Goal: Task Accomplishment & Management: Complete application form

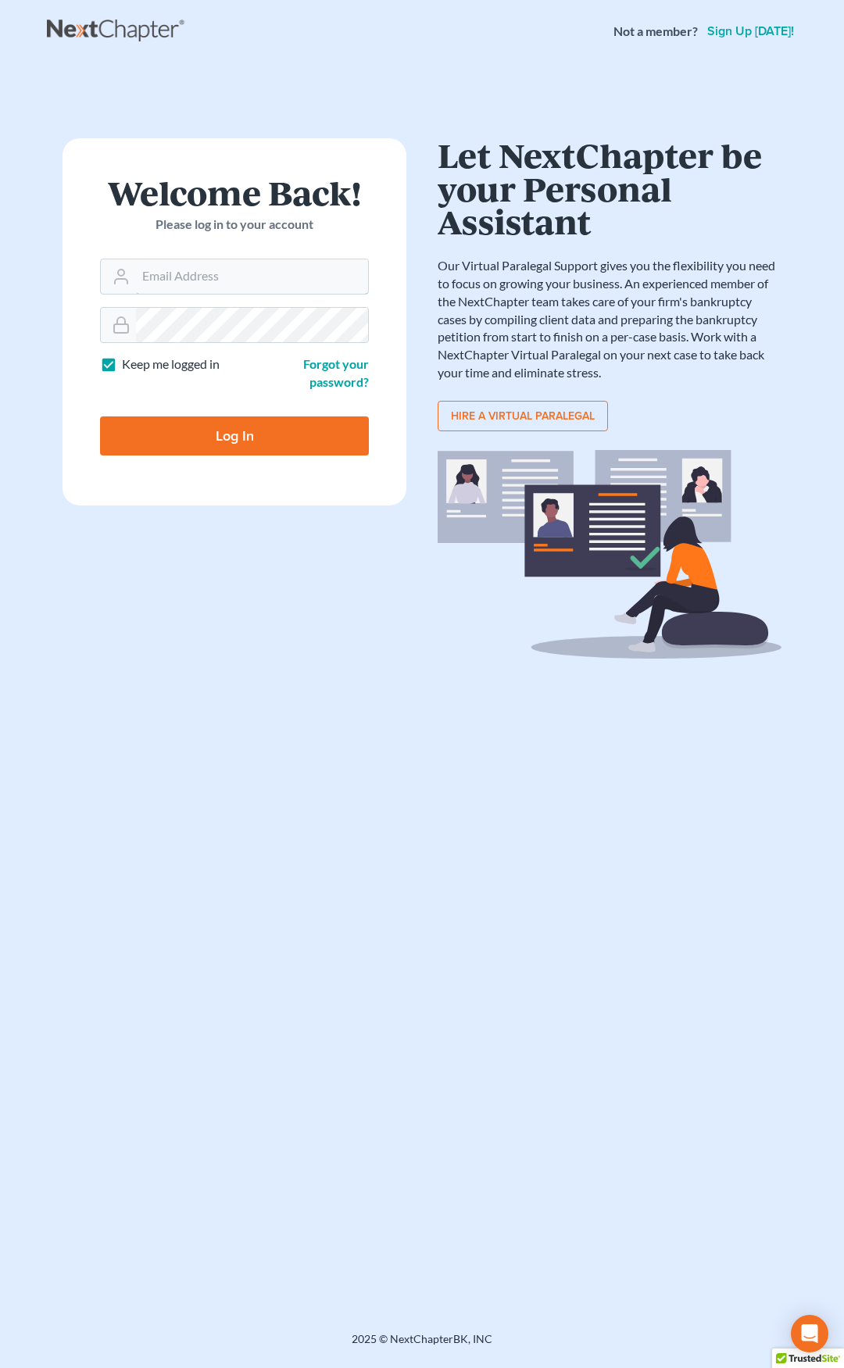
type input "ebuck@lincolnlegal.org"
click at [280, 437] on input "Log In" at bounding box center [234, 435] width 269 height 39
type input "Thinking..."
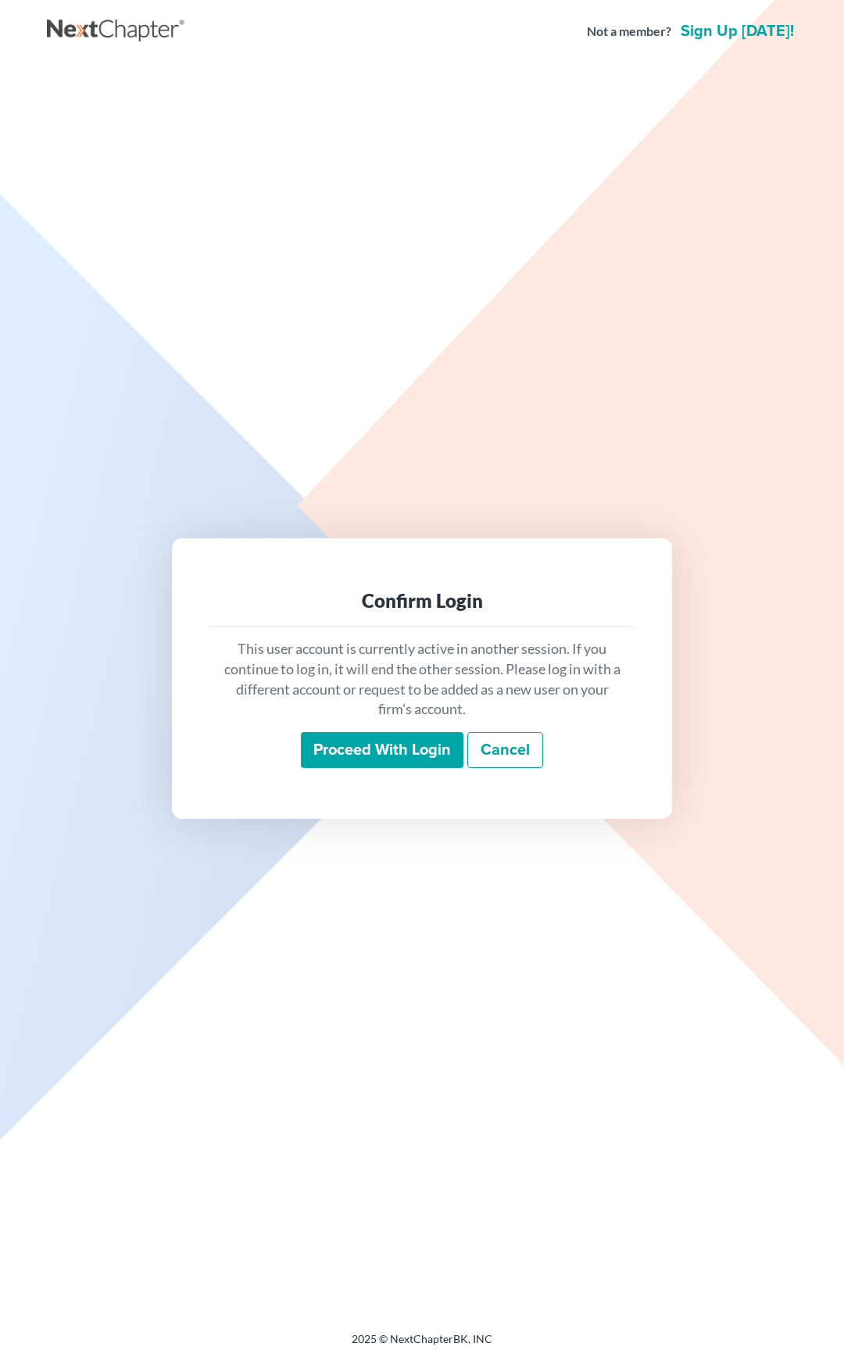
click at [369, 752] on input "Proceed with login" at bounding box center [382, 750] width 162 height 36
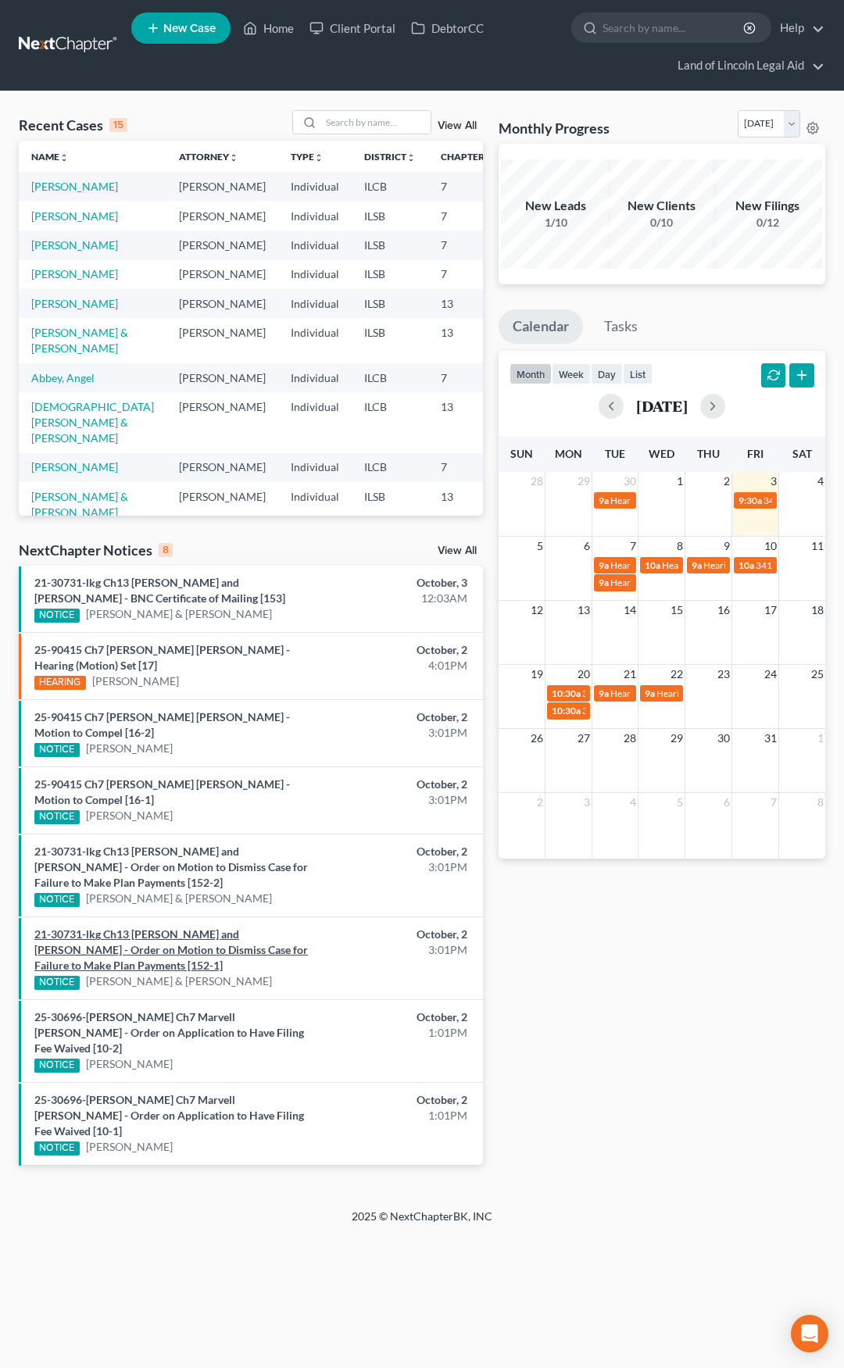
click at [166, 948] on link "21-30731-lkg Ch13 William Charles Cline and Jann Cline - Order on Motion to Dis…" at bounding box center [170, 949] width 273 height 45
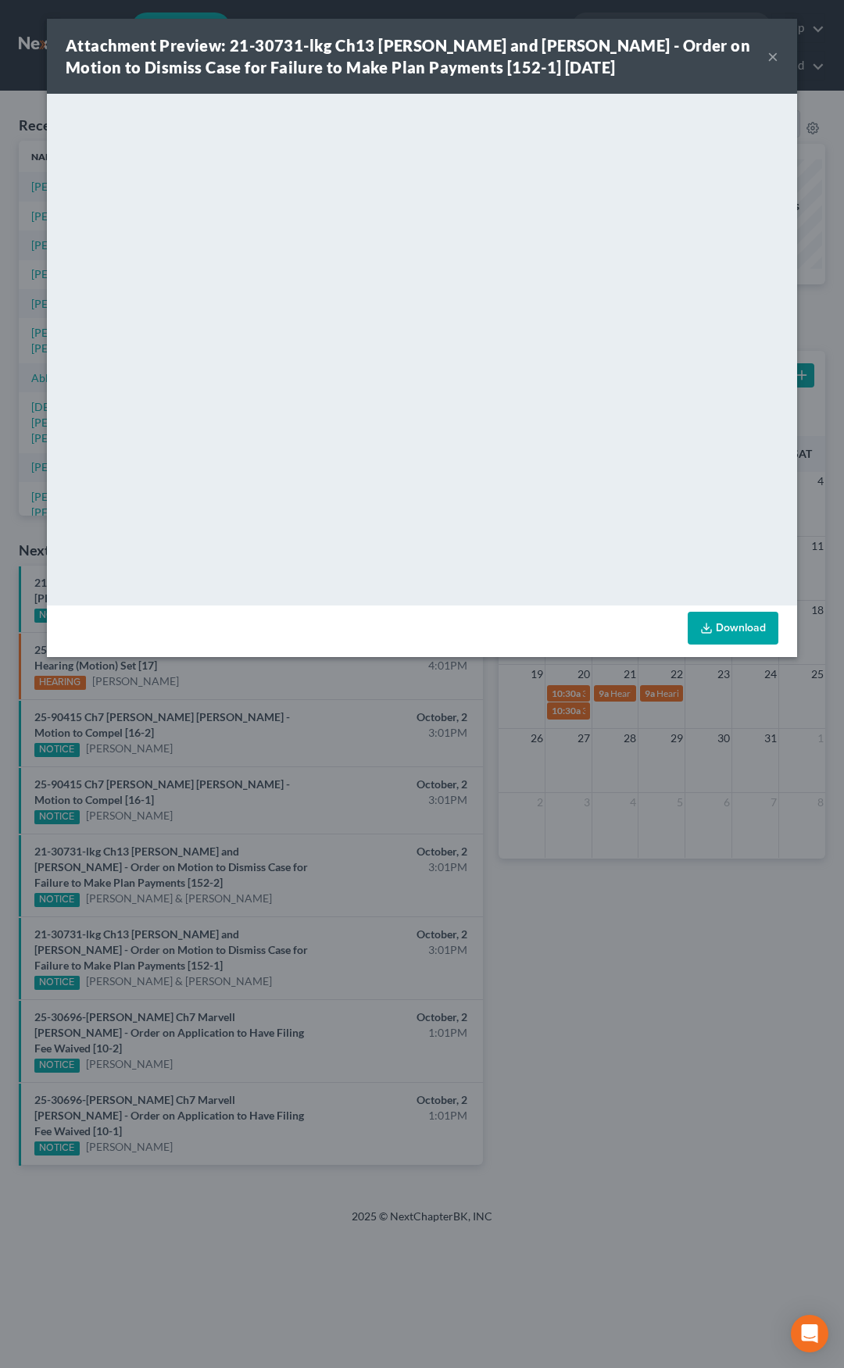
click at [769, 61] on button "×" at bounding box center [772, 56] width 11 height 19
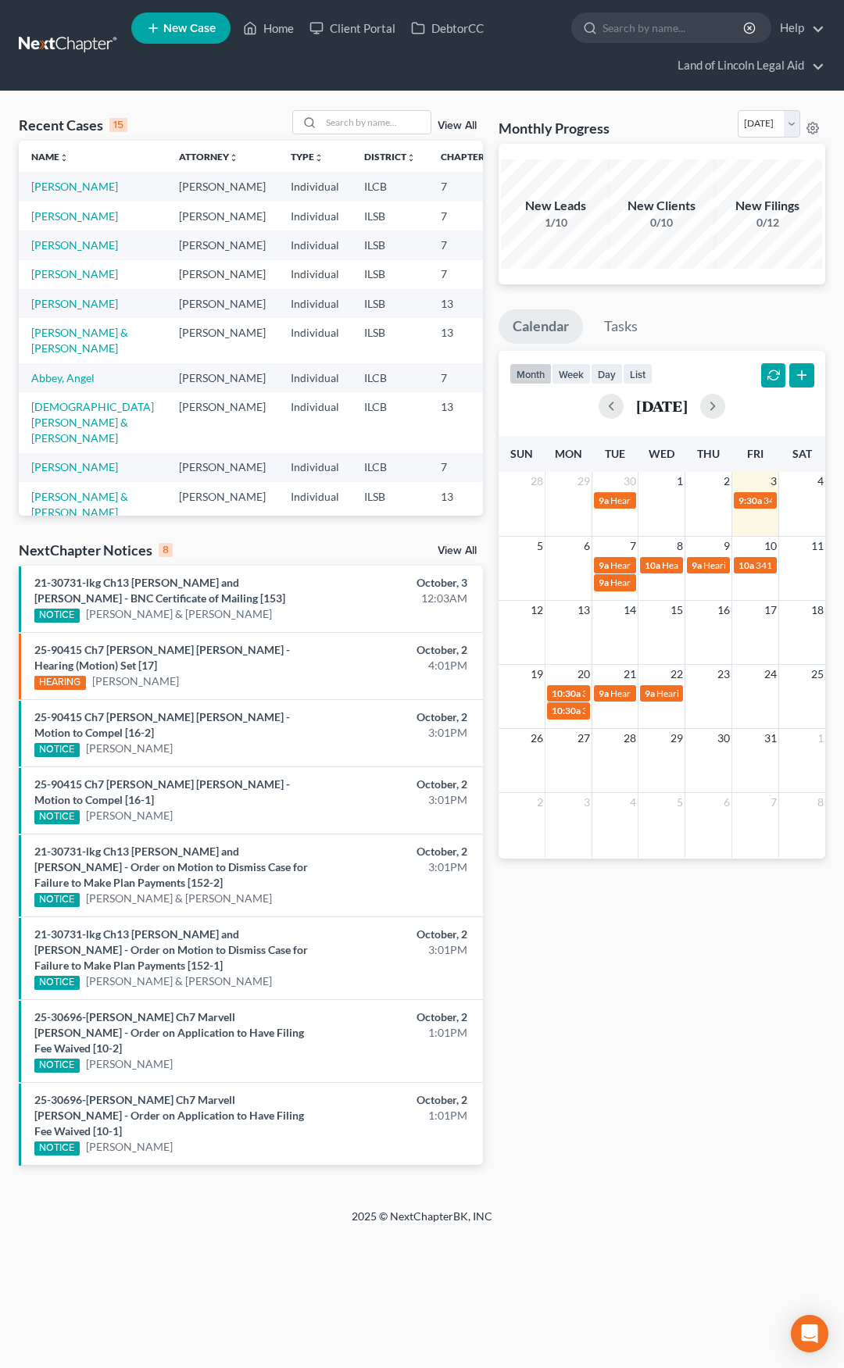
click at [455, 550] on link "View All" at bounding box center [456, 550] width 39 height 11
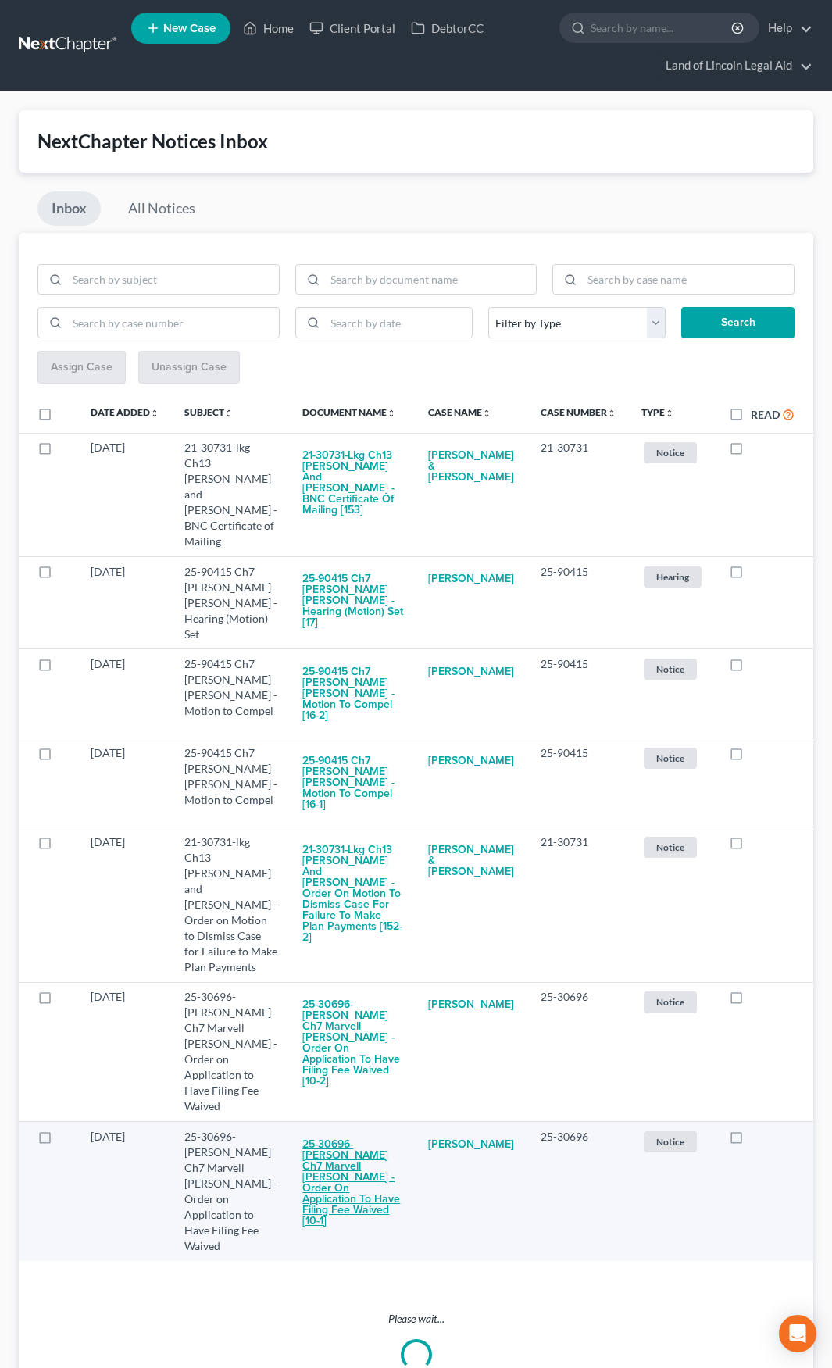
click at [366, 1129] on button "25-30696-mel Ch7 Marvell Vonshe Rogers - Order on Application to Have Filing Fe…" at bounding box center [352, 1183] width 101 height 108
checkbox input "true"
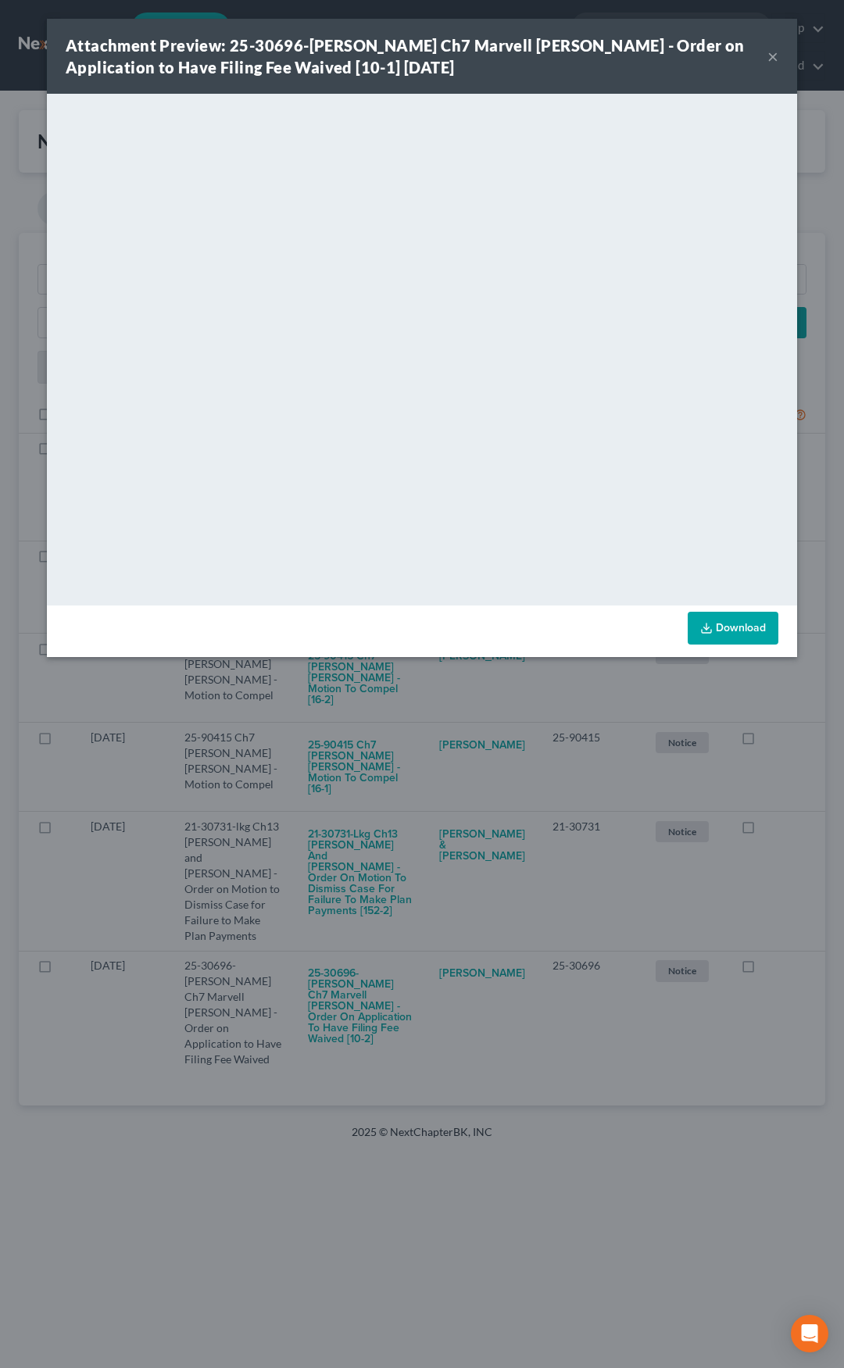
click at [780, 53] on div "Attachment Preview: 25-30696-mel Ch7 Marvell Vonshe Rogers - Order on Applicati…" at bounding box center [422, 56] width 750 height 75
click at [771, 56] on button "×" at bounding box center [772, 56] width 11 height 19
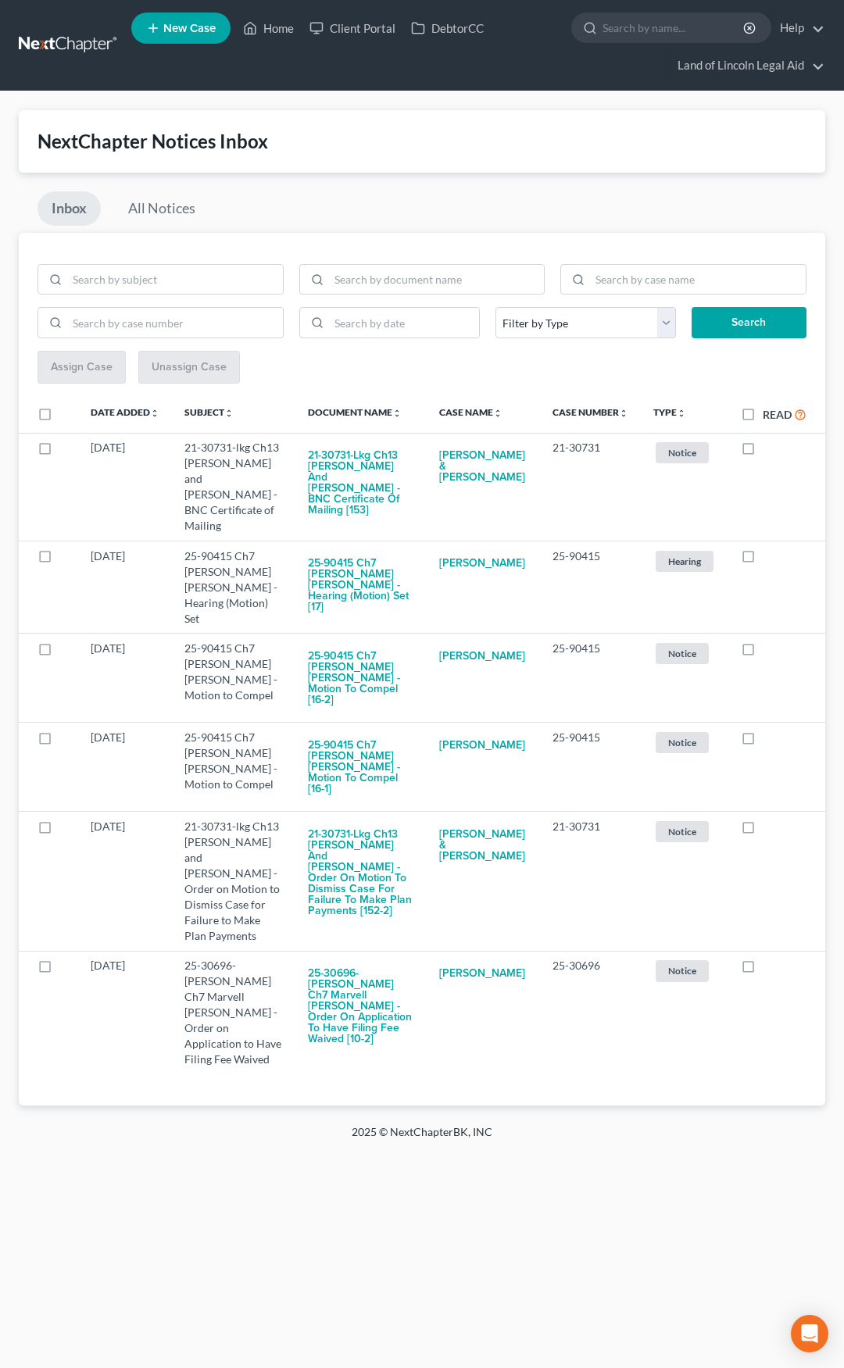
click at [762, 415] on label "Read" at bounding box center [784, 414] width 44 height 18
click at [769, 415] on input "Read" at bounding box center [774, 410] width 10 height 10
checkbox input "true"
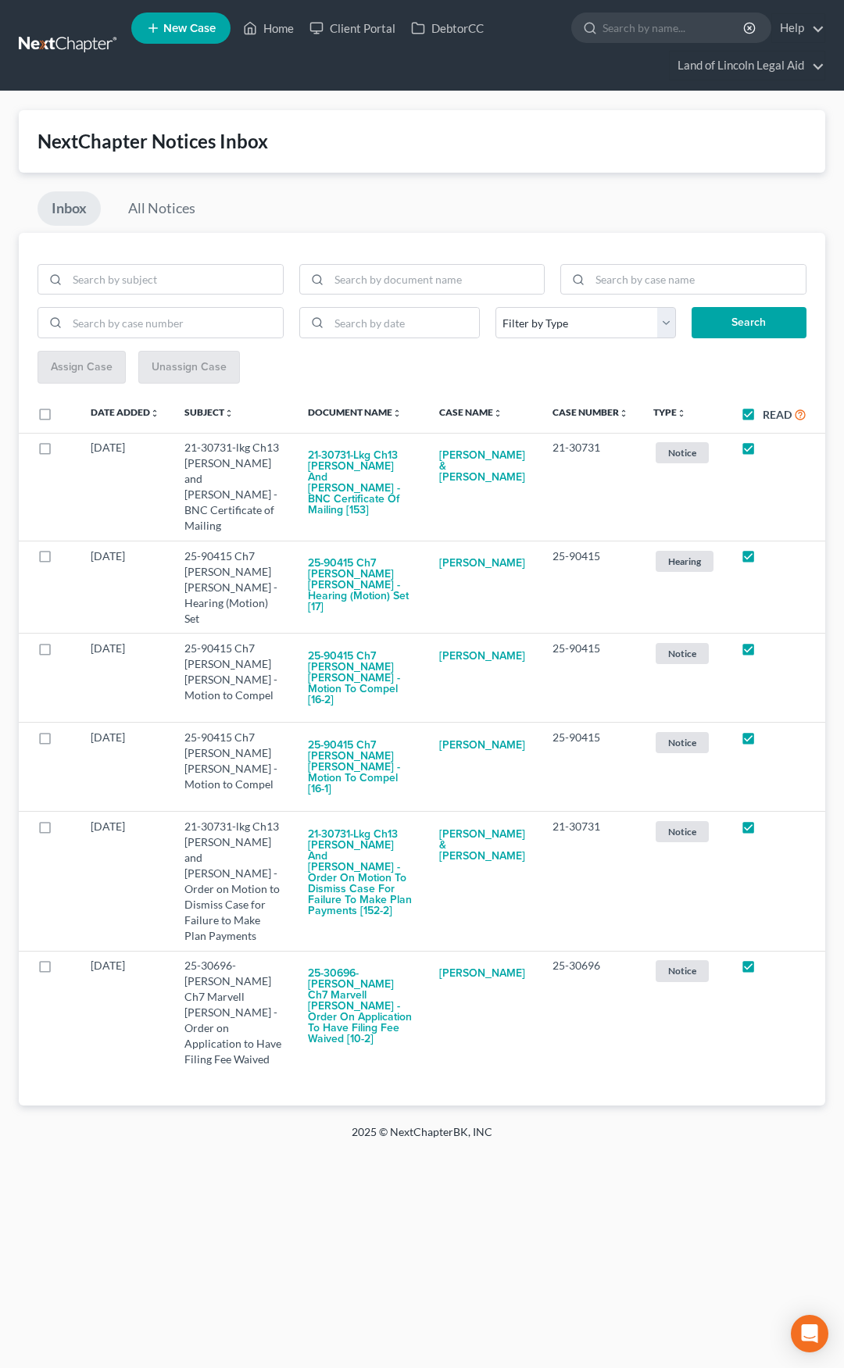
checkbox input "true"
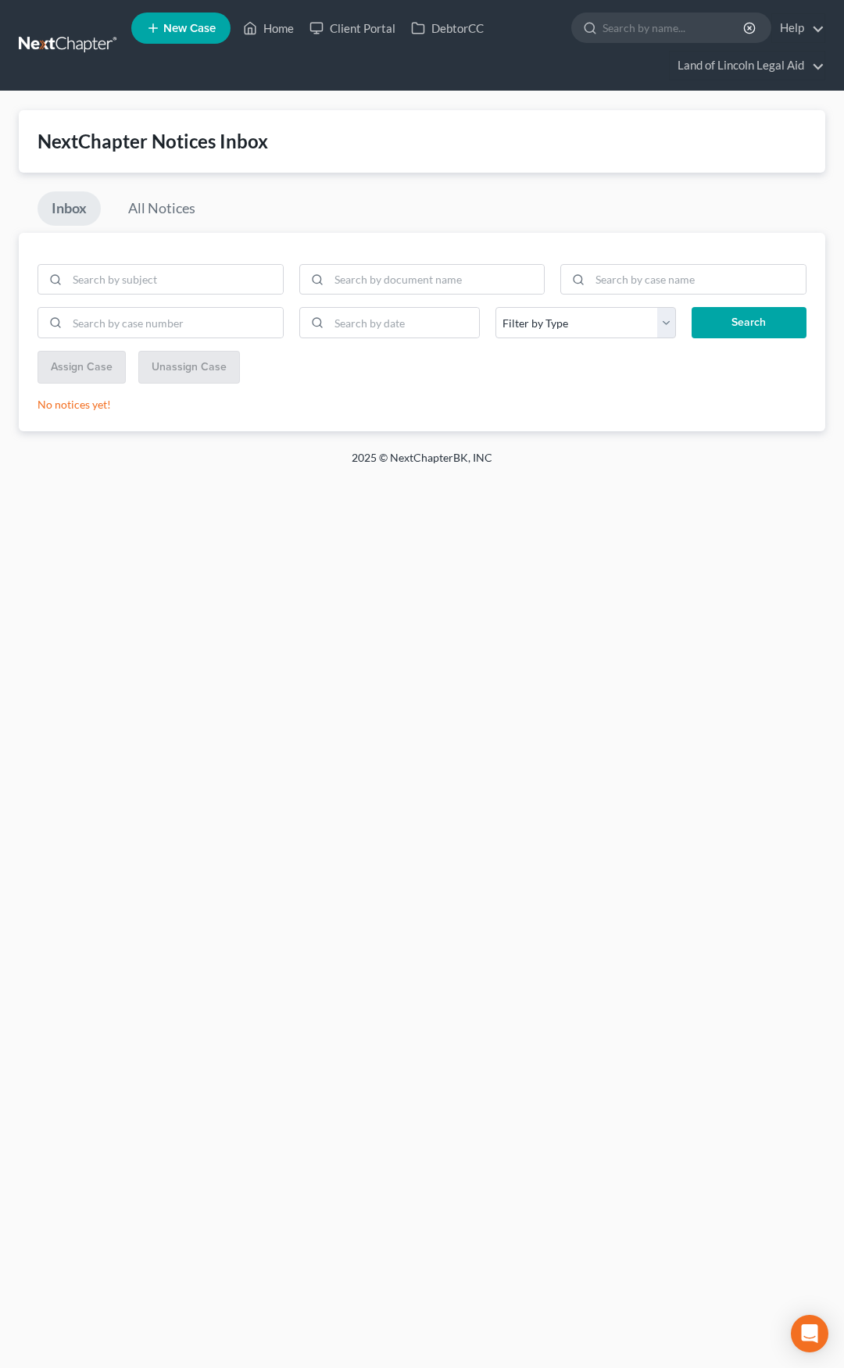
click at [59, 48] on link at bounding box center [69, 45] width 100 height 28
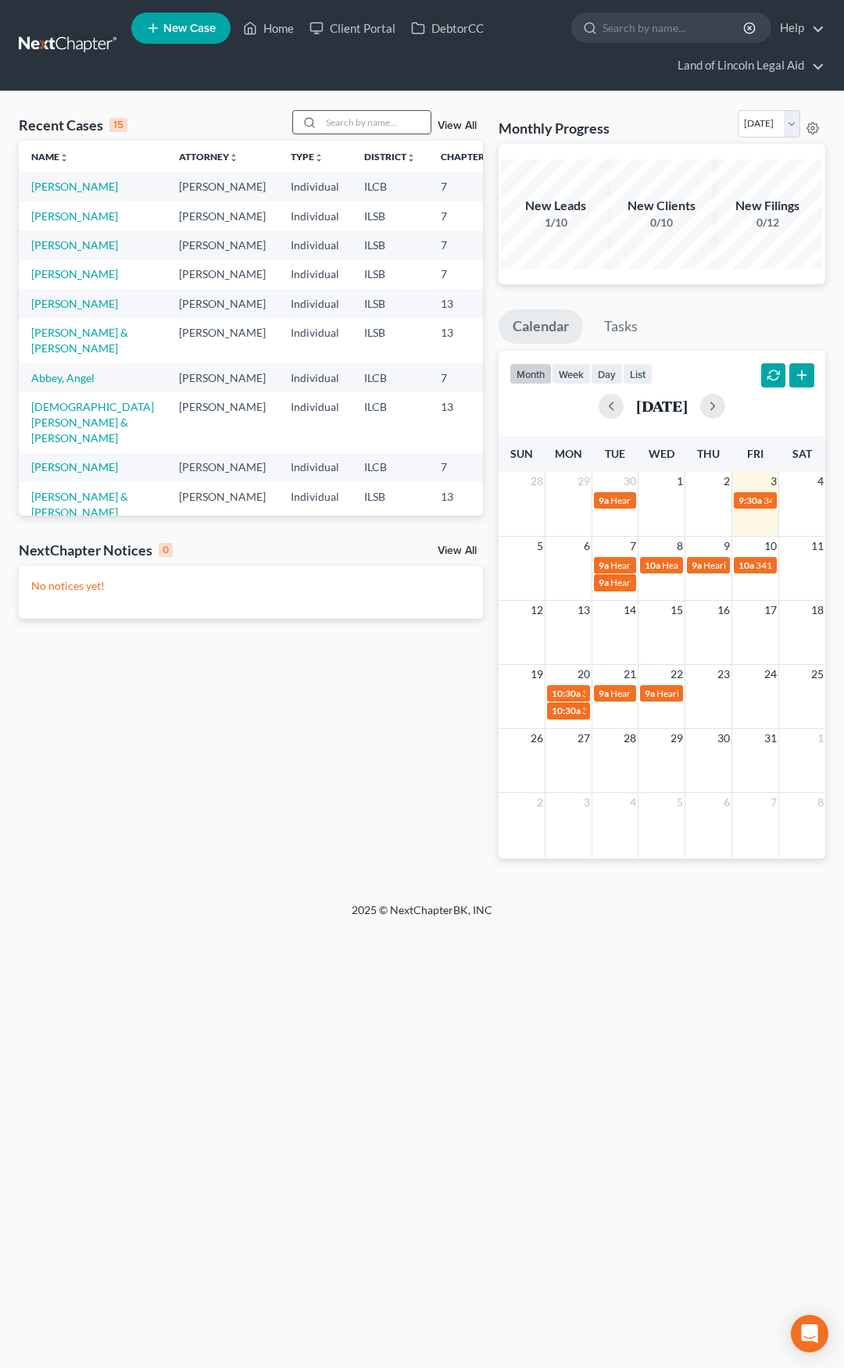
click at [353, 123] on input "search" at bounding box center [375, 122] width 109 height 23
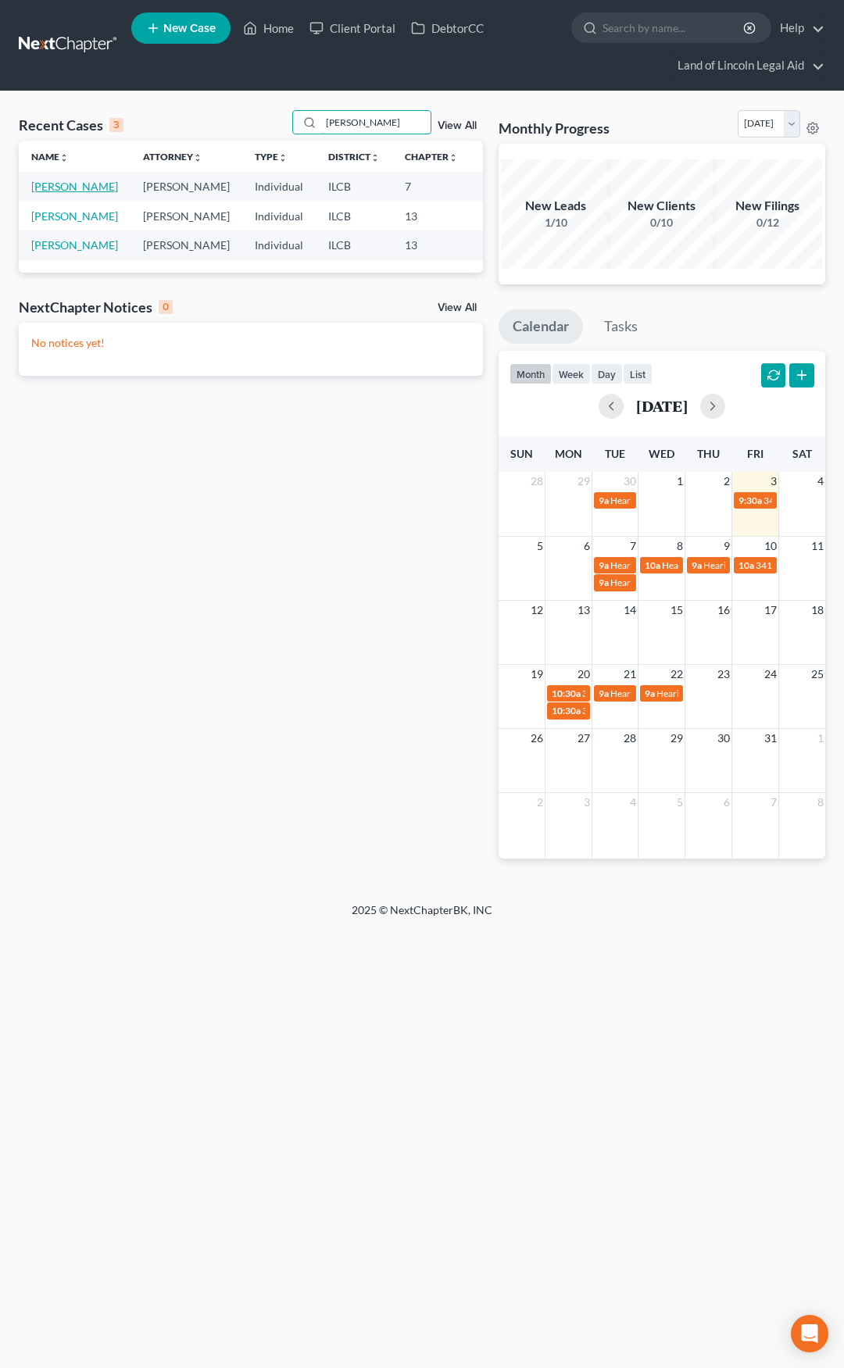
type input "melvin"
click at [56, 190] on link "Robbins, Melvin" at bounding box center [74, 186] width 87 height 13
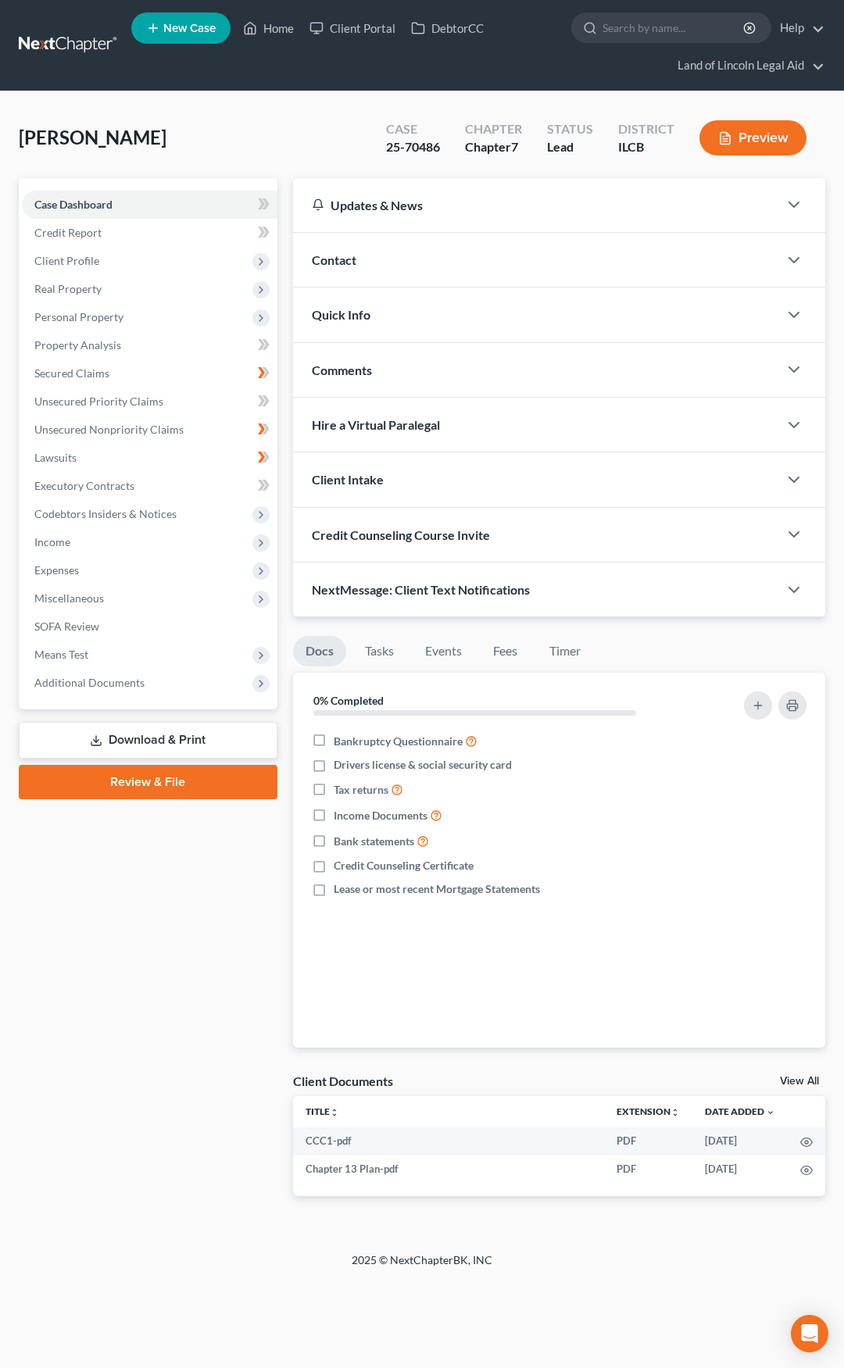
click at [180, 740] on link "Download & Print" at bounding box center [148, 740] width 259 height 37
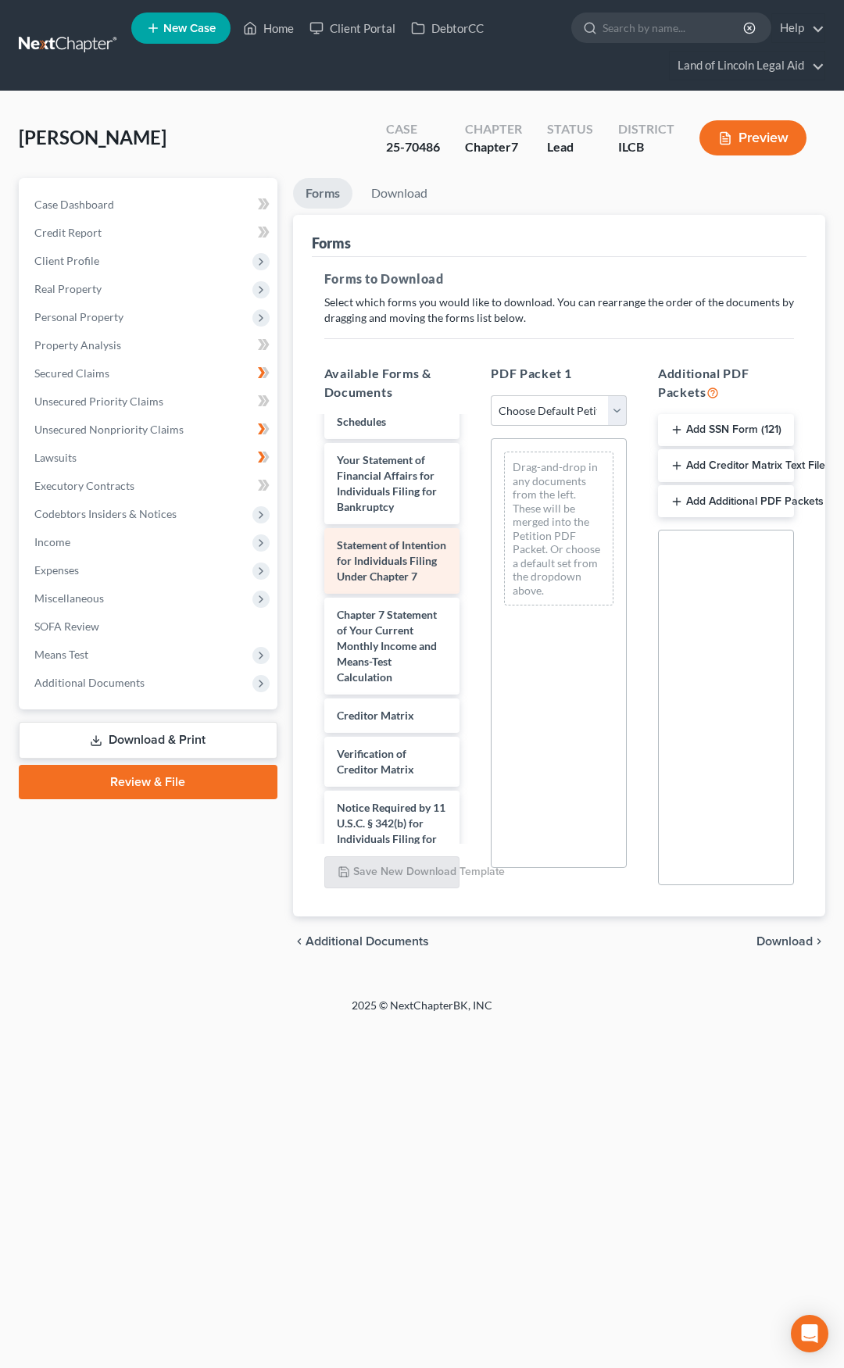
scroll to position [781, 0]
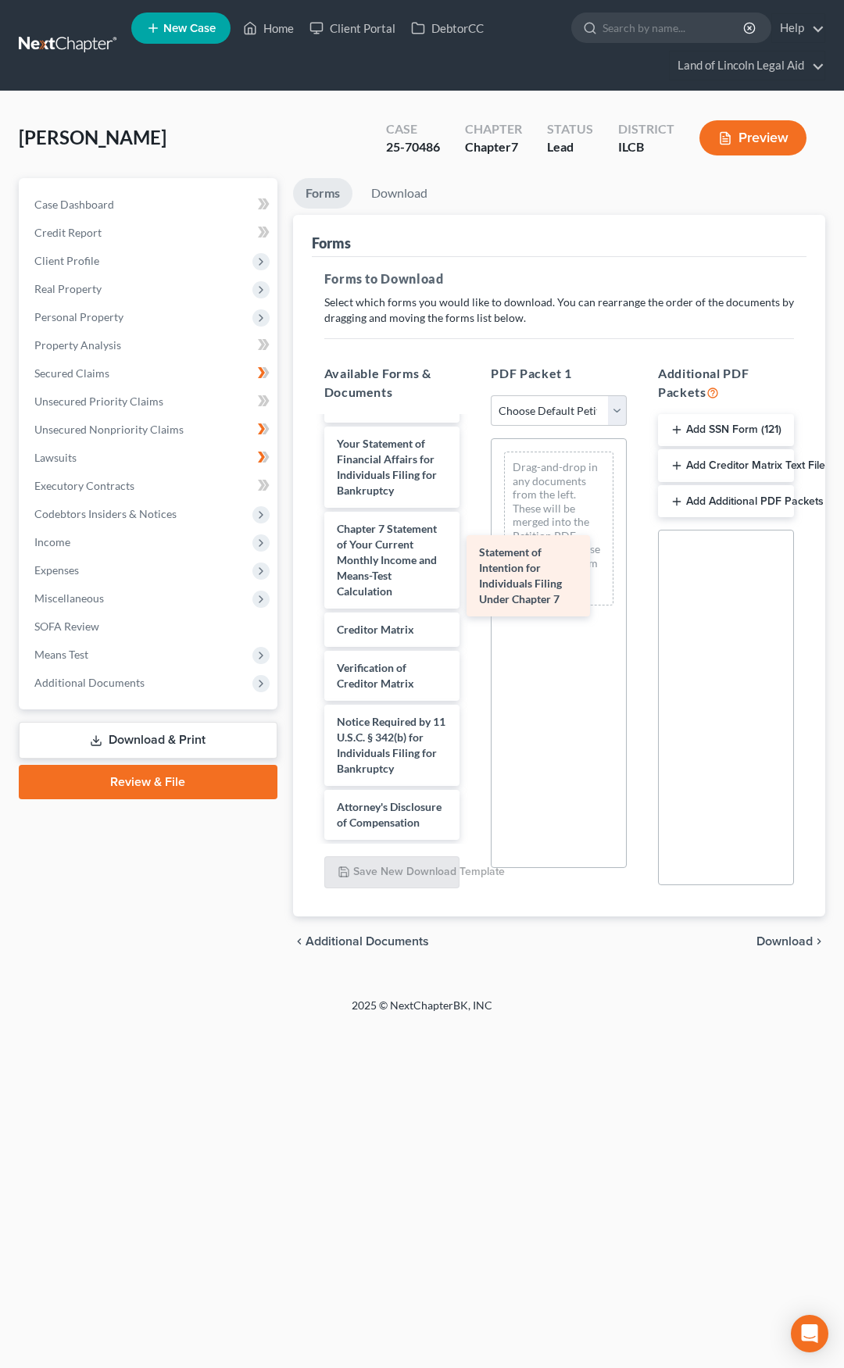
drag, startPoint x: 389, startPoint y: 638, endPoint x: 531, endPoint y: 594, distance: 148.7
click at [473, 594] on div "Statement of Intention for Individuals Filing Under Chapter 7 CCC1-pdf Chapter …" at bounding box center [392, 244] width 161 height 1192
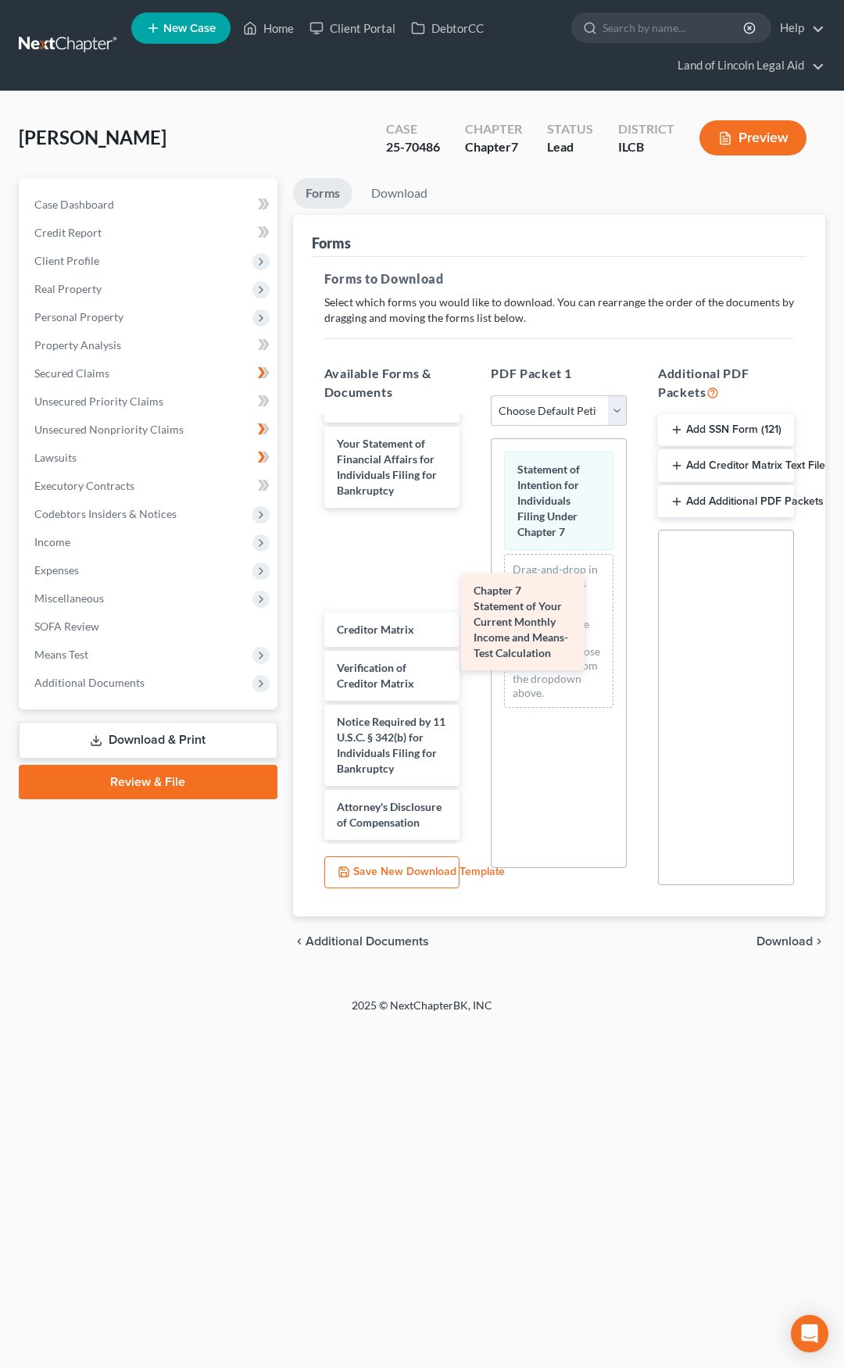
drag, startPoint x: 366, startPoint y: 644, endPoint x: 502, endPoint y: 639, distance: 136.8
click at [473, 639] on div "Chapter 7 Statement of Your Current Monthly Income and Means-Test Calculation C…" at bounding box center [392, 244] width 161 height 1192
drag, startPoint x: 370, startPoint y: 646, endPoint x: 515, endPoint y: 616, distance: 147.7
click at [473, 616] on div "Chapter 7 Statement of Your Current Monthly Income and Means-Test Calculation C…" at bounding box center [392, 244] width 161 height 1192
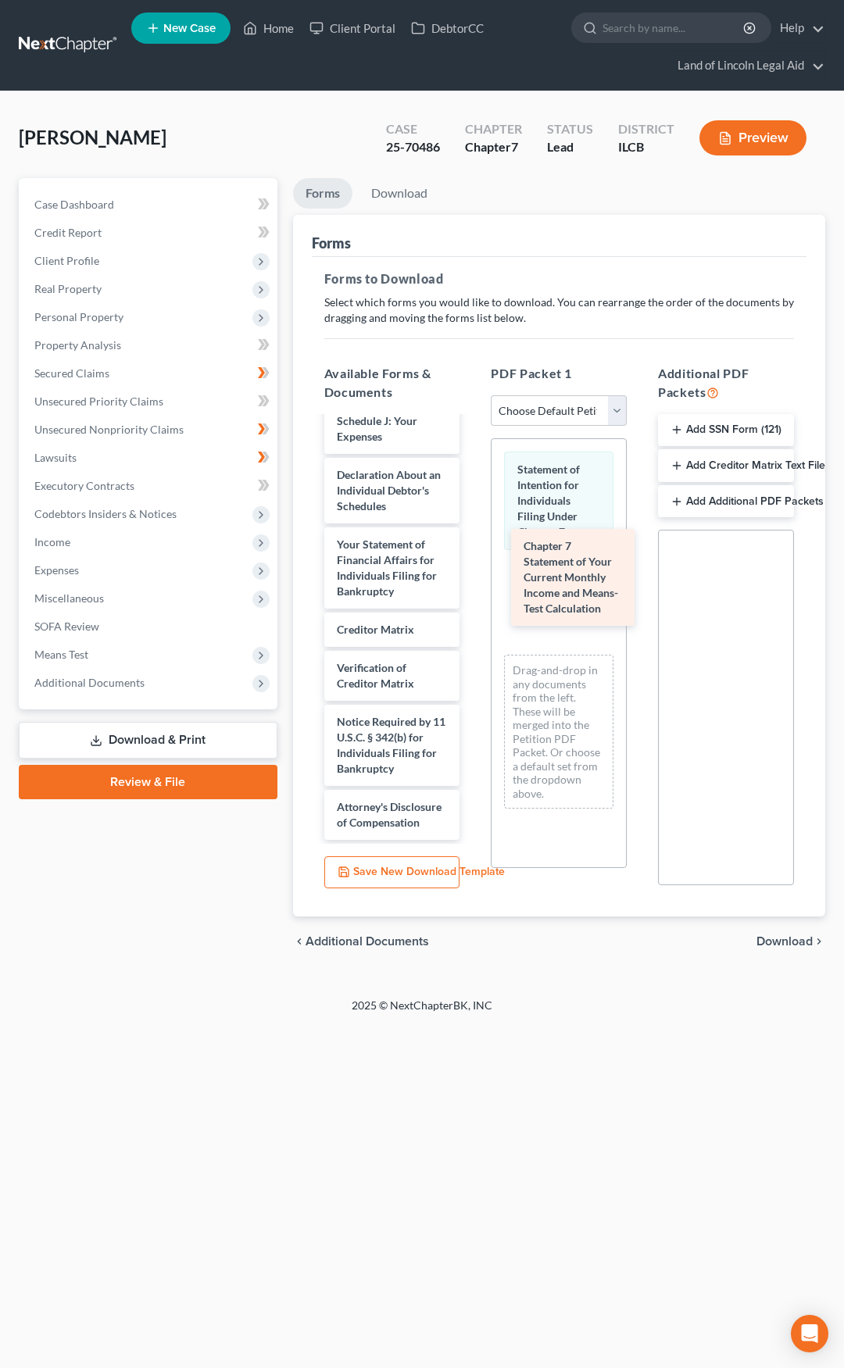
scroll to position [779, 0]
drag, startPoint x: 362, startPoint y: 634, endPoint x: 554, endPoint y: 587, distance: 197.0
click at [473, 587] on div "Chapter 7 Statement of Your Current Monthly Income and Means-Test Calculation C…" at bounding box center [392, 293] width 161 height 1091
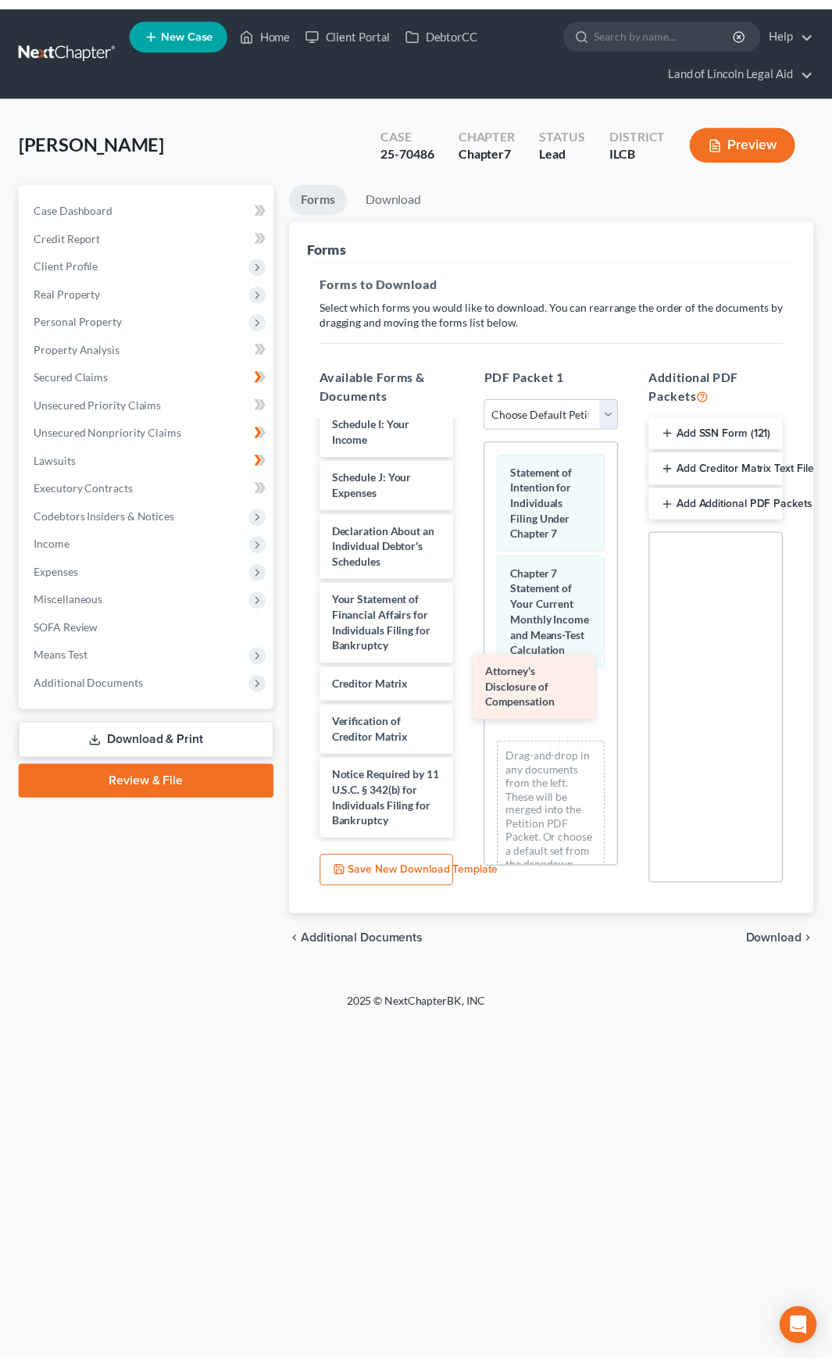
scroll to position [709, 0]
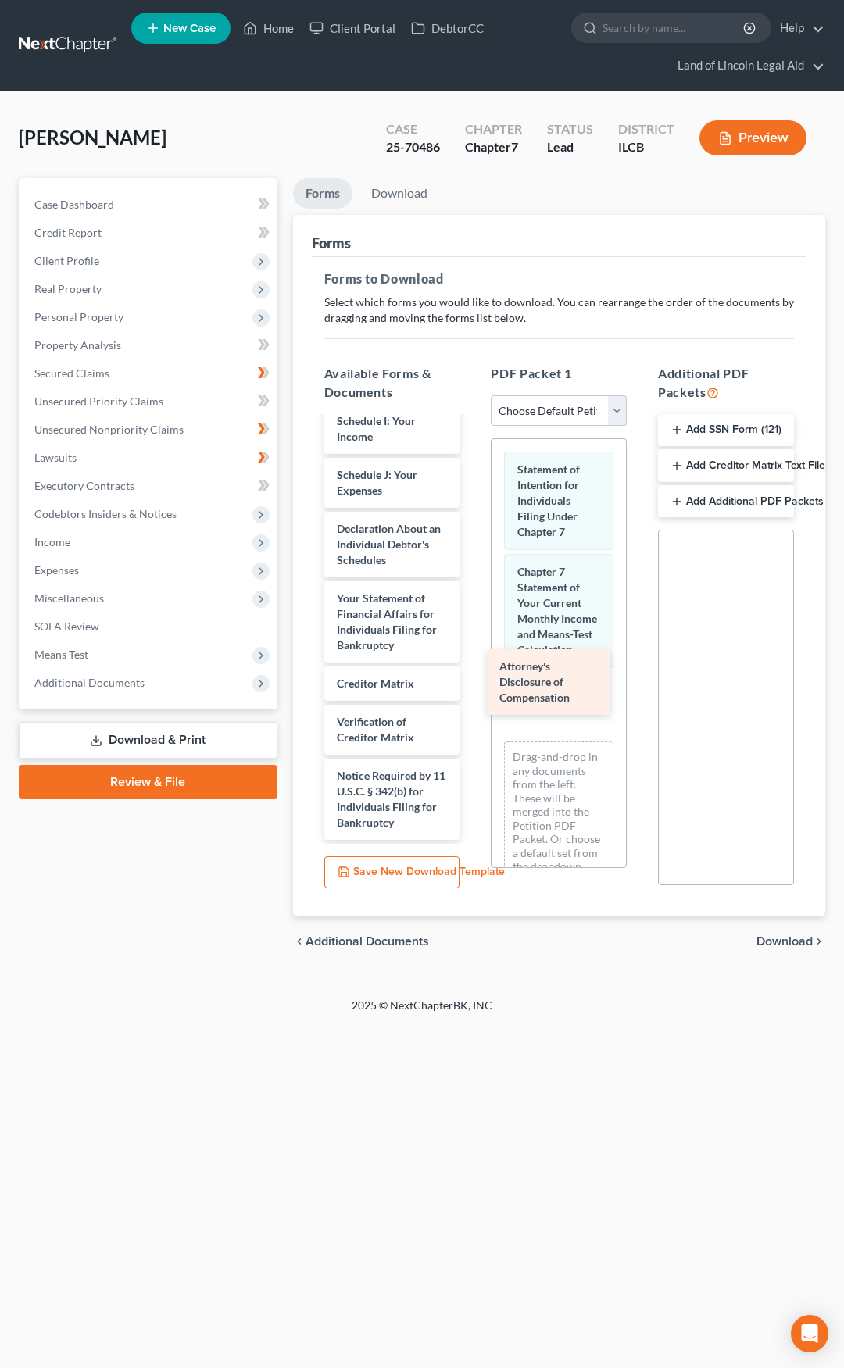
drag, startPoint x: 370, startPoint y: 818, endPoint x: 533, endPoint y: 693, distance: 205.0
click at [473, 693] on div "Attorney's Disclosure of Compensation CCC1-pdf Chapter 13 Plan-pdf Voluntary Pe…" at bounding box center [392, 320] width 161 height 1037
click at [766, 939] on span "Download" at bounding box center [784, 941] width 56 height 12
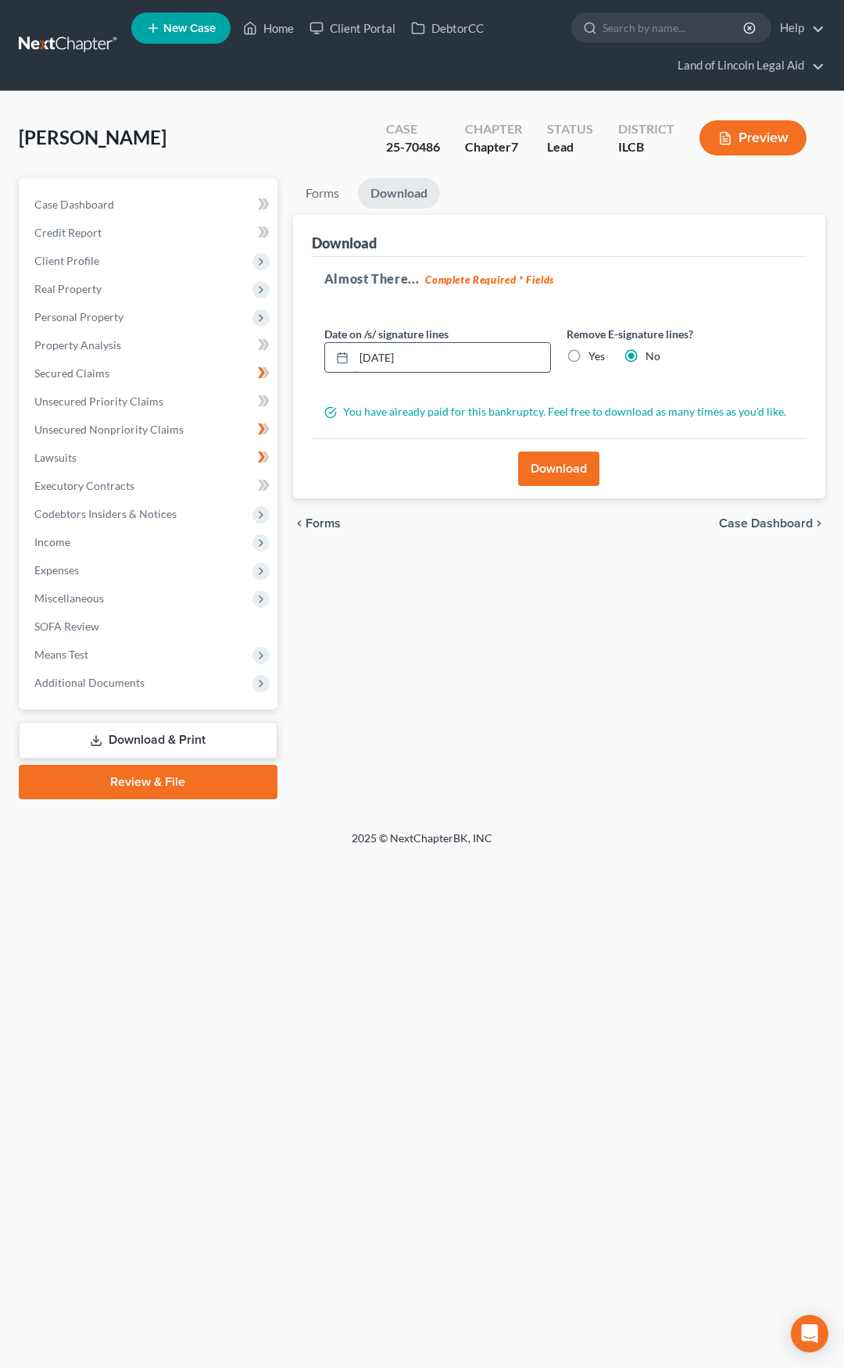
click at [432, 359] on input "10/03/2025" at bounding box center [452, 358] width 197 height 30
type input "10/01/2025"
click at [573, 464] on button "Download" at bounding box center [558, 469] width 81 height 34
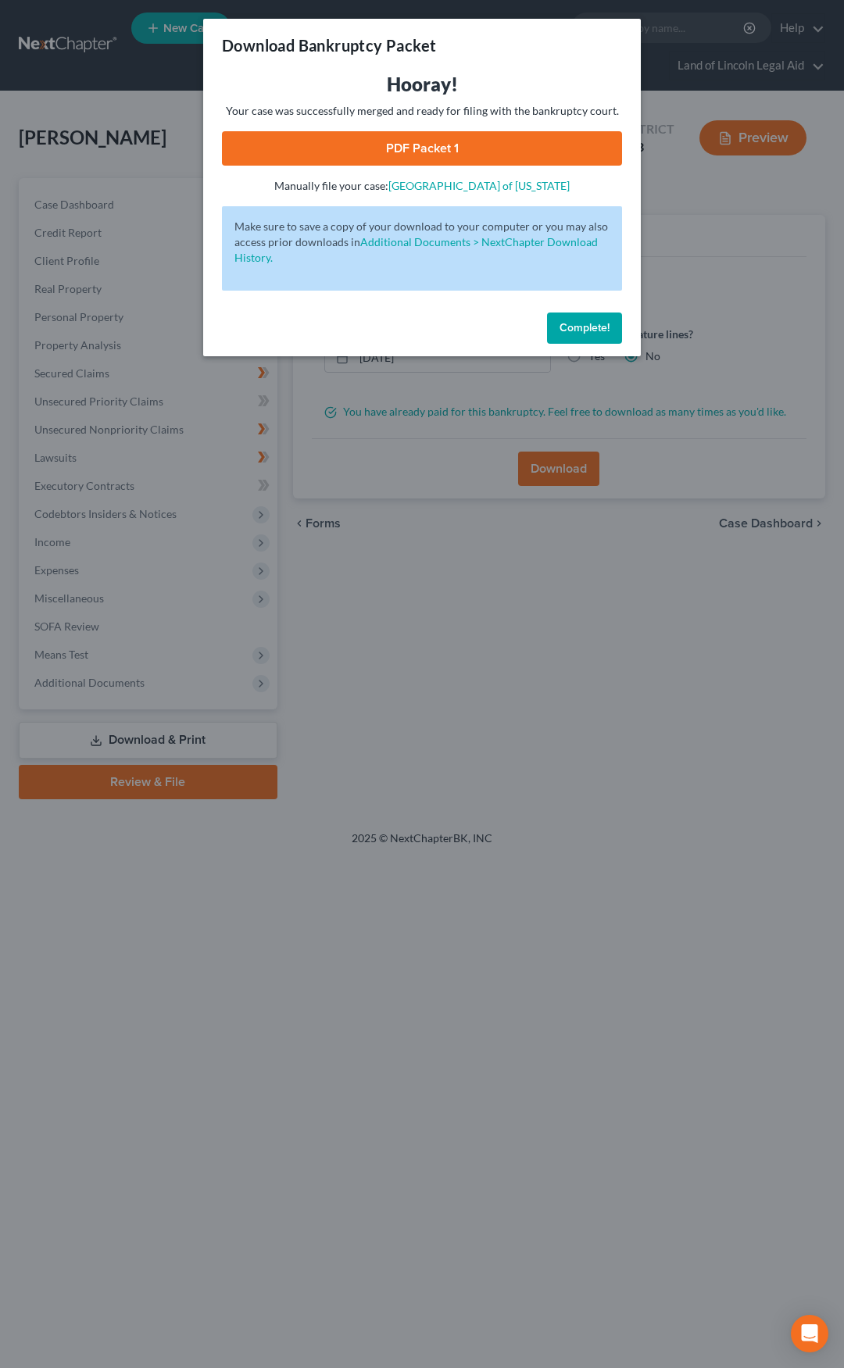
click at [294, 155] on link "PDF Packet 1" at bounding box center [422, 148] width 400 height 34
click at [430, 156] on link "PDF Packet 1" at bounding box center [422, 148] width 400 height 34
click at [599, 334] on span "Complete!" at bounding box center [584, 327] width 50 height 13
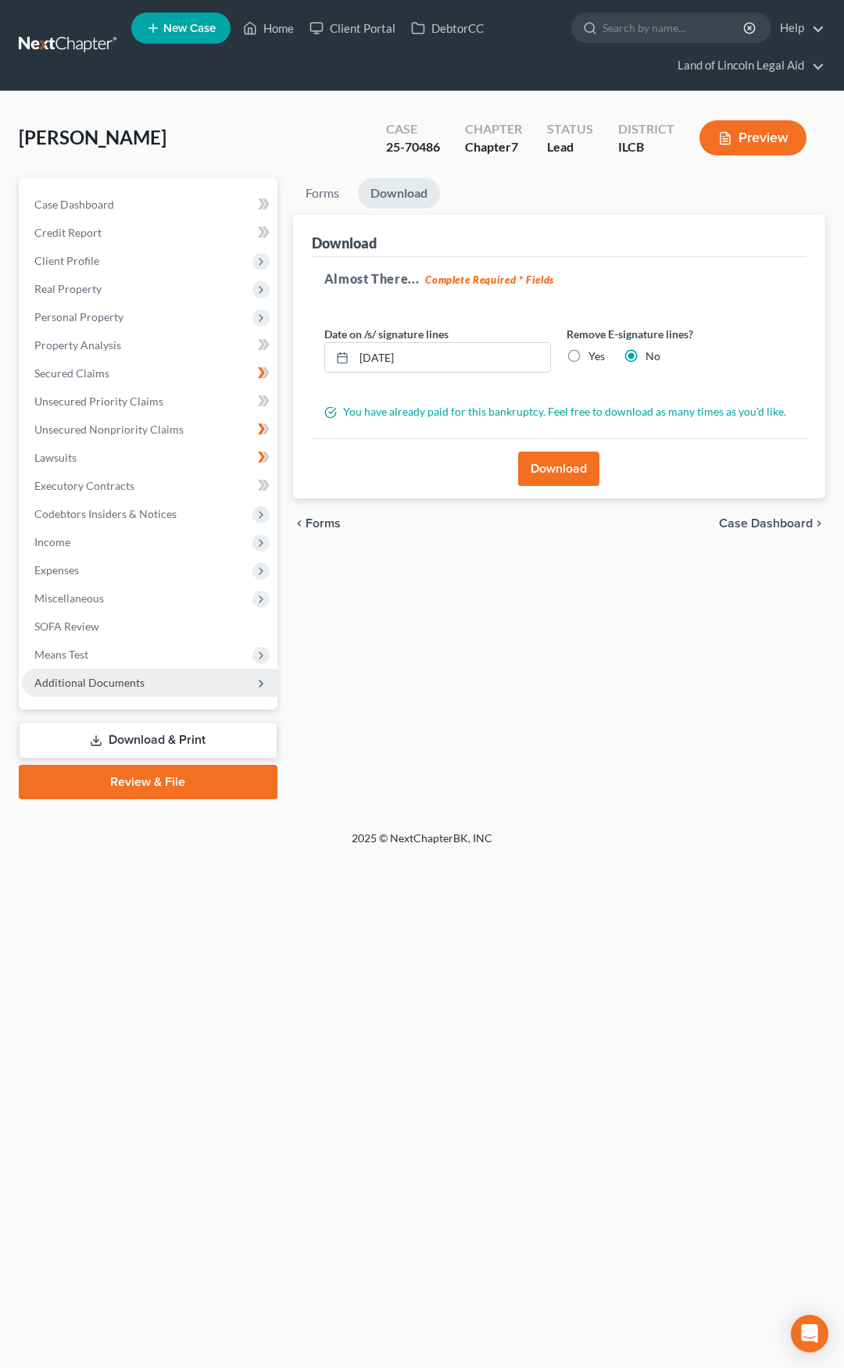
click at [183, 680] on span "Additional Documents" at bounding box center [149, 683] width 255 height 28
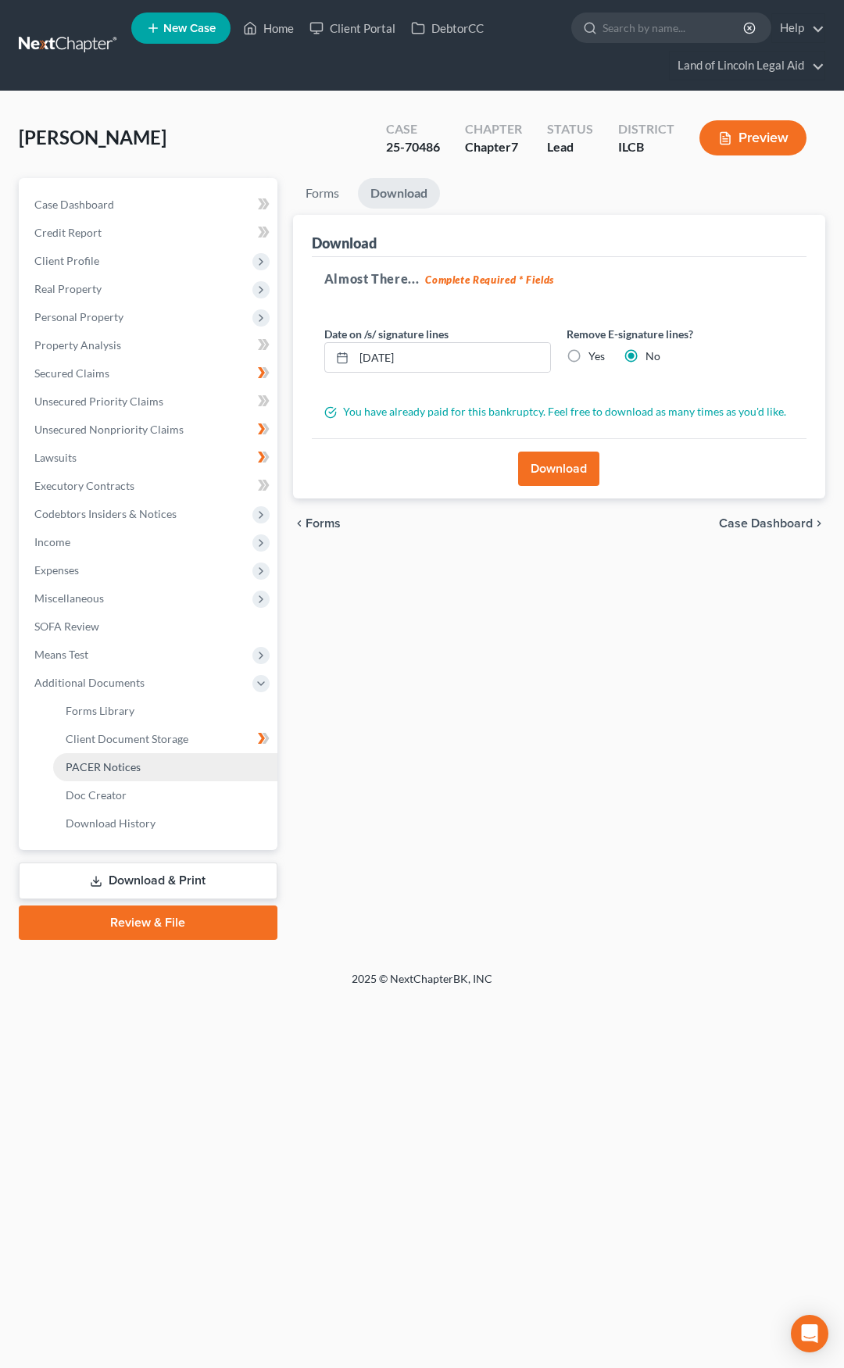
click at [209, 755] on link "PACER Notices" at bounding box center [165, 767] width 224 height 28
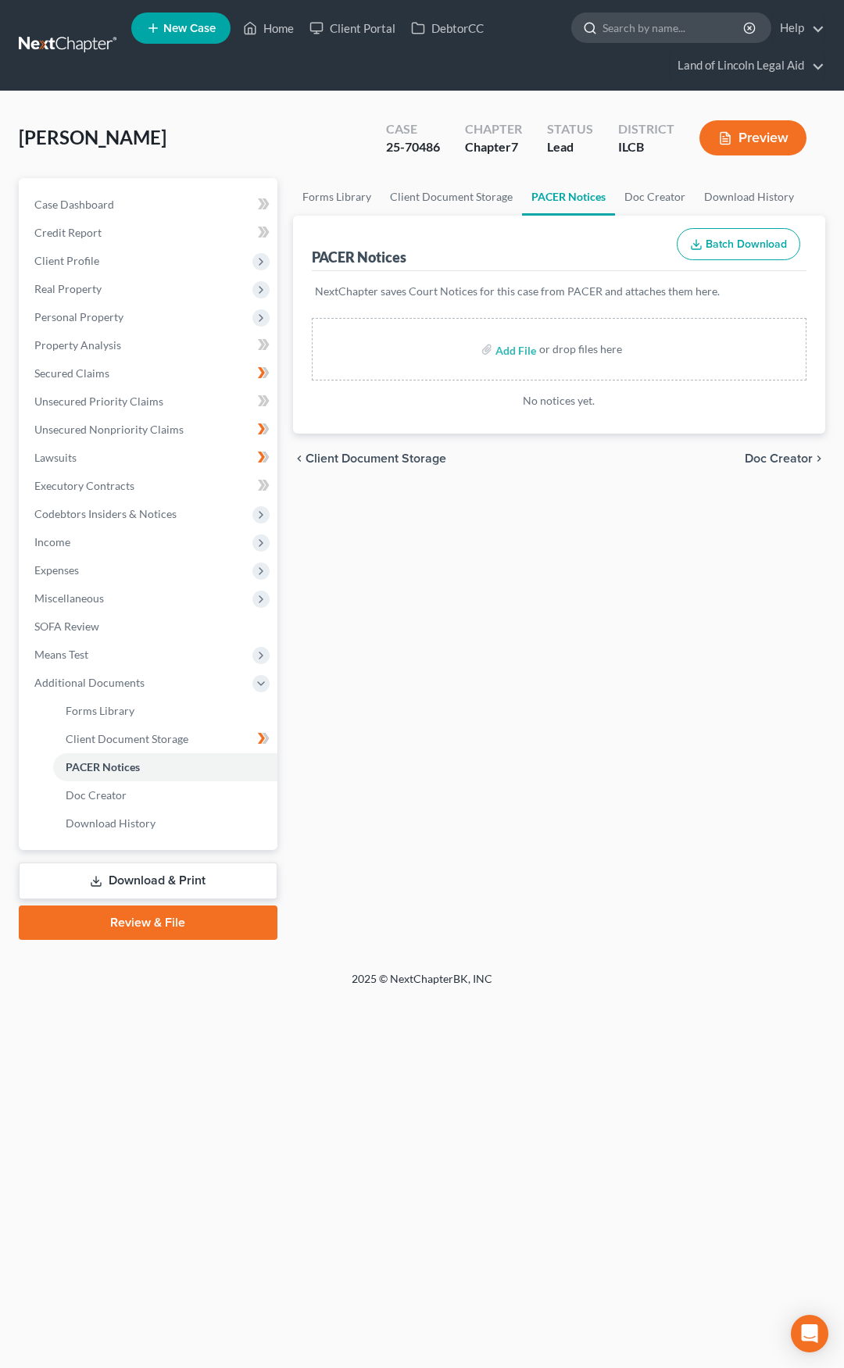
click at [644, 34] on input "search" at bounding box center [673, 27] width 143 height 29
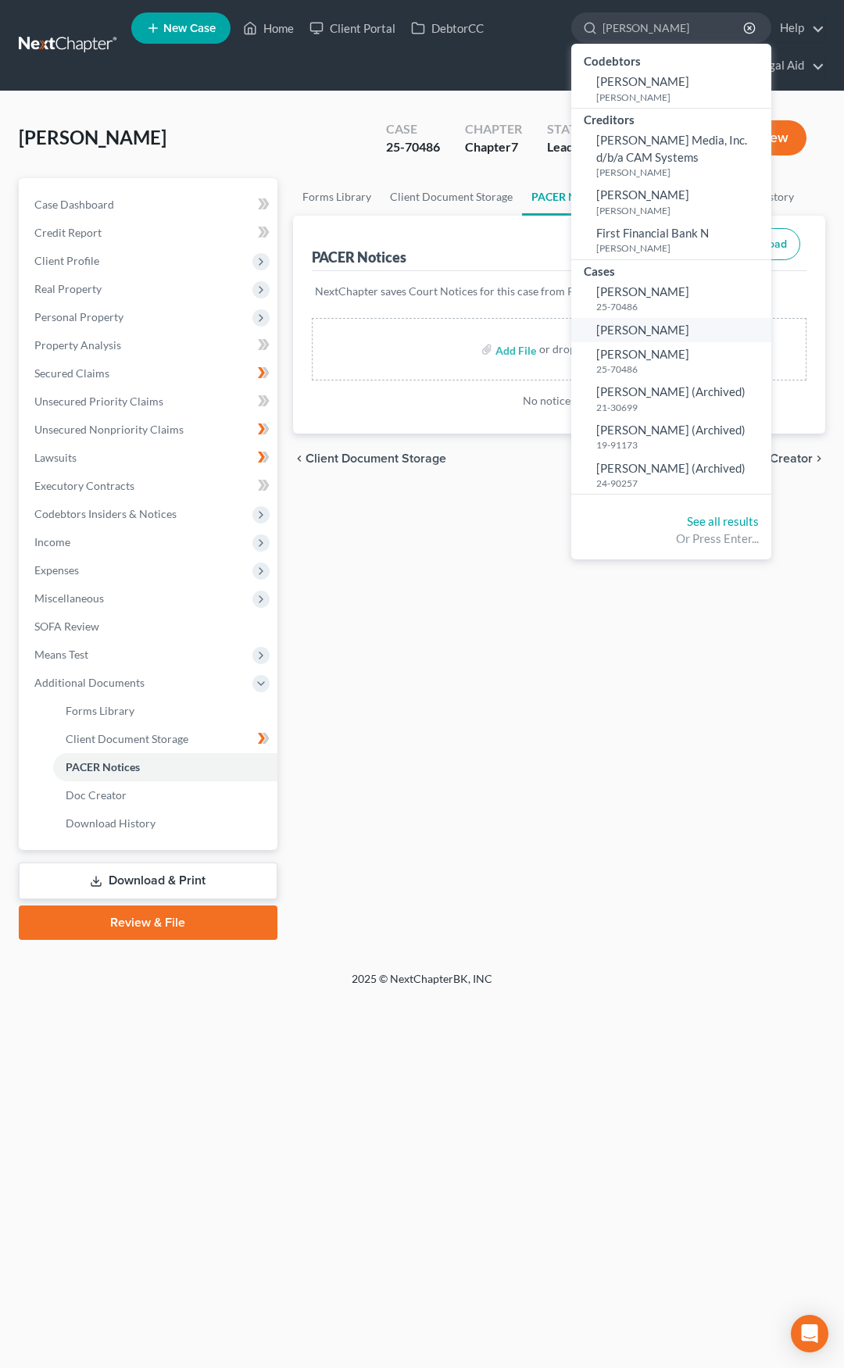
type input "melvin"
click at [642, 333] on span "[PERSON_NAME]" at bounding box center [642, 330] width 93 height 14
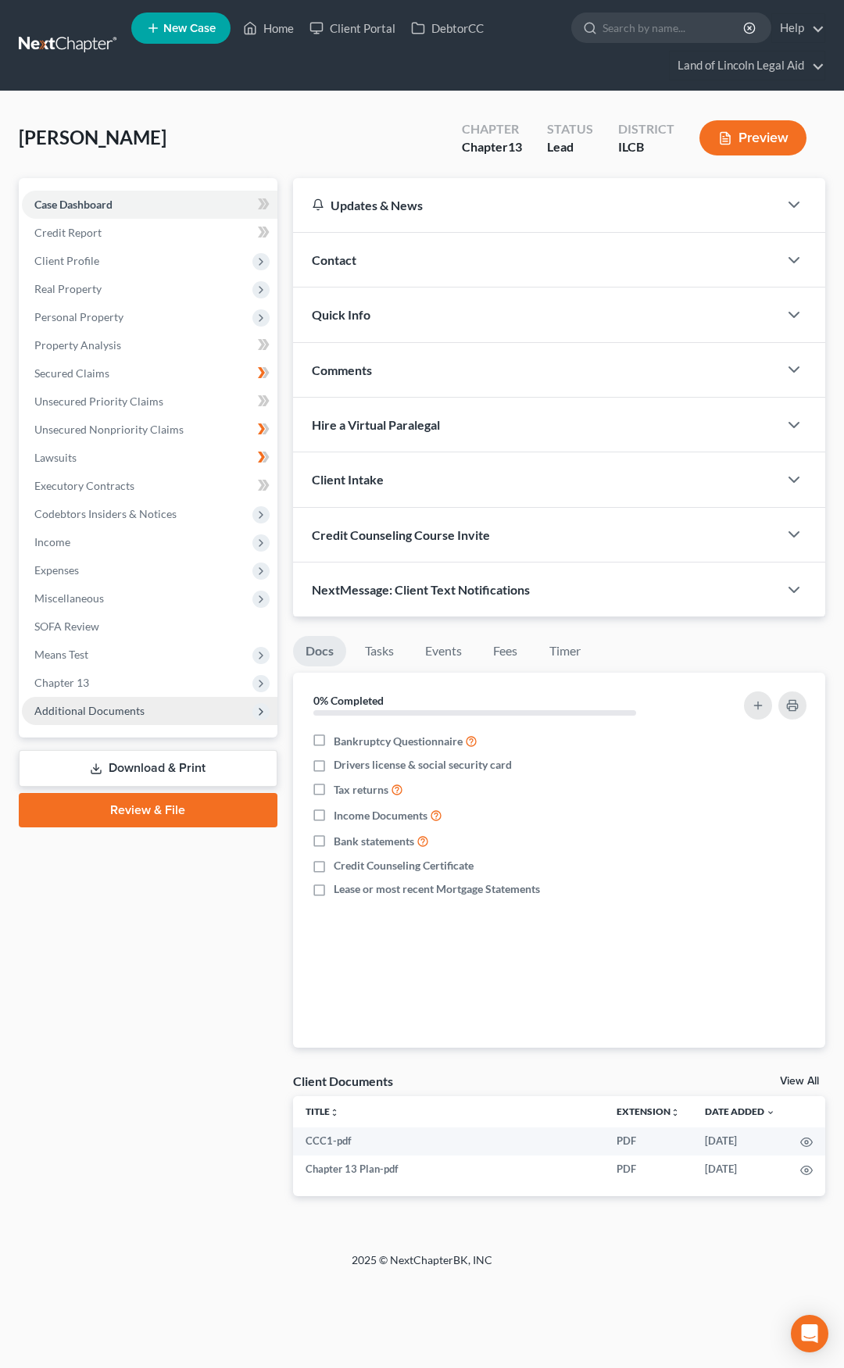
click at [173, 709] on span "Additional Documents" at bounding box center [149, 711] width 255 height 28
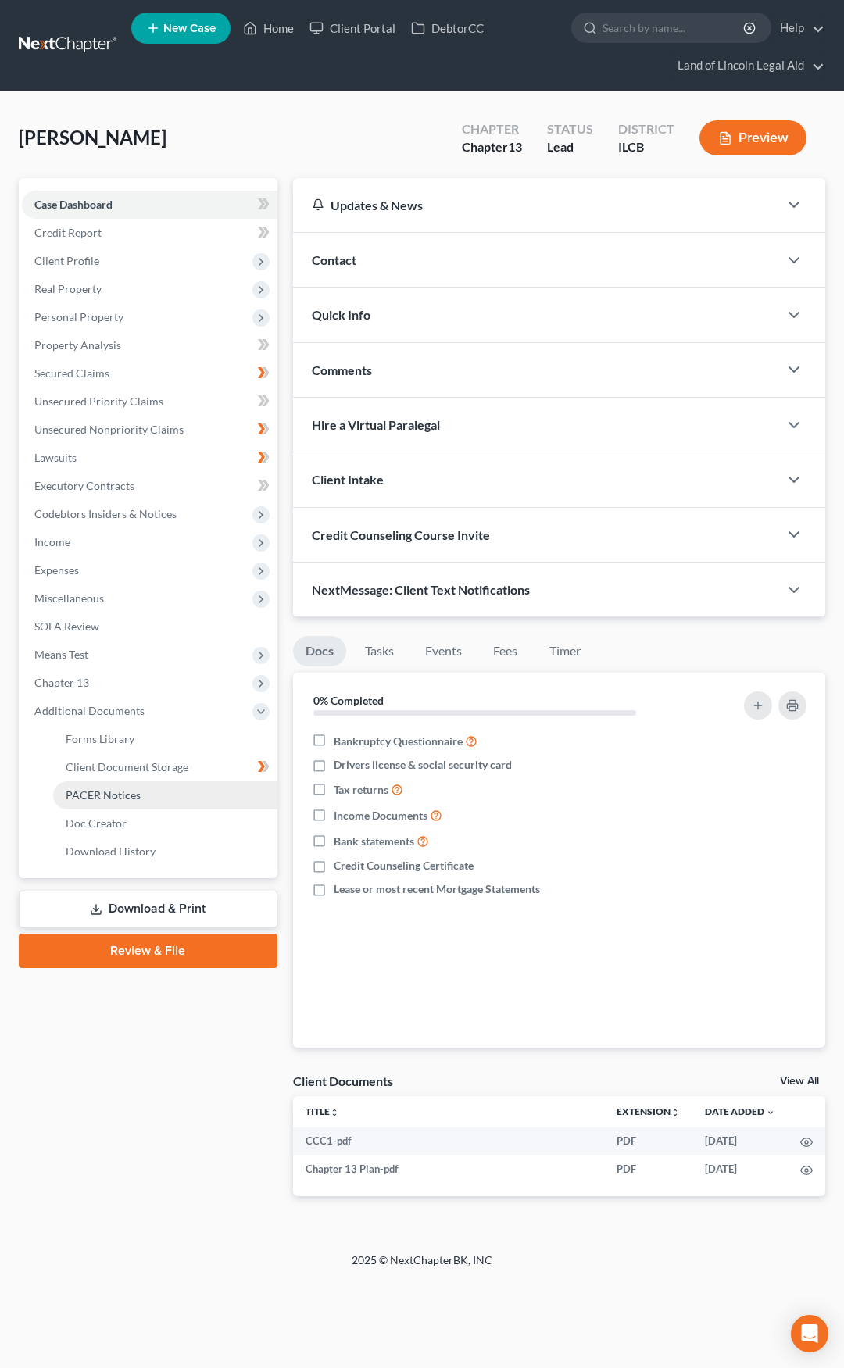
click at [159, 801] on link "PACER Notices" at bounding box center [165, 795] width 224 height 28
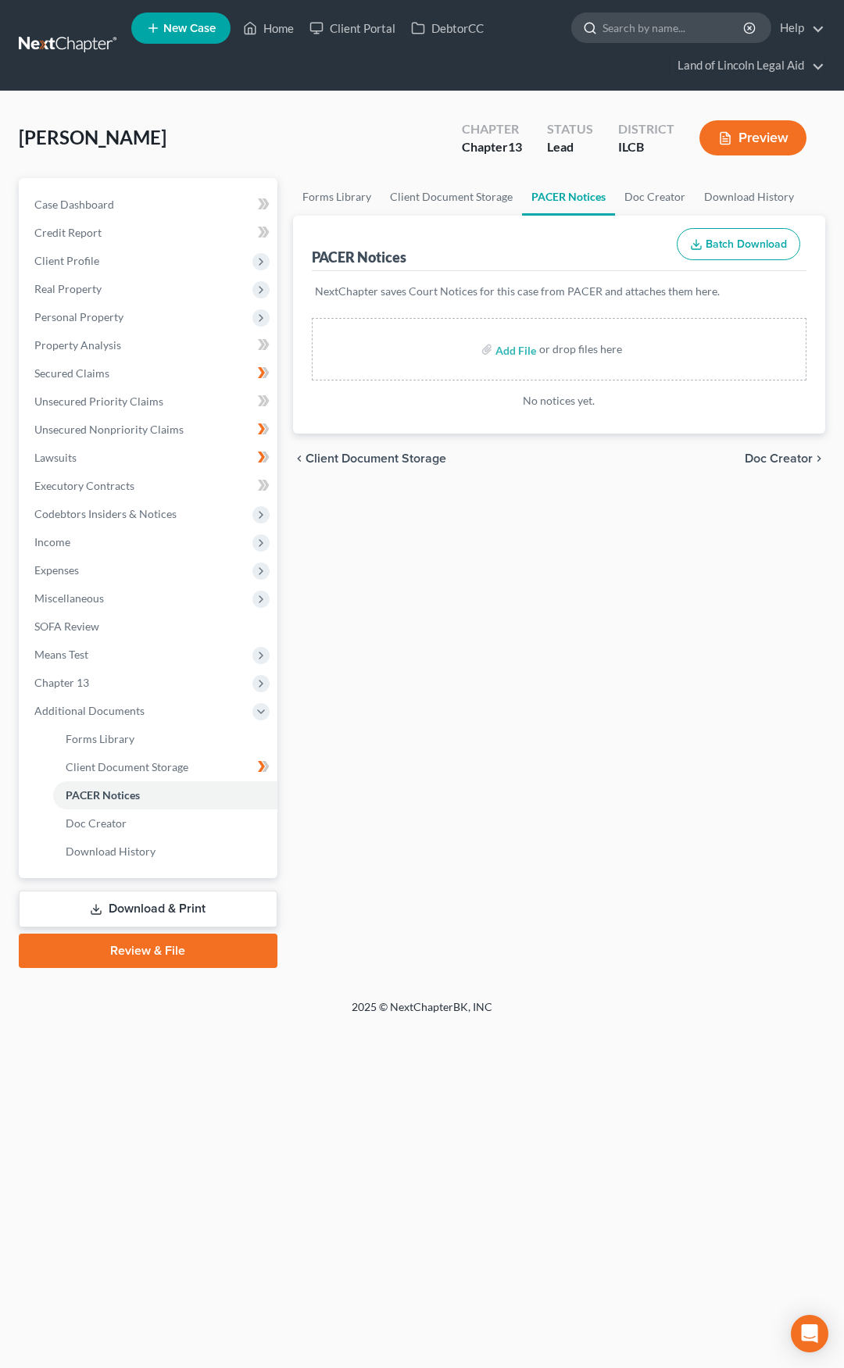
click at [670, 25] on input "search" at bounding box center [673, 27] width 143 height 29
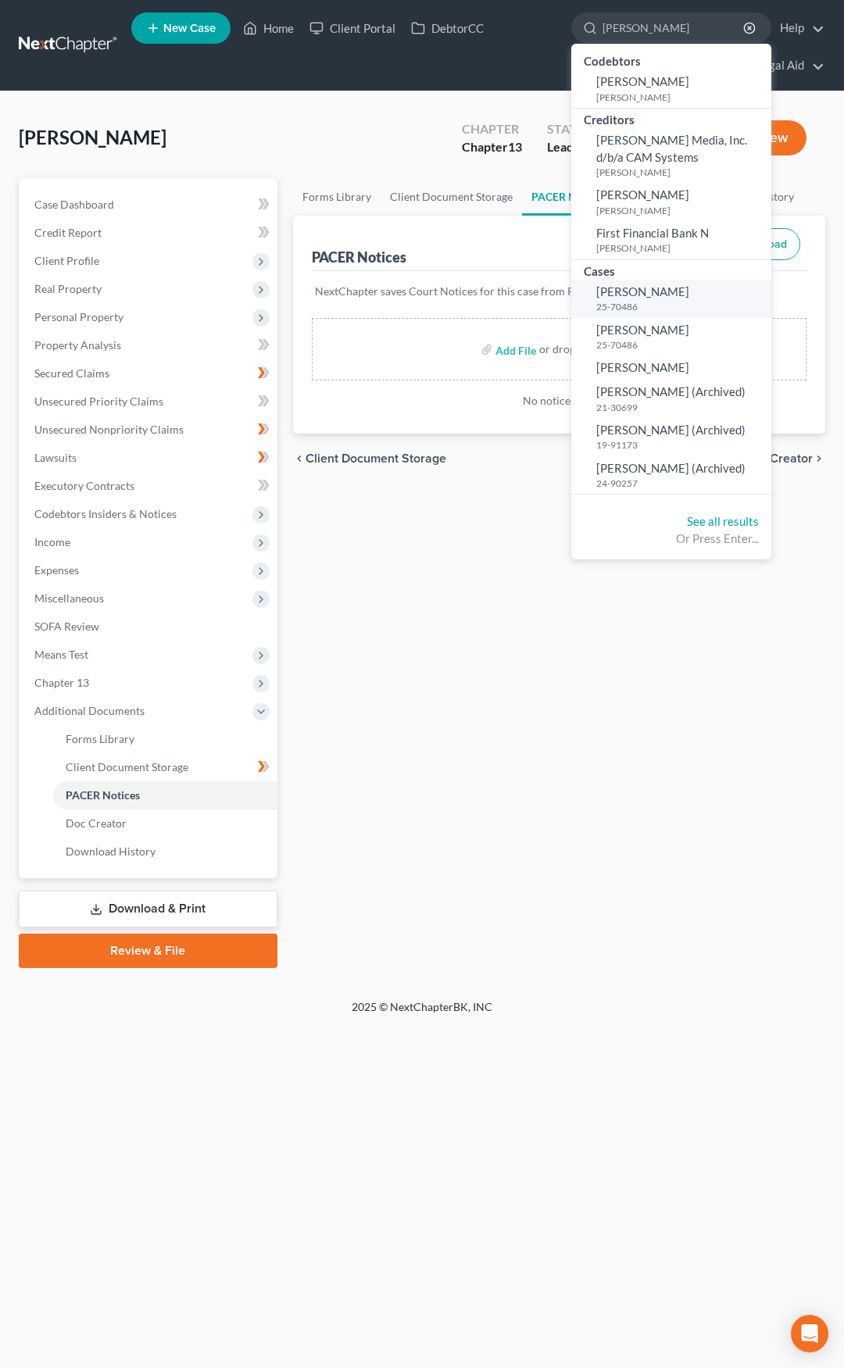
type input "Melvin"
click at [656, 302] on small "25-70486" at bounding box center [681, 306] width 171 height 13
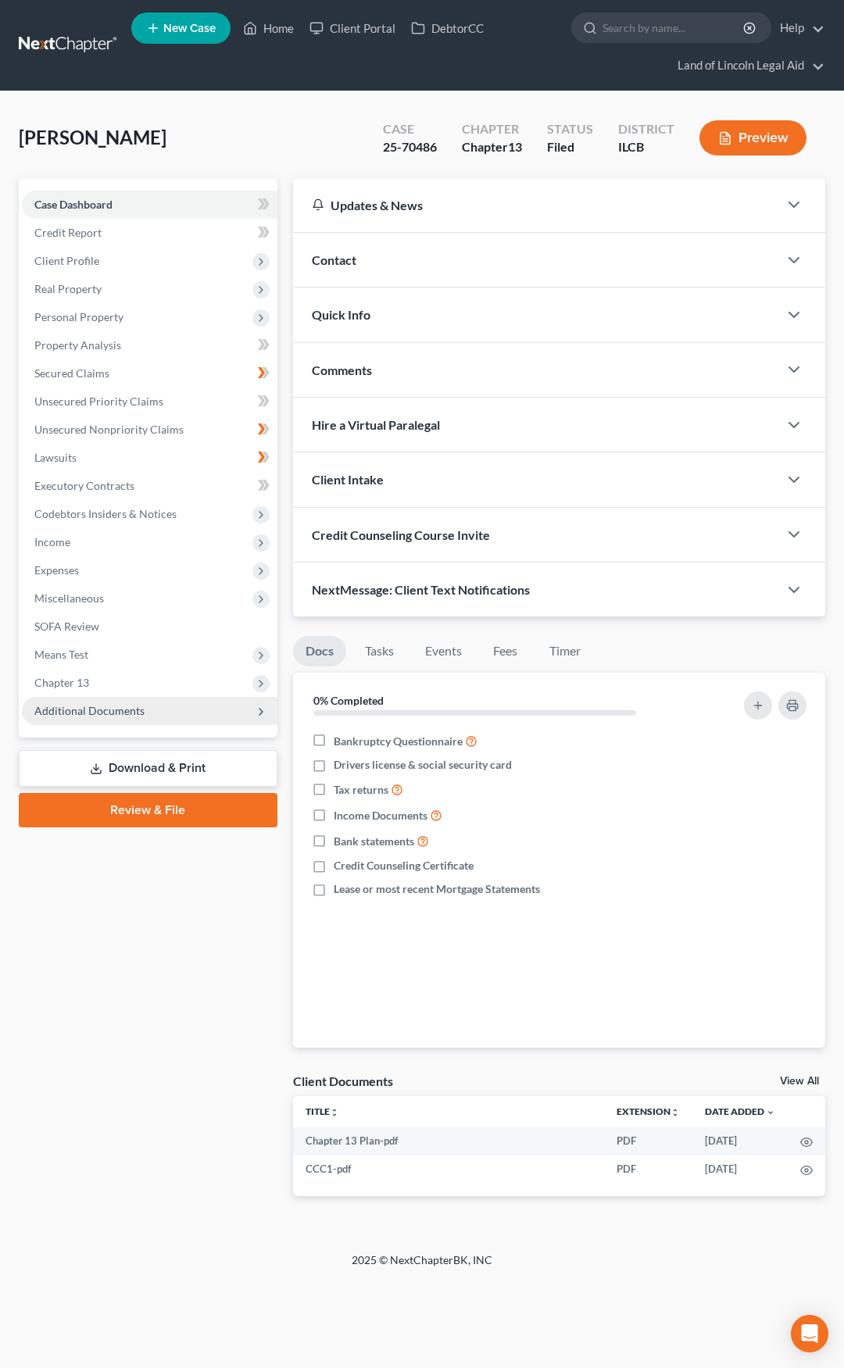
click at [189, 715] on span "Additional Documents" at bounding box center [149, 711] width 255 height 28
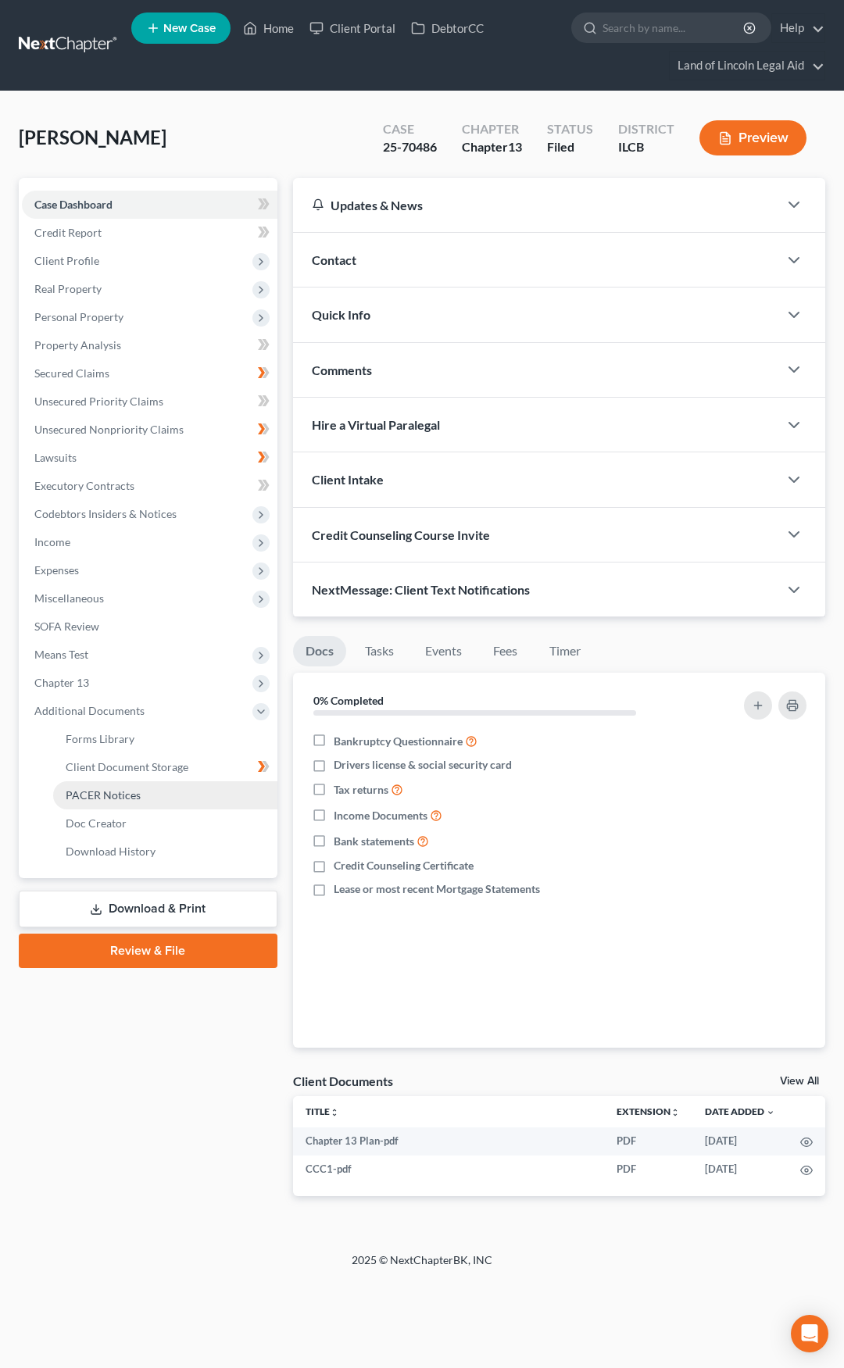
click at [187, 787] on link "PACER Notices" at bounding box center [165, 795] width 224 height 28
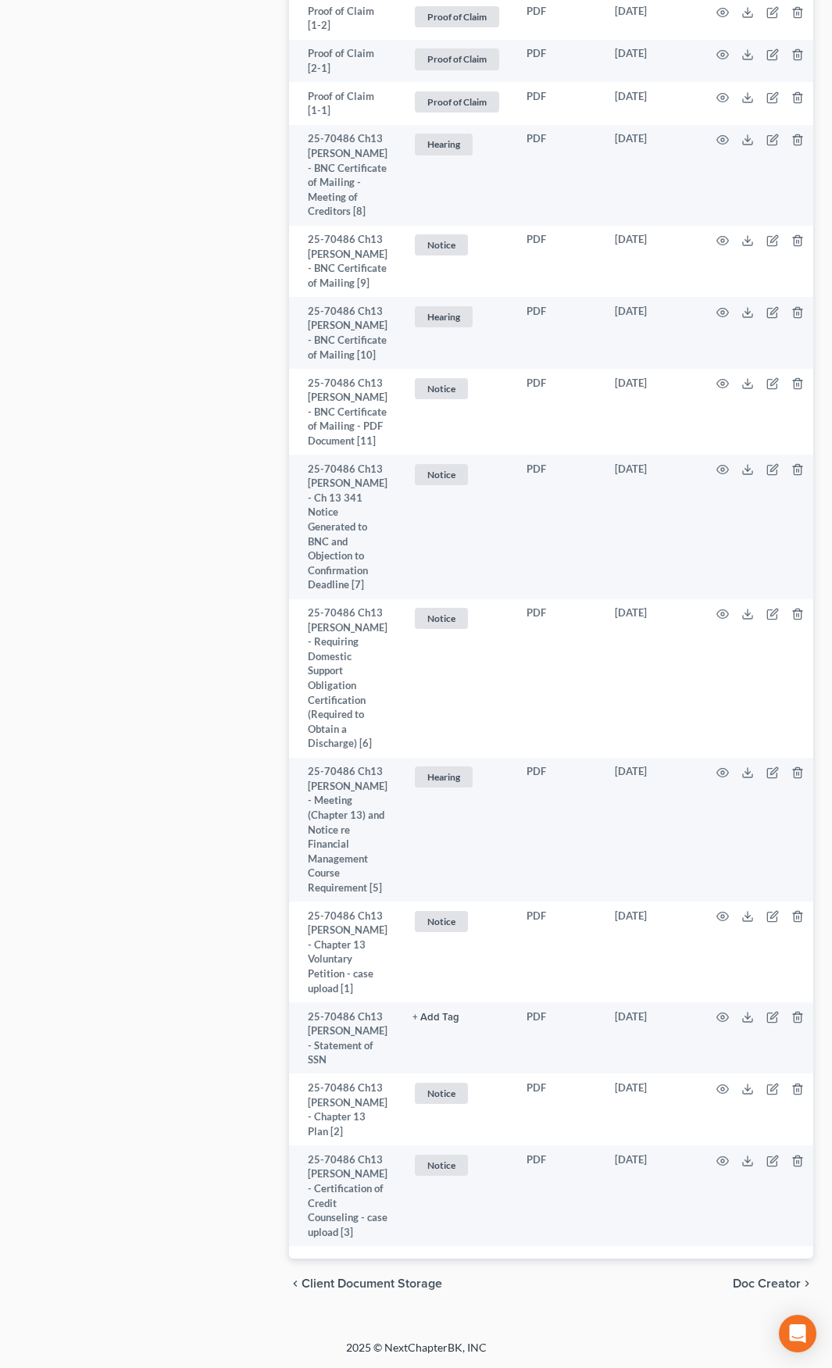
scroll to position [3859, 0]
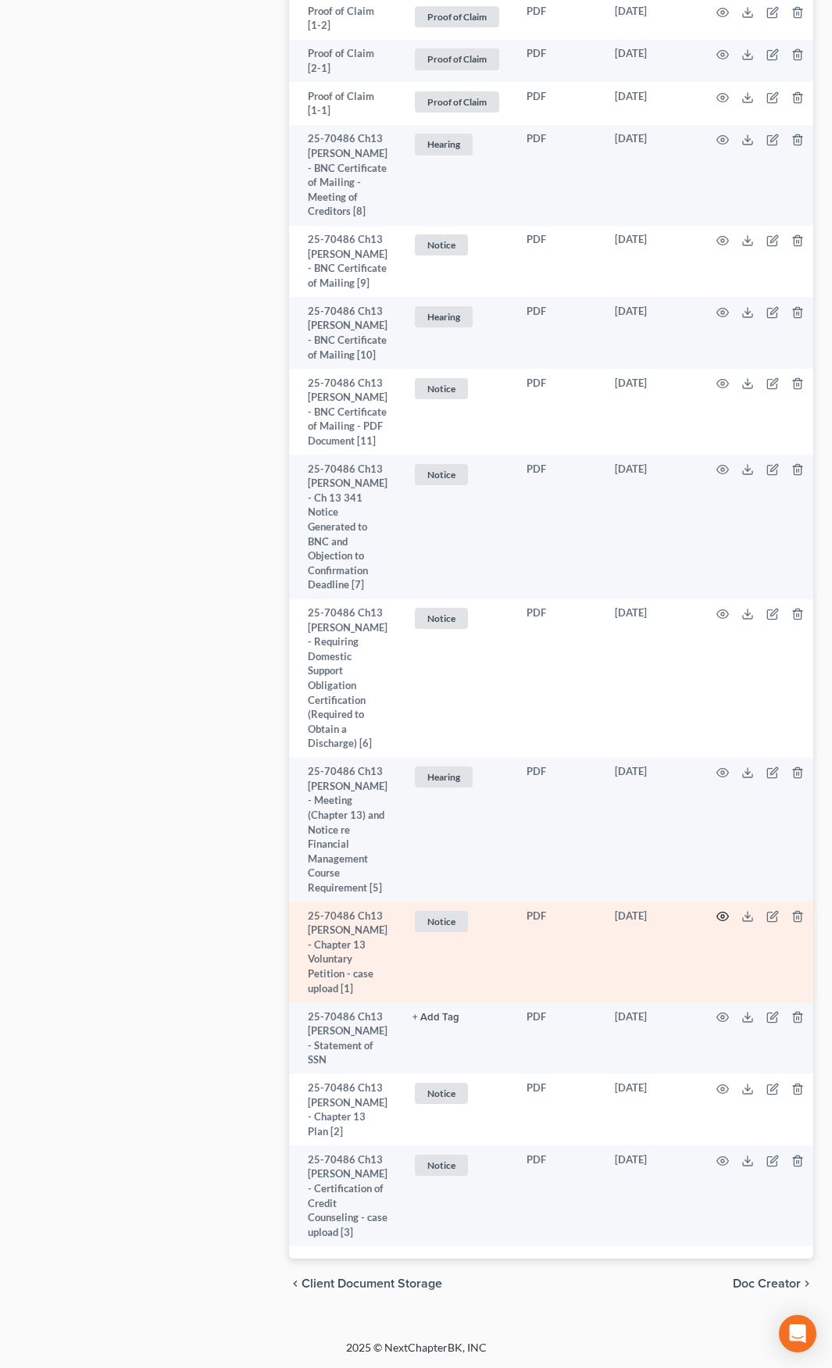
click at [716, 910] on icon "button" at bounding box center [722, 916] width 12 height 12
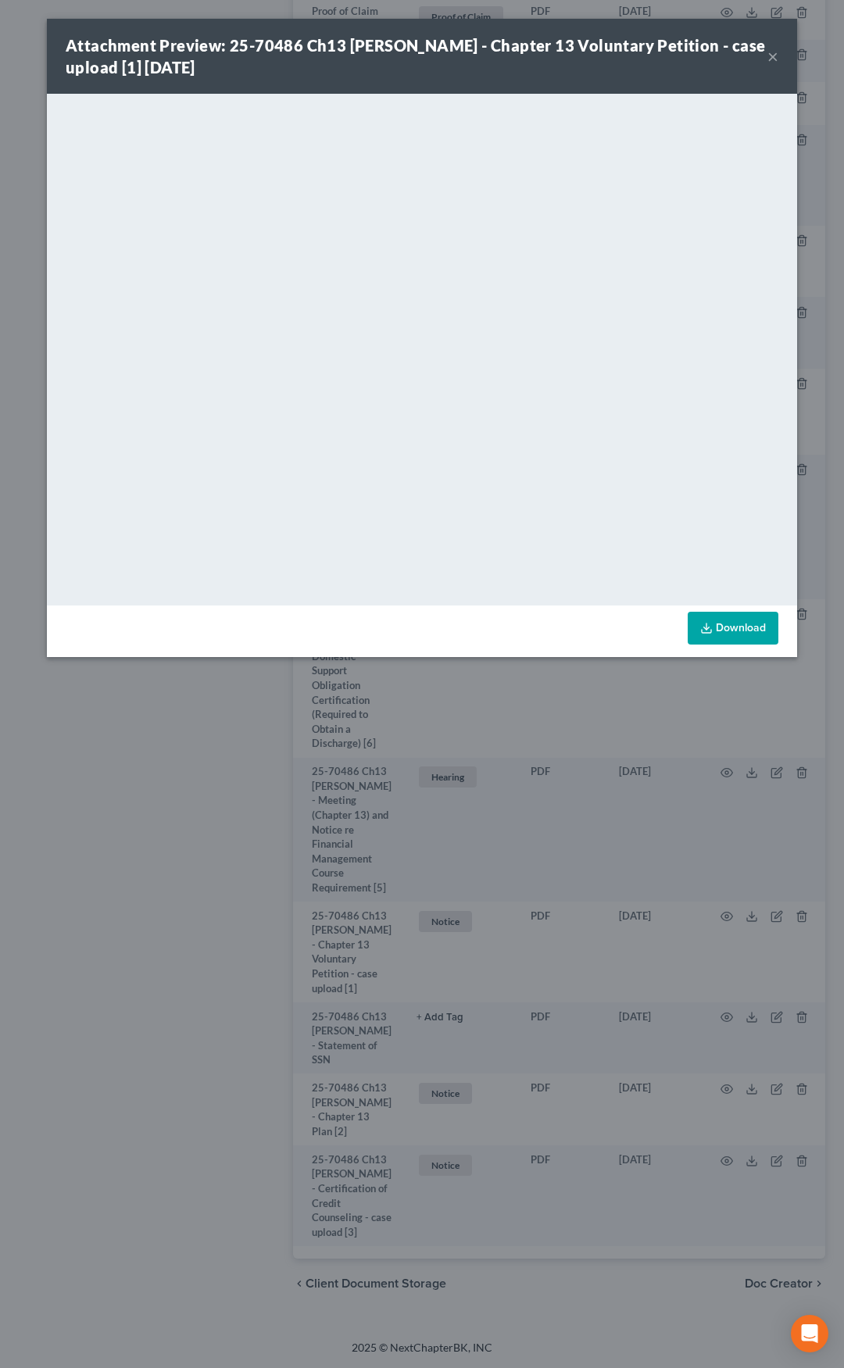
click at [775, 61] on button "×" at bounding box center [772, 56] width 11 height 19
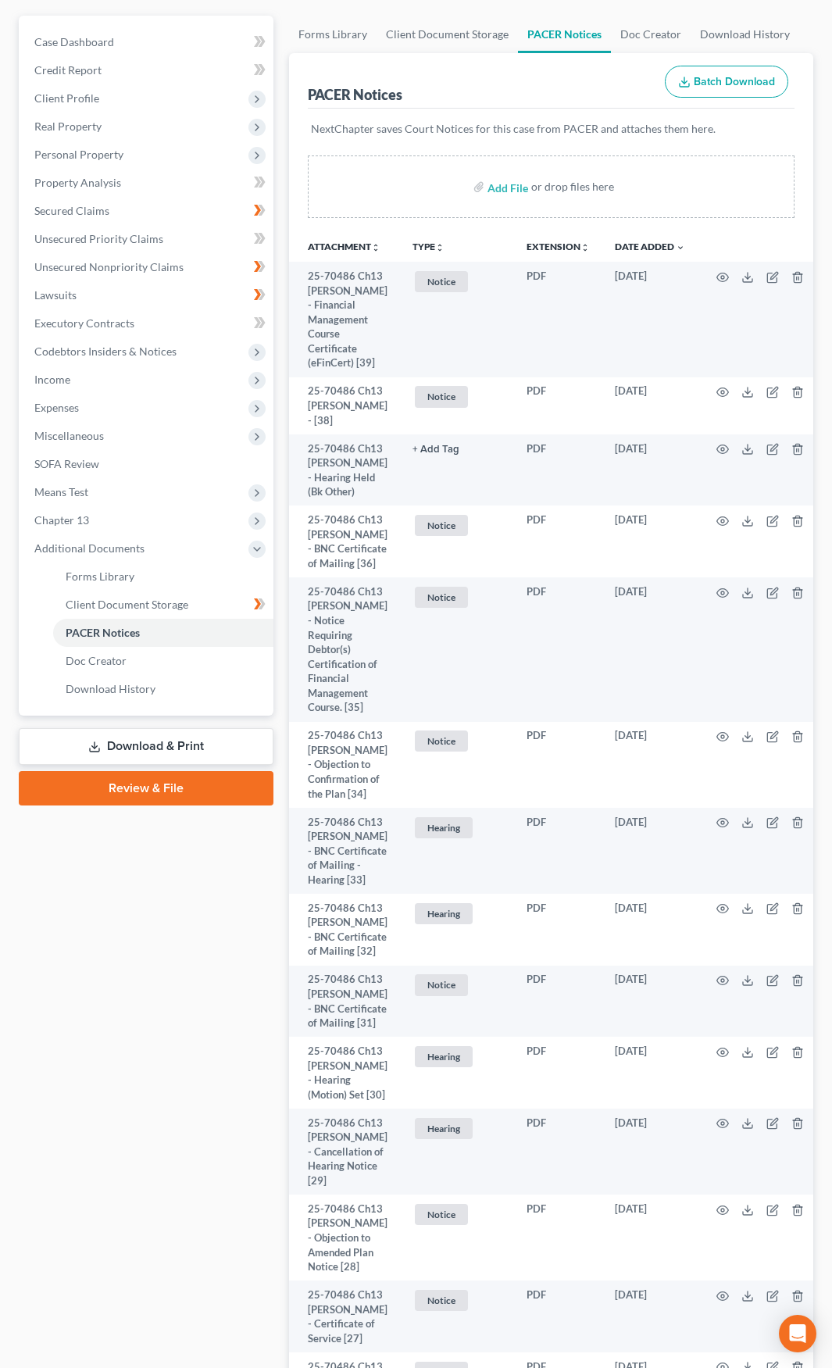
scroll to position [0, 0]
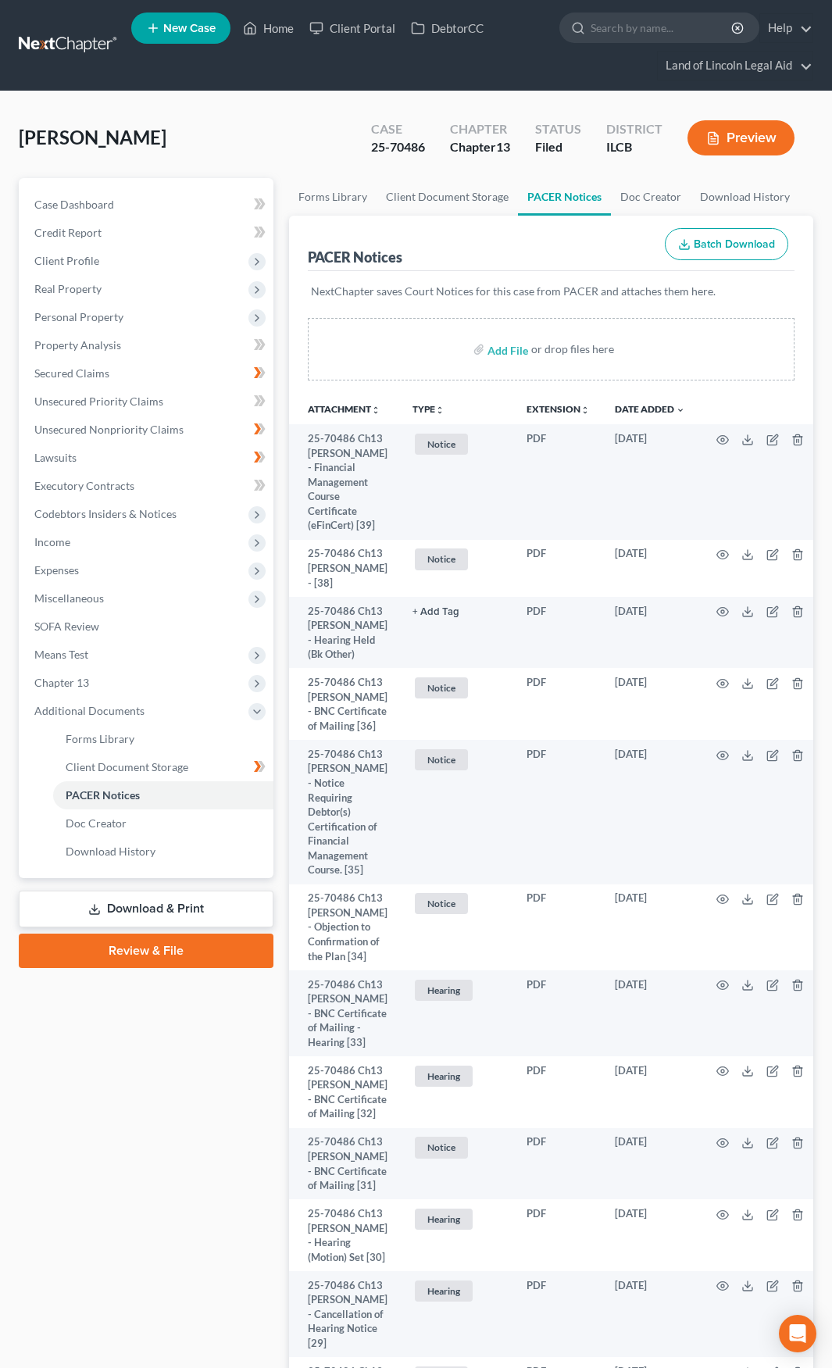
click at [71, 39] on link at bounding box center [69, 45] width 100 height 28
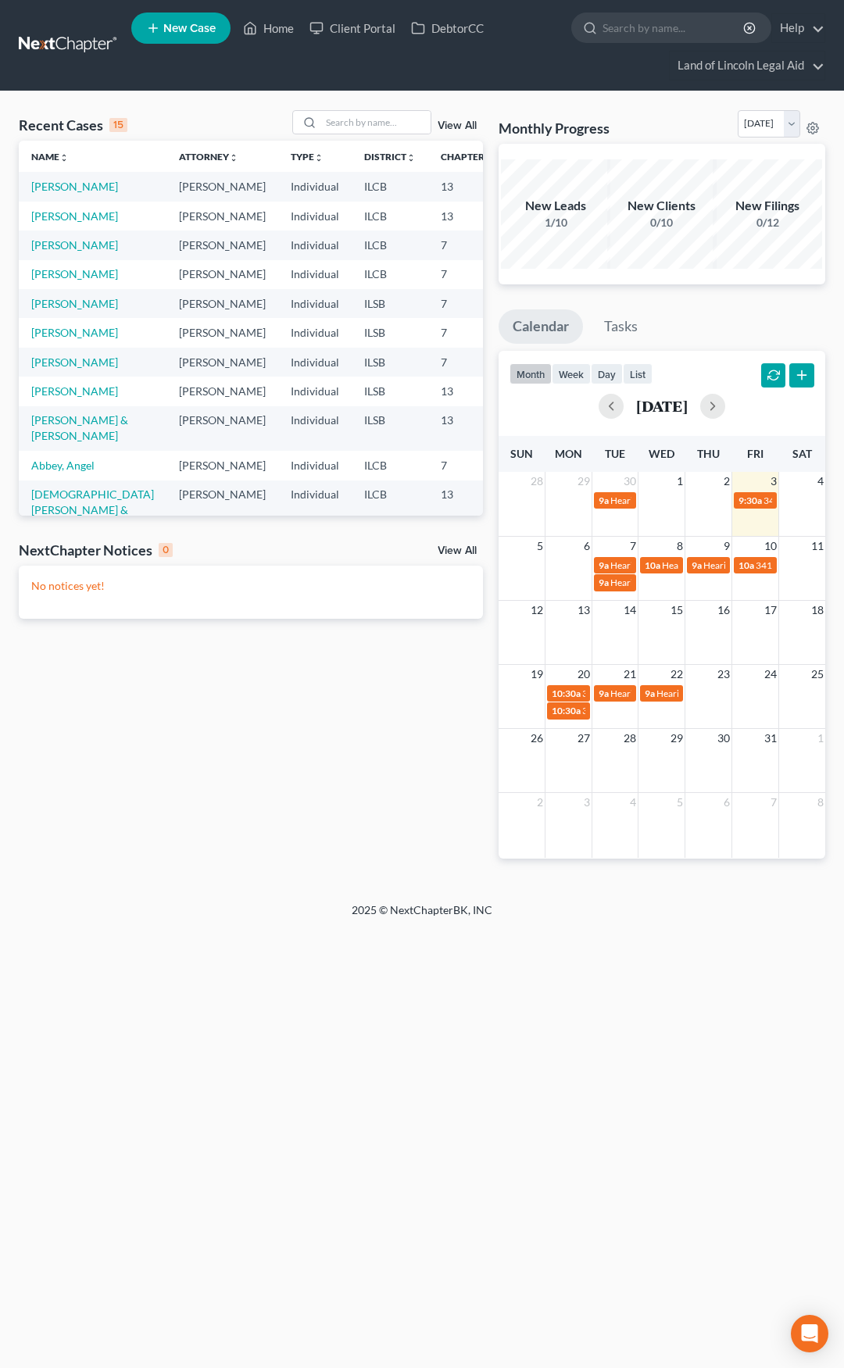
click at [448, 120] on link "View All" at bounding box center [456, 125] width 39 height 11
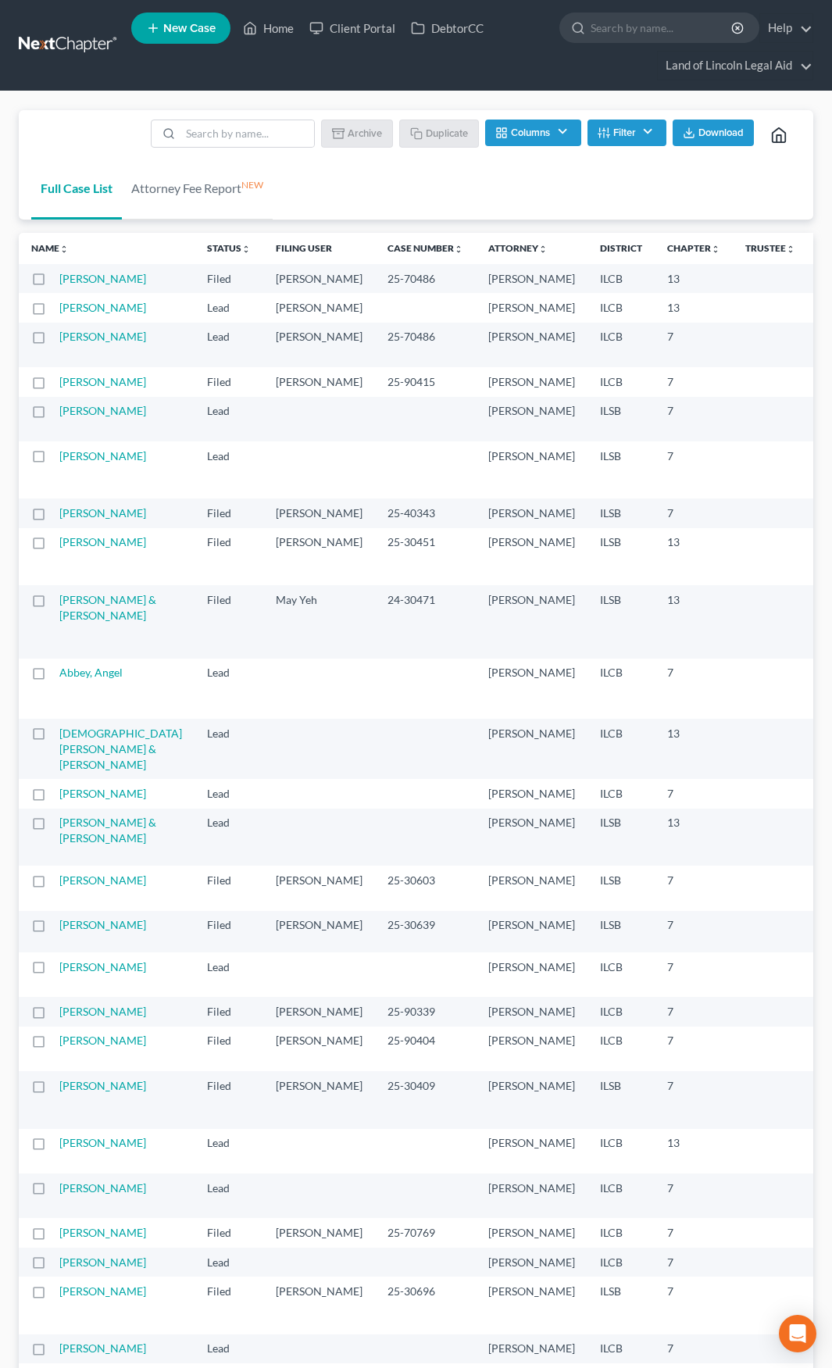
click at [53, 312] on label at bounding box center [53, 312] width 0 height 0
click at [59, 310] on input "checkbox" at bounding box center [64, 305] width 10 height 10
click at [372, 135] on button "Archive" at bounding box center [359, 133] width 70 height 27
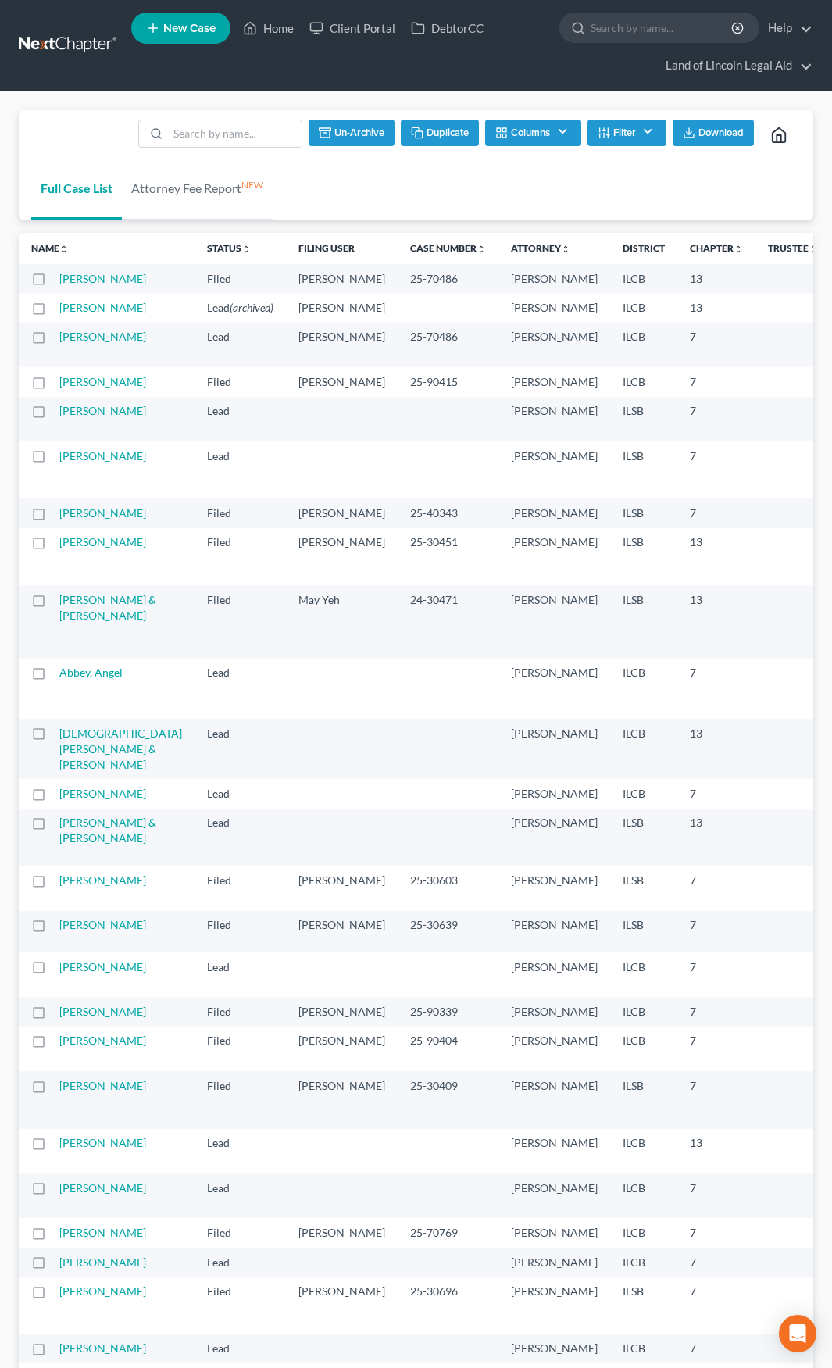
checkbox input "false"
click at [90, 314] on link "[PERSON_NAME]" at bounding box center [102, 307] width 87 height 13
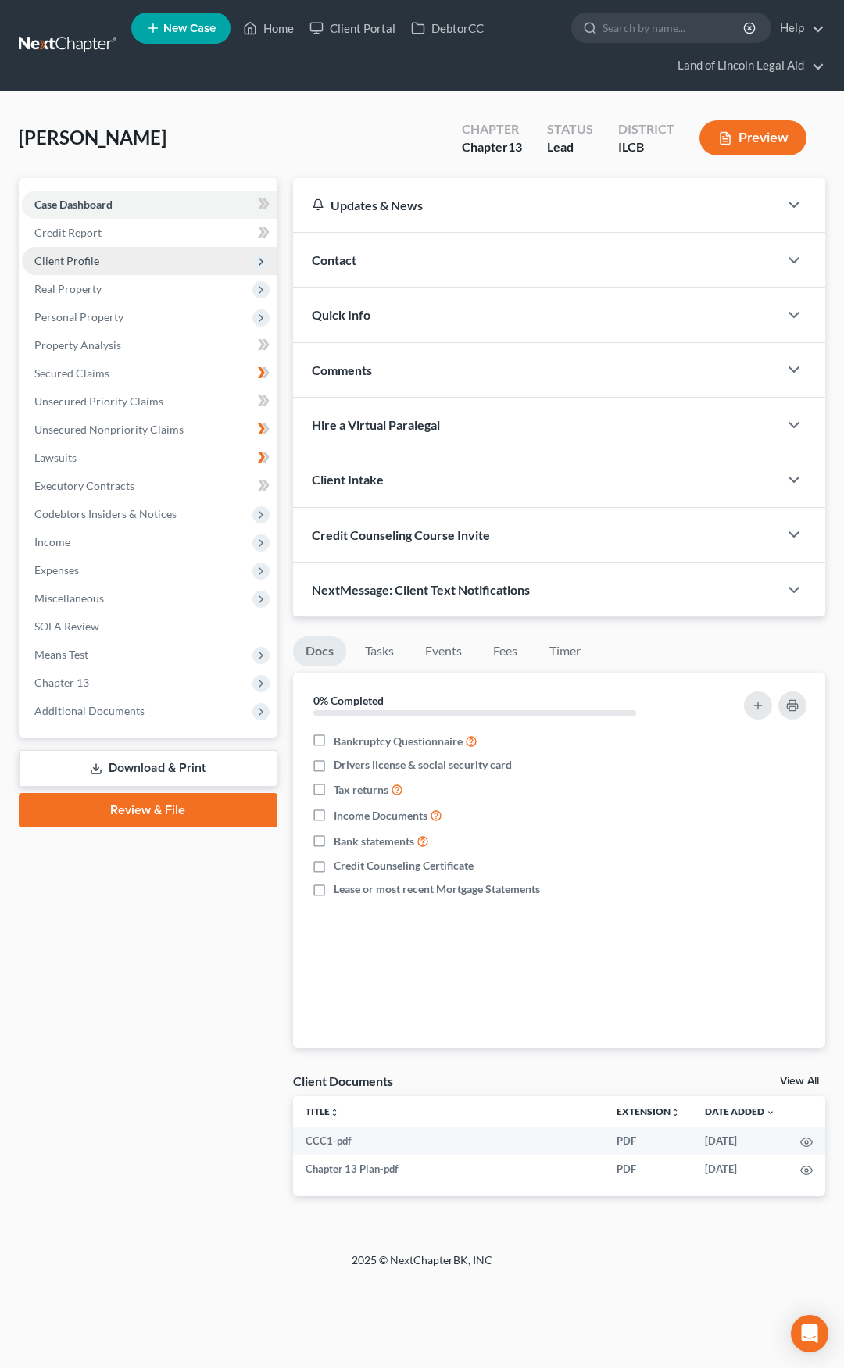
click at [191, 254] on span "Client Profile" at bounding box center [149, 261] width 255 height 28
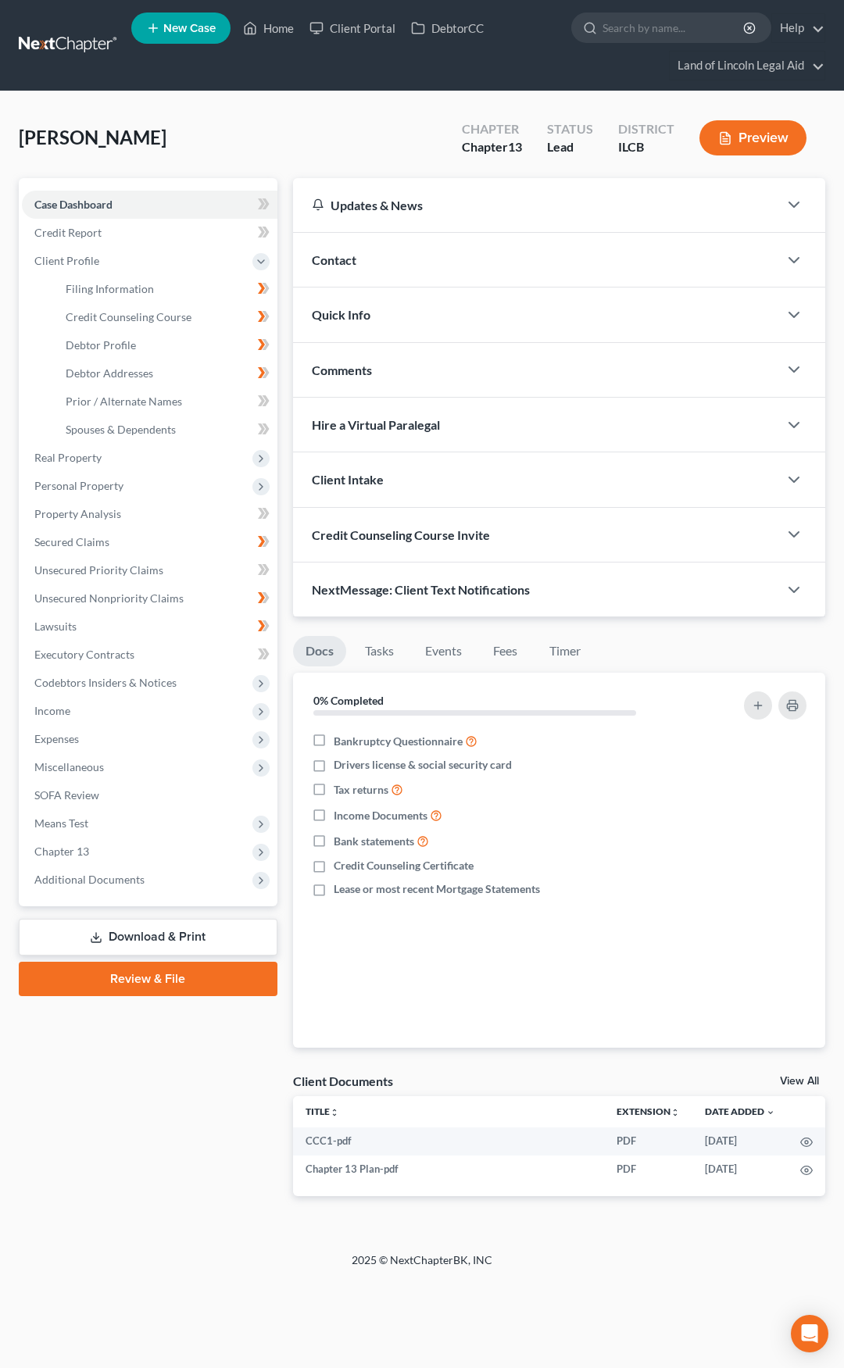
click at [435, 202] on div "Updates & News" at bounding box center [536, 205] width 448 height 16
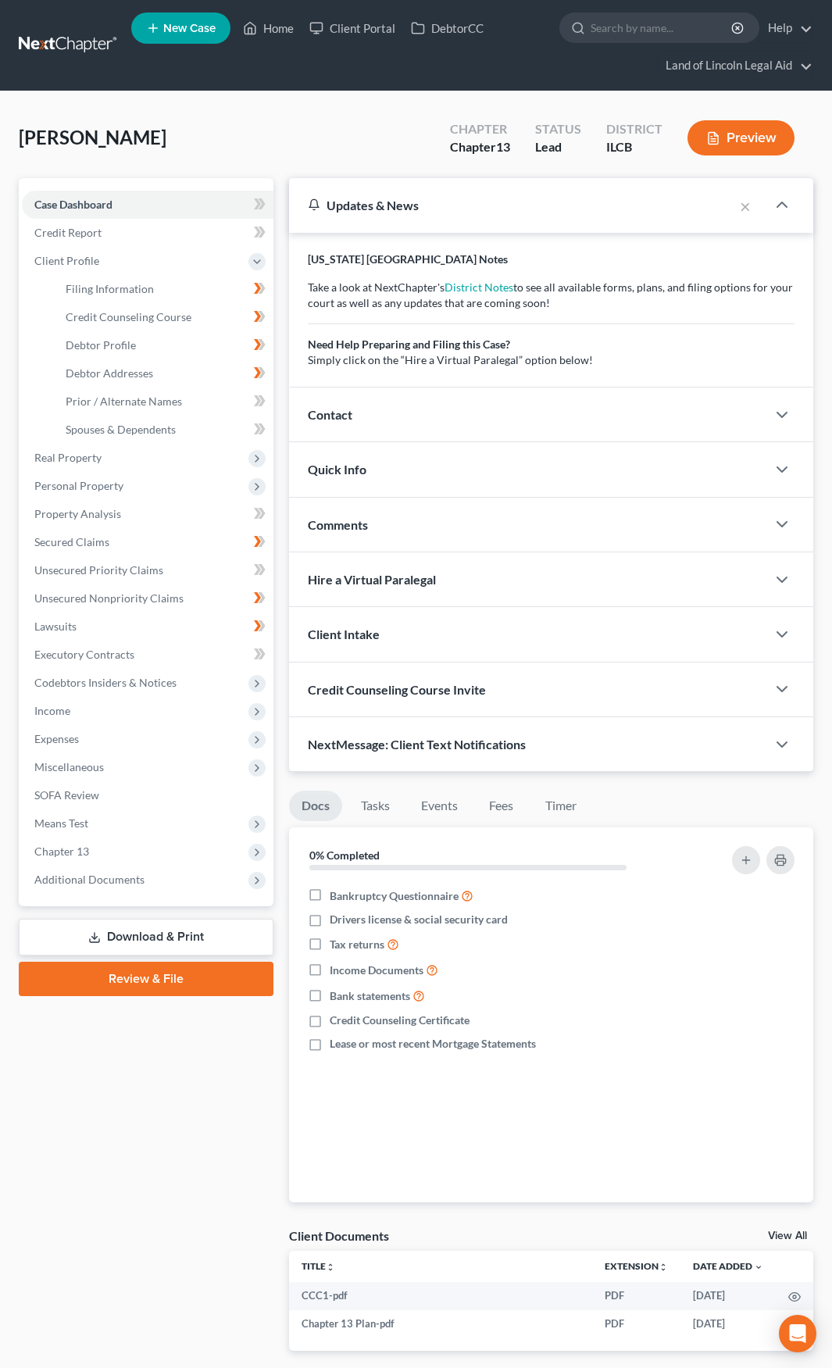
click at [435, 202] on div "Updates & News" at bounding box center [511, 205] width 407 height 16
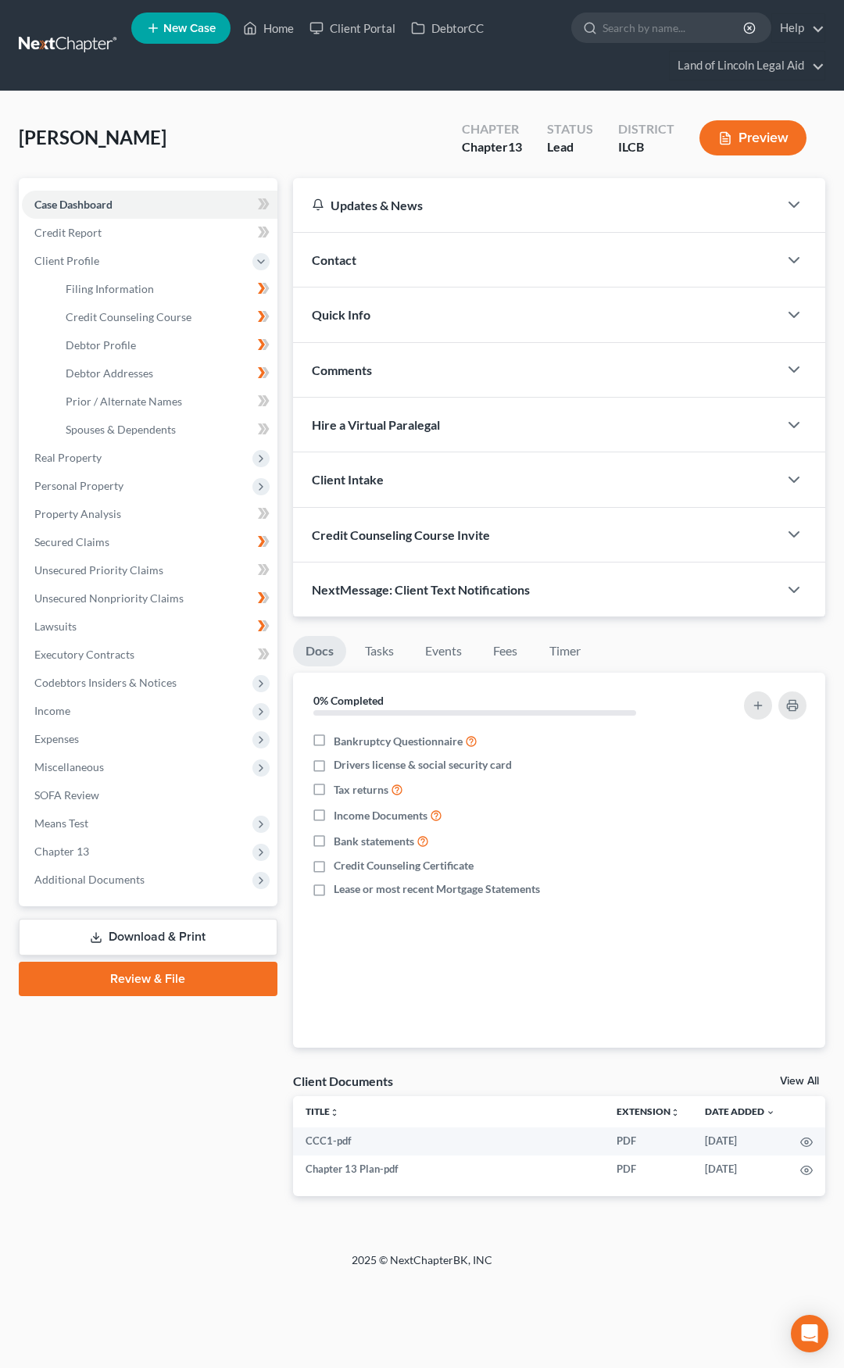
click at [419, 246] on div "Contact" at bounding box center [535, 260] width 485 height 54
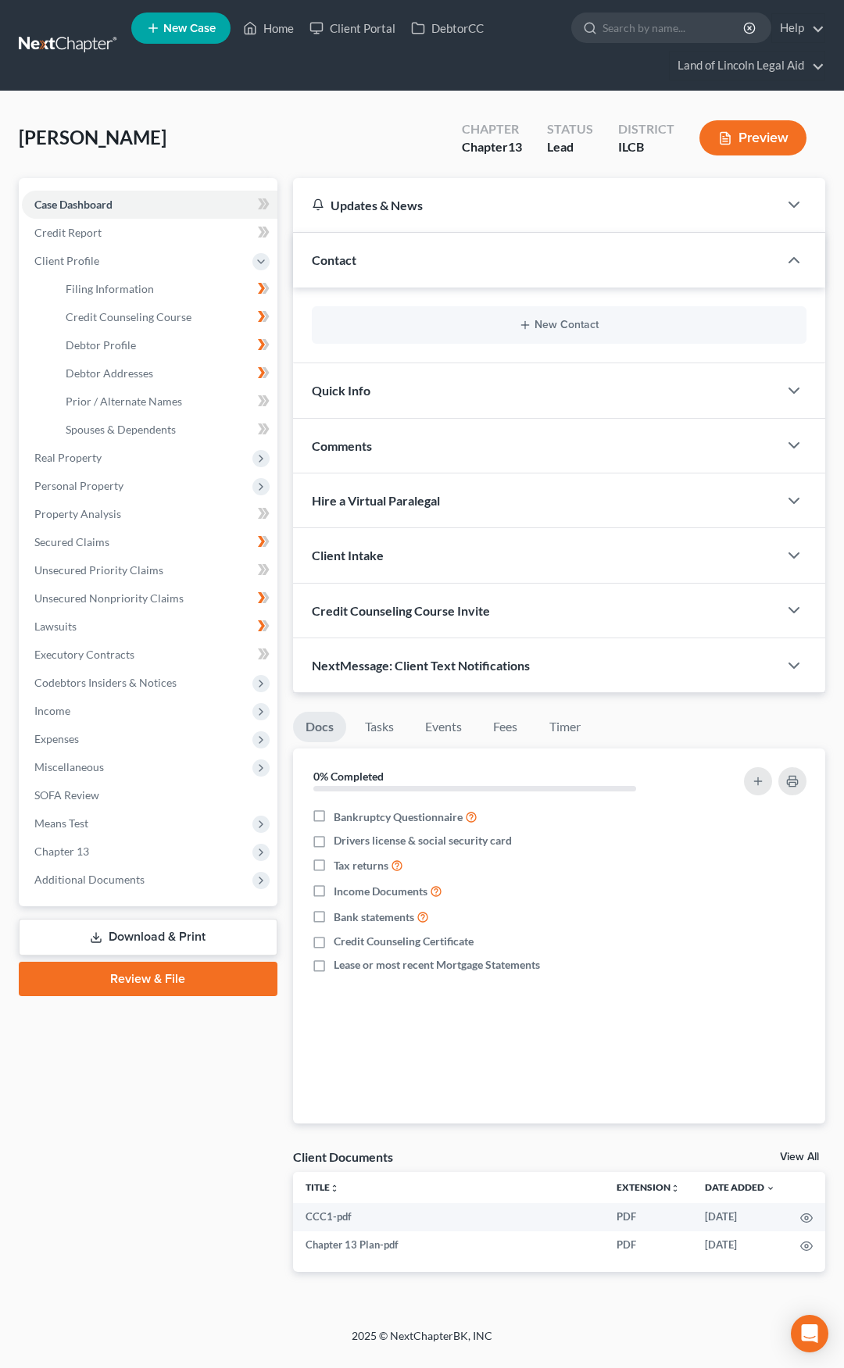
click at [419, 246] on div "Contact" at bounding box center [535, 260] width 485 height 54
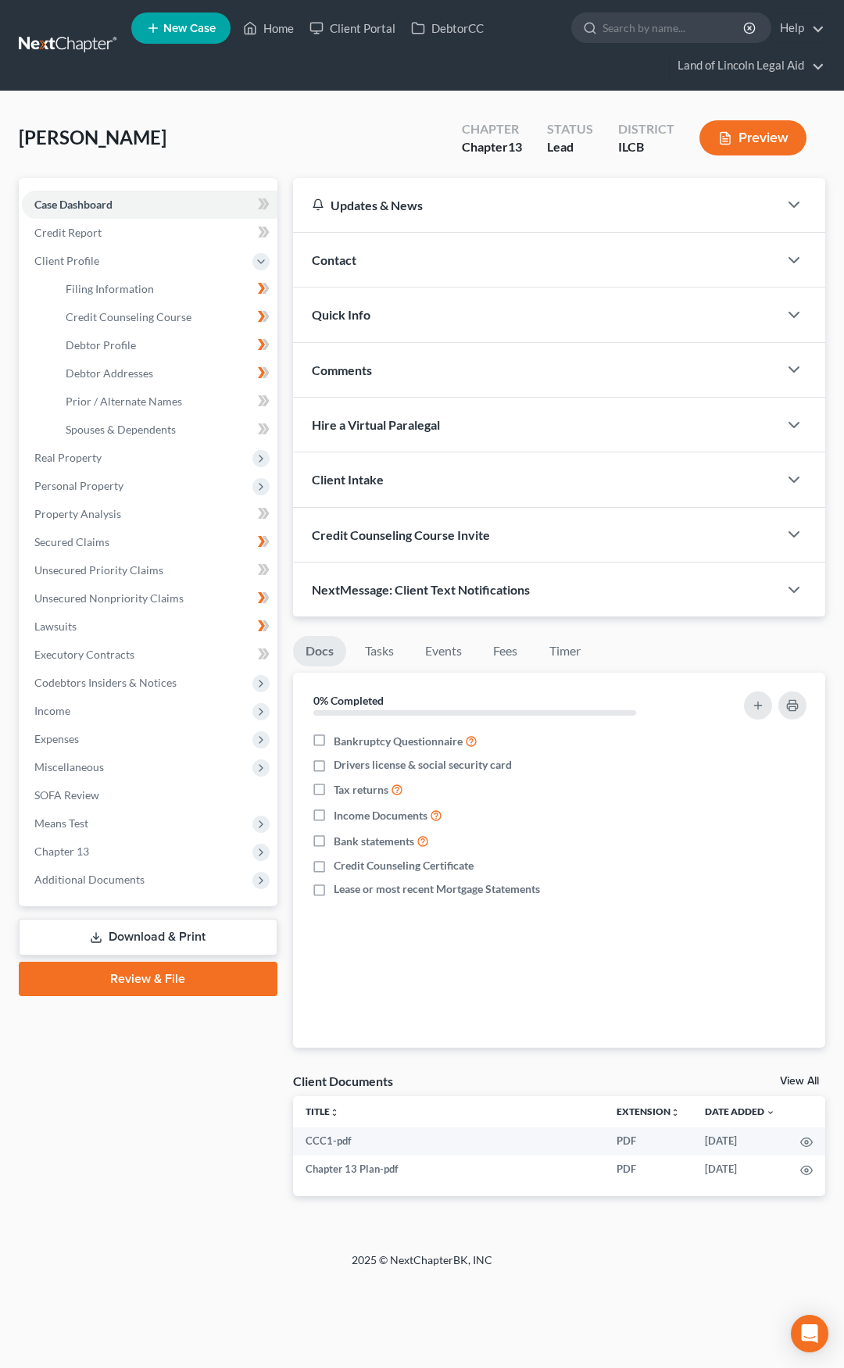
click at [418, 307] on div "Quick Info" at bounding box center [535, 314] width 485 height 54
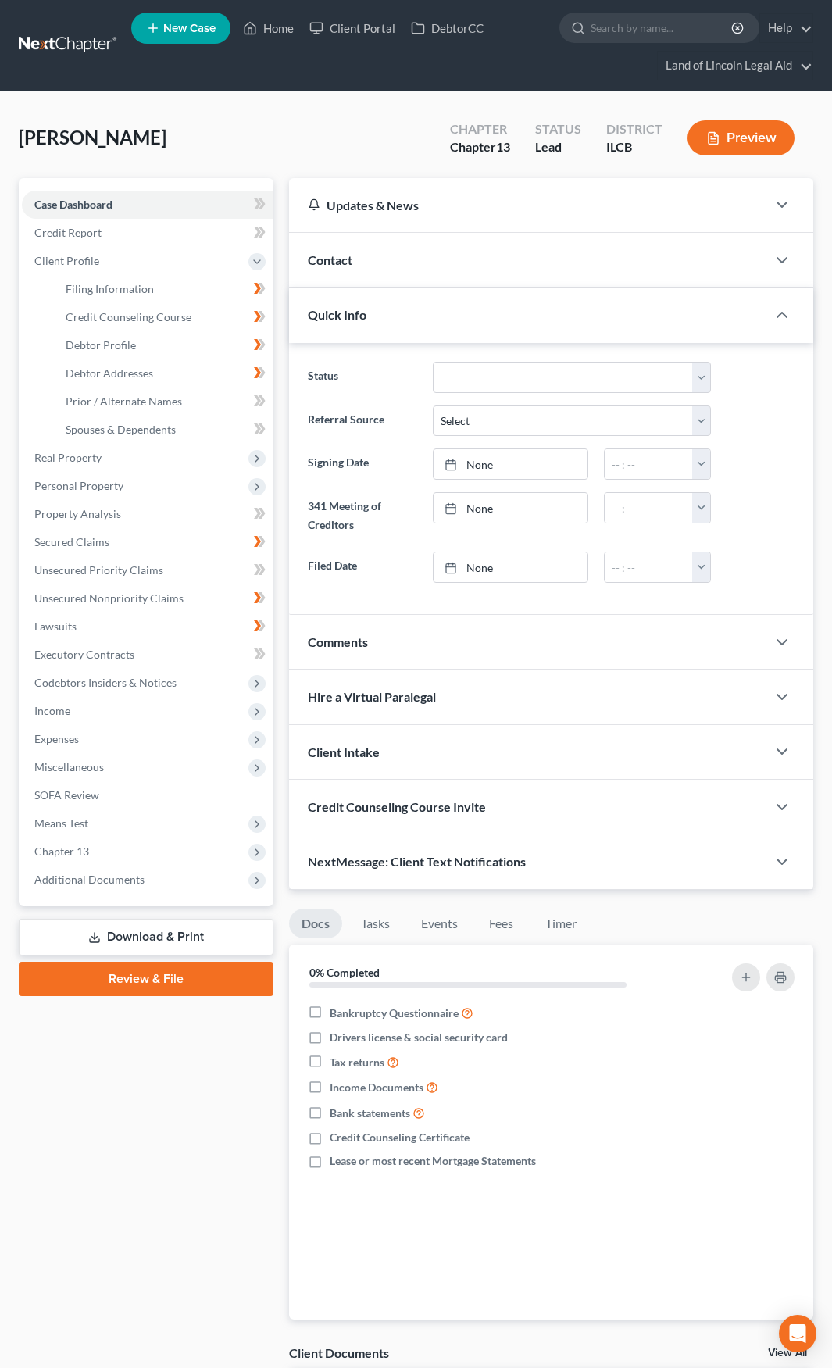
click at [418, 307] on div "Quick Info" at bounding box center [527, 314] width 477 height 54
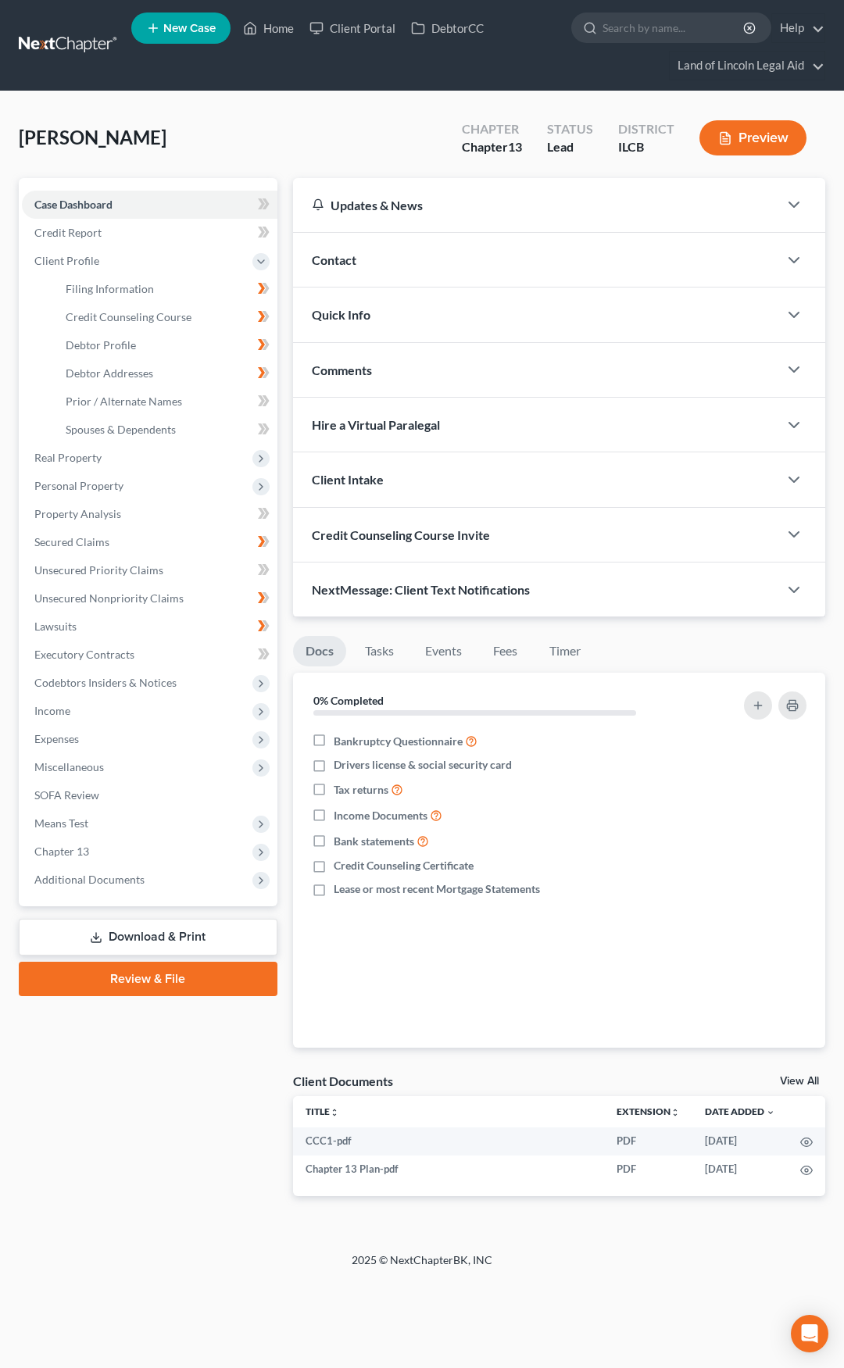
click at [419, 362] on div "Comments" at bounding box center [535, 370] width 485 height 54
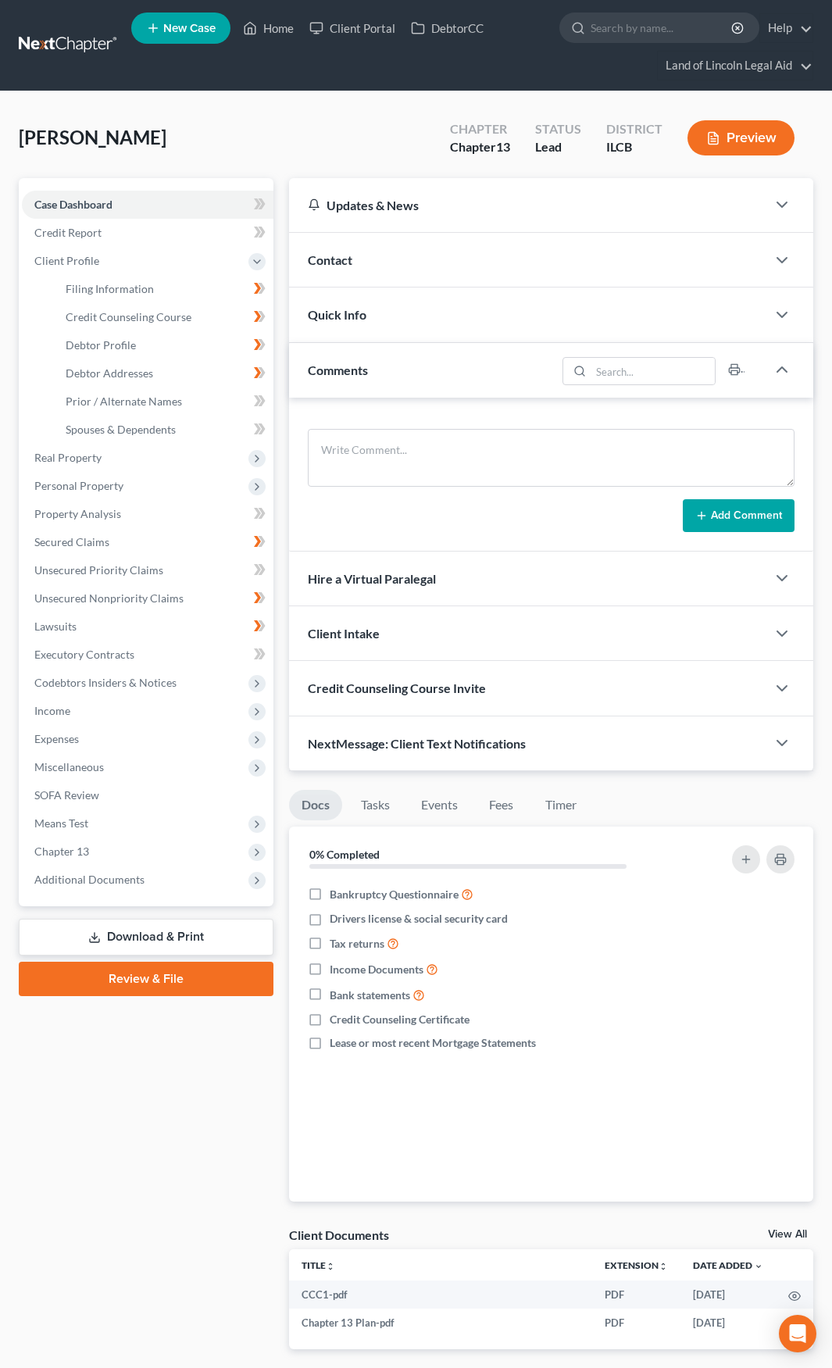
click at [419, 362] on div "Comments" at bounding box center [422, 370] width 267 height 54
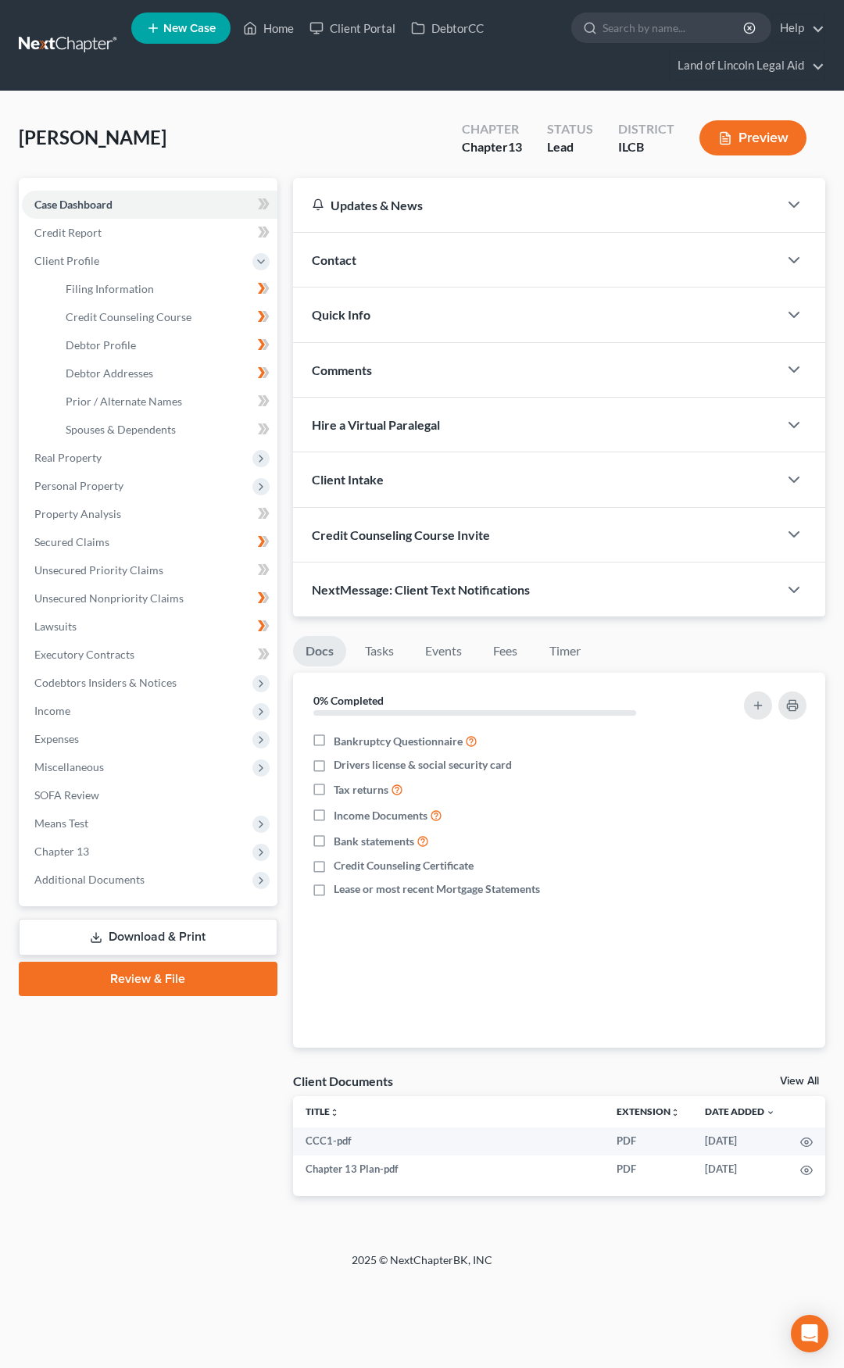
click at [419, 410] on div "Hire a Virtual Paralegal" at bounding box center [535, 425] width 485 height 54
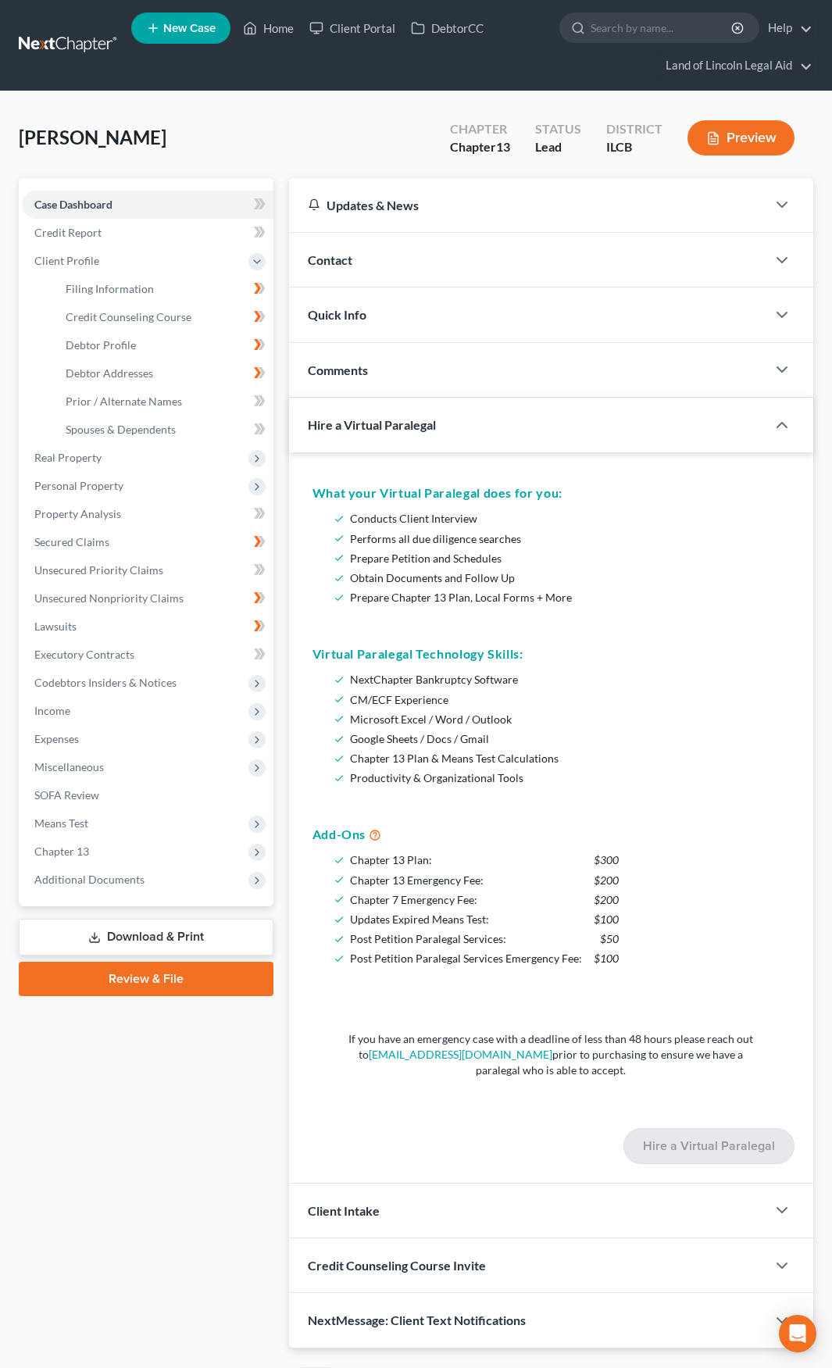
click at [419, 410] on div "Hire a Virtual Paralegal" at bounding box center [516, 425] width 455 height 54
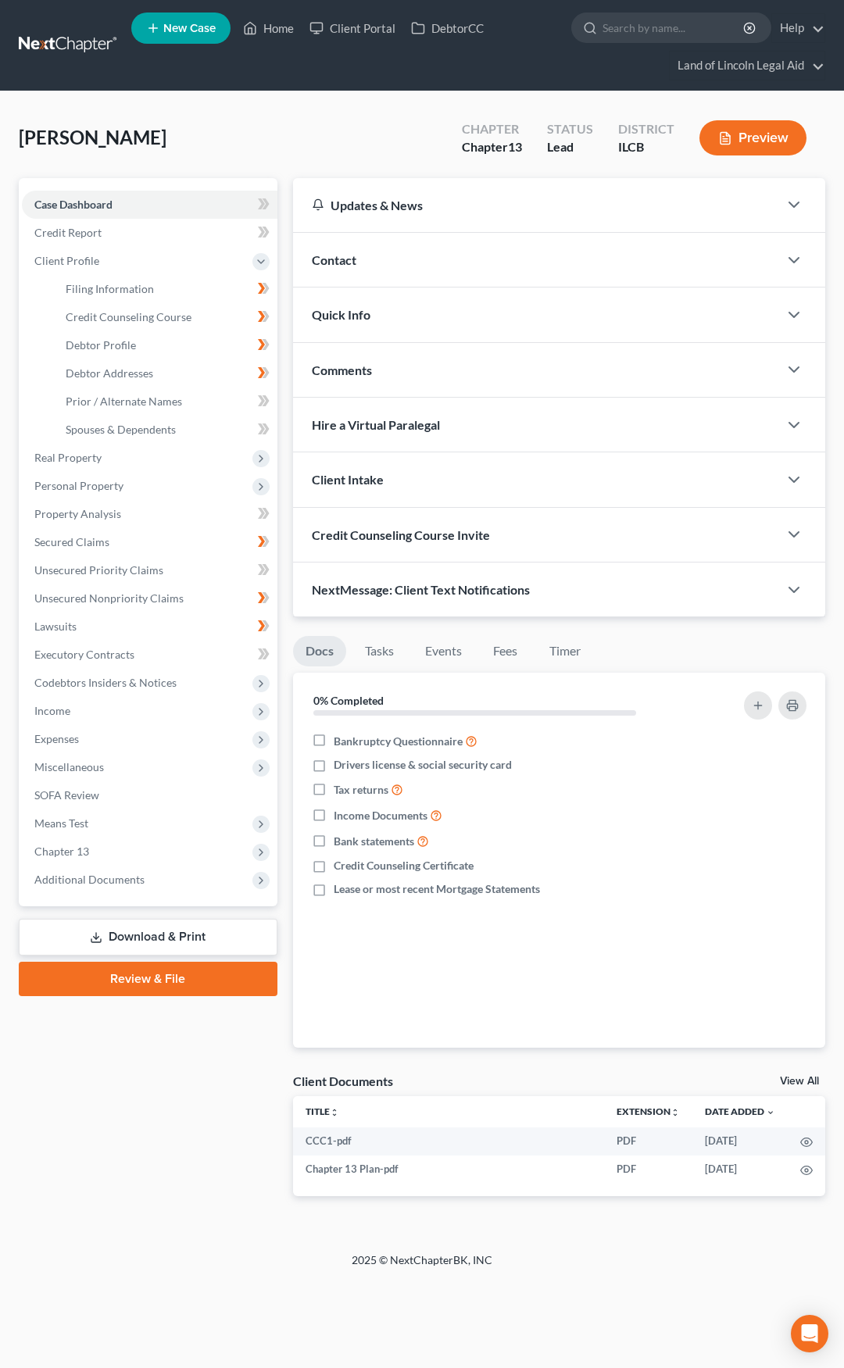
click at [416, 466] on div "Client Intake" at bounding box center [535, 479] width 485 height 54
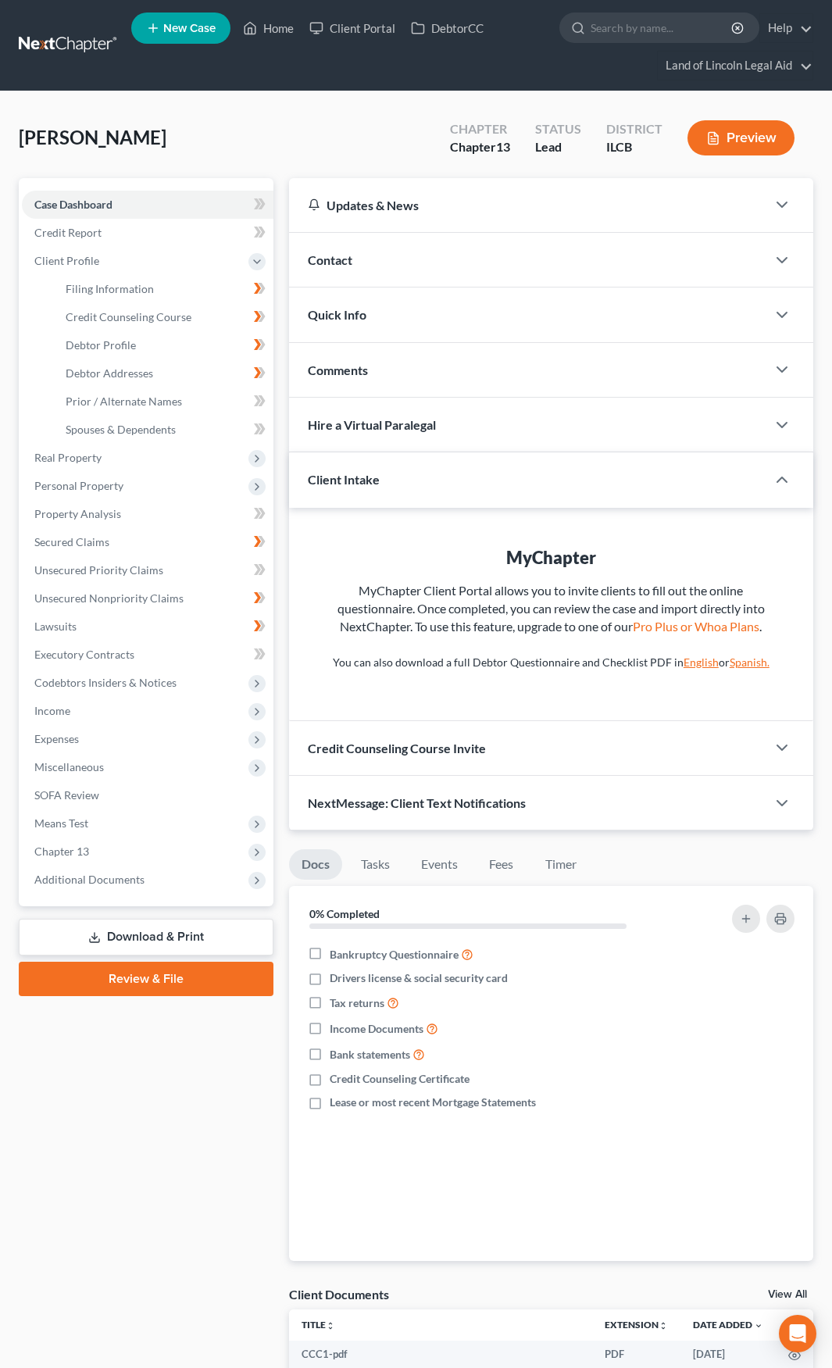
click at [416, 466] on div "Client Intake" at bounding box center [516, 479] width 455 height 54
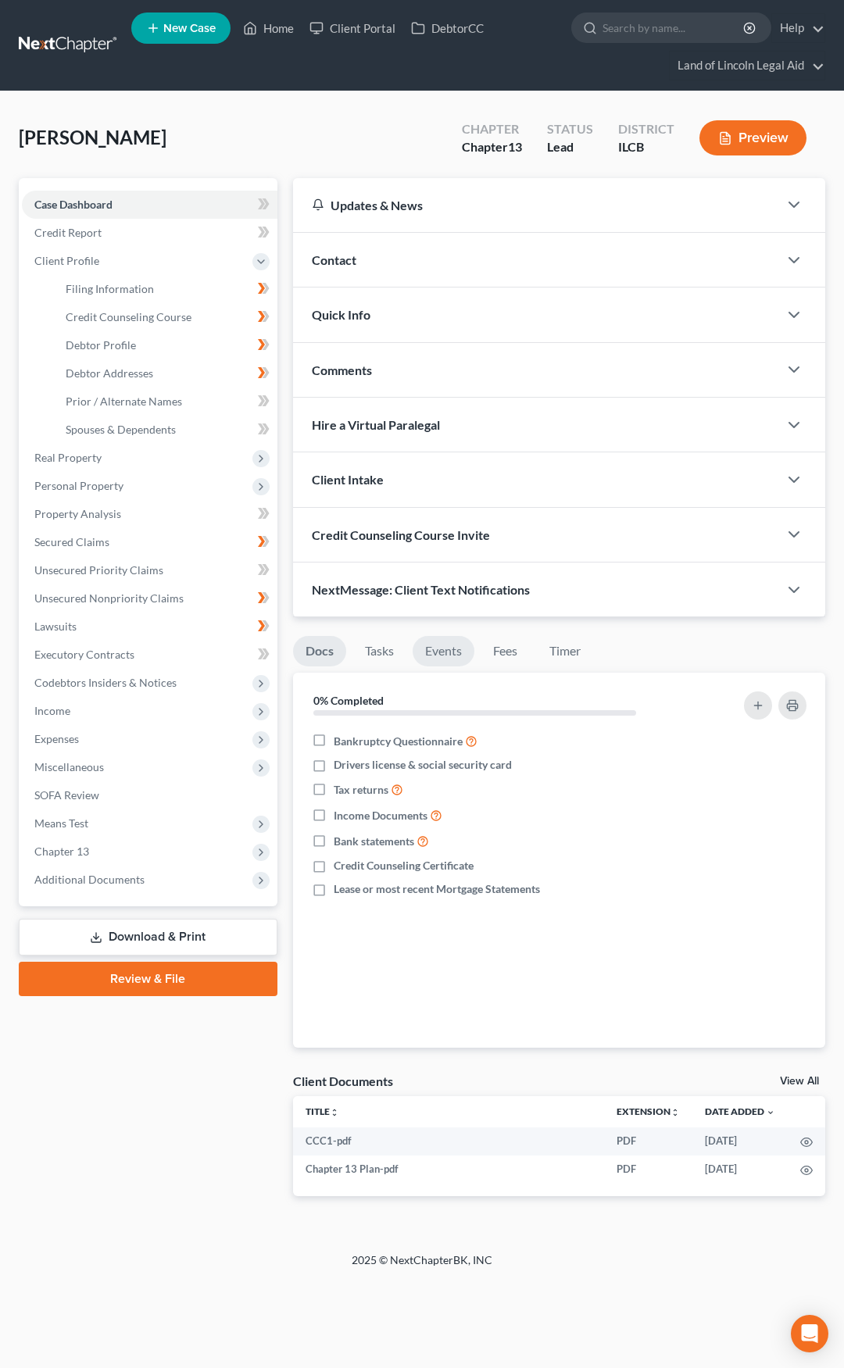
click at [431, 645] on link "Events" at bounding box center [443, 651] width 62 height 30
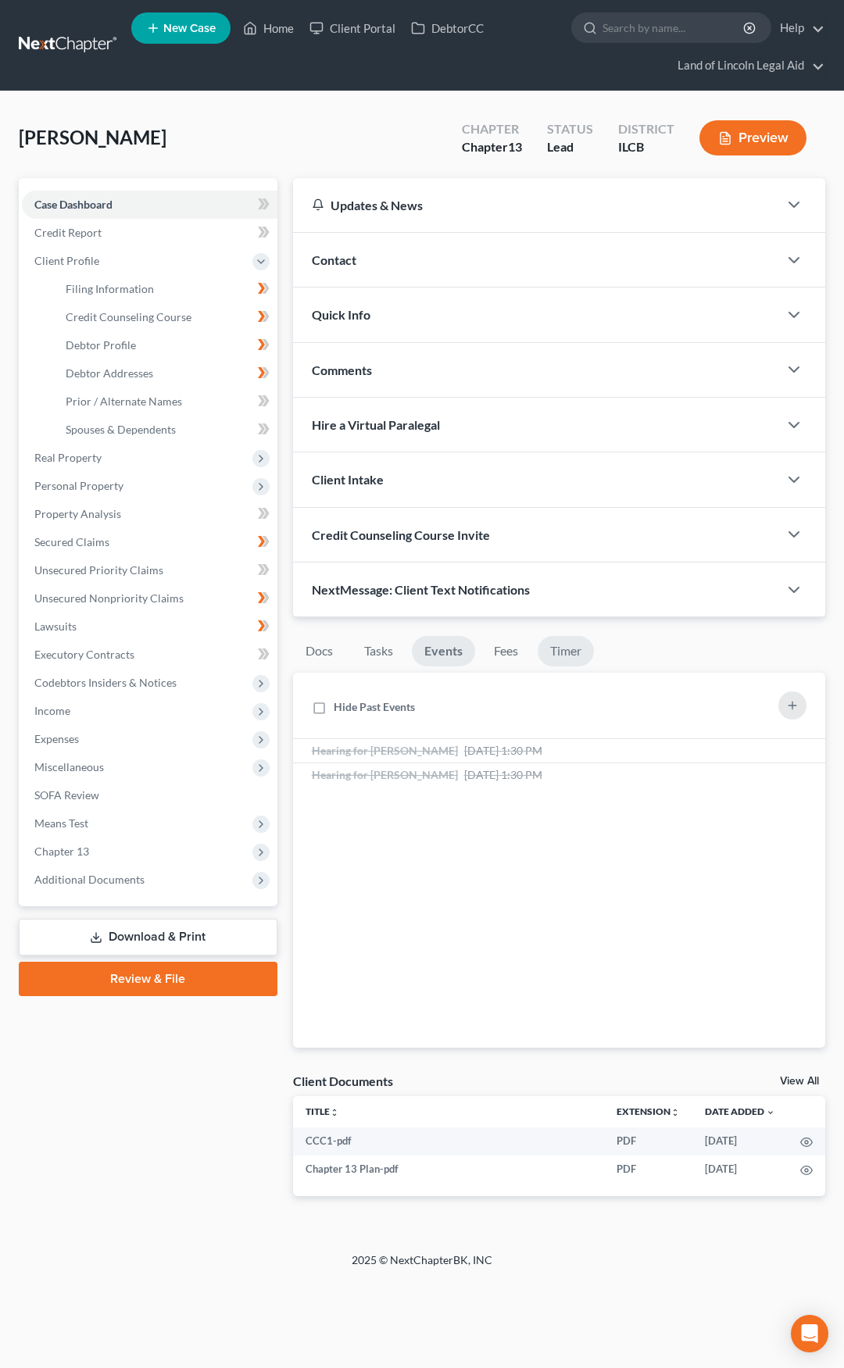
click at [567, 654] on link "Timer" at bounding box center [565, 651] width 56 height 30
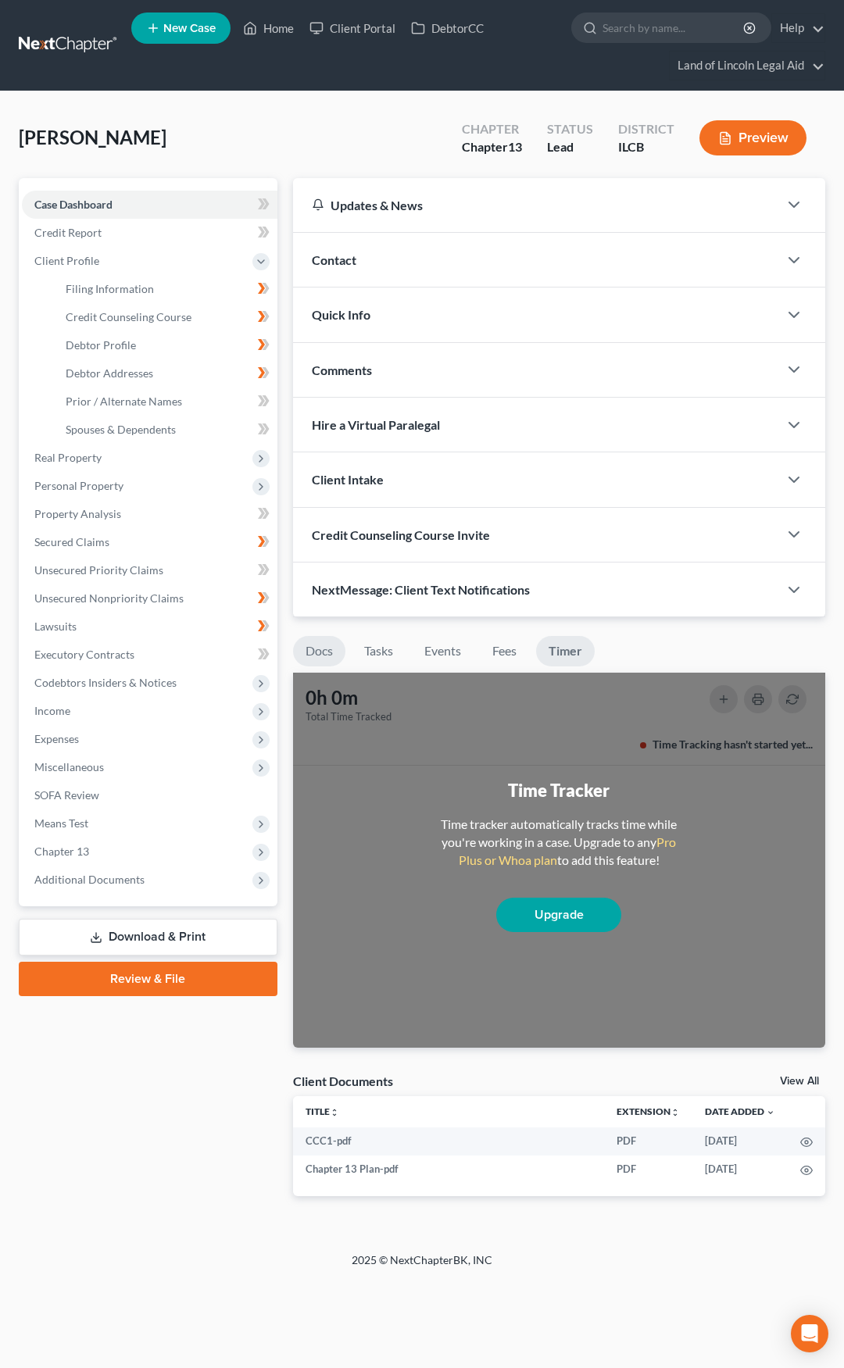
click at [338, 643] on link "Docs" at bounding box center [319, 651] width 52 height 30
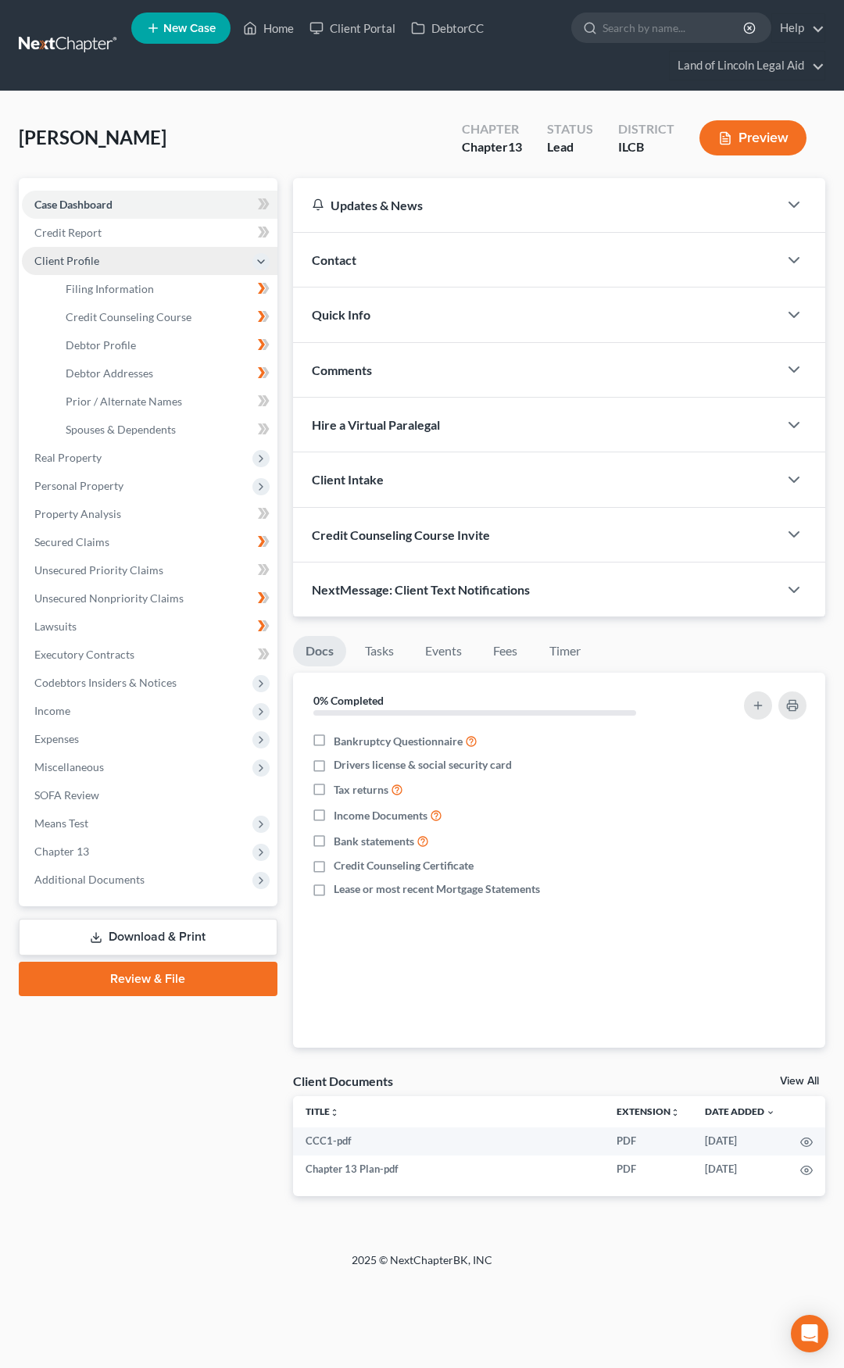
click at [192, 266] on span "Client Profile" at bounding box center [149, 261] width 255 height 28
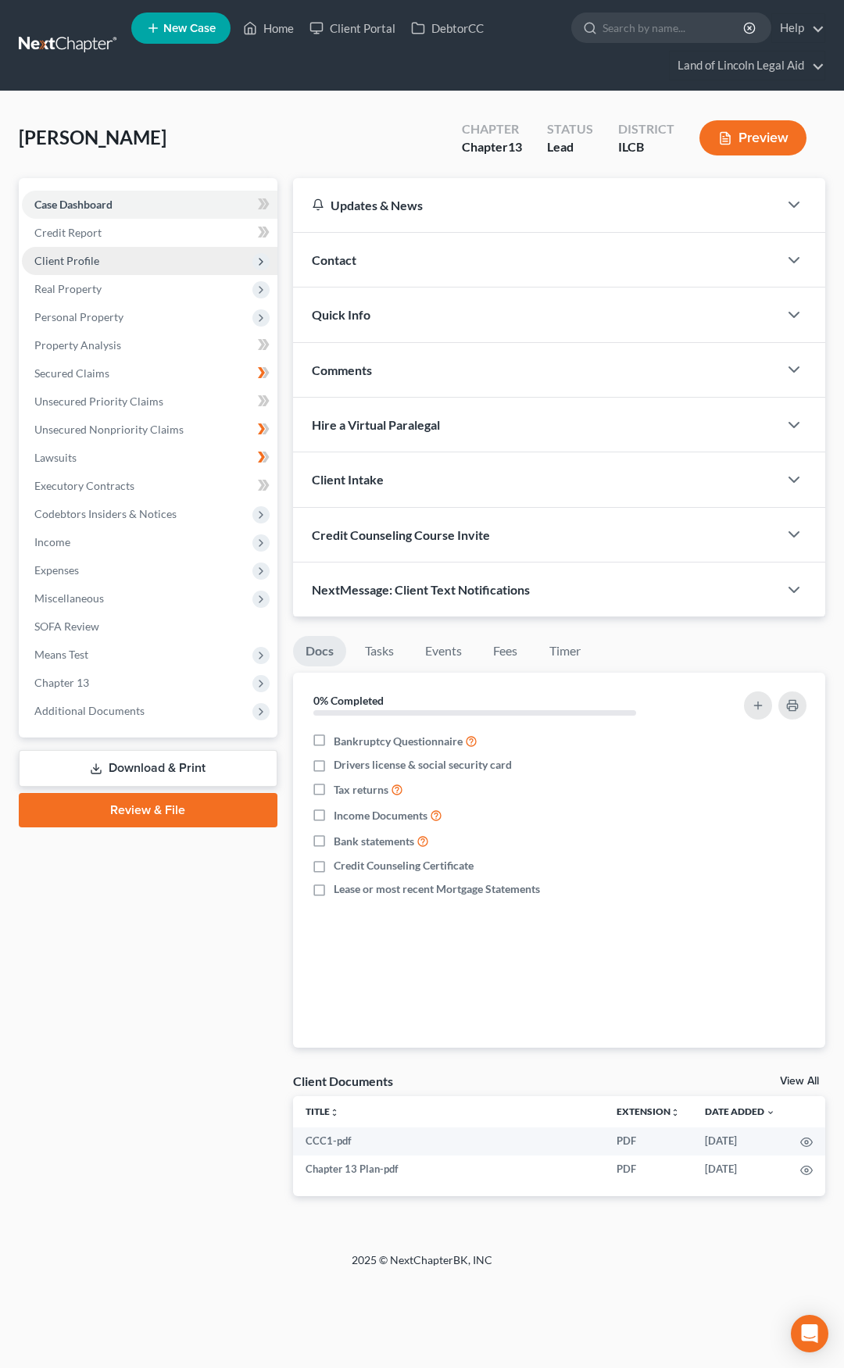
click at [192, 260] on span "Client Profile" at bounding box center [149, 261] width 255 height 28
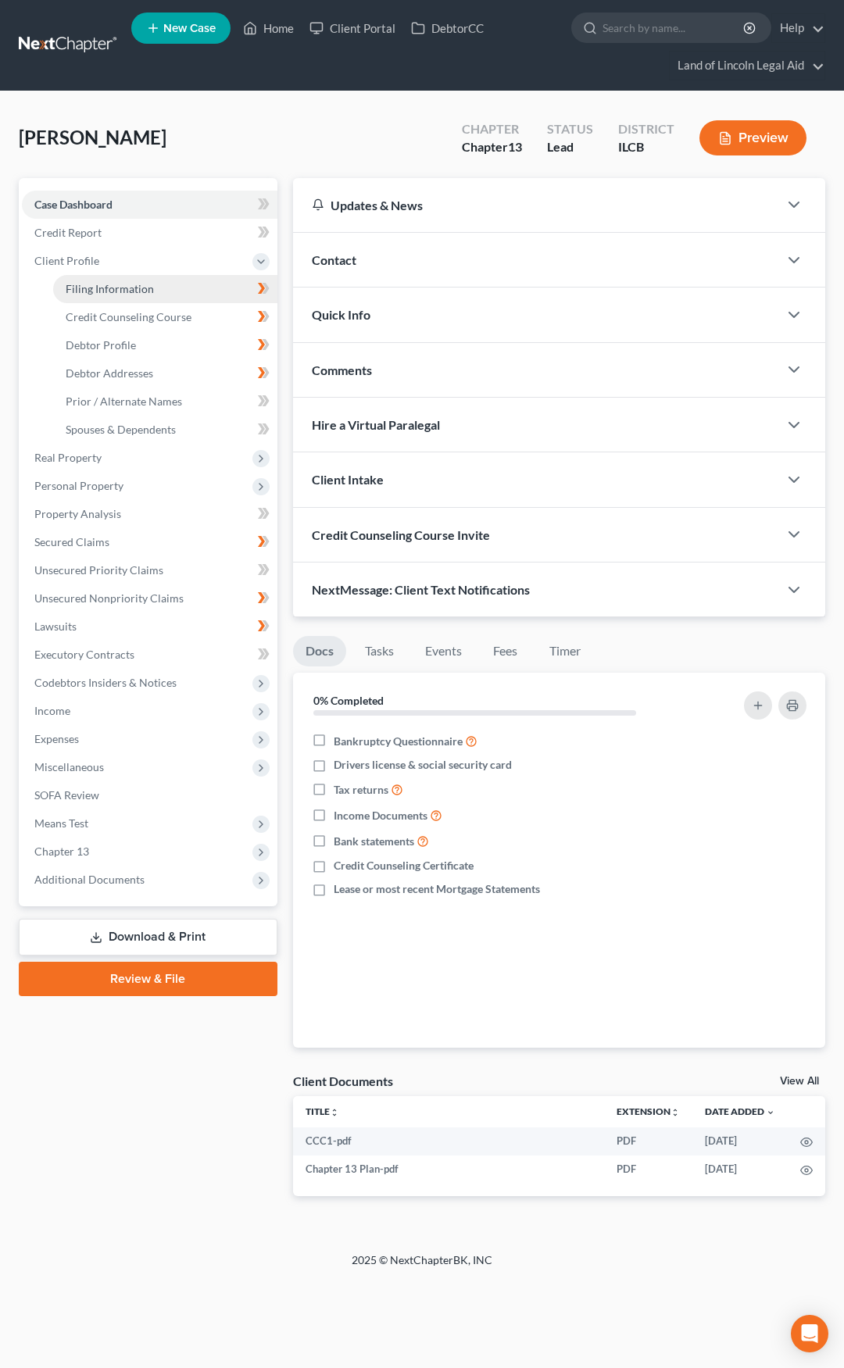
click at [187, 284] on link "Filing Information" at bounding box center [165, 289] width 224 height 28
select select "1"
select select "0"
select select "3"
select select "24"
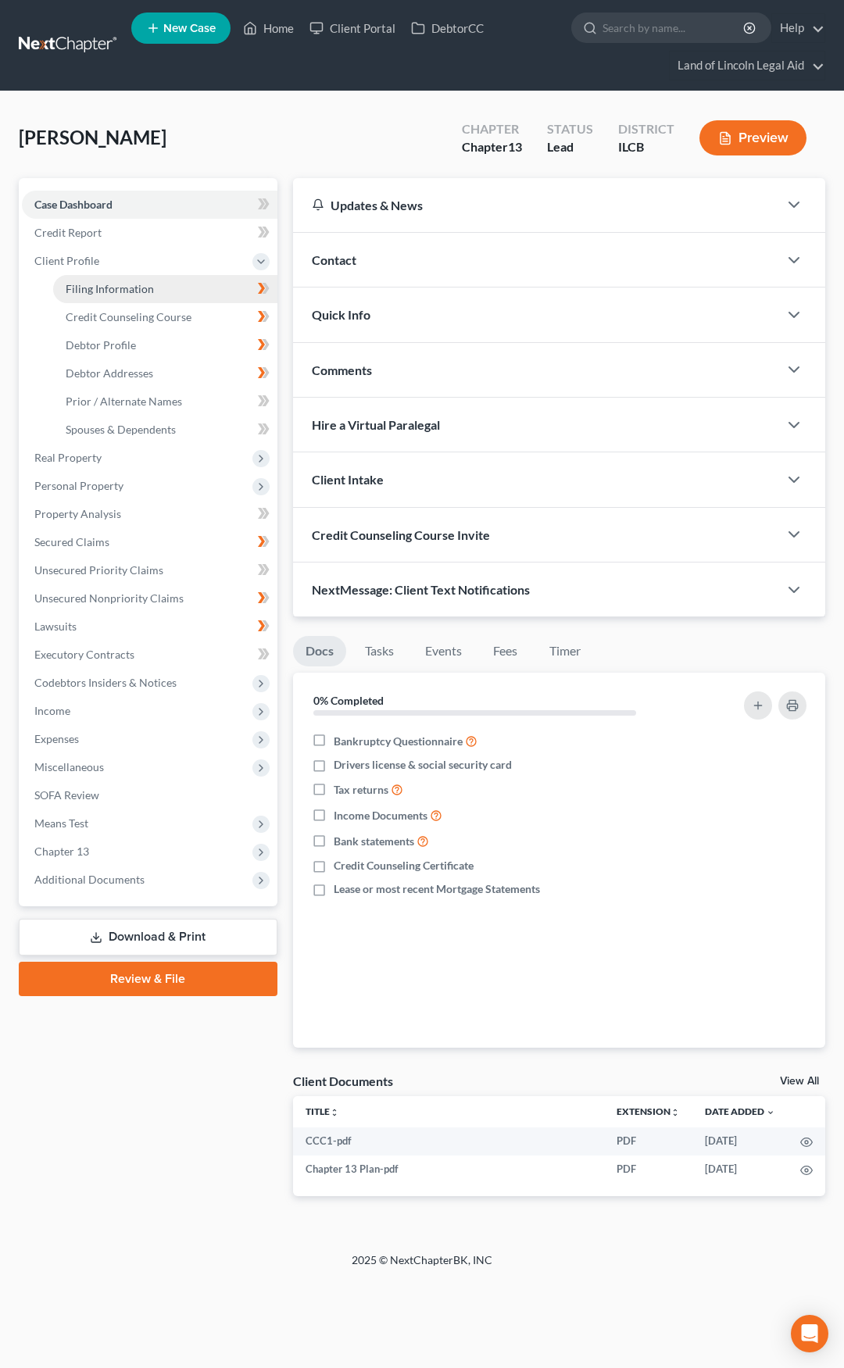
select select "2"
select select "14"
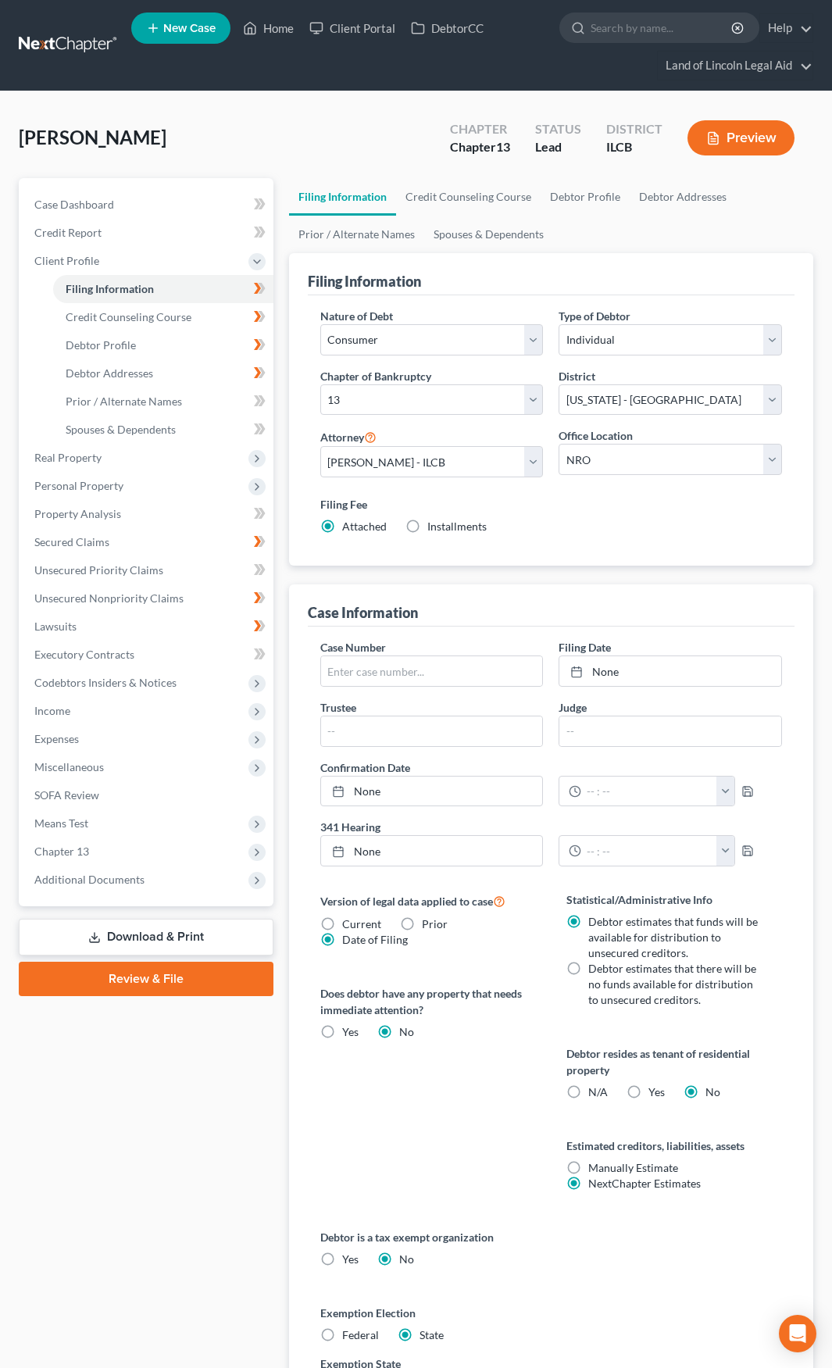
click at [559, 130] on div "Status" at bounding box center [558, 129] width 46 height 18
click at [87, 52] on link at bounding box center [69, 45] width 100 height 28
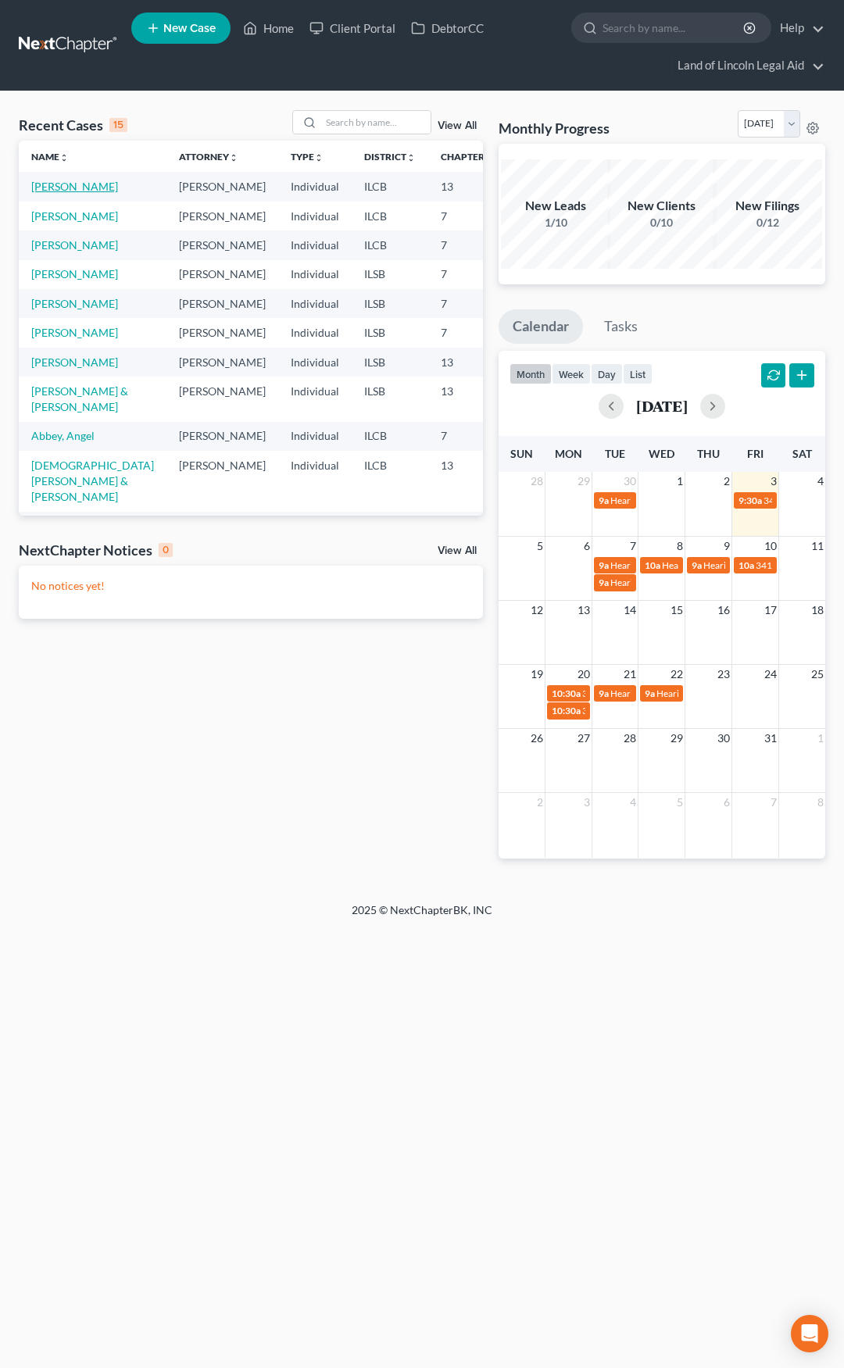
click at [49, 185] on link "[PERSON_NAME]" at bounding box center [74, 186] width 87 height 13
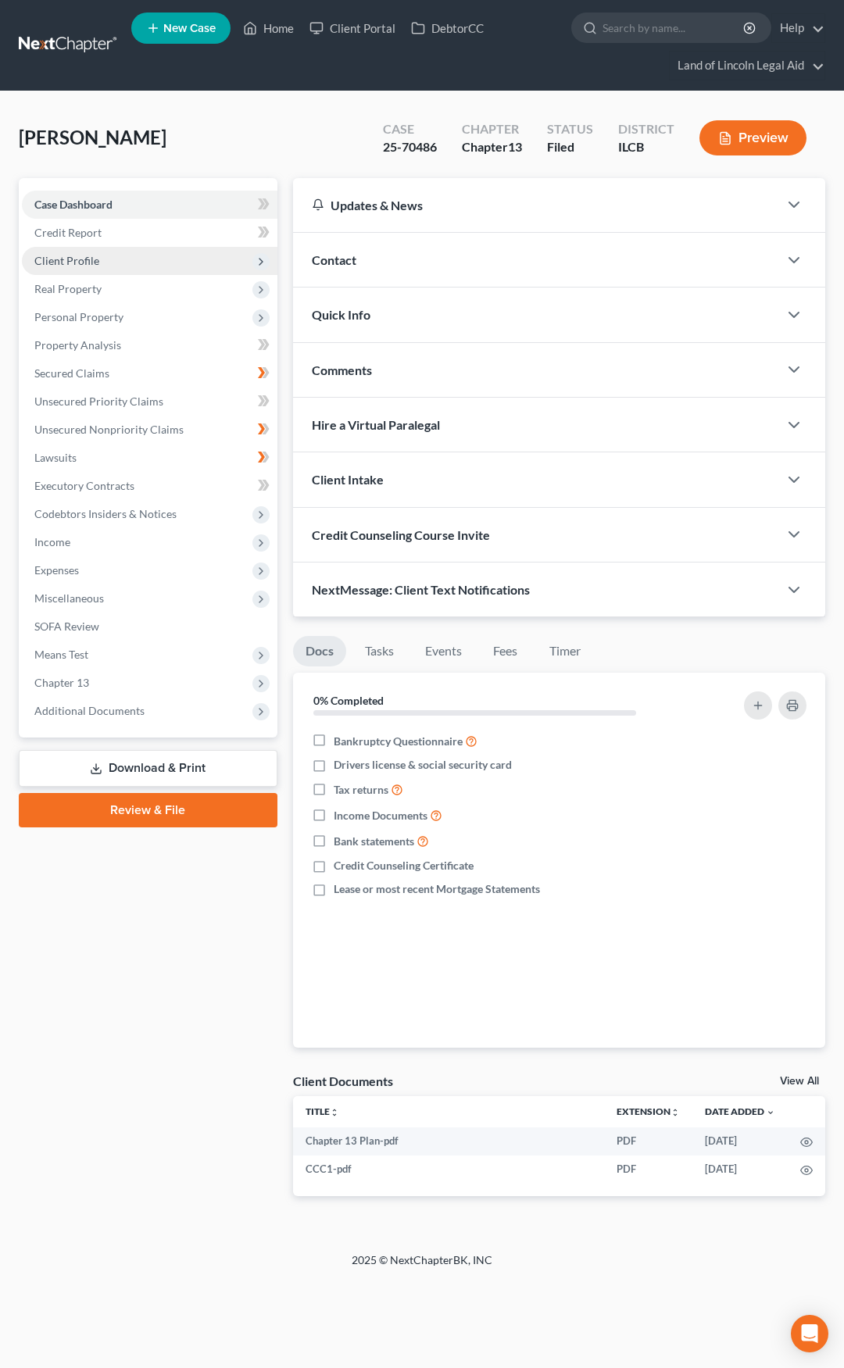
click at [140, 262] on span "Client Profile" at bounding box center [149, 261] width 255 height 28
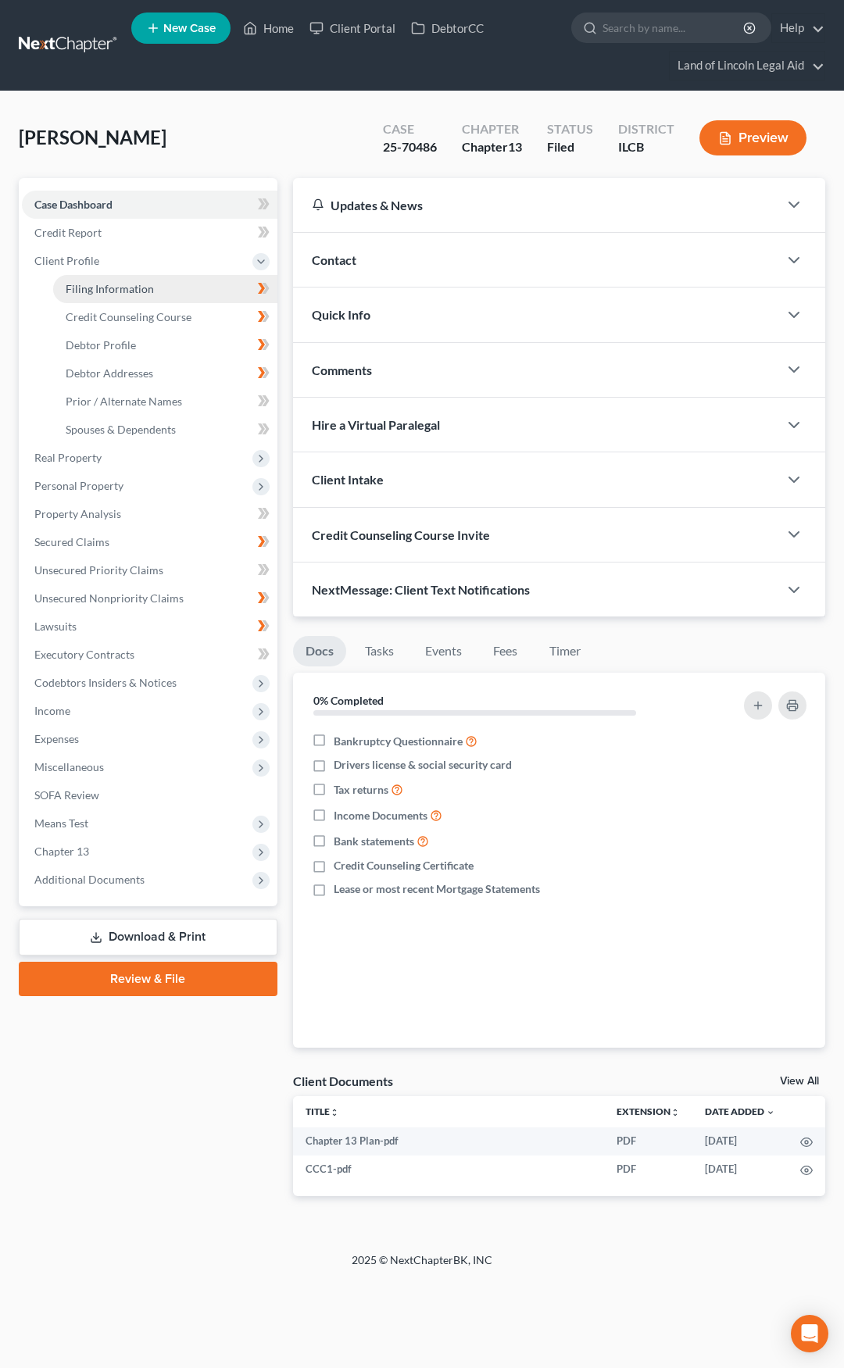
click at [140, 288] on span "Filing Information" at bounding box center [110, 288] width 88 height 13
select select "1"
select select "0"
select select "3"
select select "24"
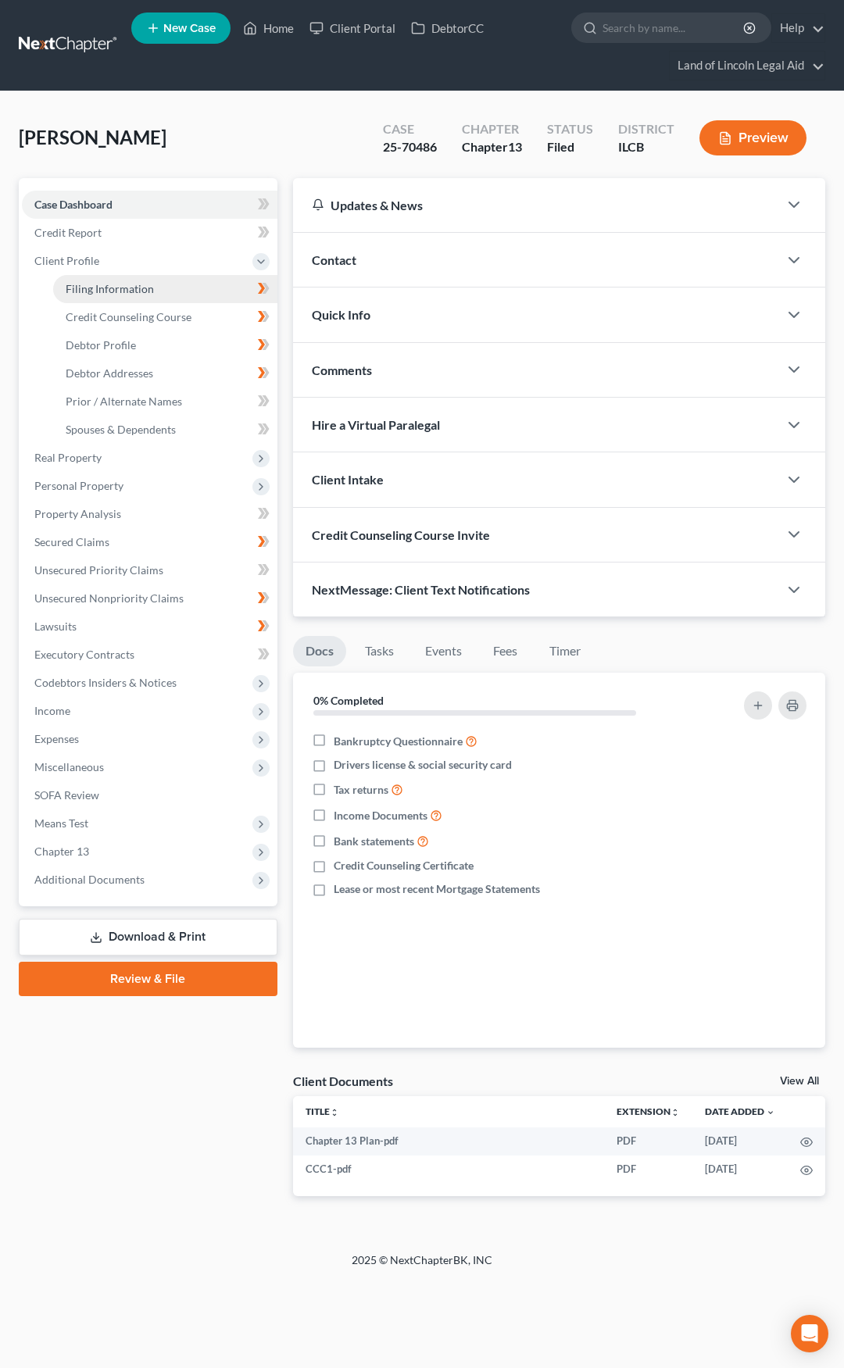
select select "2"
select select "14"
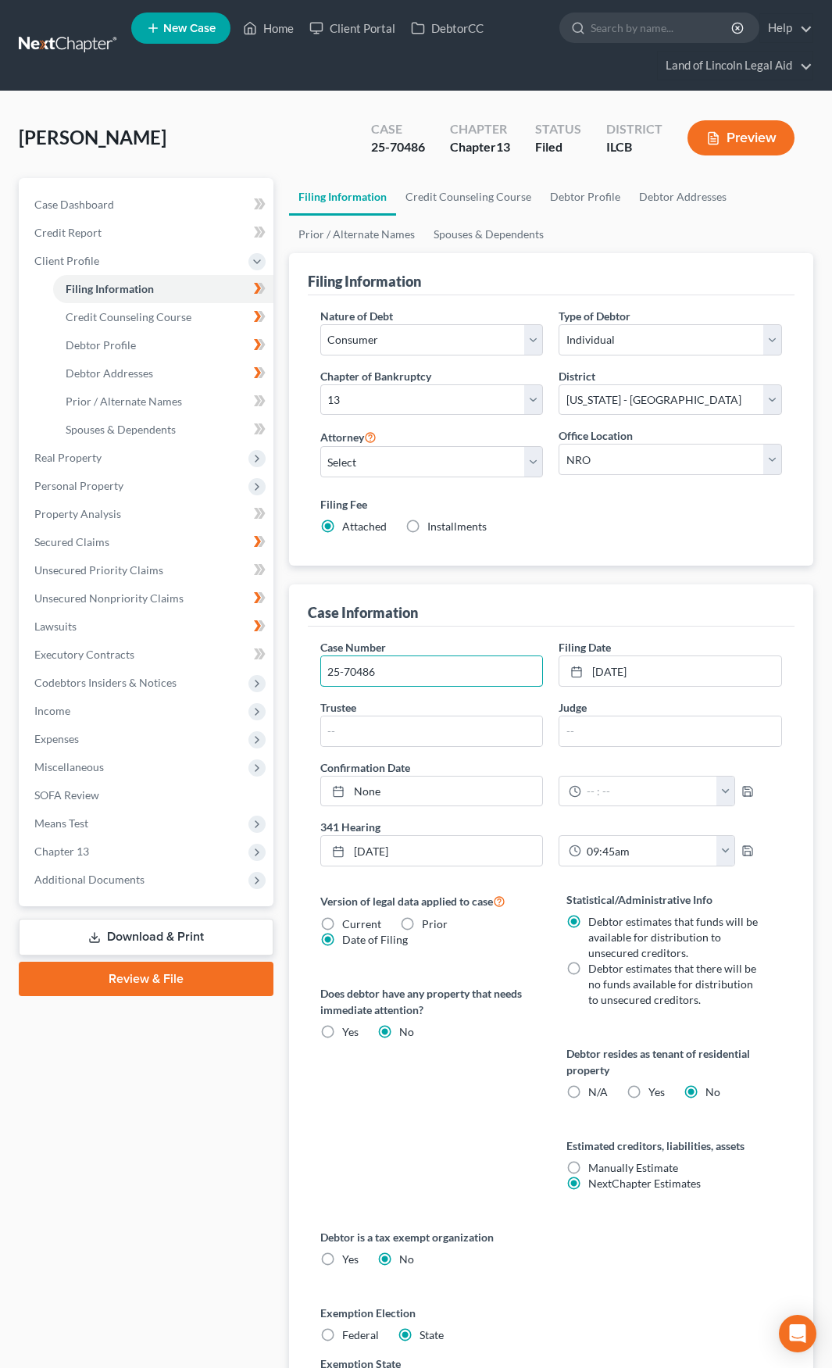
drag, startPoint x: 392, startPoint y: 662, endPoint x: 316, endPoint y: 662, distance: 75.8
click at [316, 662] on div "Case Number 25-70486" at bounding box center [431, 663] width 239 height 48
click at [55, 53] on link at bounding box center [69, 45] width 100 height 28
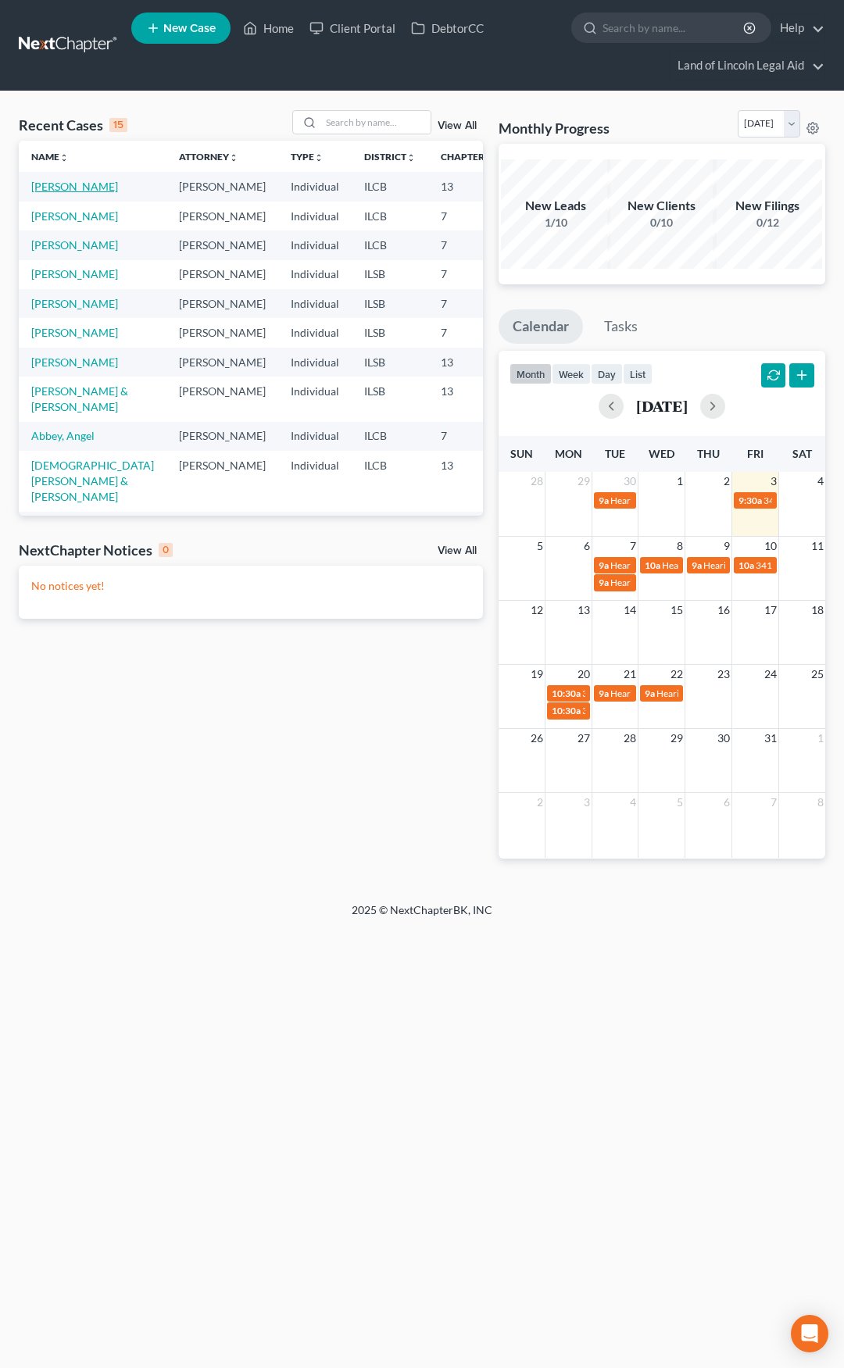
click at [37, 189] on link "[PERSON_NAME]" at bounding box center [74, 186] width 87 height 13
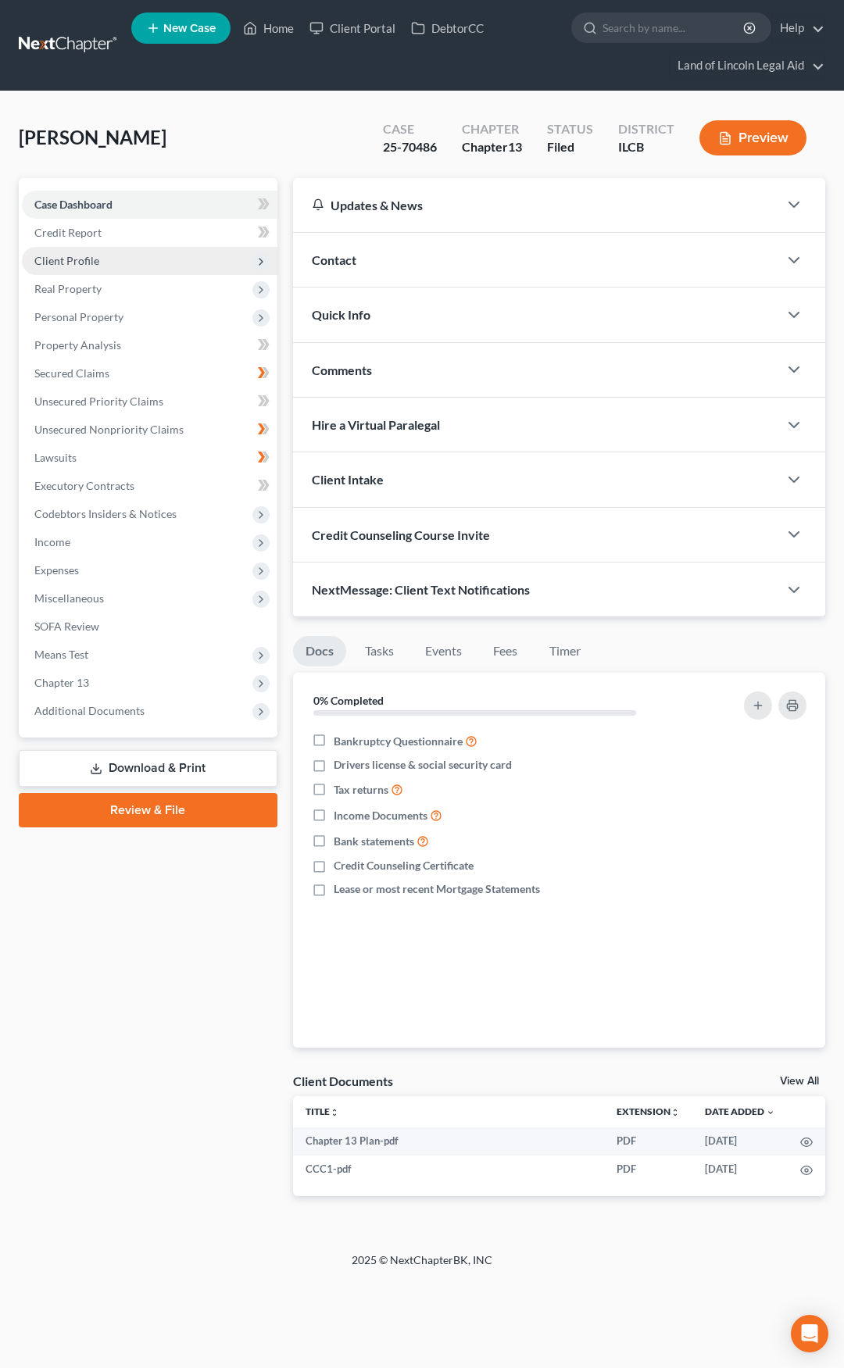
click at [152, 266] on span "Client Profile" at bounding box center [149, 261] width 255 height 28
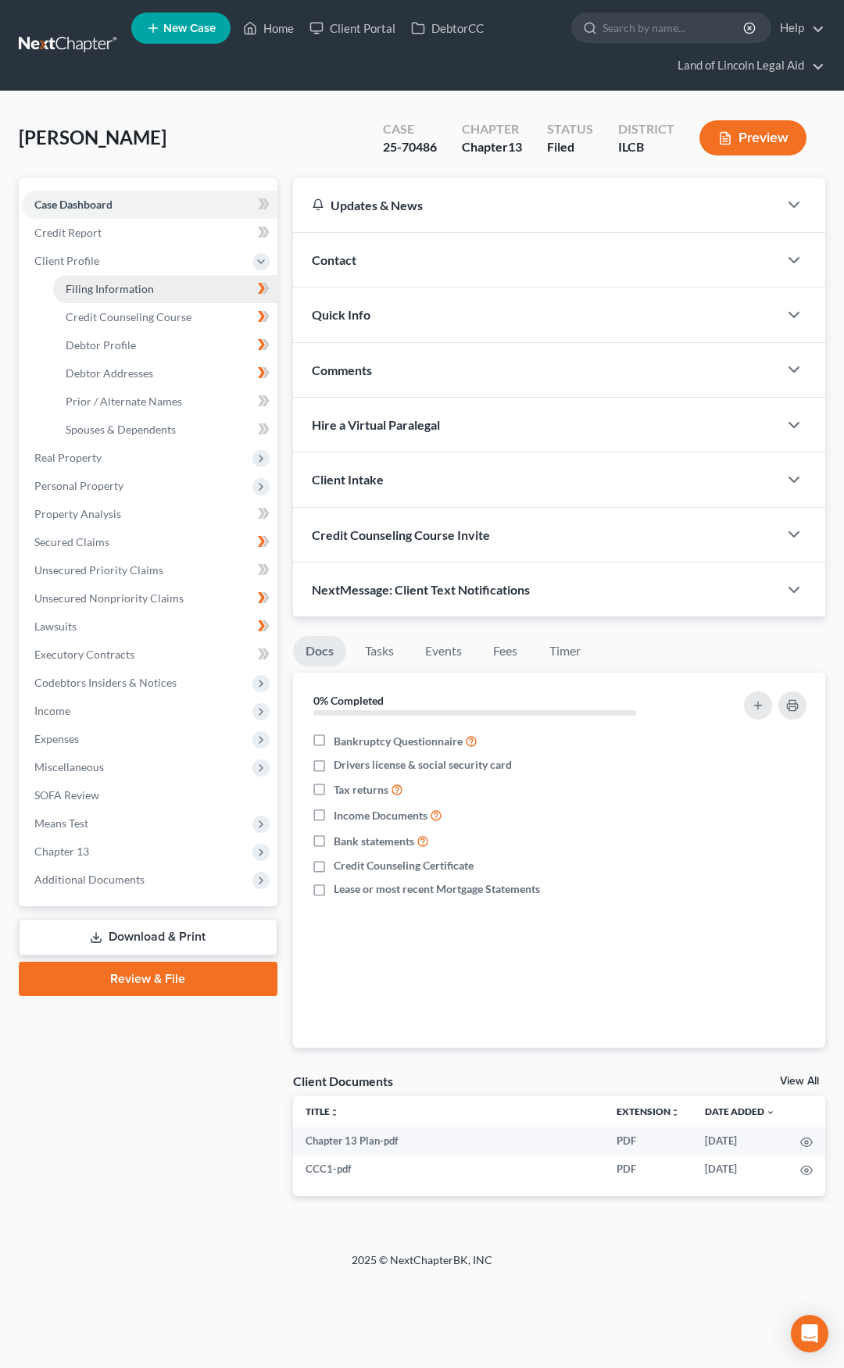
click at [152, 286] on link "Filing Information" at bounding box center [165, 289] width 224 height 28
select select "1"
select select "0"
select select "3"
select select "24"
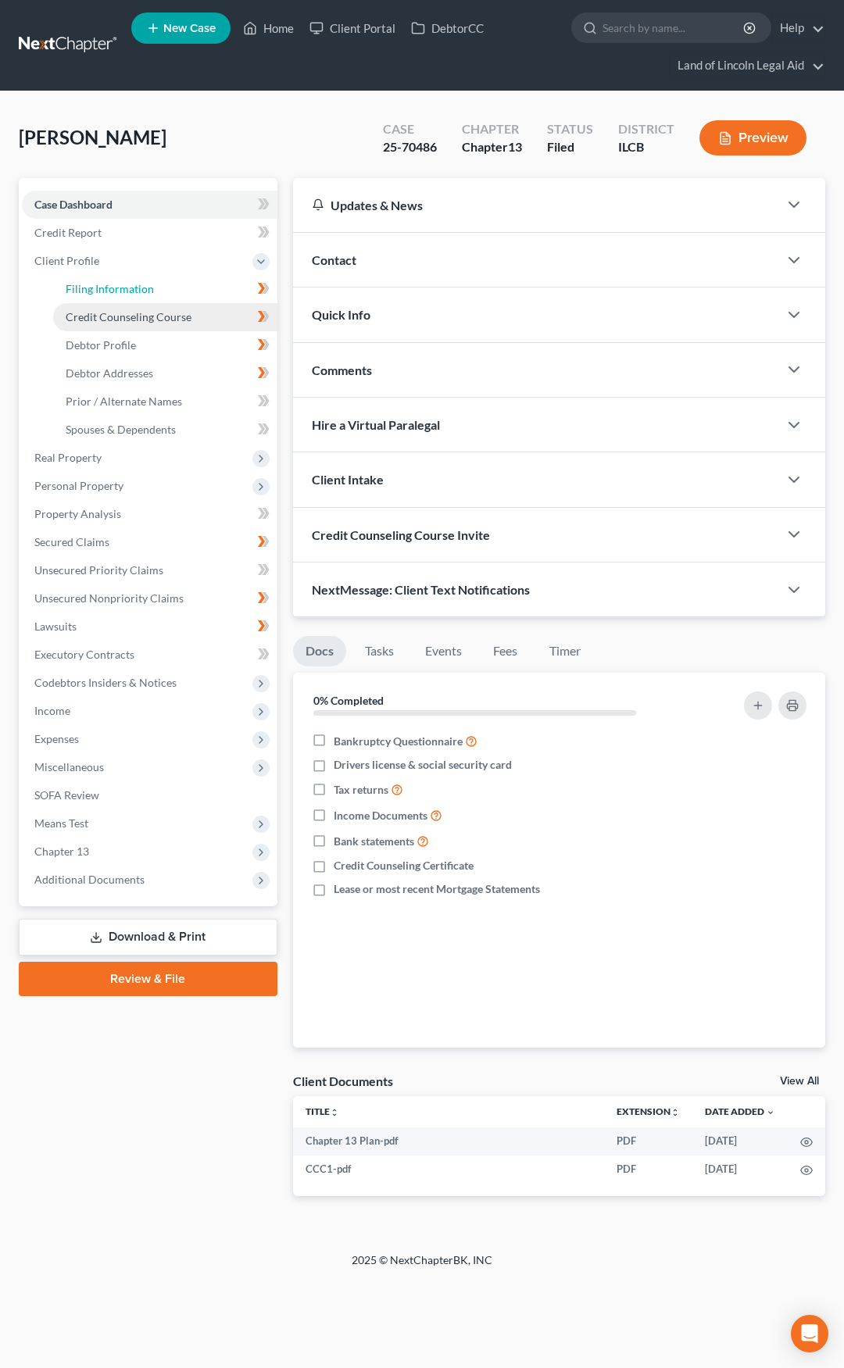
select select "2"
select select "14"
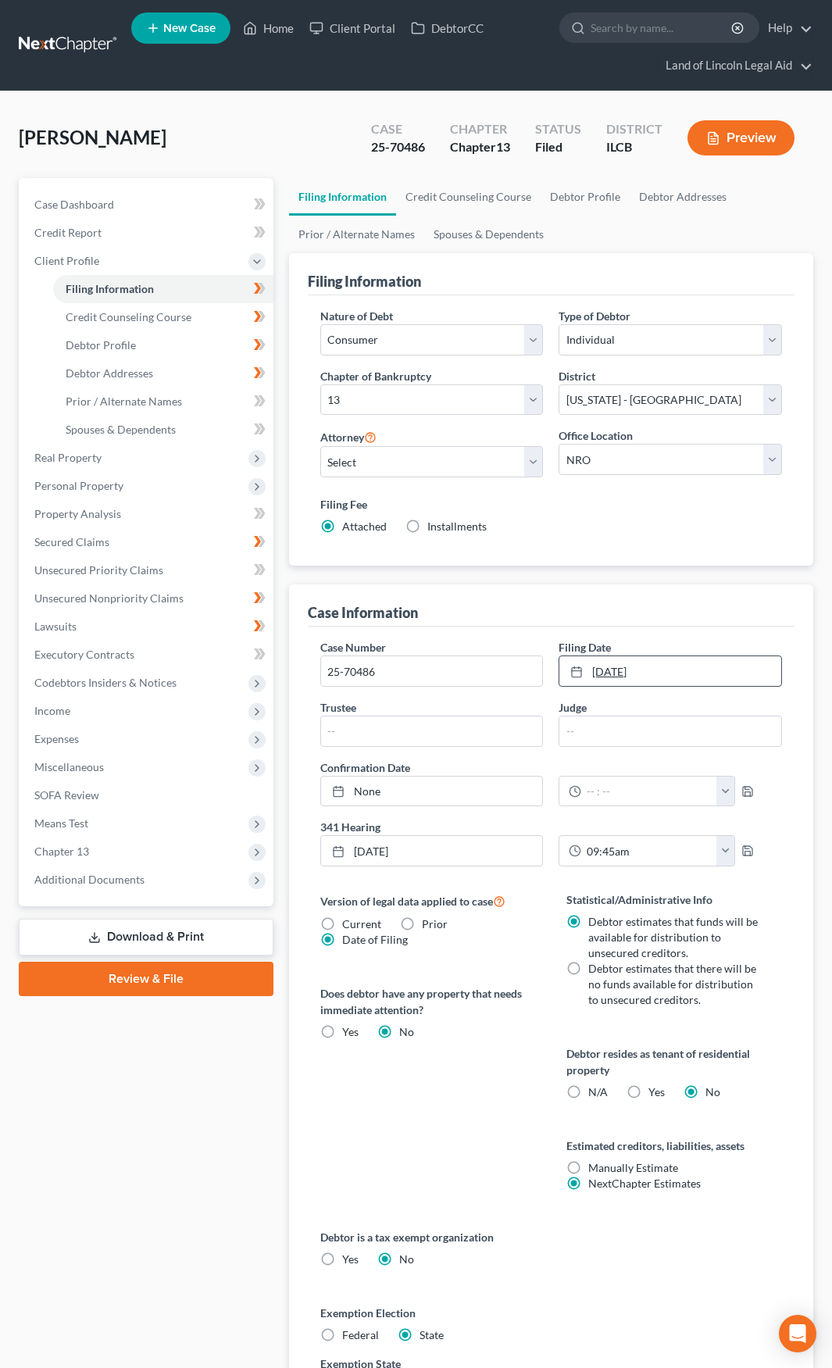
click at [665, 669] on link "[DATE]" at bounding box center [670, 671] width 222 height 30
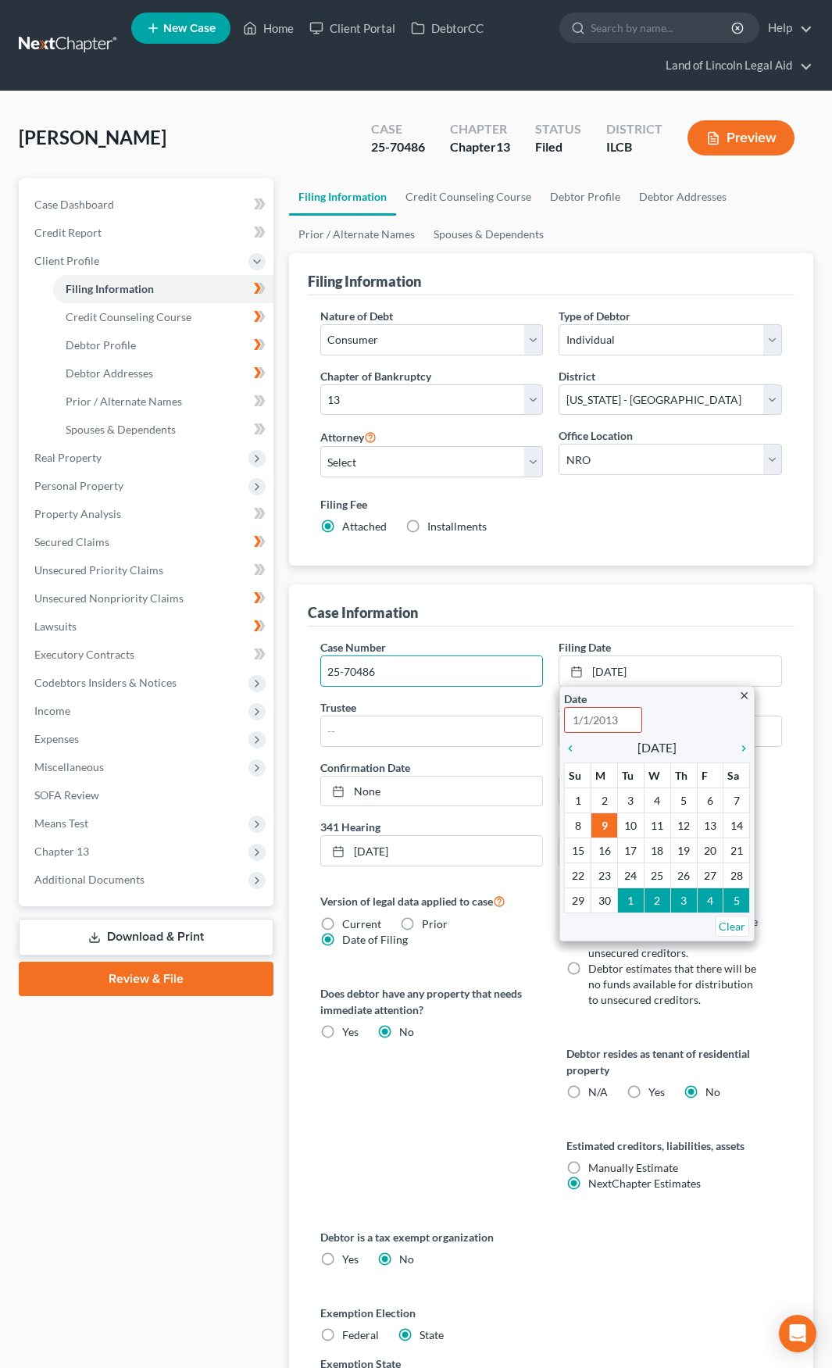
drag, startPoint x: 411, startPoint y: 671, endPoint x: 311, endPoint y: 673, distance: 100.0
click at [312, 672] on div "Case Number 25-70486" at bounding box center [431, 663] width 239 height 48
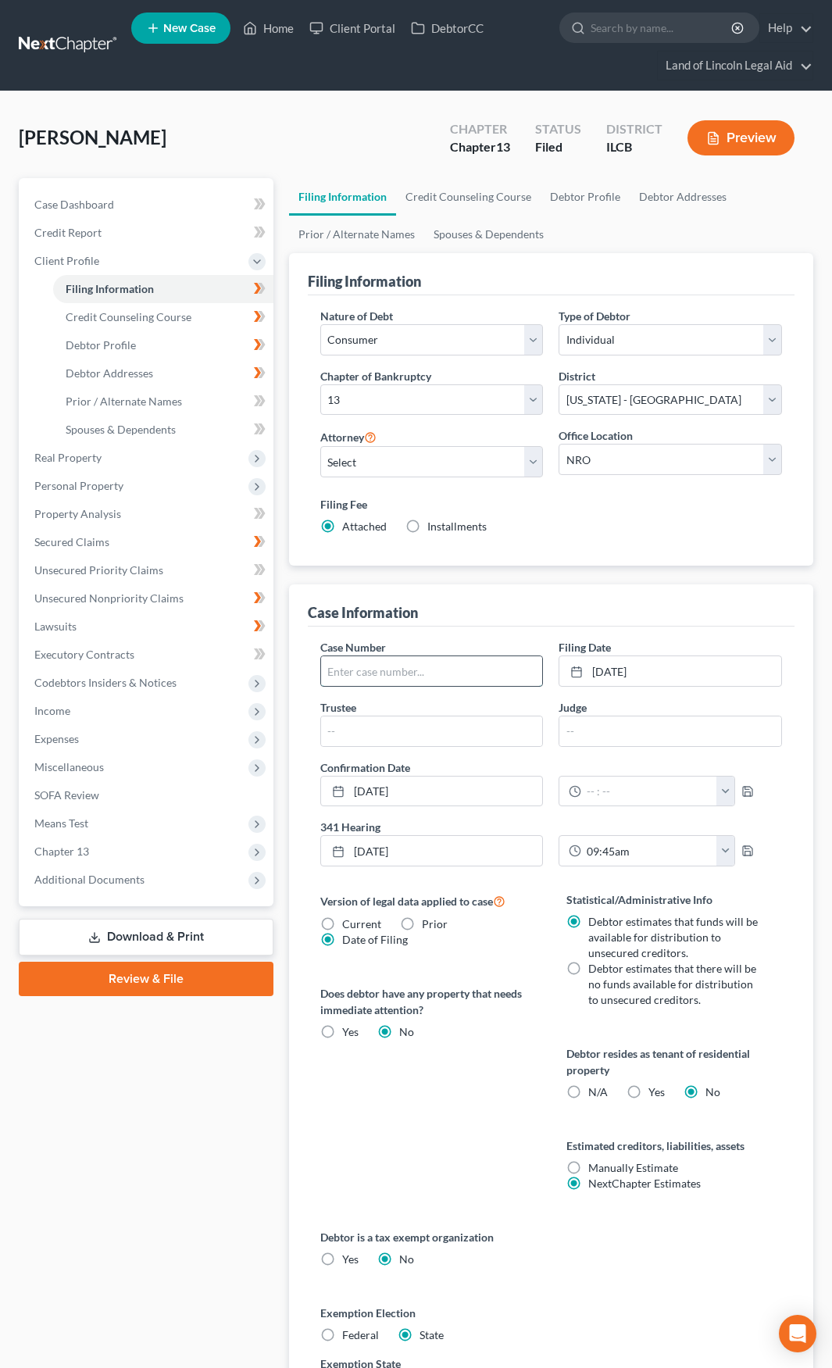
click at [423, 665] on input "text" at bounding box center [432, 671] width 222 height 30
click at [663, 673] on link "6/9/2025" at bounding box center [670, 671] width 222 height 30
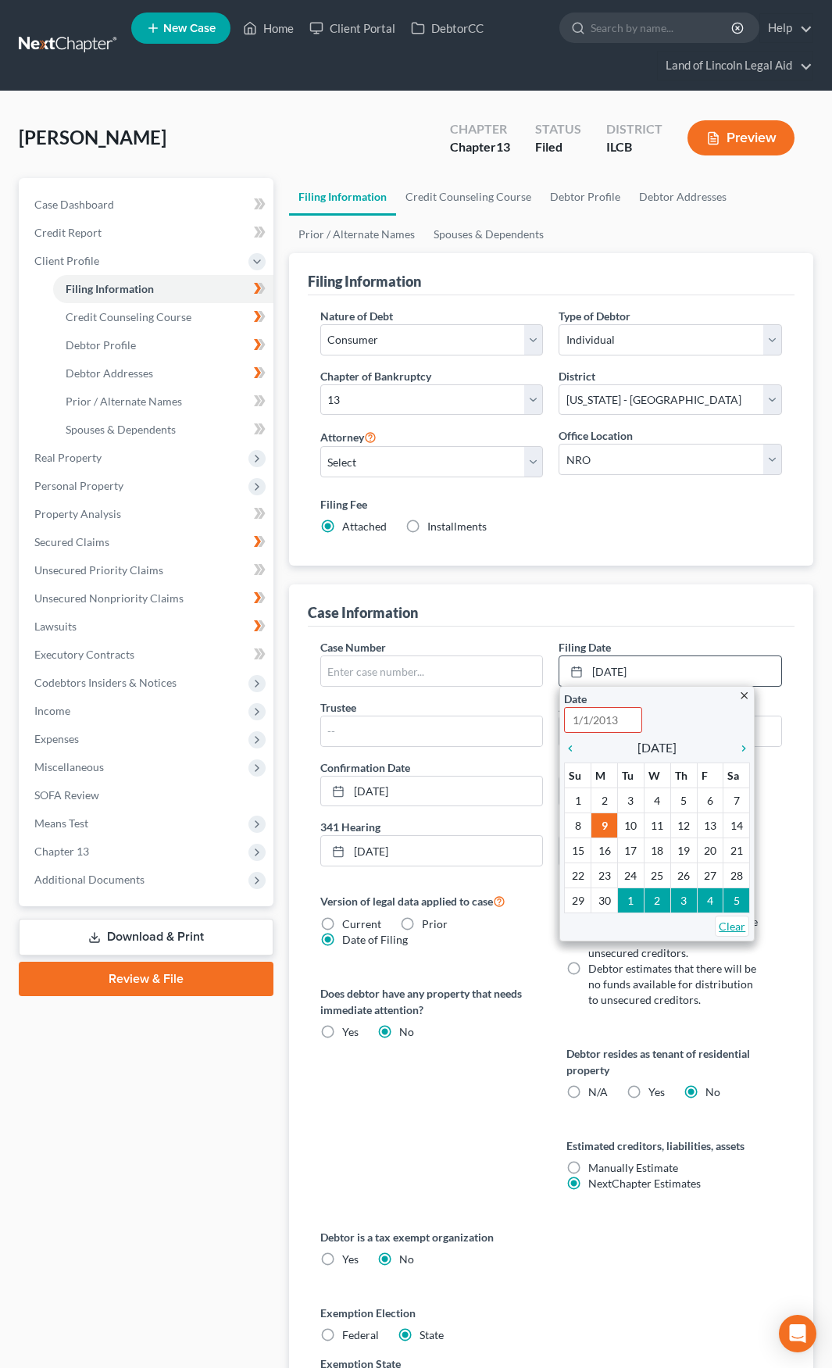
click at [734, 930] on link "Clear" at bounding box center [732, 926] width 34 height 21
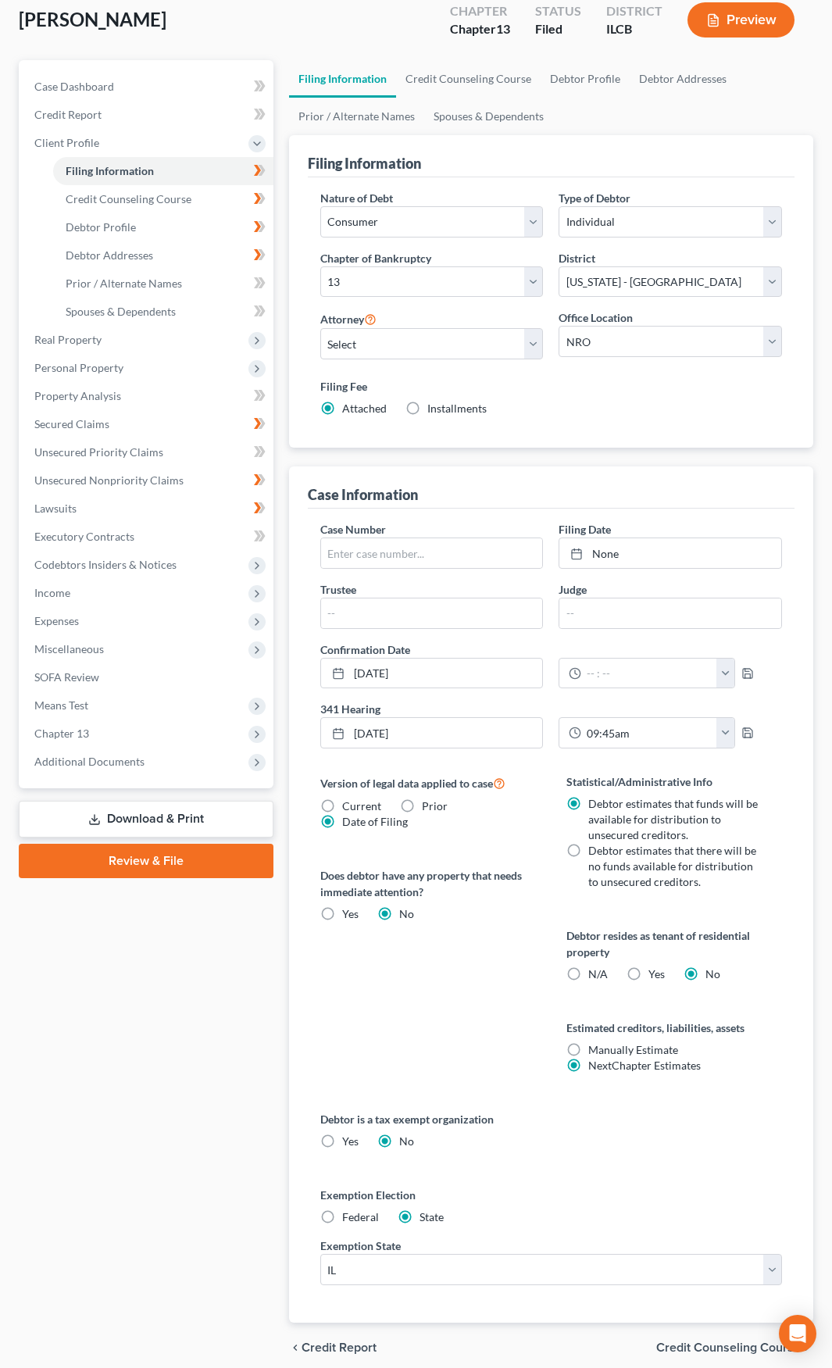
scroll to position [182, 0]
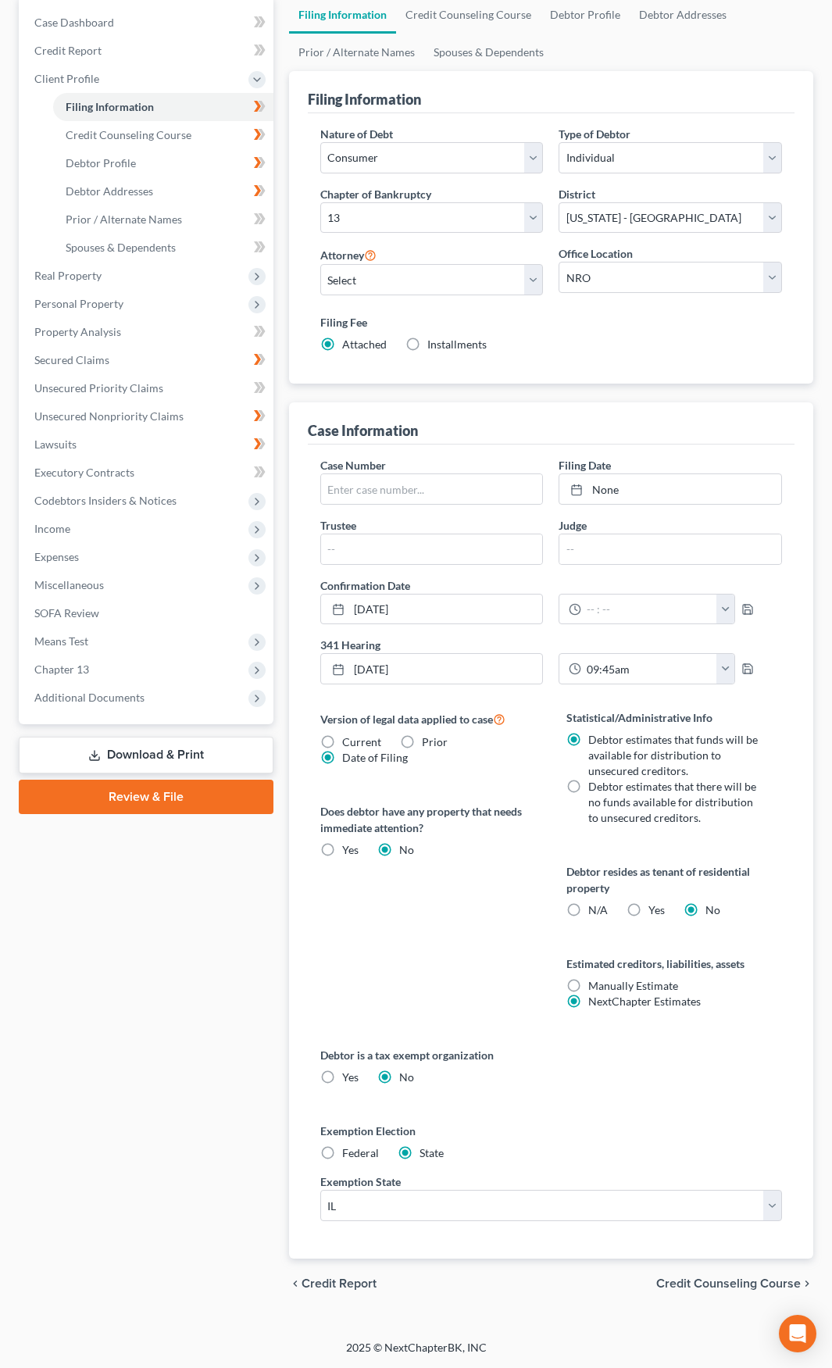
click at [669, 1283] on span "Credit Counseling Course" at bounding box center [728, 1283] width 145 height 12
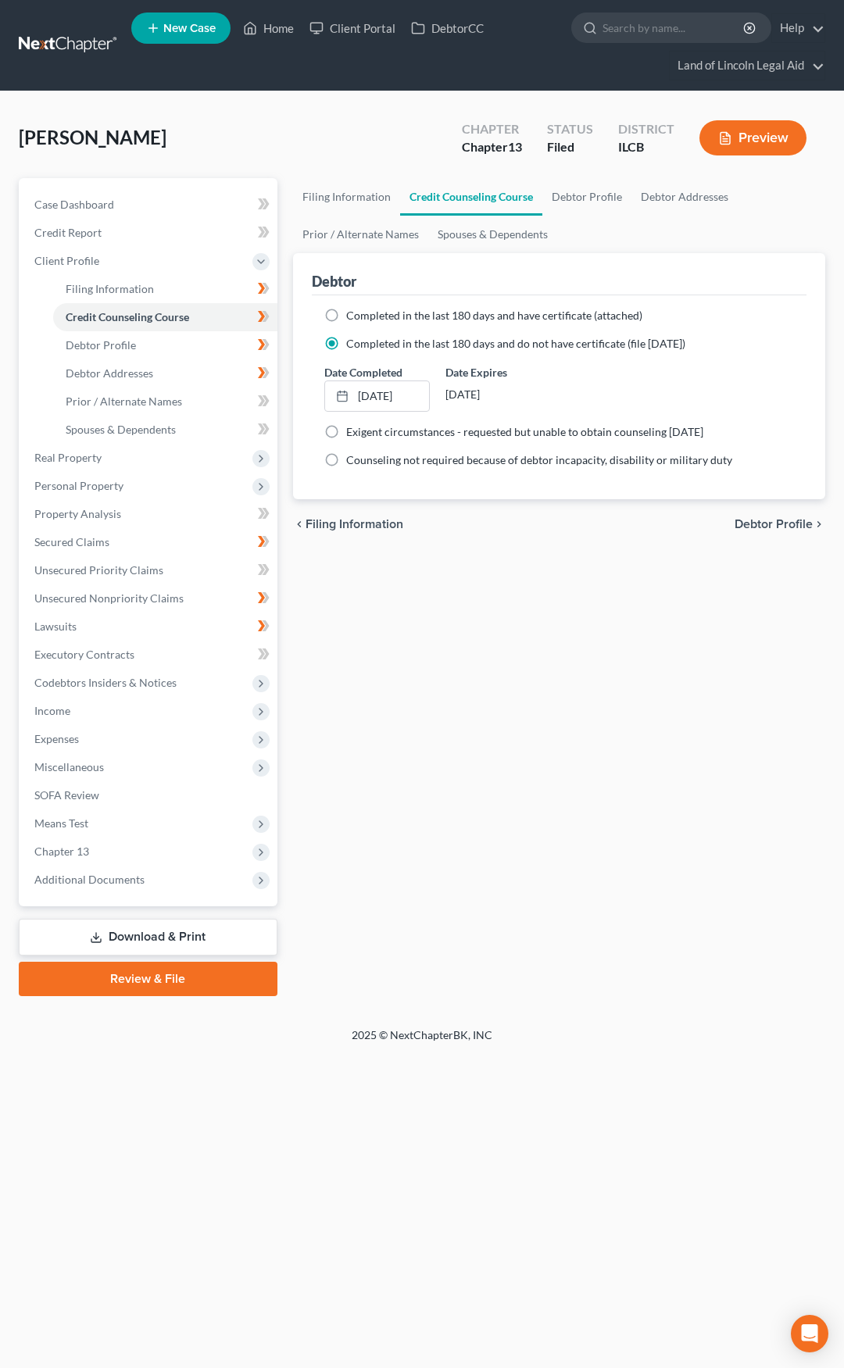
click at [41, 45] on link at bounding box center [69, 45] width 100 height 28
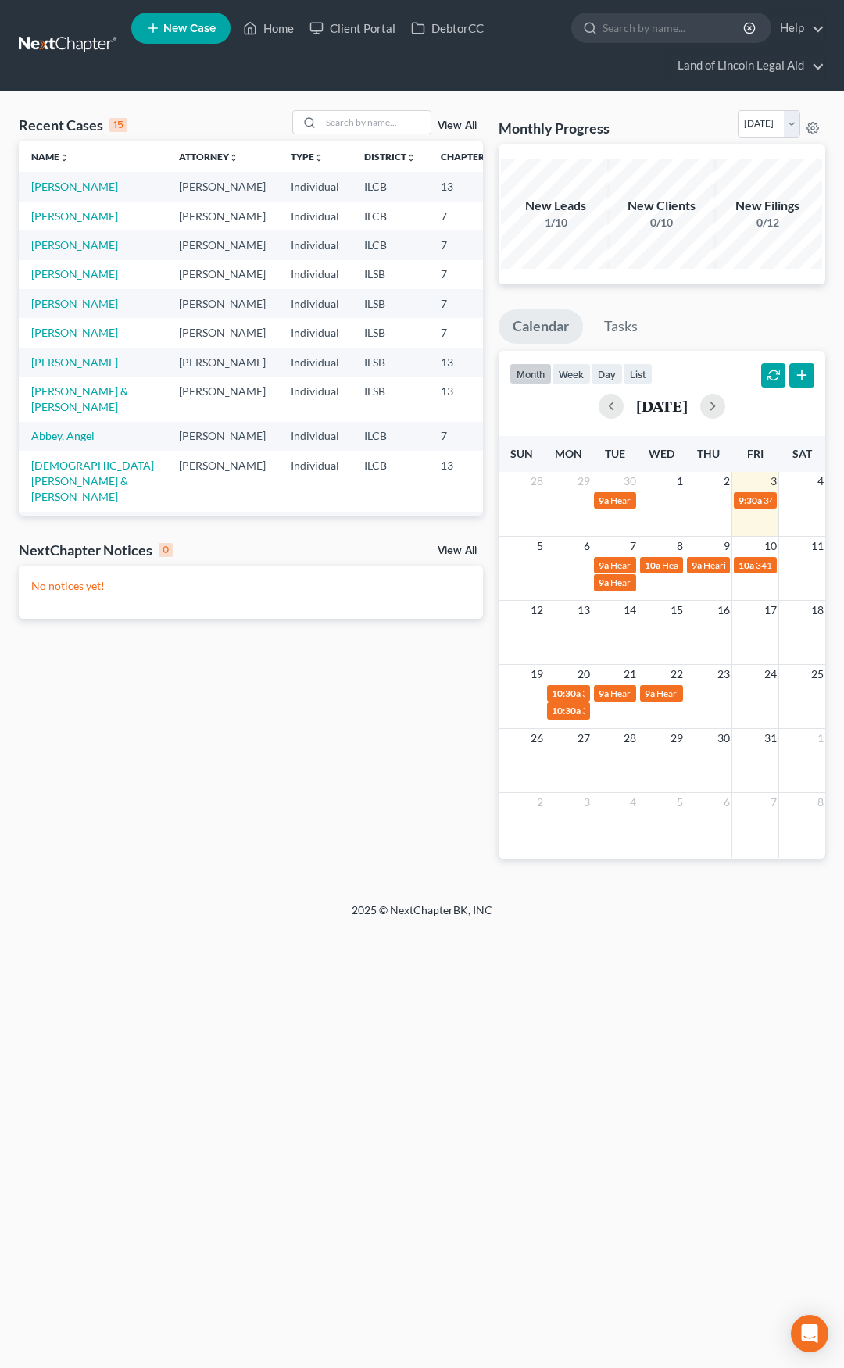
click at [454, 124] on link "View All" at bounding box center [456, 125] width 39 height 11
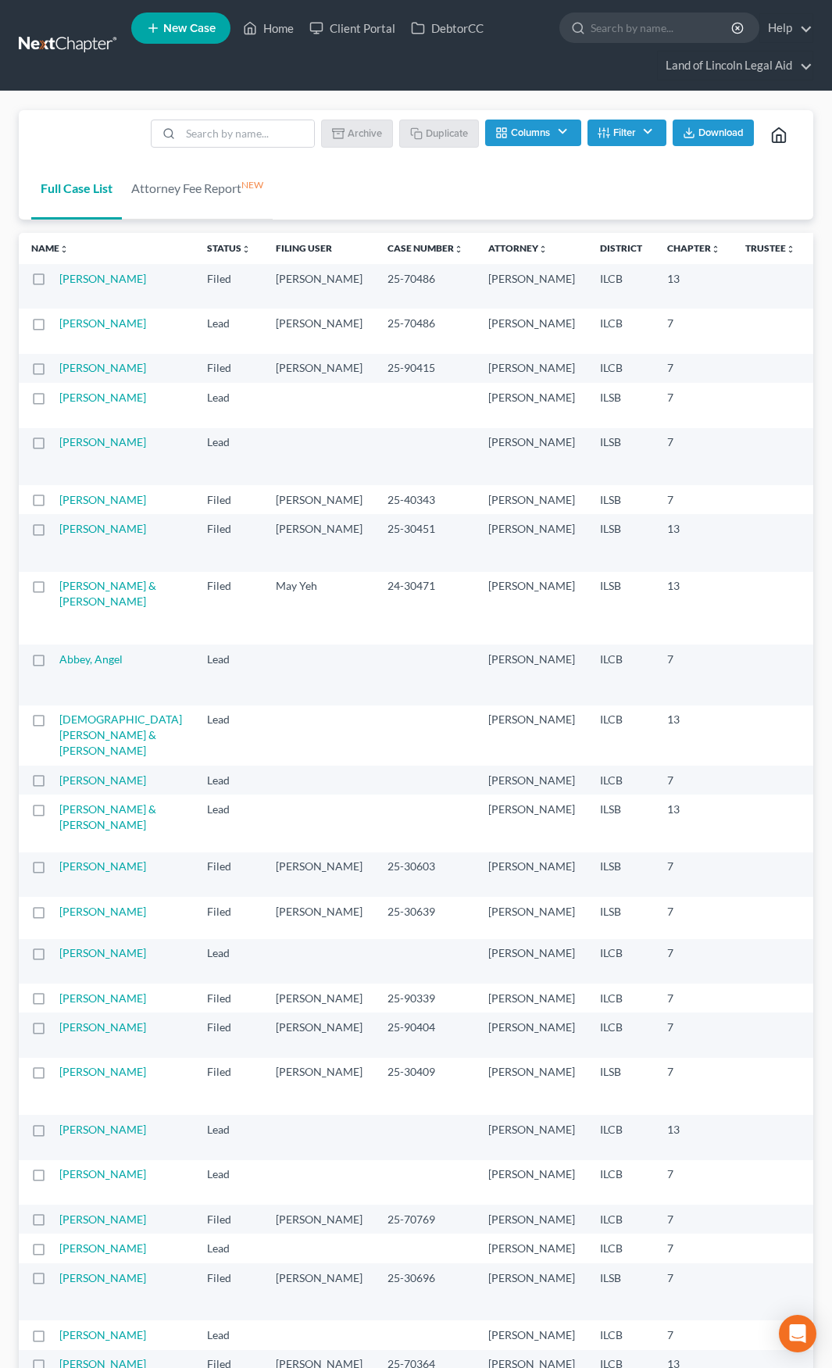
click at [80, 285] on td "[PERSON_NAME]" at bounding box center [126, 286] width 135 height 45
click at [78, 285] on link "[PERSON_NAME]" at bounding box center [102, 278] width 87 height 13
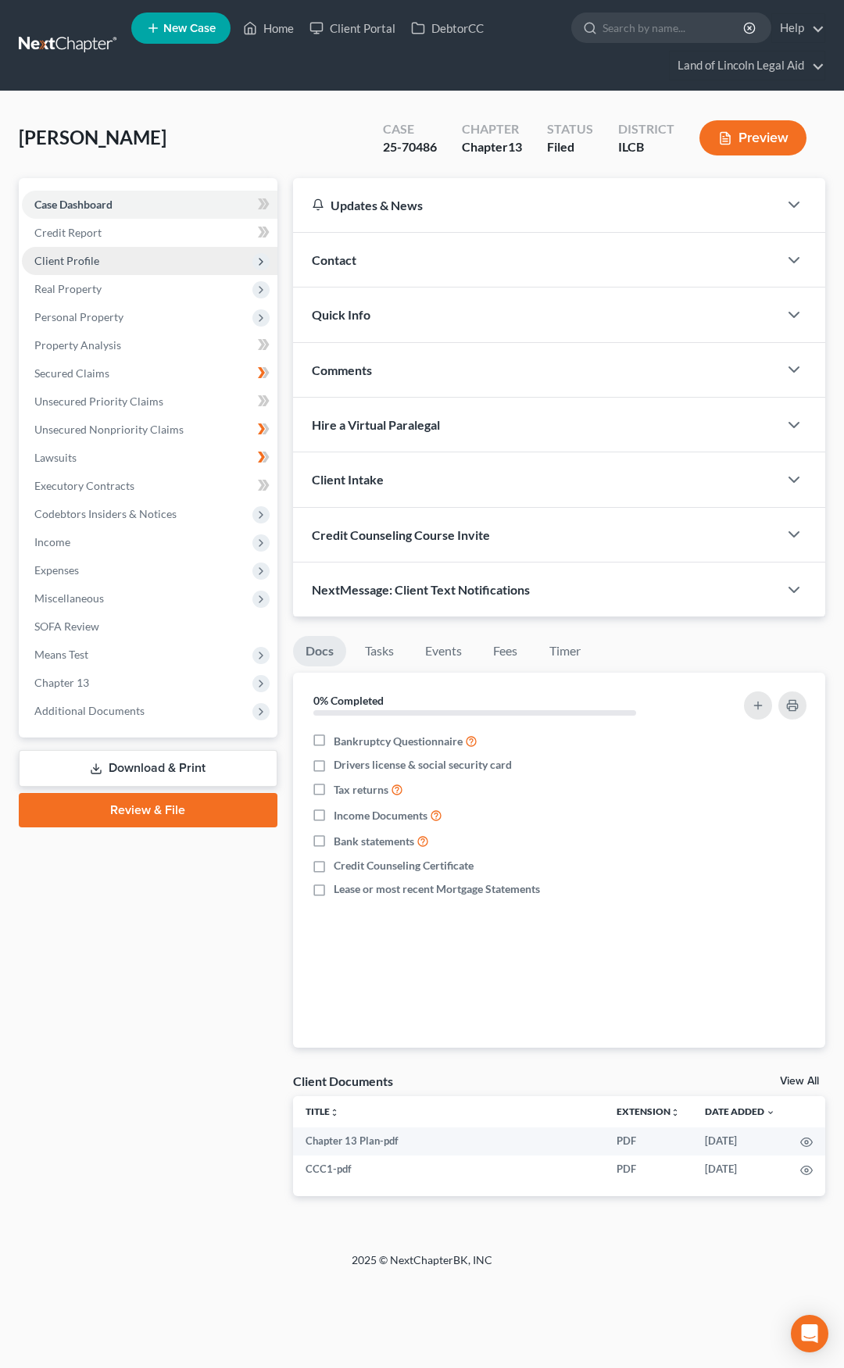
click at [122, 266] on span "Client Profile" at bounding box center [149, 261] width 255 height 28
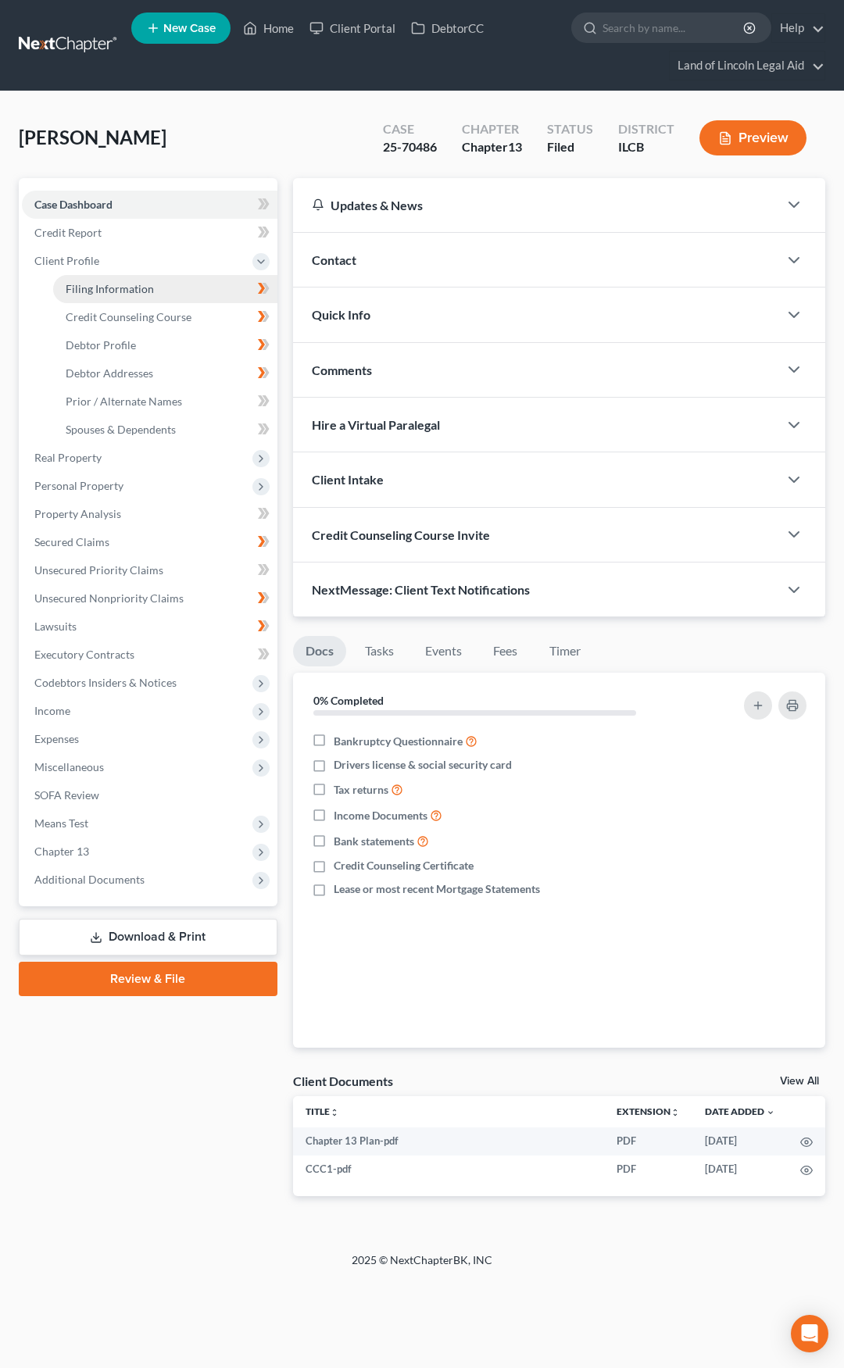
click at [122, 280] on link "Filing Information" at bounding box center [165, 289] width 224 height 28
select select "1"
select select "0"
select select "3"
select select "24"
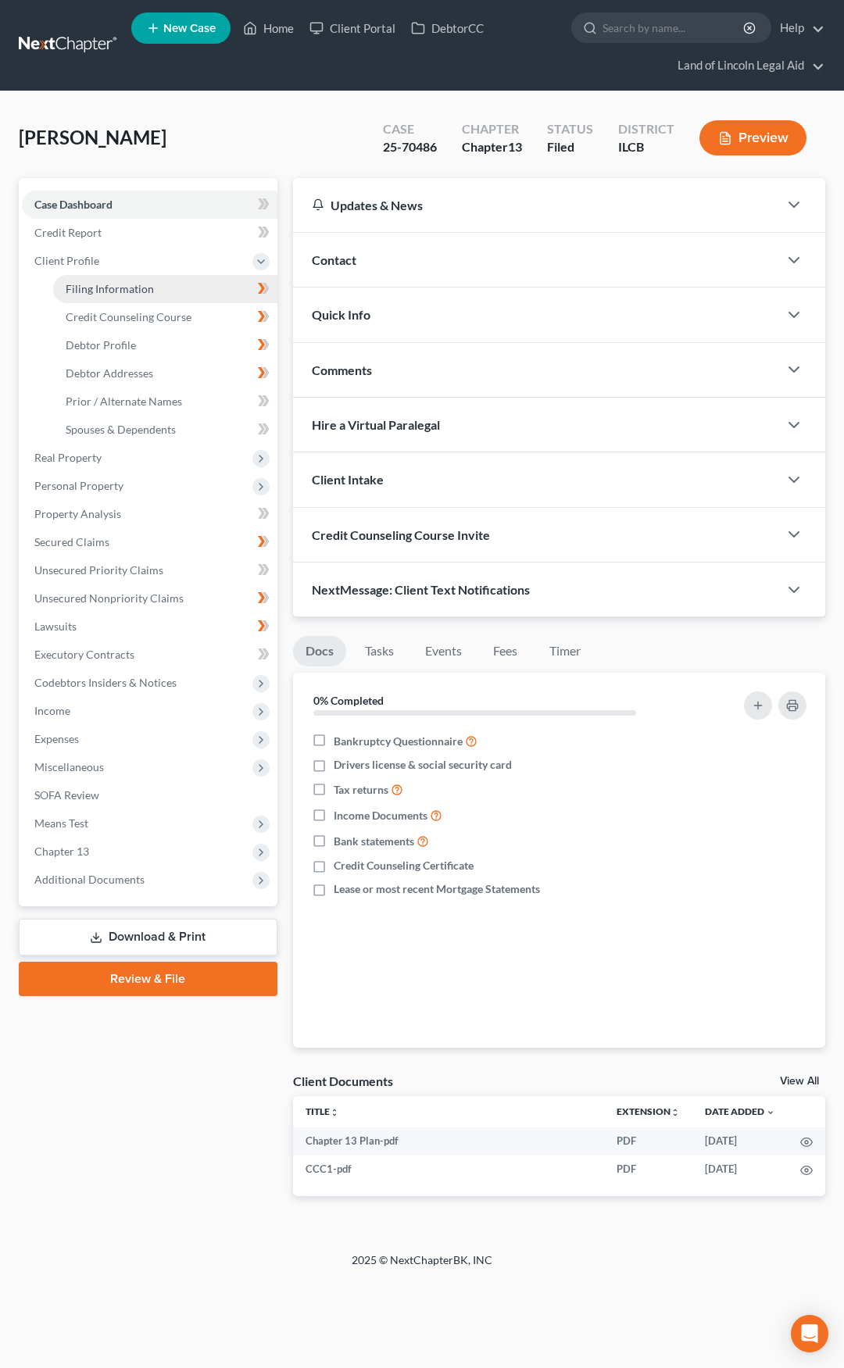
select select "2"
select select "14"
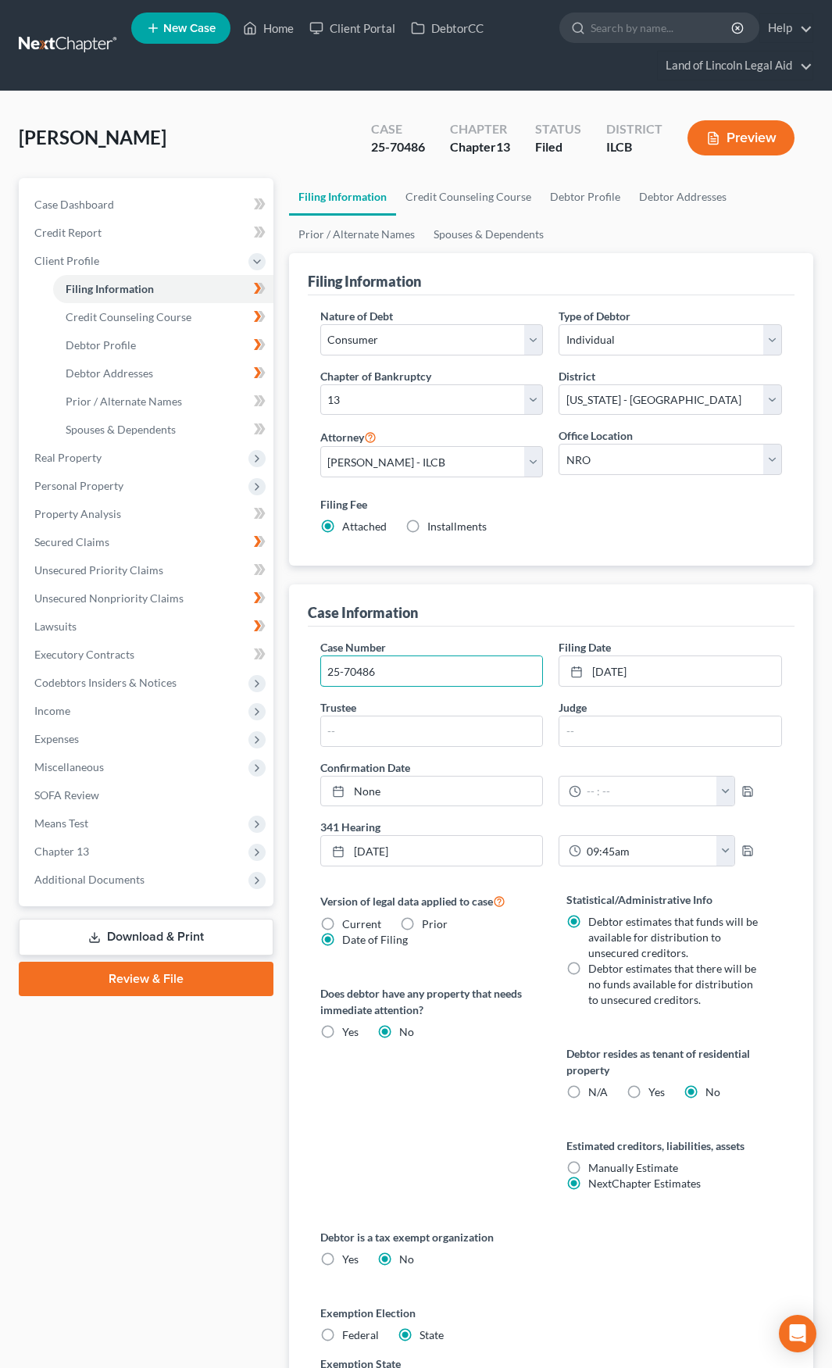
drag, startPoint x: 390, startPoint y: 673, endPoint x: 314, endPoint y: 669, distance: 75.9
click at [314, 669] on div "Case Number 25-70486" at bounding box center [431, 663] width 239 height 48
click at [671, 669] on link "6/9/2025" at bounding box center [670, 671] width 222 height 30
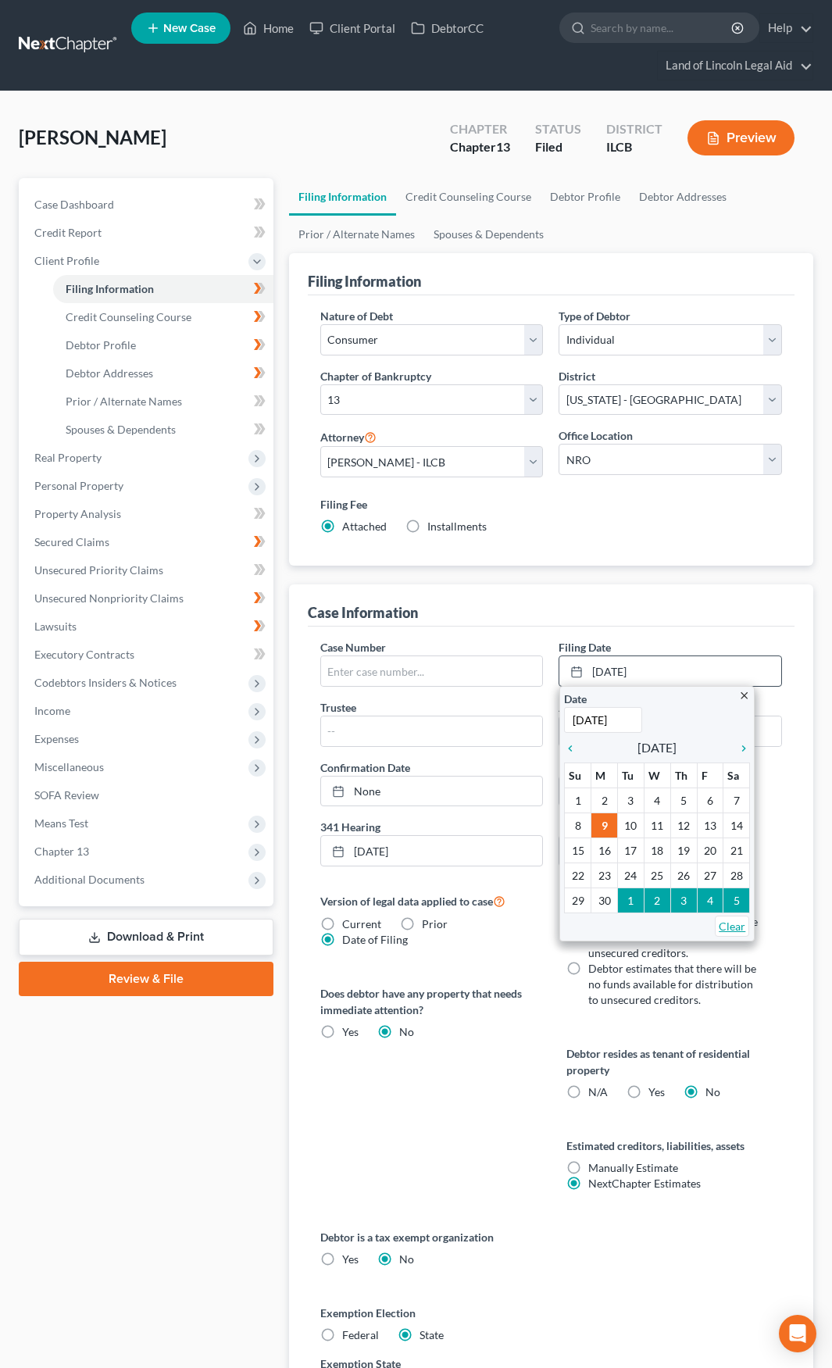
click at [720, 926] on link "Clear" at bounding box center [732, 926] width 34 height 21
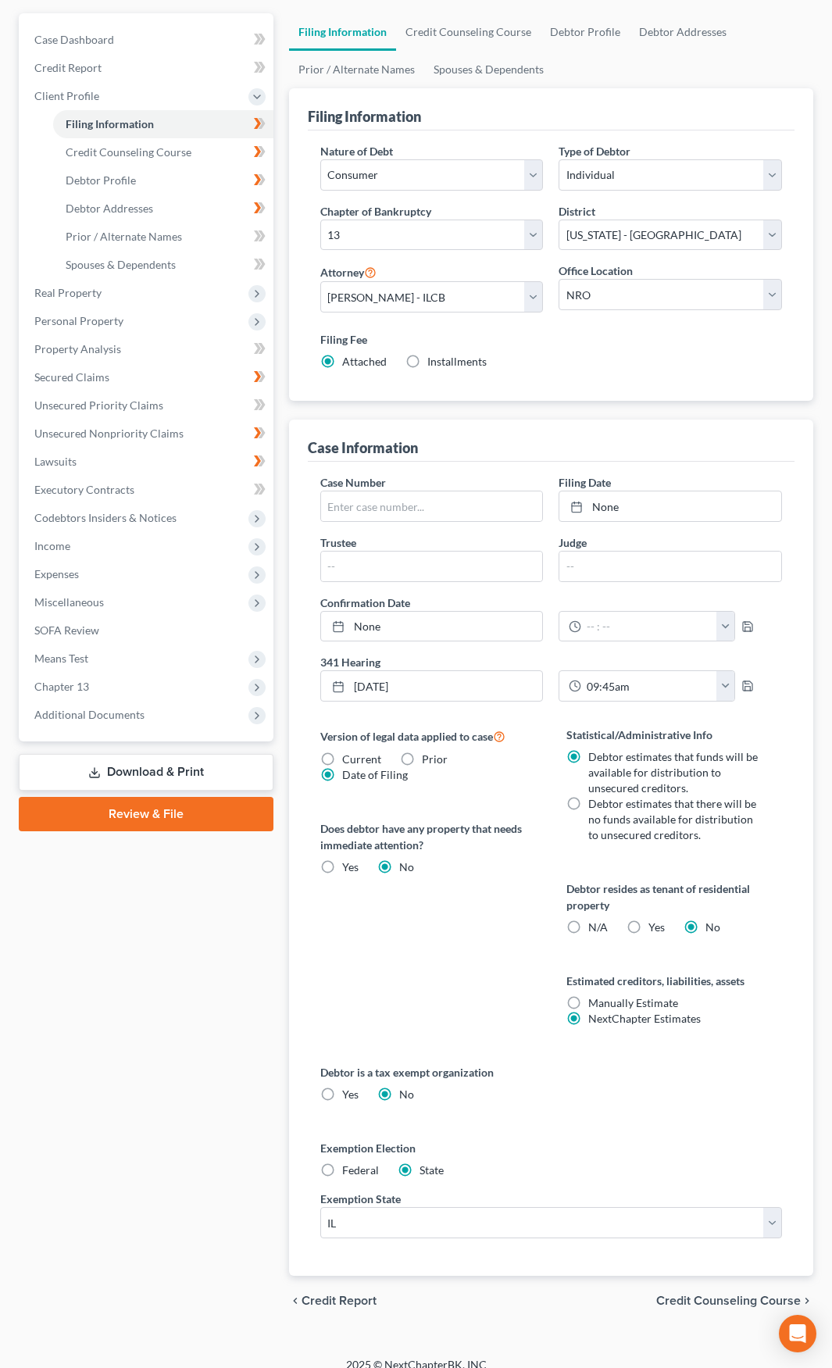
scroll to position [182, 0]
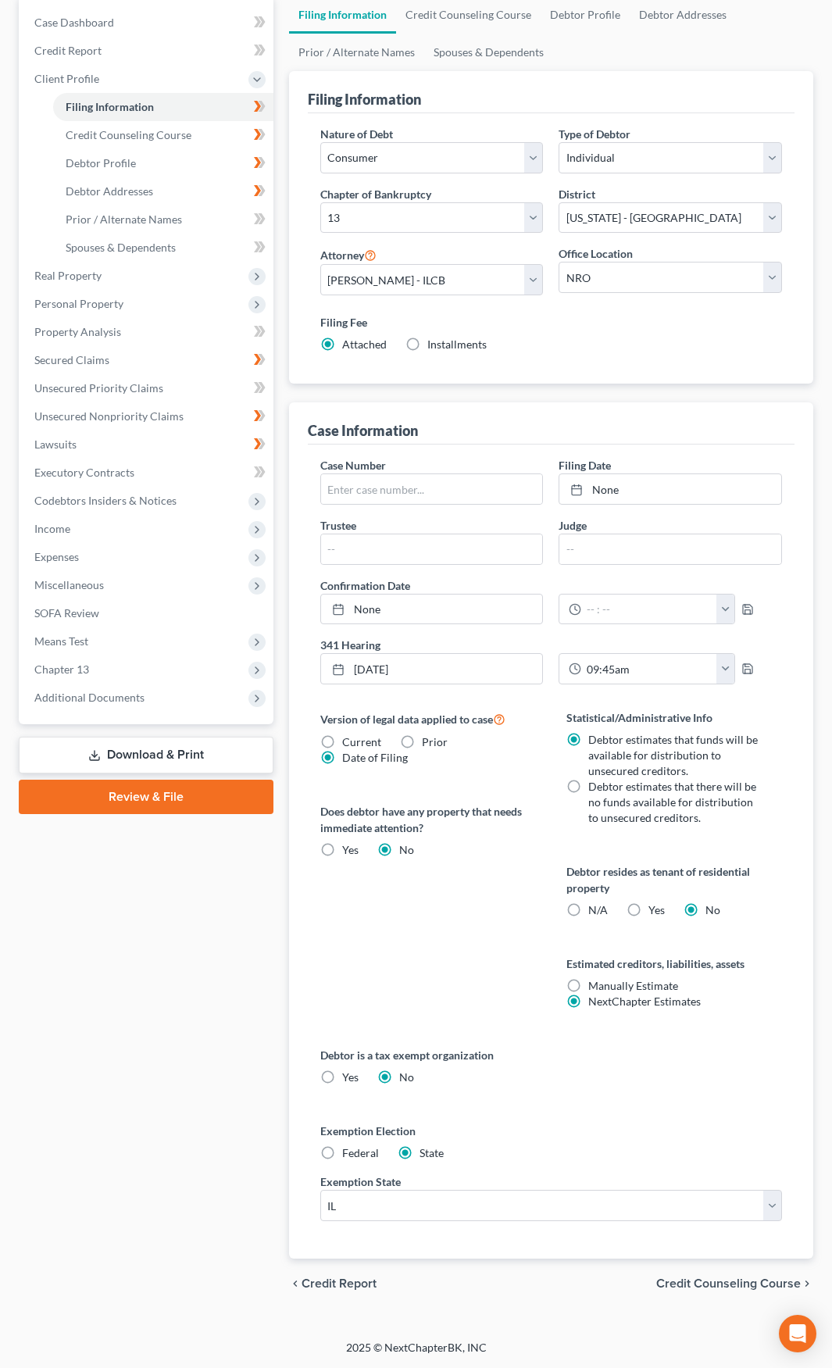
click at [672, 1277] on span "Credit Counseling Course" at bounding box center [728, 1283] width 145 height 12
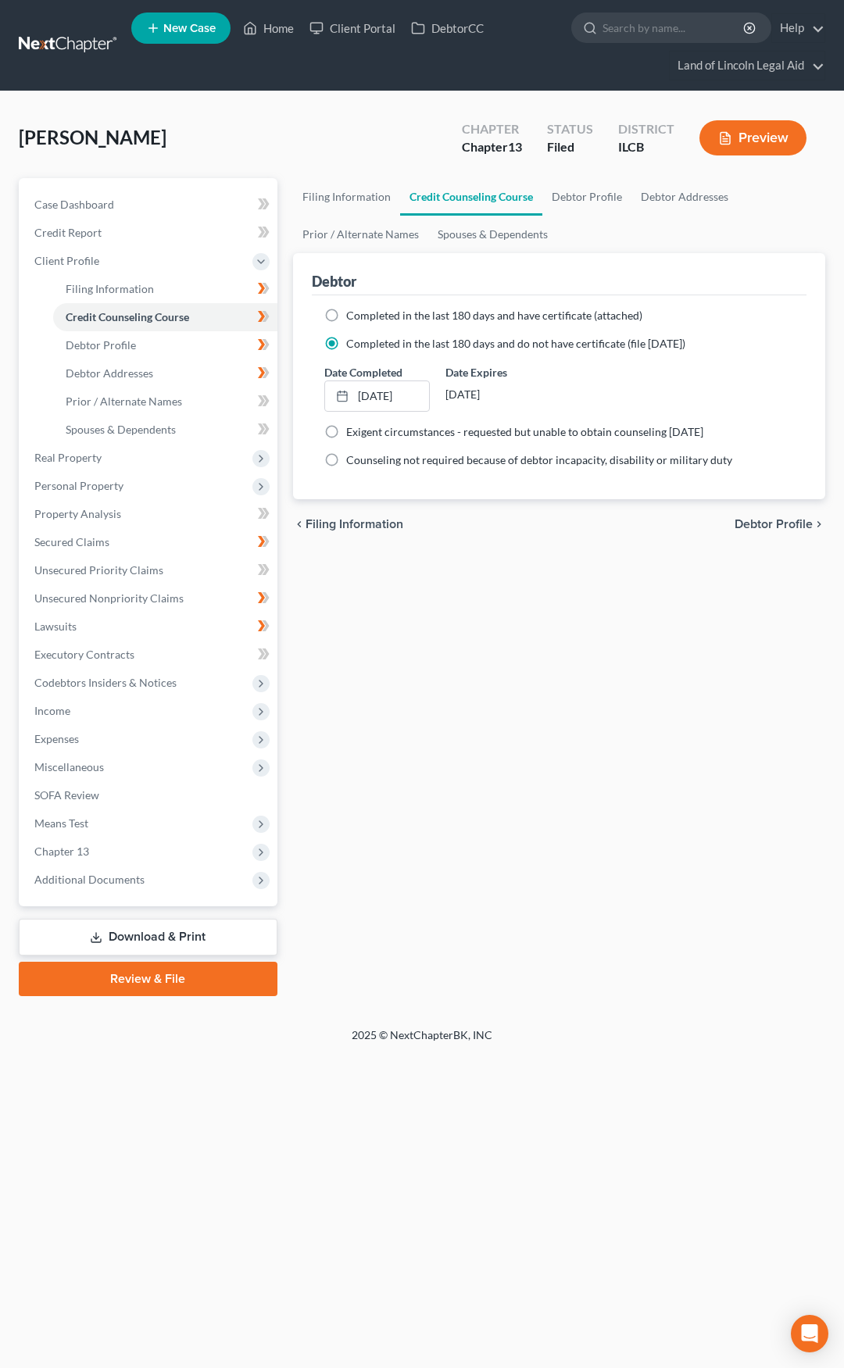
click at [784, 518] on span "Debtor Profile" at bounding box center [773, 524] width 78 height 12
select select "0"
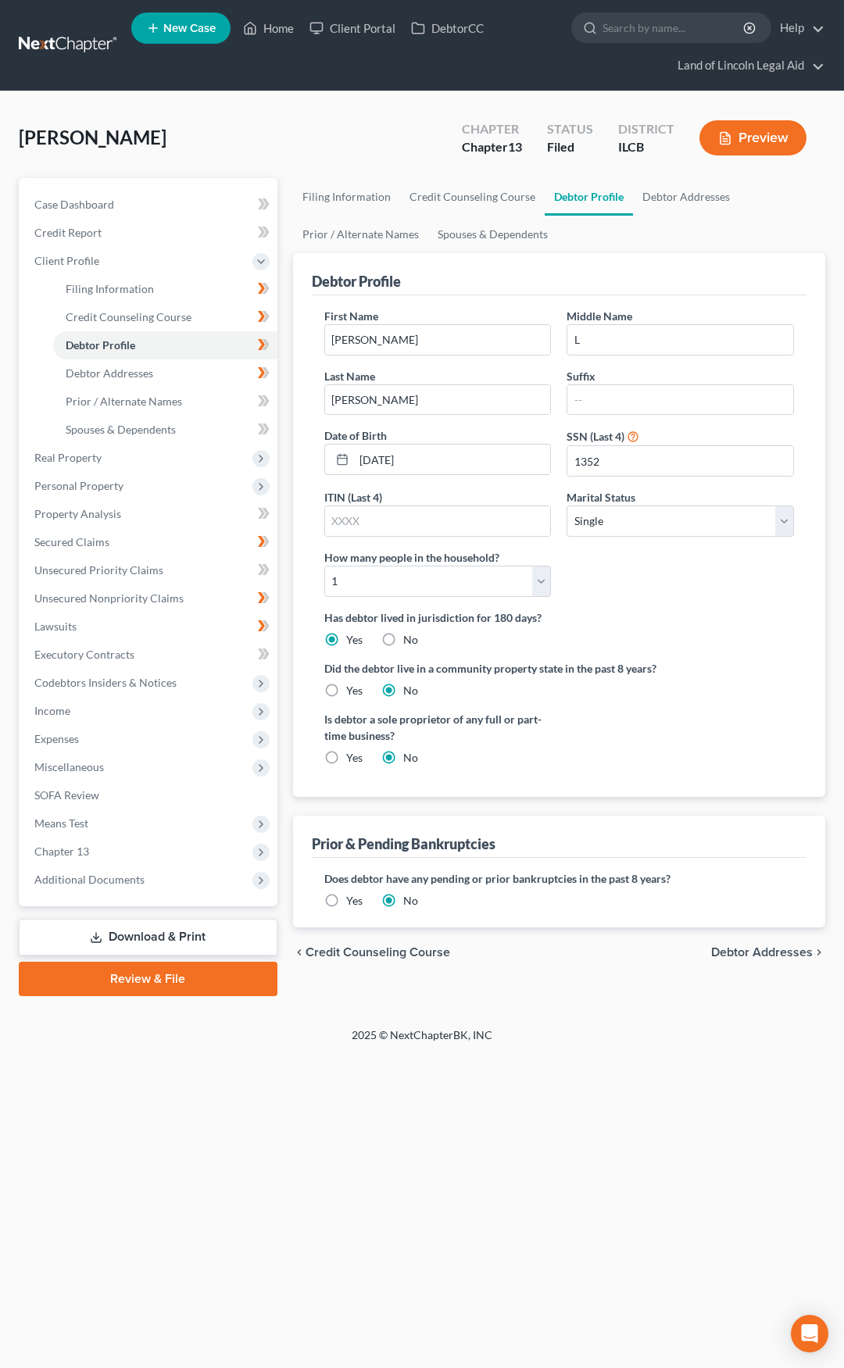
click at [75, 53] on link at bounding box center [69, 45] width 100 height 28
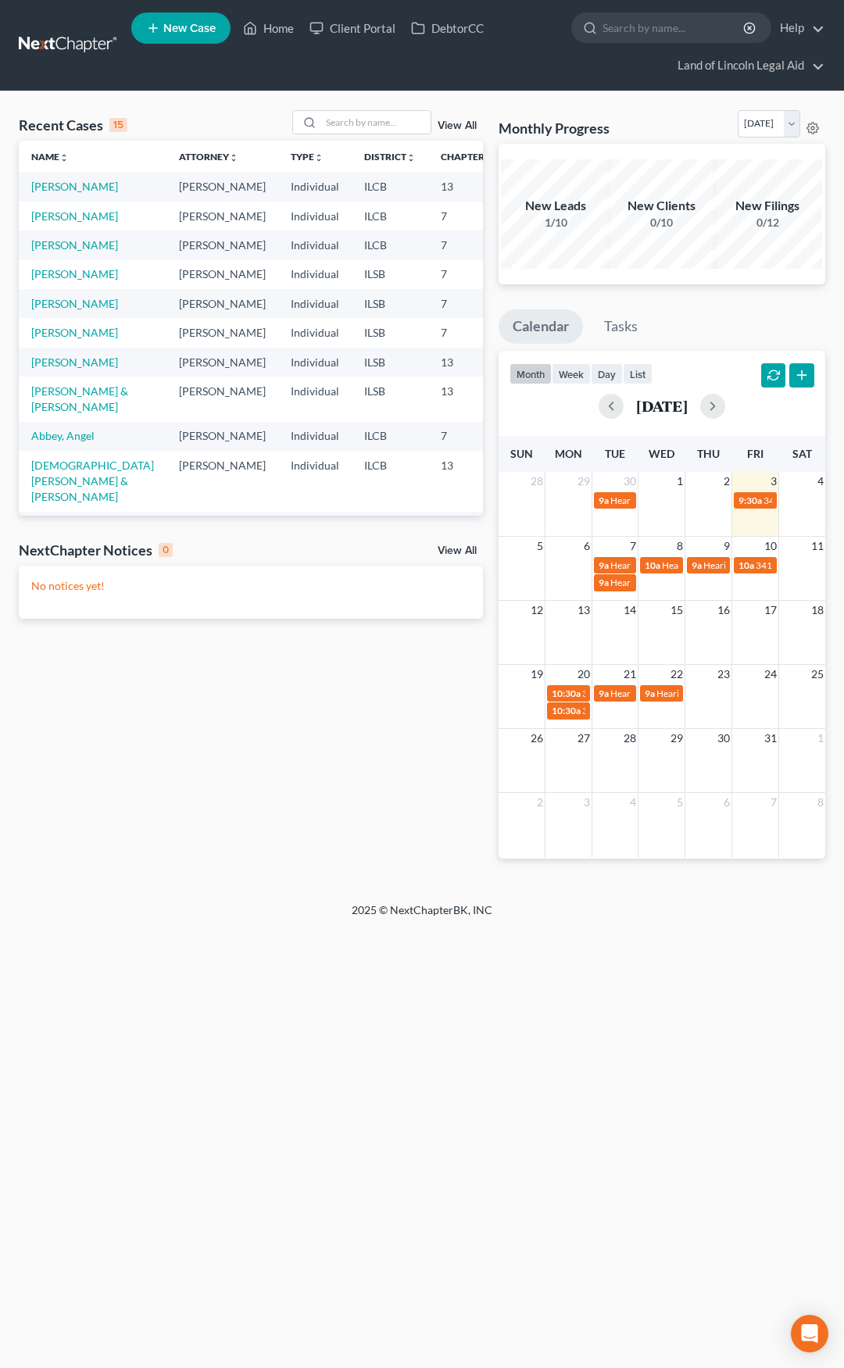
click at [789, 1328] on div "Home New Case Client Portal DebtorCC Land of Lincoln Legal Aid [EMAIL_ADDRESS][…" at bounding box center [422, 684] width 844 height 1368
click at [815, 1329] on icon "Open Intercom Messenger" at bounding box center [809, 1333] width 18 height 20
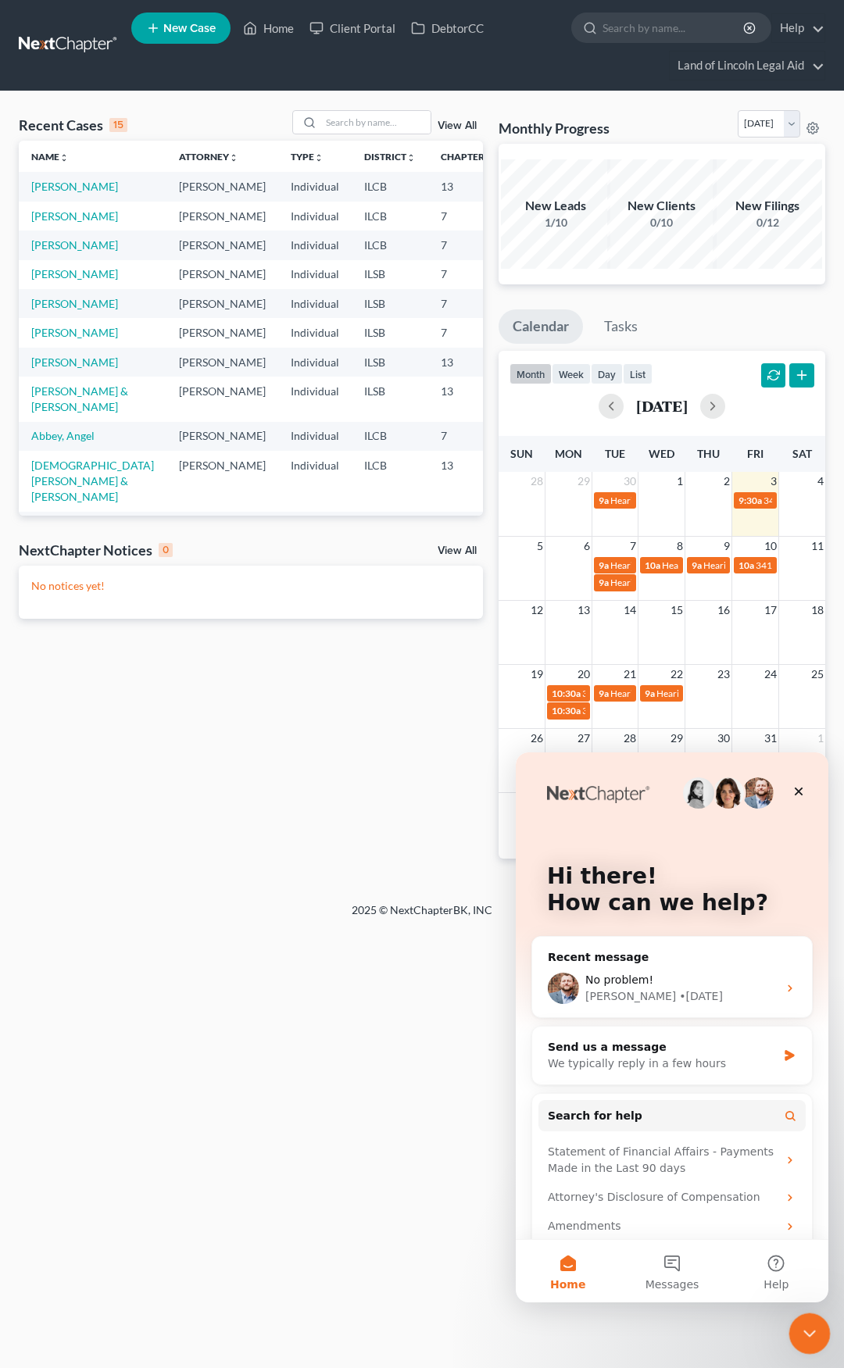
drag, startPoint x: 799, startPoint y: 1320, endPoint x: 1233, endPoint y: 2408, distance: 1170.6
click at [798, 1317] on div "Close Intercom Messenger" at bounding box center [806, 1330] width 37 height 37
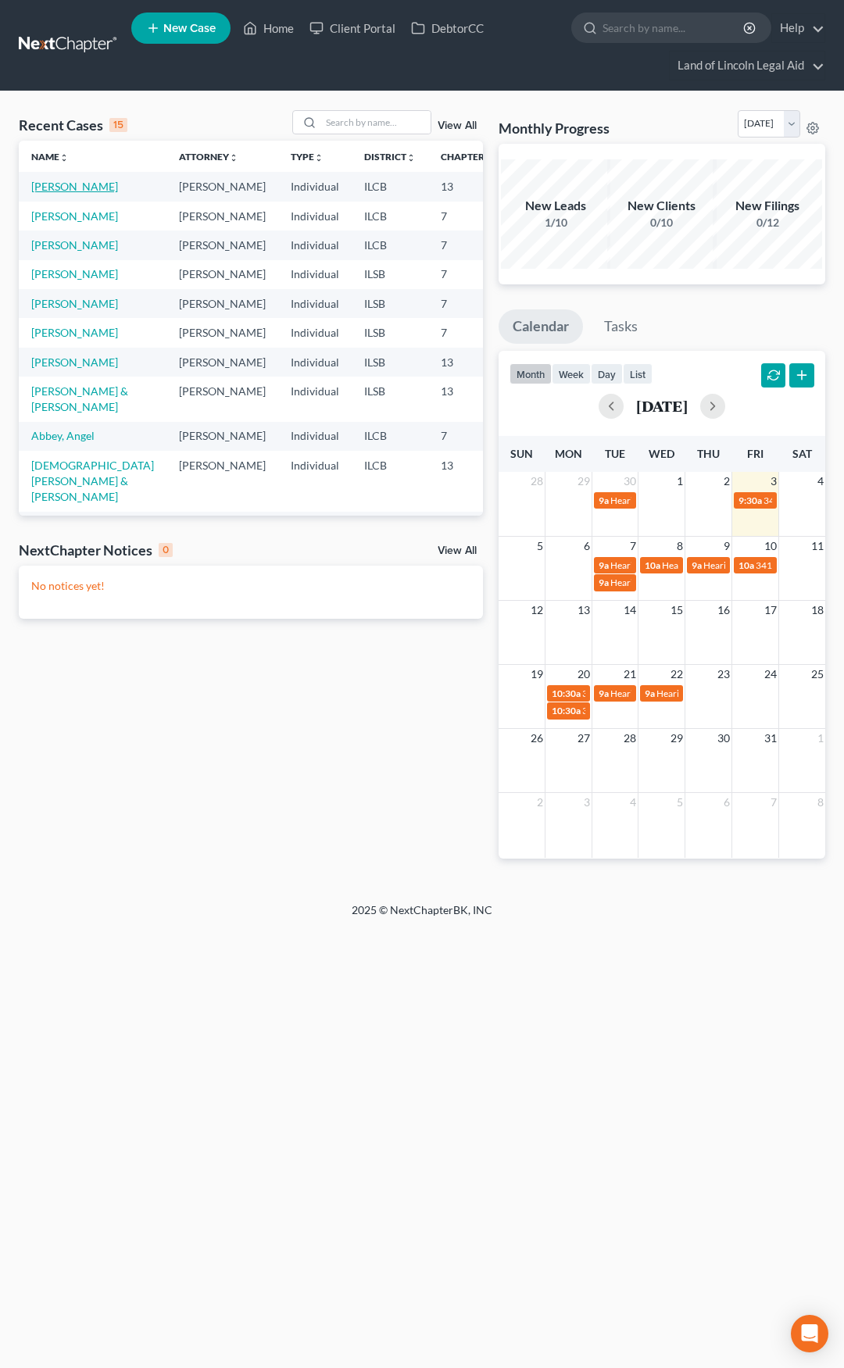
click at [59, 183] on link "[PERSON_NAME]" at bounding box center [74, 186] width 87 height 13
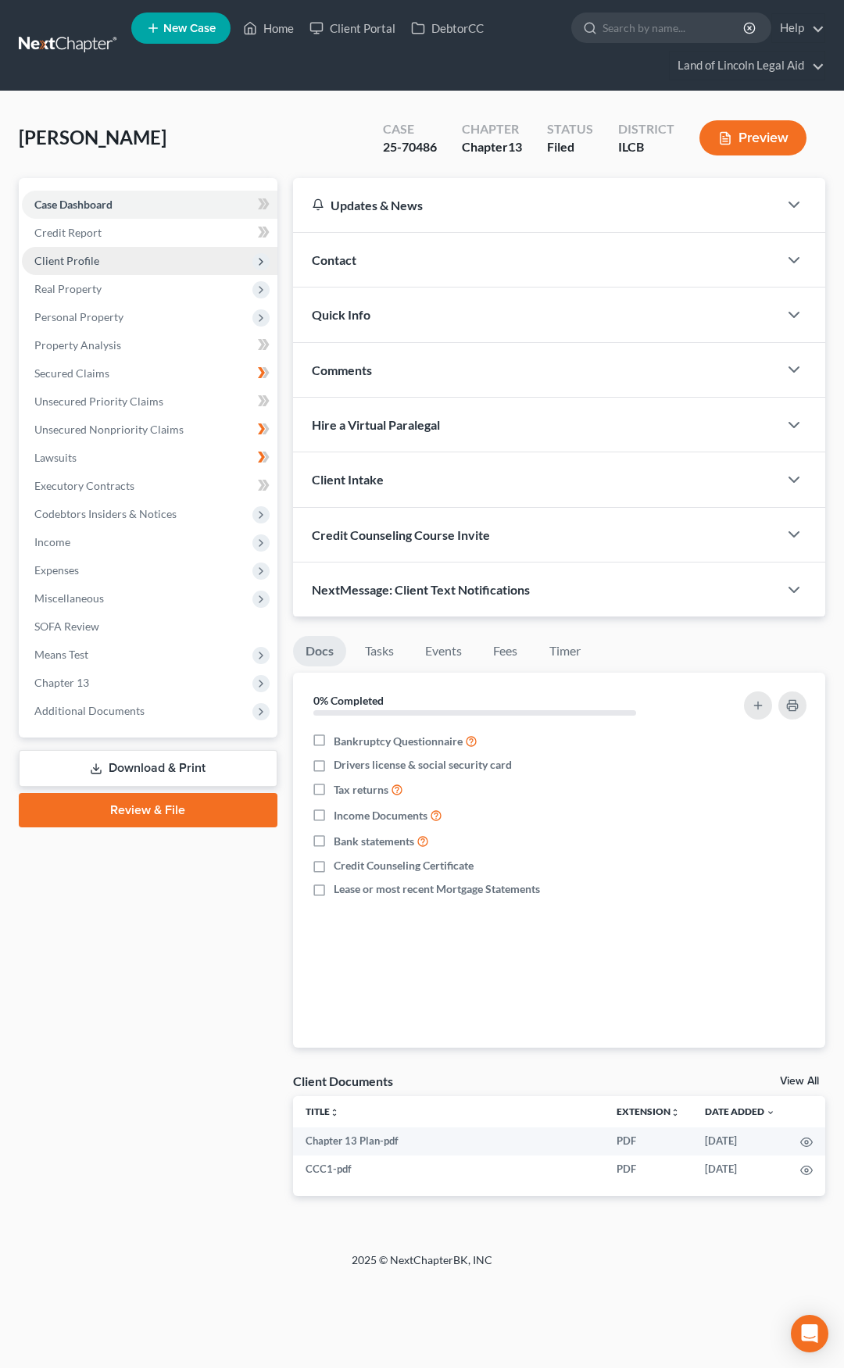
click at [141, 259] on span "Client Profile" at bounding box center [149, 261] width 255 height 28
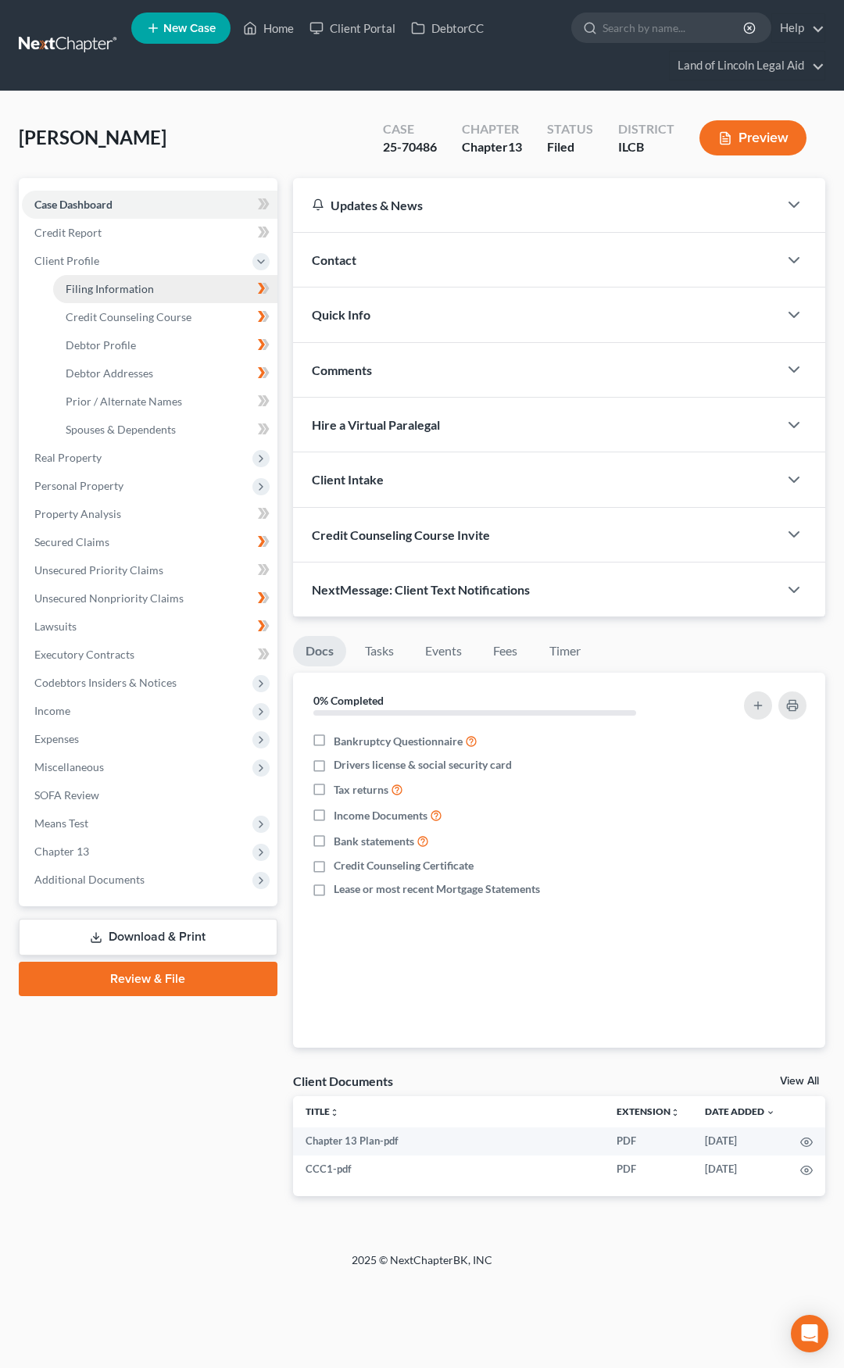
click at [147, 287] on span "Filing Information" at bounding box center [110, 288] width 88 height 13
select select "1"
select select "0"
select select "3"
select select "24"
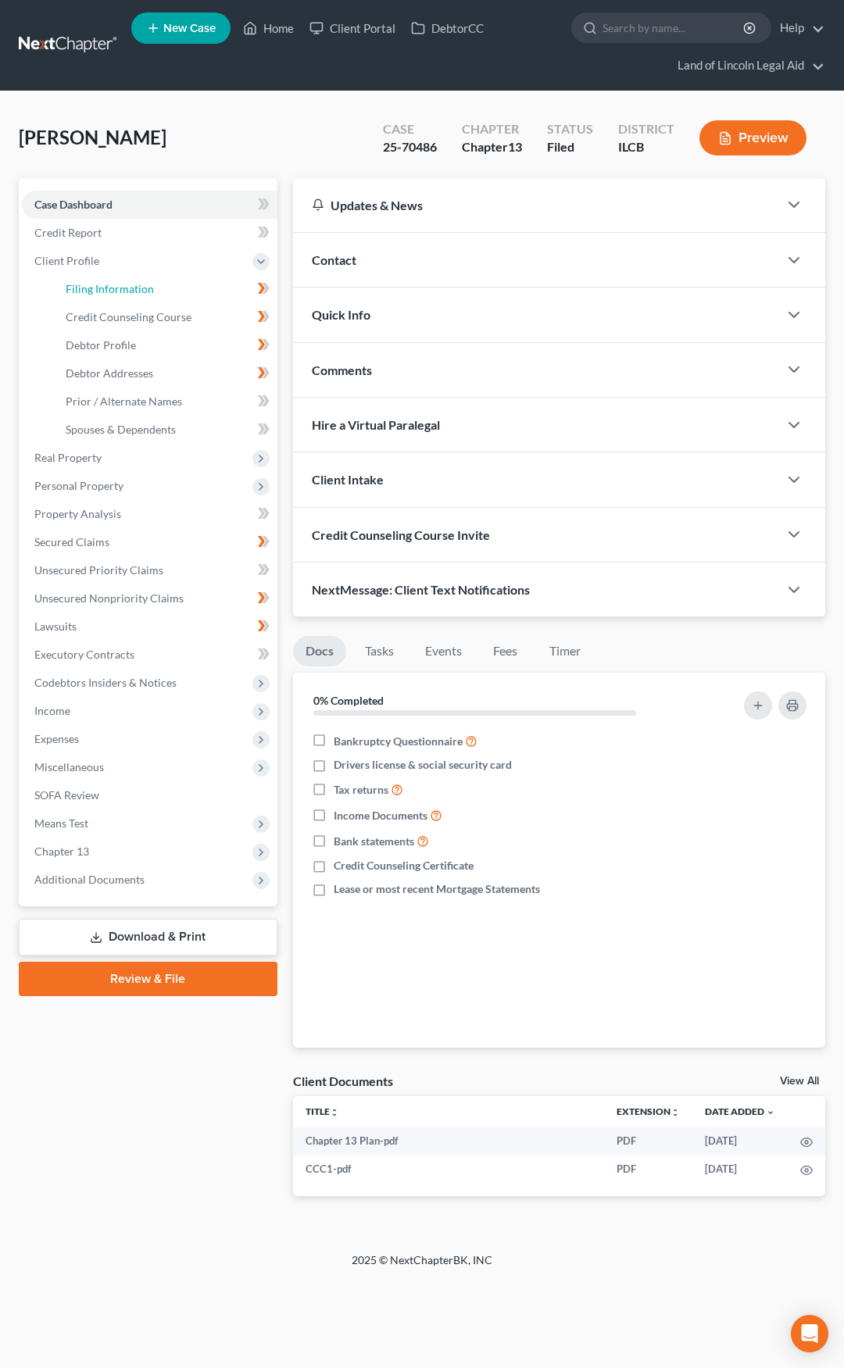
select select "2"
select select "14"
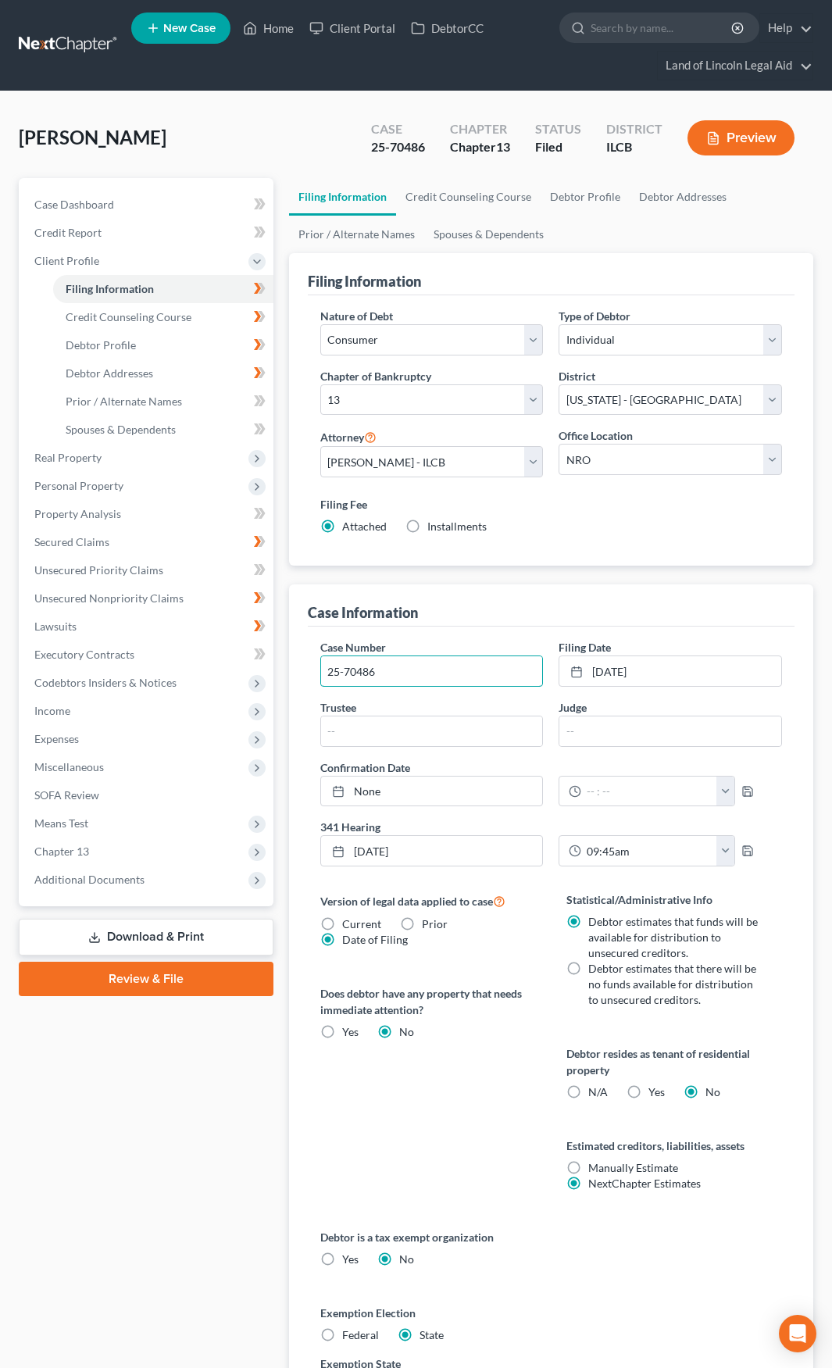
drag, startPoint x: 401, startPoint y: 677, endPoint x: 308, endPoint y: 674, distance: 93.0
click at [308, 674] on div "Case Number 25-70486 Filing Date 6/9/2025 close Date 6/9/2025 Time 12:00 AM che…" at bounding box center [551, 1033] width 487 height 814
click at [667, 659] on link "6/9/2025" at bounding box center [670, 671] width 222 height 30
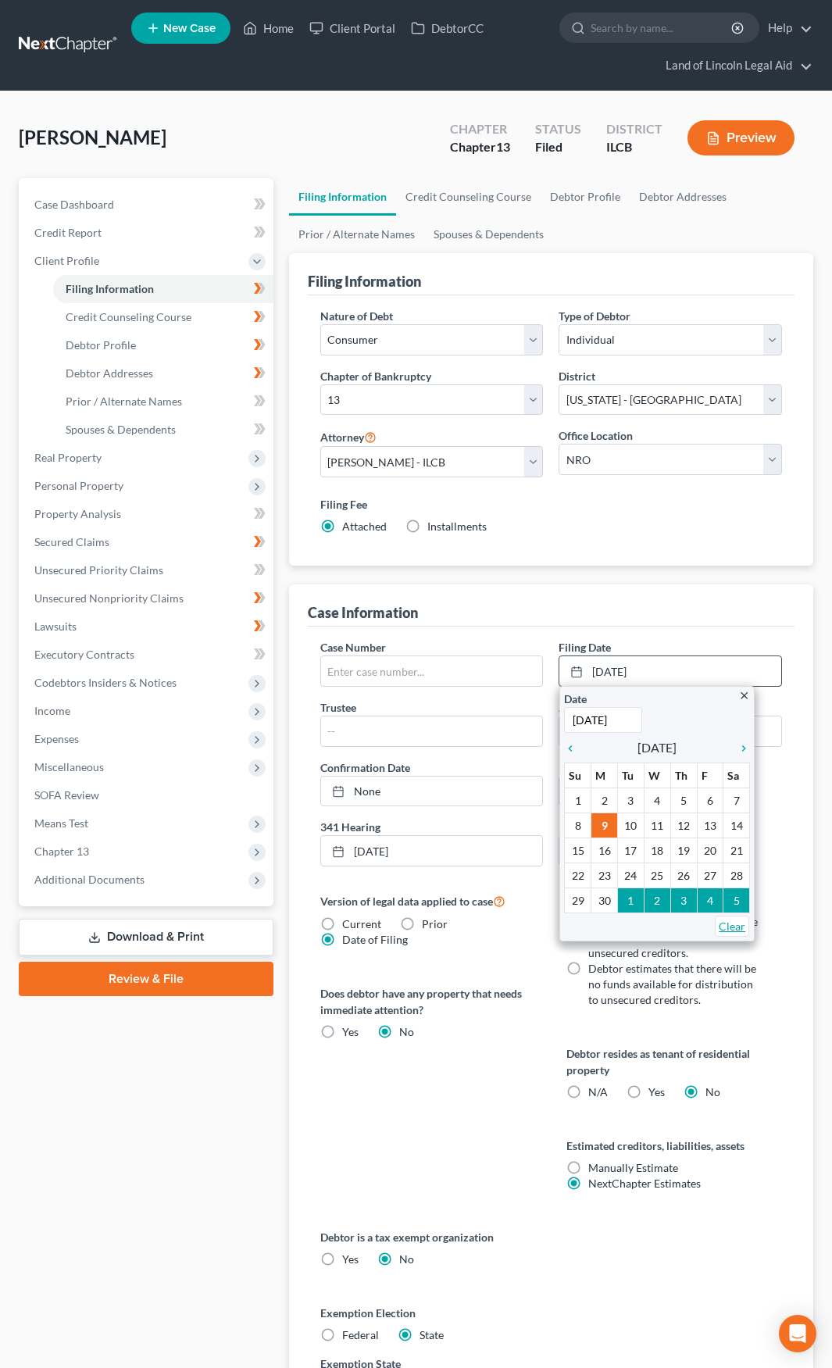
click at [723, 926] on link "Clear" at bounding box center [732, 926] width 34 height 21
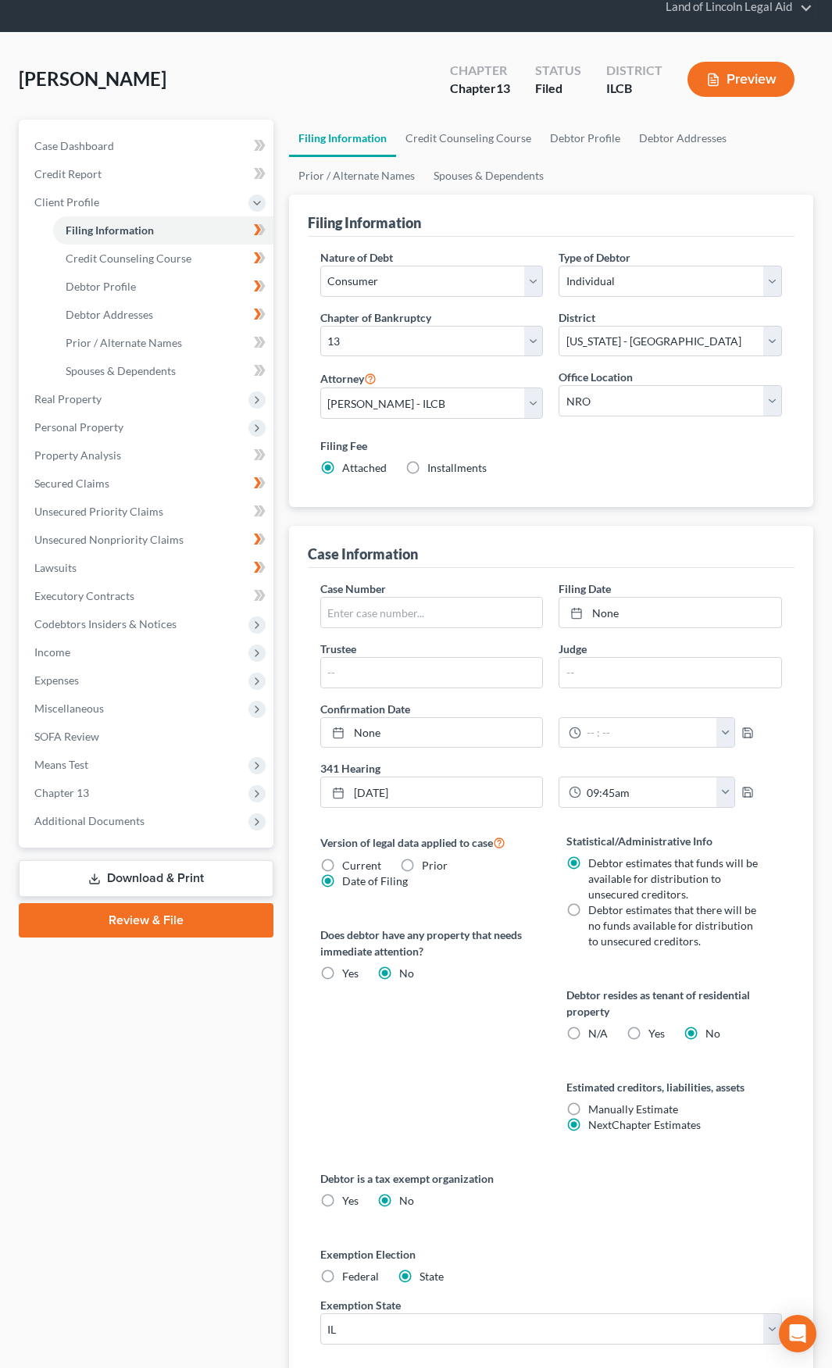
scroll to position [182, 0]
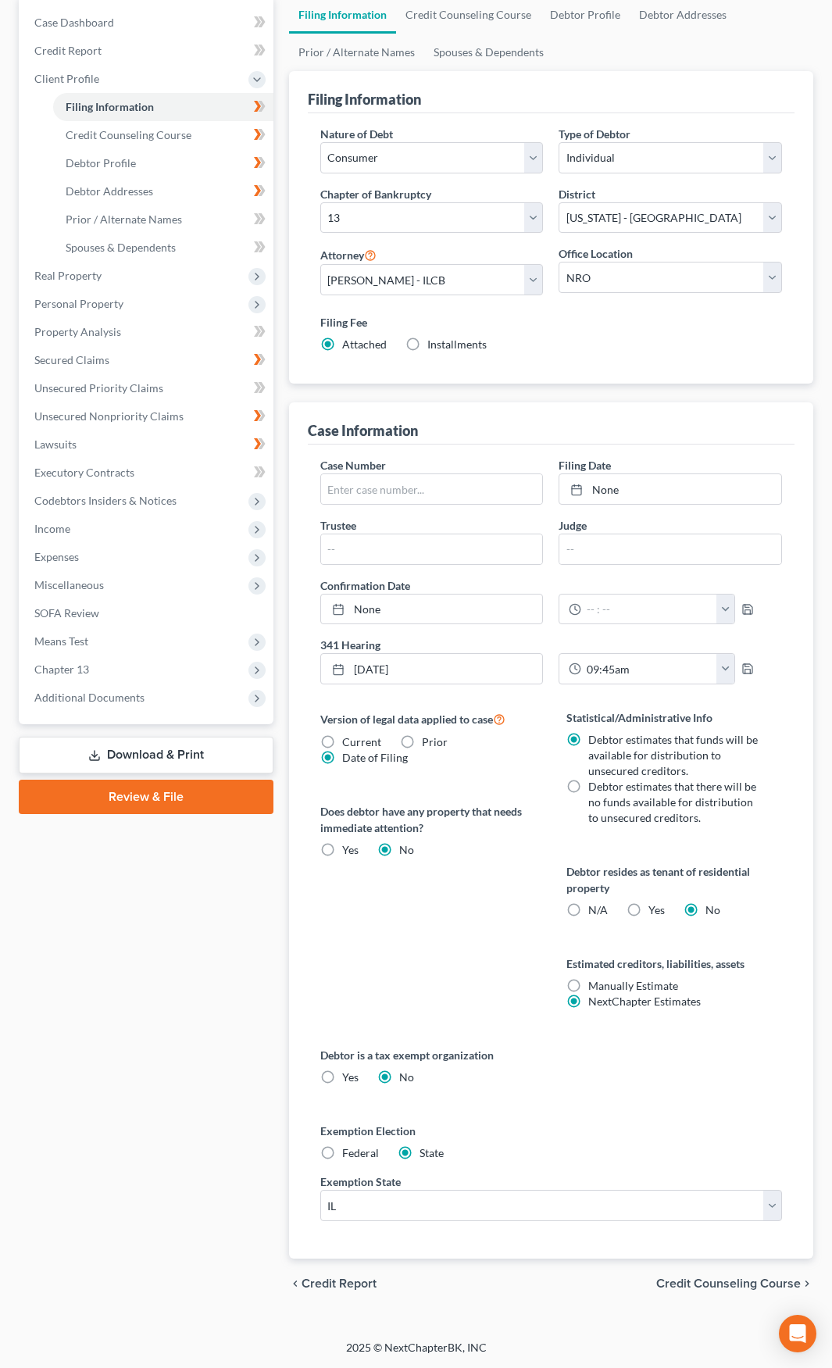
click at [674, 1275] on div "chevron_left Credit Report Credit Counseling Course chevron_right" at bounding box center [551, 1283] width 524 height 50
click at [674, 1281] on span "Credit Counseling Course" at bounding box center [728, 1283] width 145 height 12
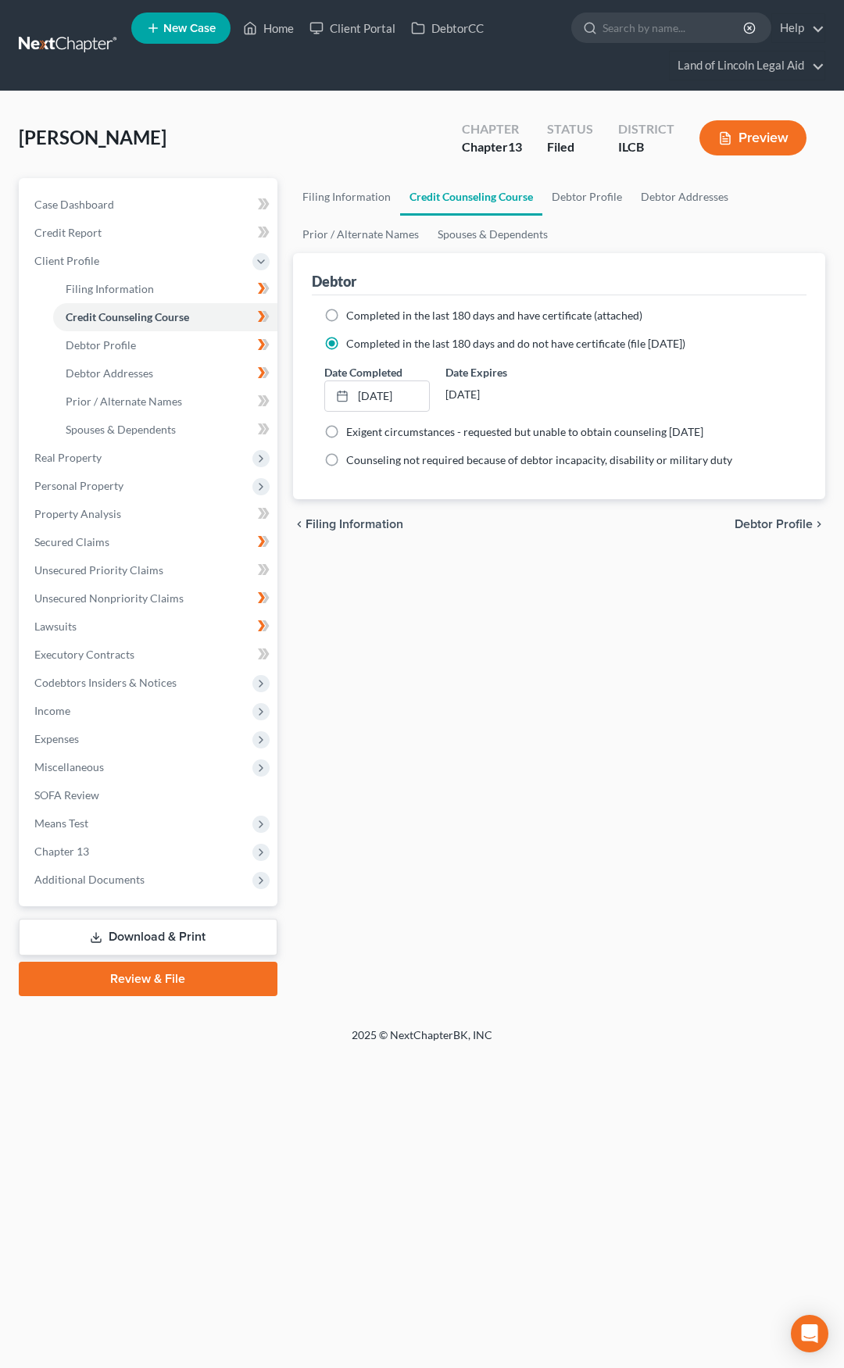
click at [43, 48] on link at bounding box center [69, 45] width 100 height 28
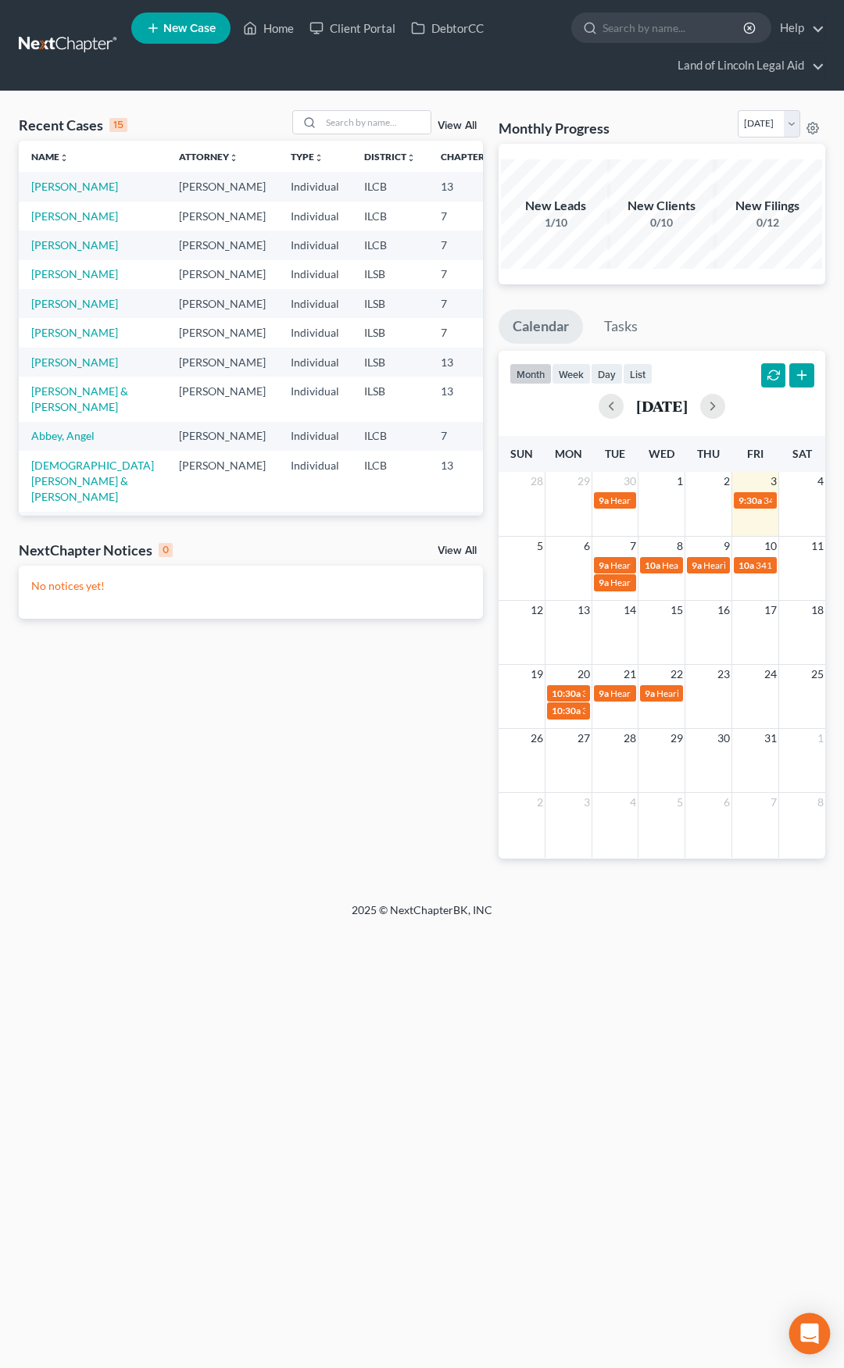
click at [808, 1337] on icon "Open Intercom Messenger" at bounding box center [809, 1333] width 20 height 20
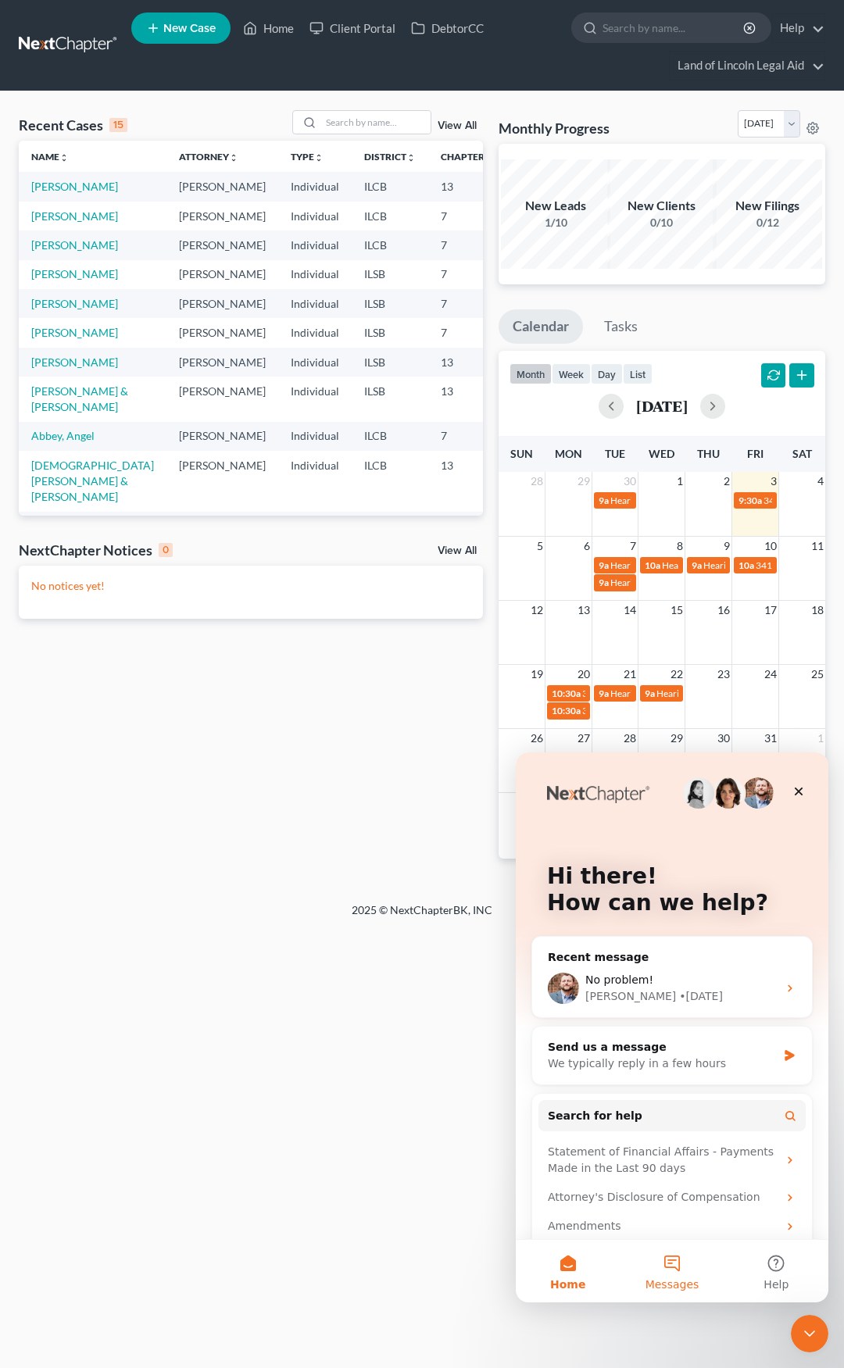
click at [669, 1255] on button "Messages" at bounding box center [671, 1271] width 104 height 62
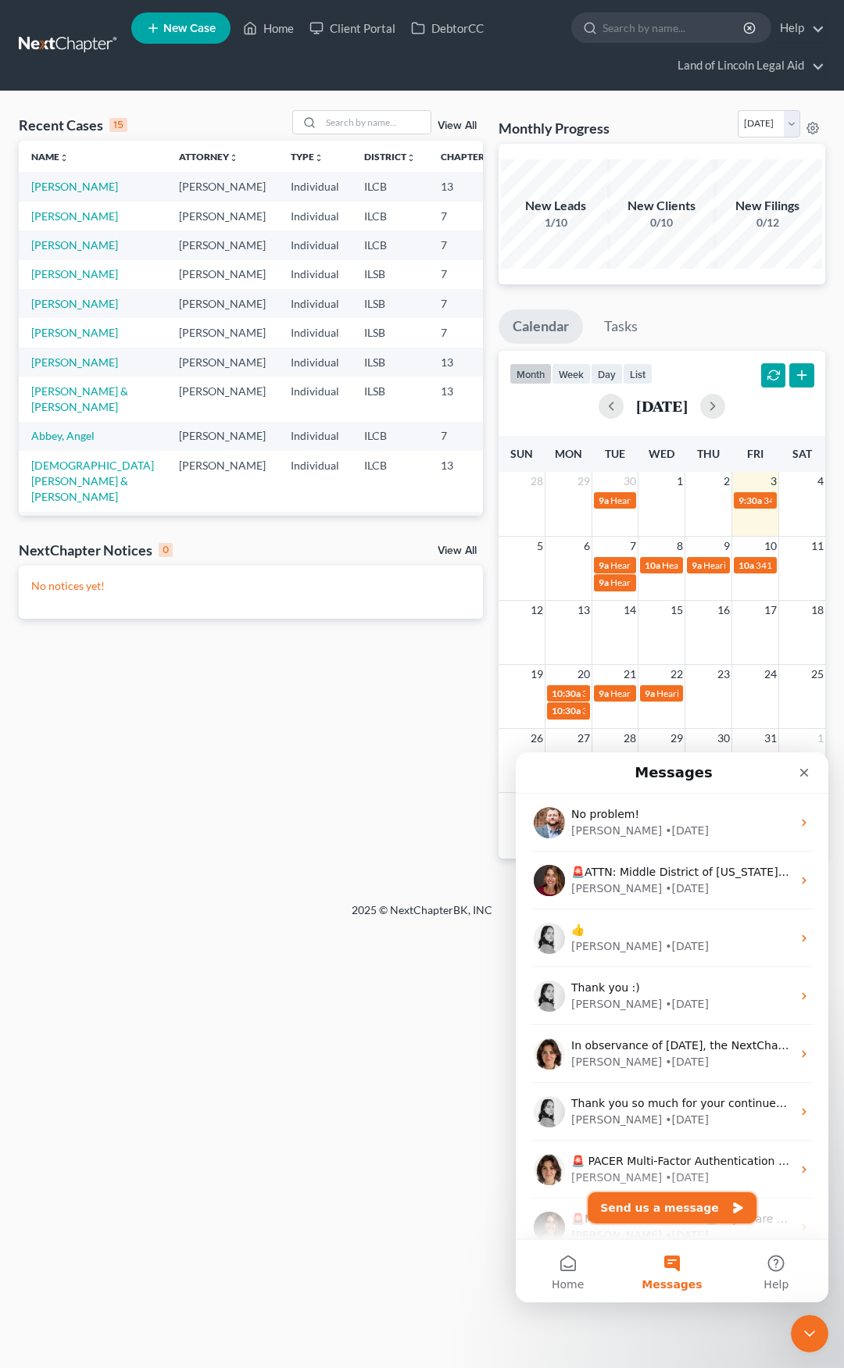
click at [672, 1204] on button "Send us a message" at bounding box center [671, 1207] width 169 height 31
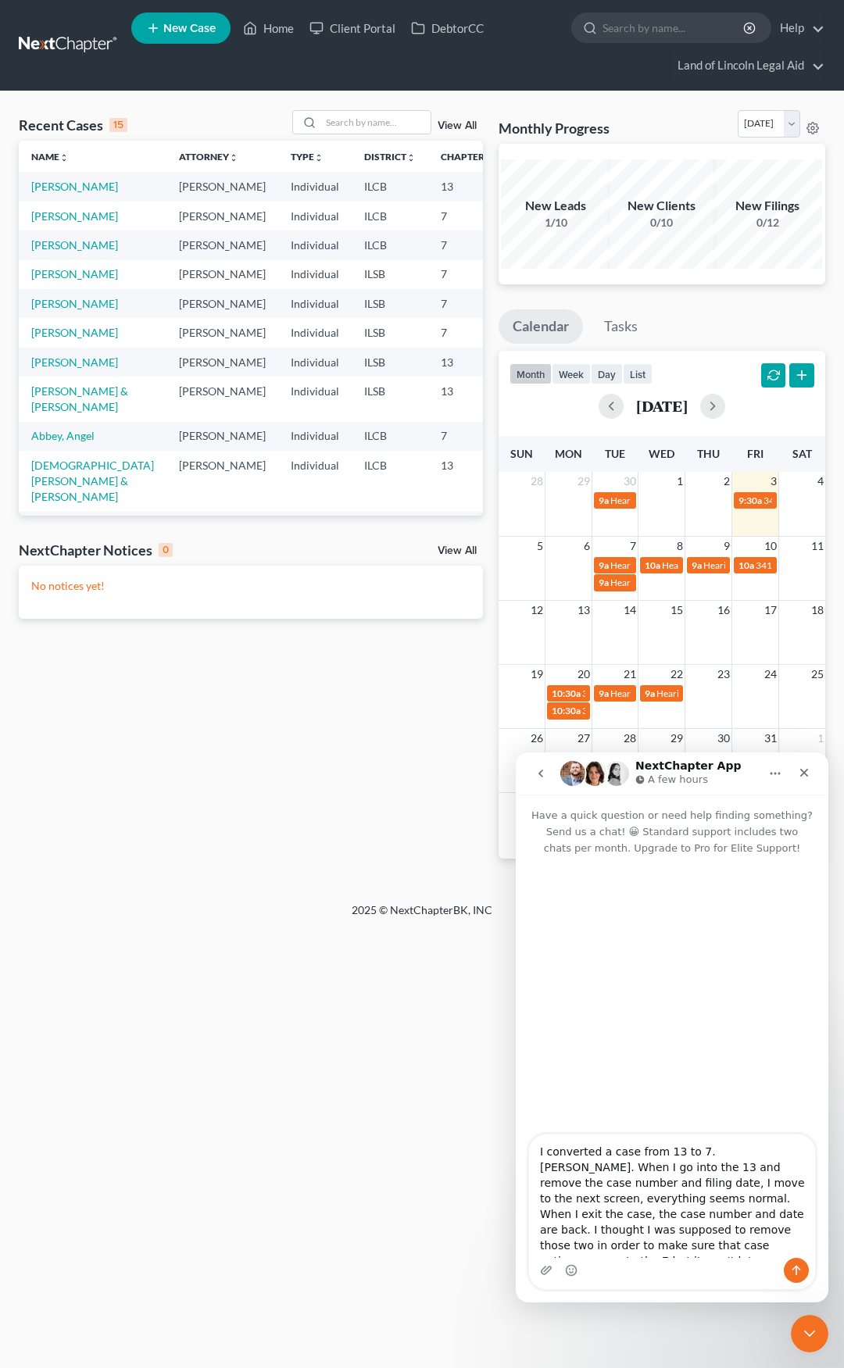
type textarea "I converted a case from 13 to 7. [PERSON_NAME]. When I go into the 13 and remov…"
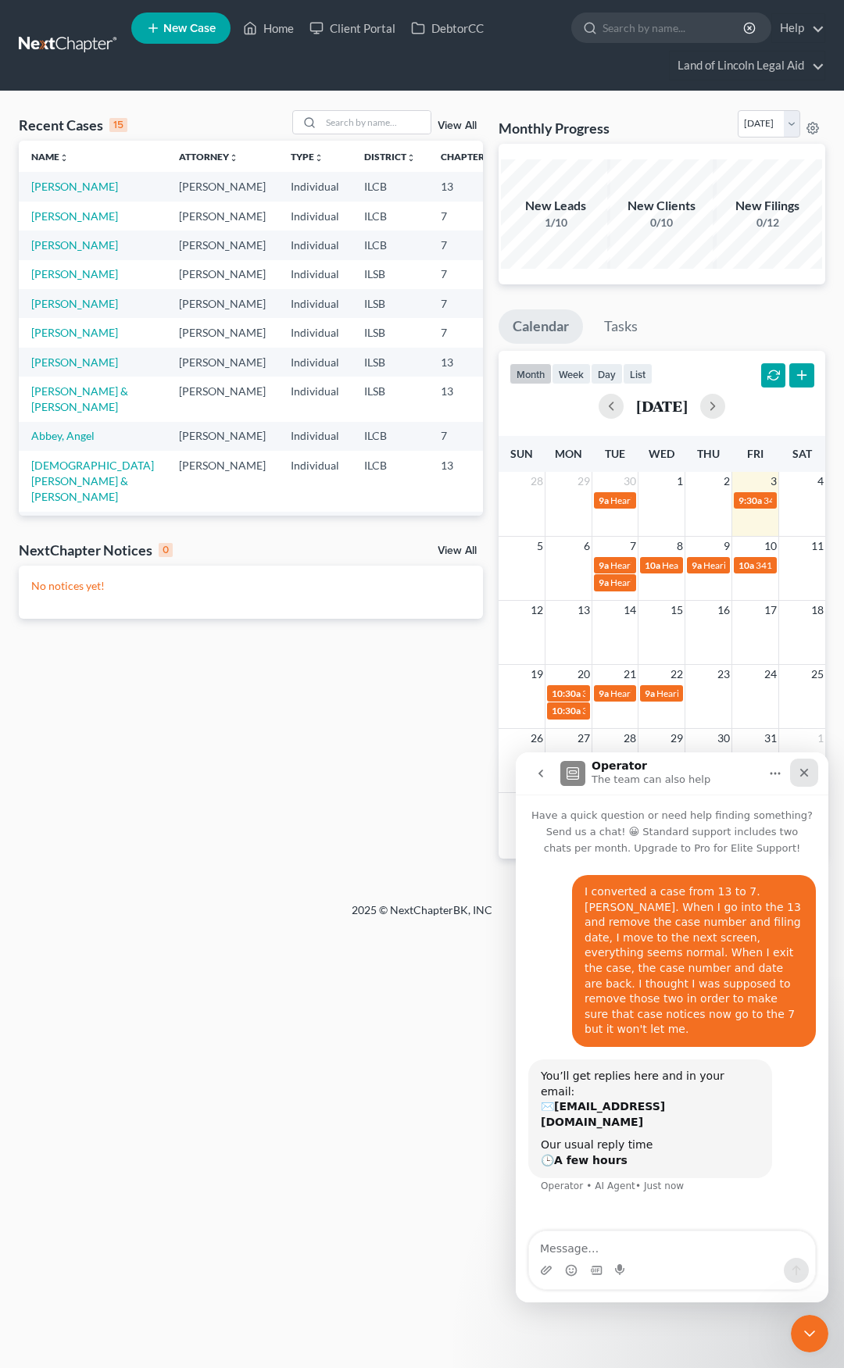
click at [805, 775] on icon "Close" at bounding box center [804, 772] width 12 height 12
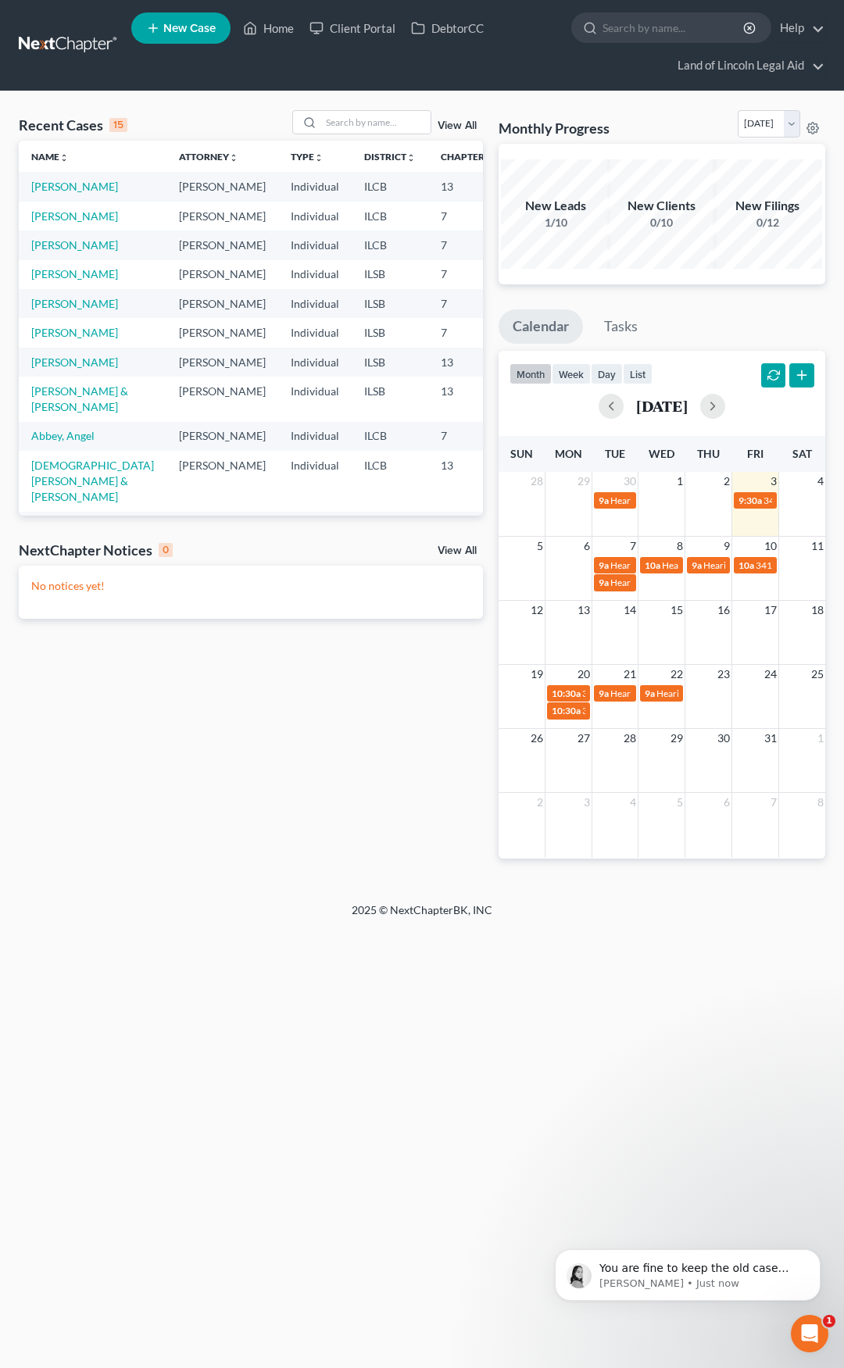
scroll to position [205, 0]
click at [741, 1283] on p "Lindsey • 15m ago" at bounding box center [700, 1283] width 202 height 14
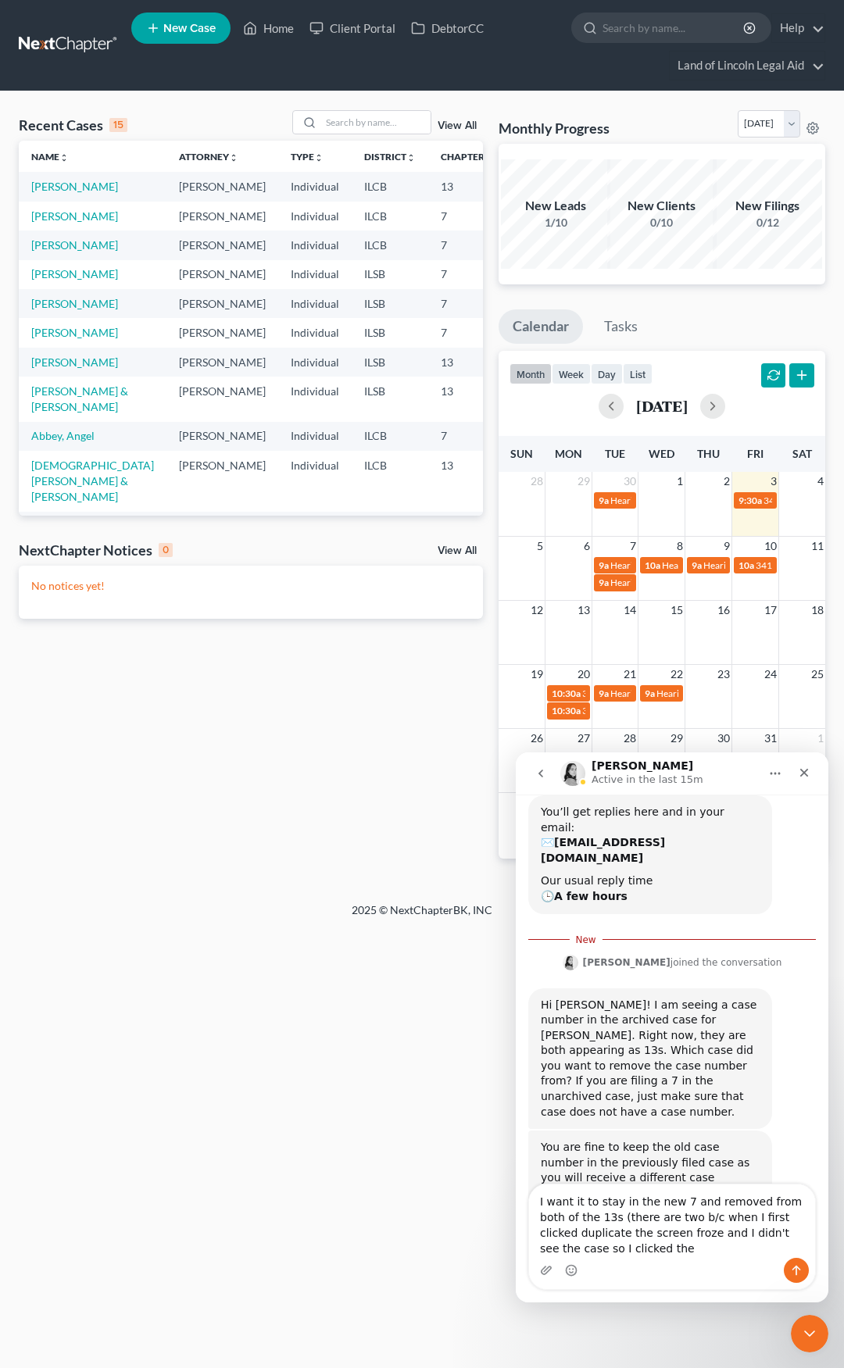
scroll to position [277, 0]
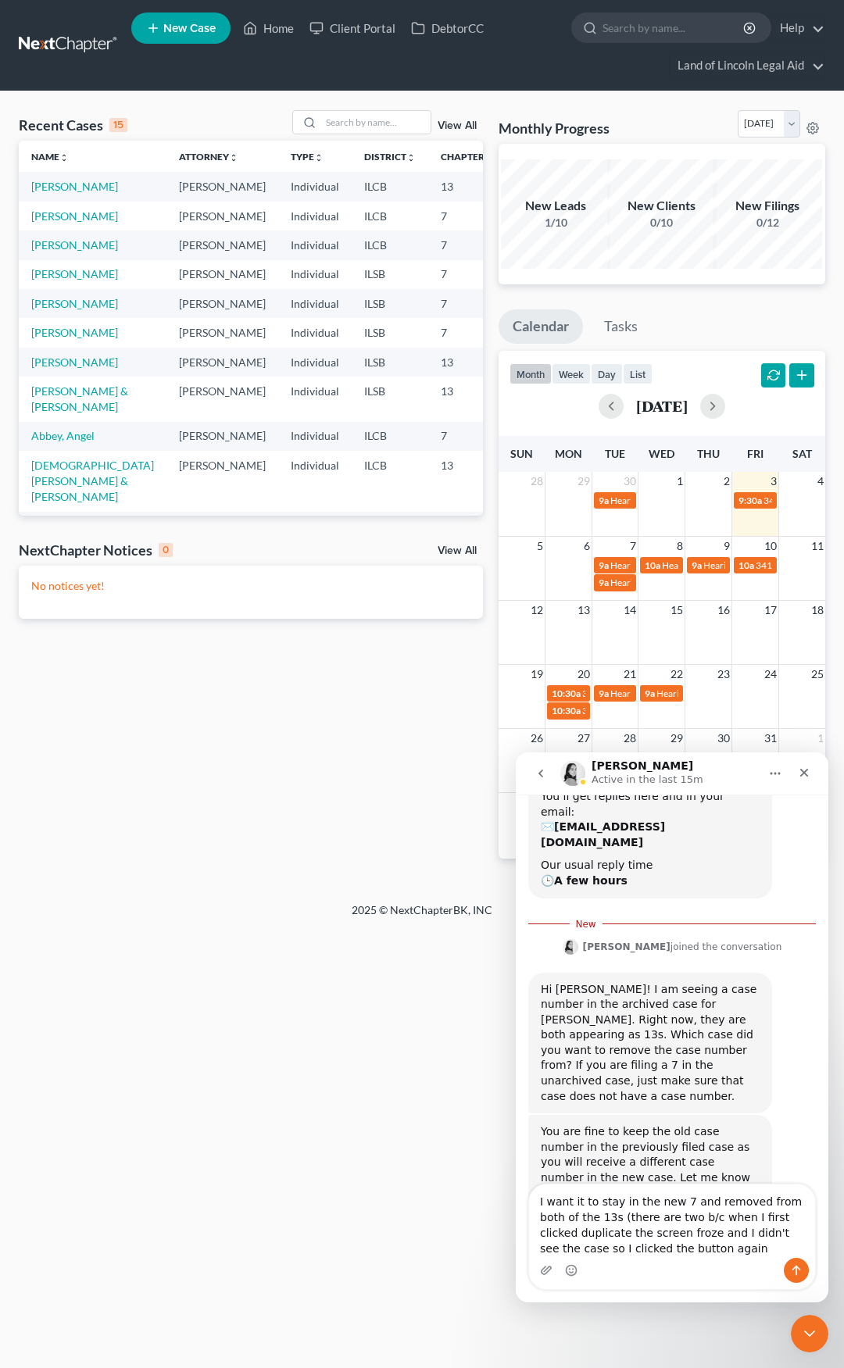
type textarea "I want it to stay in the new 7 and removed from both of the 13s (there are two …"
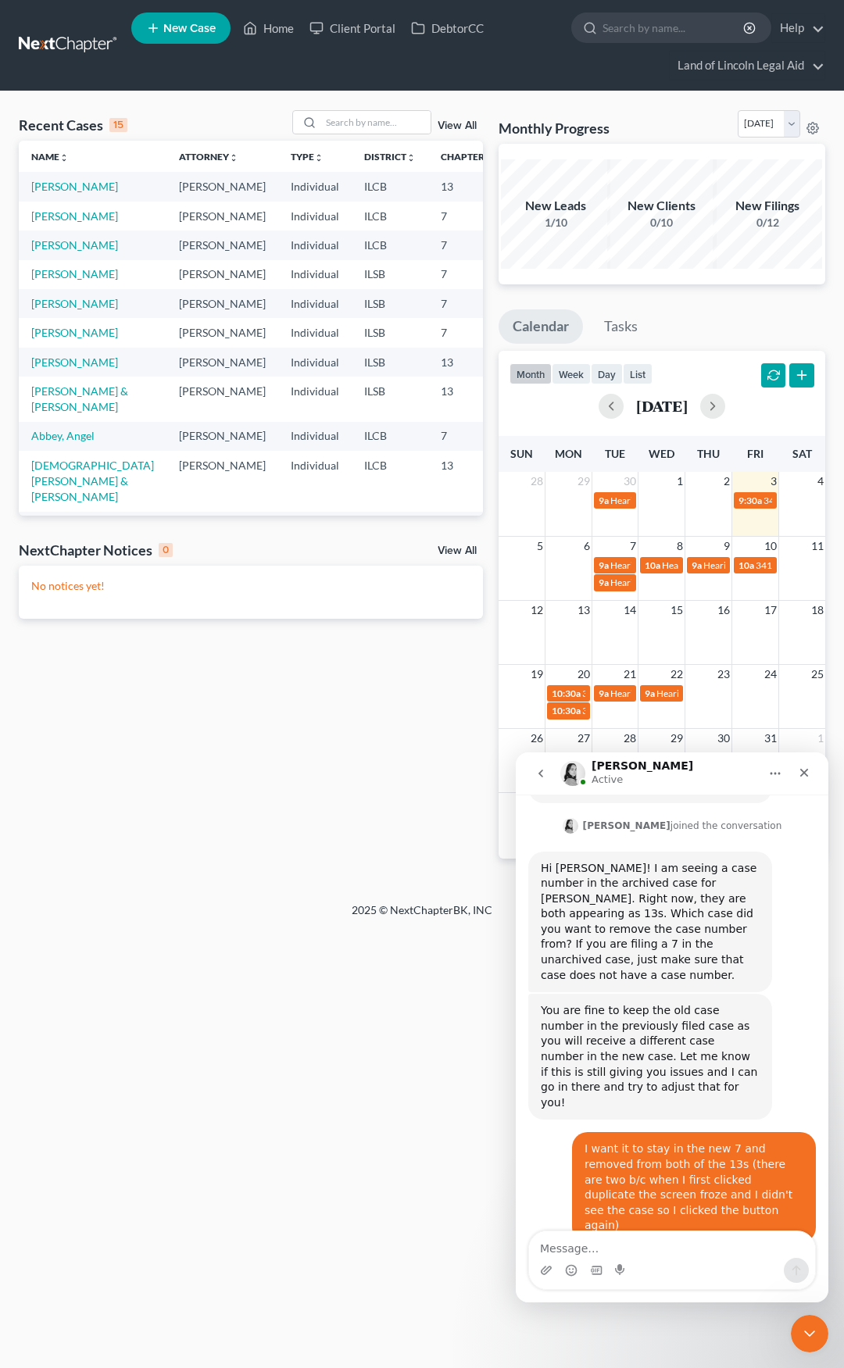
scroll to position [390, 0]
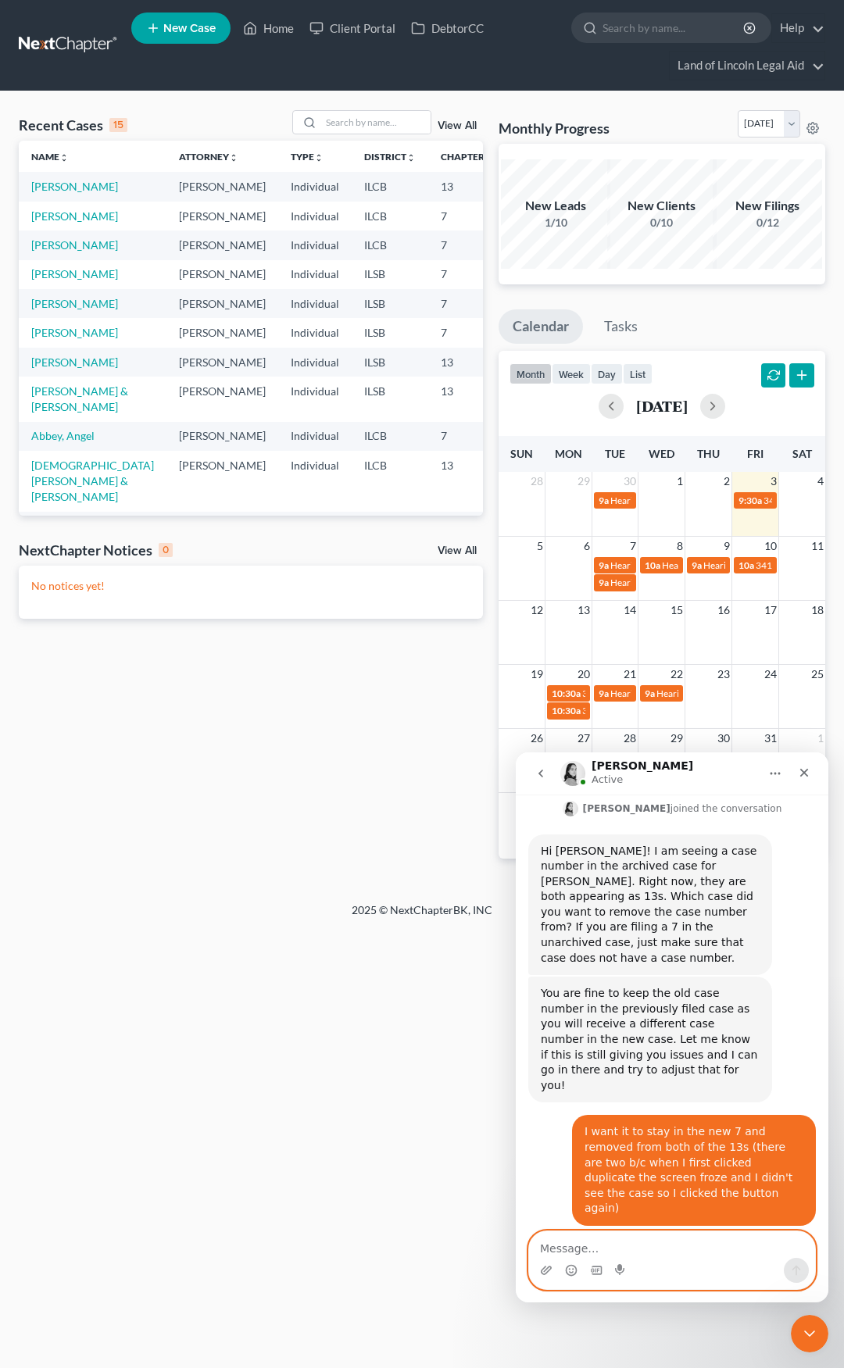
click at [594, 1256] on textarea "Message…" at bounding box center [672, 1244] width 286 height 27
type textarea "No, please"
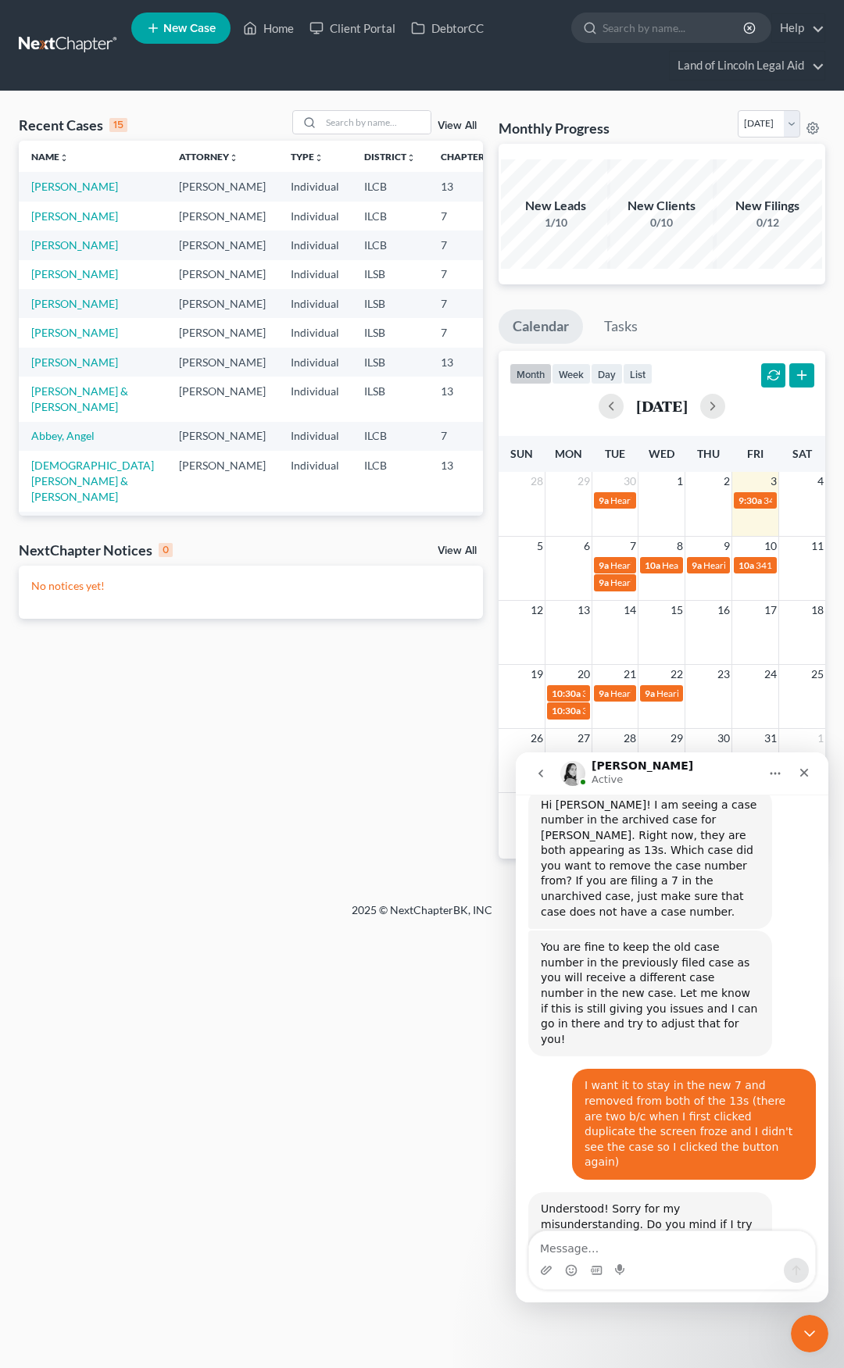
scroll to position [496, 0]
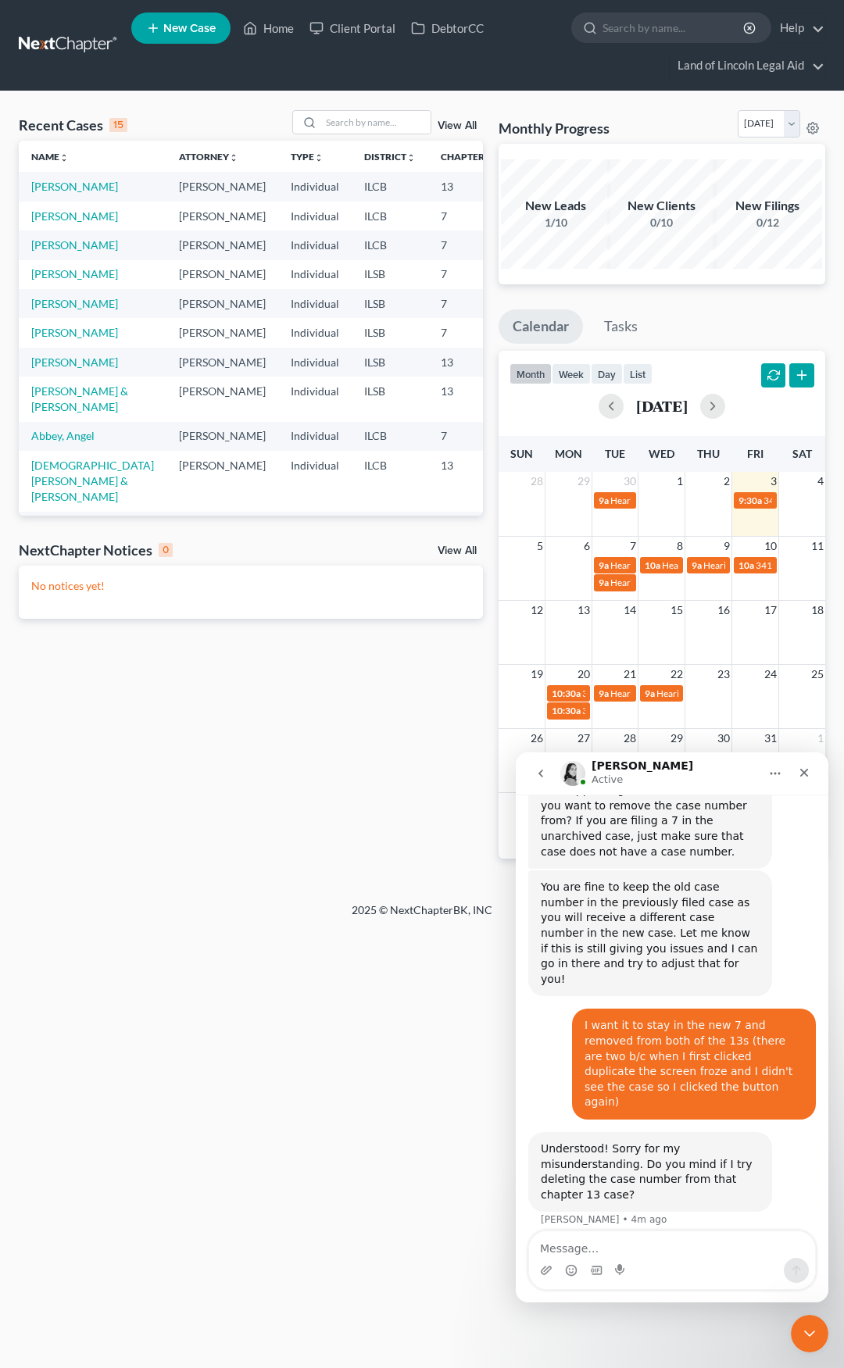
click at [59, 49] on link at bounding box center [69, 45] width 100 height 28
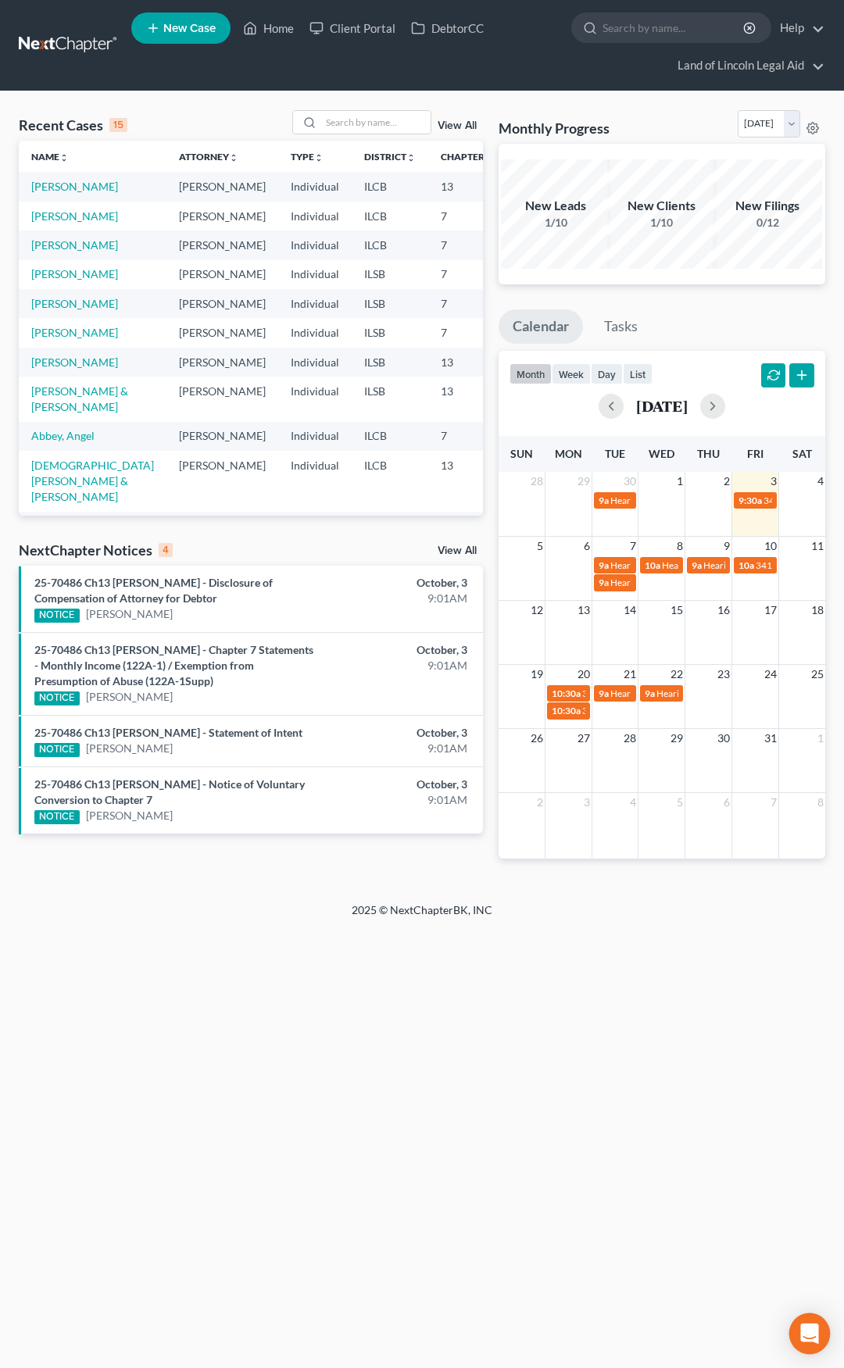
click at [818, 1333] on div "Open Intercom Messenger" at bounding box center [809, 1333] width 41 height 41
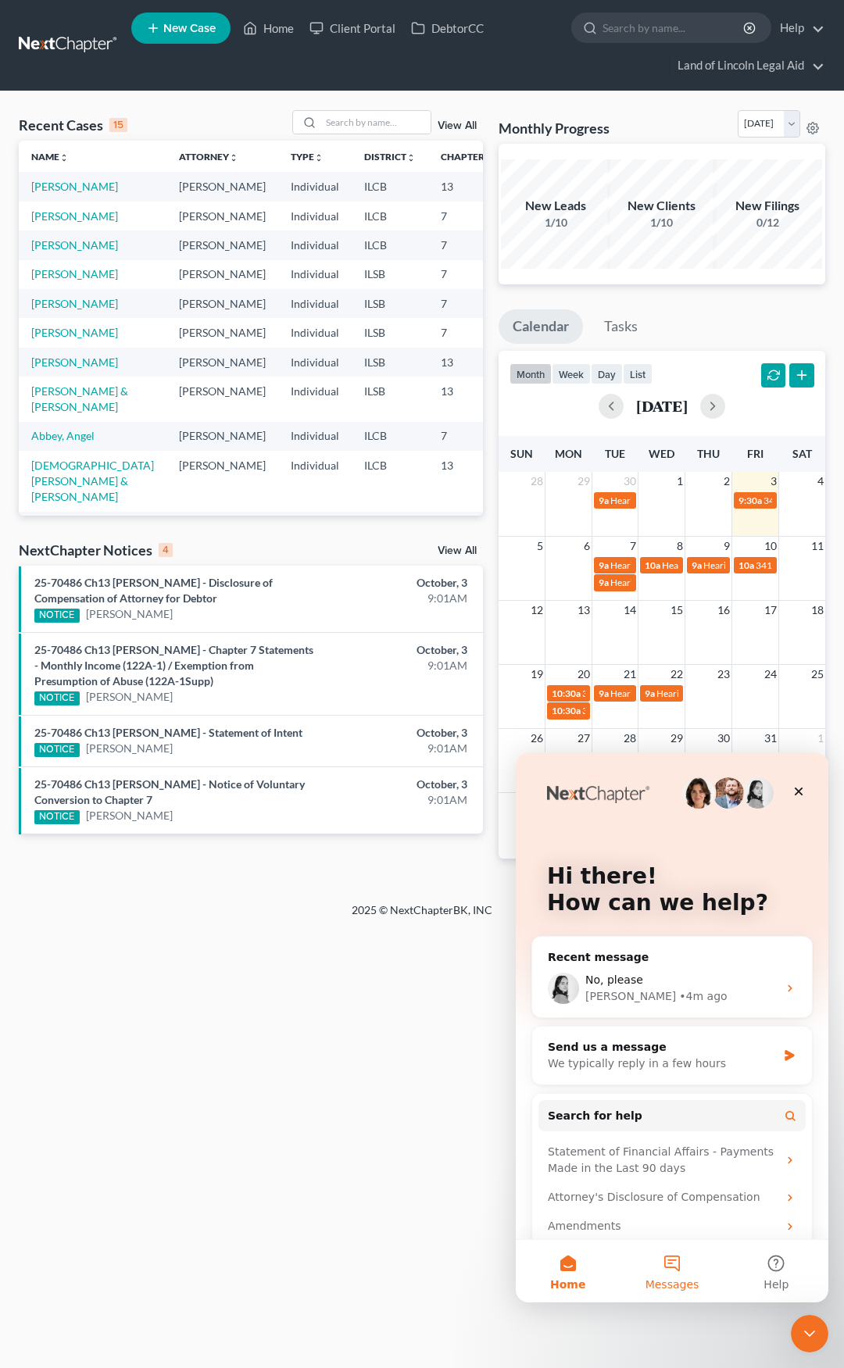
click at [674, 1260] on button "Messages" at bounding box center [671, 1271] width 104 height 62
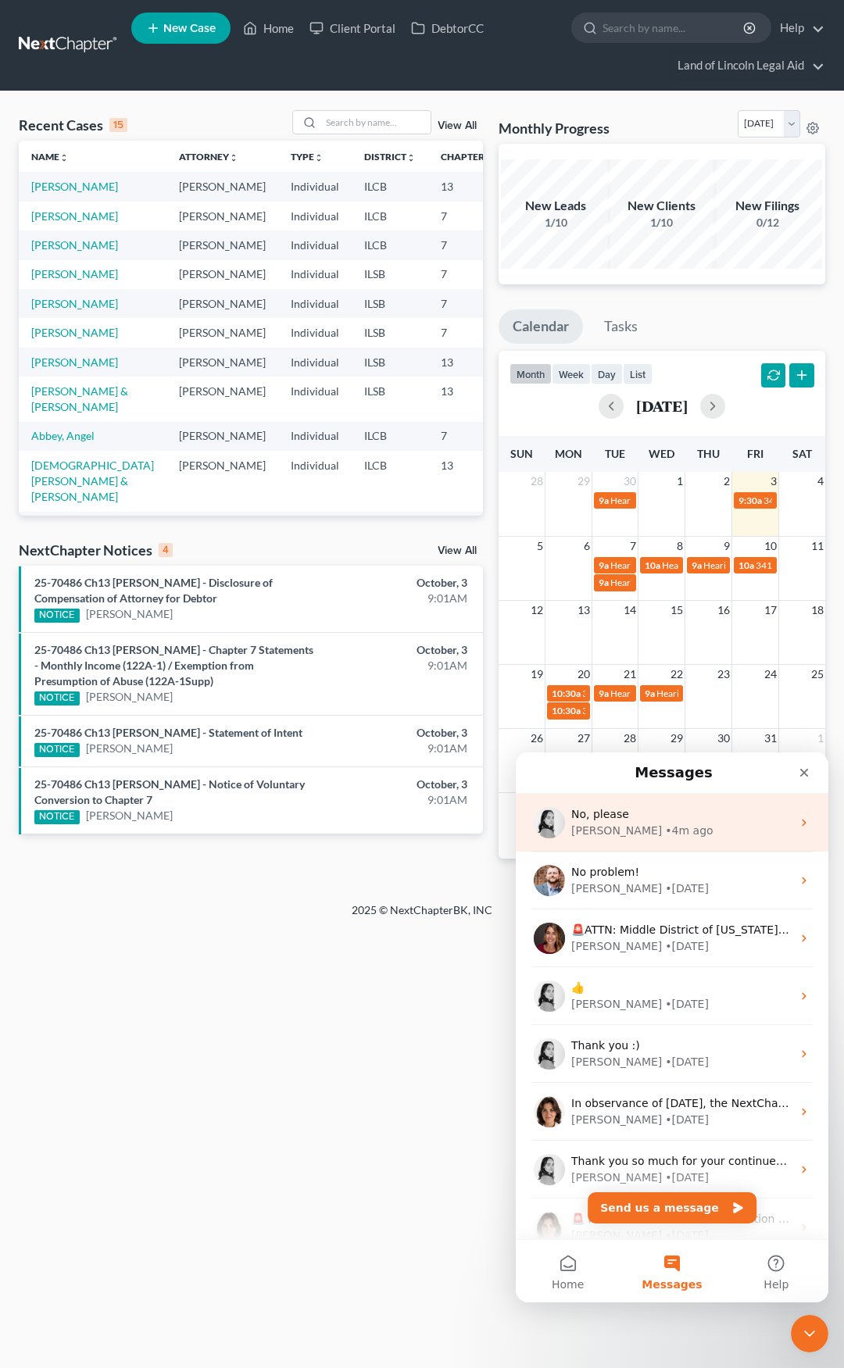
click at [665, 824] on div "• 4m ago" at bounding box center [689, 831] width 48 height 16
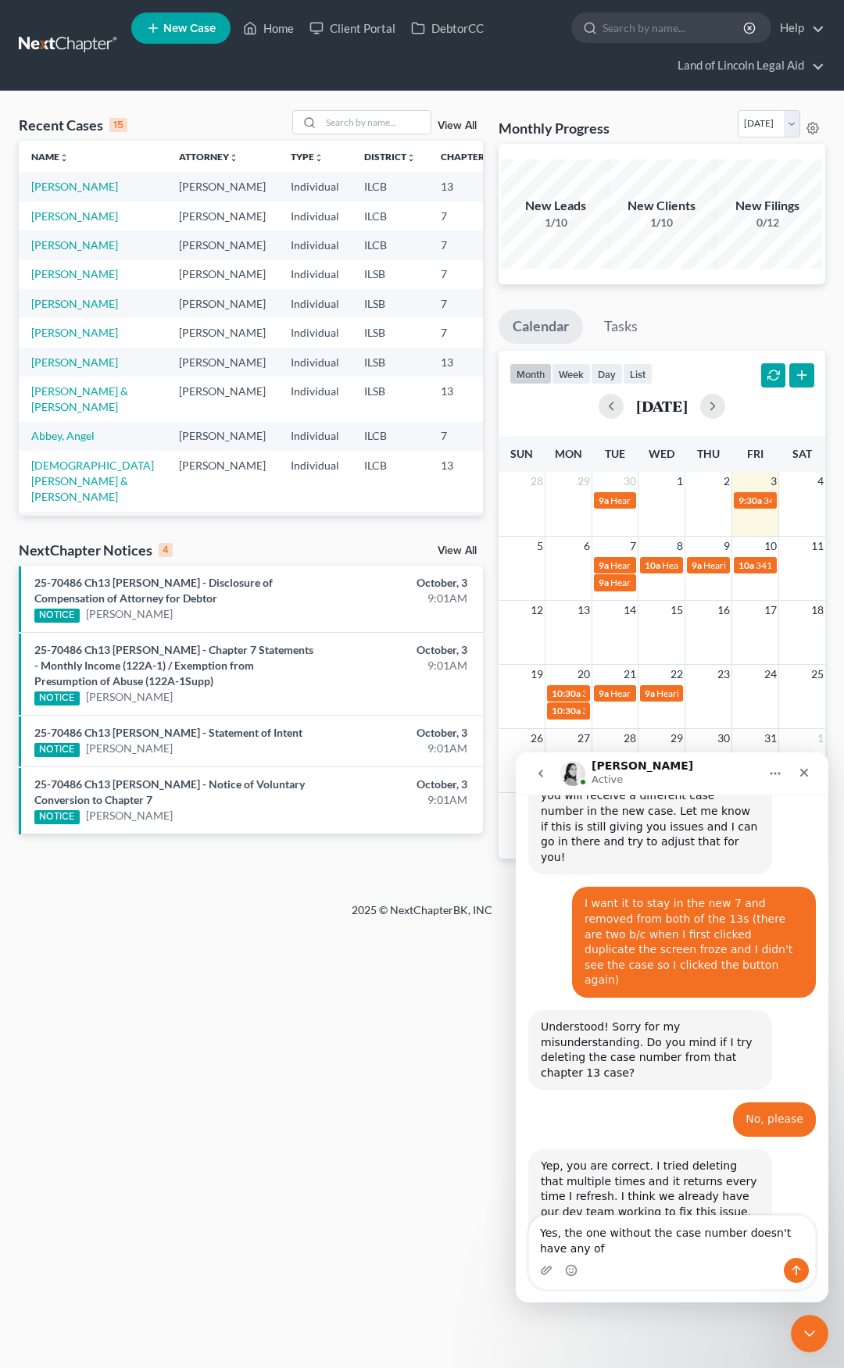
scroll to position [636, 0]
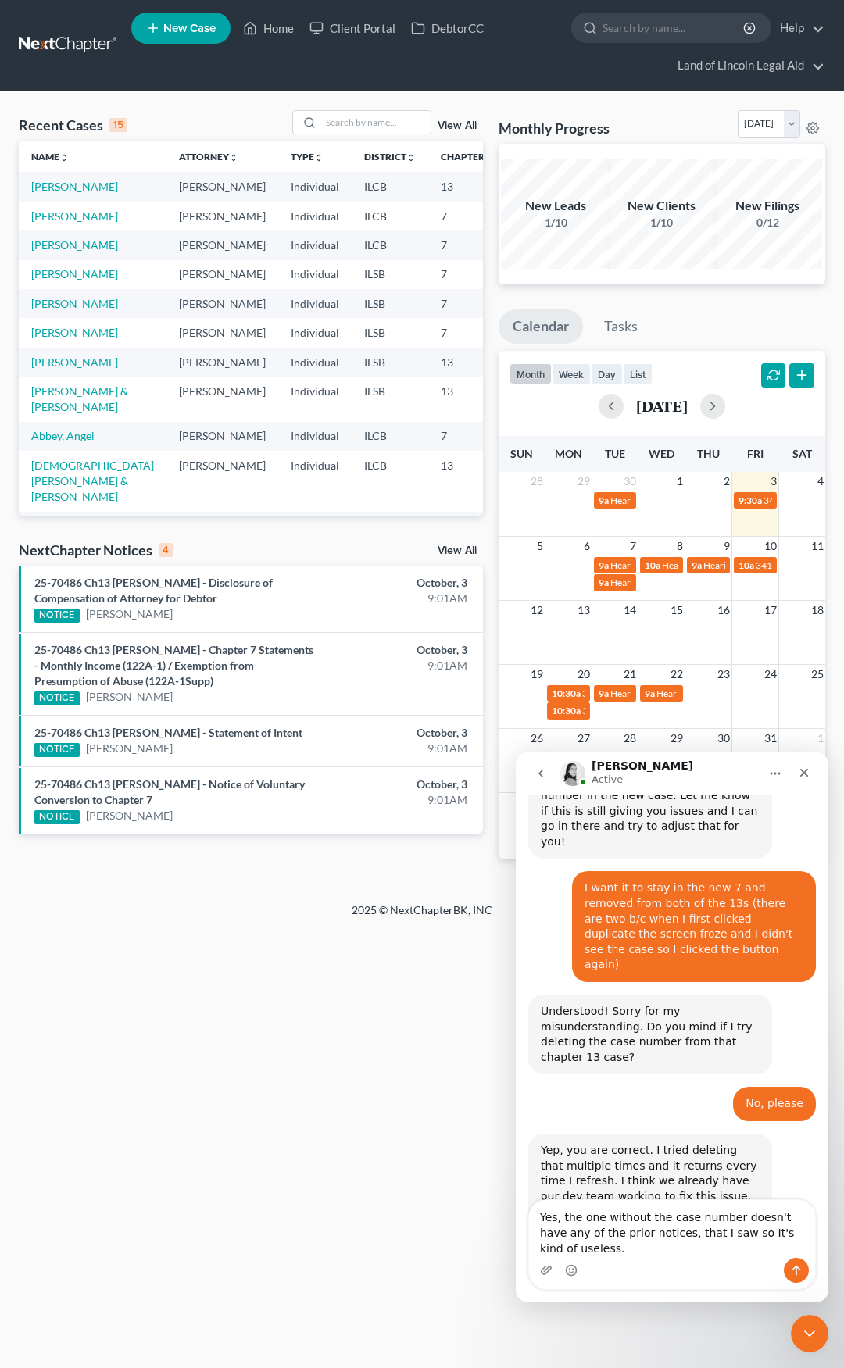
type textarea "Yes, the one without the case number doesn't have any of the prior notices, tha…"
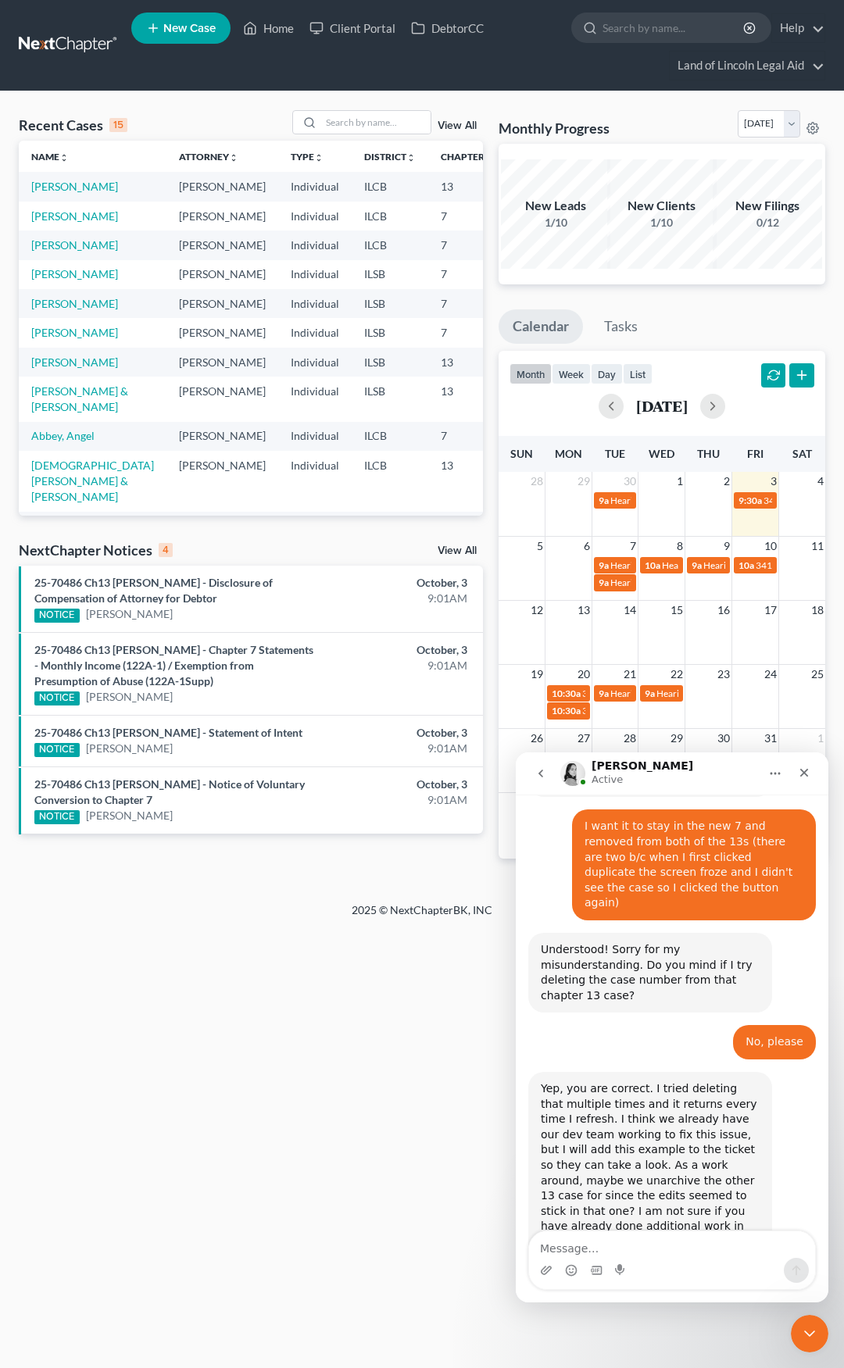
click at [449, 123] on link "View All" at bounding box center [456, 125] width 39 height 11
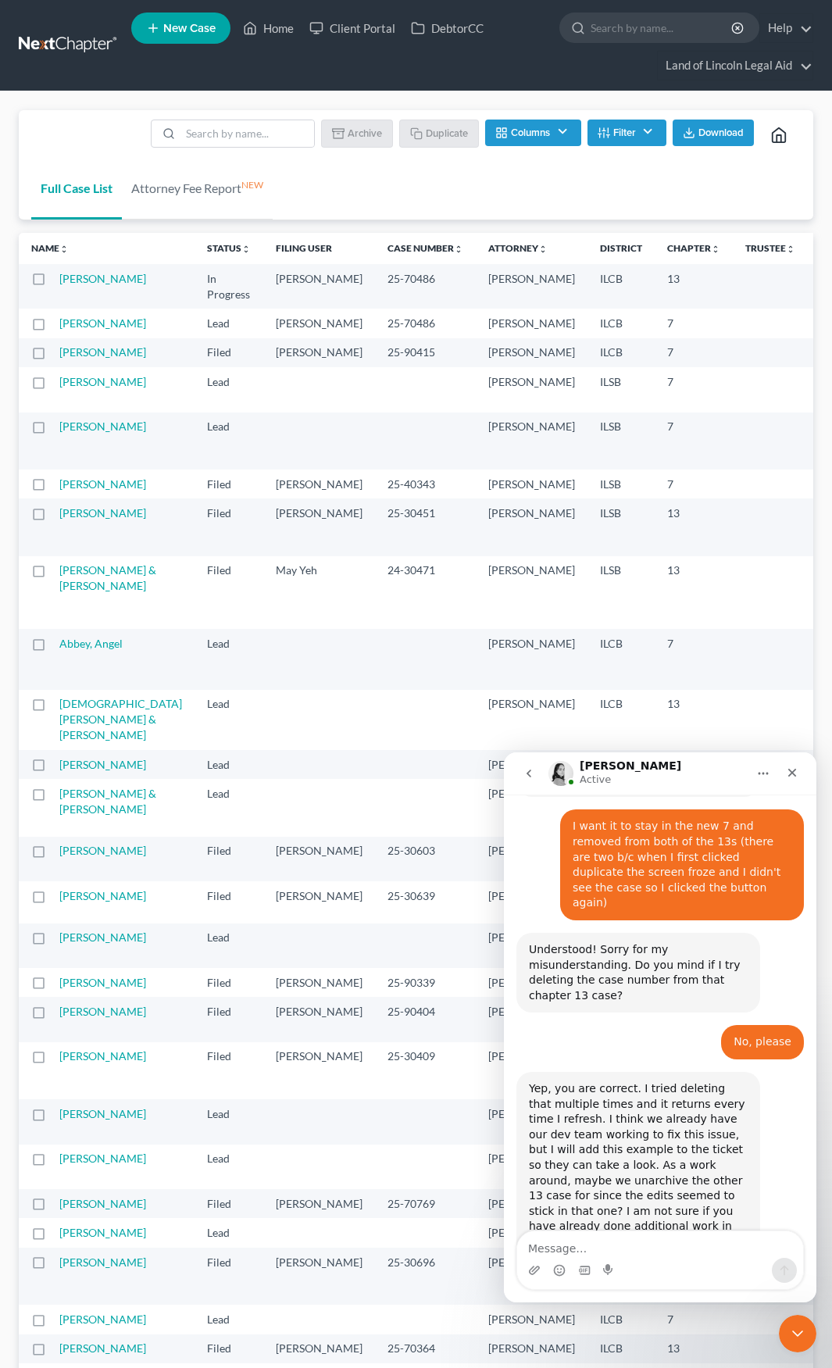
click at [612, 129] on button "Filter" at bounding box center [626, 133] width 79 height 27
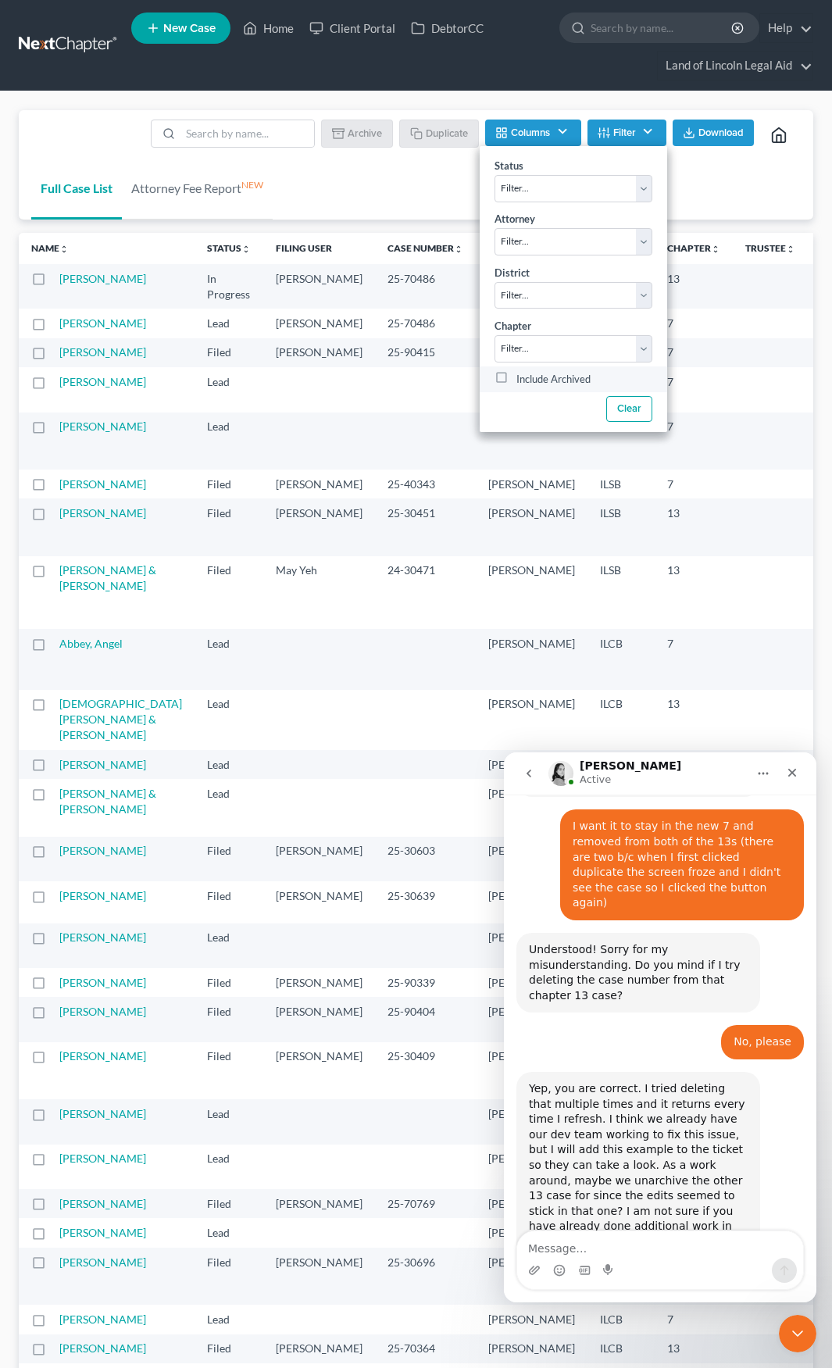
click at [516, 378] on label "Include Archived" at bounding box center [553, 378] width 74 height 19
click at [523, 378] on input "Include Archived" at bounding box center [528, 374] width 10 height 10
checkbox input "true"
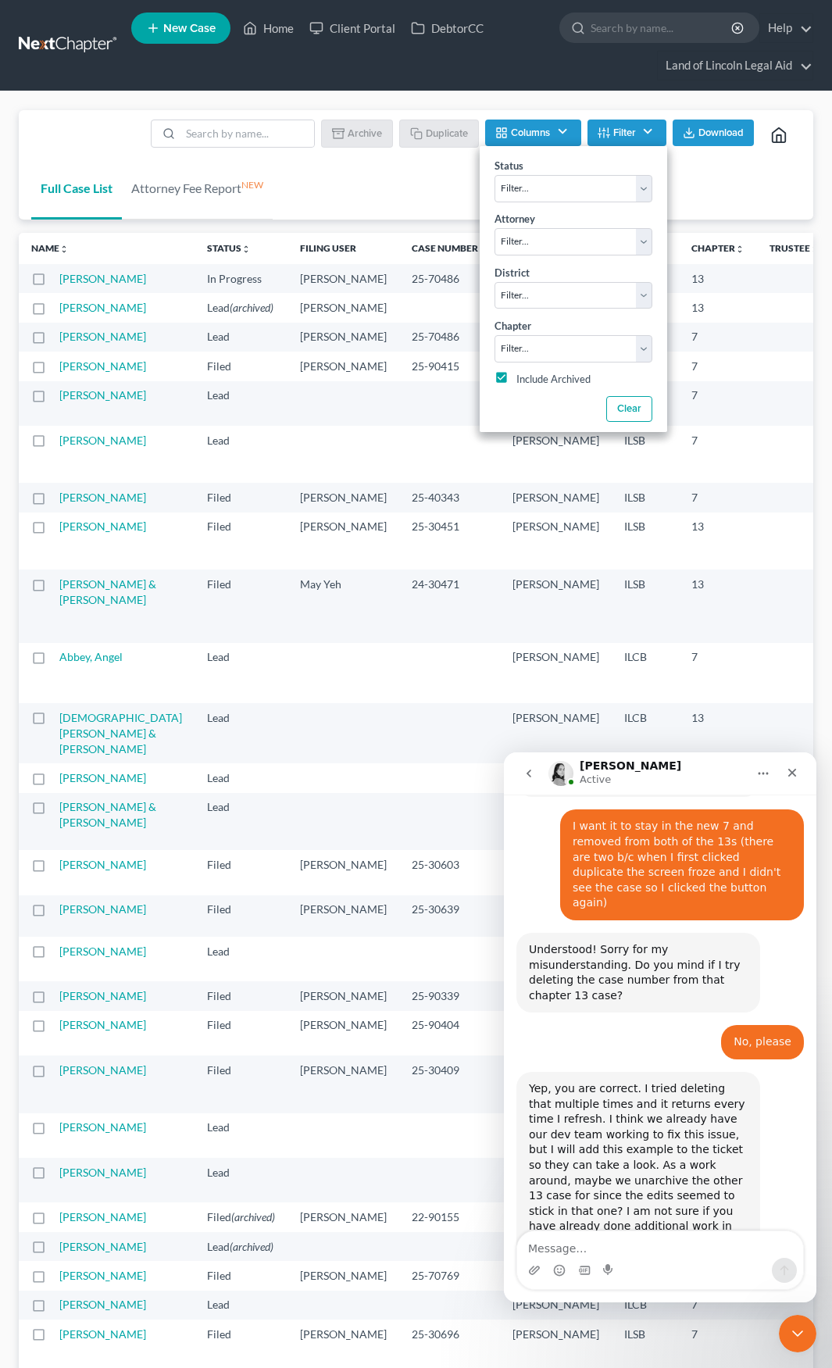
click at [396, 198] on div "Full Case List Attorney Fee Report NEW Batch Download Archive Un-archive Duplic…" at bounding box center [416, 165] width 794 height 110
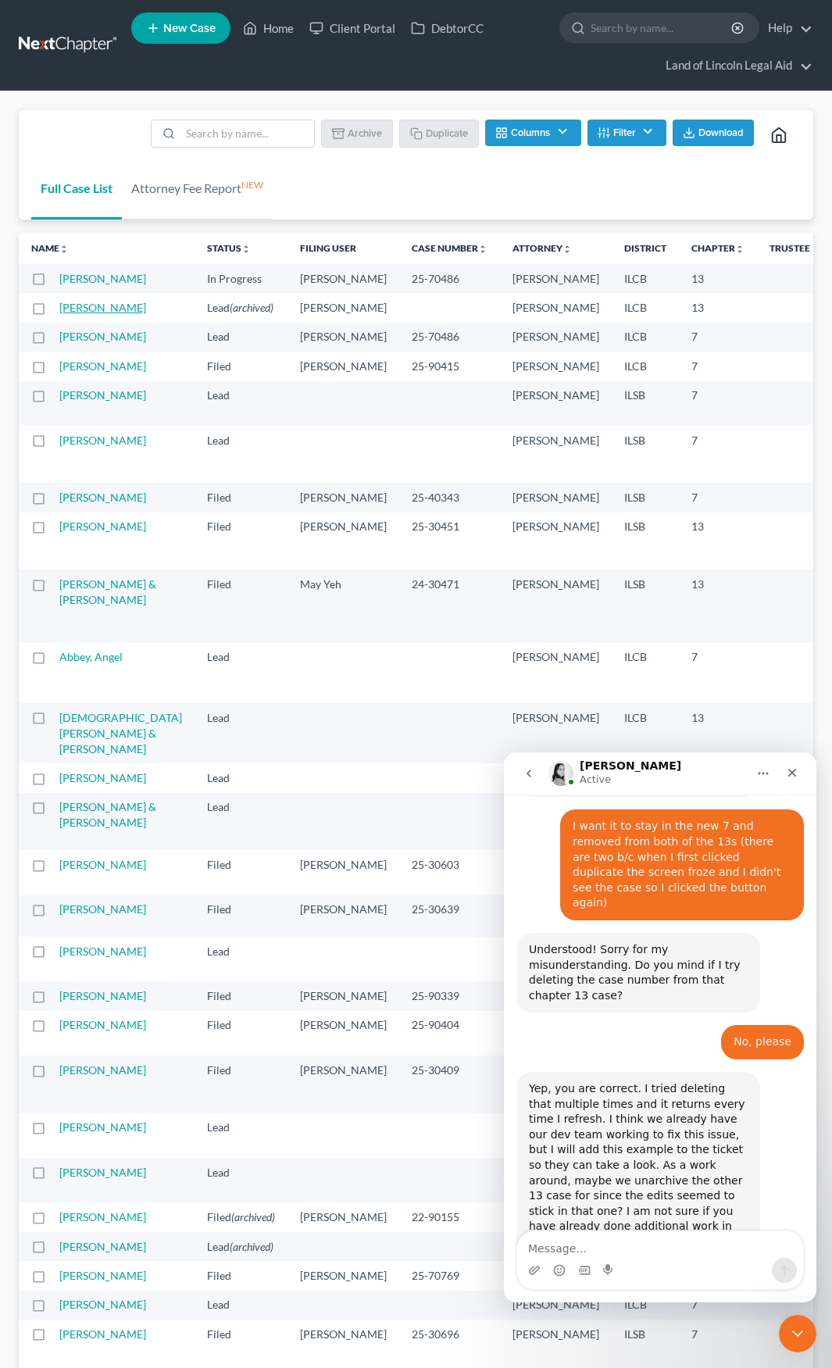
click at [75, 314] on link "[PERSON_NAME]" at bounding box center [102, 307] width 87 height 13
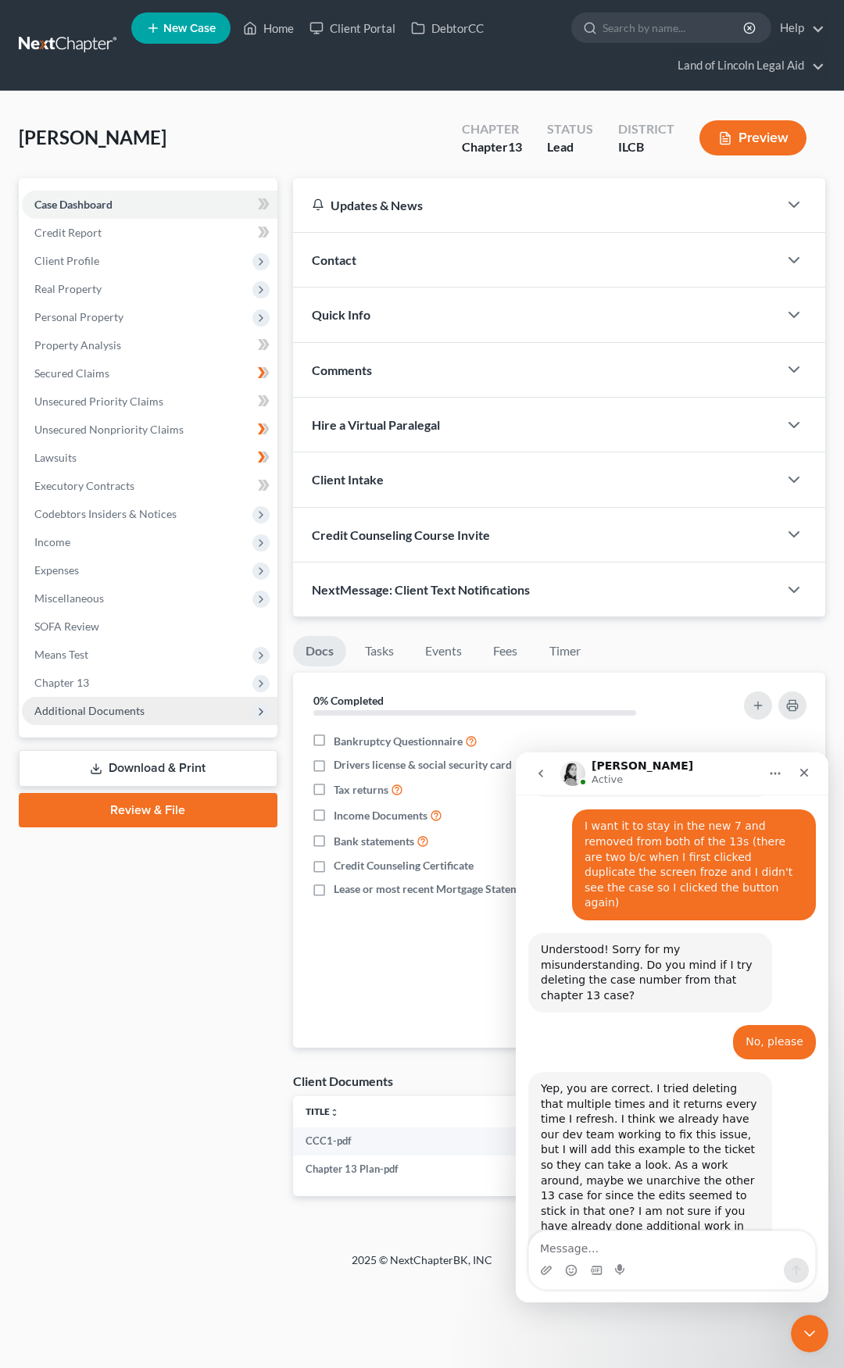
click at [173, 718] on span "Additional Documents" at bounding box center [149, 711] width 255 height 28
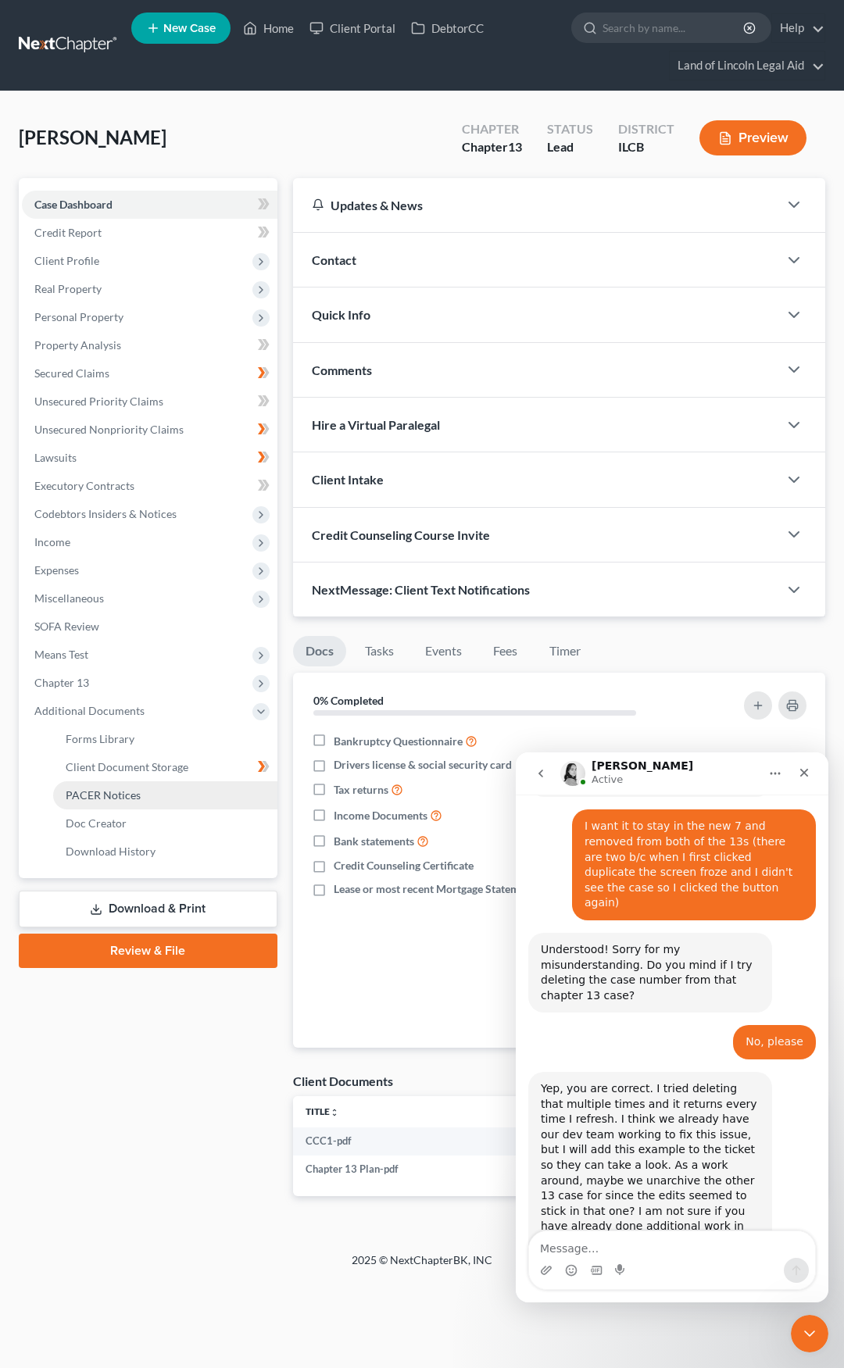
click at [160, 792] on link "PACER Notices" at bounding box center [165, 795] width 224 height 28
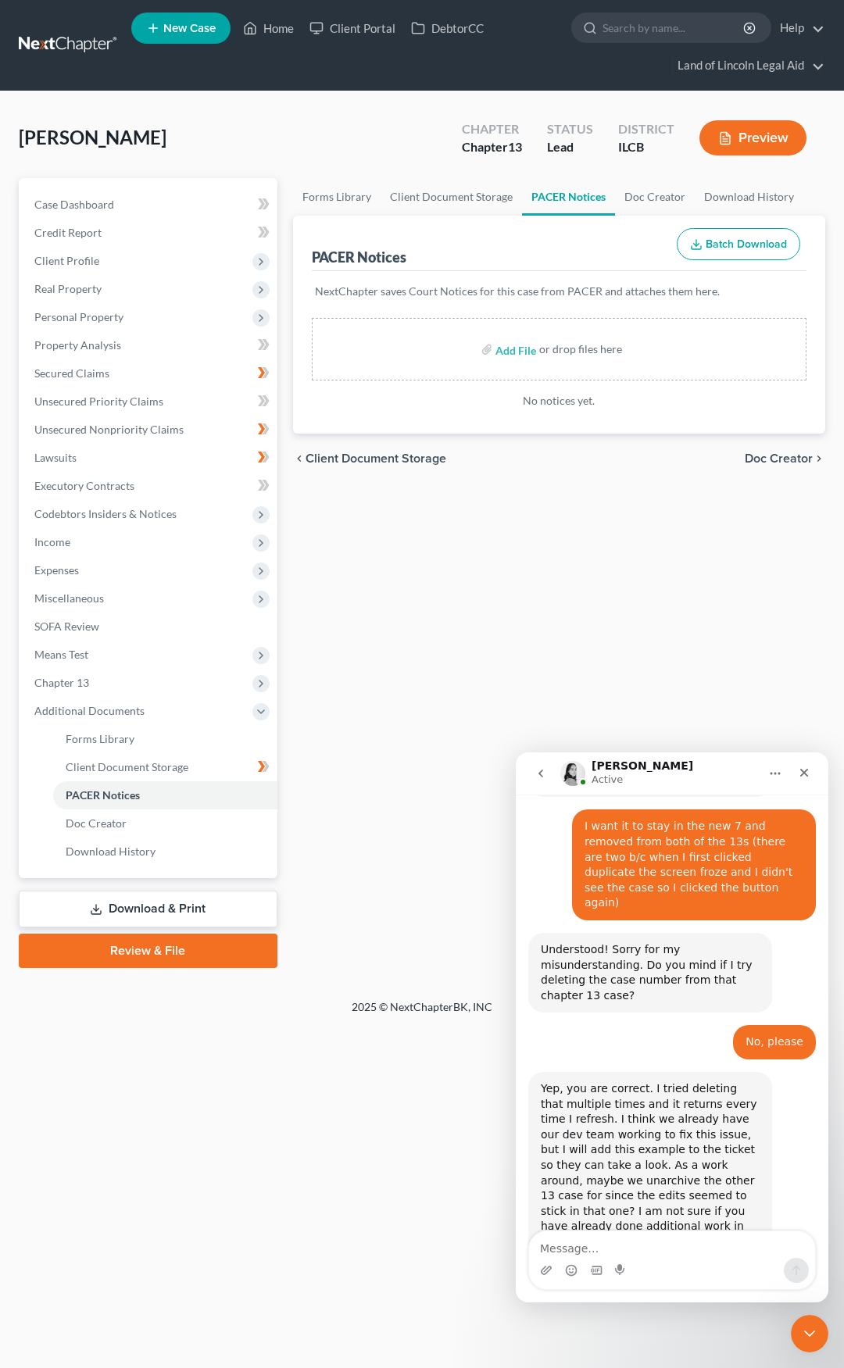
click at [37, 45] on link at bounding box center [69, 45] width 100 height 28
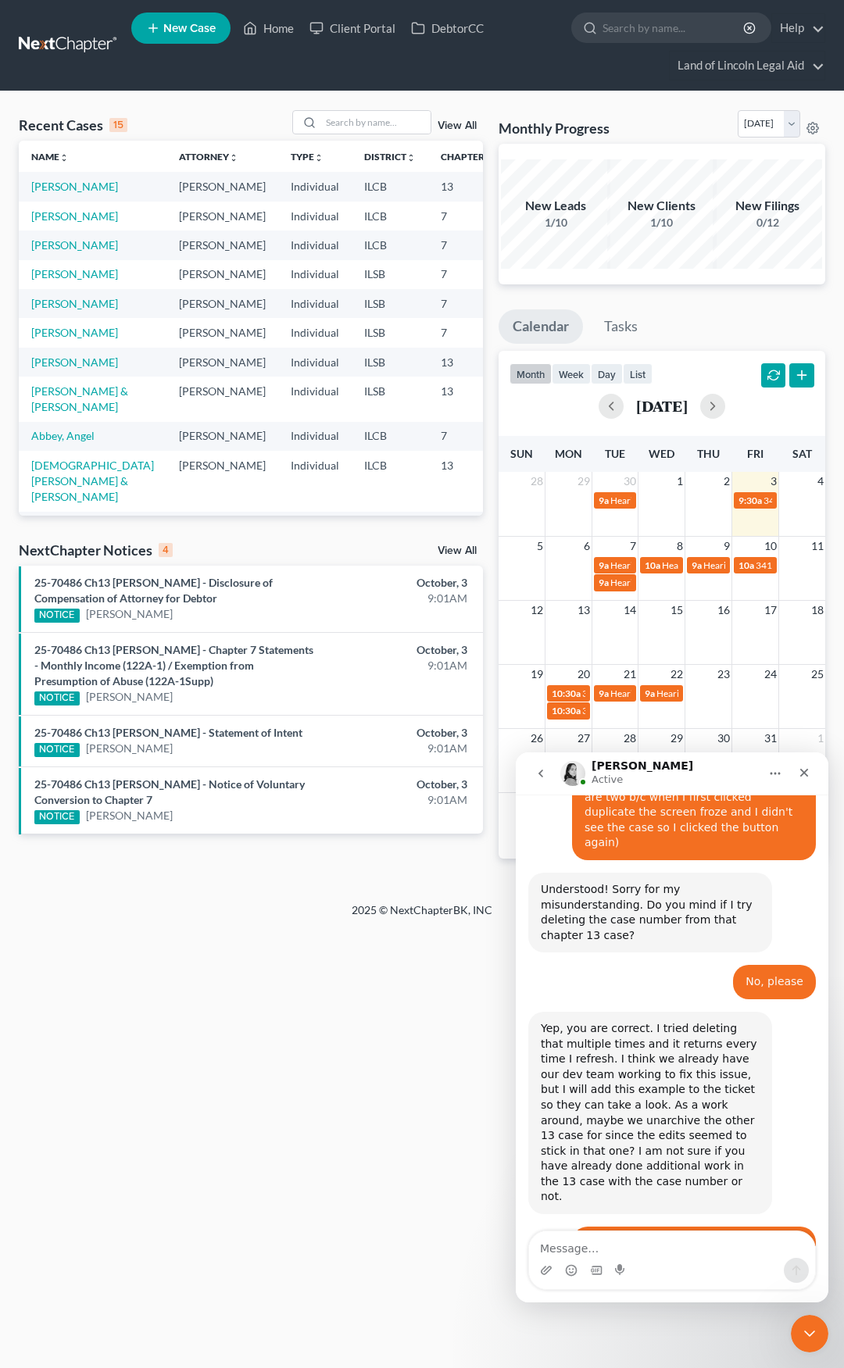
scroll to position [775, 0]
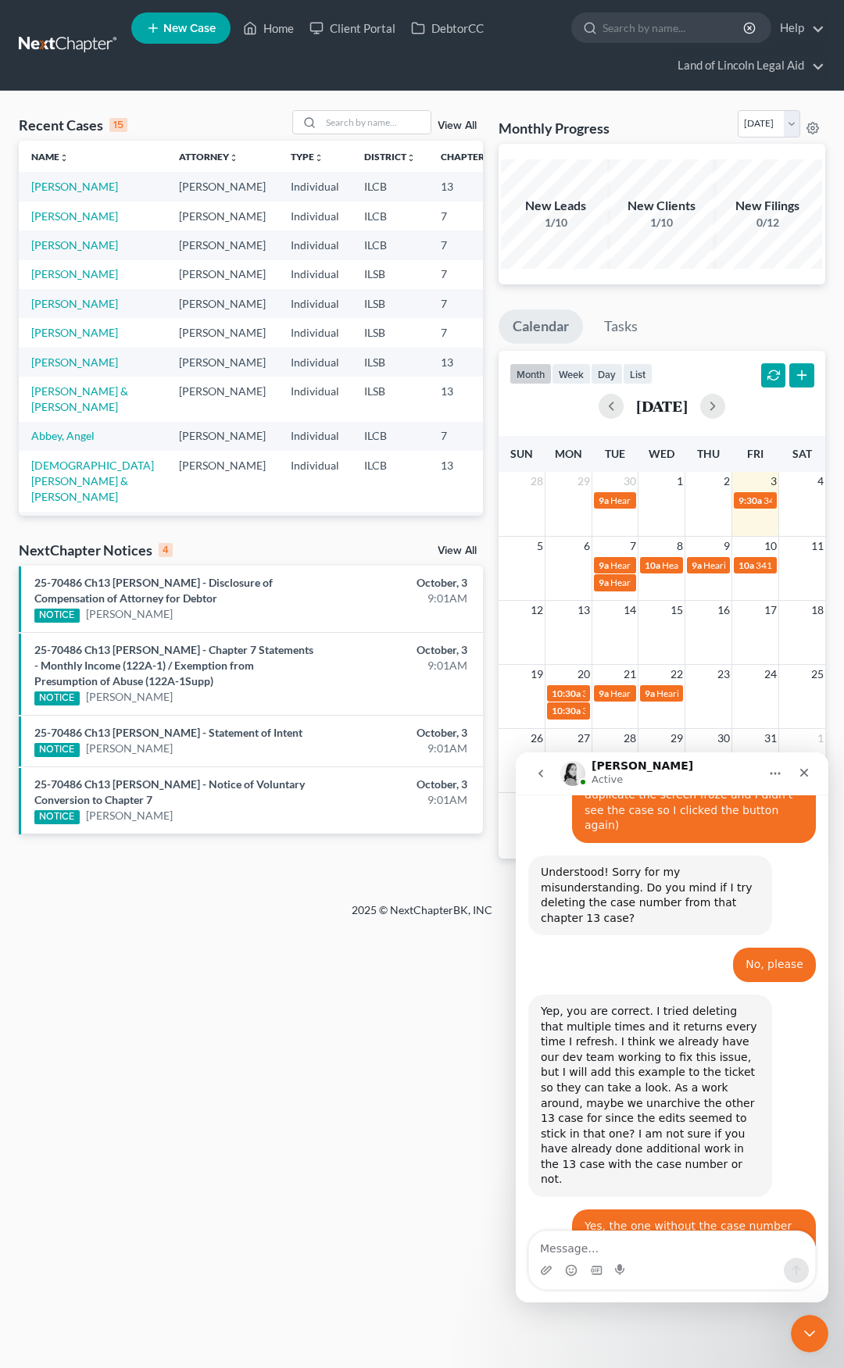
click at [648, 1243] on textarea "Message…" at bounding box center [672, 1244] width 286 height 27
type textarea "Okay"
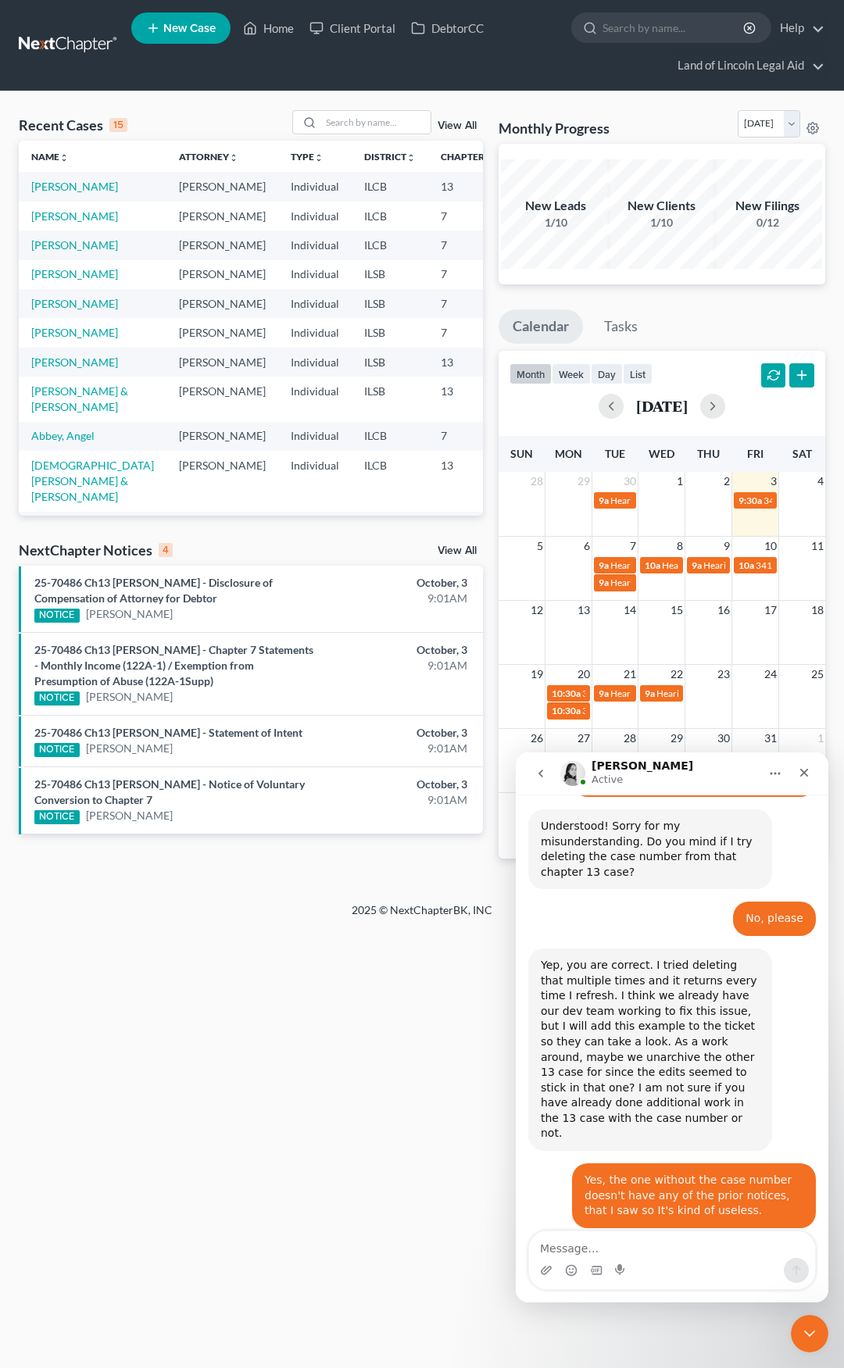
click at [447, 551] on link "View All" at bounding box center [456, 550] width 39 height 11
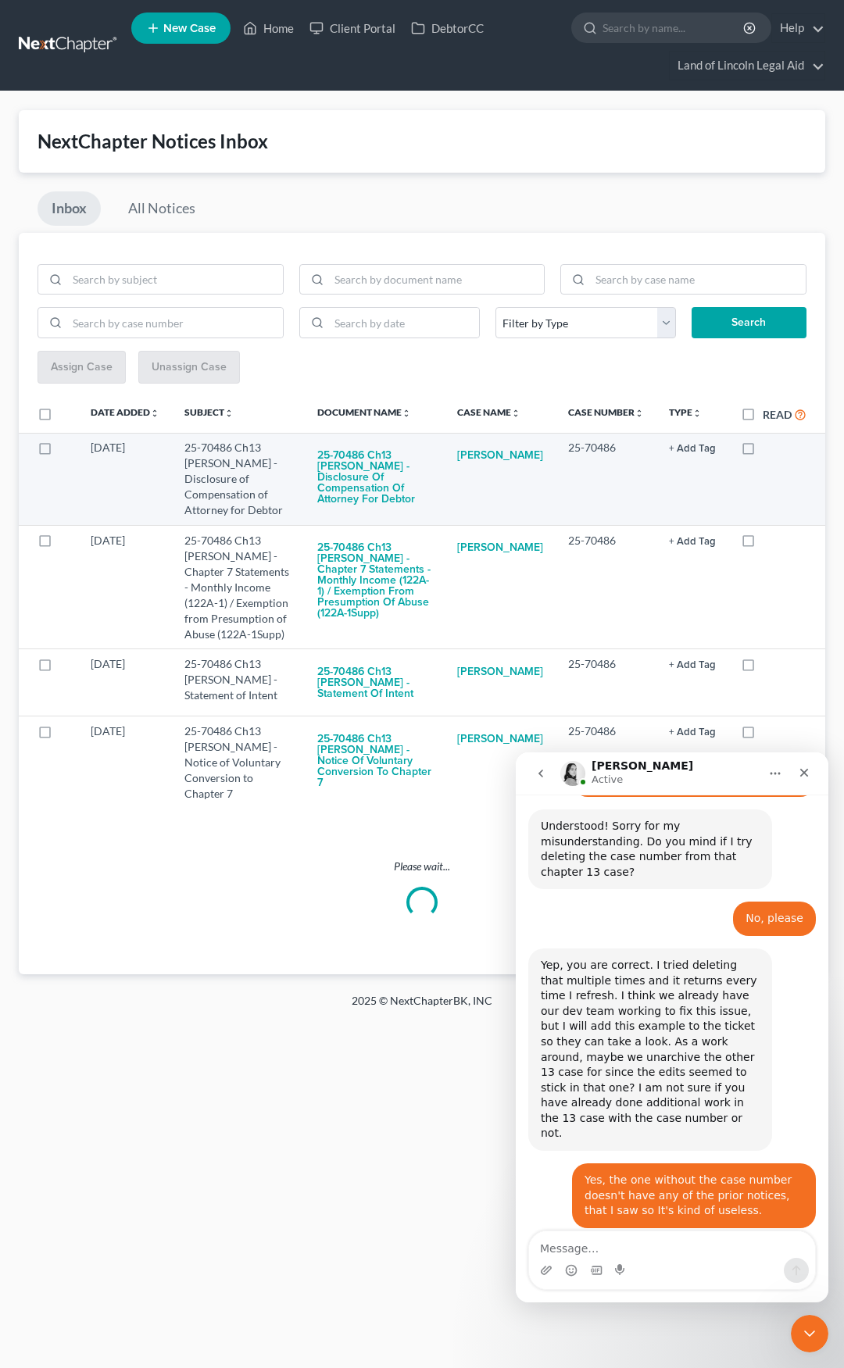
click at [59, 452] on label at bounding box center [59, 452] width 0 height 0
click at [66, 447] on input "checkbox" at bounding box center [71, 445] width 10 height 10
checkbox input "true"
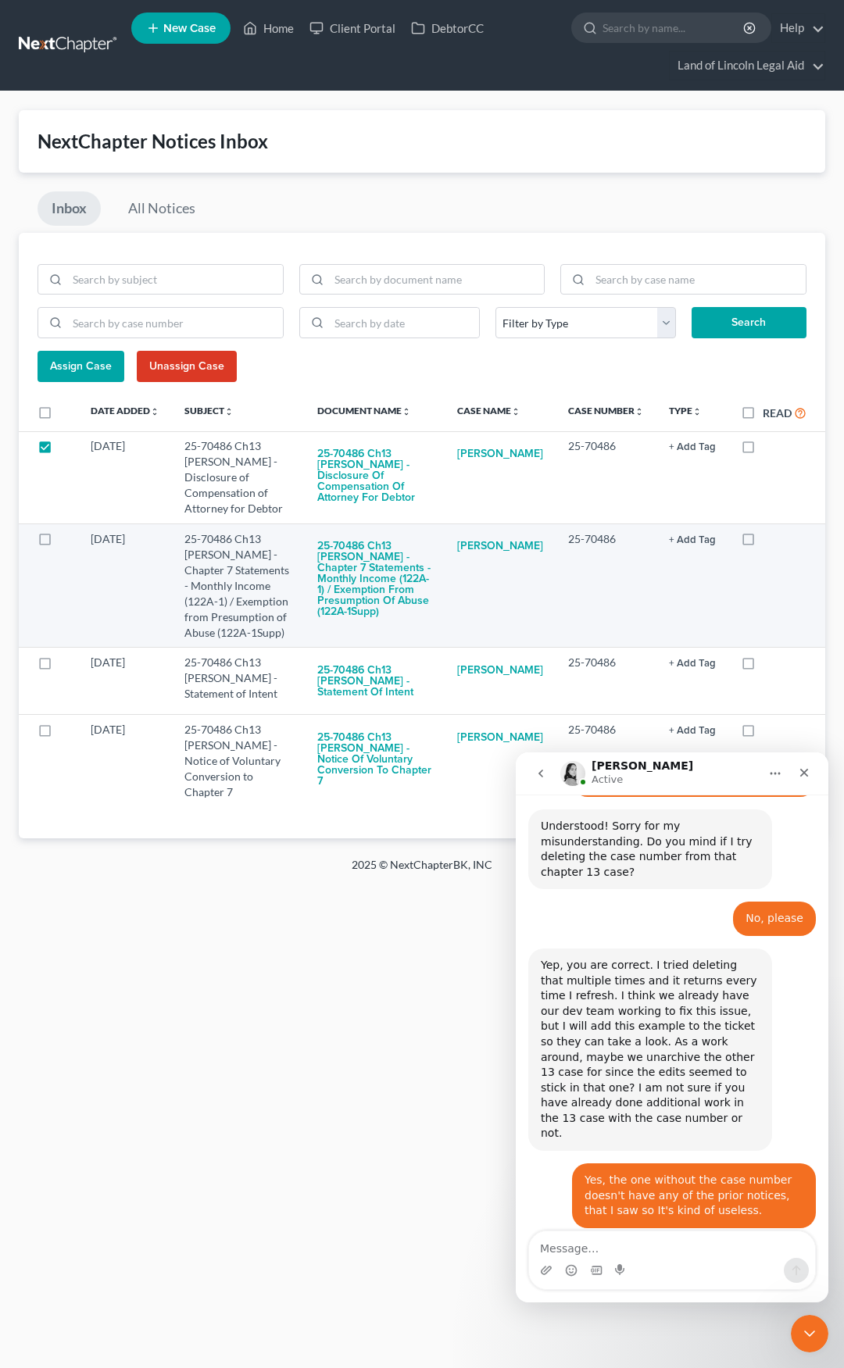
click at [59, 543] on label at bounding box center [59, 543] width 0 height 0
click at [66, 537] on input "checkbox" at bounding box center [71, 536] width 10 height 10
checkbox input "true"
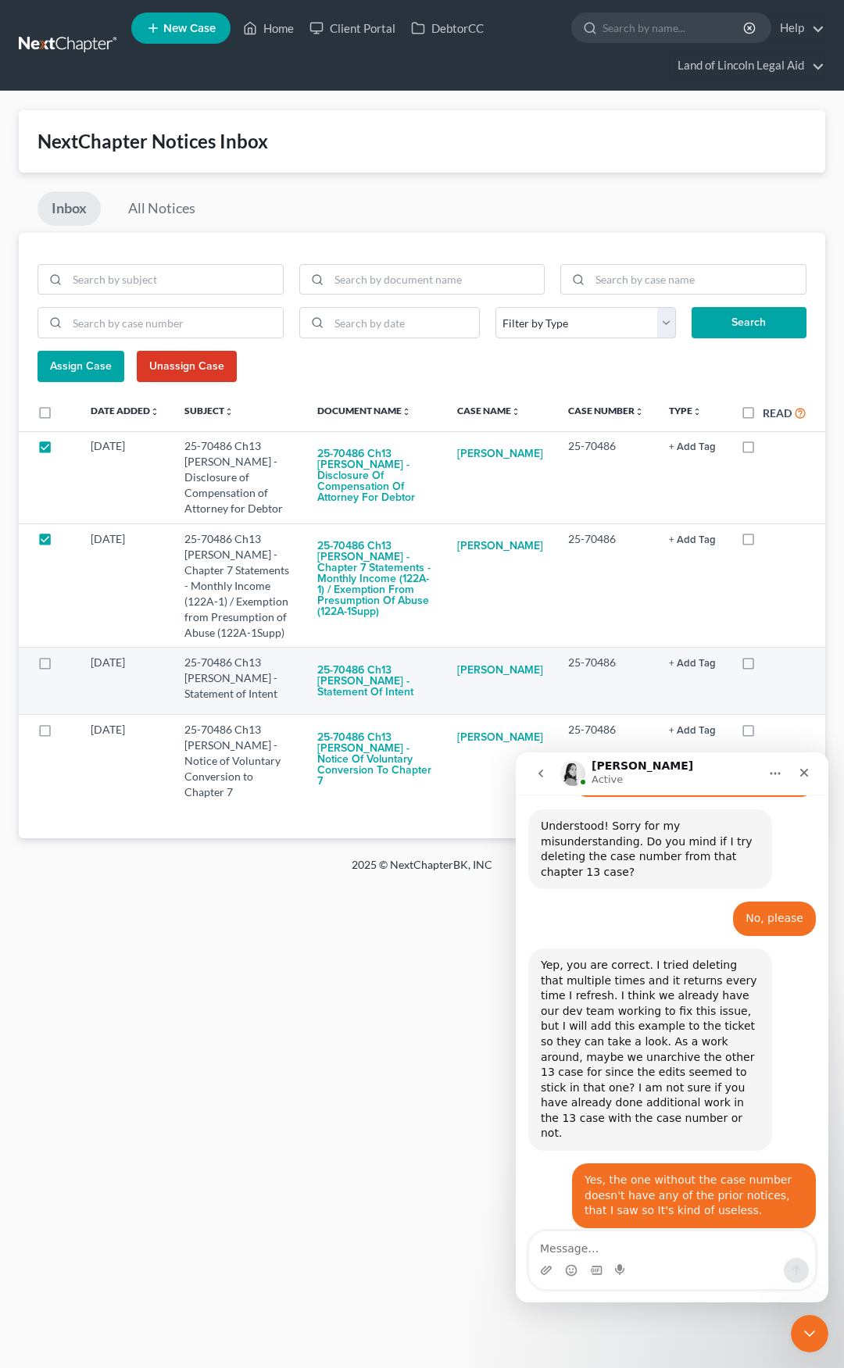
click at [59, 666] on label at bounding box center [59, 666] width 0 height 0
click at [66, 659] on input "checkbox" at bounding box center [71, 660] width 10 height 10
checkbox input "true"
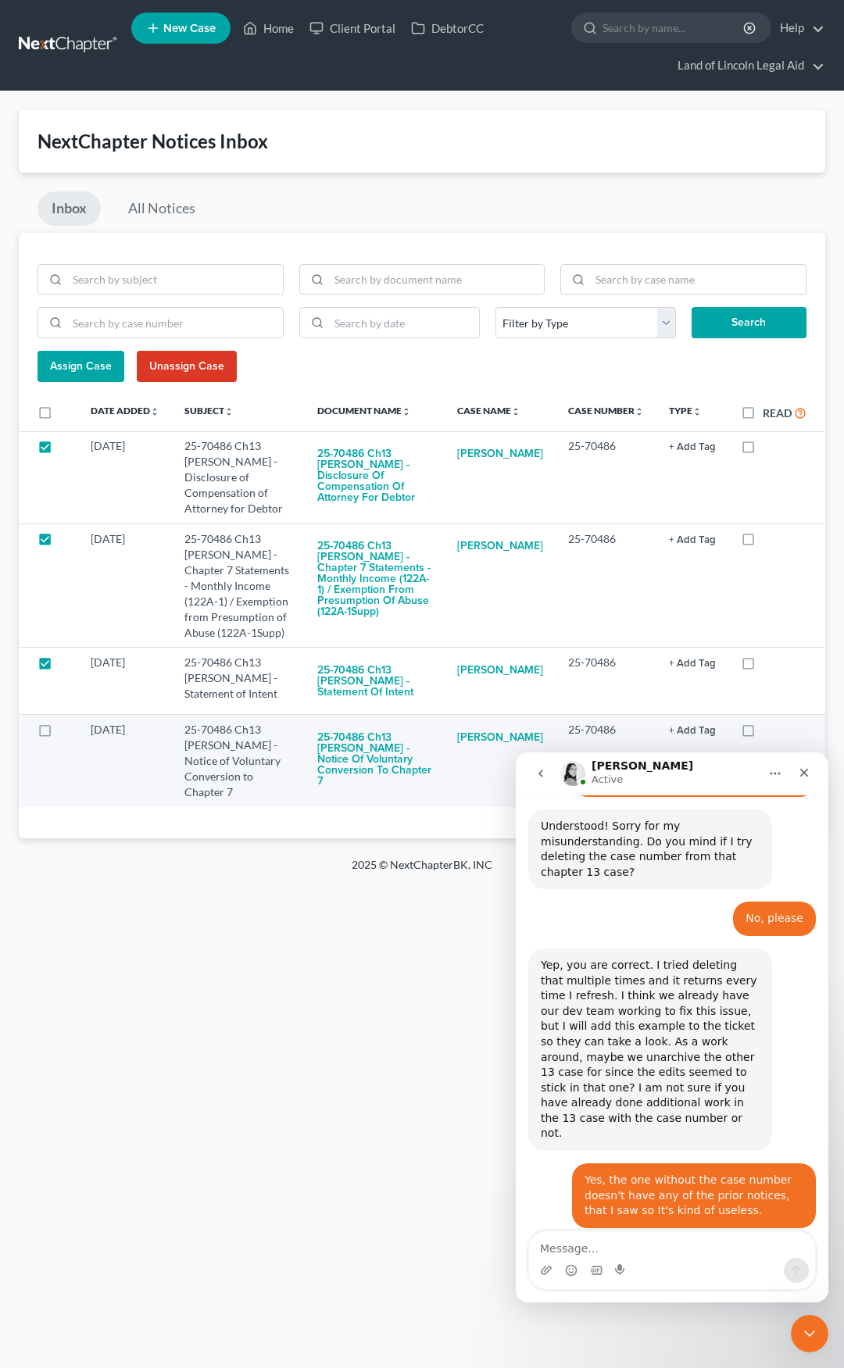
click at [59, 734] on label at bounding box center [59, 734] width 0 height 0
click at [66, 732] on input "checkbox" at bounding box center [71, 727] width 10 height 10
checkbox input "true"
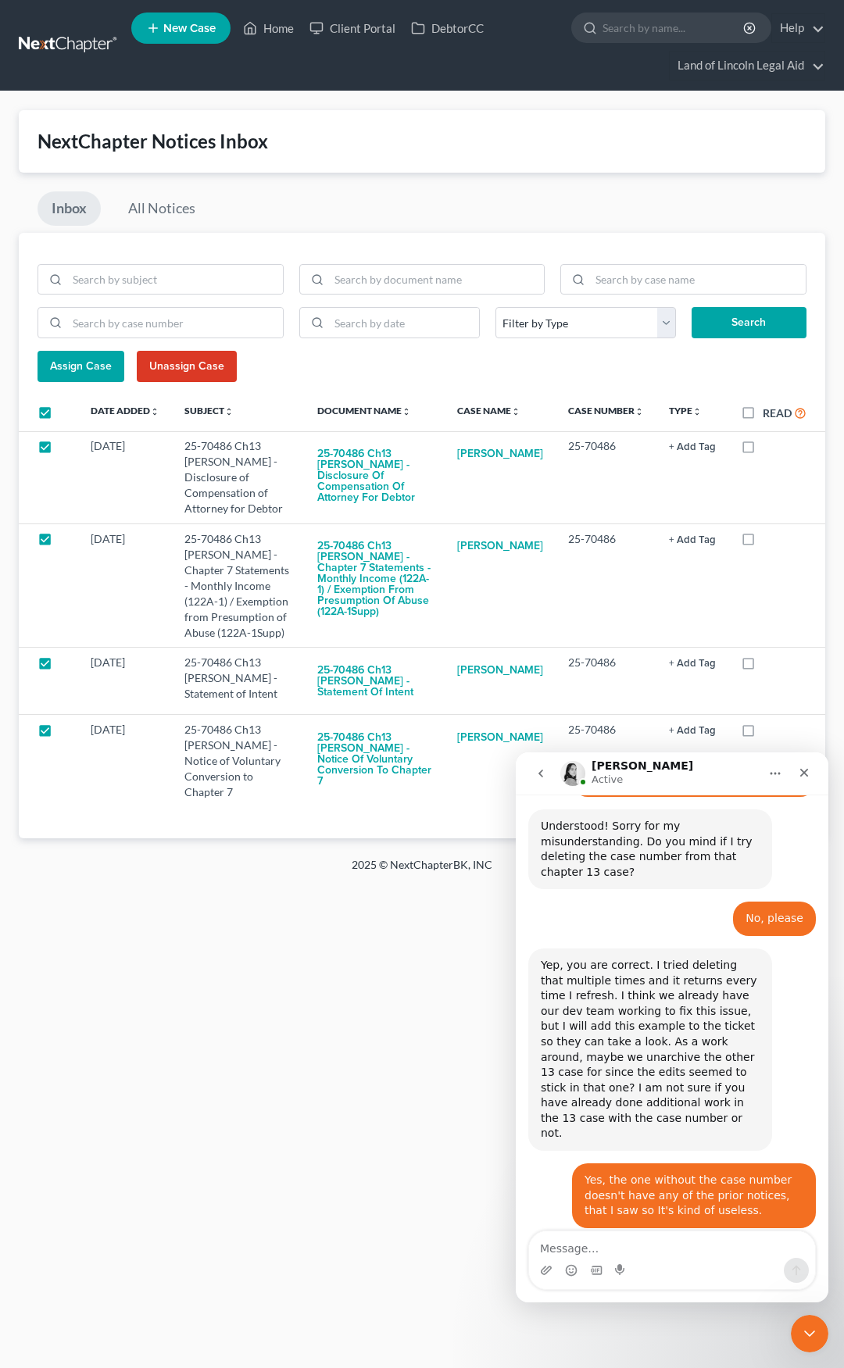
click at [81, 368] on span "Assign Case" at bounding box center [81, 365] width 62 height 13
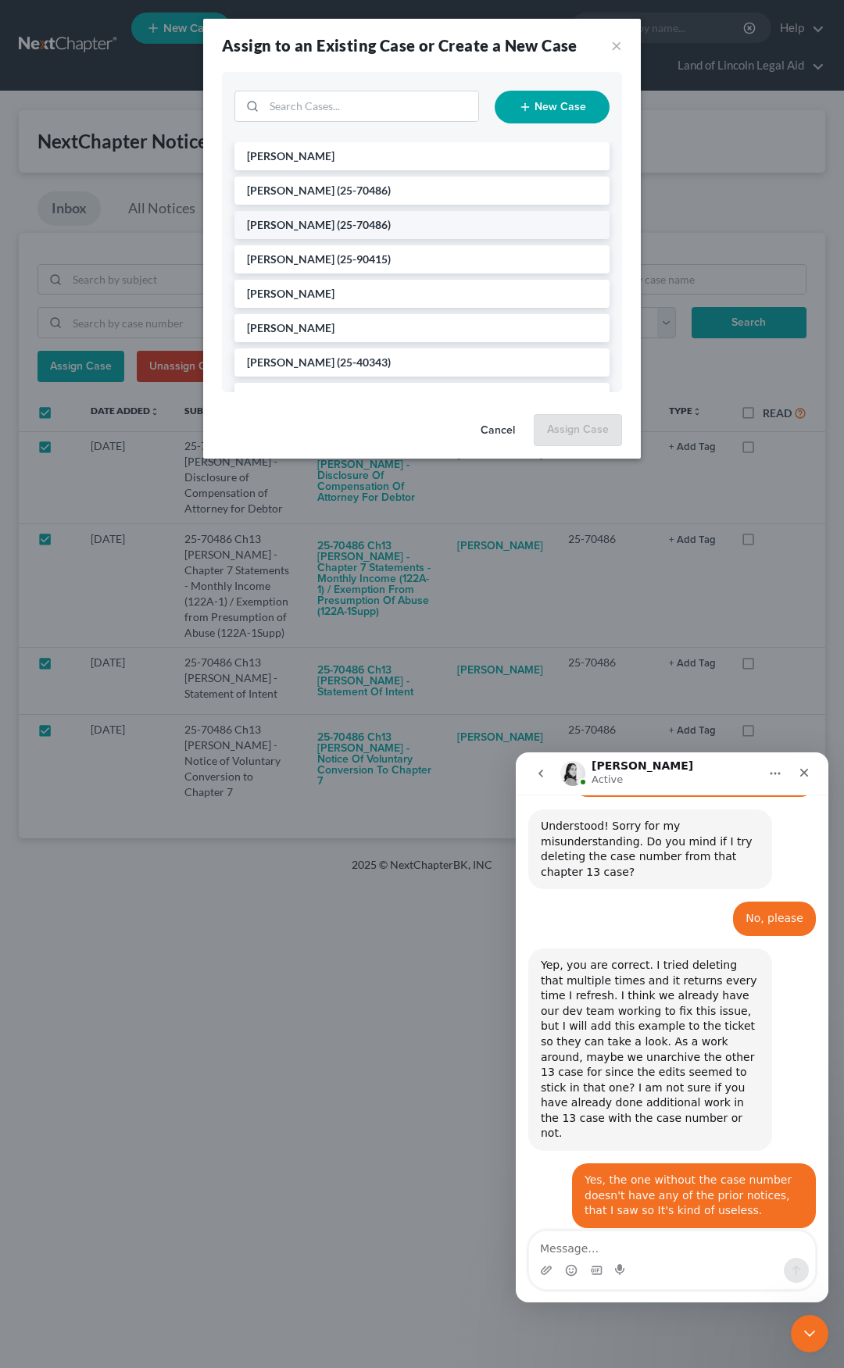
click at [304, 230] on span "[PERSON_NAME]" at bounding box center [290, 224] width 87 height 13
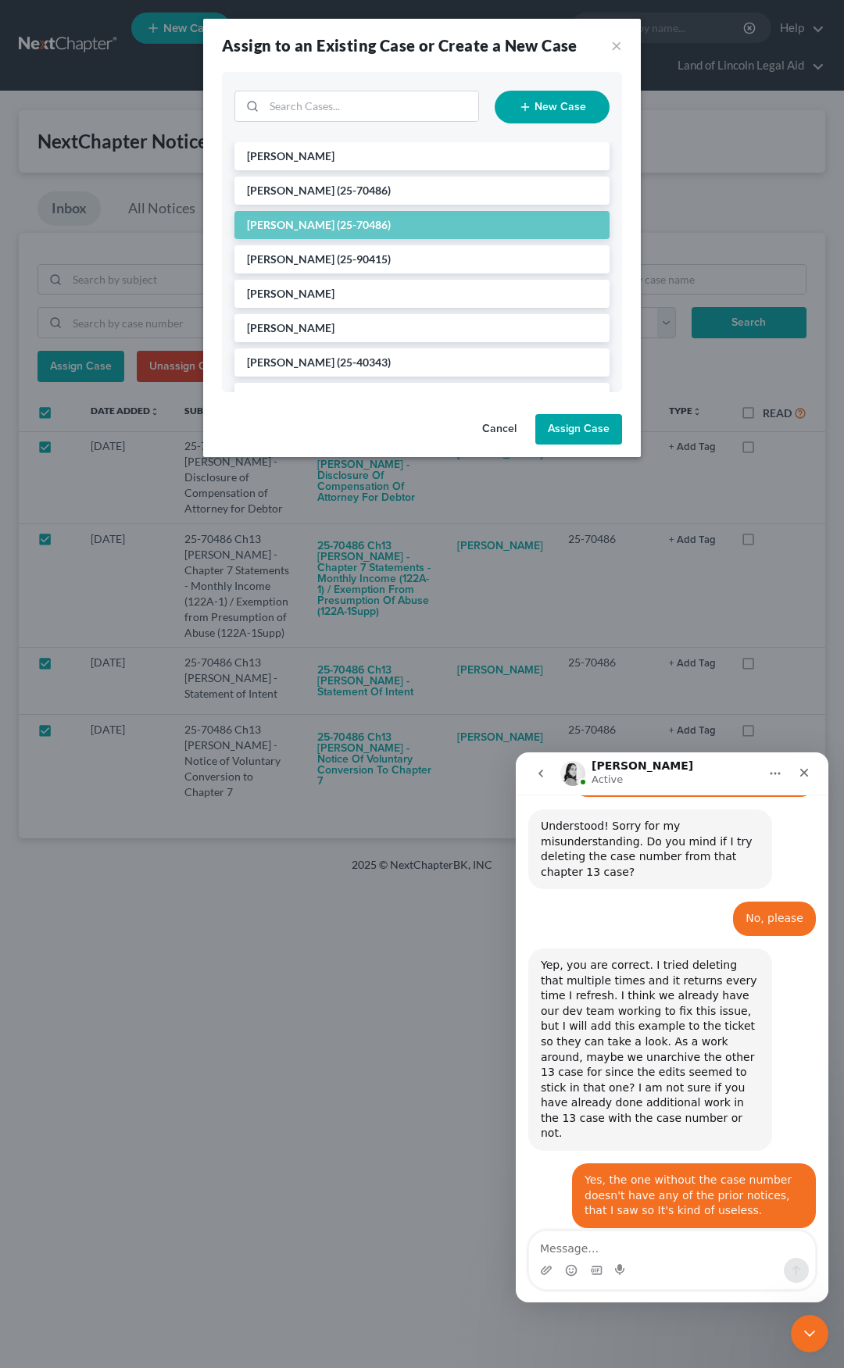
click at [559, 427] on button "Assign Case" at bounding box center [578, 429] width 87 height 31
checkbox input "false"
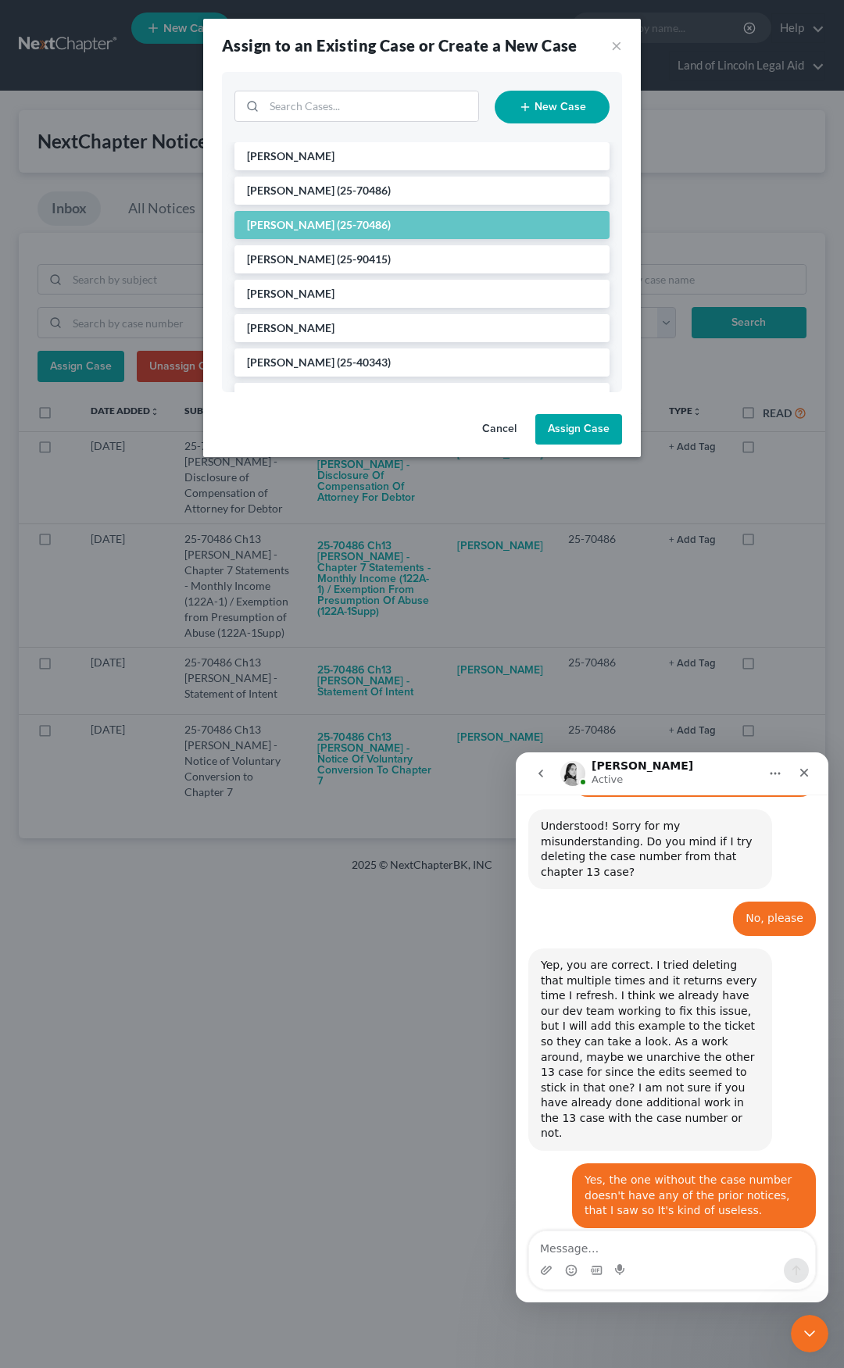
checkbox input "false"
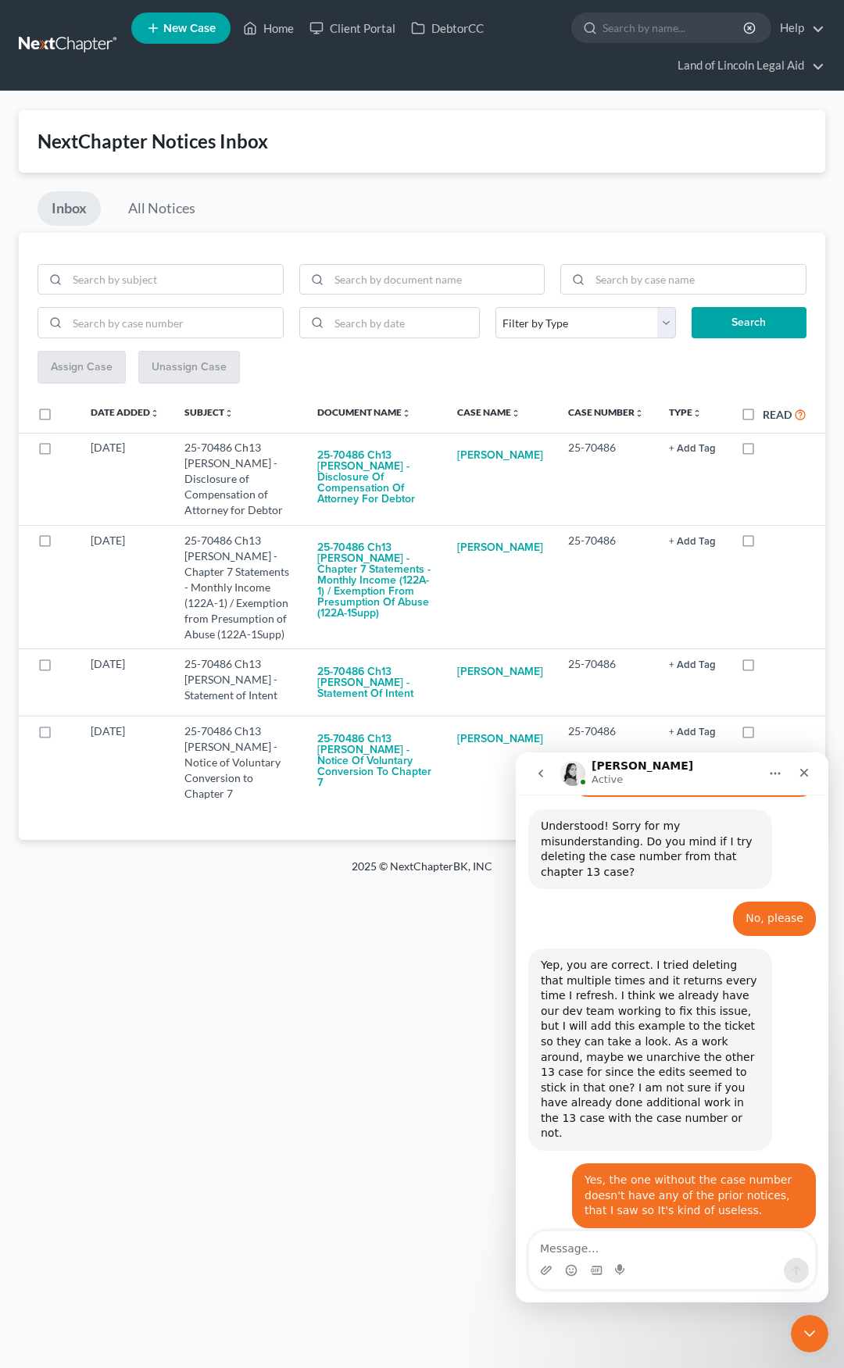
click at [76, 45] on link at bounding box center [69, 45] width 100 height 28
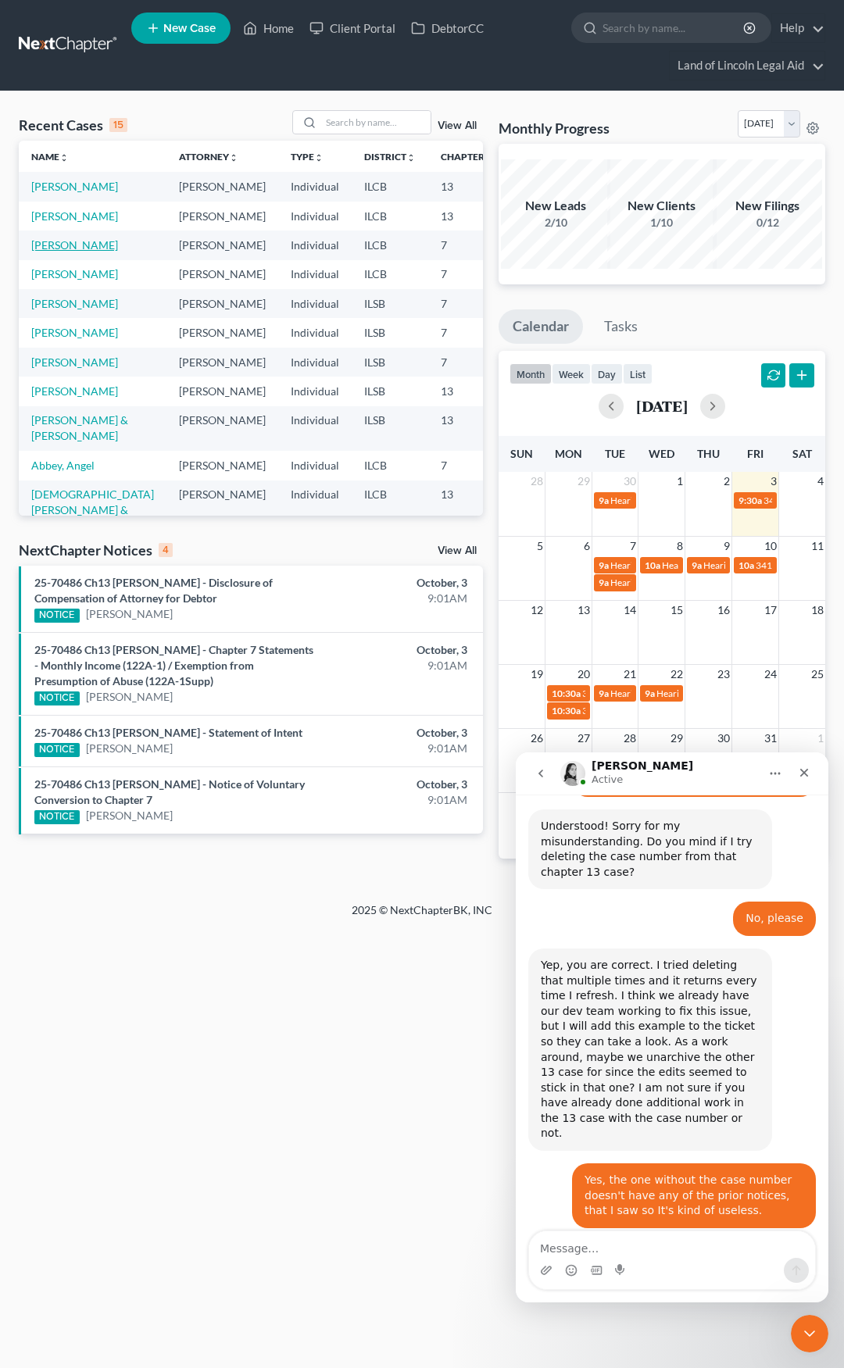
click at [52, 252] on link "[PERSON_NAME]" at bounding box center [74, 244] width 87 height 13
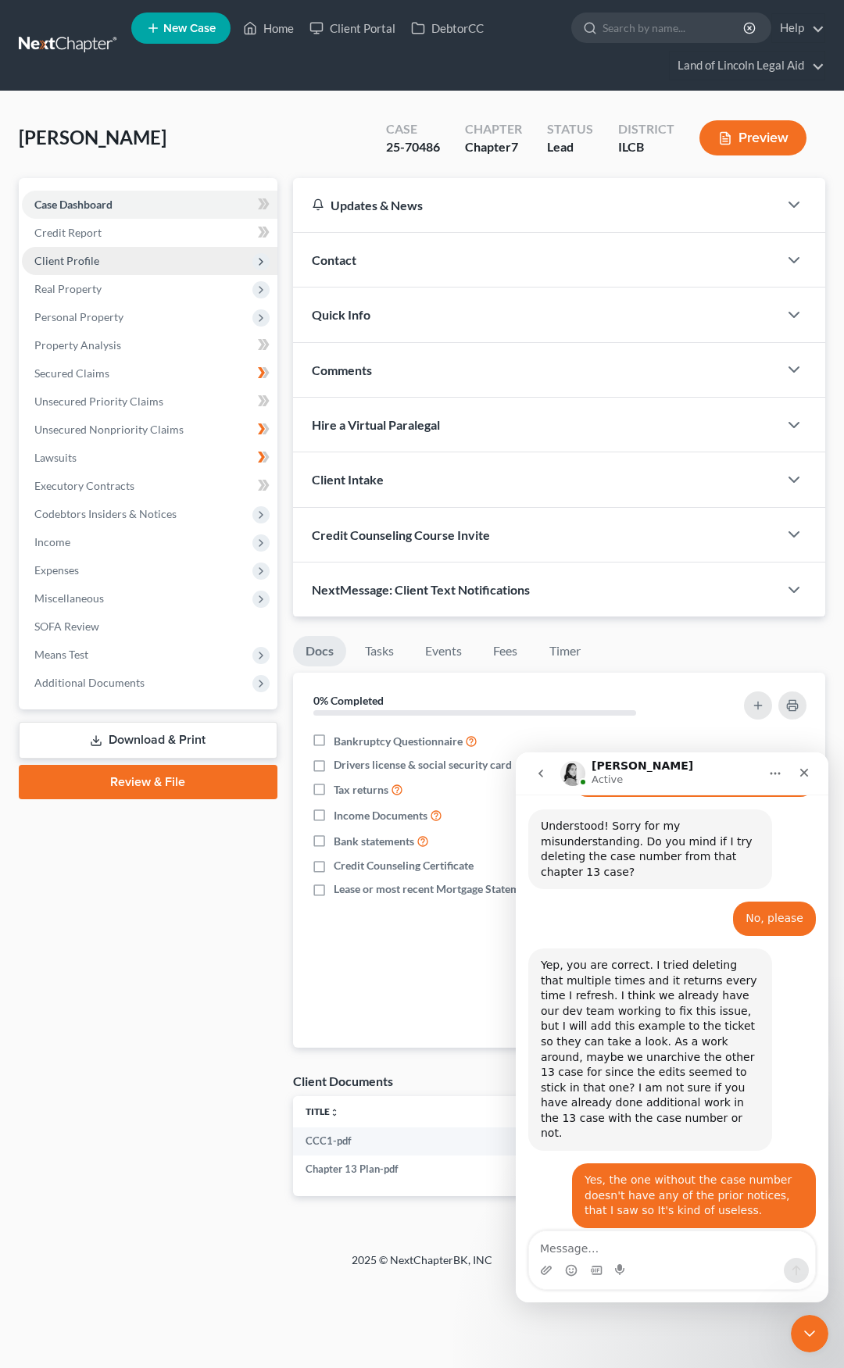
click at [170, 267] on span "Client Profile" at bounding box center [149, 261] width 255 height 28
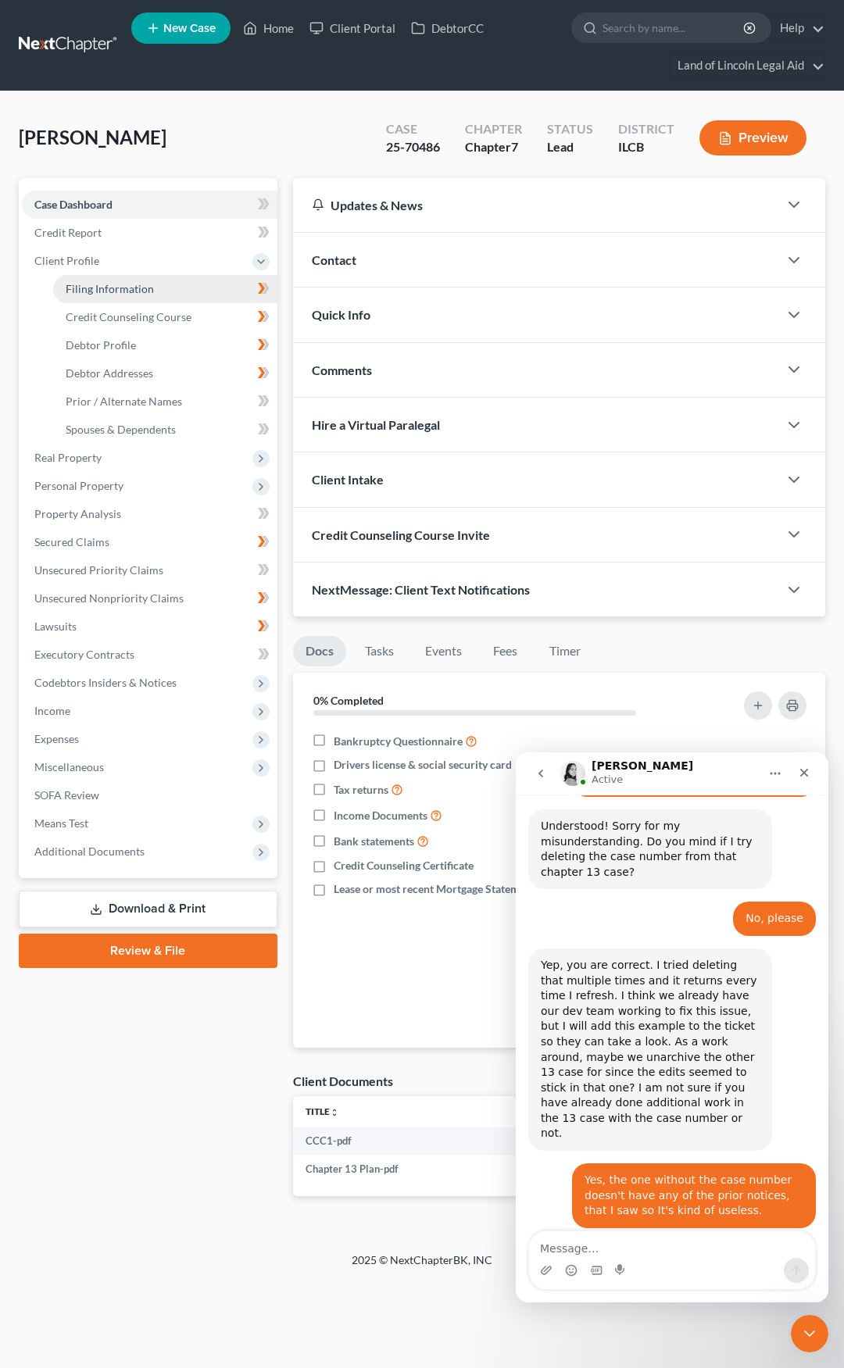
click at [170, 288] on link "Filing Information" at bounding box center [165, 289] width 224 height 28
select select "1"
select select "0"
select select "2"
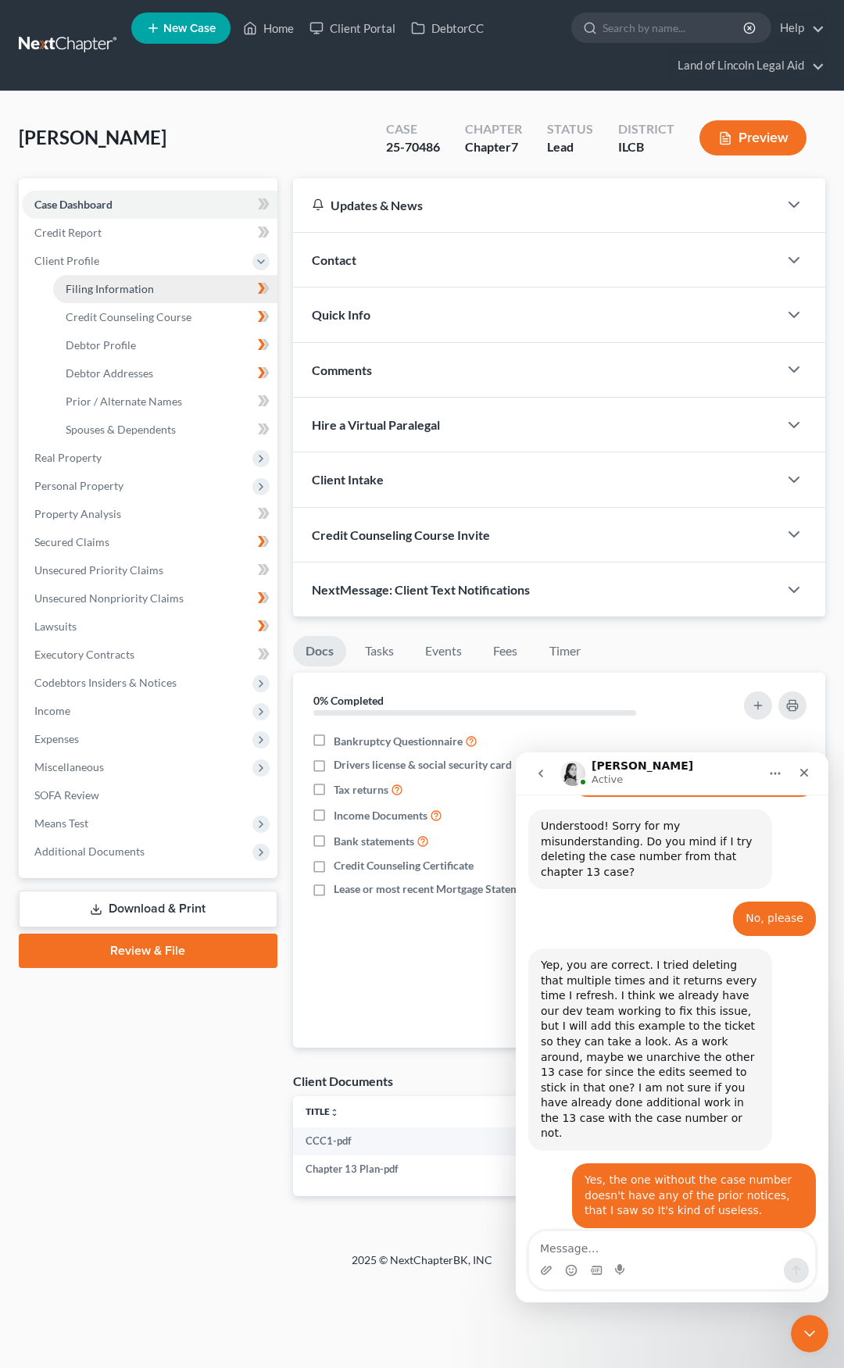
select select "14"
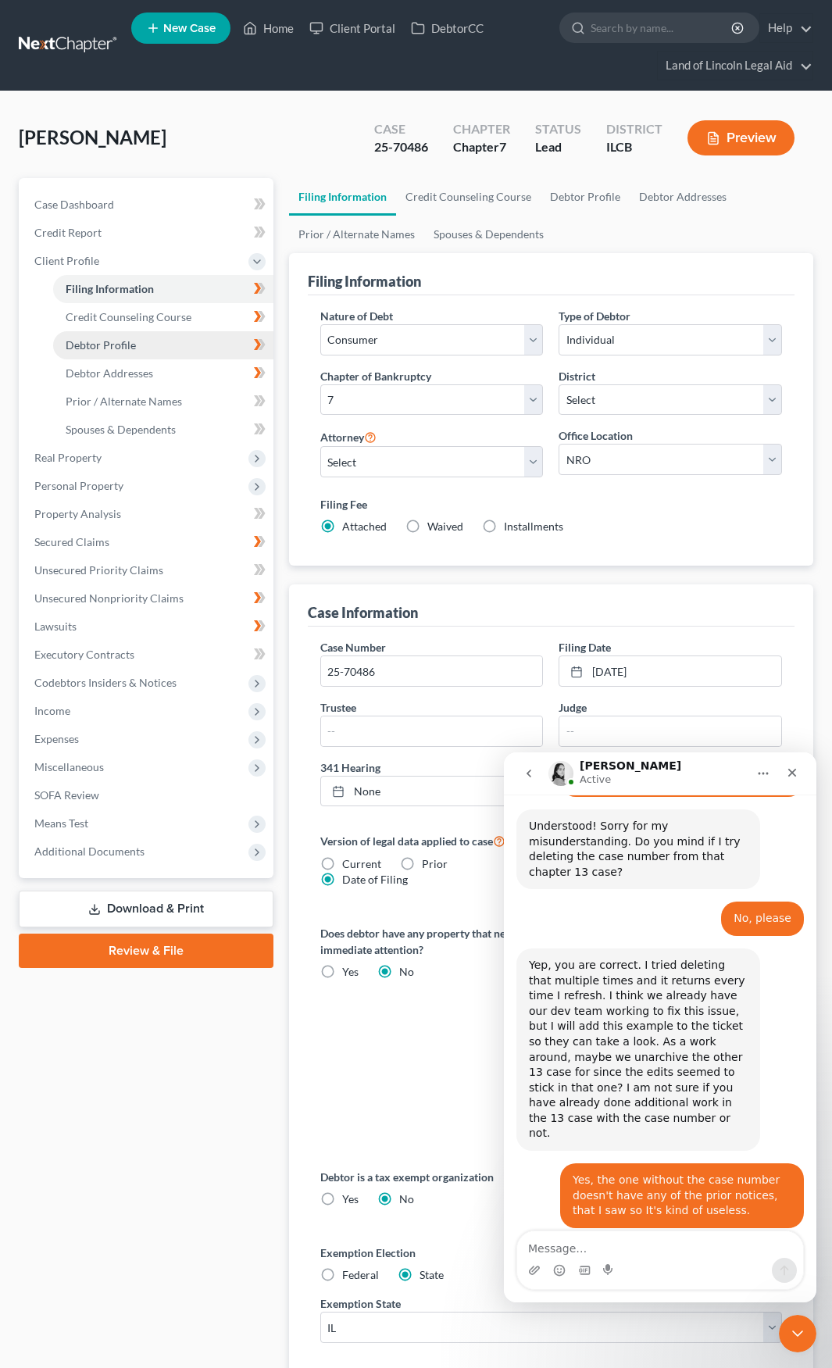
click at [166, 334] on link "Debtor Profile" at bounding box center [163, 345] width 220 height 28
select select "0"
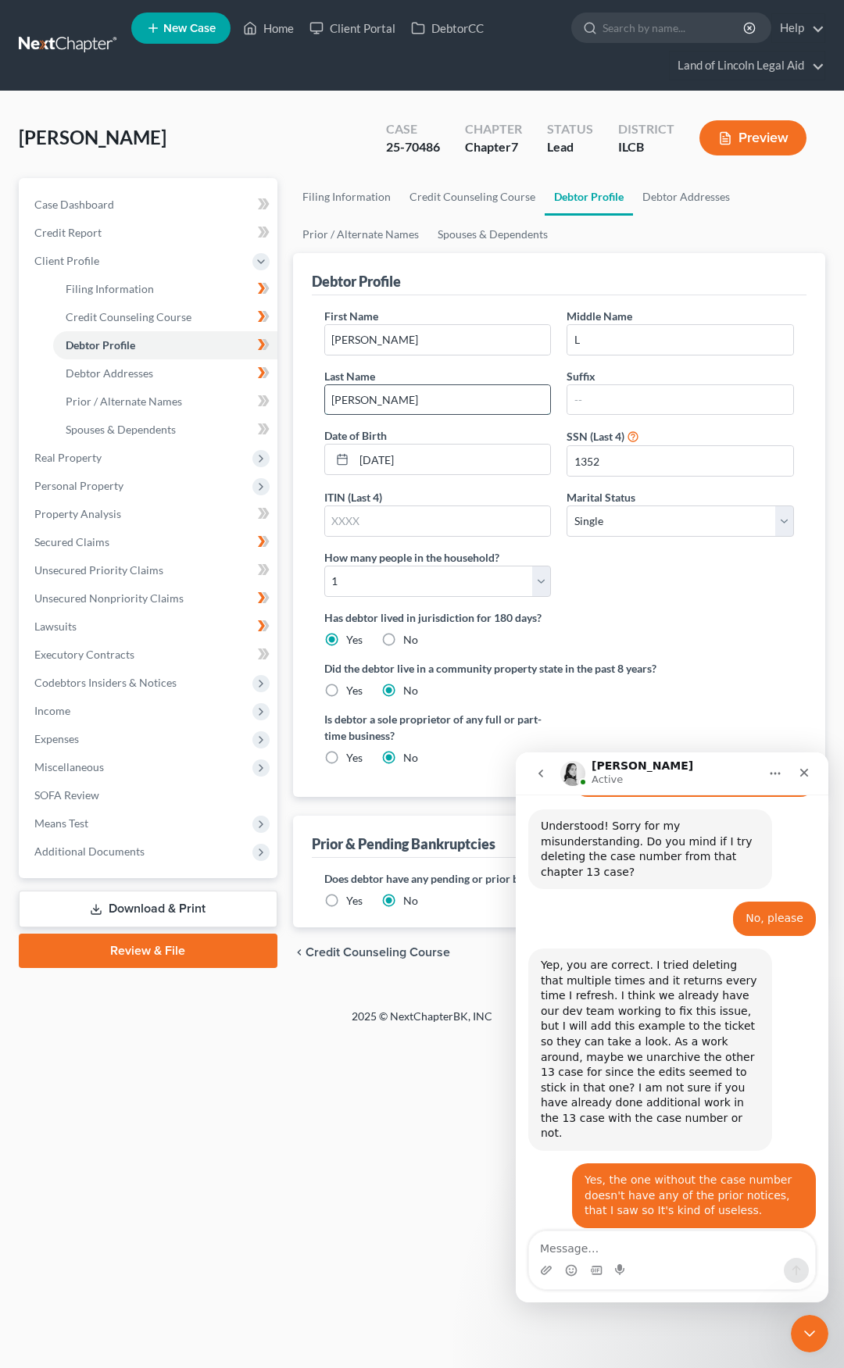
click at [383, 399] on input "Robbins" at bounding box center [438, 400] width 226 height 30
type input "Robbins7"
click at [801, 1317] on div "Close Intercom Messenger" at bounding box center [806, 1330] width 37 height 37
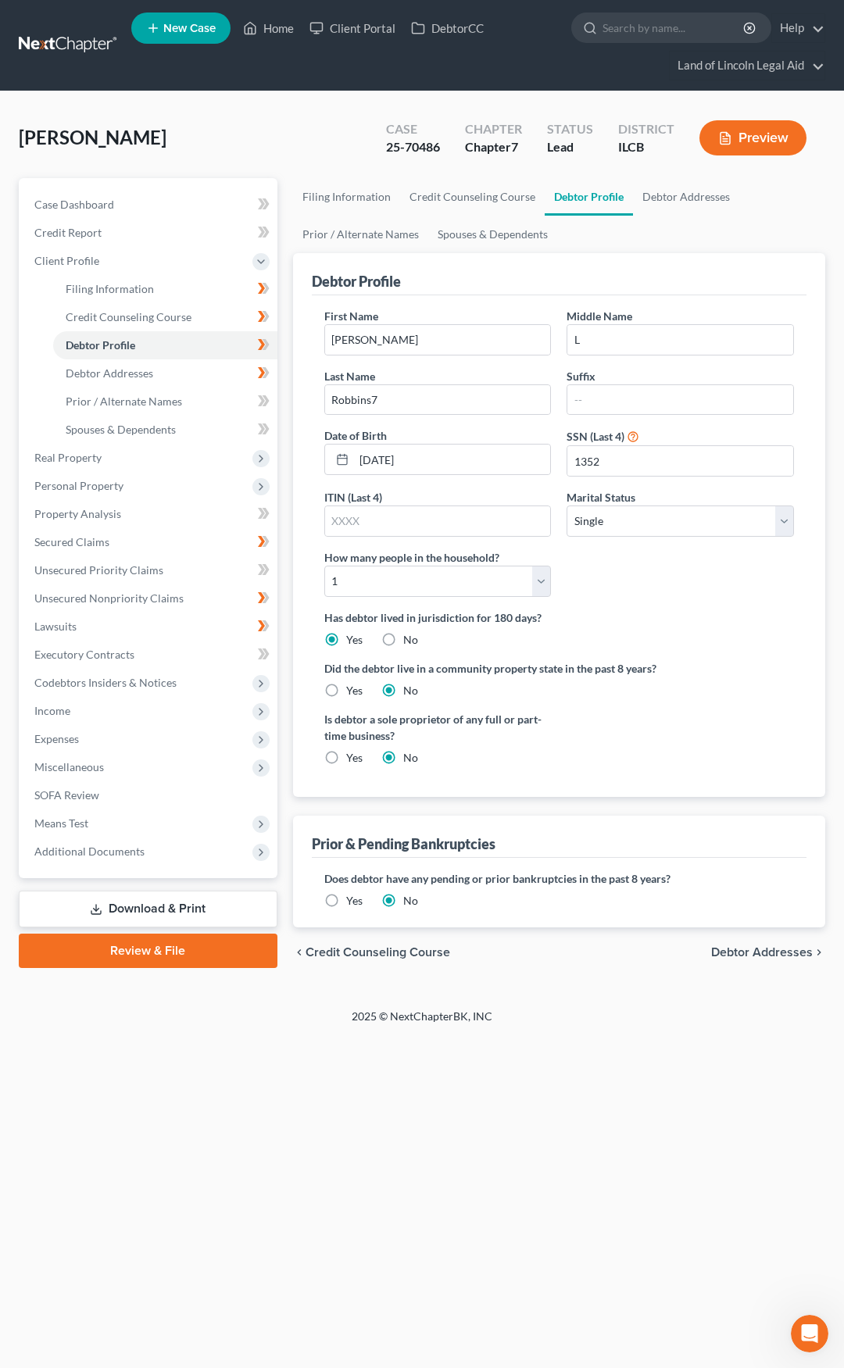
scroll to position [821, 0]
click at [751, 951] on span "Debtor Addresses" at bounding box center [762, 952] width 102 height 12
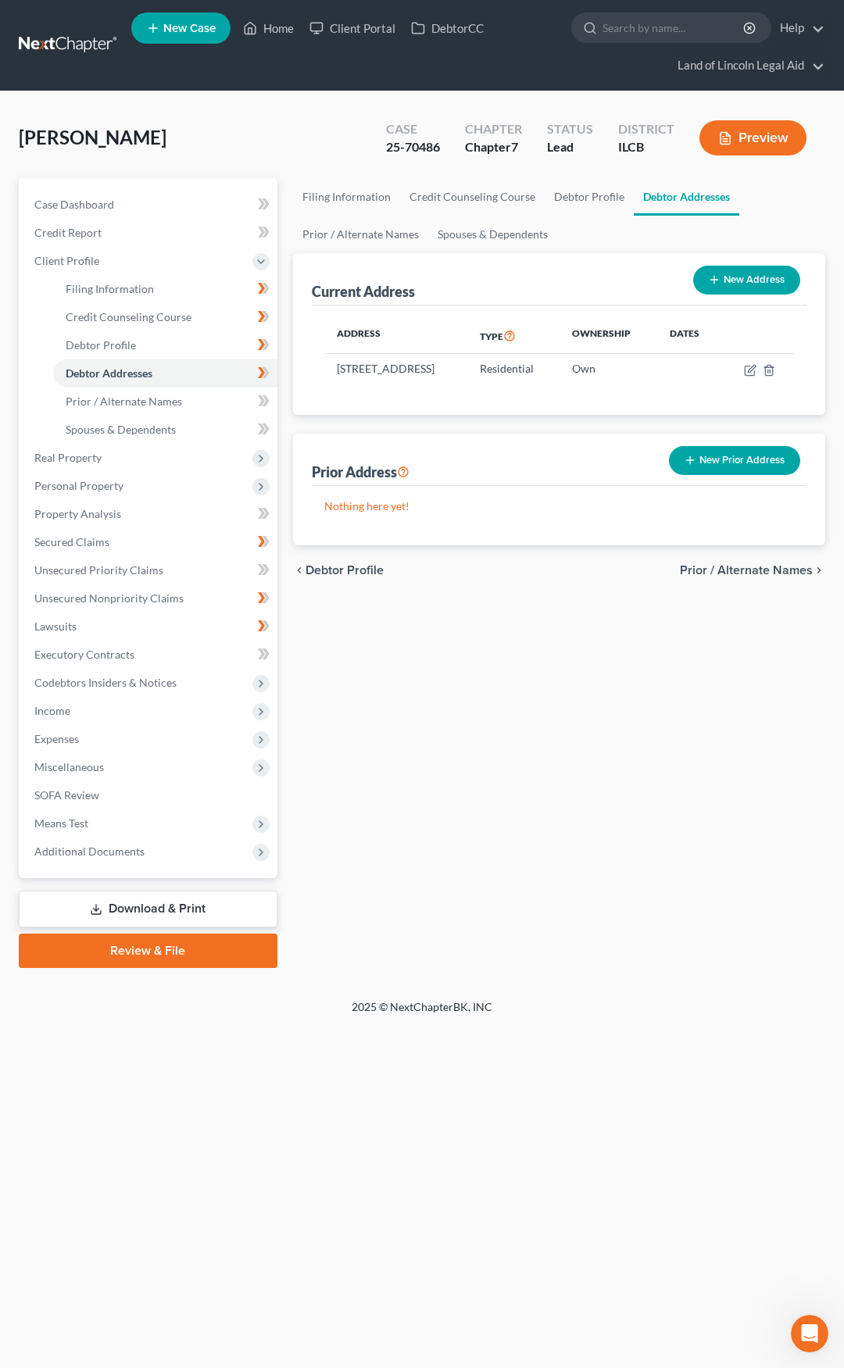
click at [53, 41] on link at bounding box center [69, 45] width 100 height 28
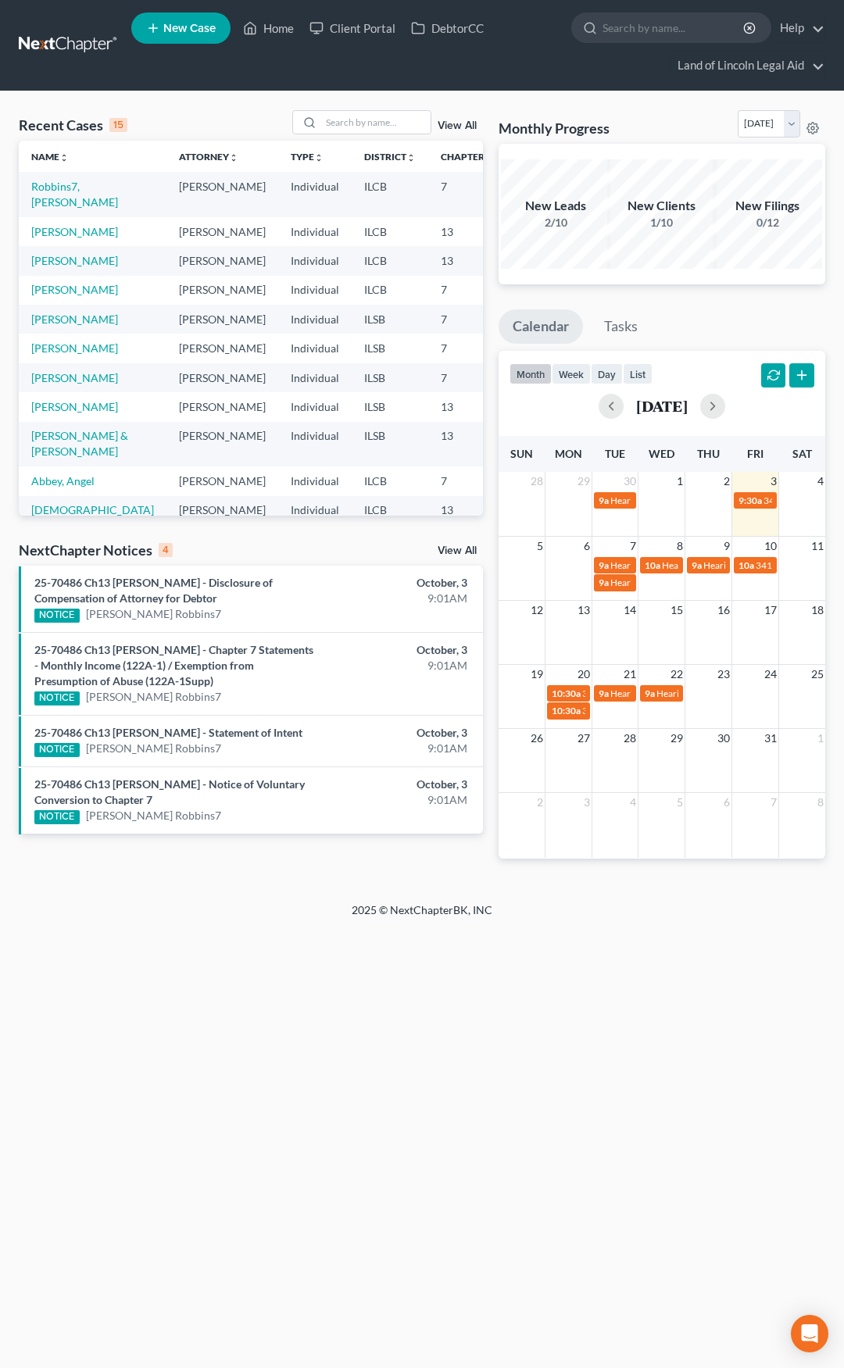
click at [456, 548] on link "View All" at bounding box center [456, 550] width 39 height 11
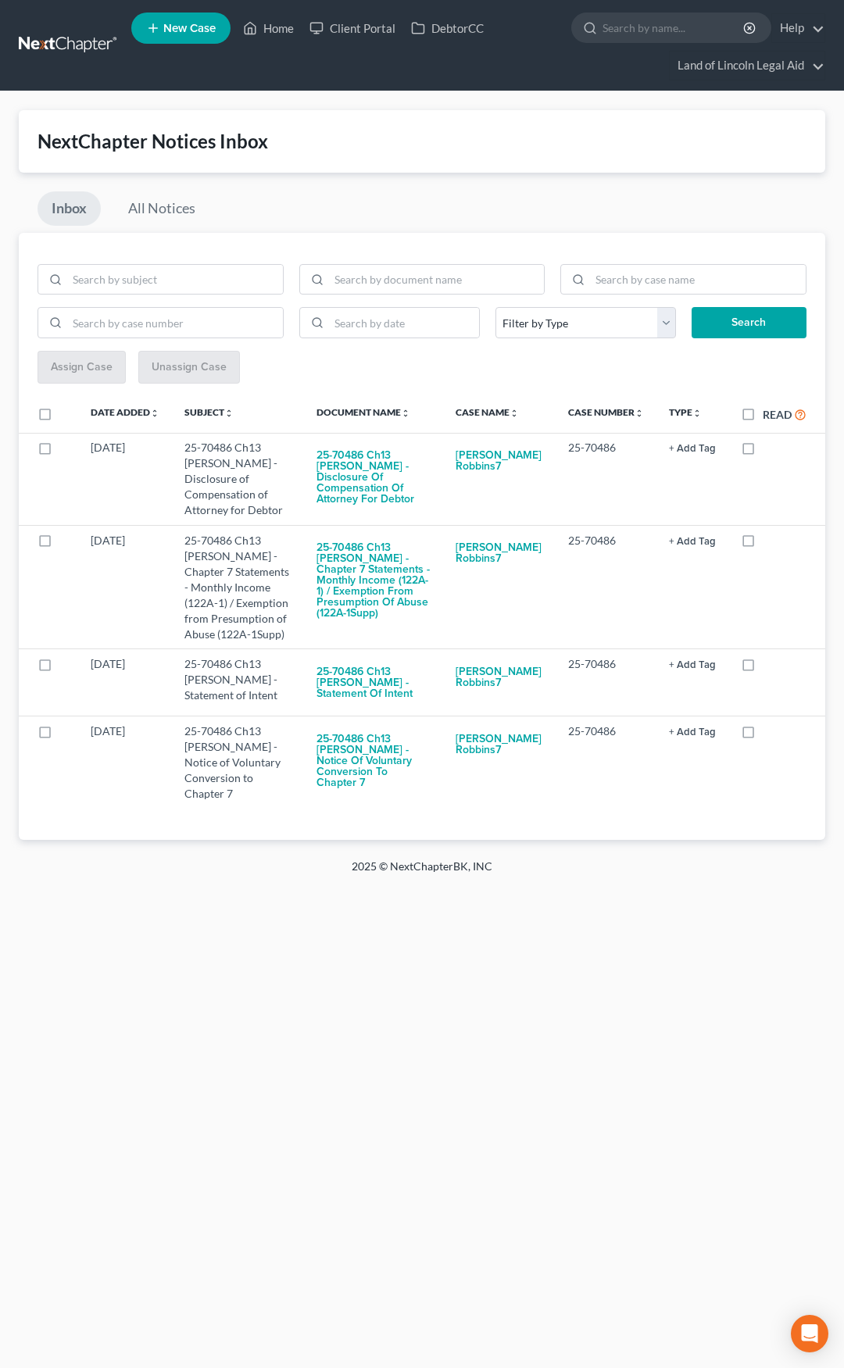
click at [762, 416] on label "Read" at bounding box center [784, 414] width 44 height 18
click at [769, 416] on input "Read" at bounding box center [774, 410] width 10 height 10
checkbox input "true"
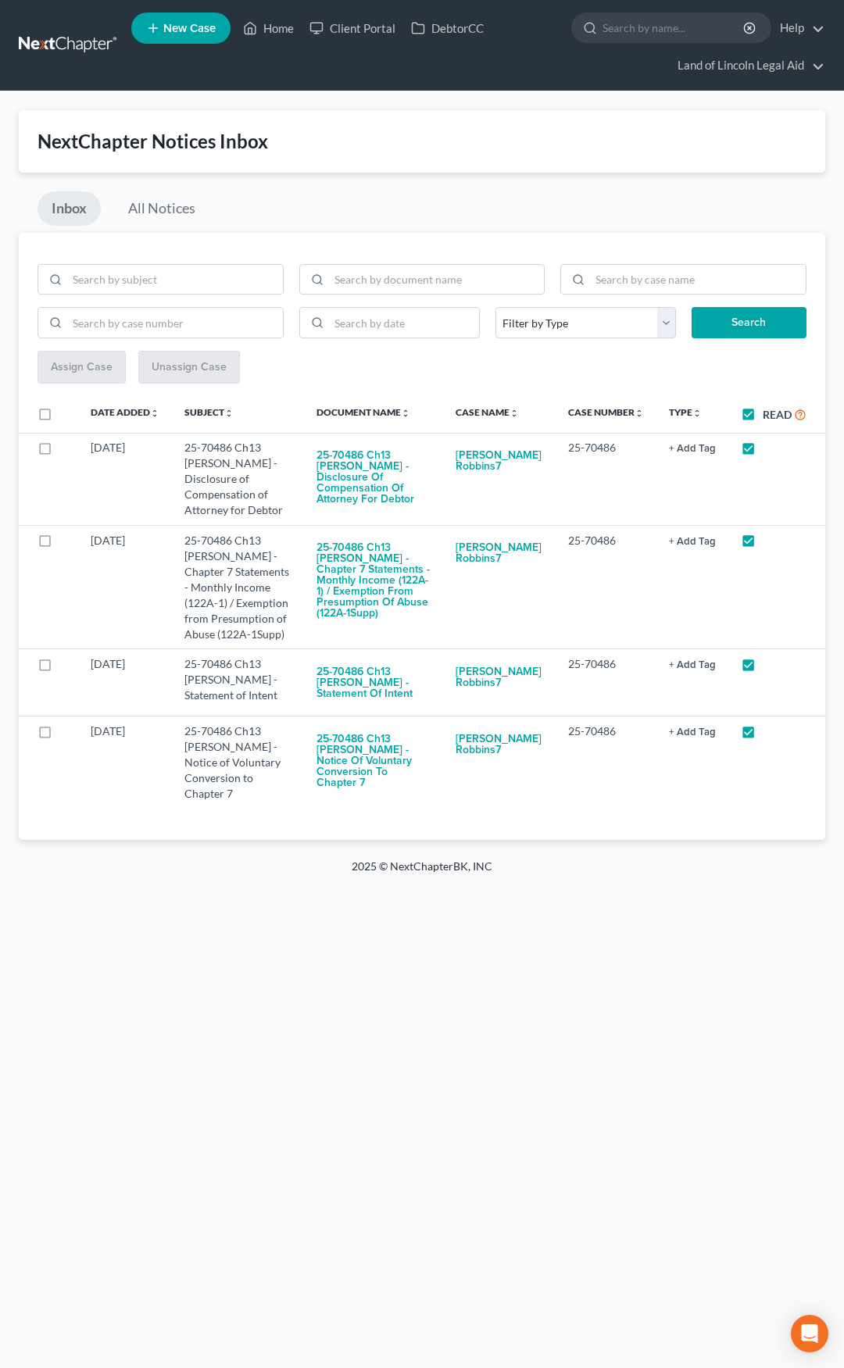
checkbox input "true"
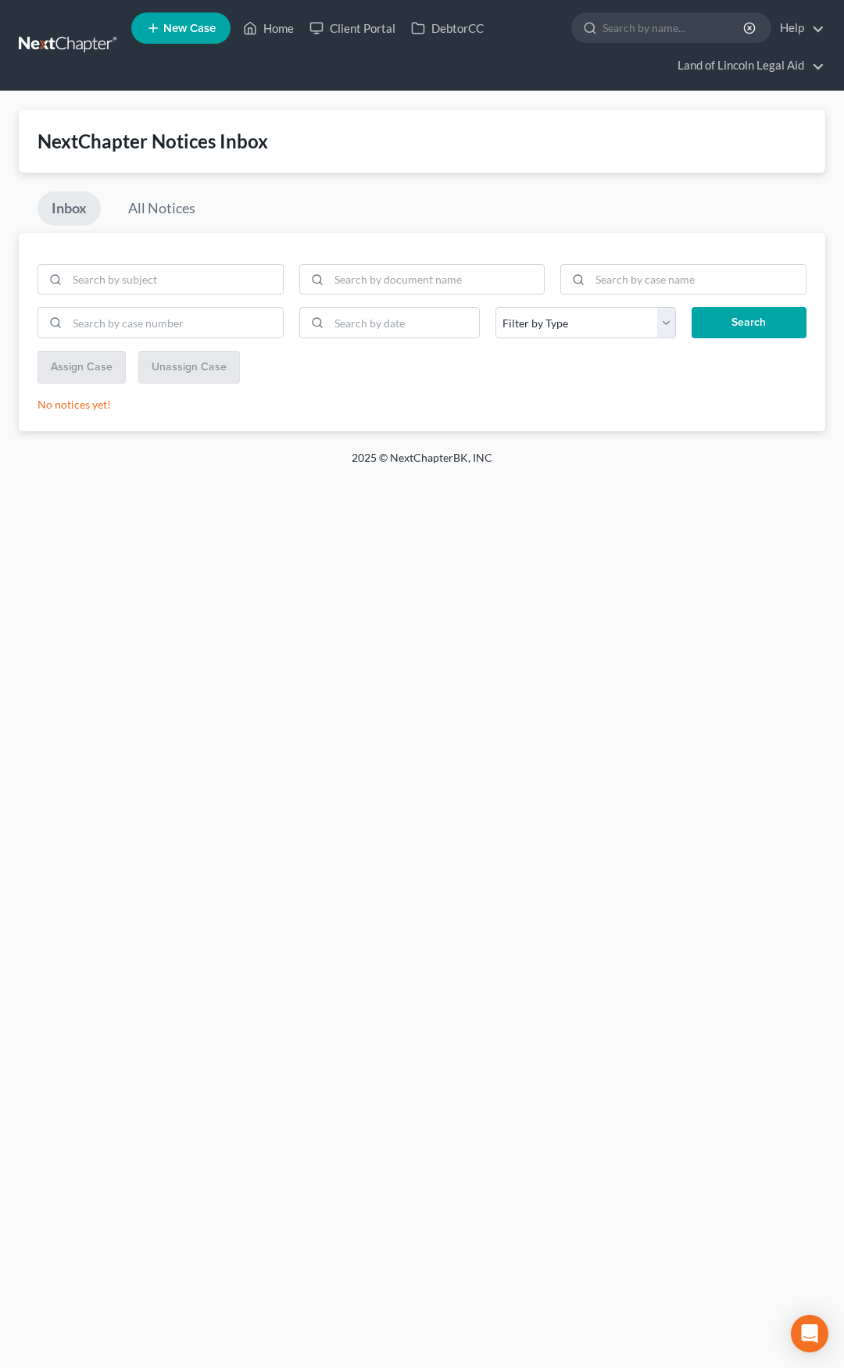
click at [66, 48] on link at bounding box center [69, 45] width 100 height 28
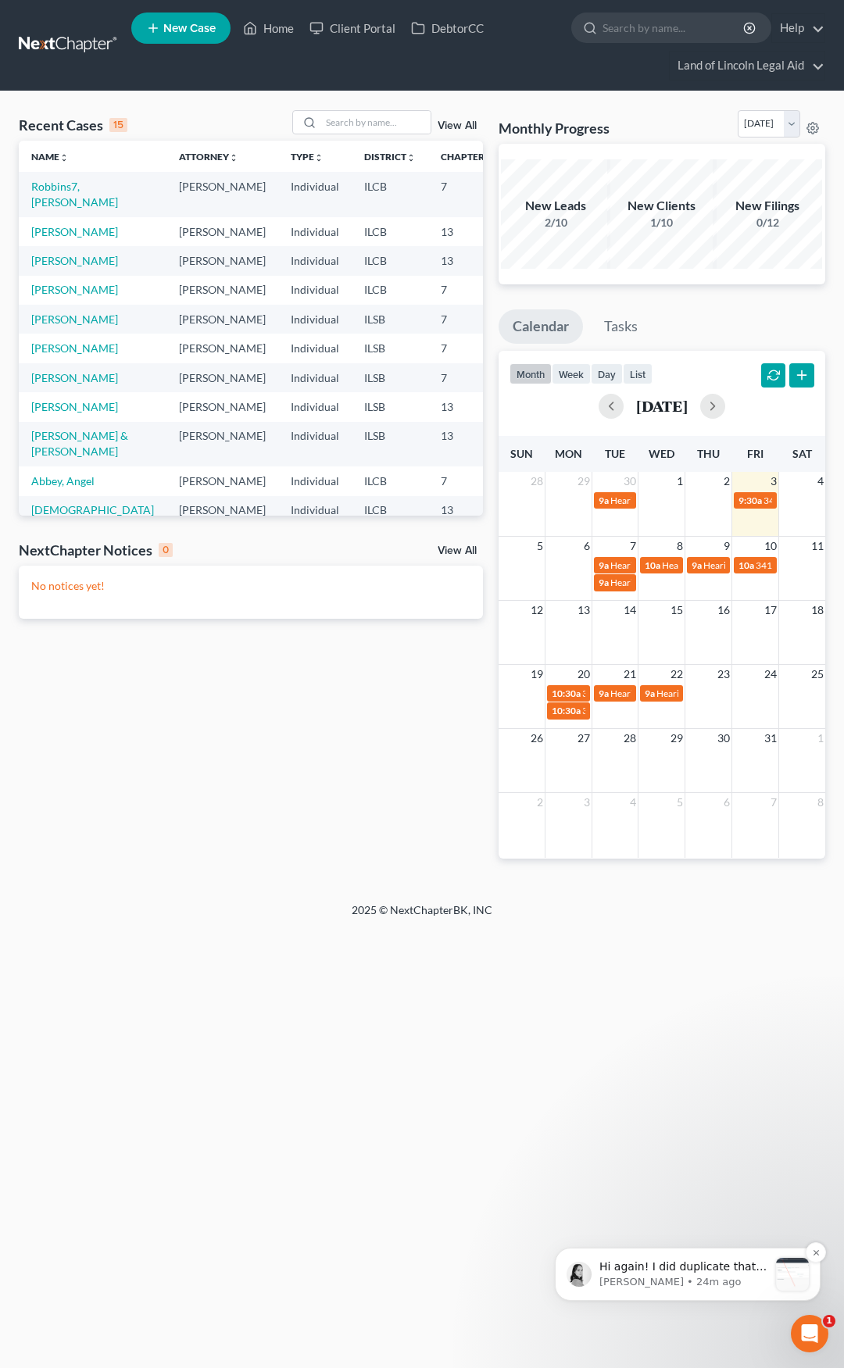
click at [628, 1273] on span "Hi again! I did duplicate that case and I don't believe the notices will pull o…" at bounding box center [682, 1390] width 167 height 261
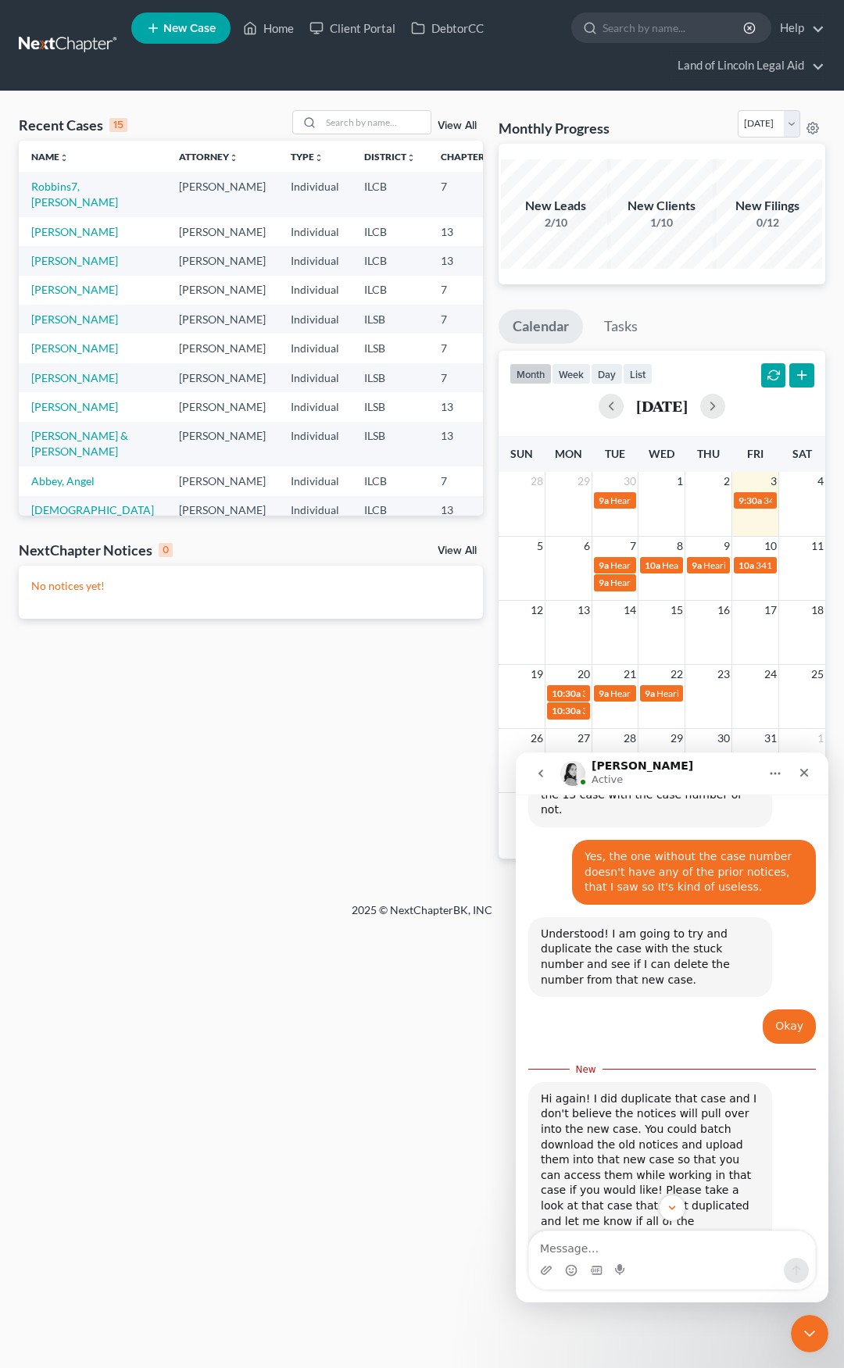
scroll to position [1153, 0]
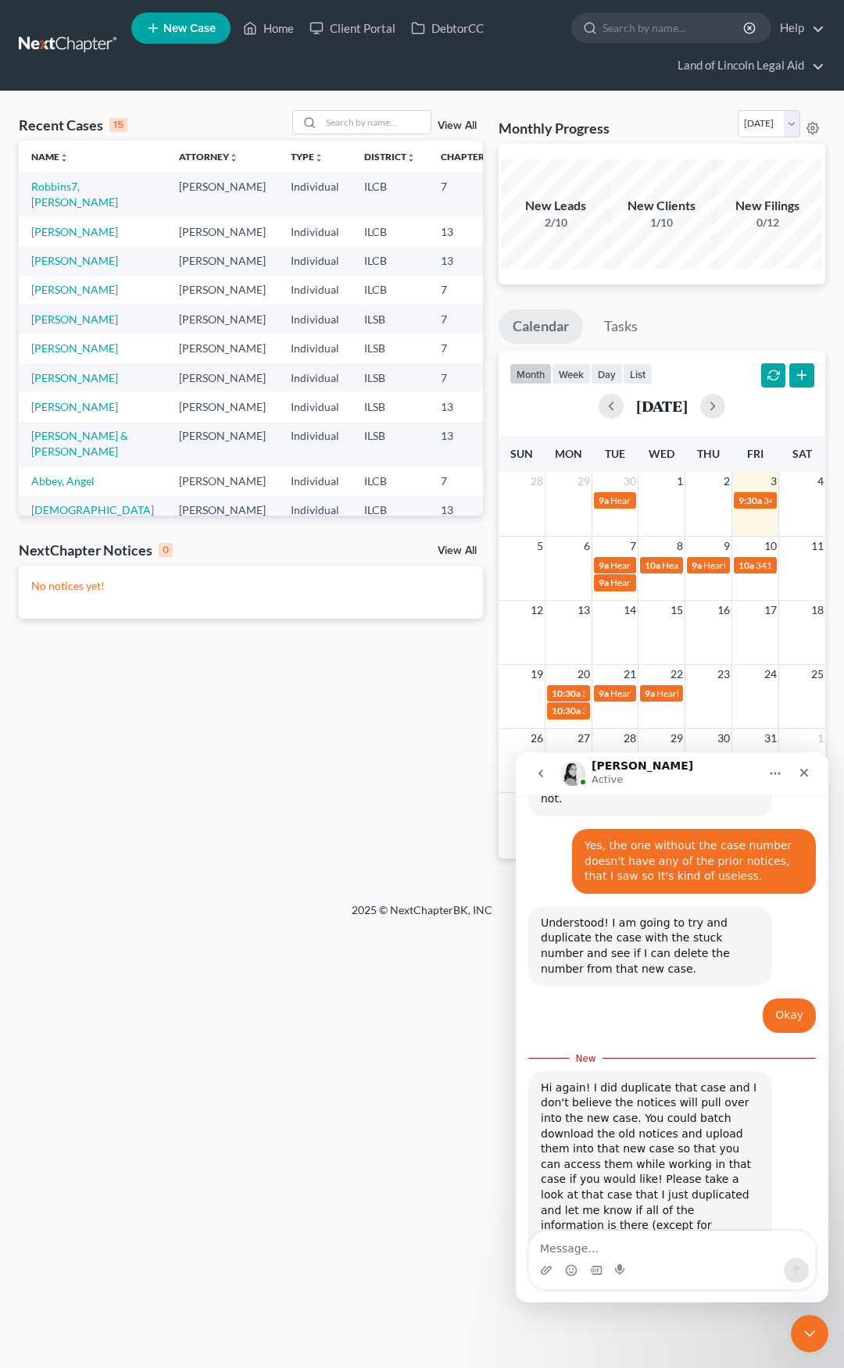
click at [36, 37] on link at bounding box center [69, 45] width 100 height 28
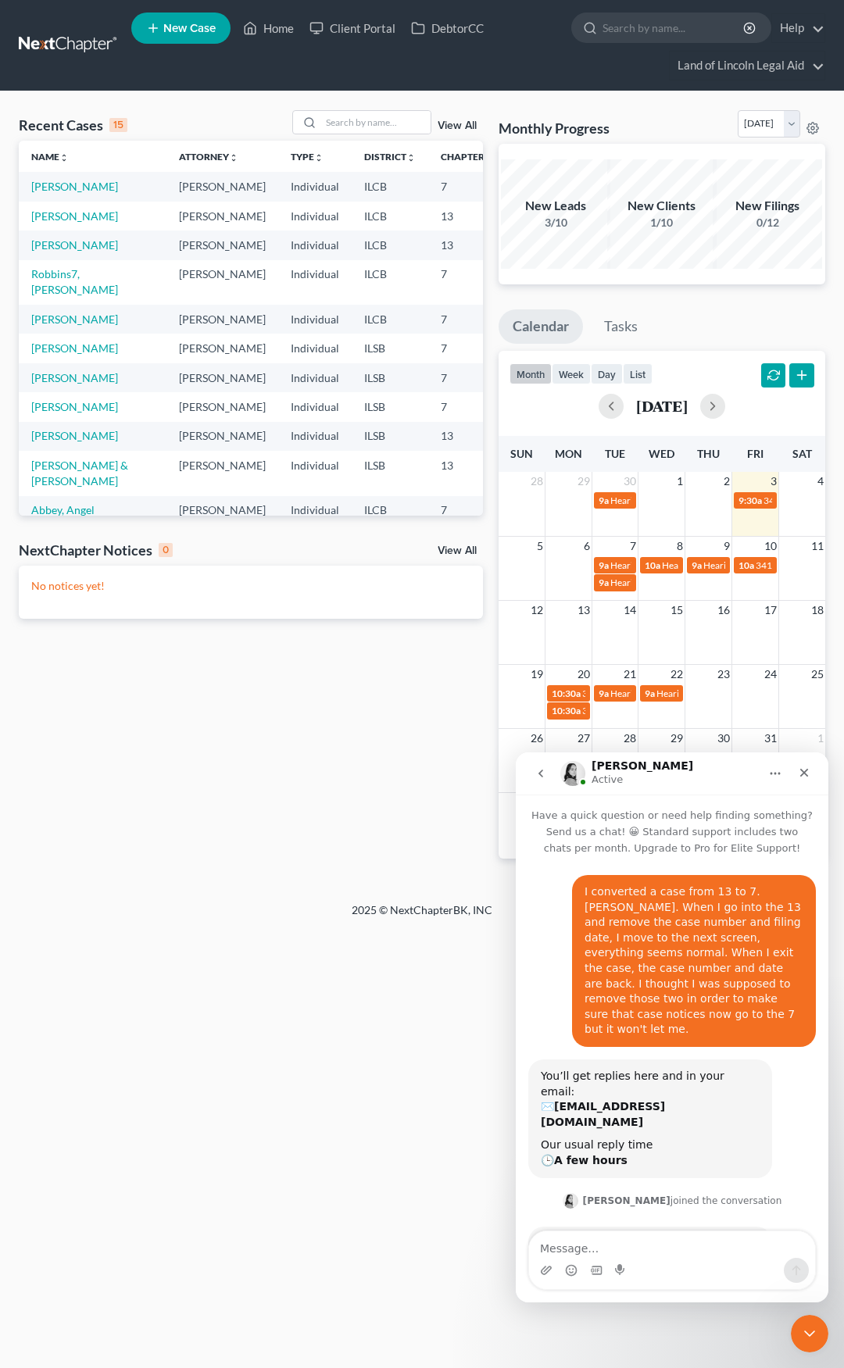
scroll to position [1127, 0]
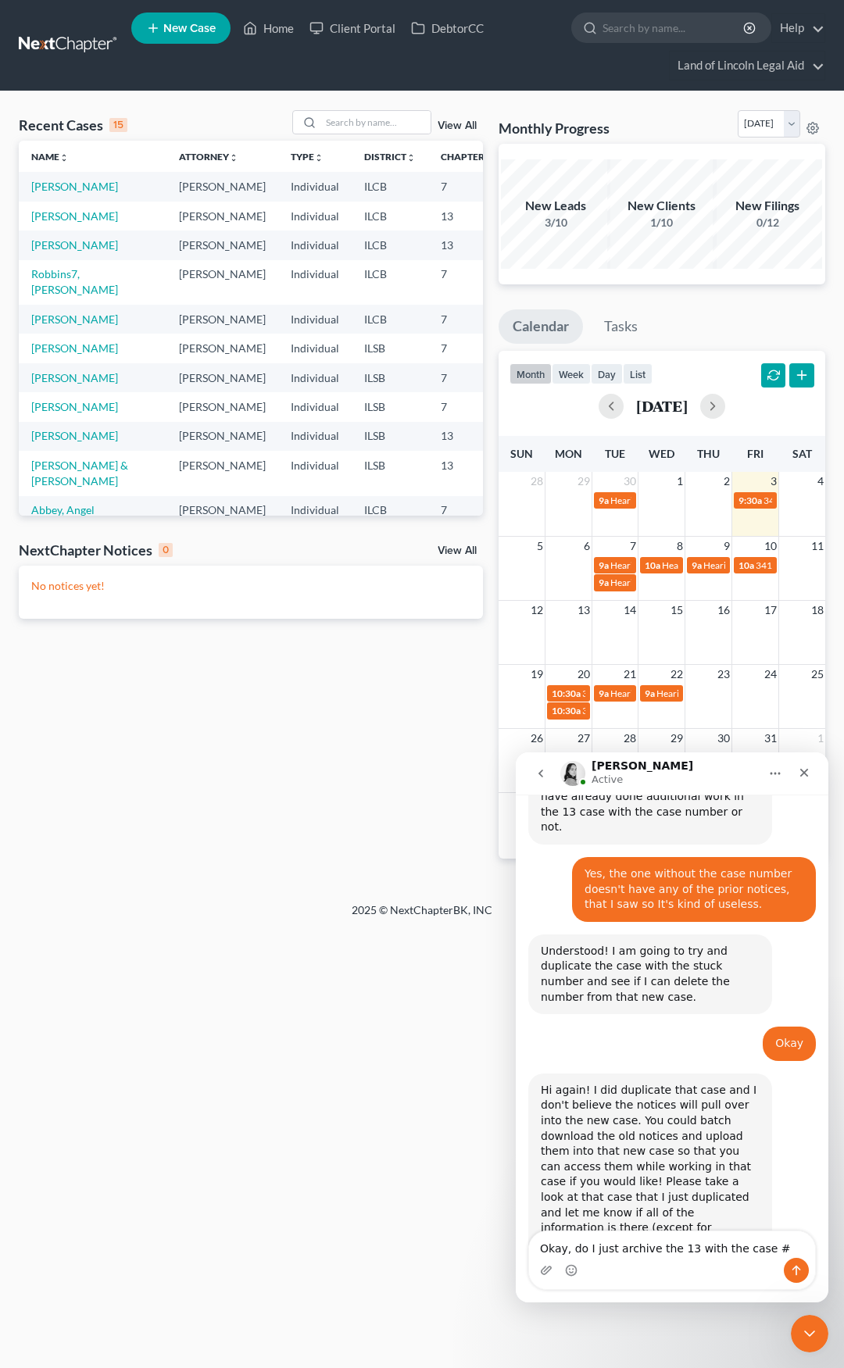
type textarea "Okay, do I just archive the 13 with the case #?"
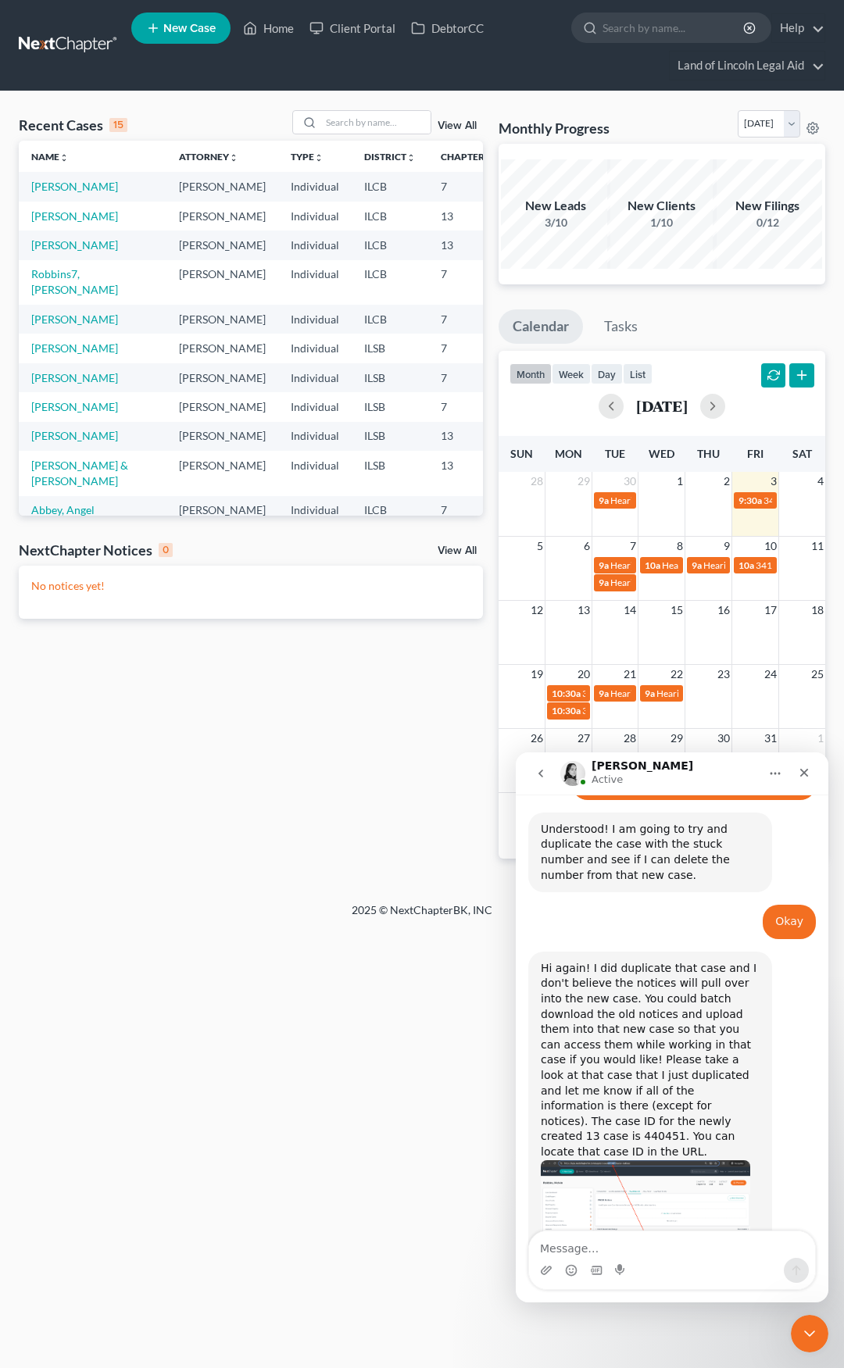
scroll to position [1236, 0]
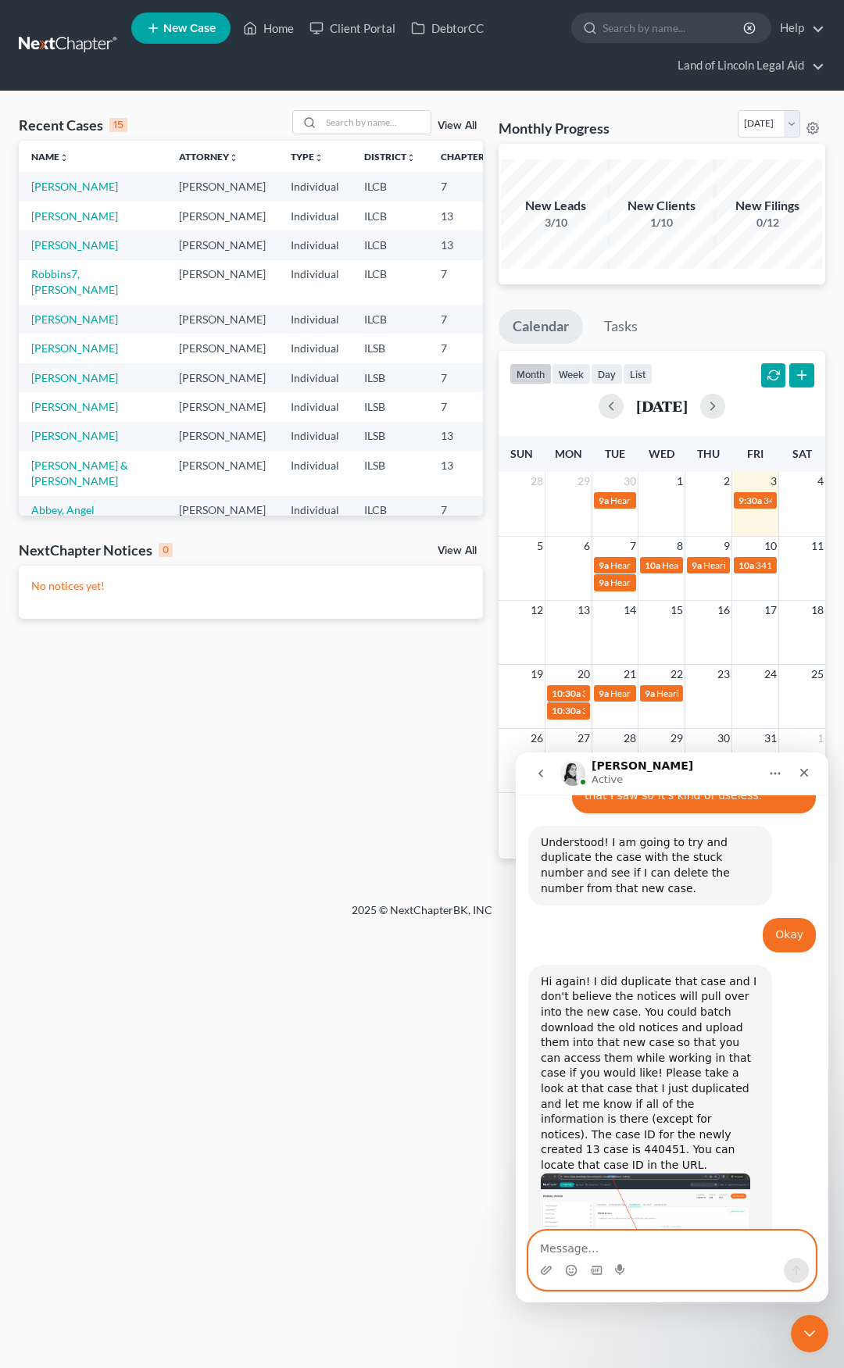
click at [571, 1255] on textarea "Message…" at bounding box center [672, 1244] width 286 height 27
type textarea "Thank you very much!"
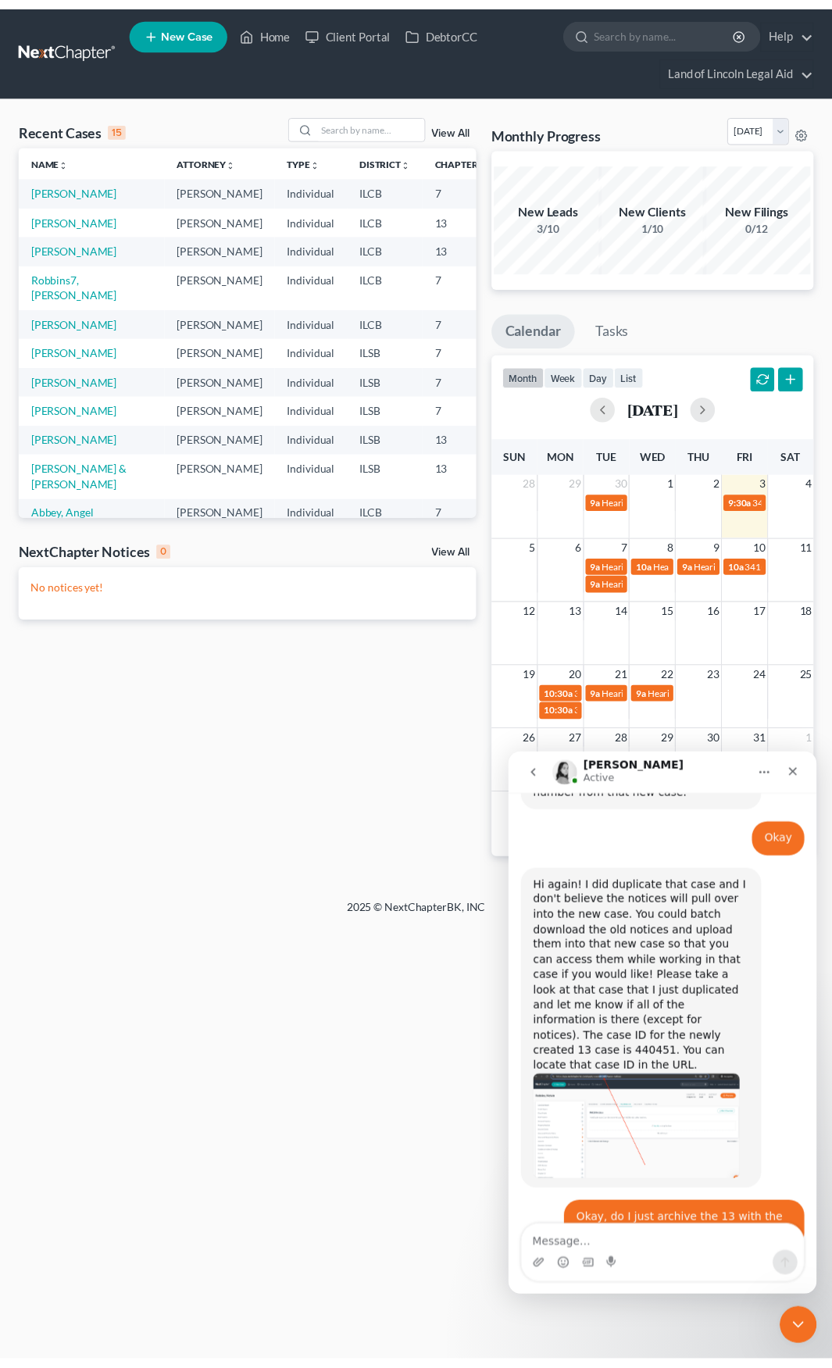
scroll to position [1329, 0]
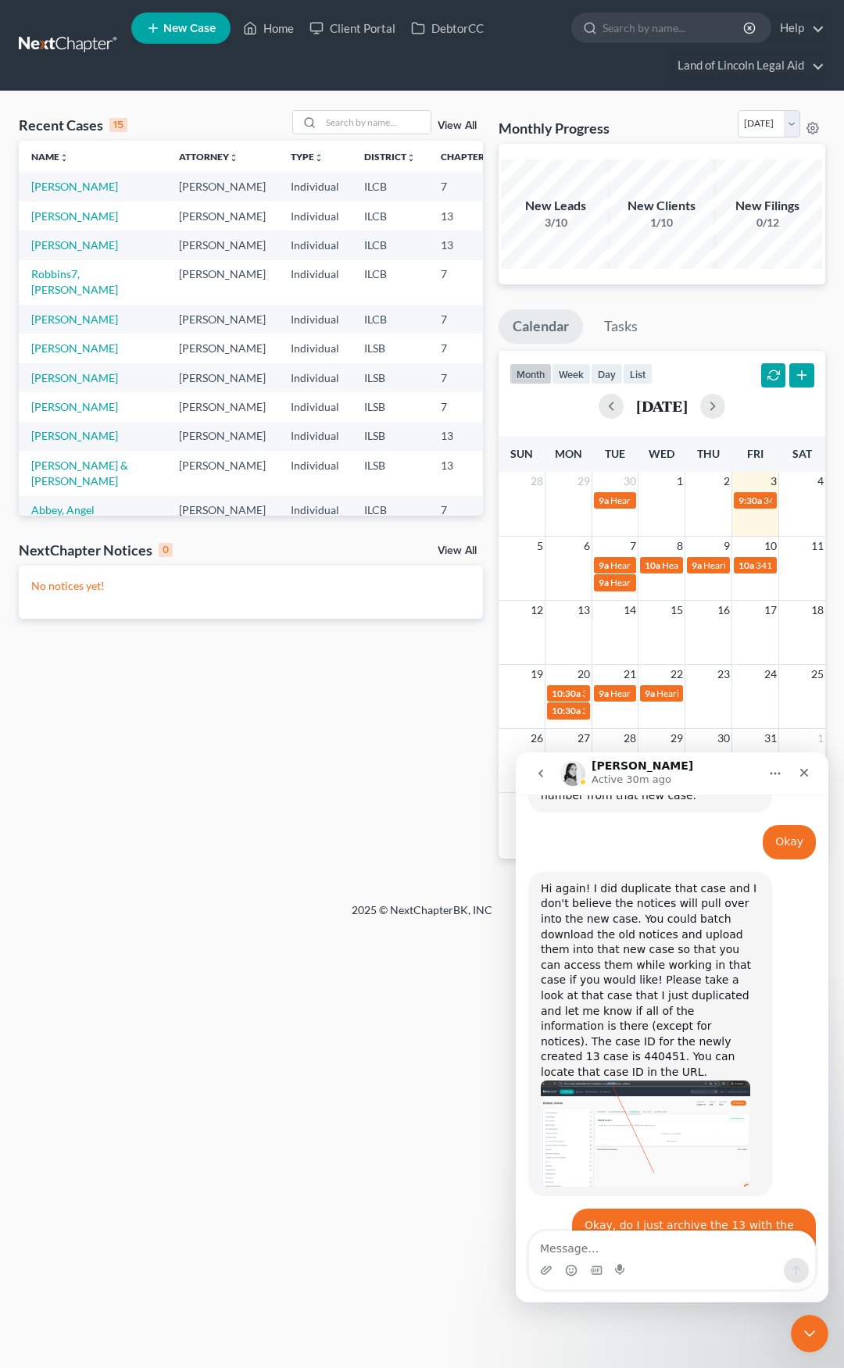
click at [448, 127] on link "View All" at bounding box center [456, 125] width 39 height 11
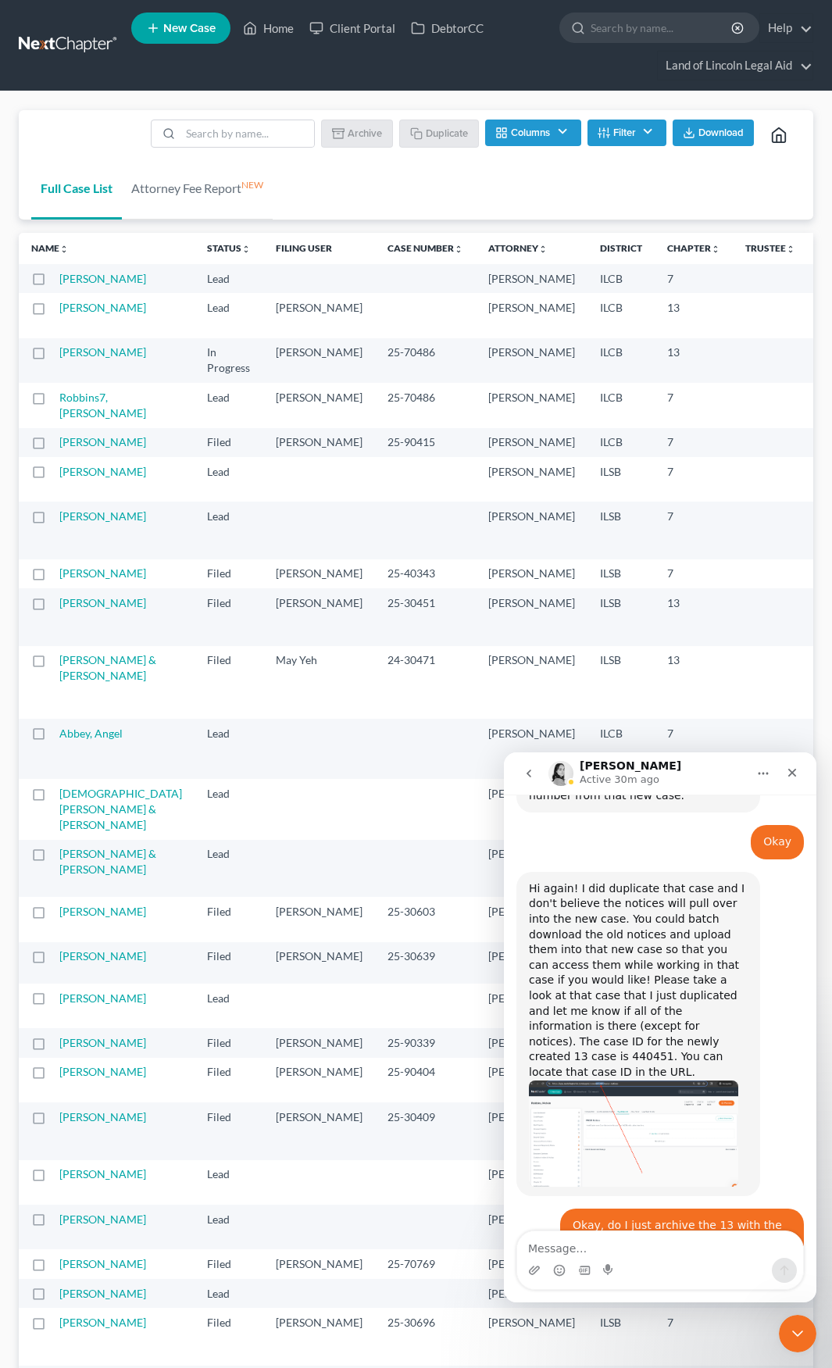
click at [53, 356] on label at bounding box center [53, 356] width 0 height 0
click at [59, 355] on input "checkbox" at bounding box center [64, 349] width 10 height 10
click at [377, 128] on button "Archive" at bounding box center [359, 133] width 70 height 27
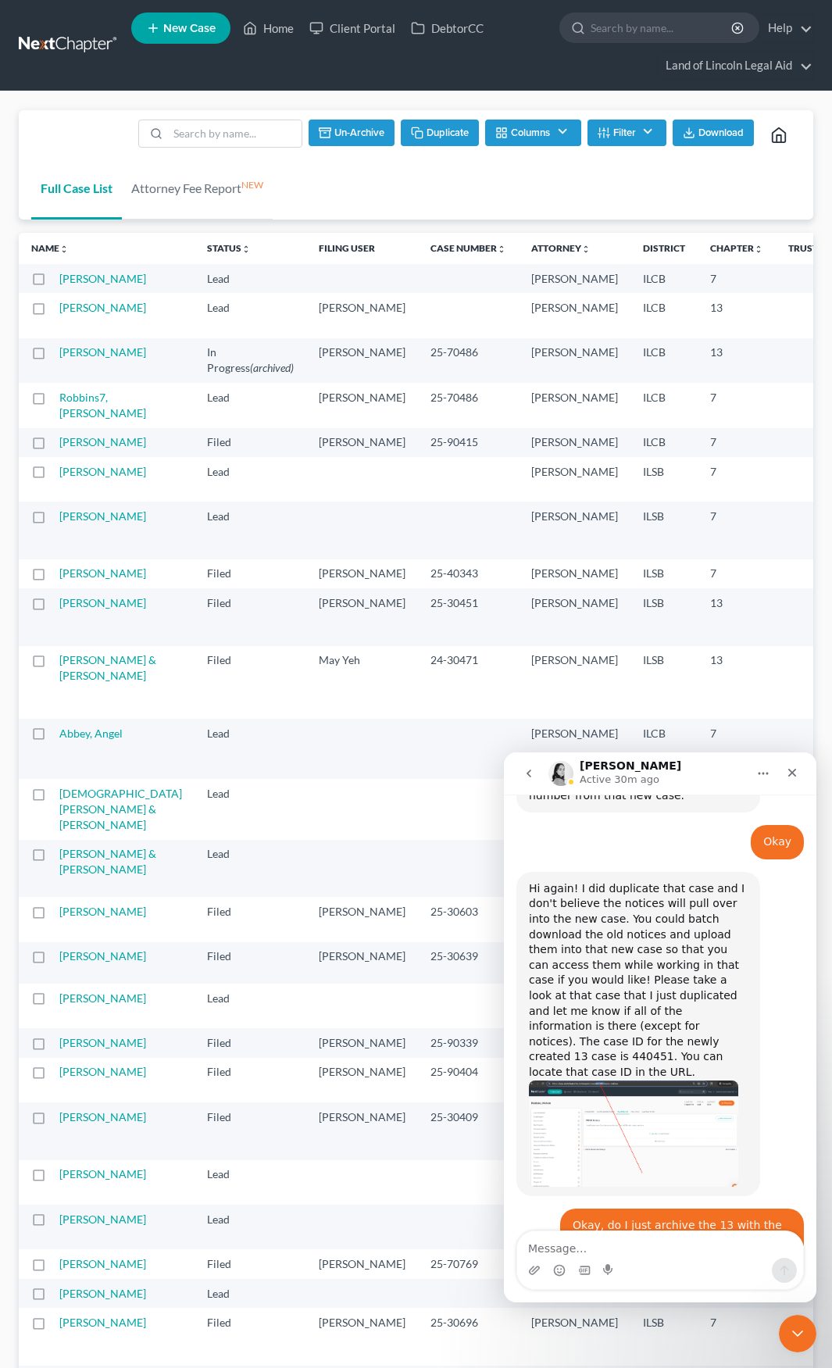
checkbox input "false"
click at [77, 359] on link "[PERSON_NAME]" at bounding box center [102, 351] width 87 height 13
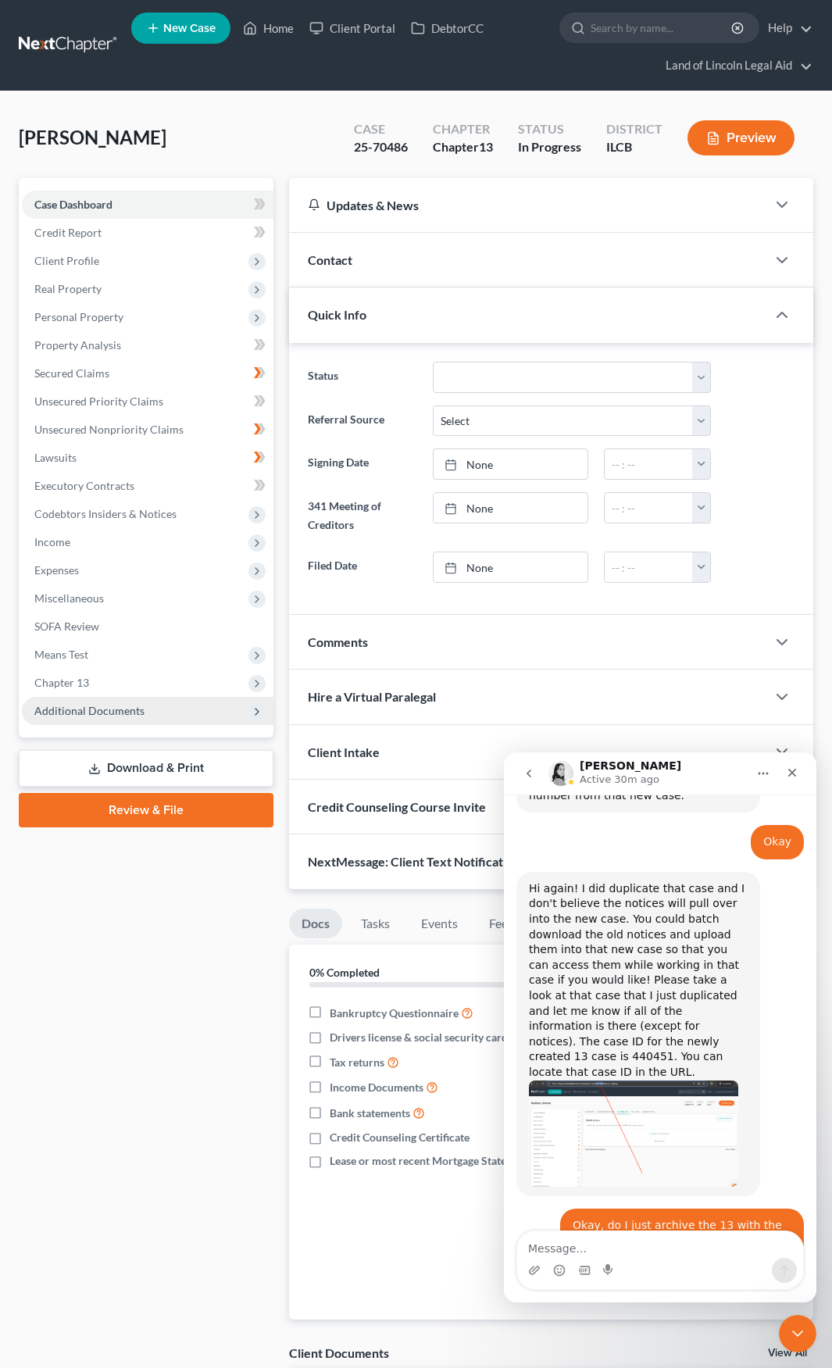
click at [151, 710] on span "Additional Documents" at bounding box center [148, 711] width 252 height 28
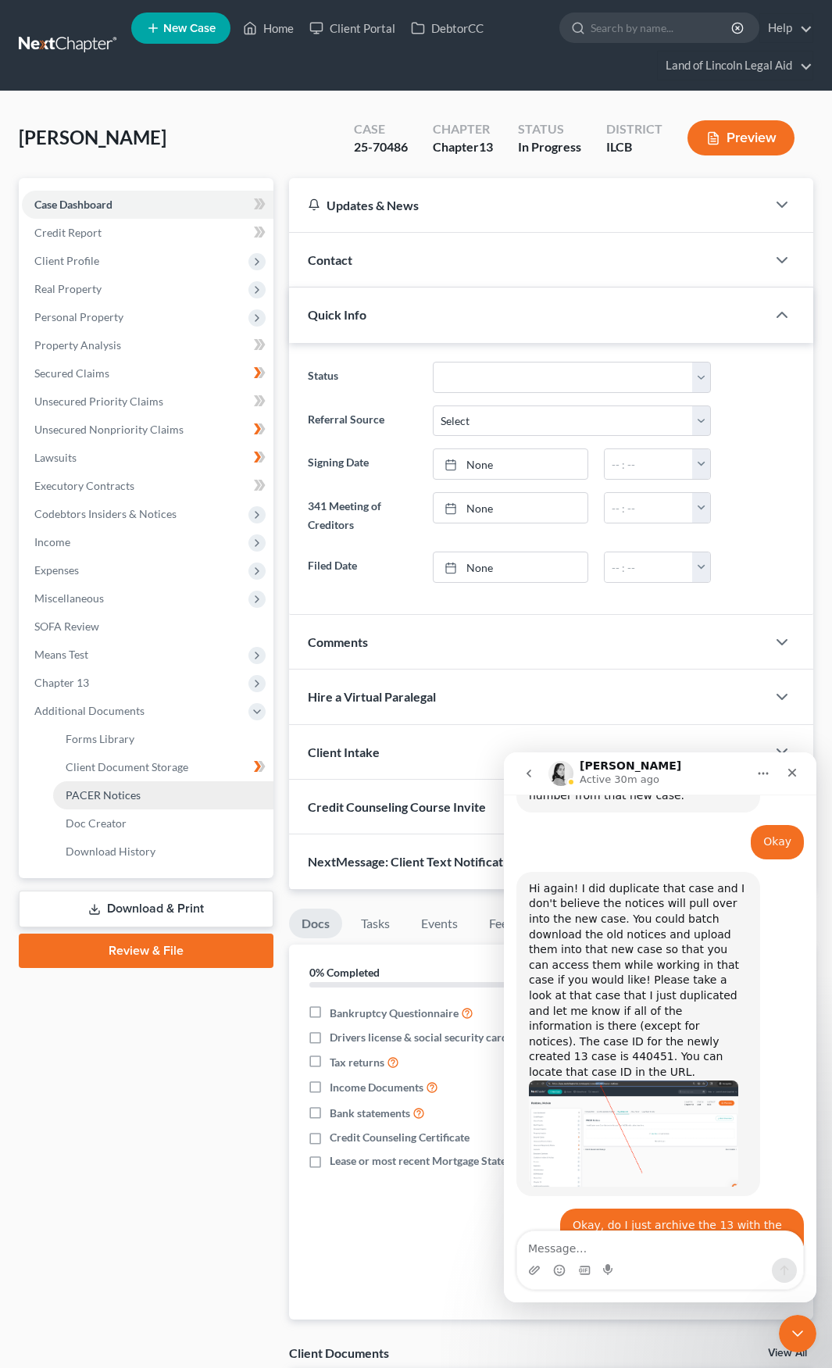
click at [151, 796] on link "PACER Notices" at bounding box center [163, 795] width 220 height 28
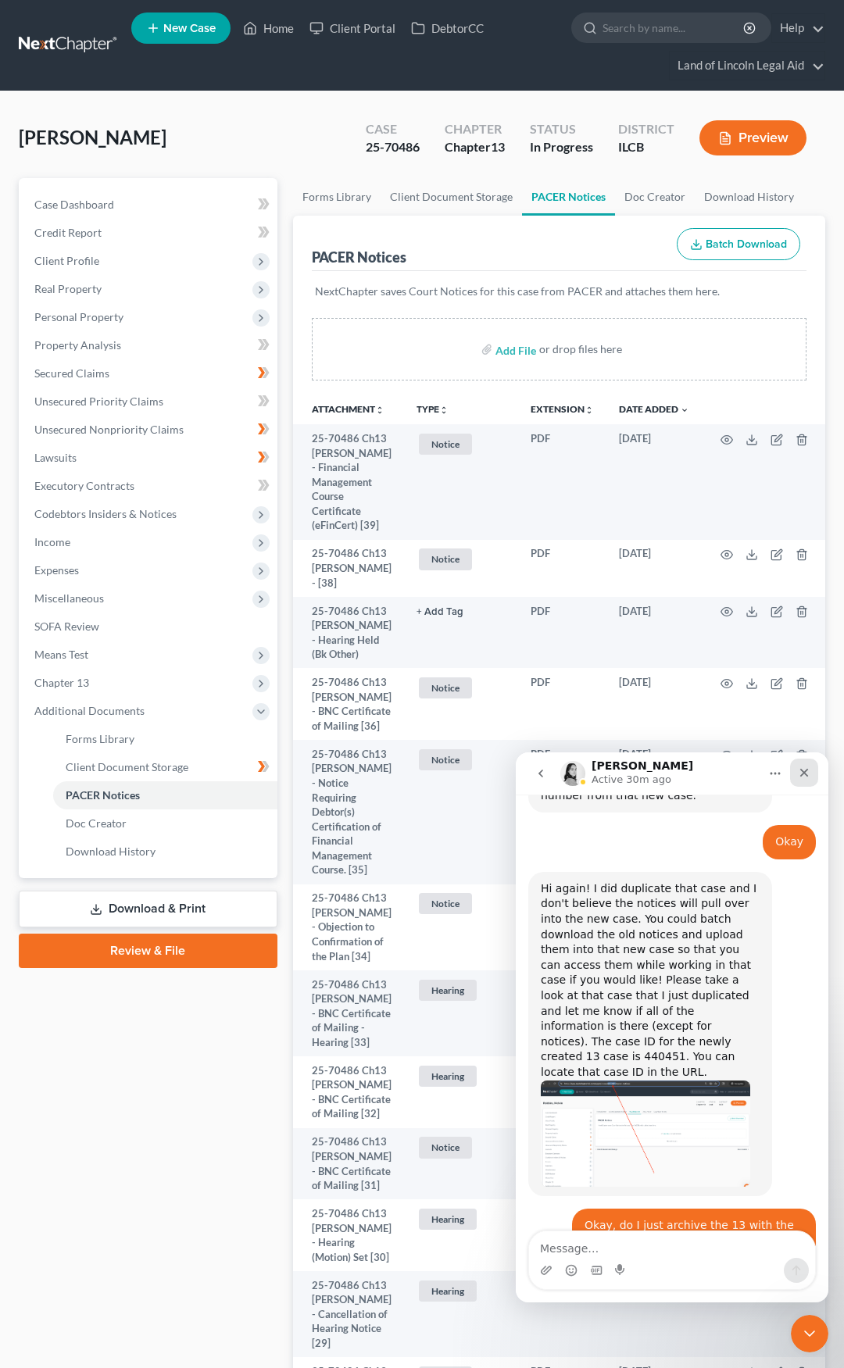
click at [817, 768] on div "Close" at bounding box center [804, 773] width 28 height 28
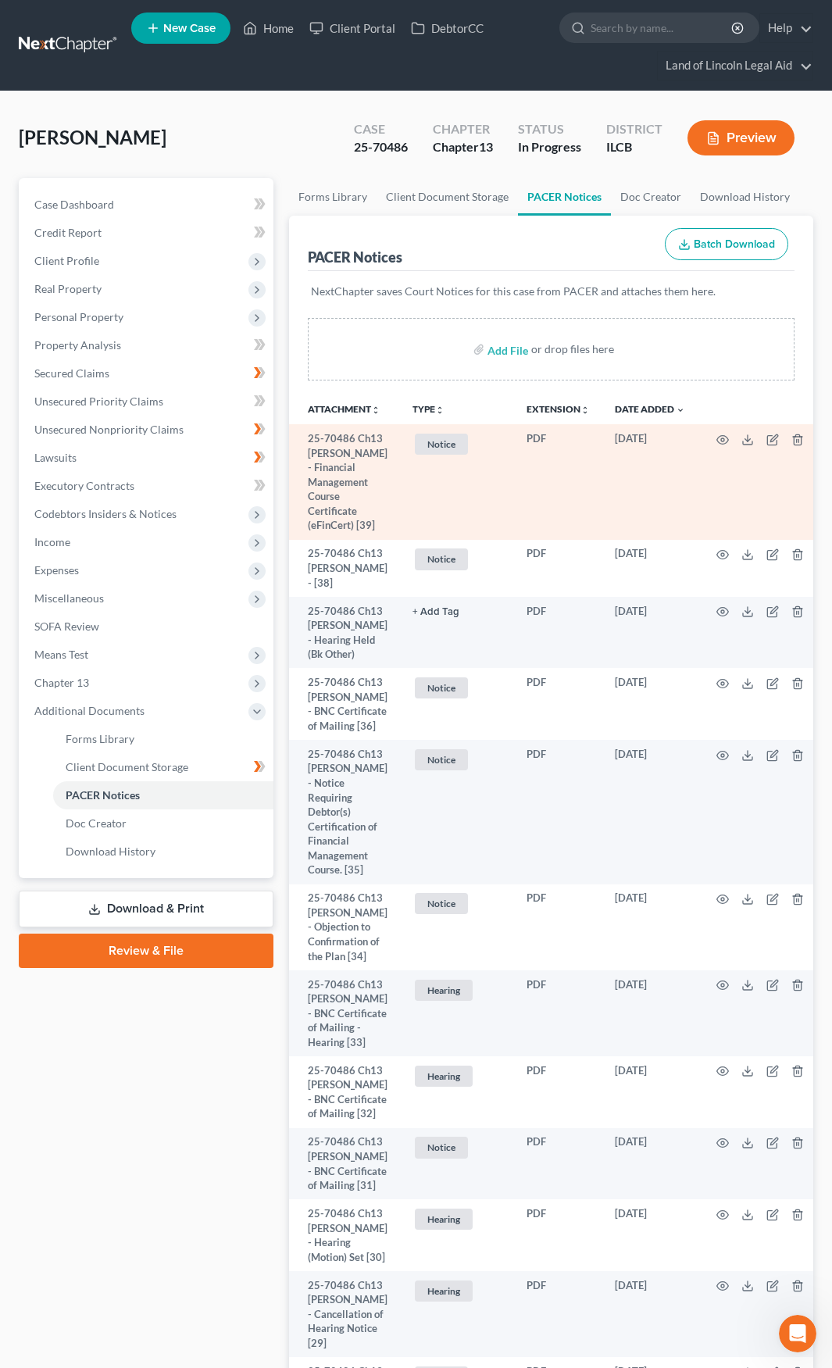
scroll to position [1329, 0]
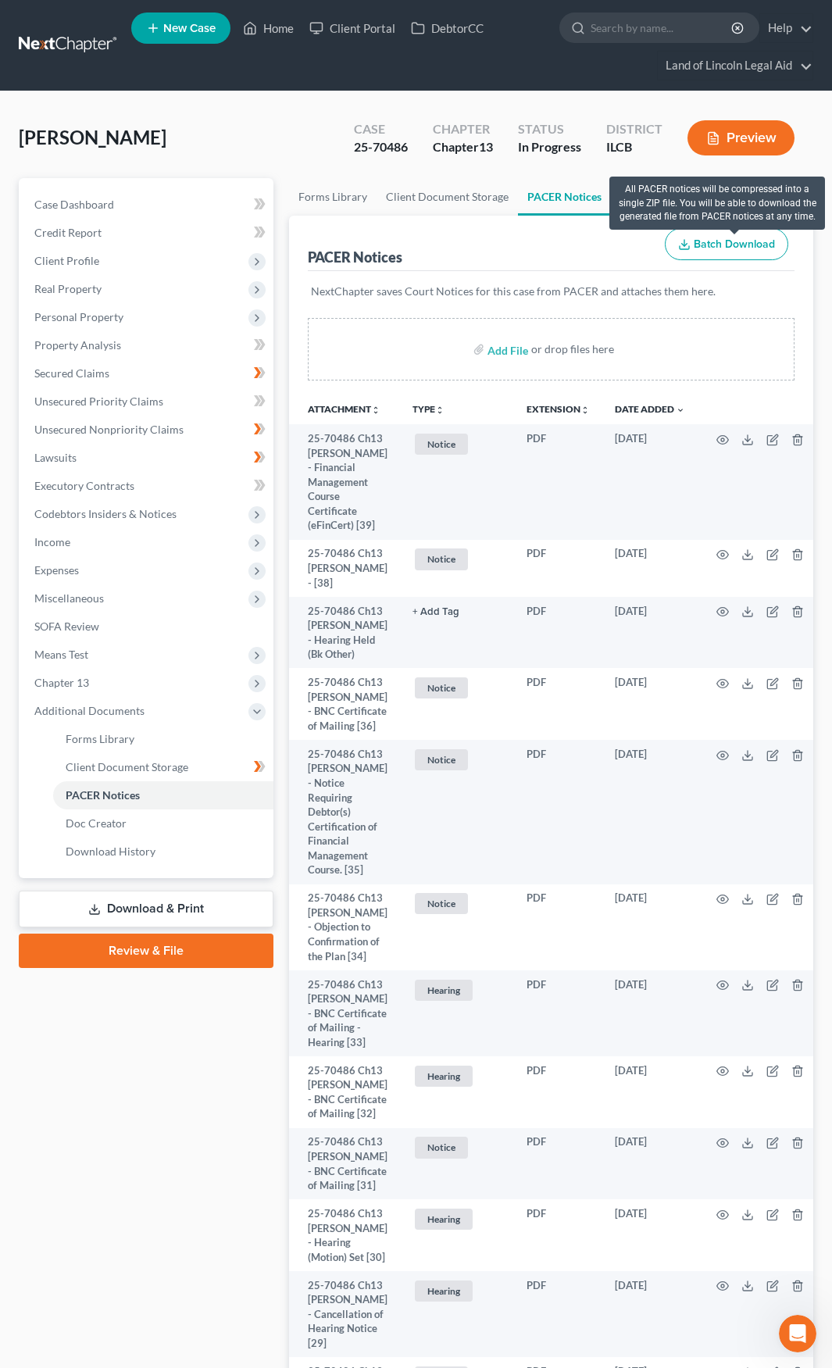
click at [712, 248] on span "Batch Download" at bounding box center [734, 243] width 81 height 13
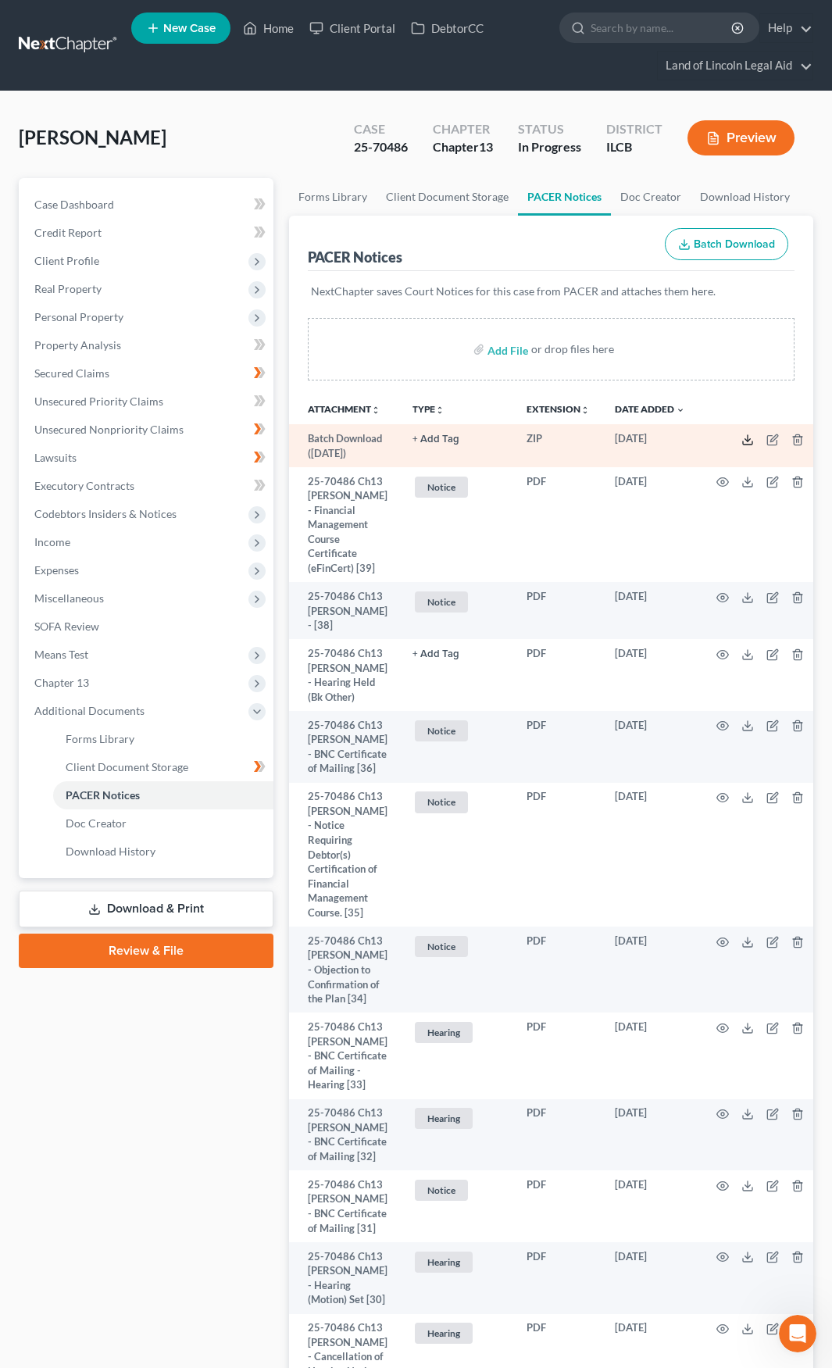
click at [748, 437] on line at bounding box center [748, 438] width 0 height 6
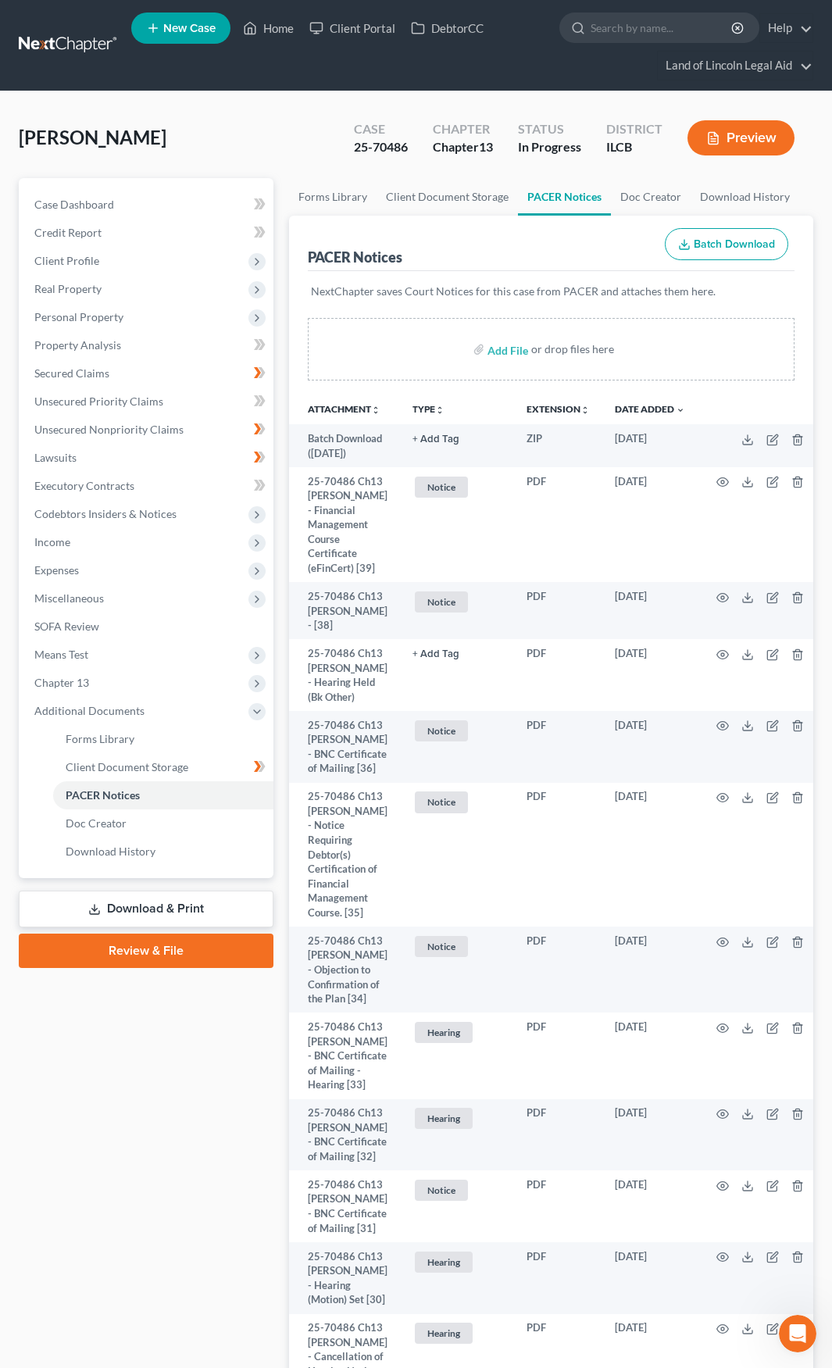
click at [70, 49] on link at bounding box center [69, 45] width 100 height 28
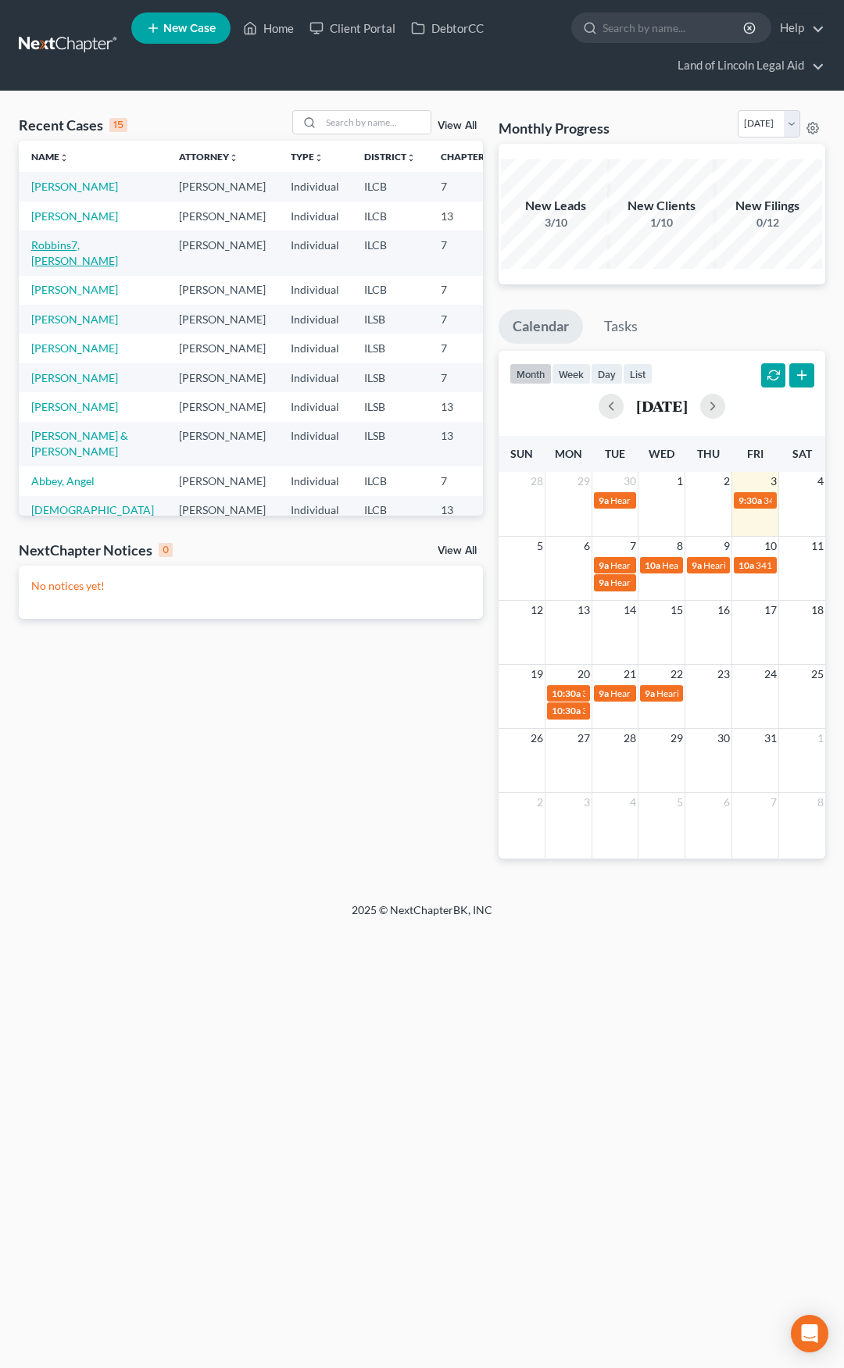
click at [50, 267] on link "Robbins7, [PERSON_NAME]" at bounding box center [74, 252] width 87 height 29
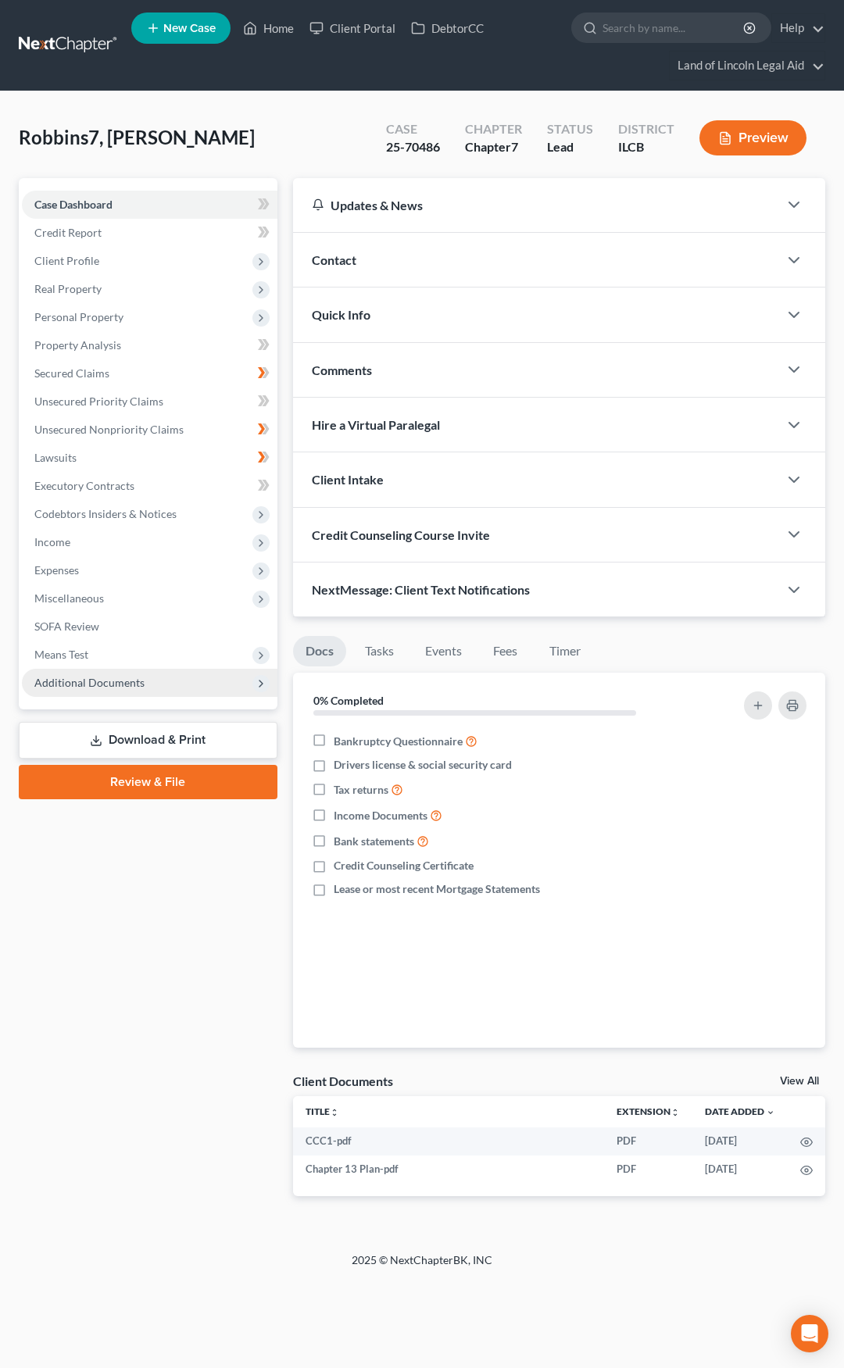
click at [169, 686] on span "Additional Documents" at bounding box center [149, 683] width 255 height 28
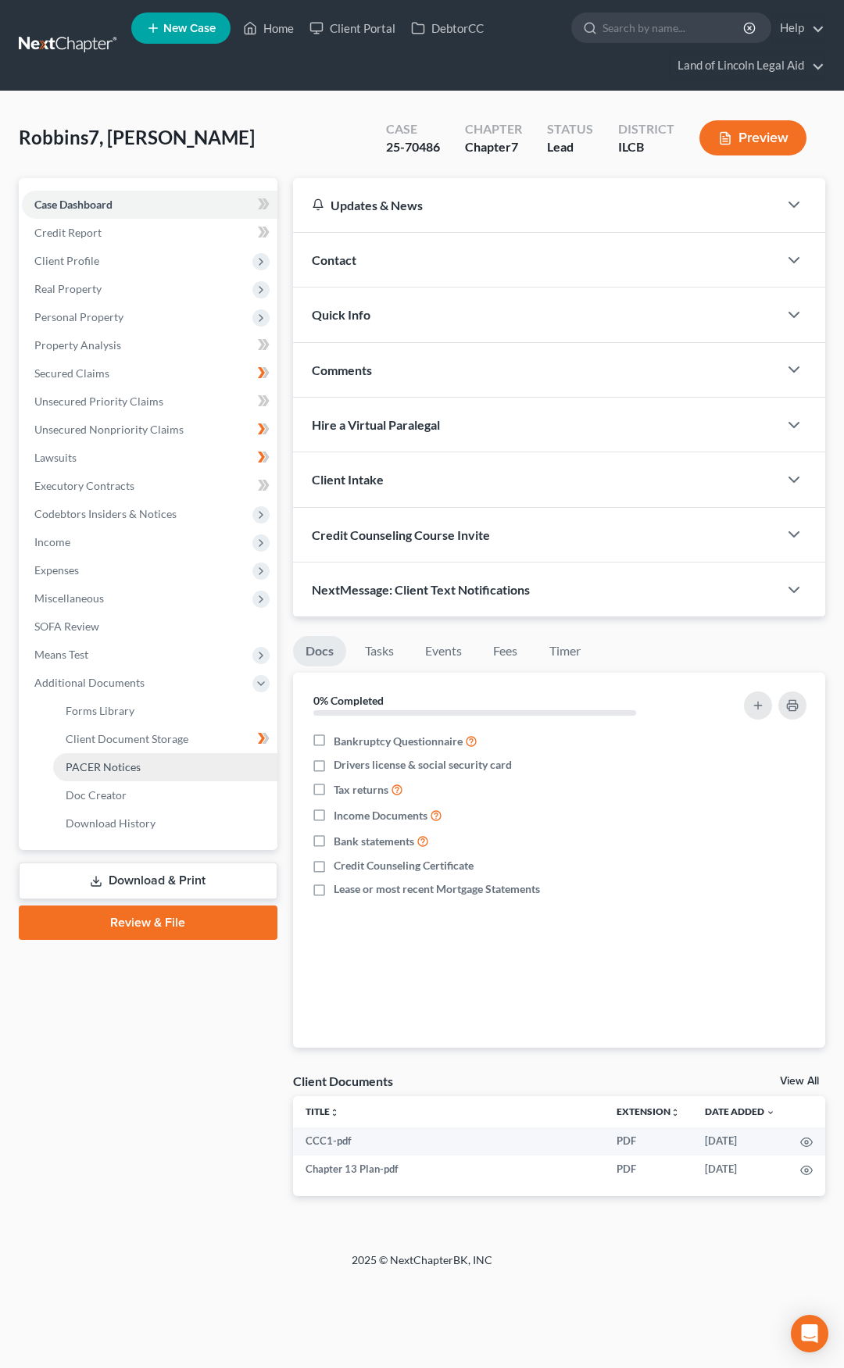
click at [169, 764] on link "PACER Notices" at bounding box center [165, 767] width 224 height 28
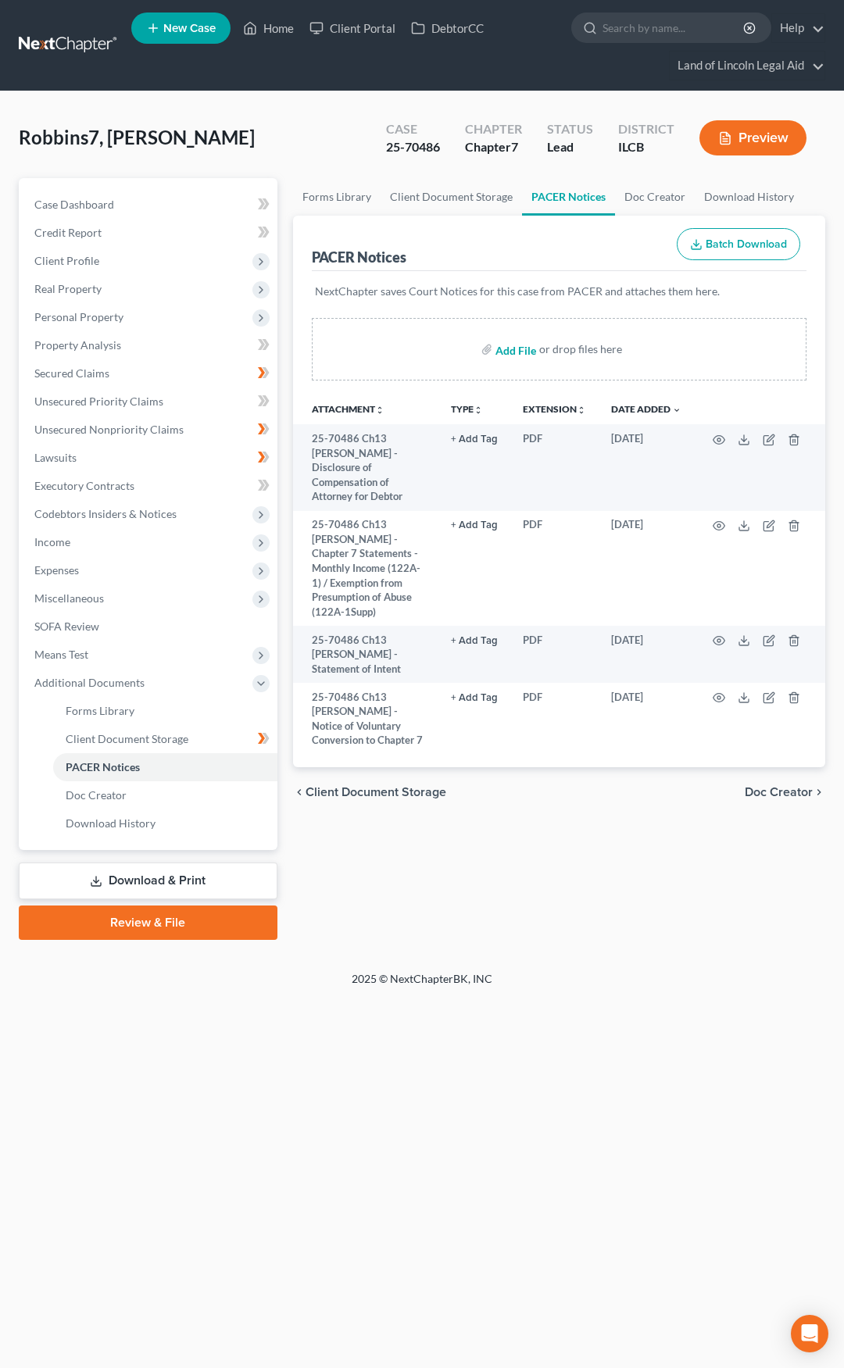
click at [516, 351] on input "file" at bounding box center [513, 349] width 37 height 28
type input "C:\fakepath\Robbins_Melvin_25-70486.zip"
click at [84, 45] on link at bounding box center [69, 45] width 100 height 28
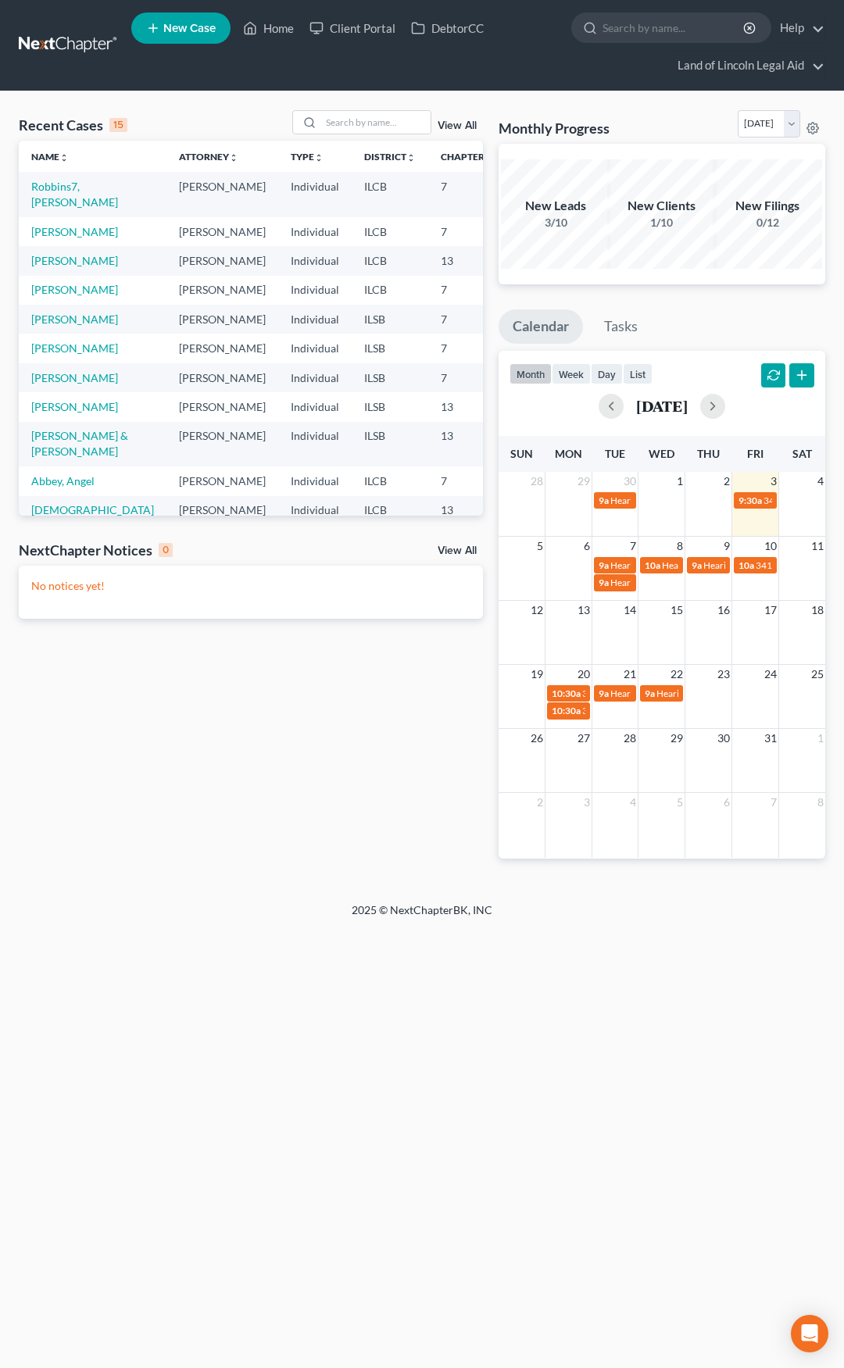
click at [53, 194] on td "Robbins7, [PERSON_NAME]" at bounding box center [93, 194] width 148 height 45
click at [53, 191] on link "Robbins7, [PERSON_NAME]" at bounding box center [74, 194] width 87 height 29
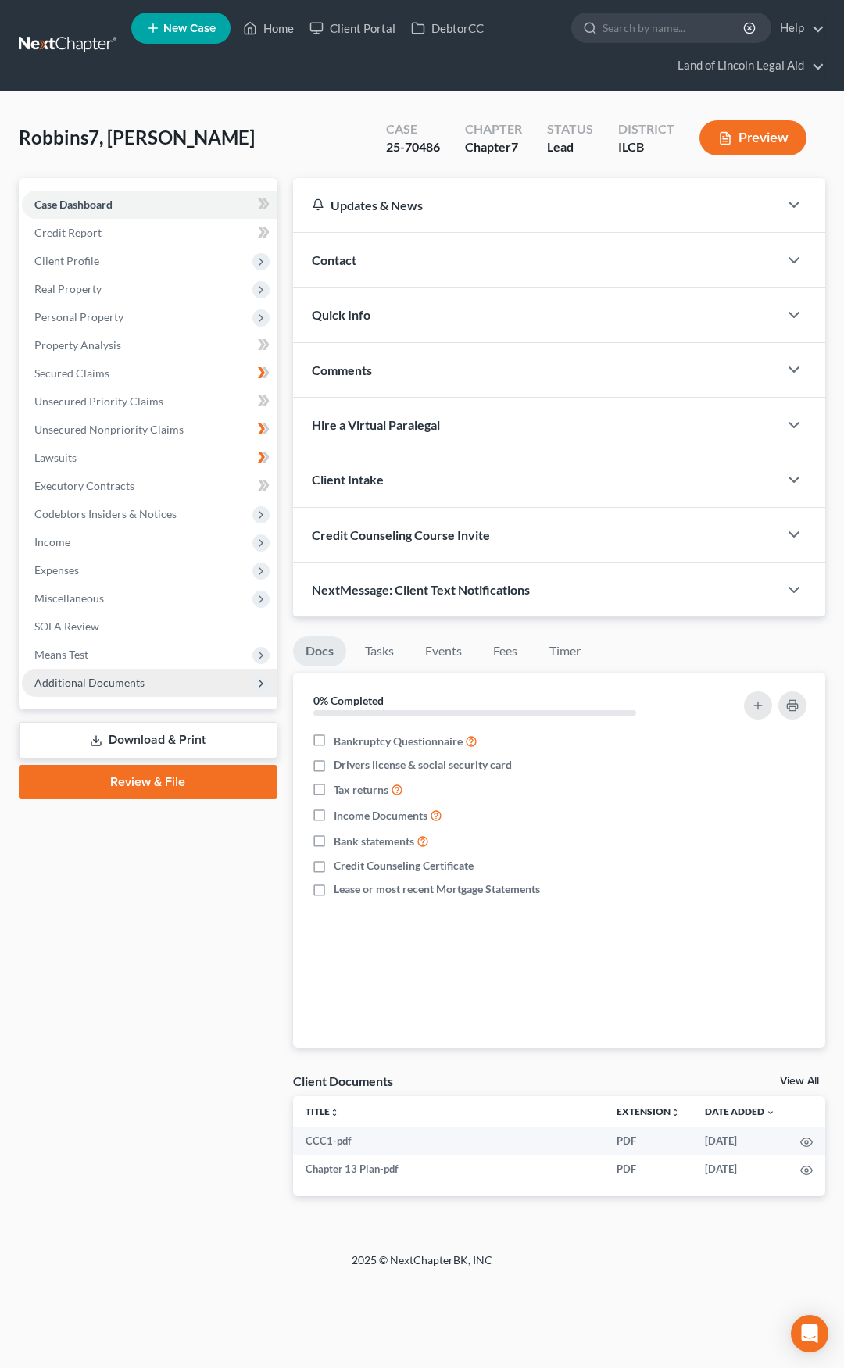
click at [162, 680] on span "Additional Documents" at bounding box center [149, 683] width 255 height 28
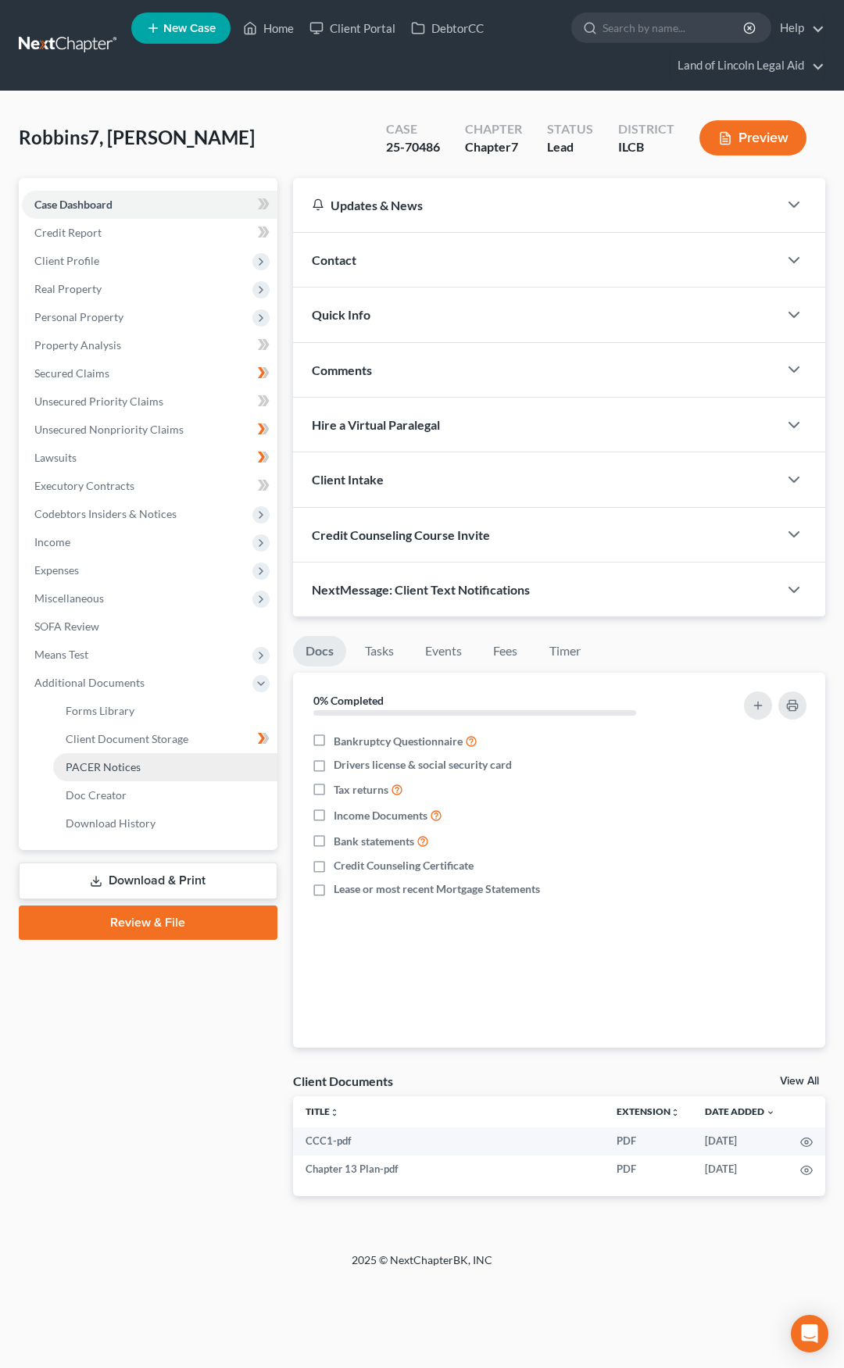
click at [162, 770] on link "PACER Notices" at bounding box center [165, 767] width 224 height 28
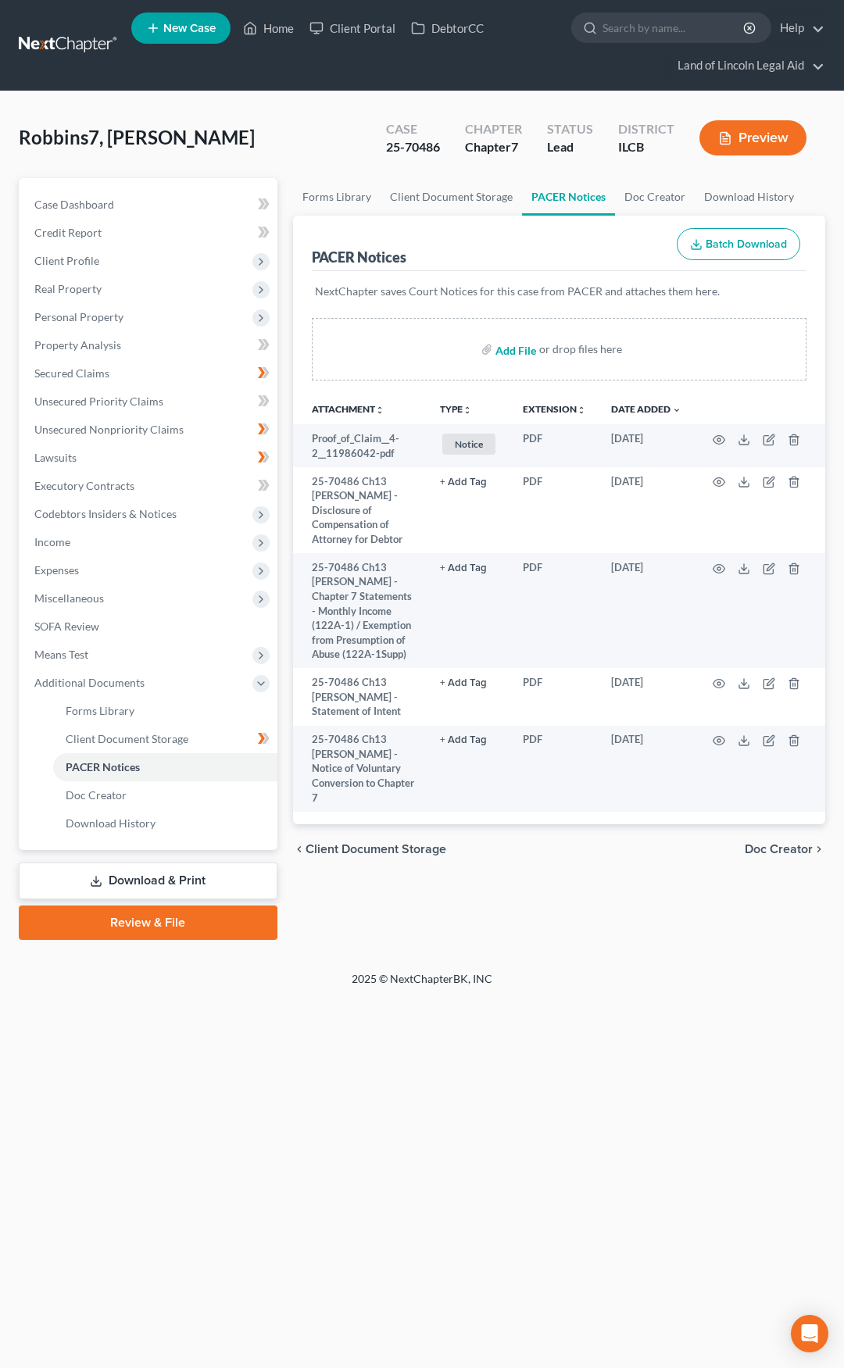
click at [516, 346] on input "file" at bounding box center [513, 349] width 37 height 28
click at [519, 352] on input "file" at bounding box center [513, 349] width 37 height 28
type input "C:\fakepath\25-70486_Ch13_Melvin_L_Robbins_-__38__12260329.pdf"
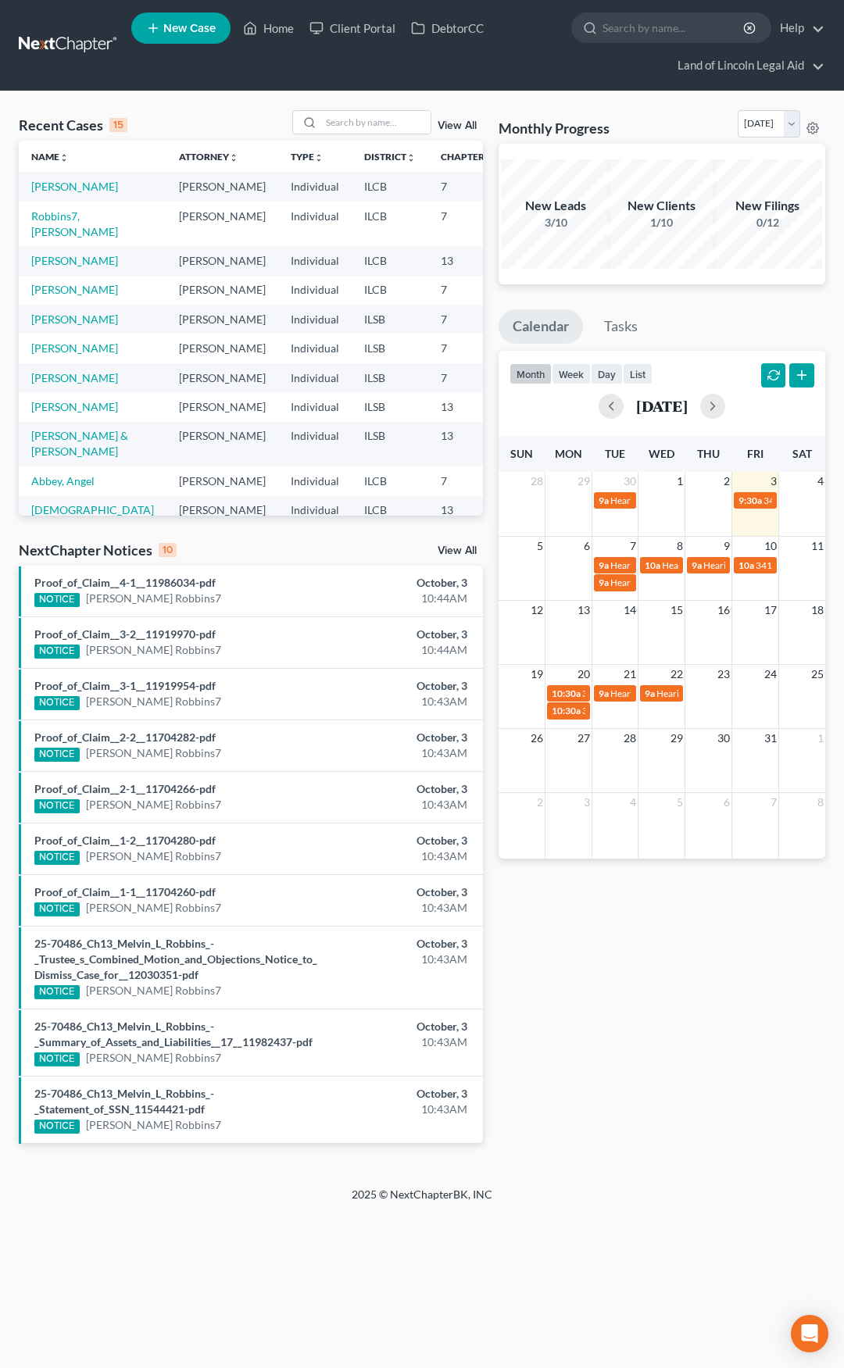
click at [453, 125] on link "View All" at bounding box center [456, 125] width 39 height 11
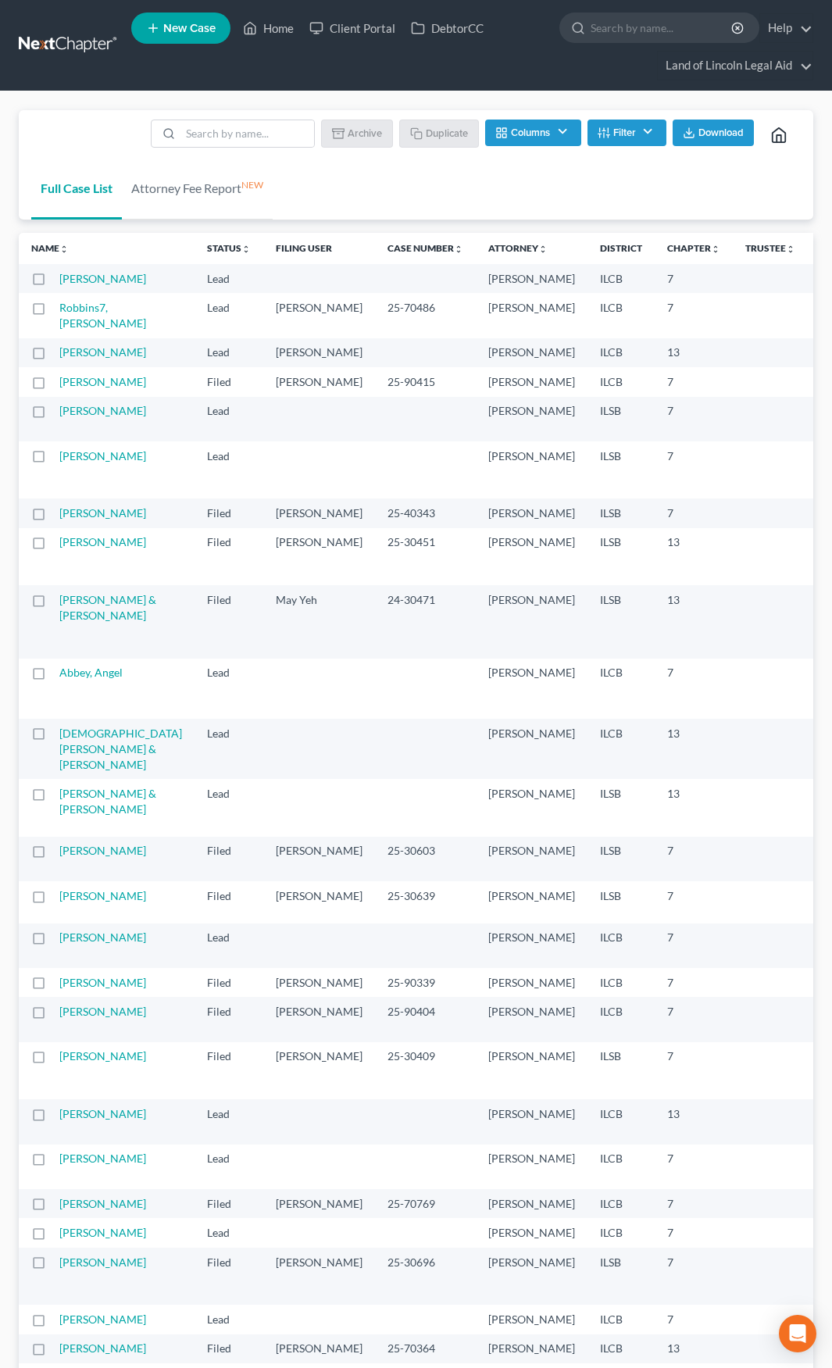
click at [53, 356] on label at bounding box center [53, 356] width 0 height 0
click at [59, 355] on input "checkbox" at bounding box center [64, 349] width 10 height 10
click at [353, 132] on button "Archive" at bounding box center [359, 133] width 70 height 27
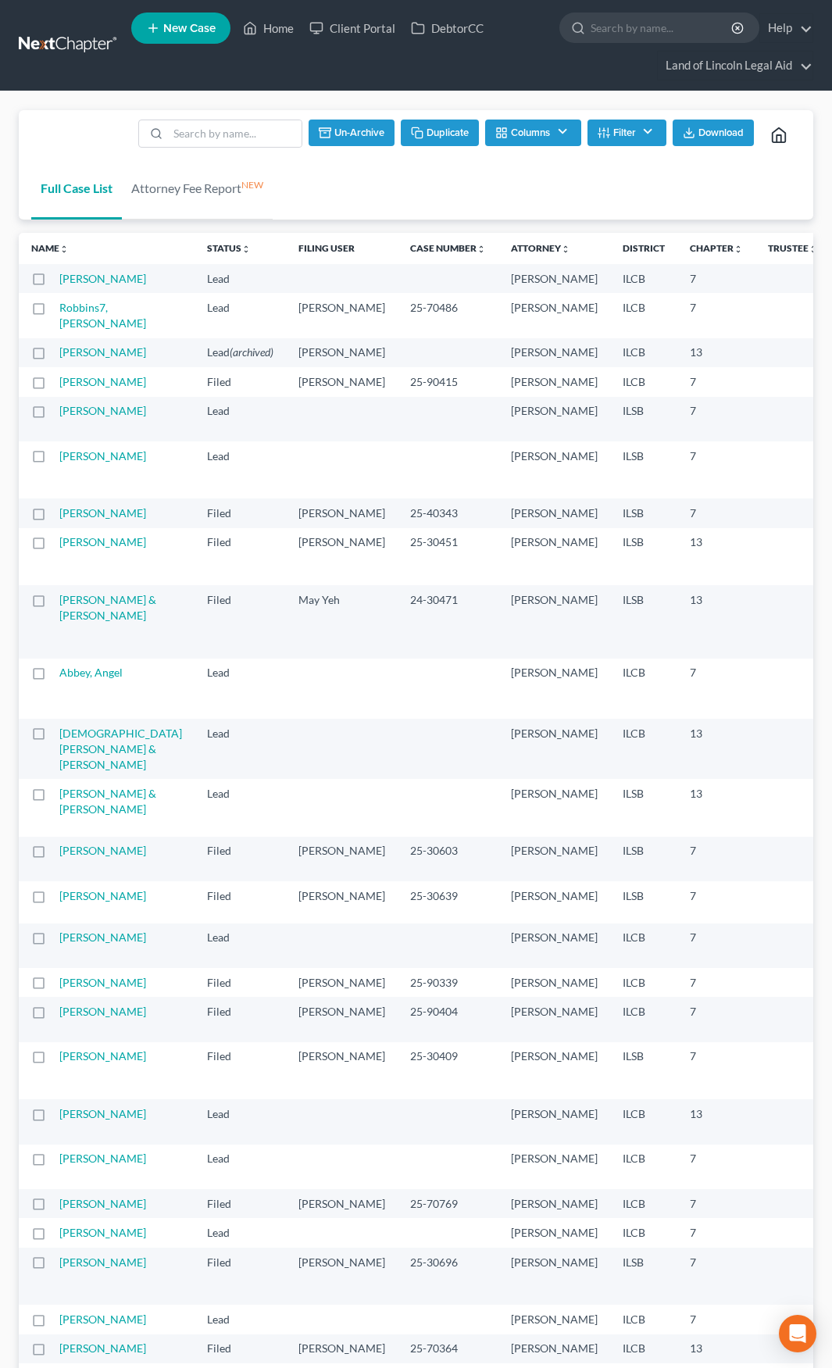
checkbox input "false"
click at [76, 41] on link at bounding box center [69, 45] width 100 height 28
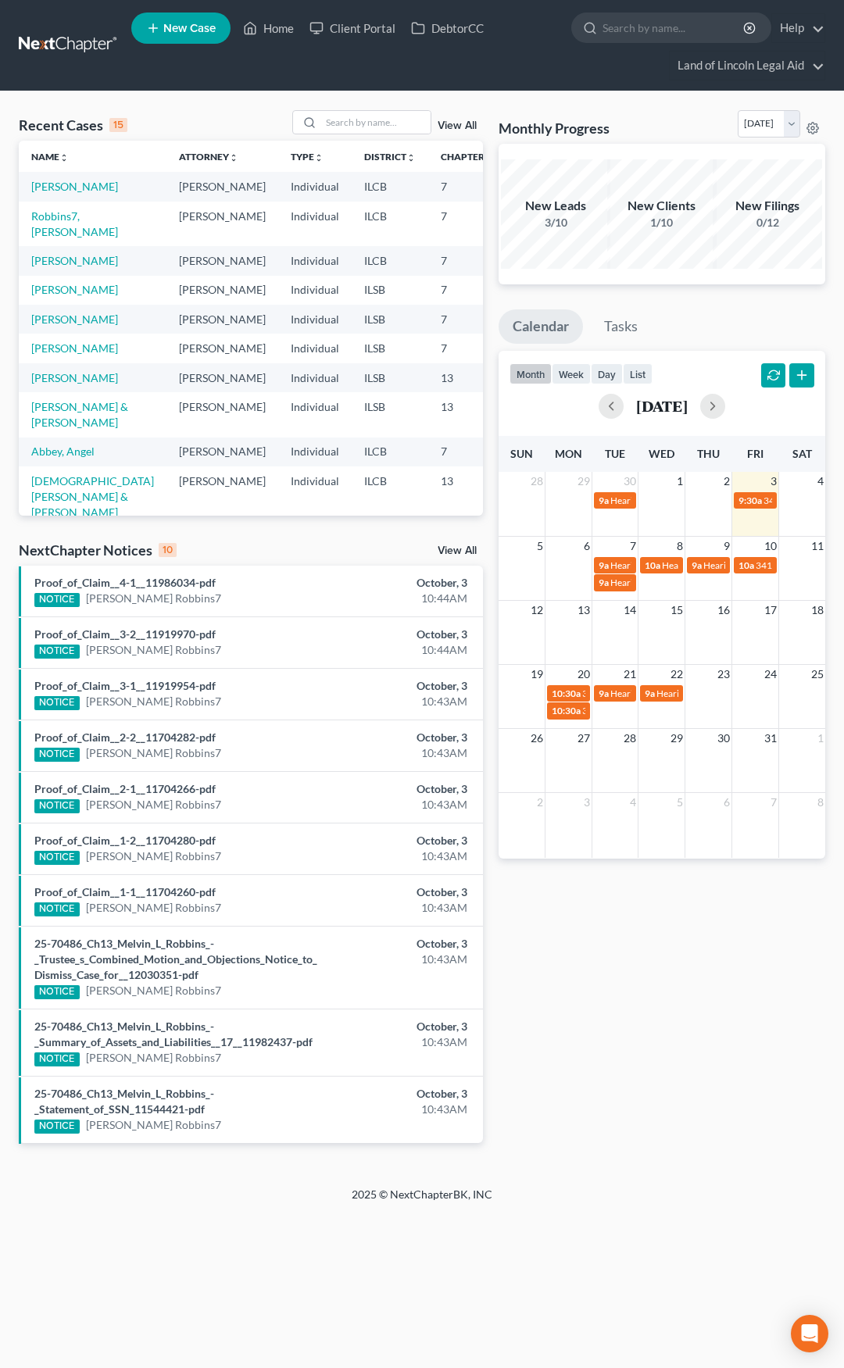
click at [457, 551] on link "View All" at bounding box center [456, 550] width 39 height 11
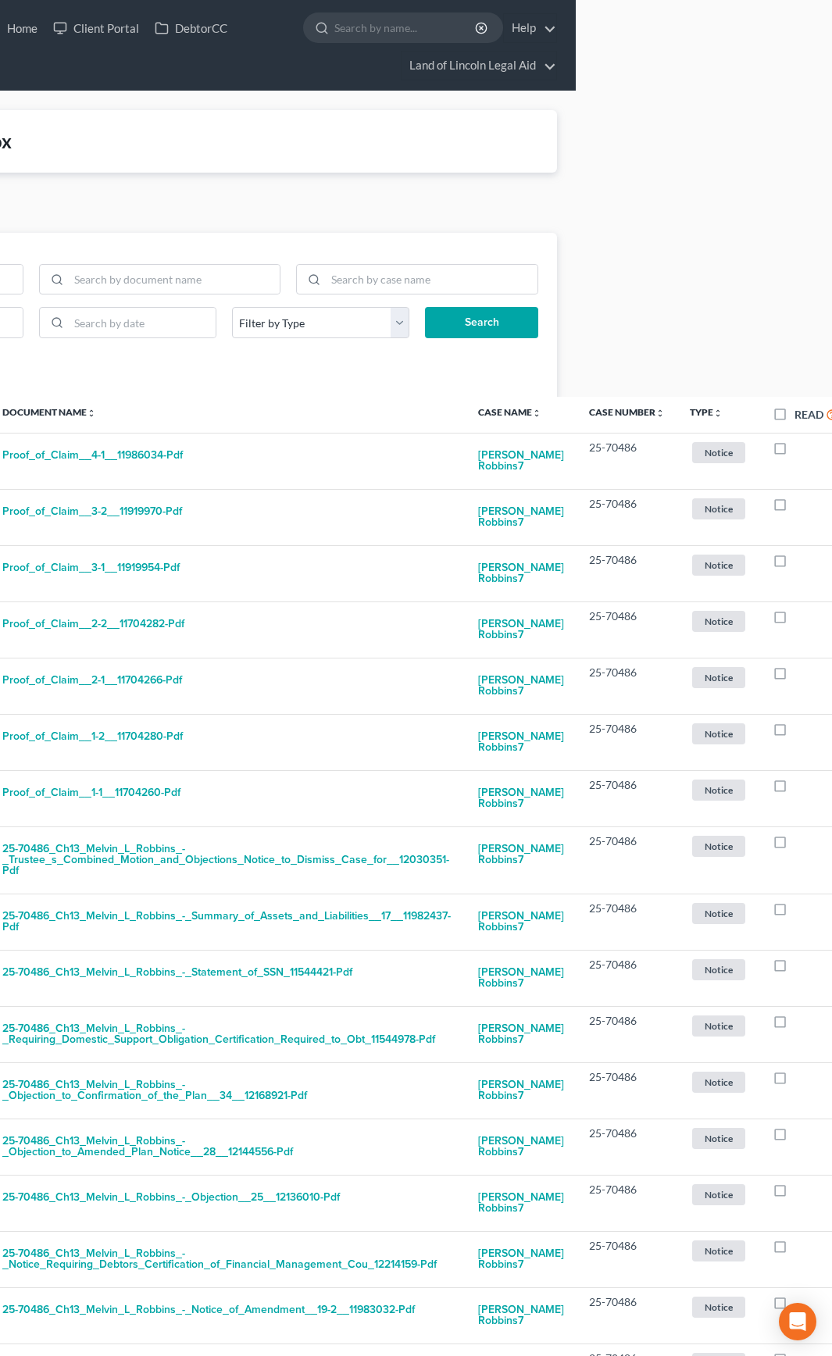
scroll to position [0, 264]
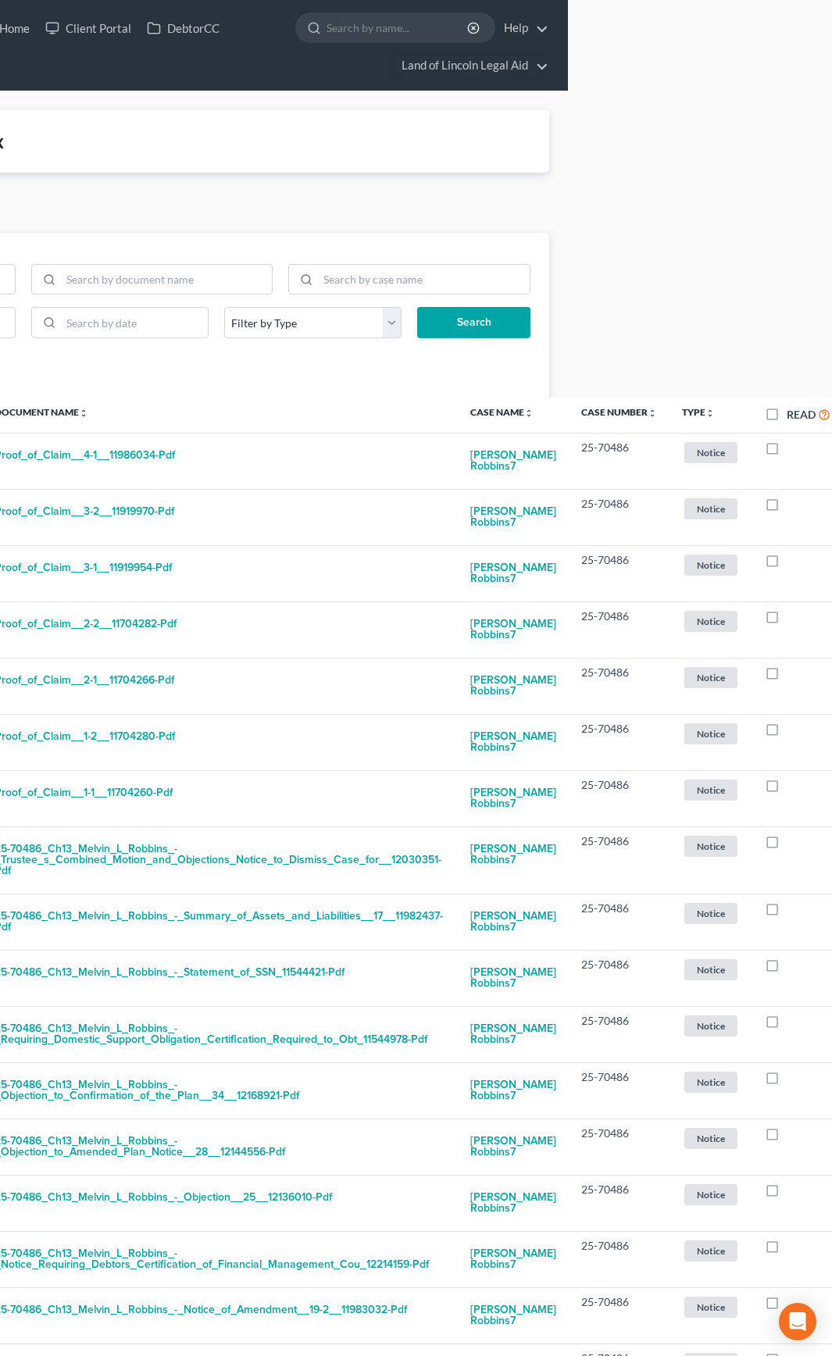
click at [787, 416] on label "Read" at bounding box center [809, 414] width 44 height 18
click at [793, 416] on input "Read" at bounding box center [798, 410] width 10 height 10
checkbox input "true"
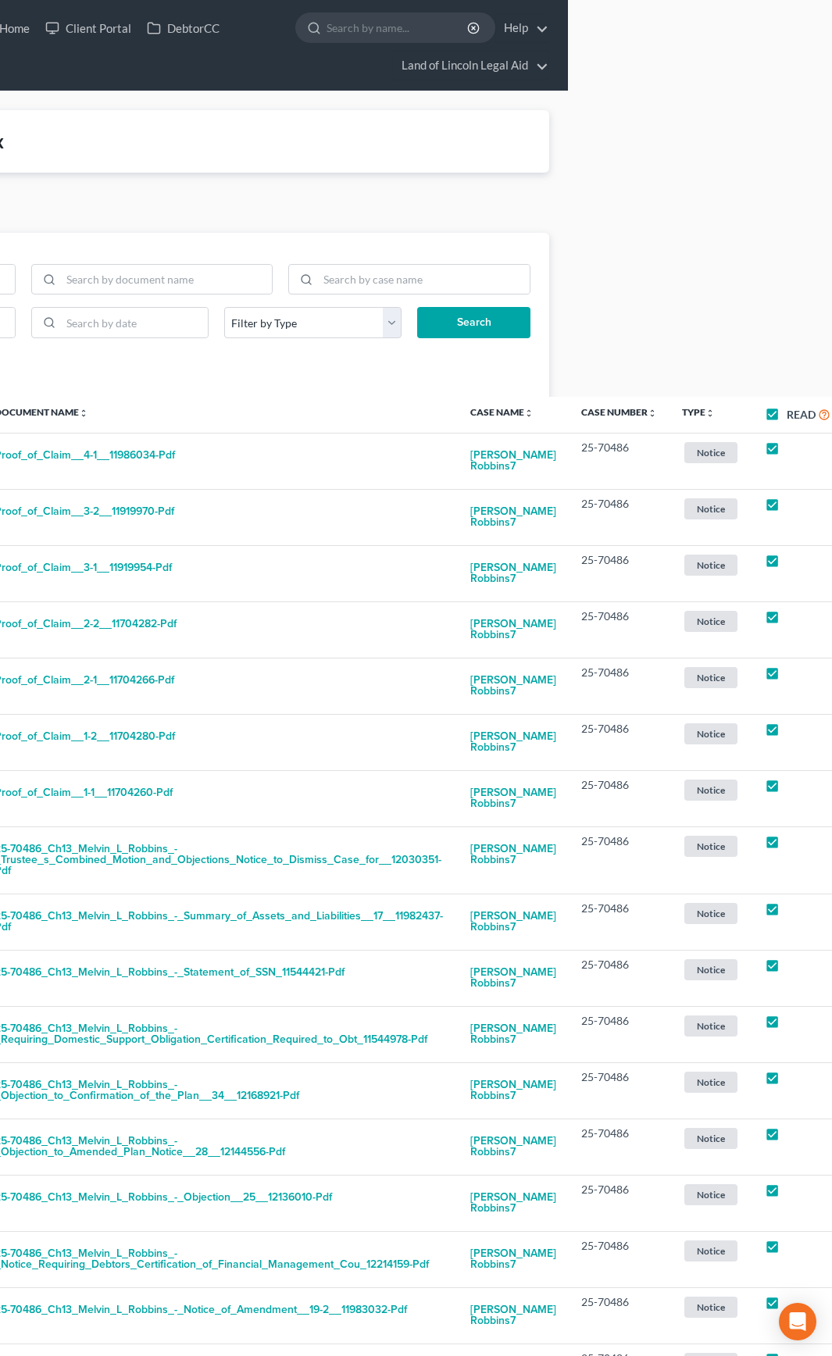
checkbox input "true"
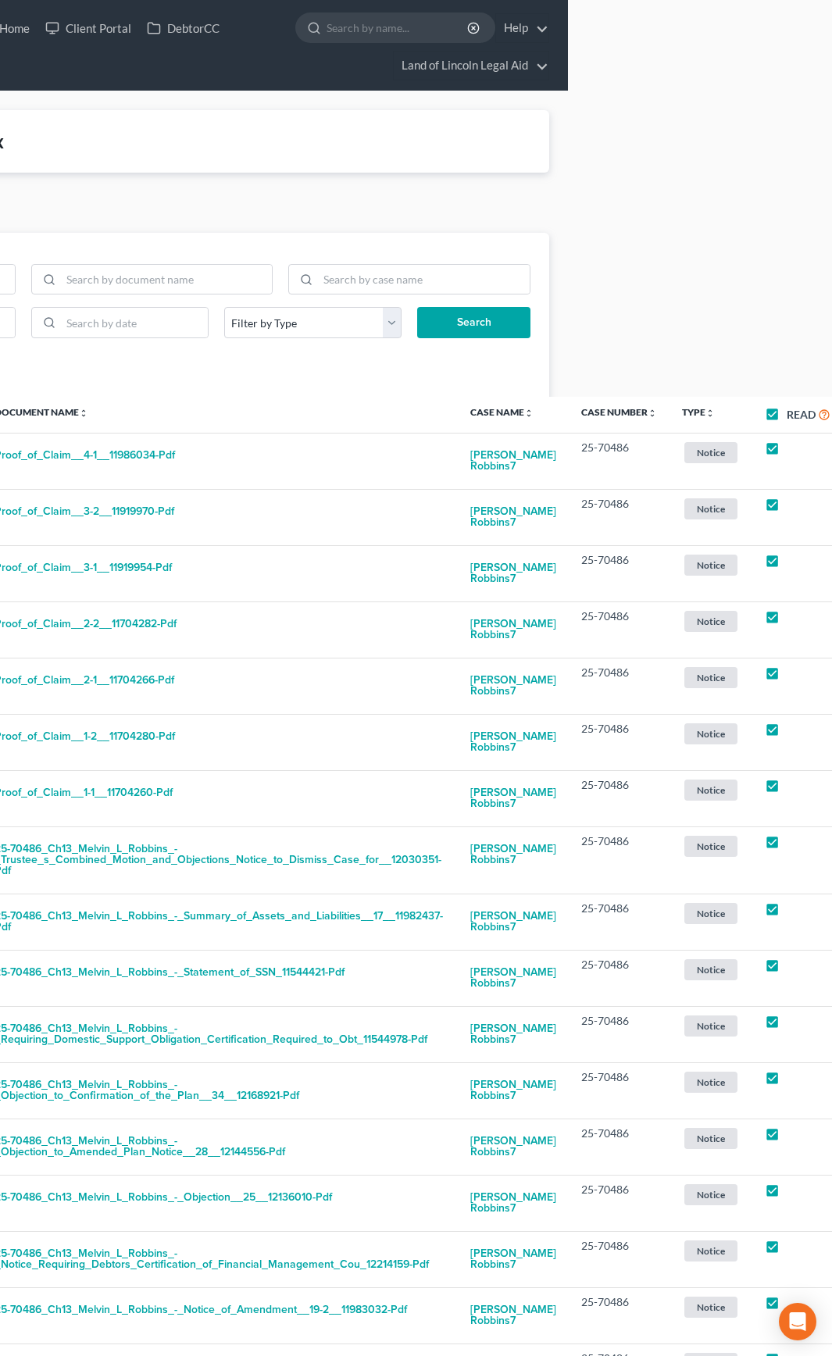
checkbox input "true"
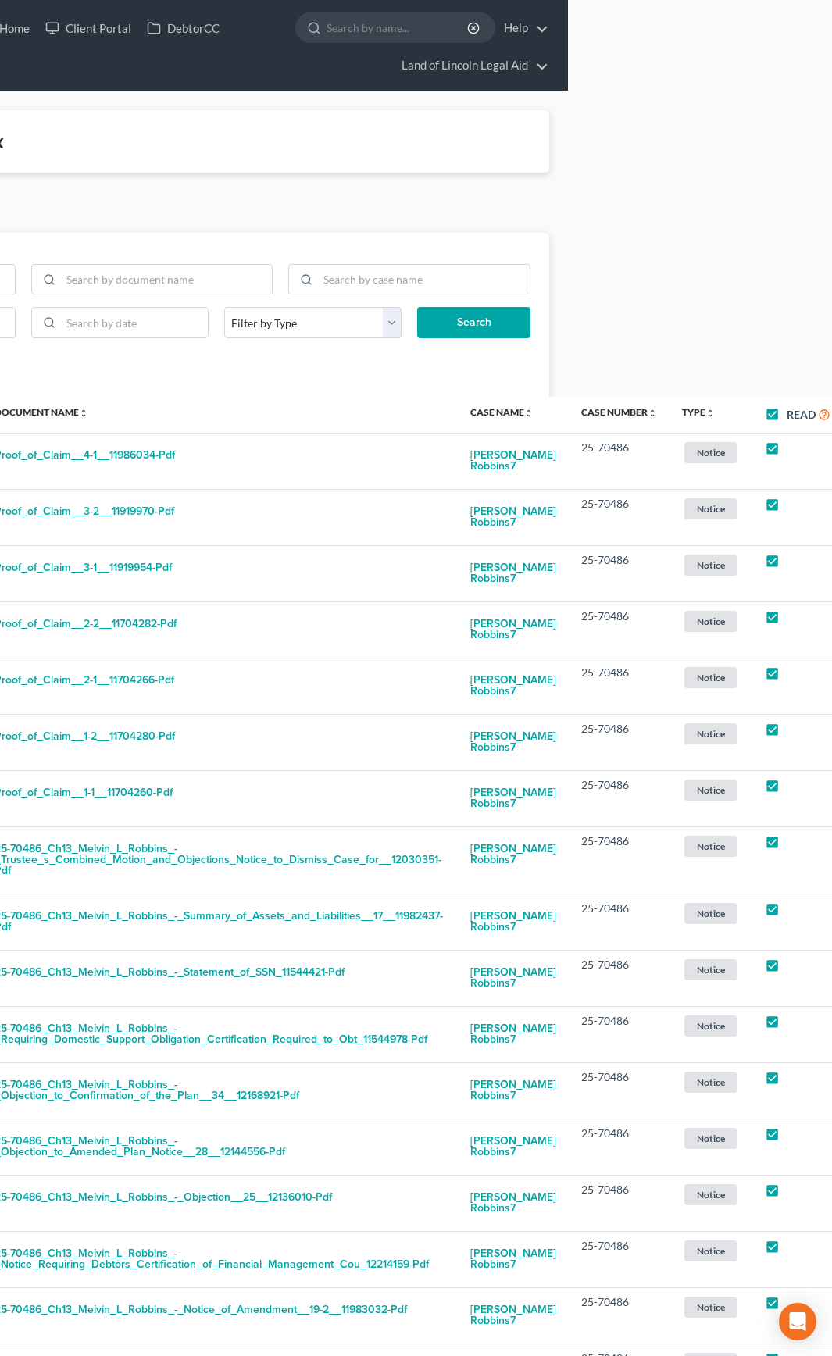
checkbox input "true"
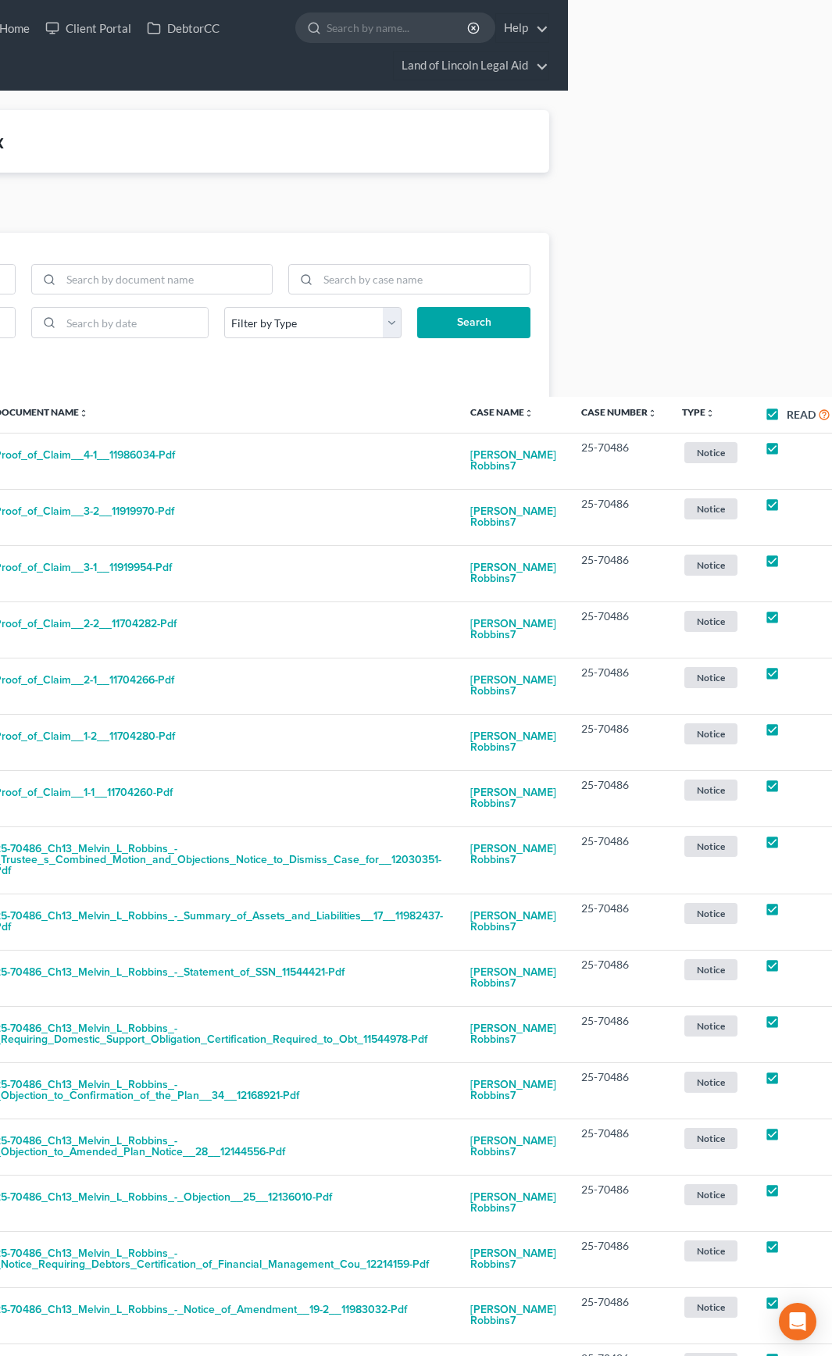
checkbox input "true"
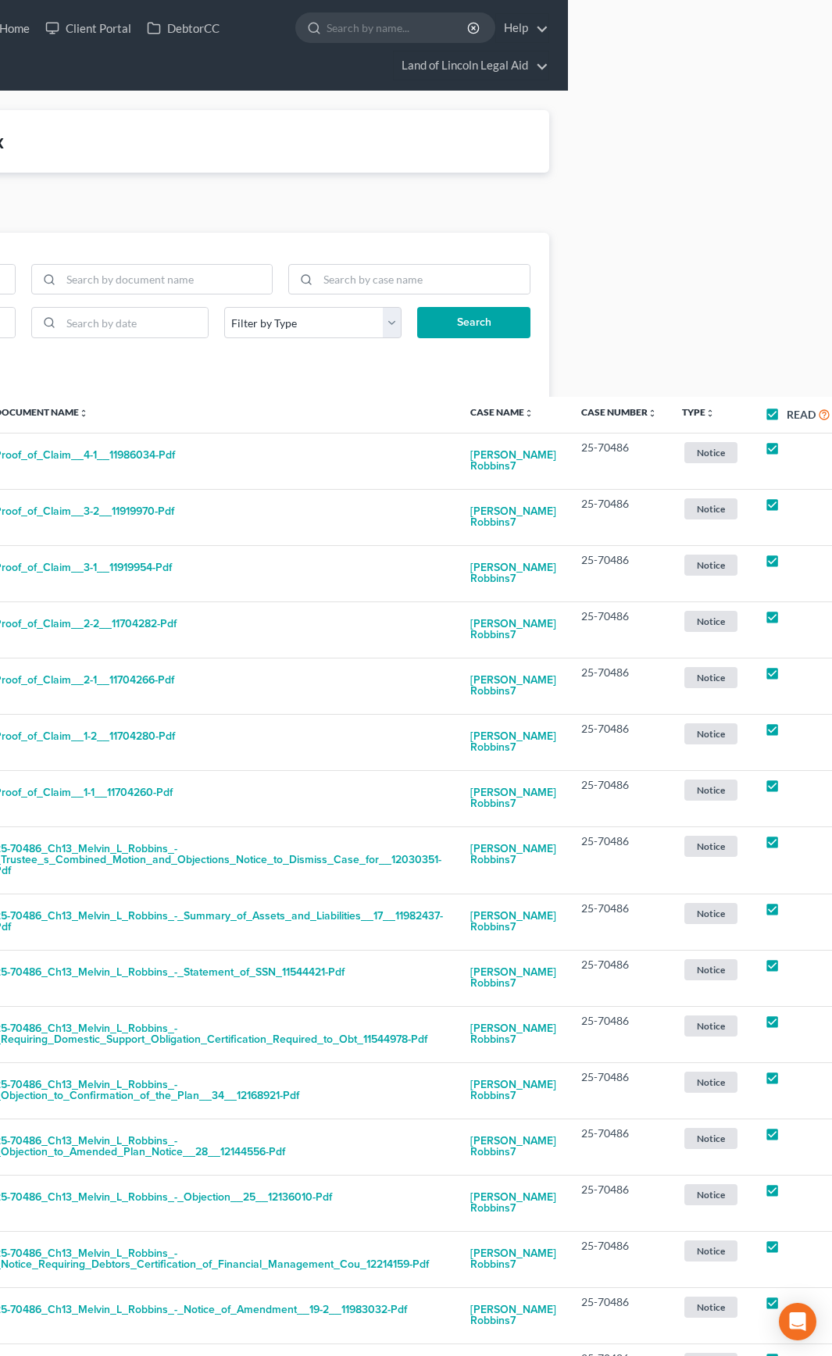
checkbox input "true"
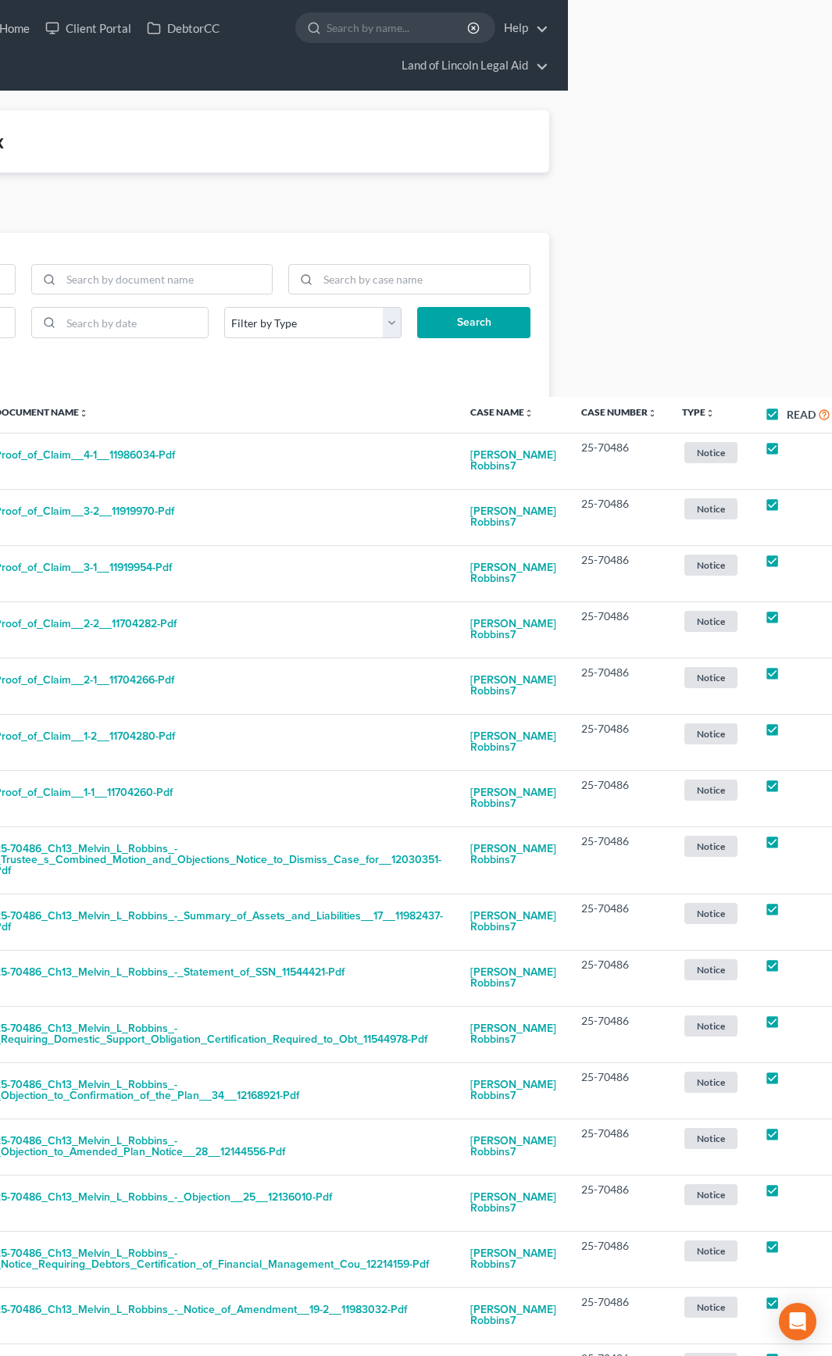
checkbox input "true"
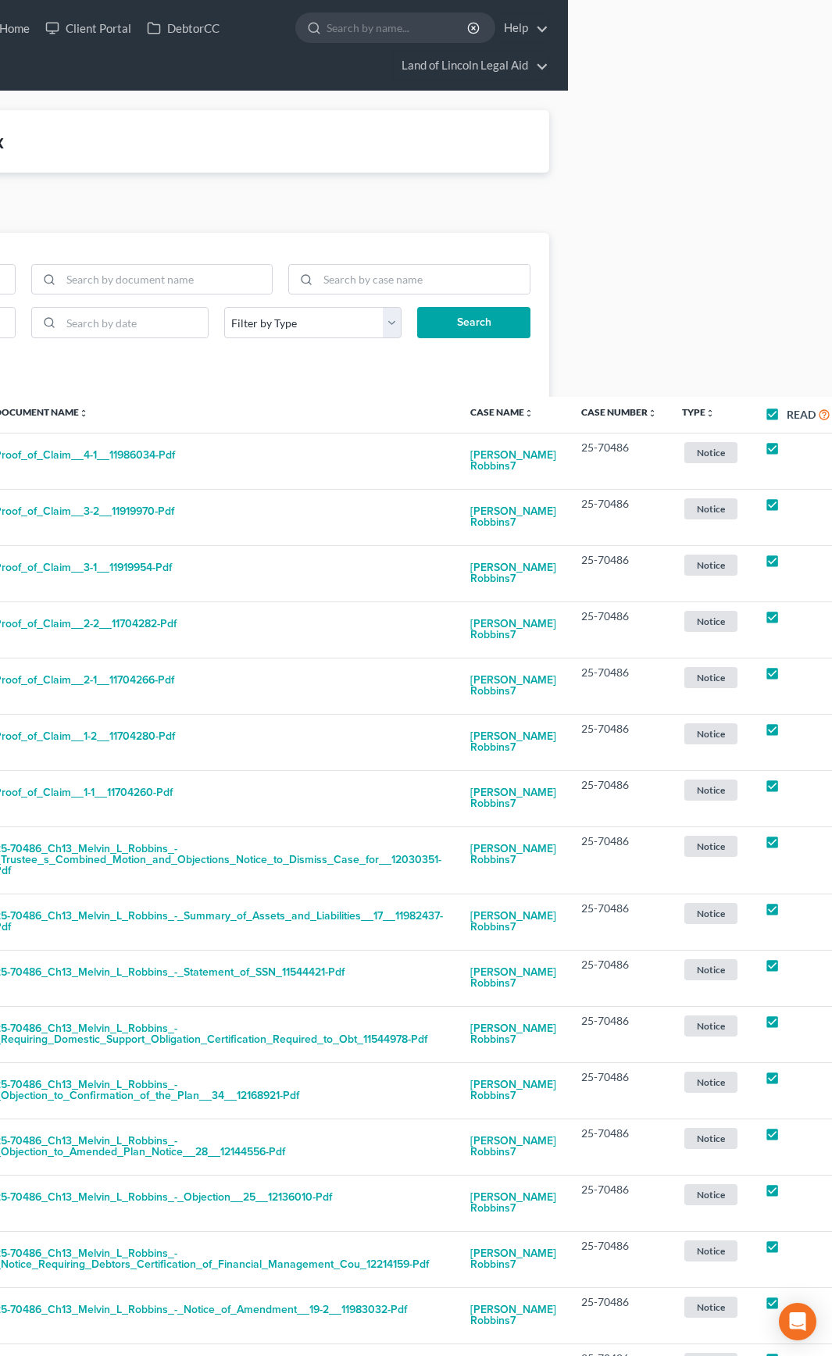
checkbox input "true"
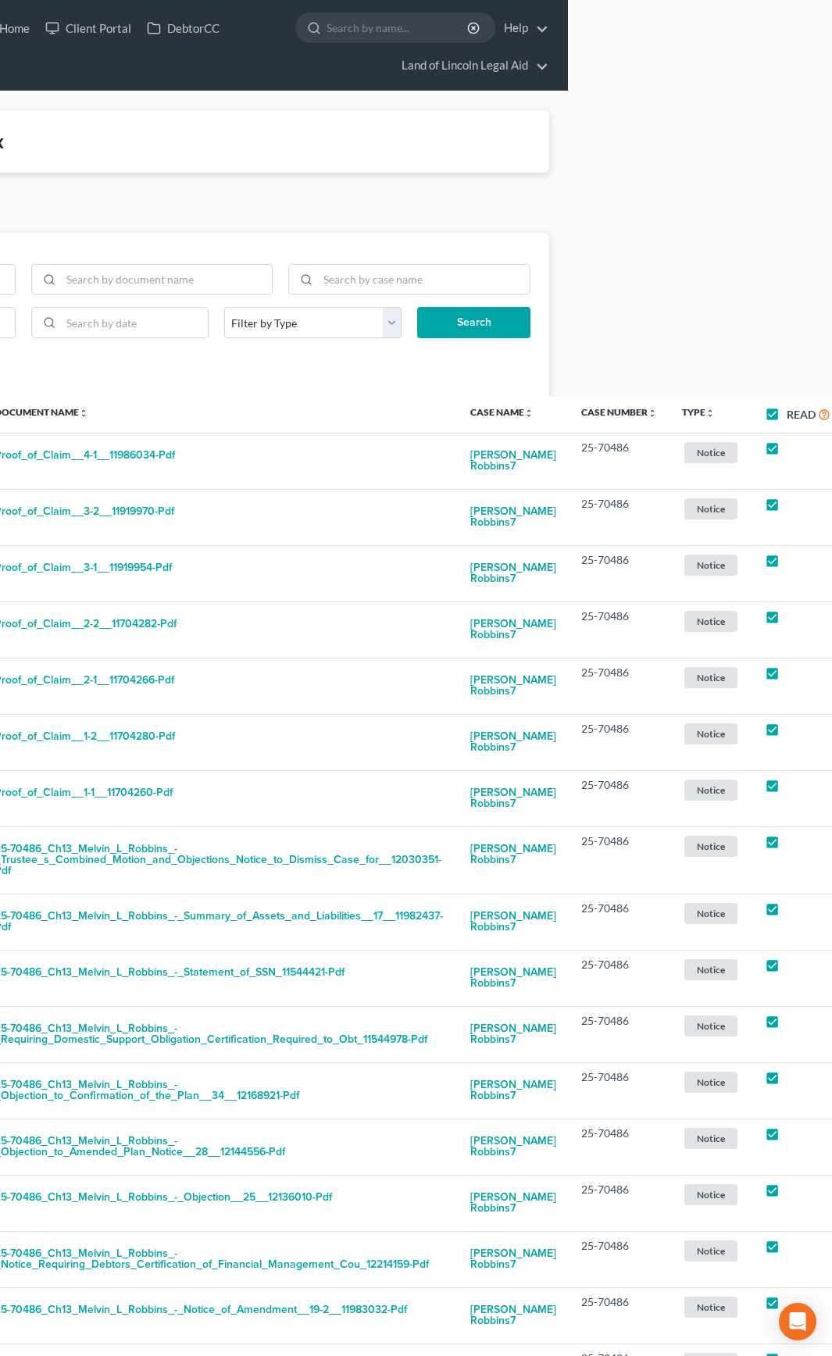
checkbox input "true"
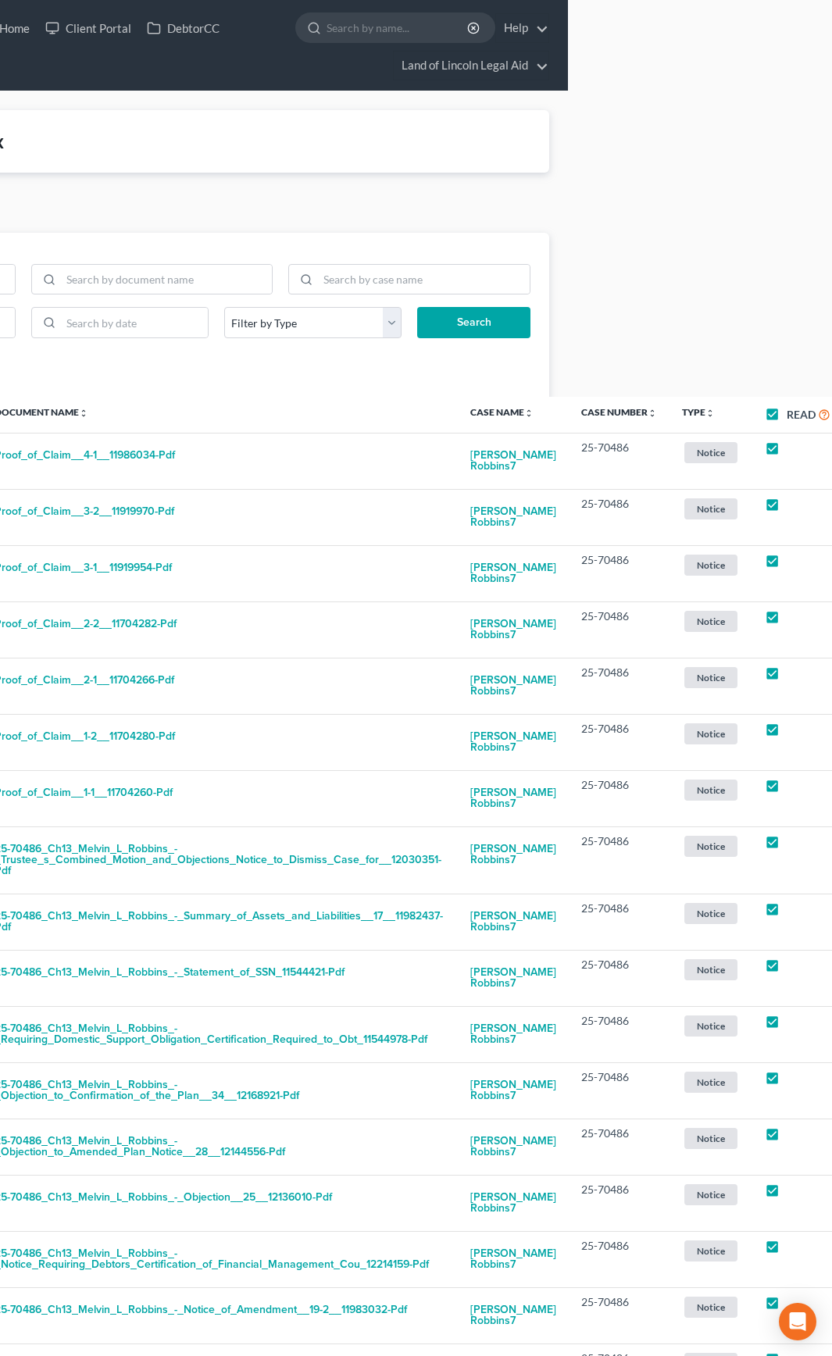
checkbox input "true"
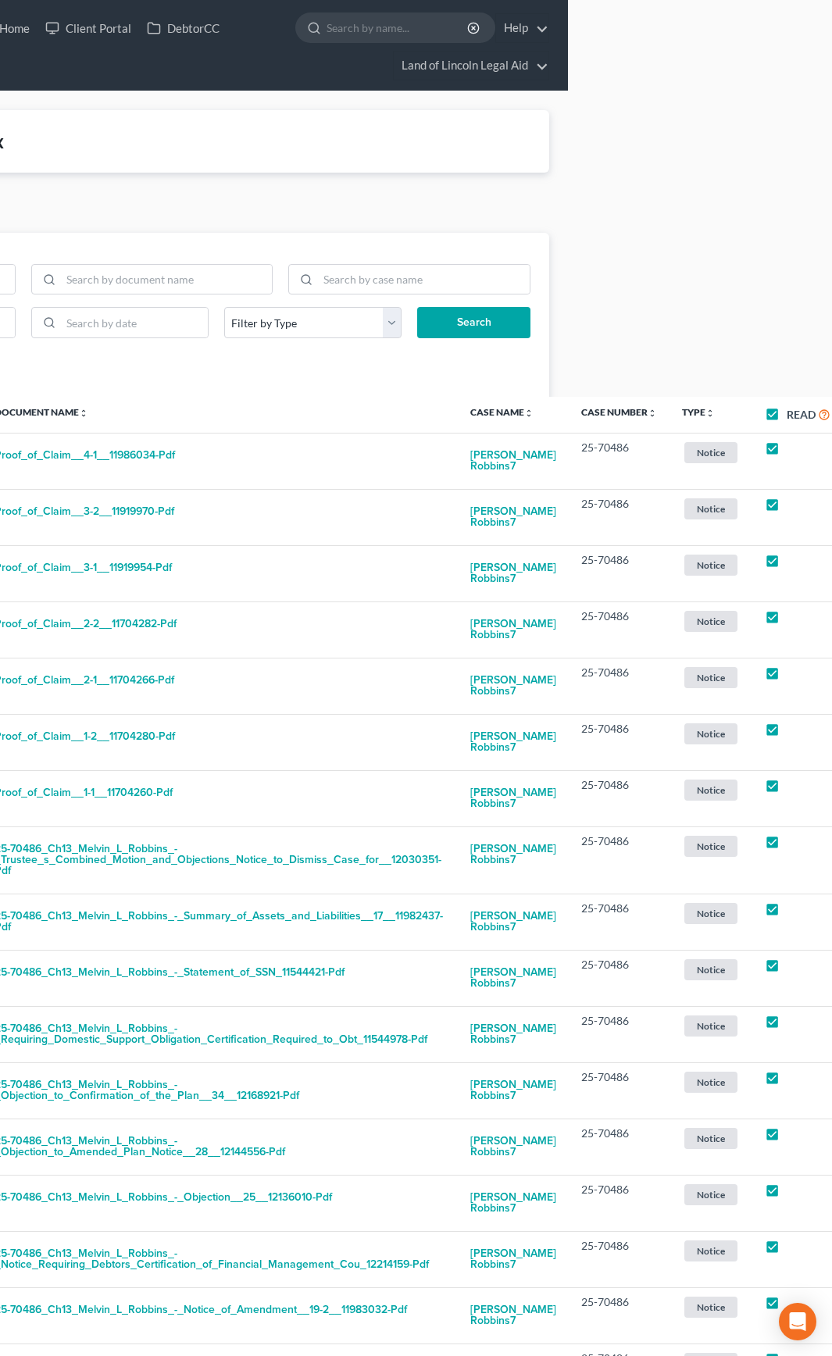
checkbox input "true"
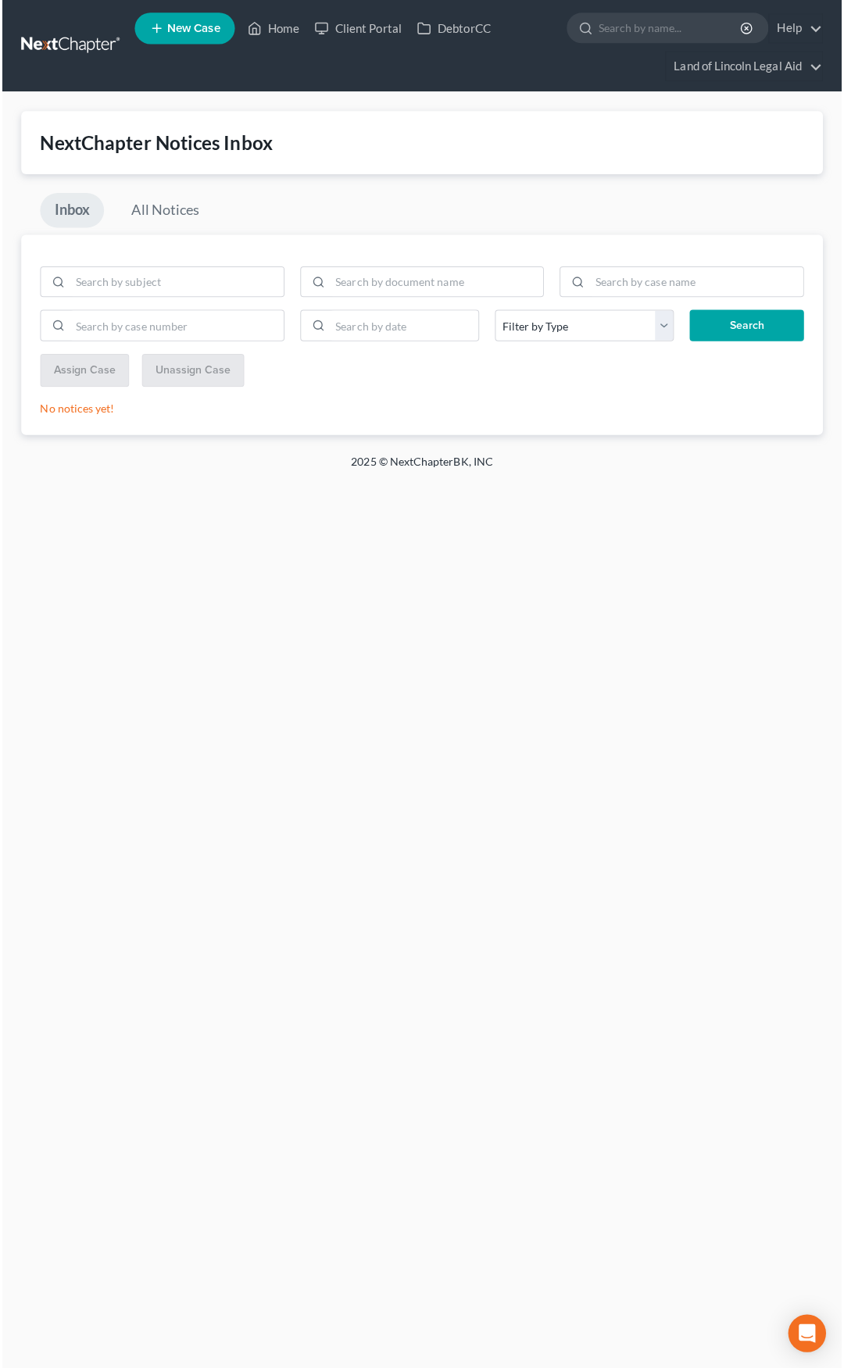
scroll to position [0, 0]
click at [71, 45] on link at bounding box center [69, 45] width 100 height 28
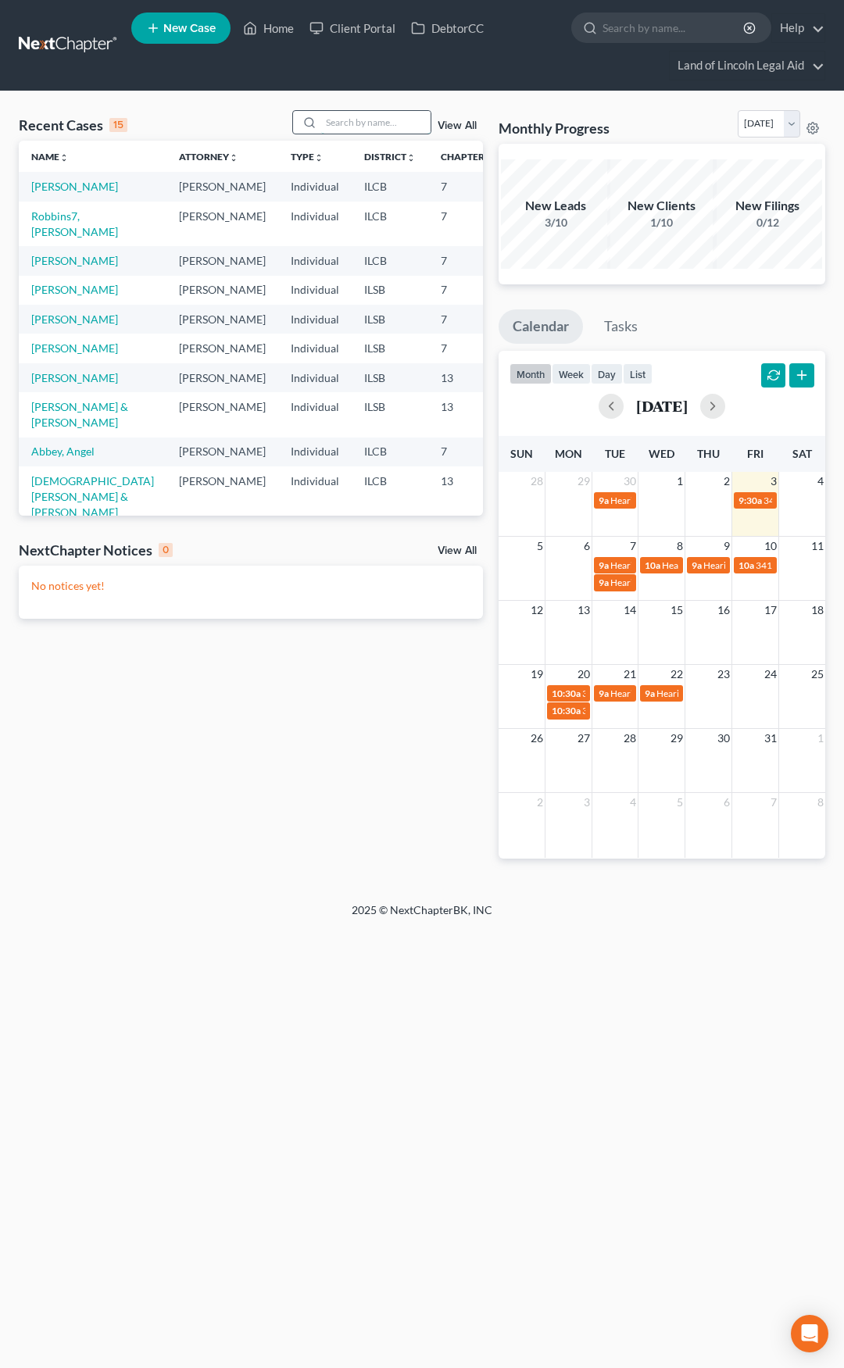
click at [377, 127] on input "search" at bounding box center [375, 122] width 109 height 23
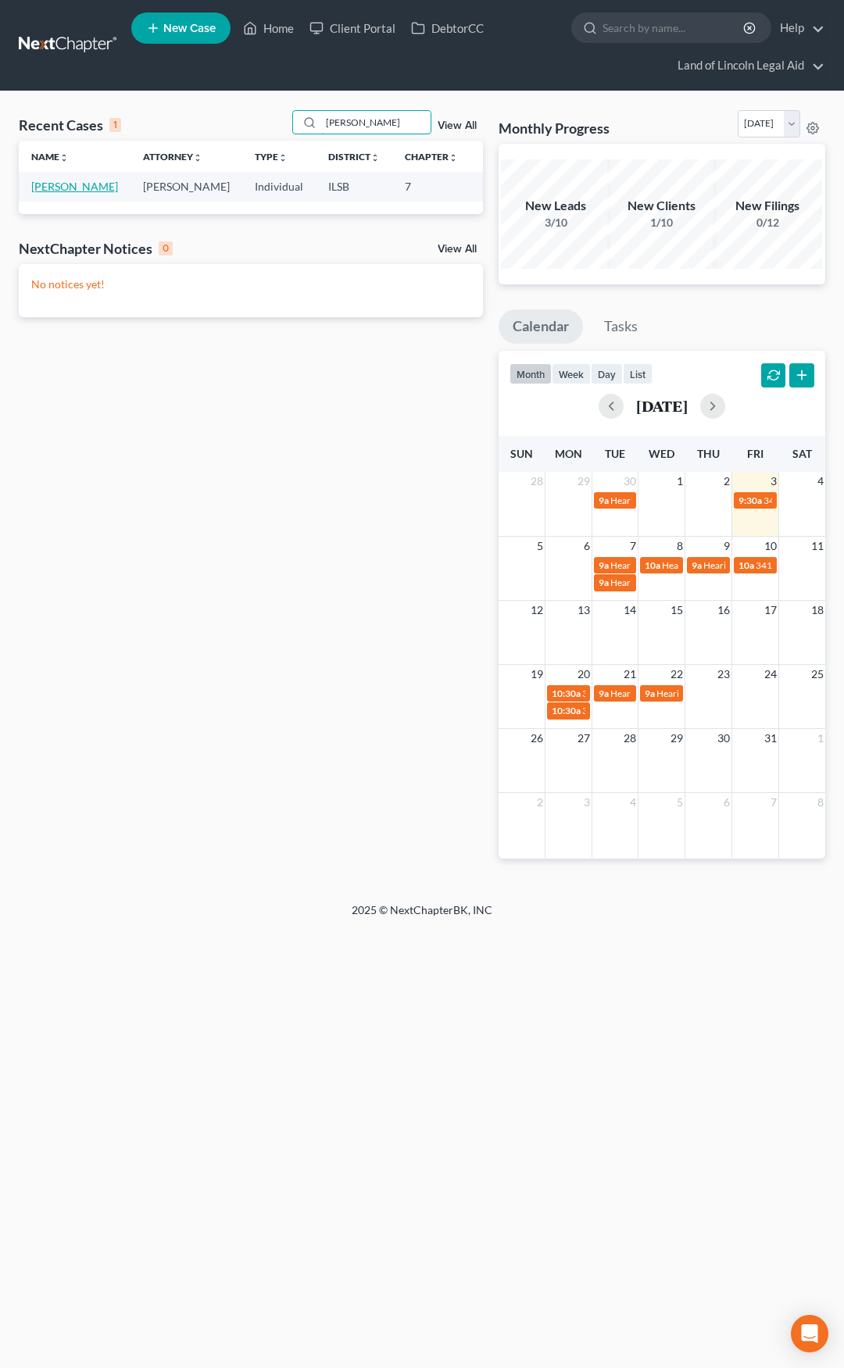
type input "arnold"
click at [49, 191] on link "[PERSON_NAME]" at bounding box center [74, 186] width 87 height 13
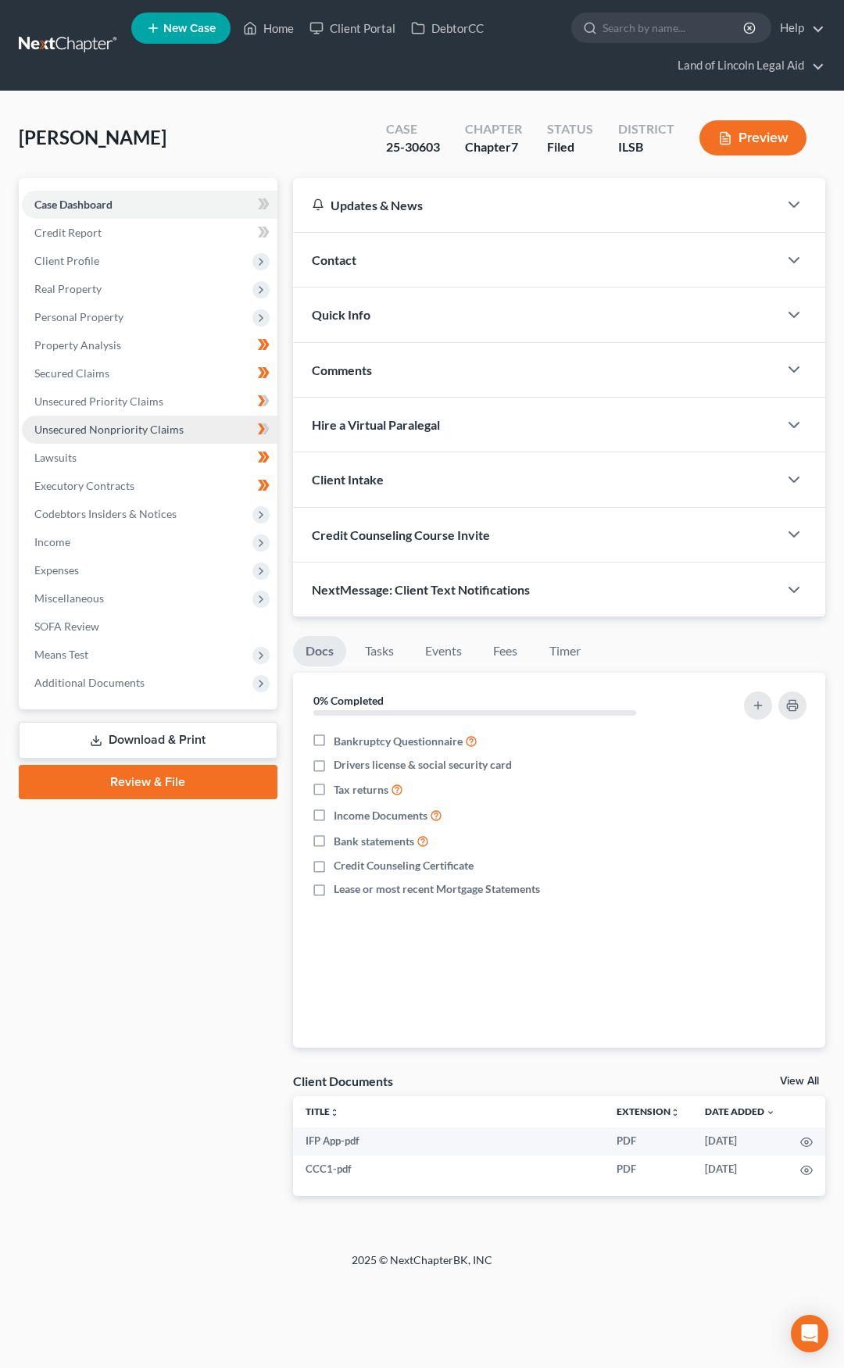
click at [180, 434] on link "Unsecured Nonpriority Claims" at bounding box center [149, 430] width 255 height 28
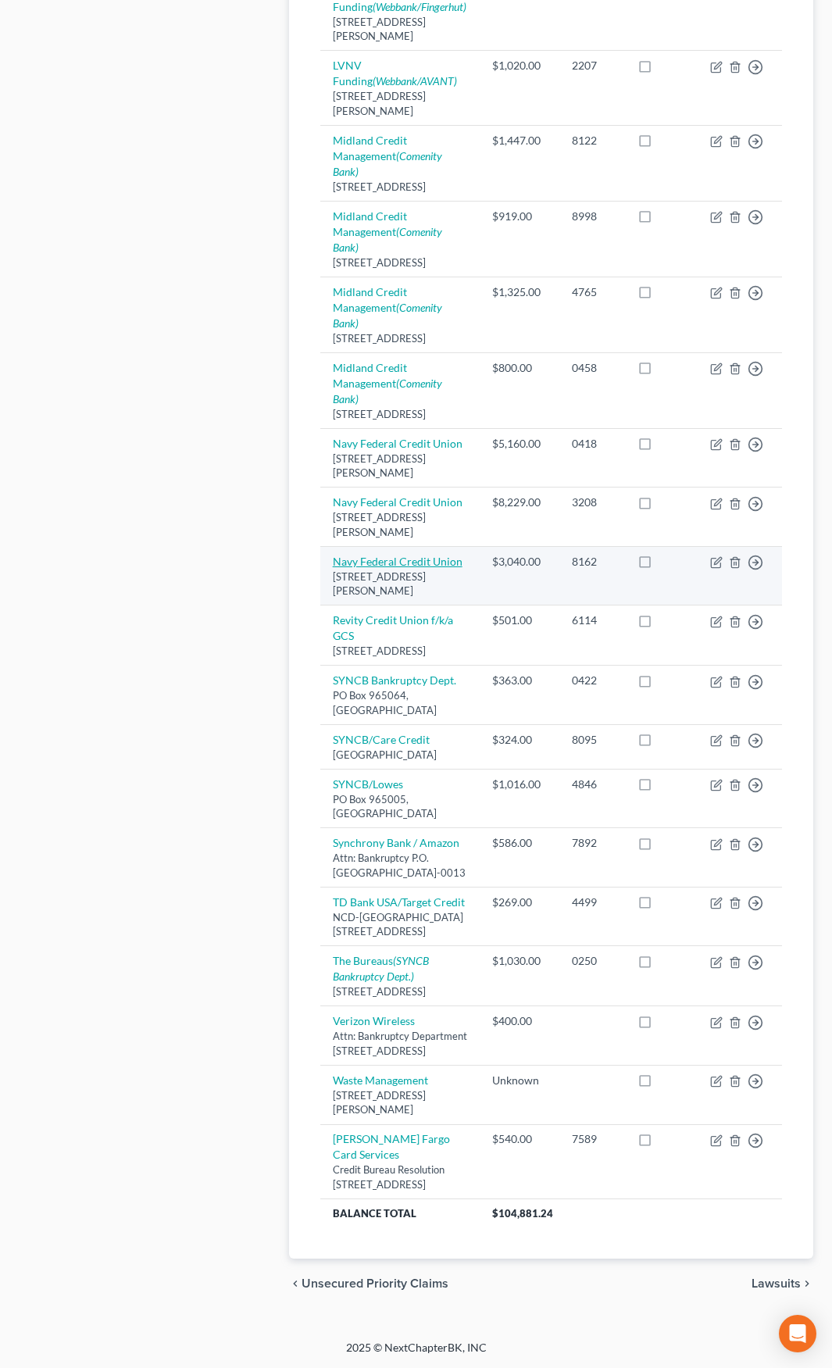
scroll to position [1094, 0]
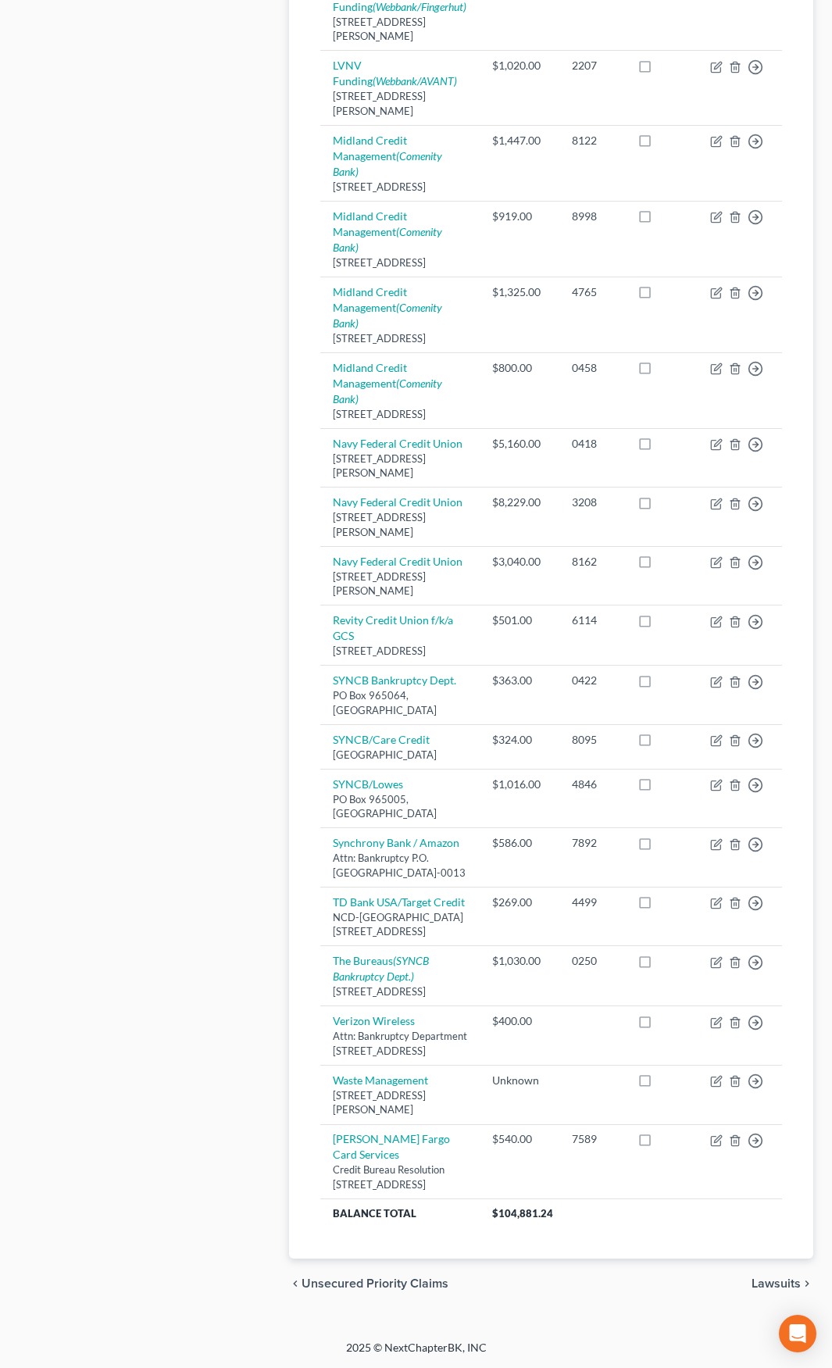
click at [218, 805] on div "Case Dashboard Payments Invoices Payments Payments Credit Report Client Profile" at bounding box center [146, 301] width 270 height 2013
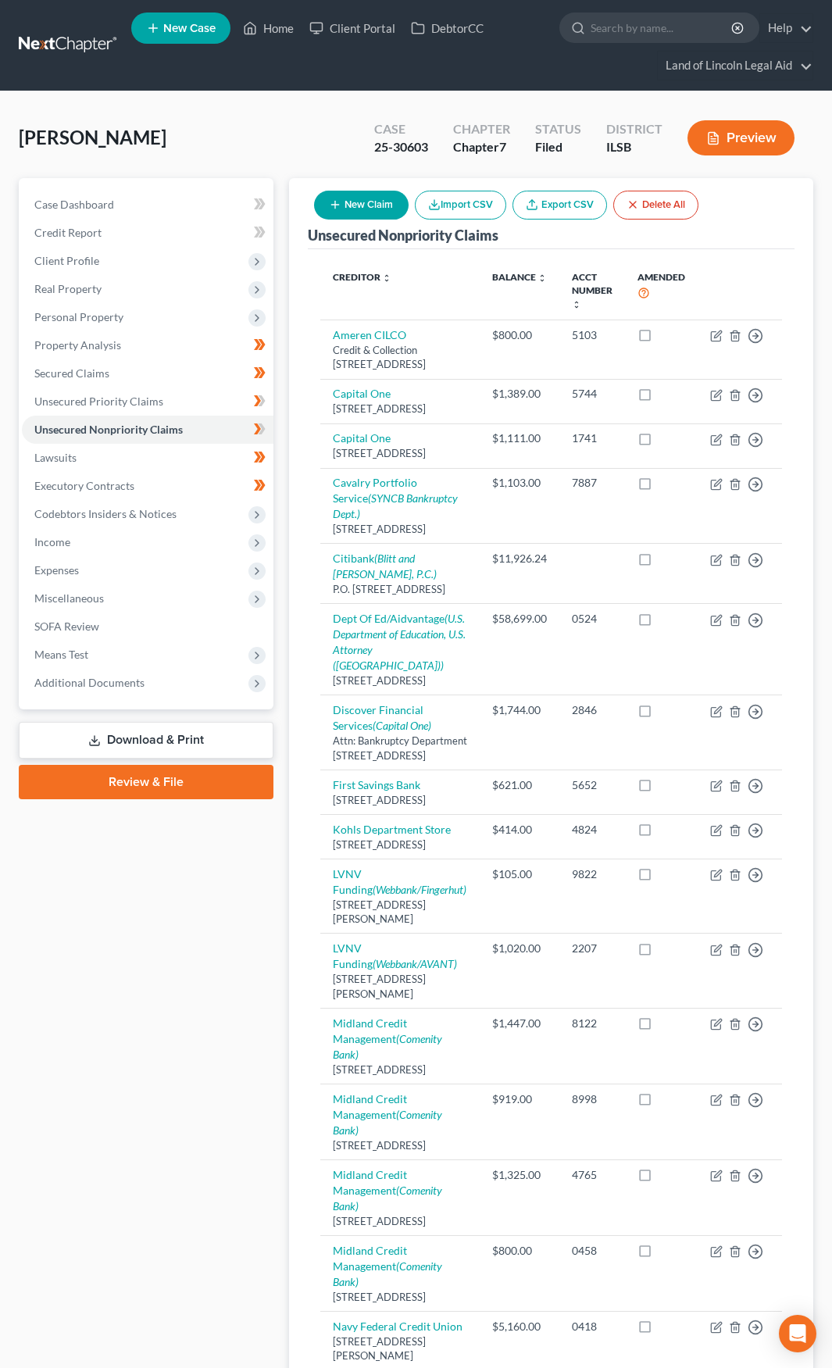
click at [310, 294] on div "Creditor expand_more expand_less unfold_more Balance expand_more expand_less un…" at bounding box center [551, 1195] width 487 height 1892
click at [355, 204] on button "New Claim" at bounding box center [361, 205] width 95 height 29
select select "0"
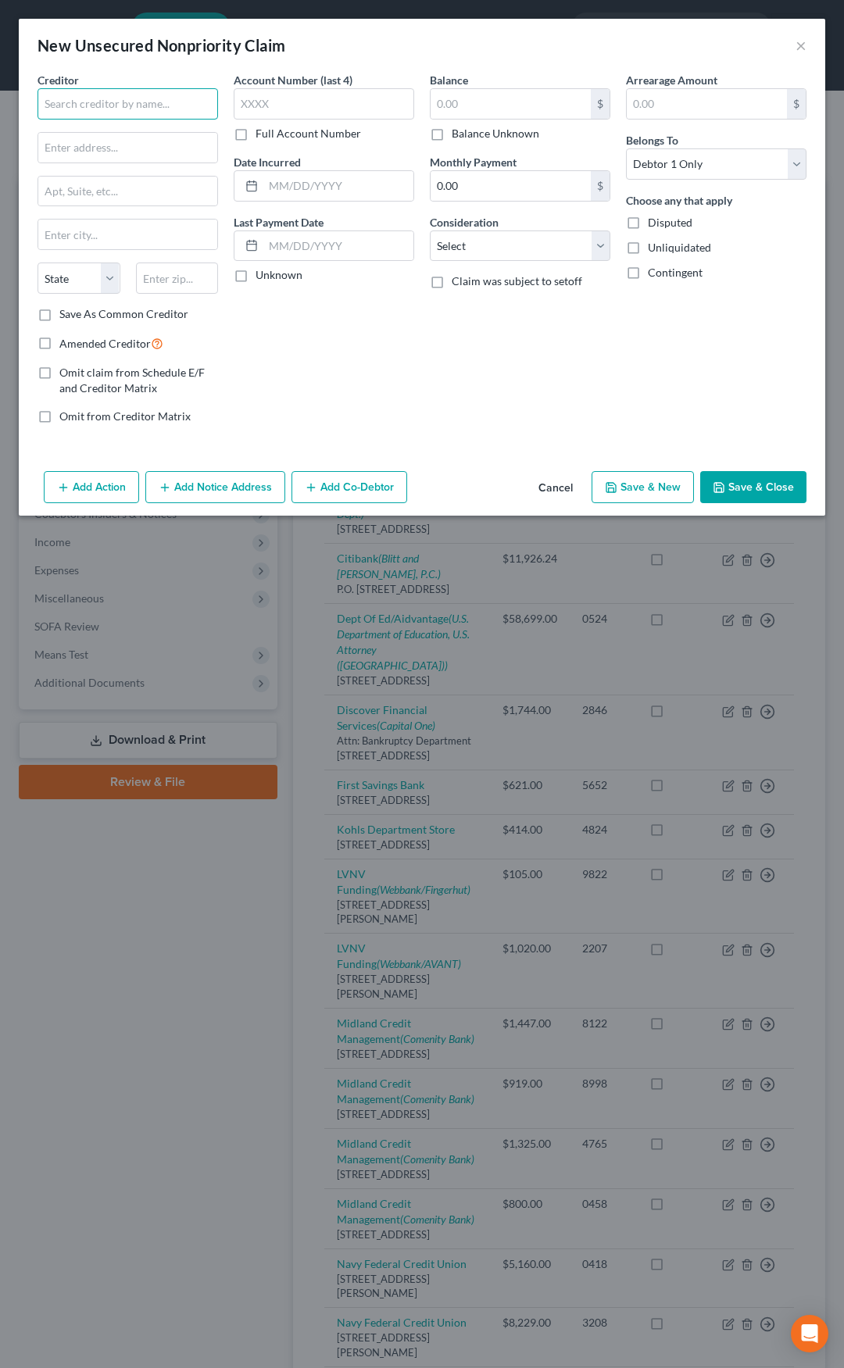
click at [123, 118] on input "text" at bounding box center [127, 103] width 180 height 31
click at [123, 176] on div "State Farm Insurance" at bounding box center [131, 168] width 162 height 16
type input "State Farm Insurance"
type input "PO Box 588002"
type input "Duluth"
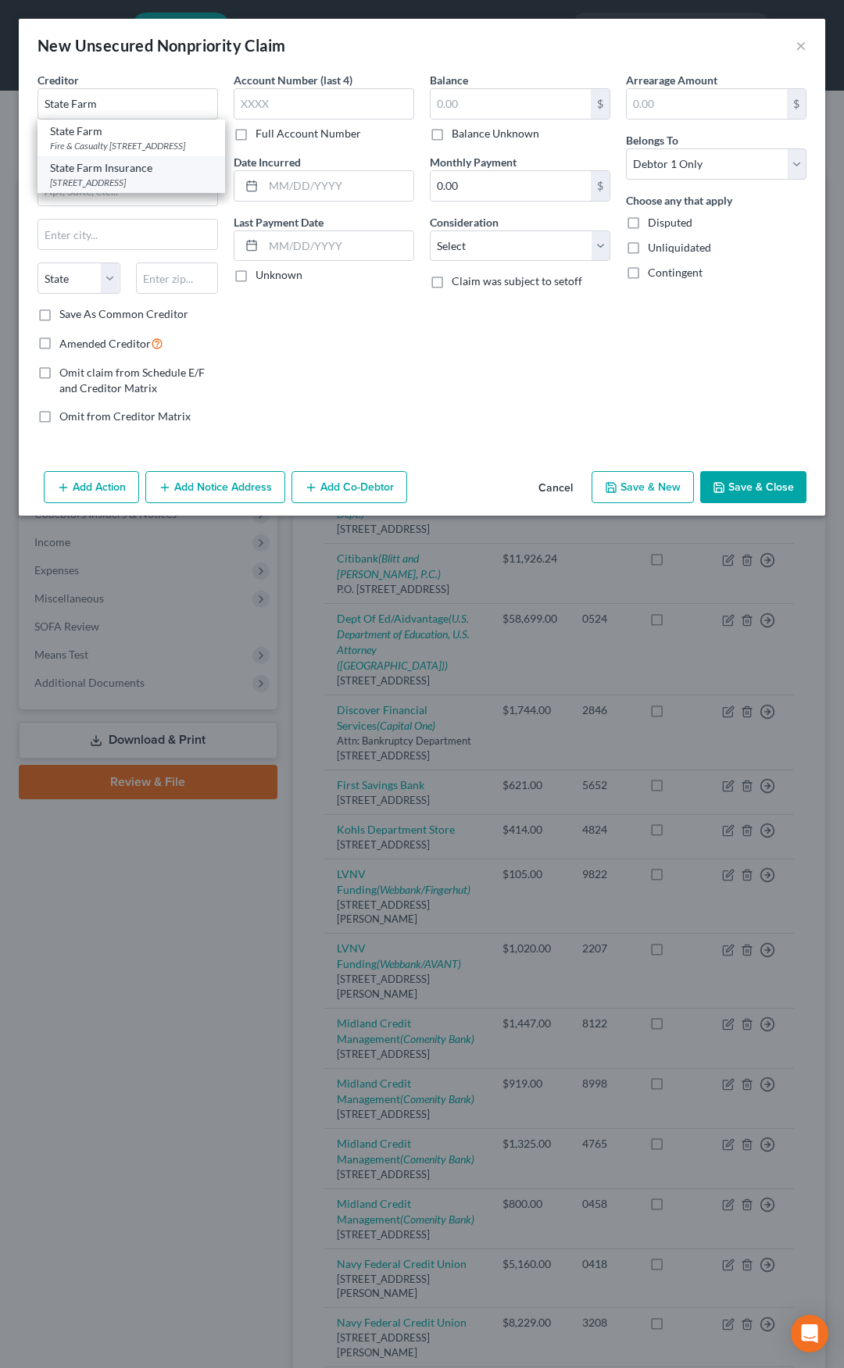
select select "10"
type input "30029"
click at [59, 342] on label "Amended Creditor" at bounding box center [111, 343] width 104 height 18
click at [66, 342] on input "Amended Creditor" at bounding box center [71, 339] width 10 height 10
checkbox input "true"
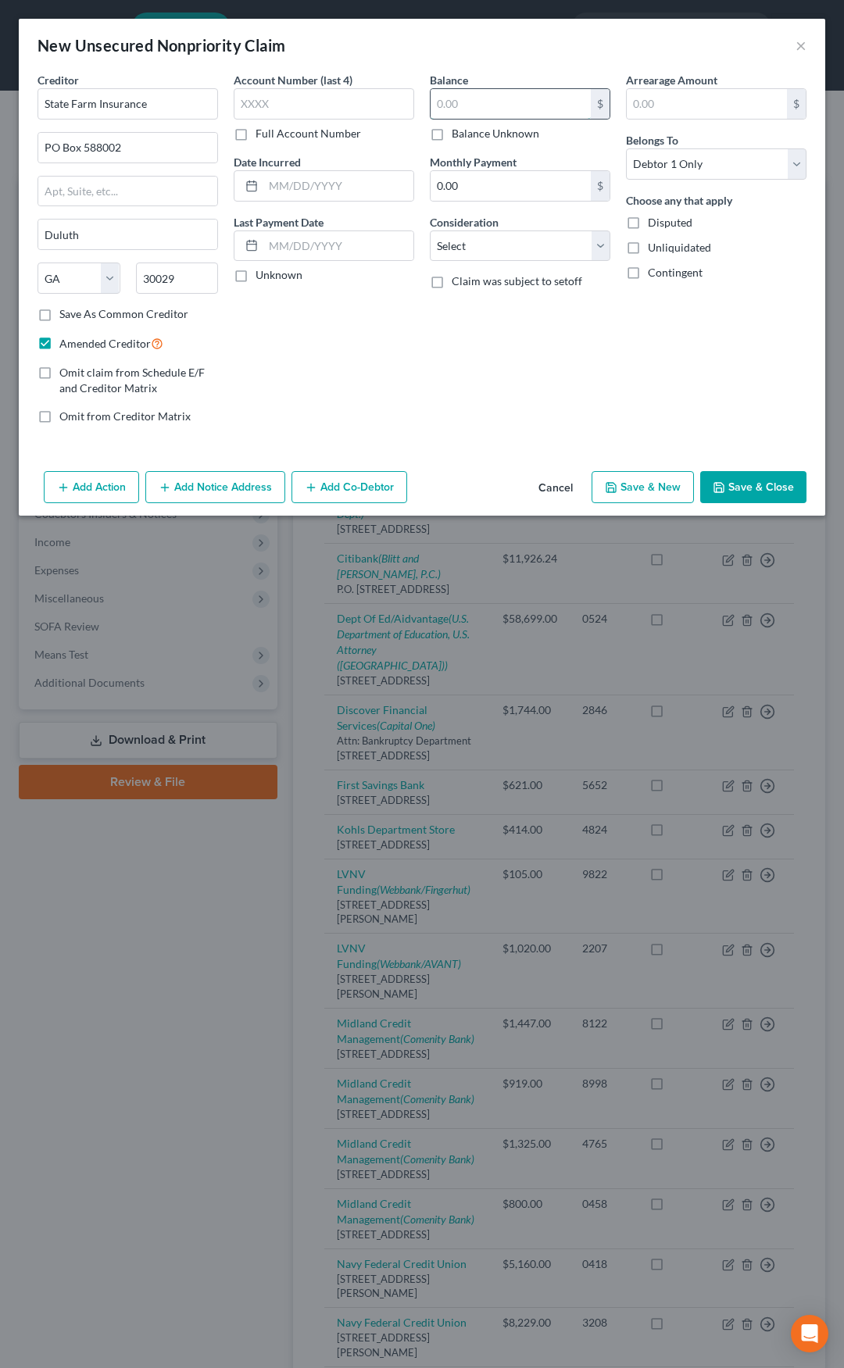
click at [440, 111] on input "text" at bounding box center [510, 104] width 160 height 30
type input "400"
click at [473, 244] on select "Select Cable / Satellite Services Collection Agency Credit Card Debt Debt Couns…" at bounding box center [520, 245] width 180 height 31
select select "14"
click at [430, 230] on select "Select Cable / Satellite Services Collection Agency Credit Card Debt Debt Couns…" at bounding box center [520, 245] width 180 height 31
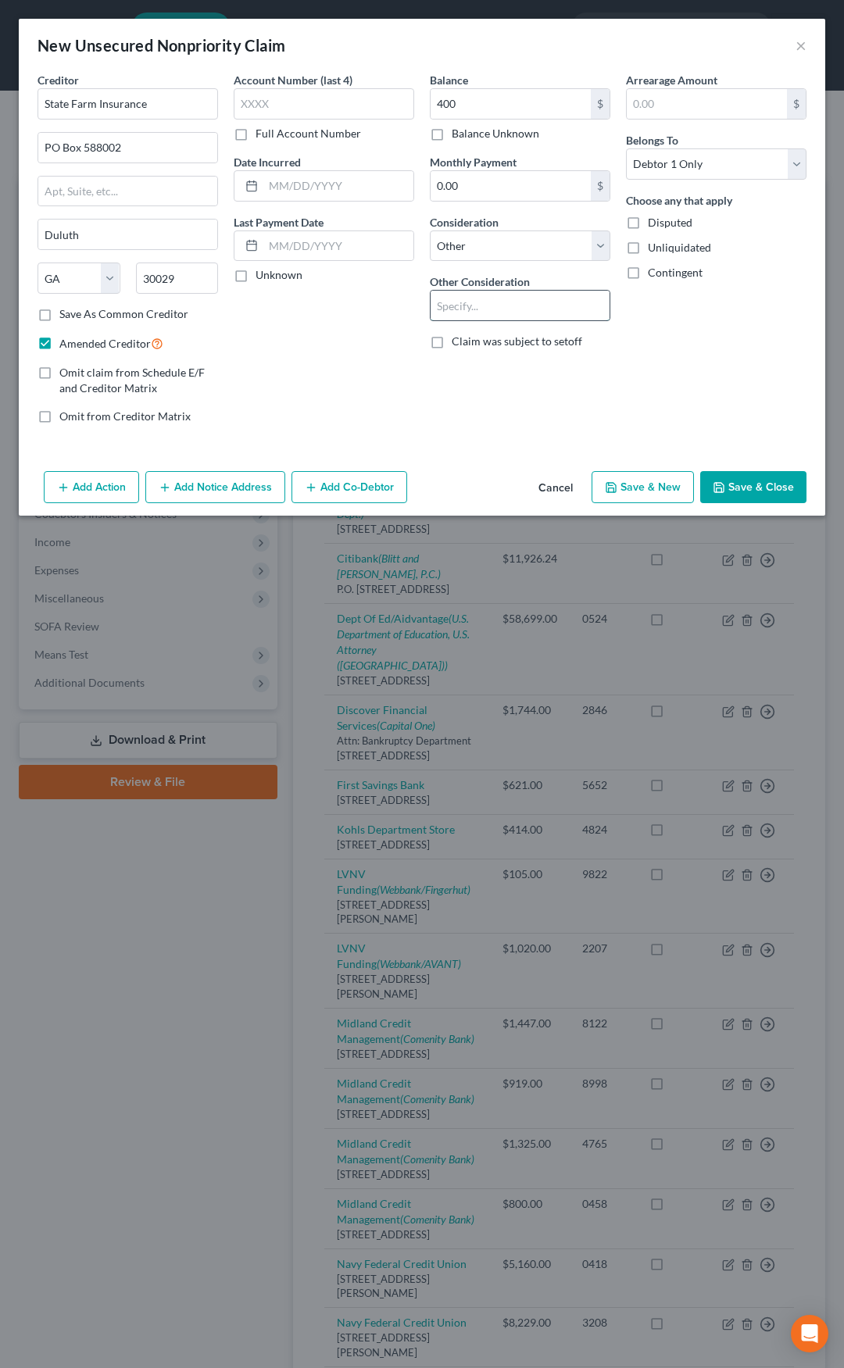
click at [488, 294] on input "text" at bounding box center [519, 306] width 179 height 30
type input "Insurance Premium"
click at [770, 484] on button "Save & Close" at bounding box center [753, 487] width 106 height 33
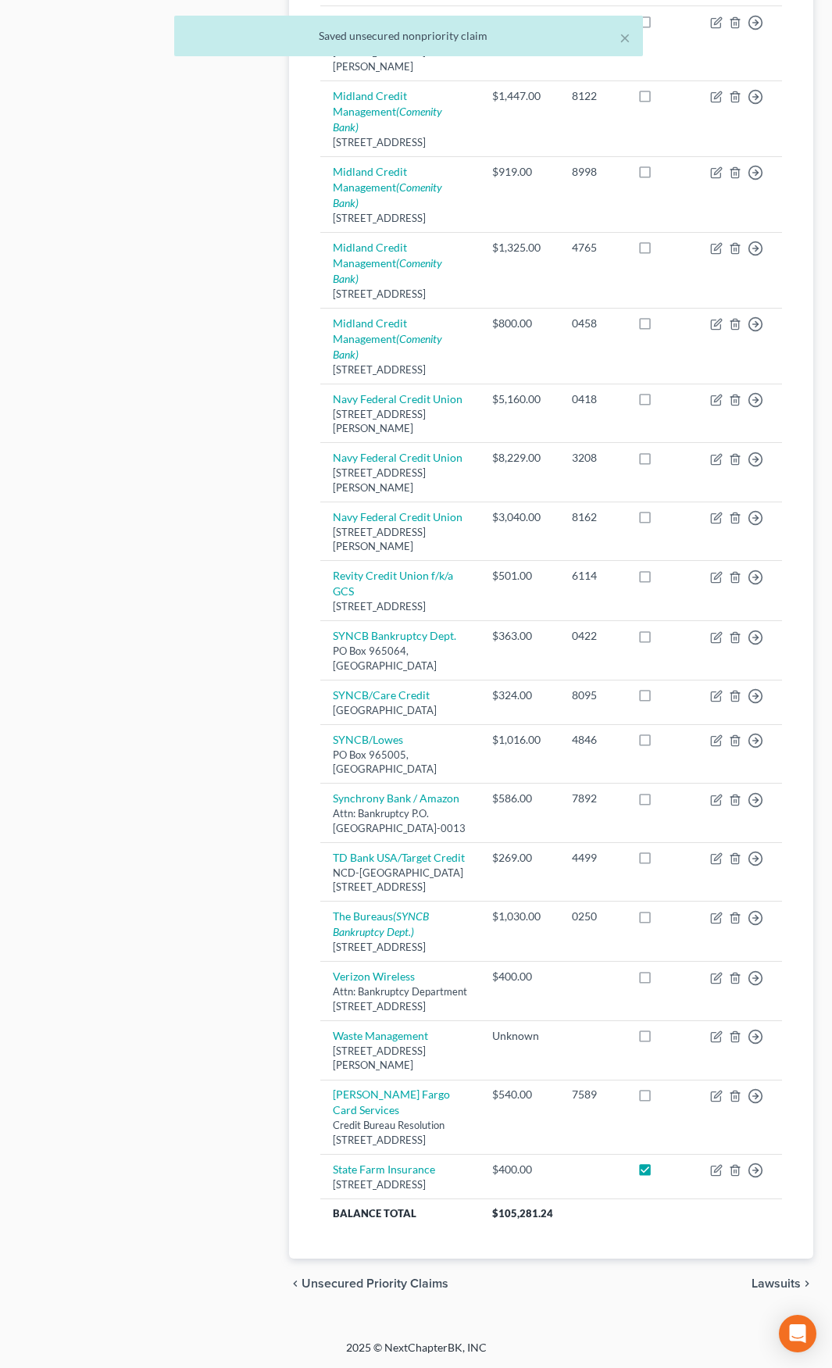
scroll to position [1216, 0]
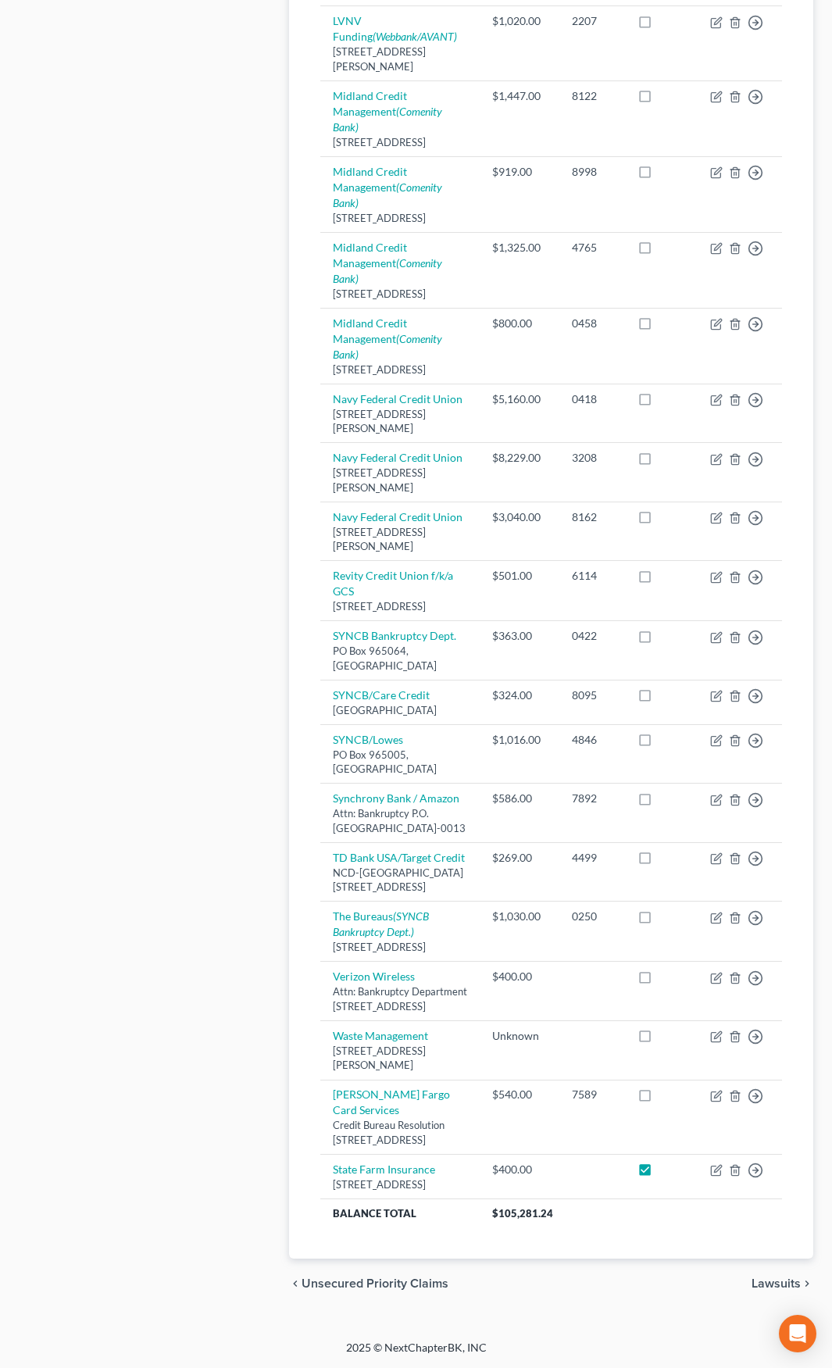
click at [243, 554] on div "Case Dashboard Payments Invoices Payments Payments Credit Report Client Profile" at bounding box center [146, 280] width 270 height 2058
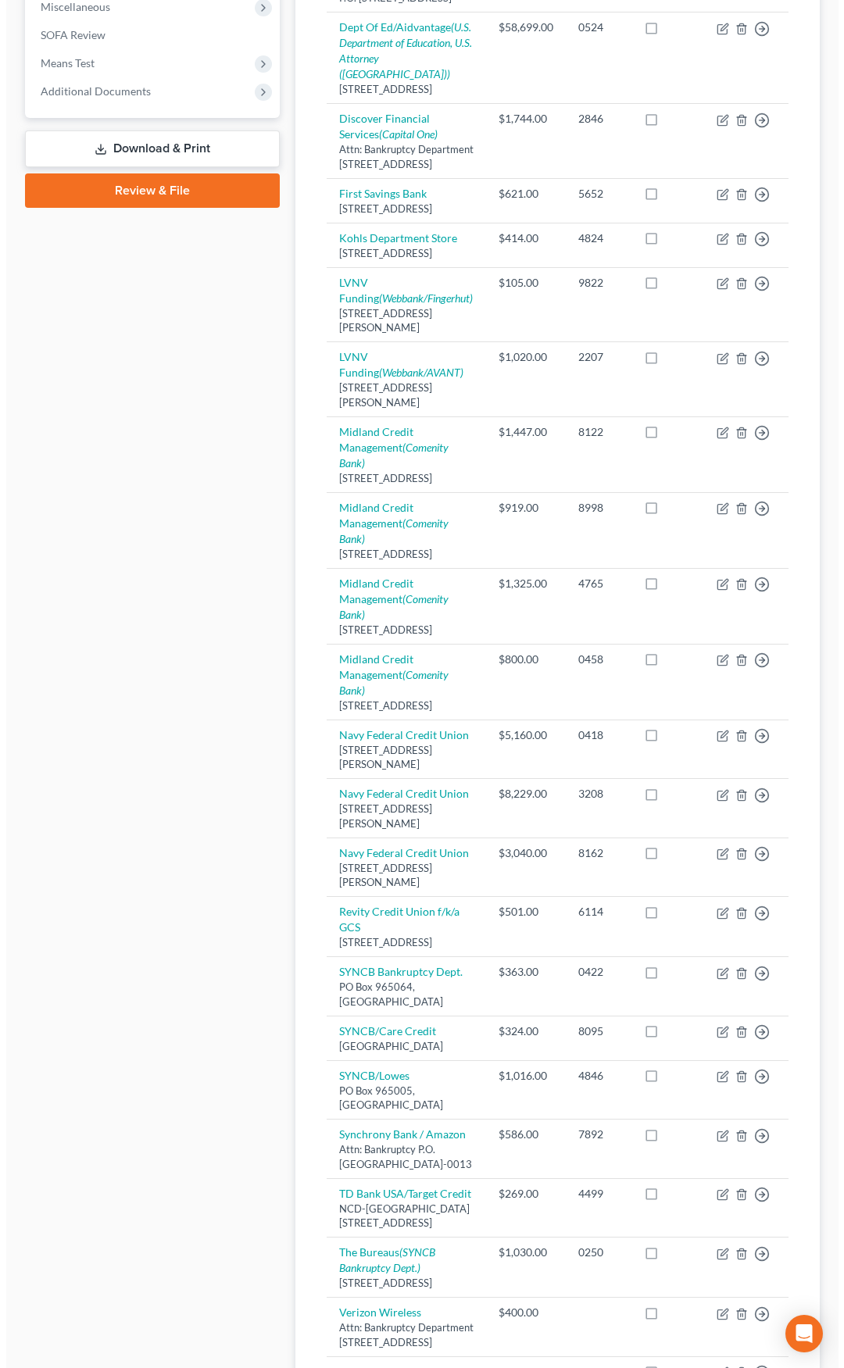
scroll to position [0, 0]
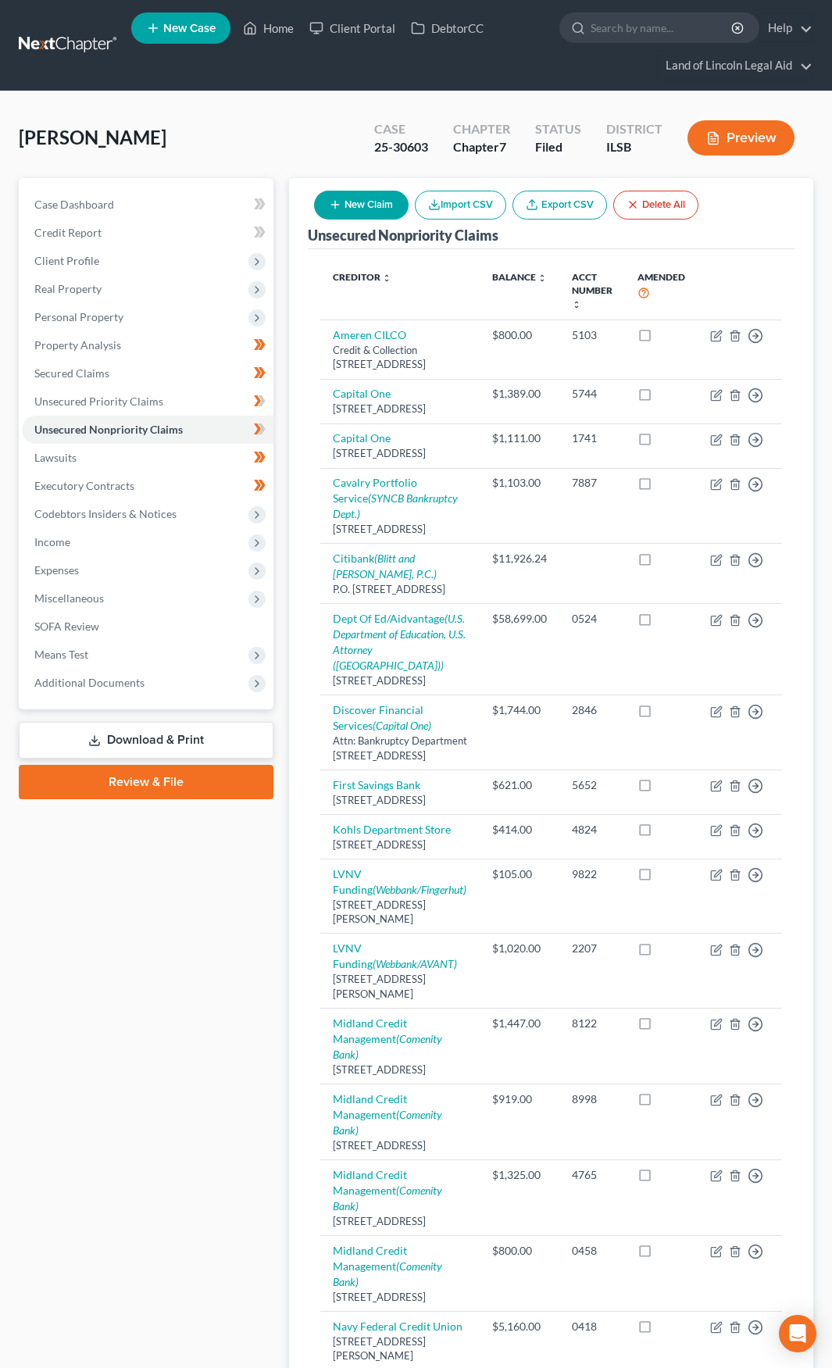
click at [342, 208] on button "New Claim" at bounding box center [361, 205] width 95 height 29
select select "0"
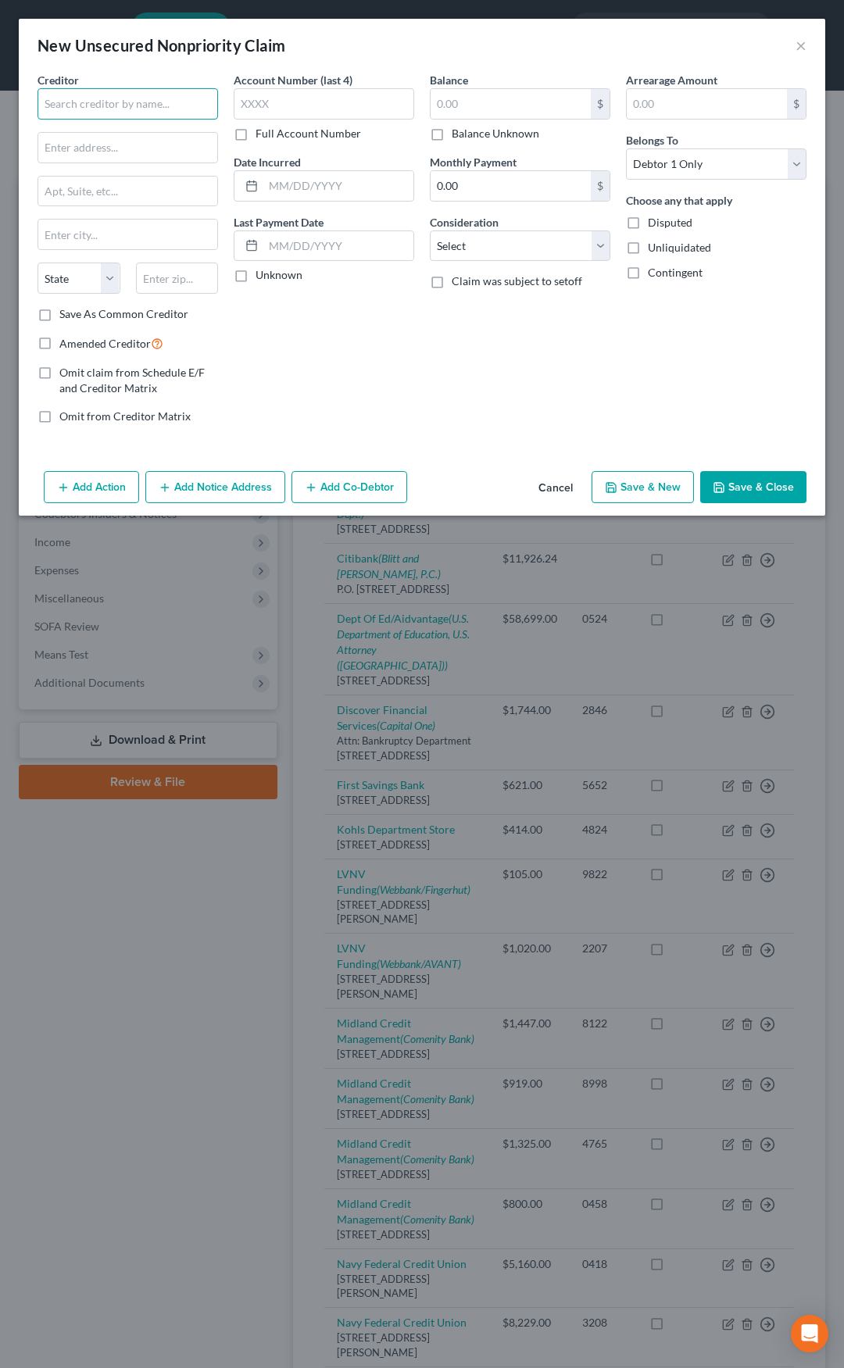
click at [127, 116] on input "text" at bounding box center [127, 103] width 180 height 31
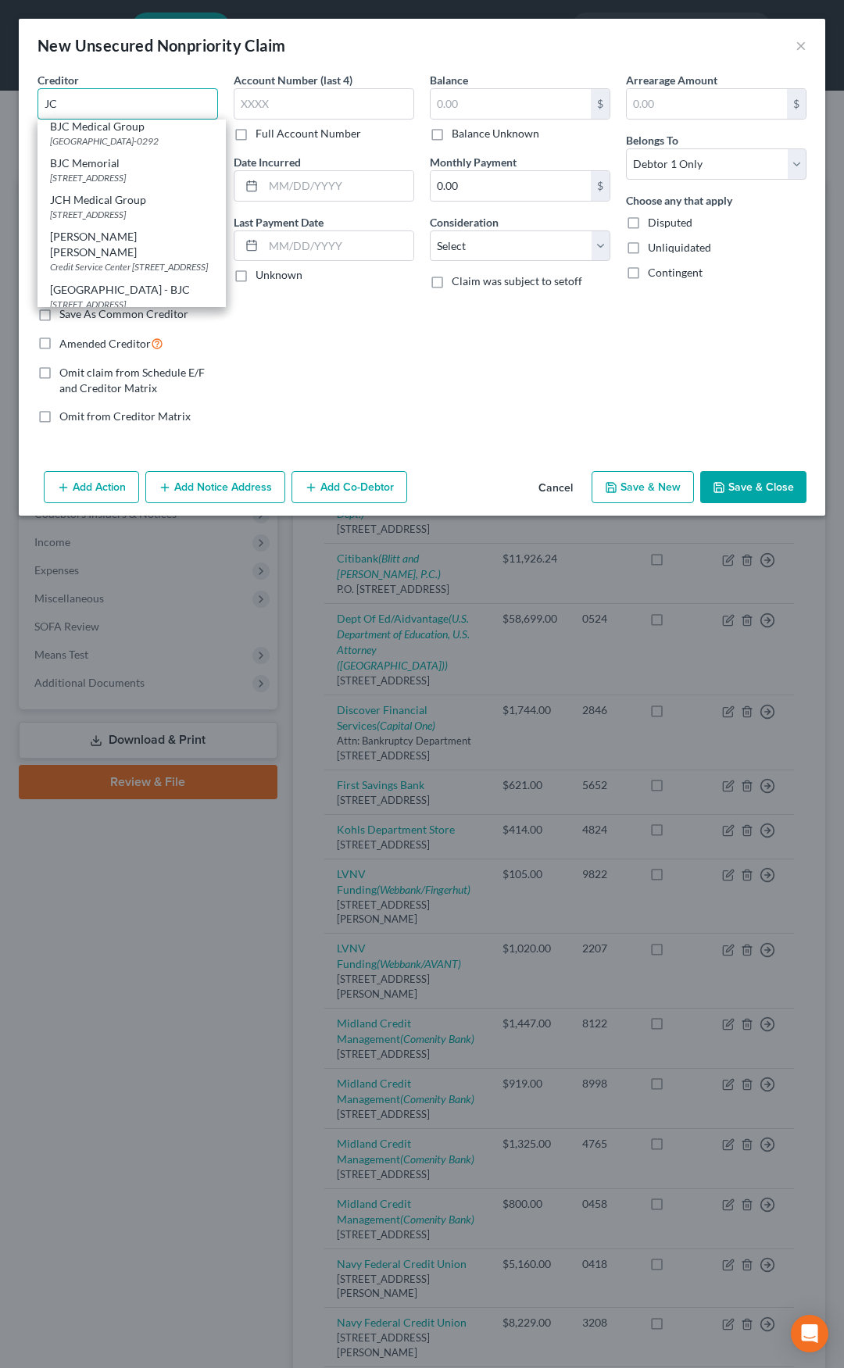
scroll to position [156, 0]
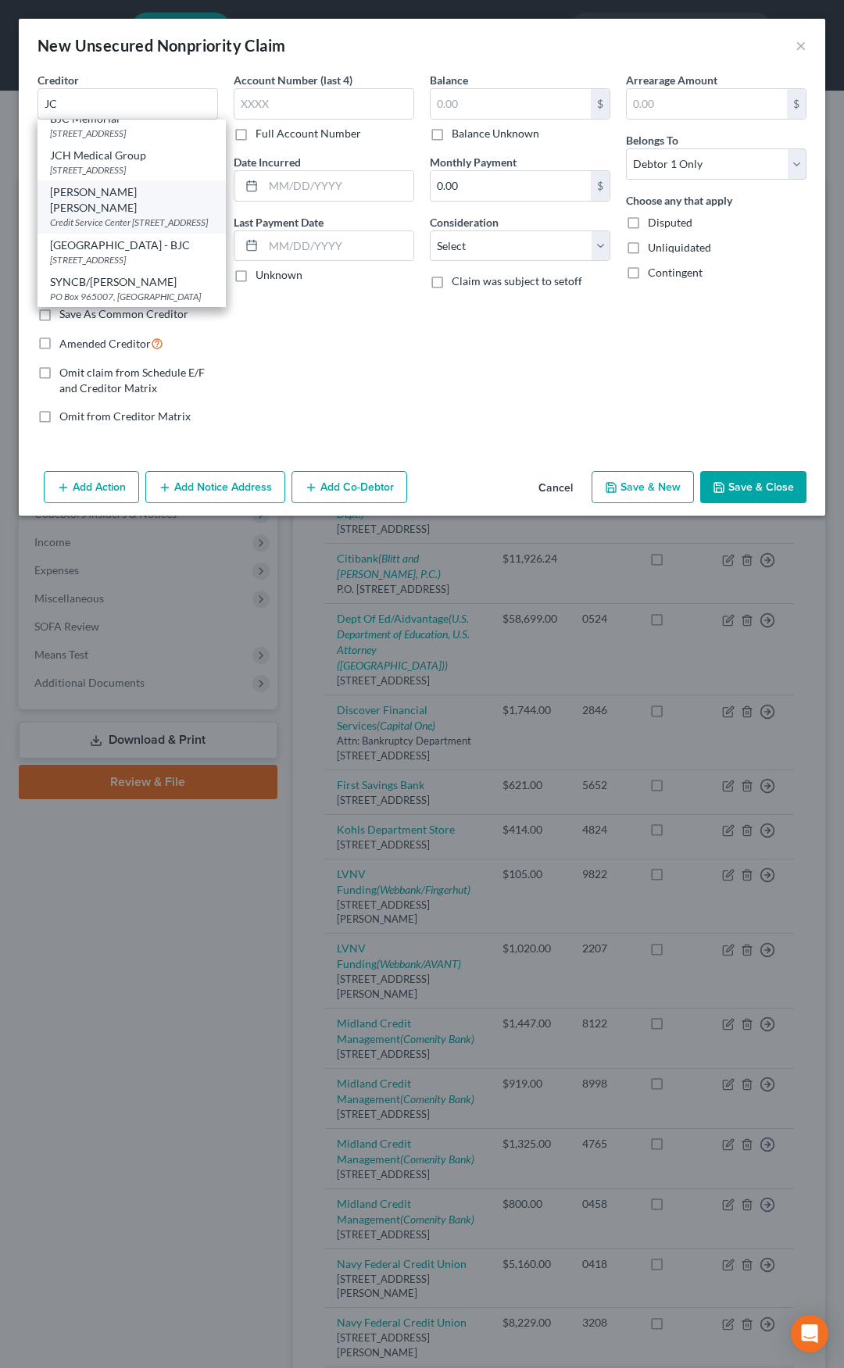
click at [102, 222] on div "Credit Service Center PO Box 533, Dallas, TX 75221" at bounding box center [131, 222] width 163 height 13
type input "JC Penney"
type input "Credit Service Center"
type input "PO Box 533"
type input "Dallas"
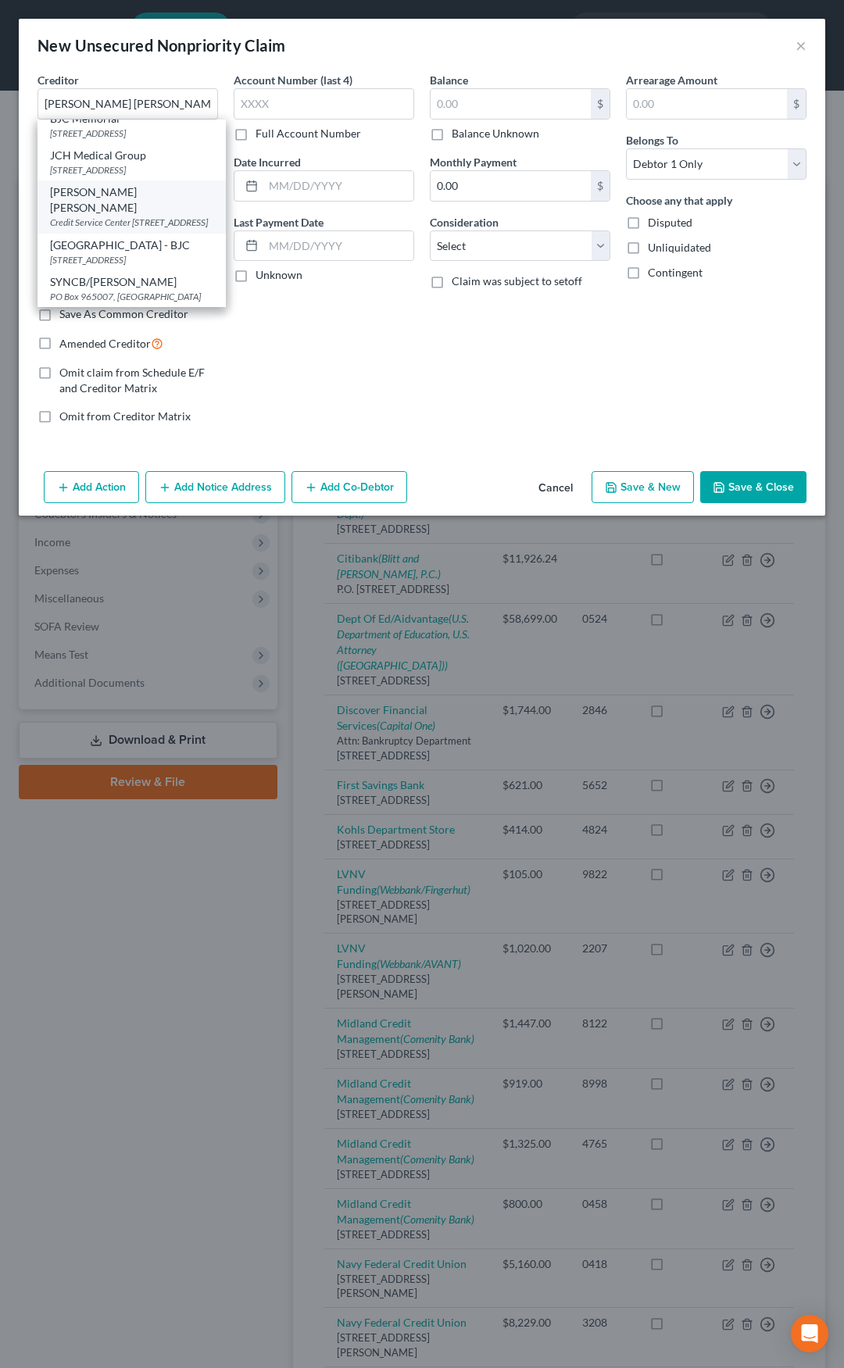
select select "45"
type input "75221"
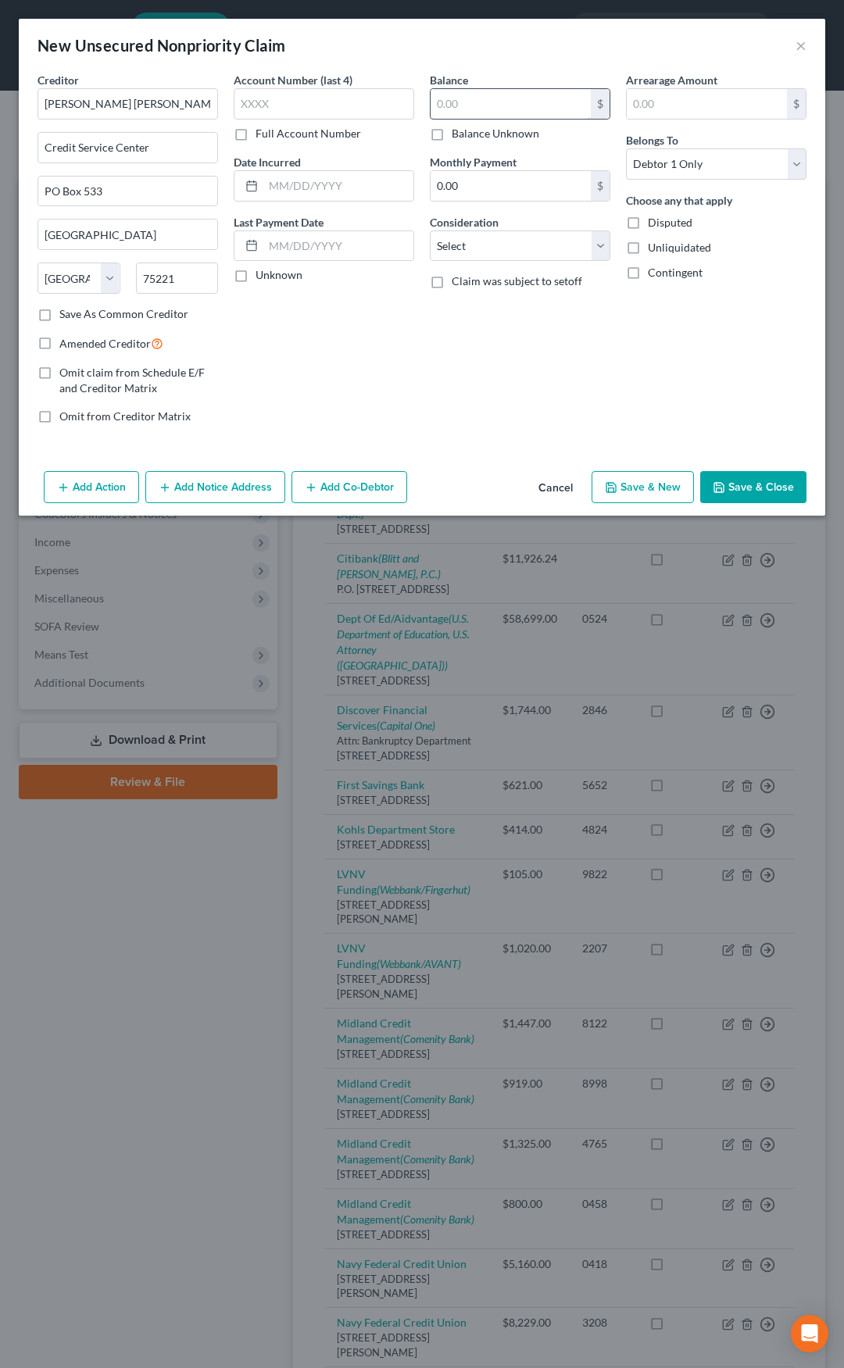
click at [459, 110] on input "text" at bounding box center [510, 104] width 160 height 30
type input "2,000"
click at [475, 236] on select "Select Cable / Satellite Services Collection Agency Credit Card Debt Debt Couns…" at bounding box center [520, 245] width 180 height 31
select select "2"
click at [430, 230] on select "Select Cable / Satellite Services Collection Agency Credit Card Debt Debt Couns…" at bounding box center [520, 245] width 180 height 31
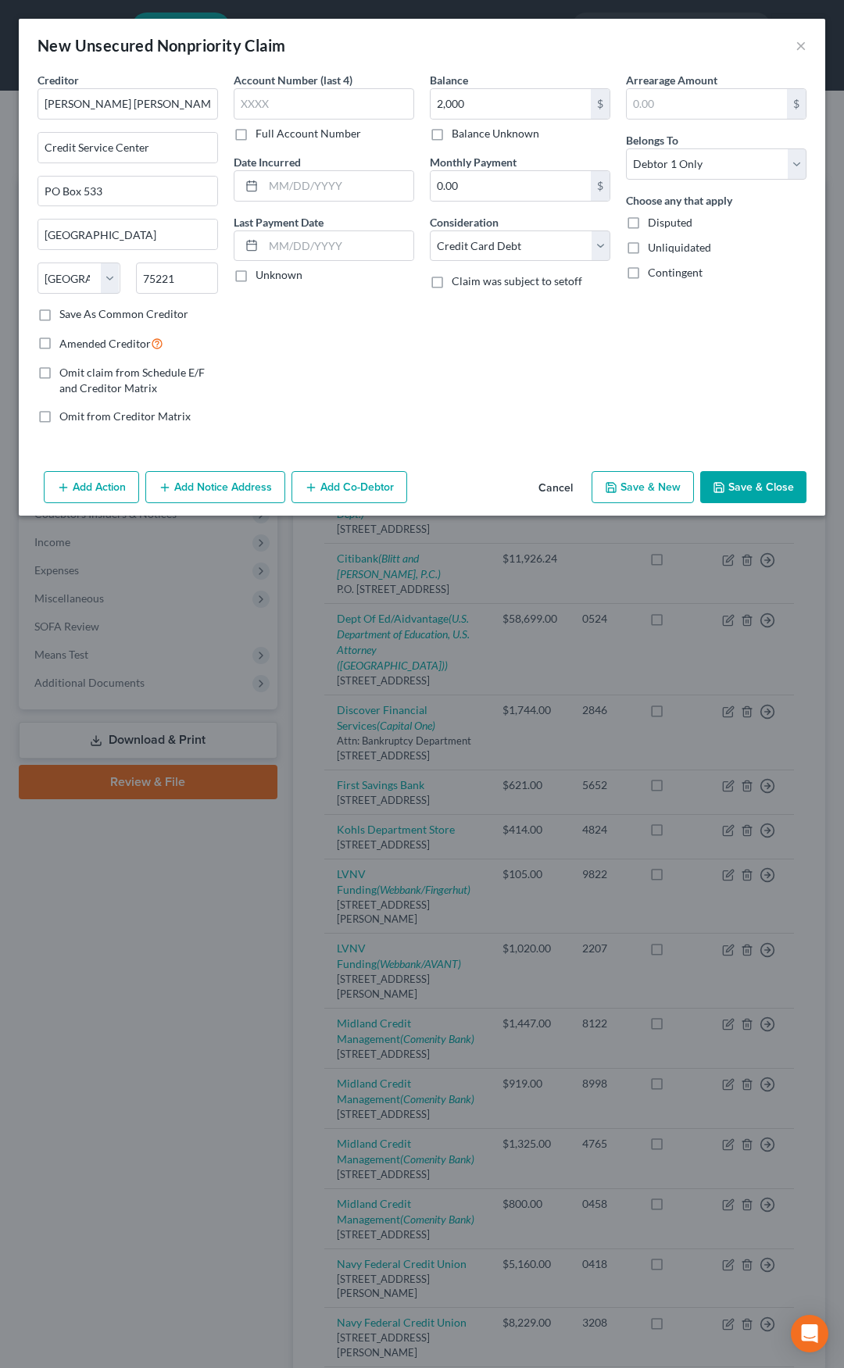
click at [59, 342] on label "Amended Creditor" at bounding box center [111, 343] width 104 height 18
click at [66, 342] on input "Amended Creditor" at bounding box center [71, 339] width 10 height 10
checkbox input "true"
click at [746, 482] on button "Save & Close" at bounding box center [753, 487] width 106 height 33
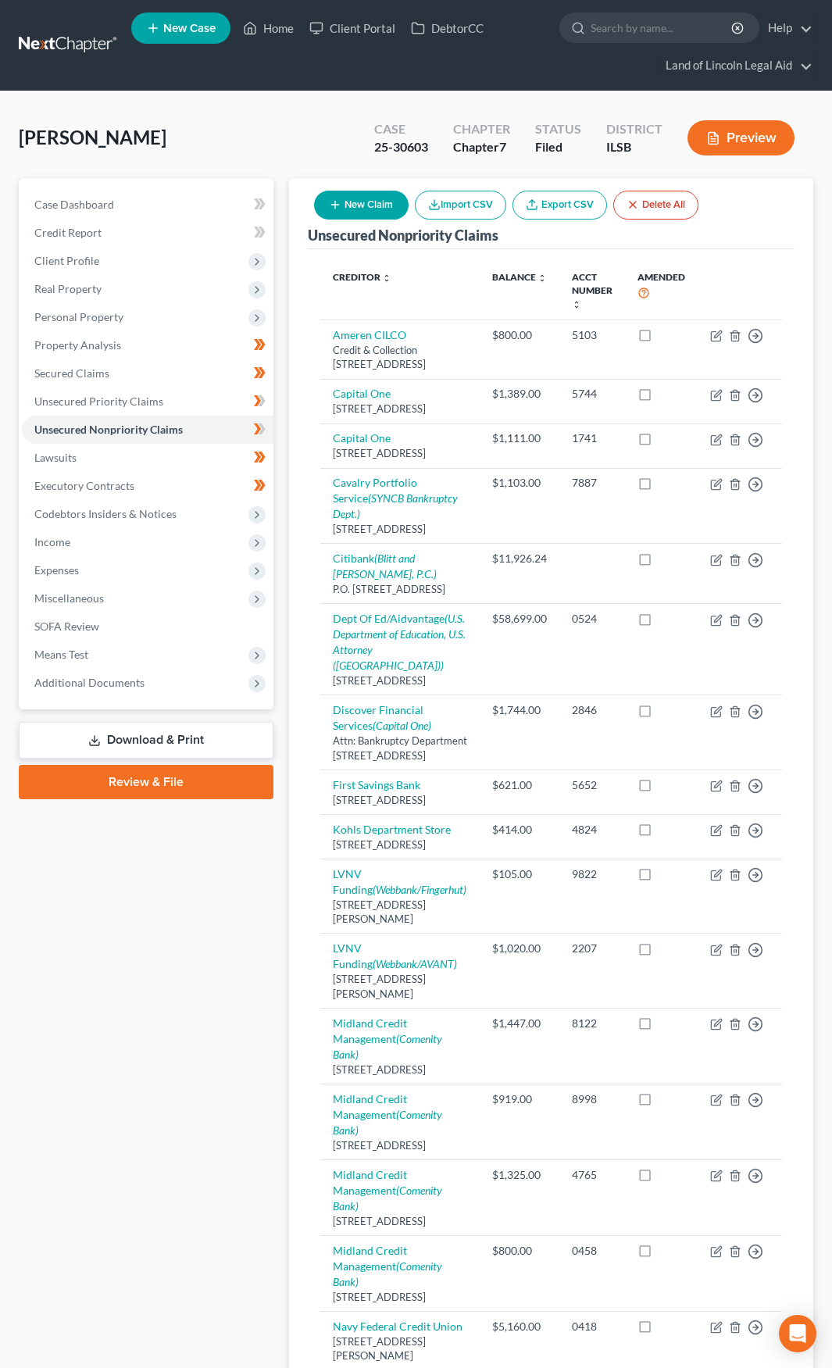
click at [378, 198] on button "New Claim" at bounding box center [361, 205] width 95 height 29
select select "0"
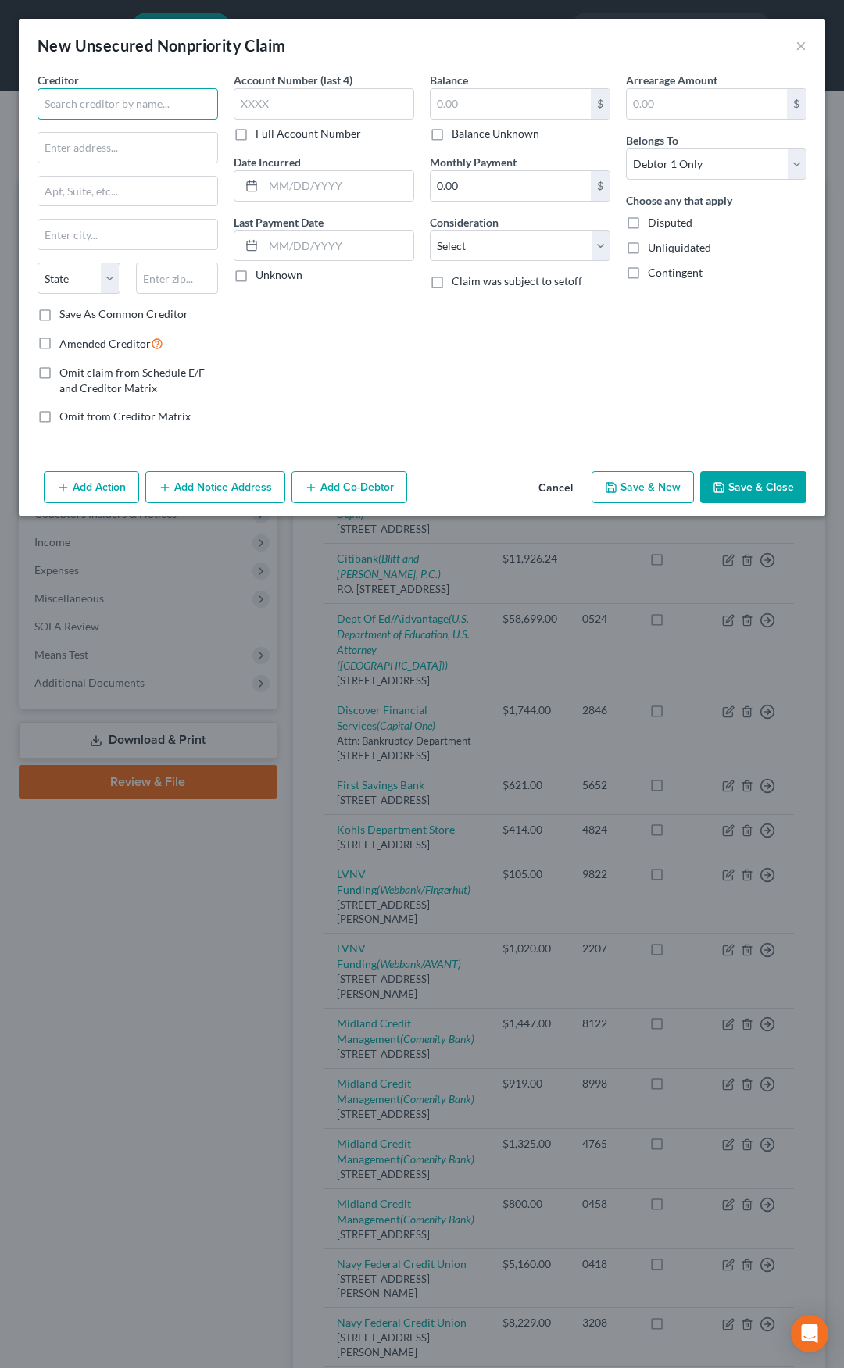
click at [127, 99] on input "text" at bounding box center [127, 103] width 180 height 31
type input "Carter's"
type input "Phipps Tower"
paste input "3438 Peachtree Street NE, Suite 1800"
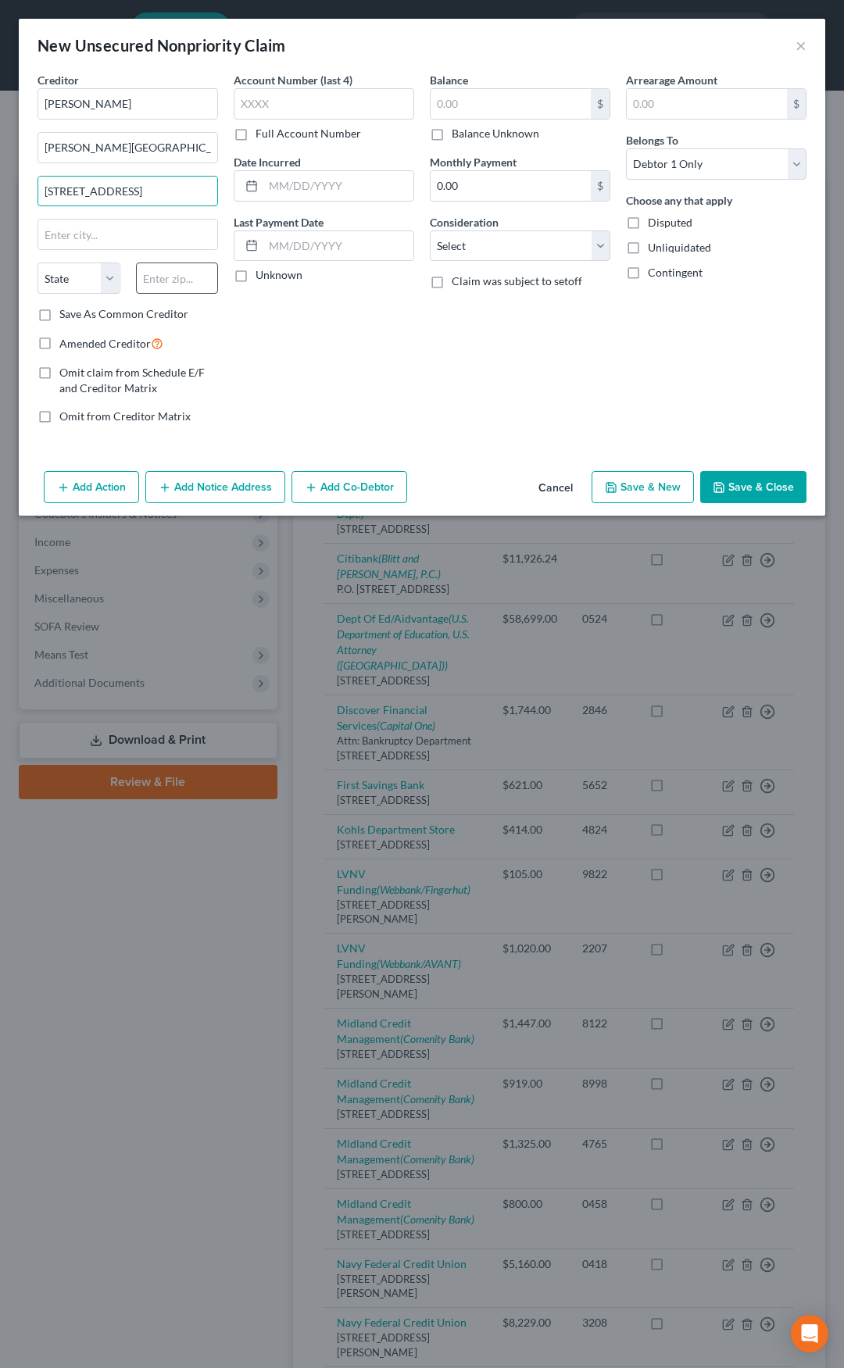
type input "3438 Peachtree Street NE, Suite 1800"
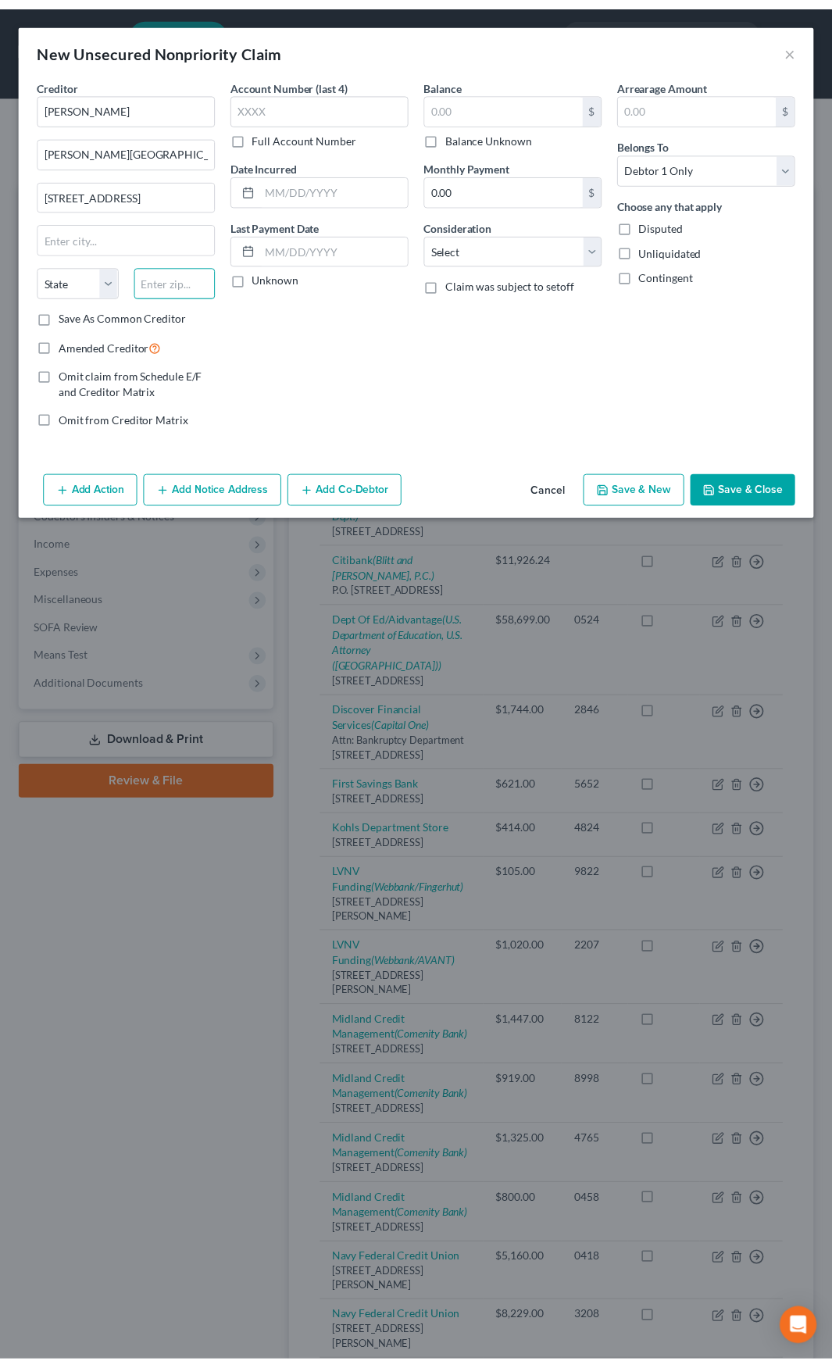
scroll to position [0, 0]
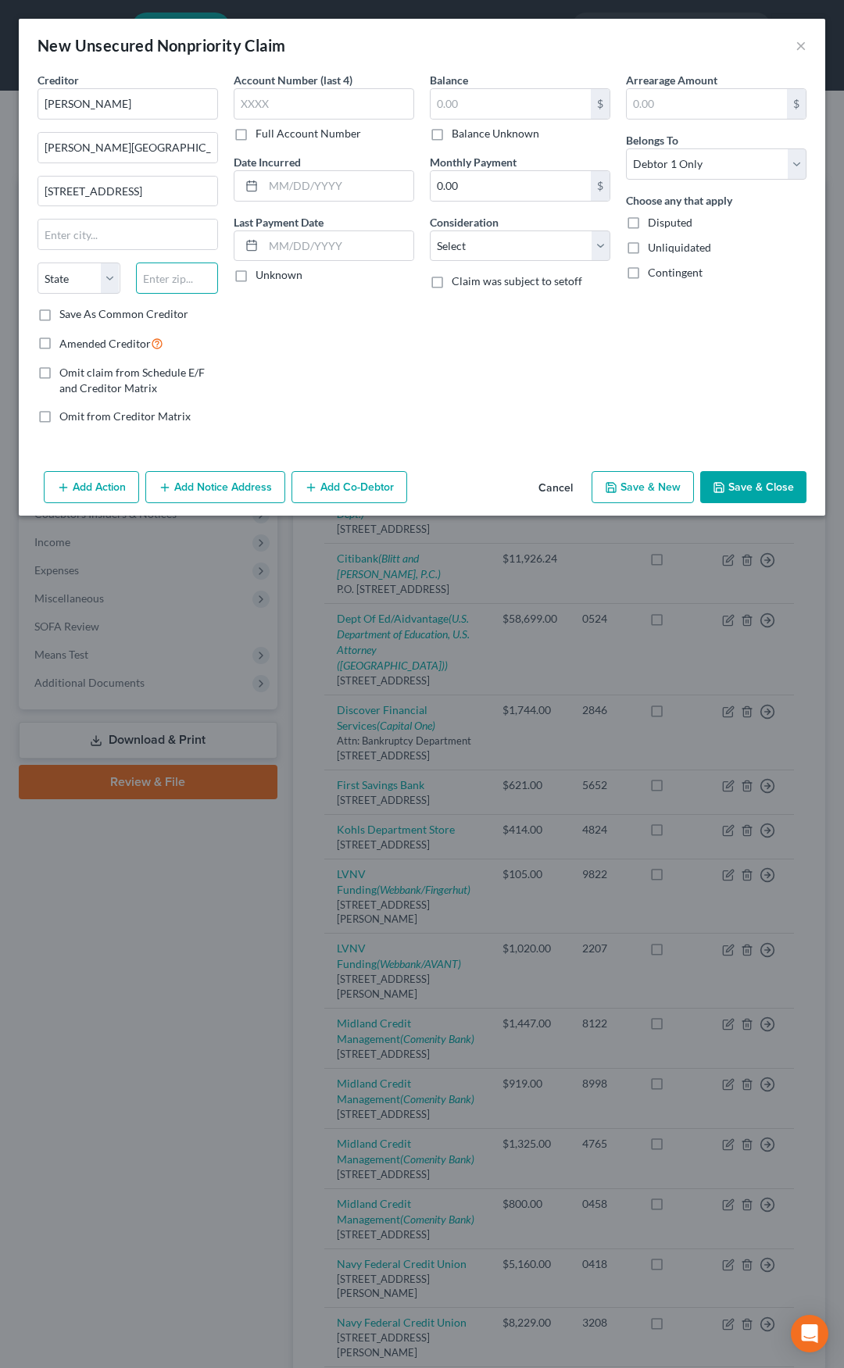
click at [161, 270] on input "text" at bounding box center [177, 277] width 83 height 31
type input "30326"
type input "Atlanta"
select select "10"
click at [59, 316] on label "Save As Common Creditor" at bounding box center [123, 314] width 129 height 16
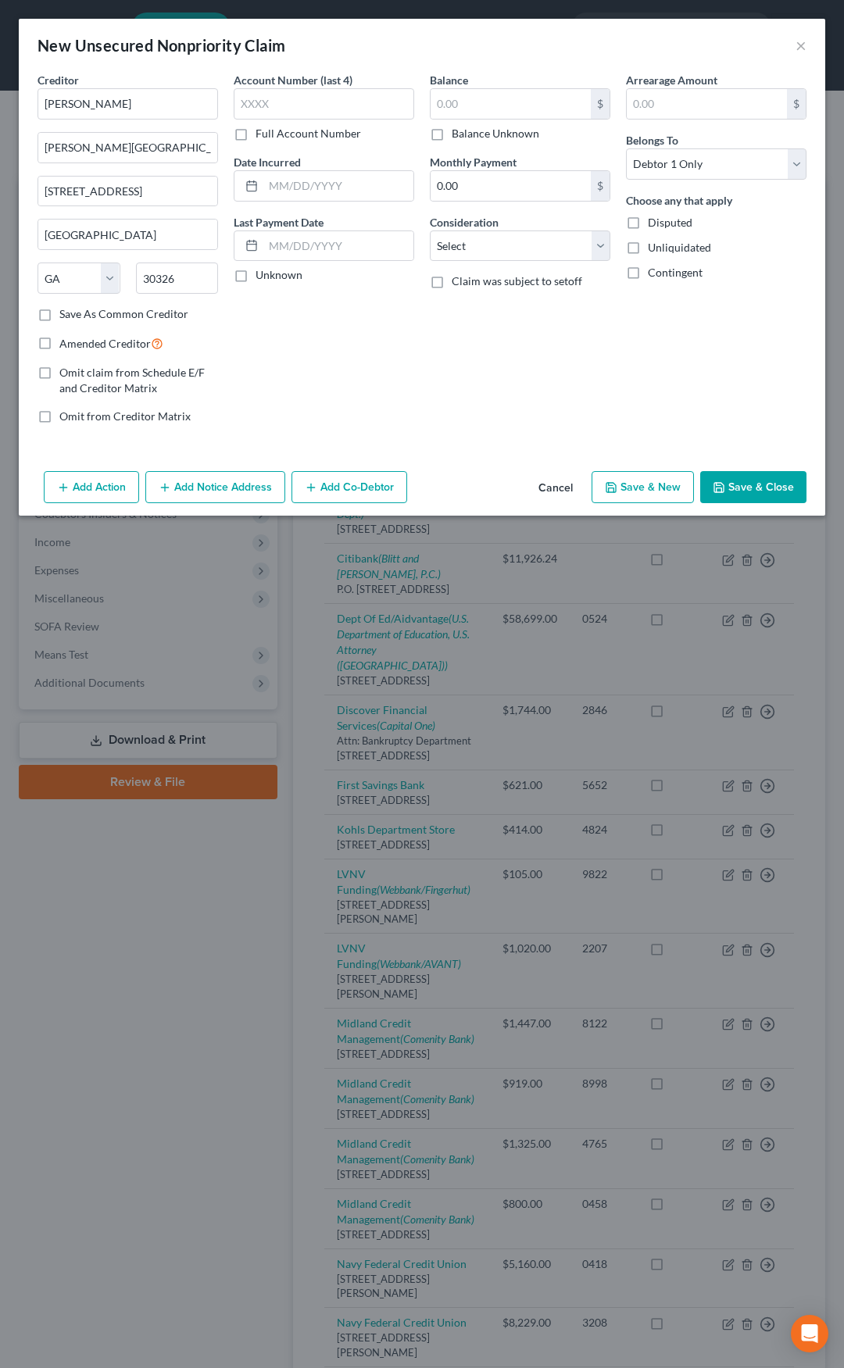
click at [66, 316] on input "Save As Common Creditor" at bounding box center [71, 311] width 10 height 10
checkbox input "true"
click at [220, 491] on button "Add Notice Address" at bounding box center [215, 487] width 140 height 33
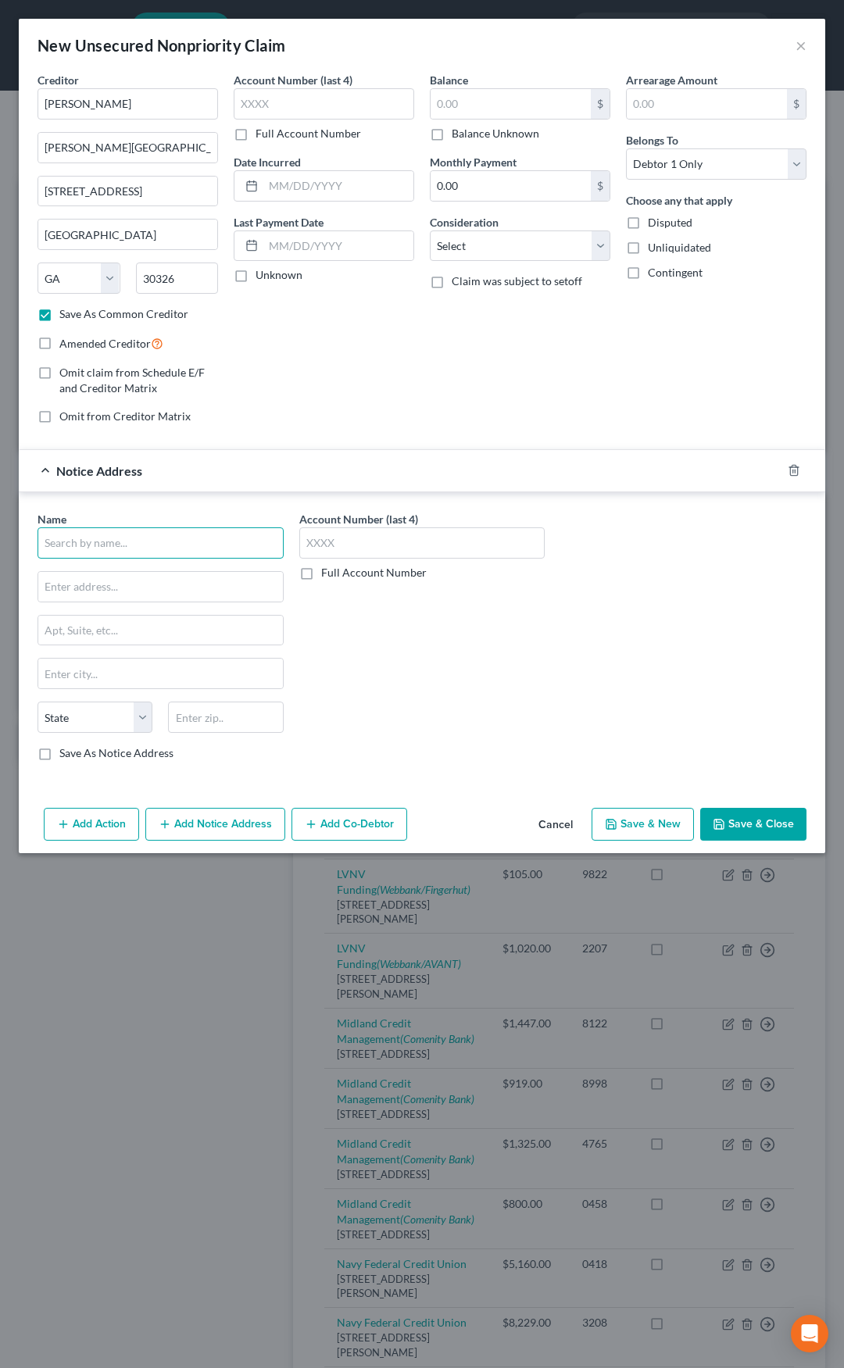
click at [98, 541] on input "text" at bounding box center [160, 542] width 246 height 31
type input "Ropes & Gray LLP"
type input "Prudential Tower"
paste input "800 Boylston Street"
type input "800 Boylston Street"
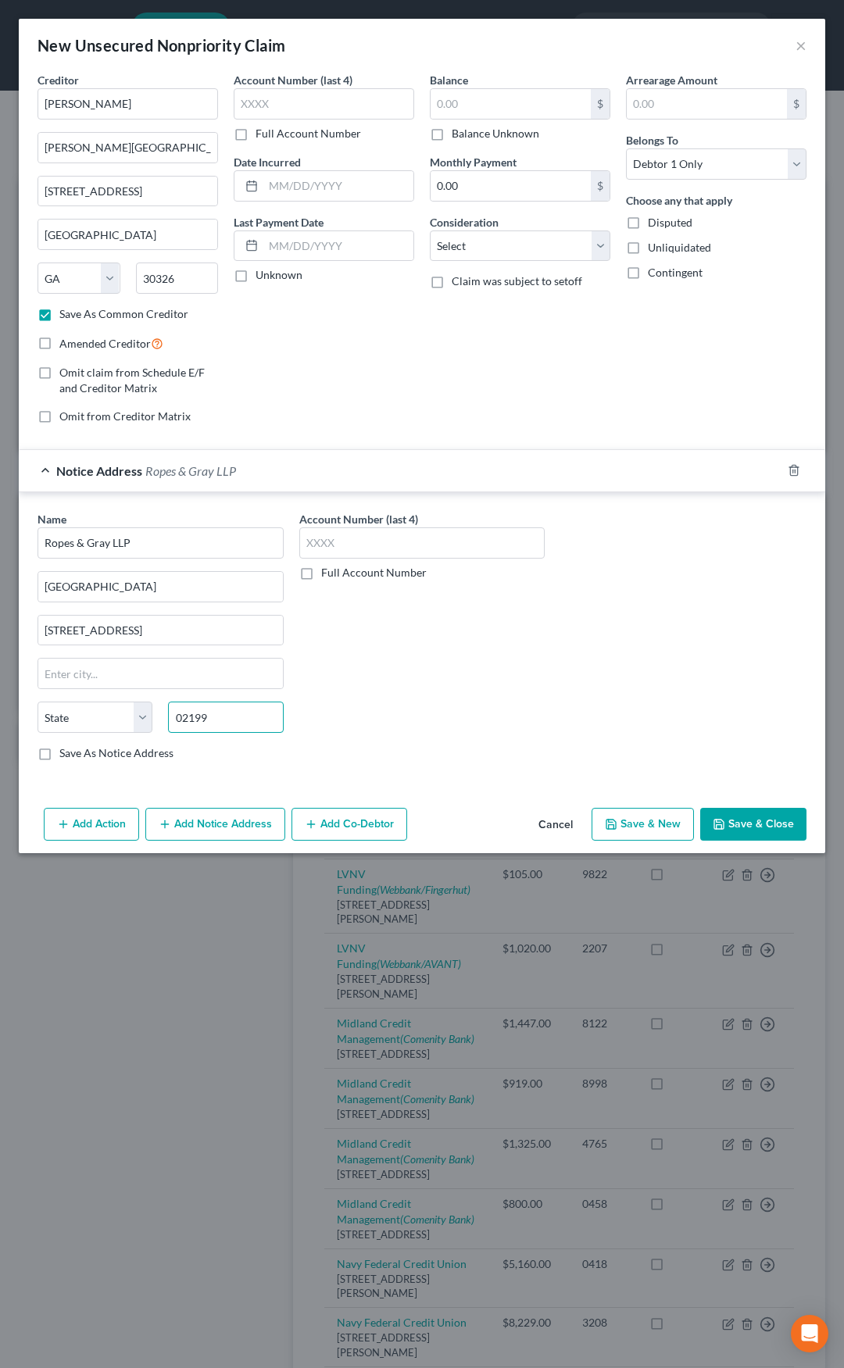
type input "02199"
type input "Boston"
select select "22"
click at [59, 752] on label "Save As Notice Address" at bounding box center [116, 753] width 114 height 16
click at [66, 752] on input "Save As Notice Address" at bounding box center [71, 750] width 10 height 10
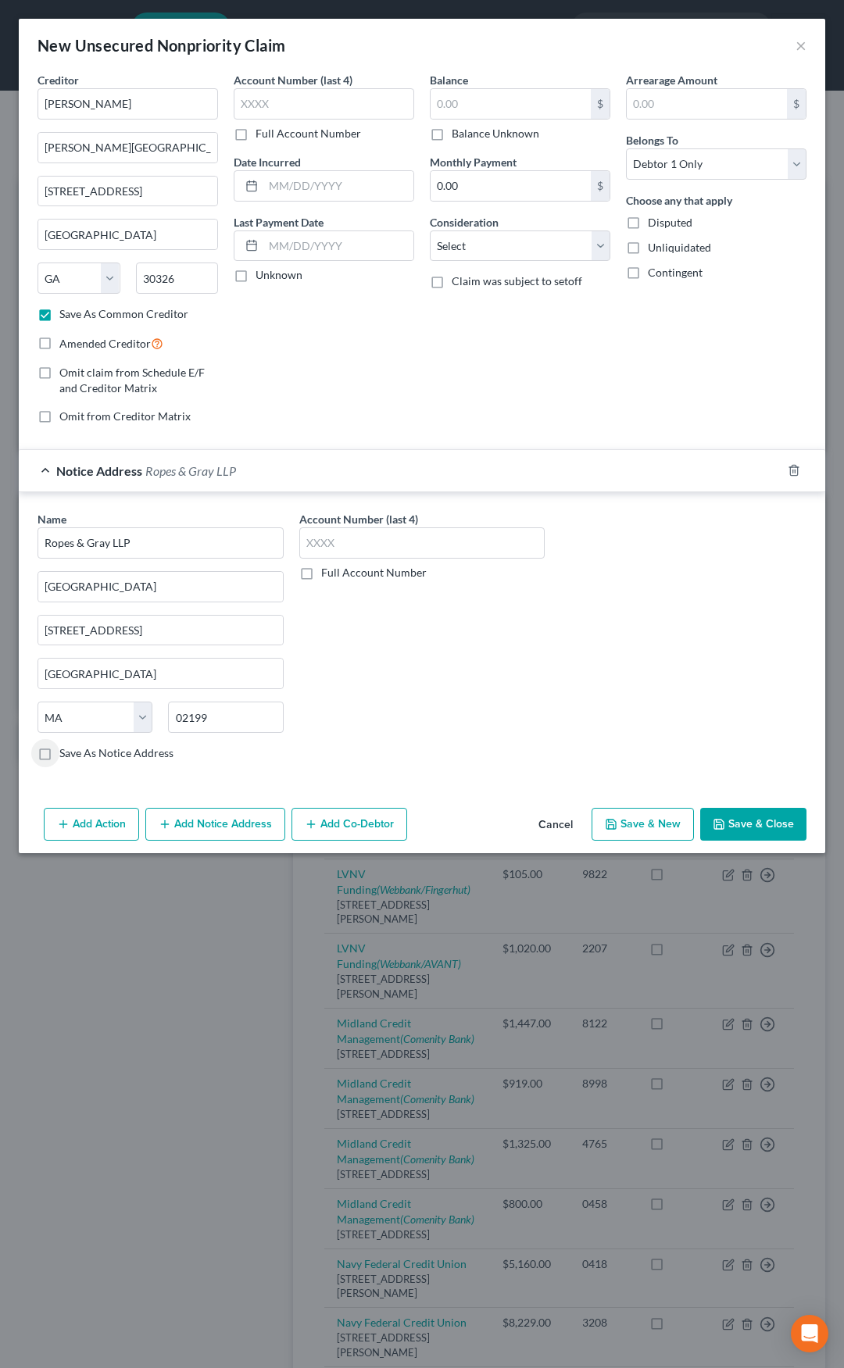
checkbox input "true"
click at [389, 479] on div "Notice Address Ropes & Gray LLP" at bounding box center [400, 470] width 762 height 41
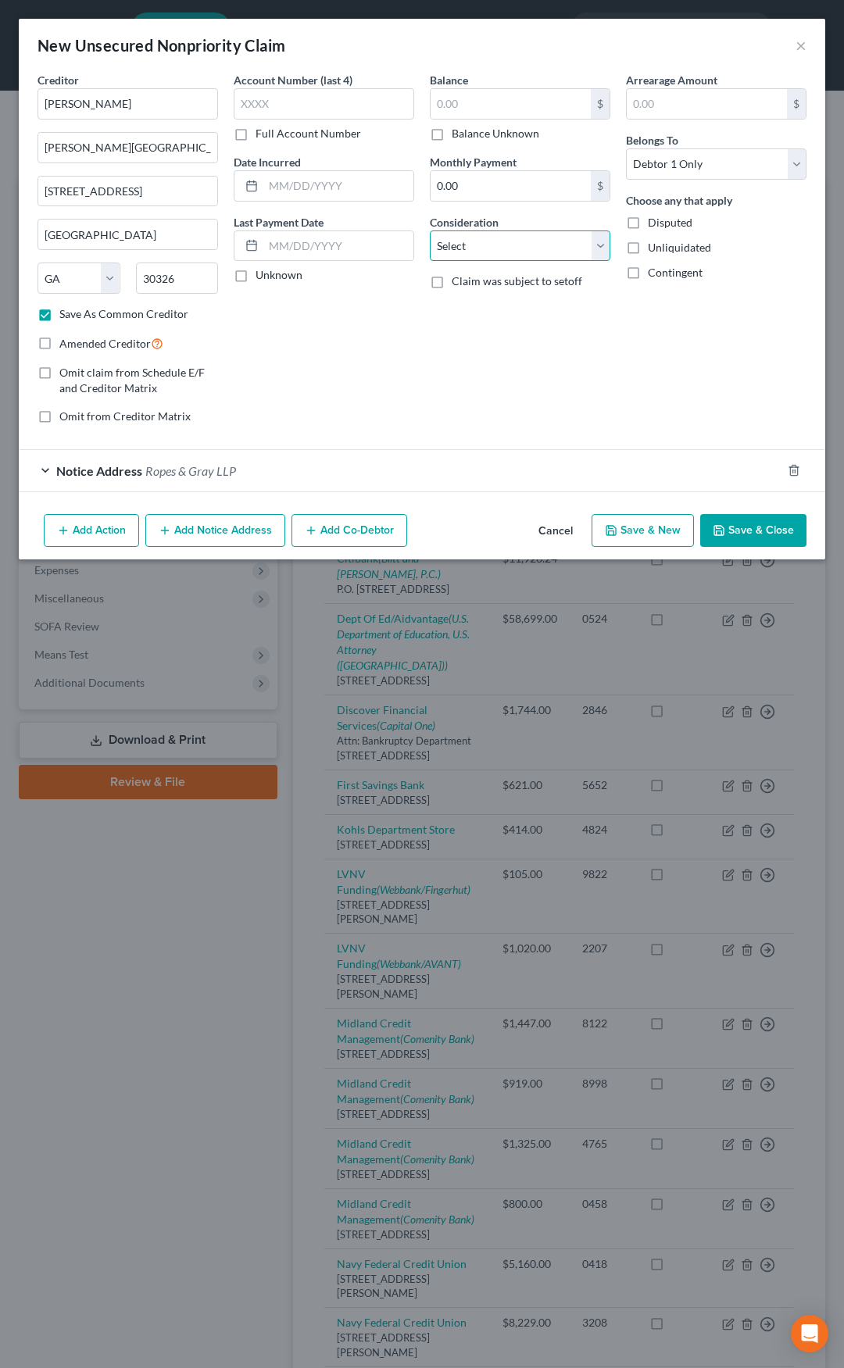
click at [477, 251] on select "Select Cable / Satellite Services Collection Agency Credit Card Debt Debt Couns…" at bounding box center [520, 245] width 180 height 31
select select "2"
click at [430, 230] on select "Select Cable / Satellite Services Collection Agency Credit Card Debt Debt Couns…" at bounding box center [520, 245] width 180 height 31
click at [59, 341] on label "Amended Creditor" at bounding box center [111, 343] width 104 height 18
click at [66, 341] on input "Amended Creditor" at bounding box center [71, 339] width 10 height 10
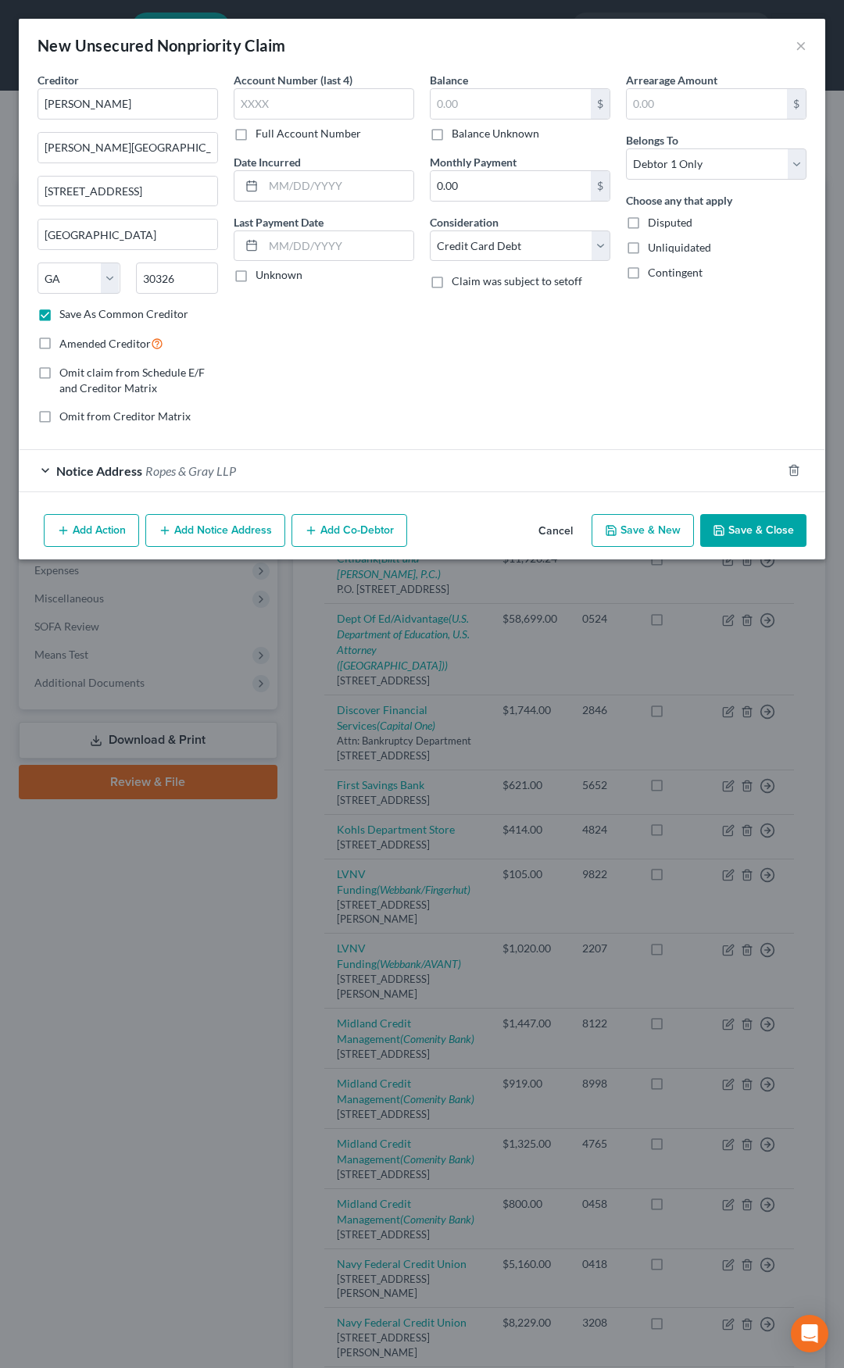
checkbox input "true"
click at [756, 522] on button "Save & Close" at bounding box center [753, 530] width 106 height 33
checkbox input "false"
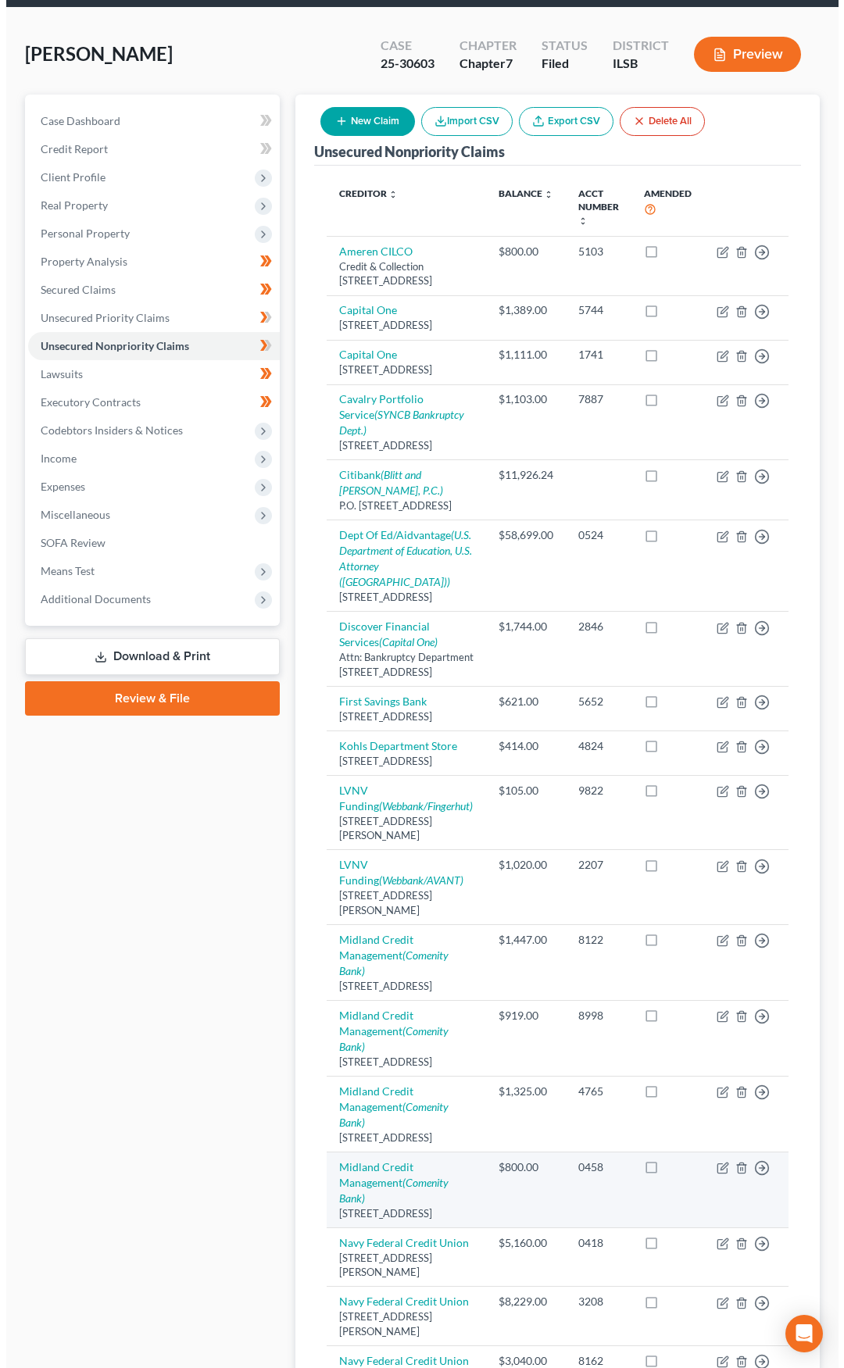
scroll to position [78, 0]
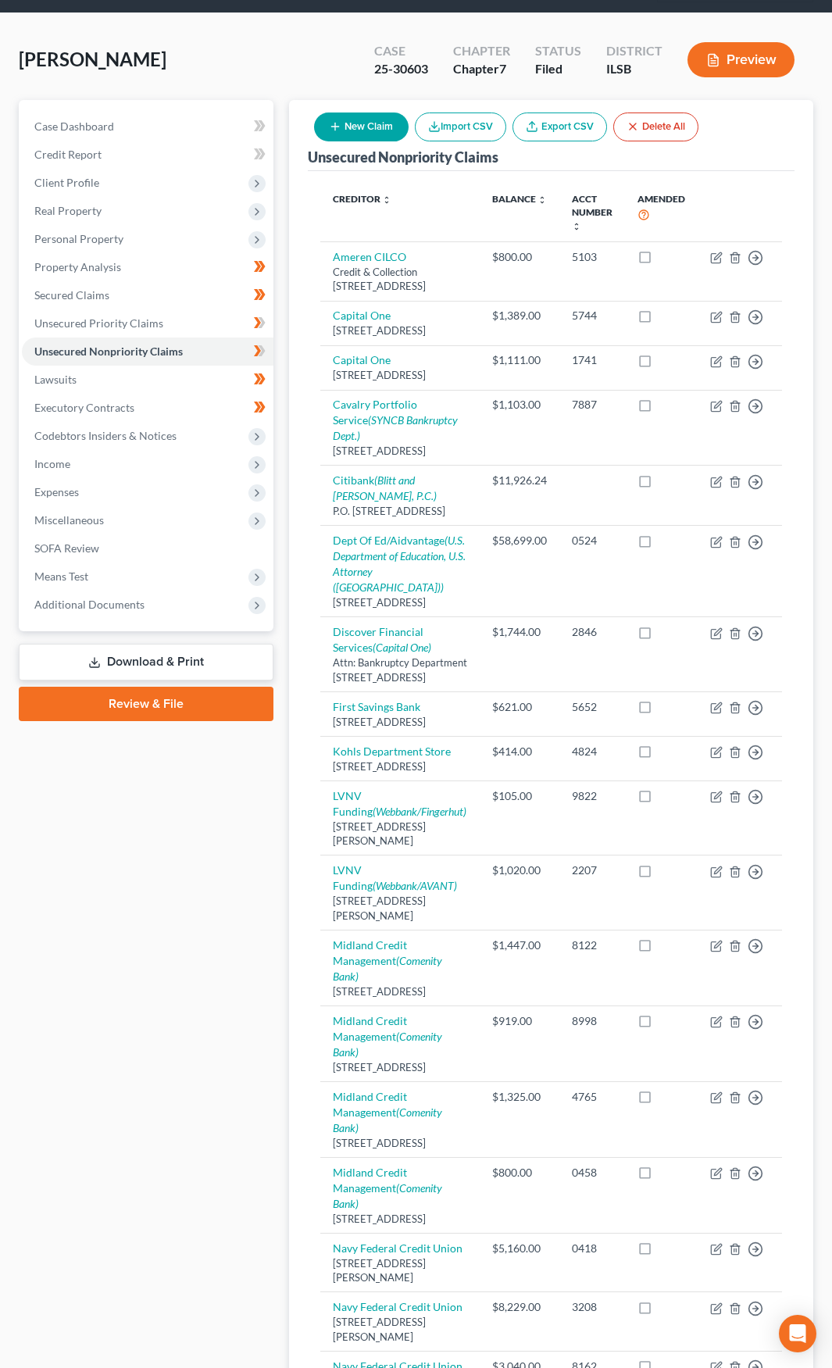
click at [359, 120] on button "New Claim" at bounding box center [361, 126] width 95 height 29
select select "0"
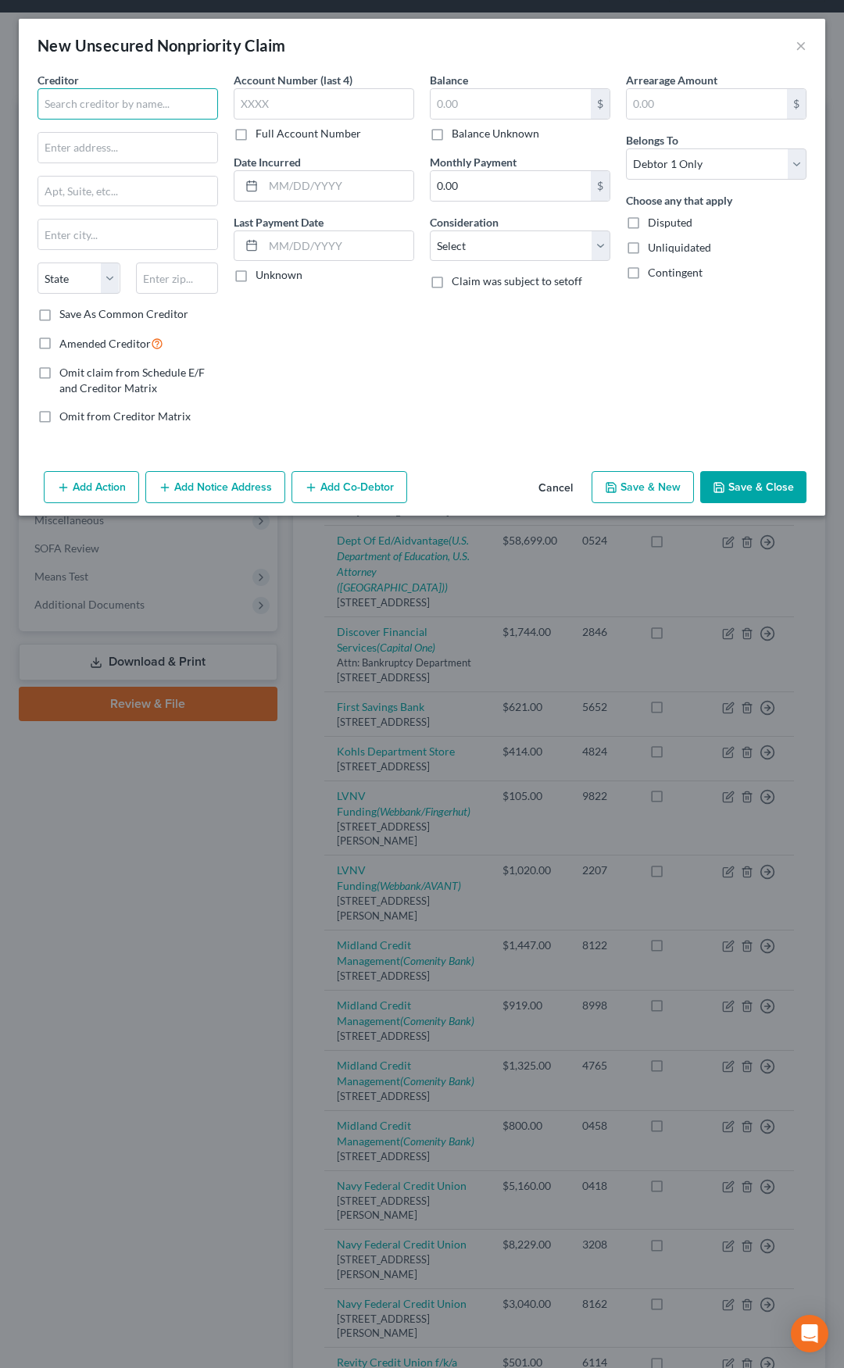
click at [155, 109] on input "text" at bounding box center [127, 103] width 180 height 31
type input "B"
click at [544, 487] on button "Cancel" at bounding box center [555, 488] width 59 height 31
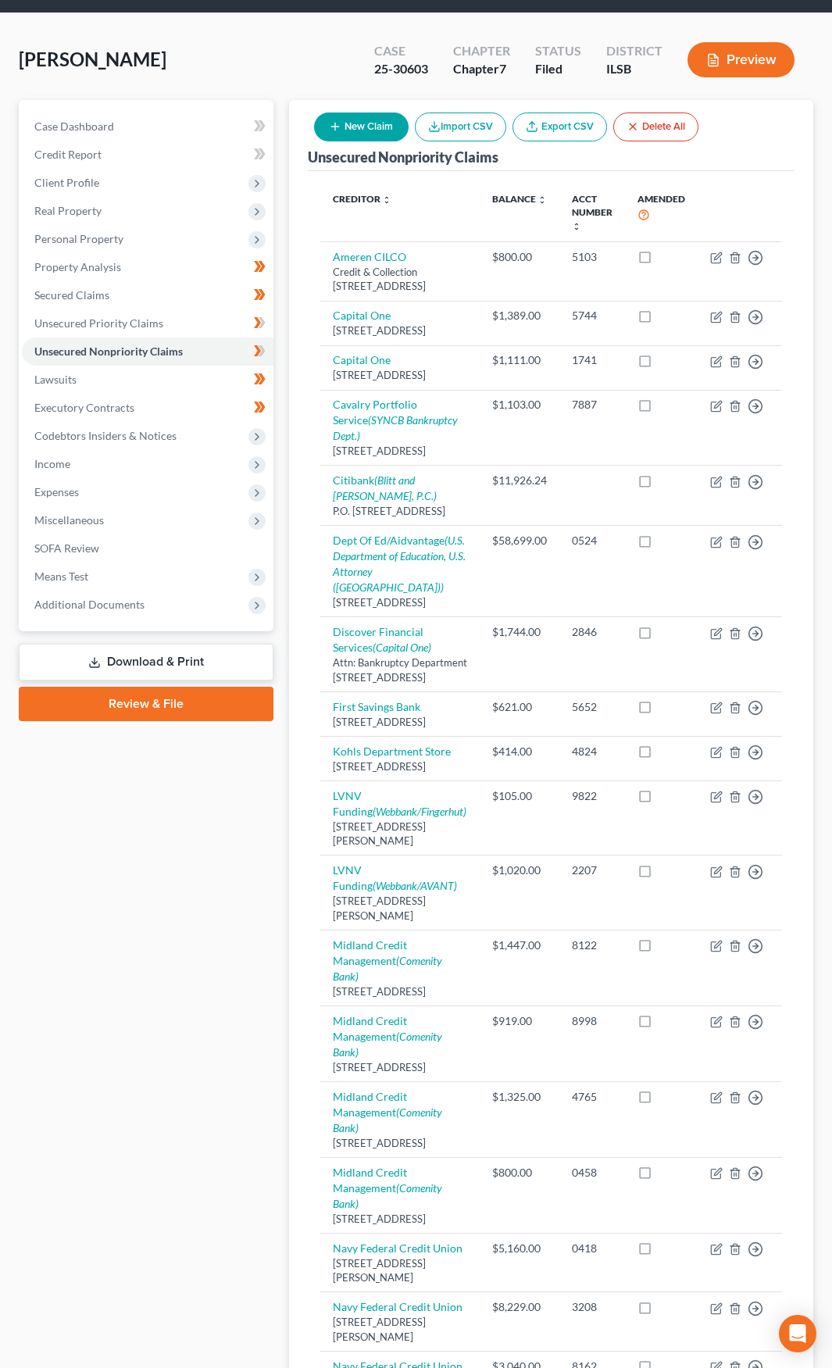
click at [357, 129] on button "New Claim" at bounding box center [361, 126] width 95 height 29
select select "0"
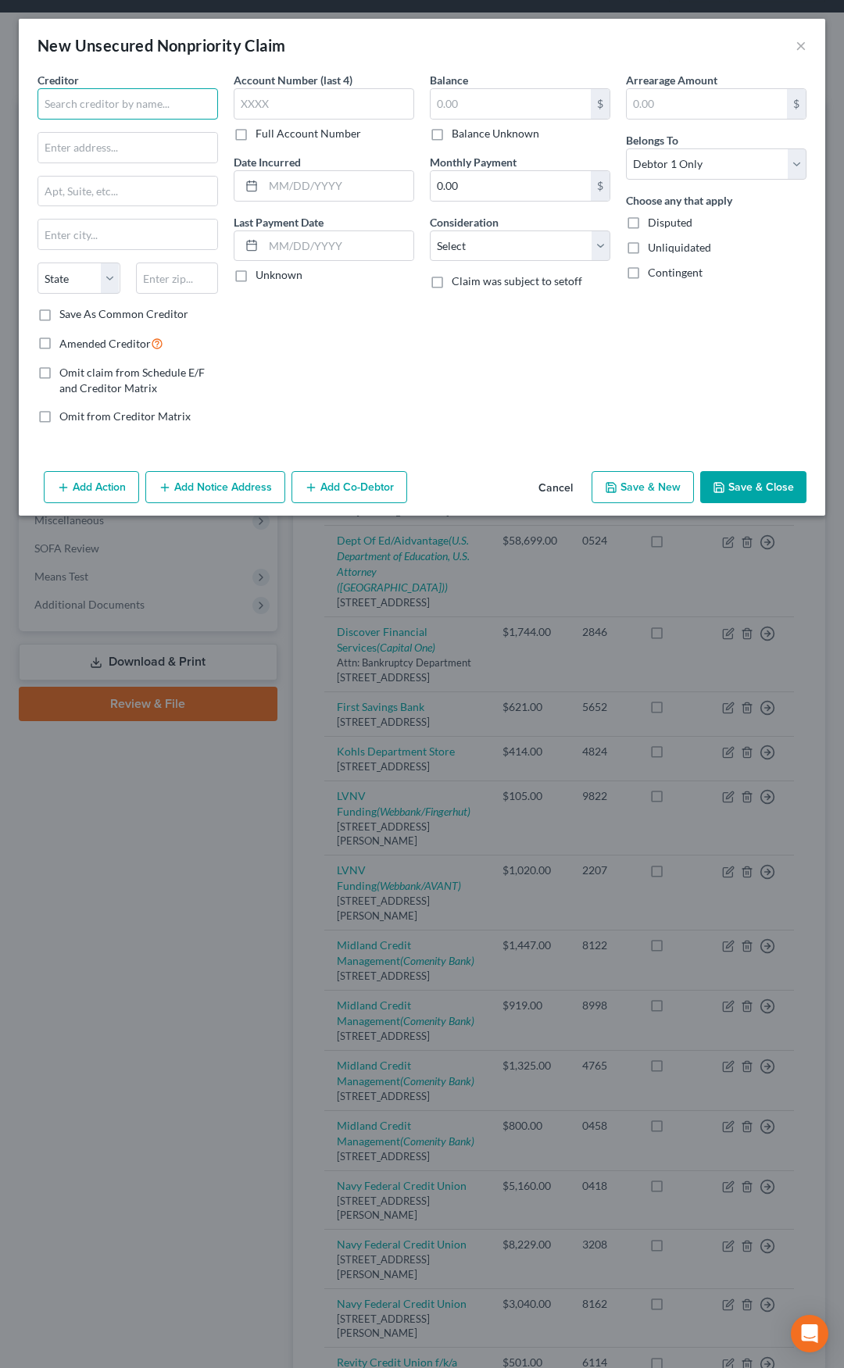
click at [136, 109] on input "text" at bounding box center [127, 103] width 180 height 31
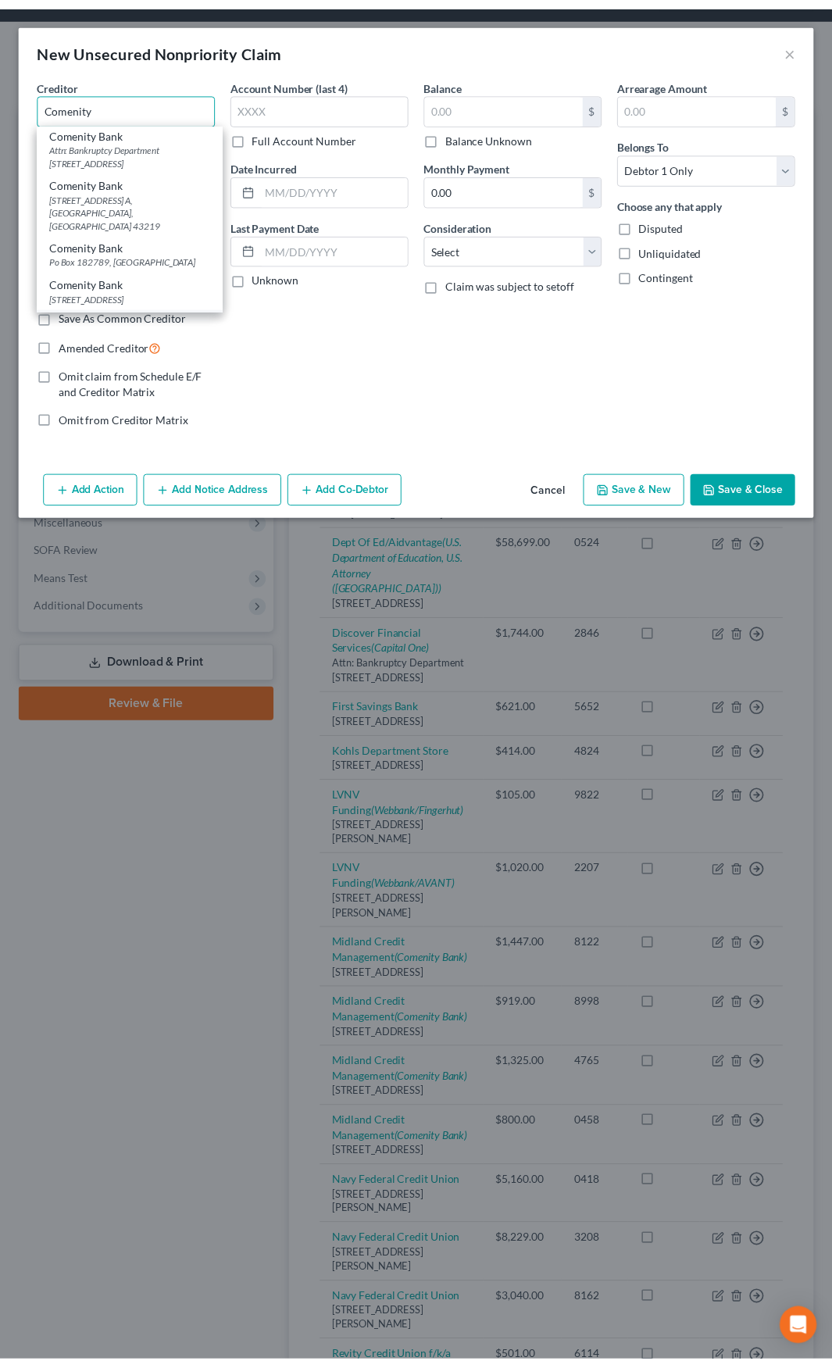
scroll to position [0, 0]
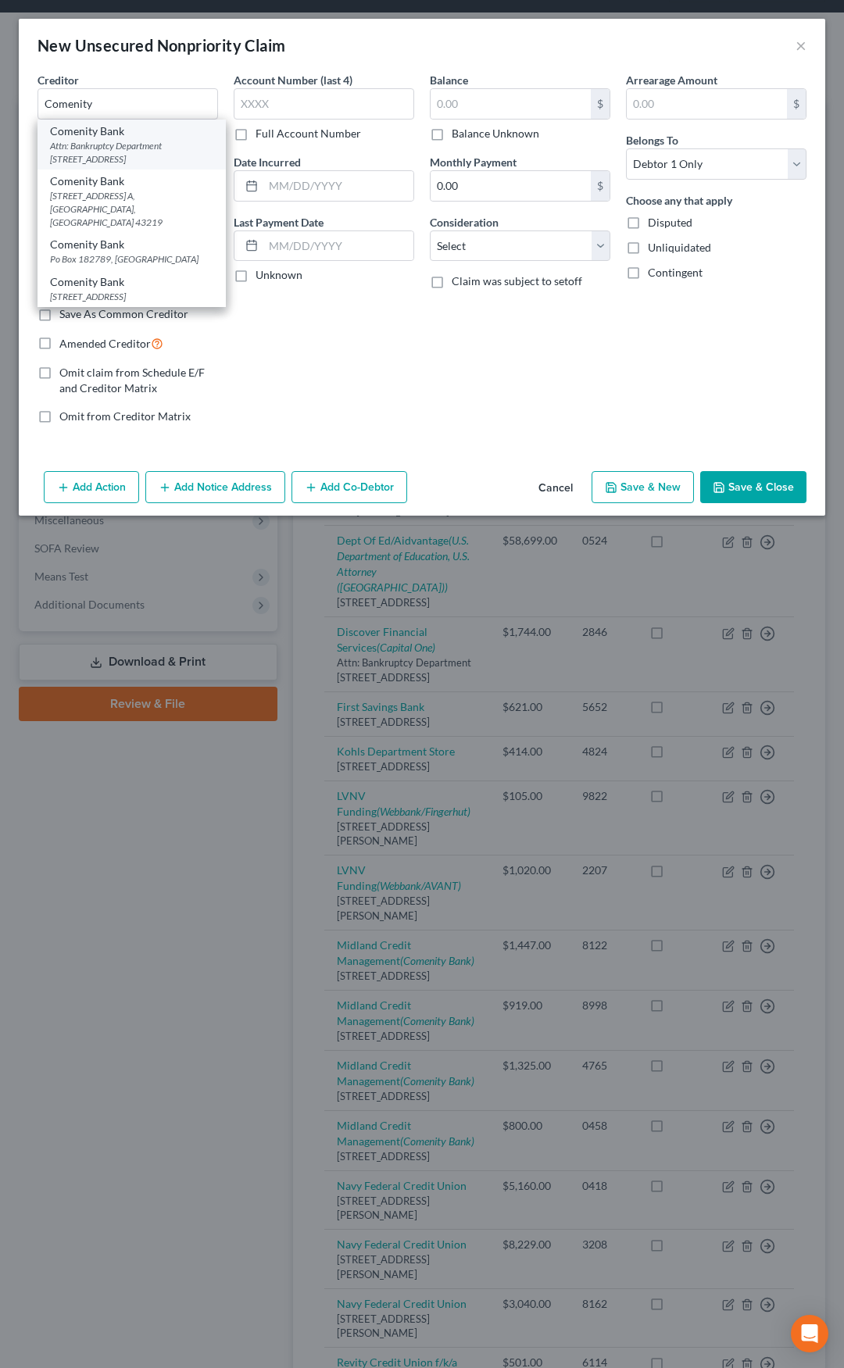
click at [127, 146] on div "Attn: Bankruptcy Department PO Box 182125, Columbus, OH 43218" at bounding box center [131, 152] width 163 height 27
type input "Comenity Bank"
type input "Attn: Bankruptcy Department"
type input "PO Box 182125"
type input "Columbus"
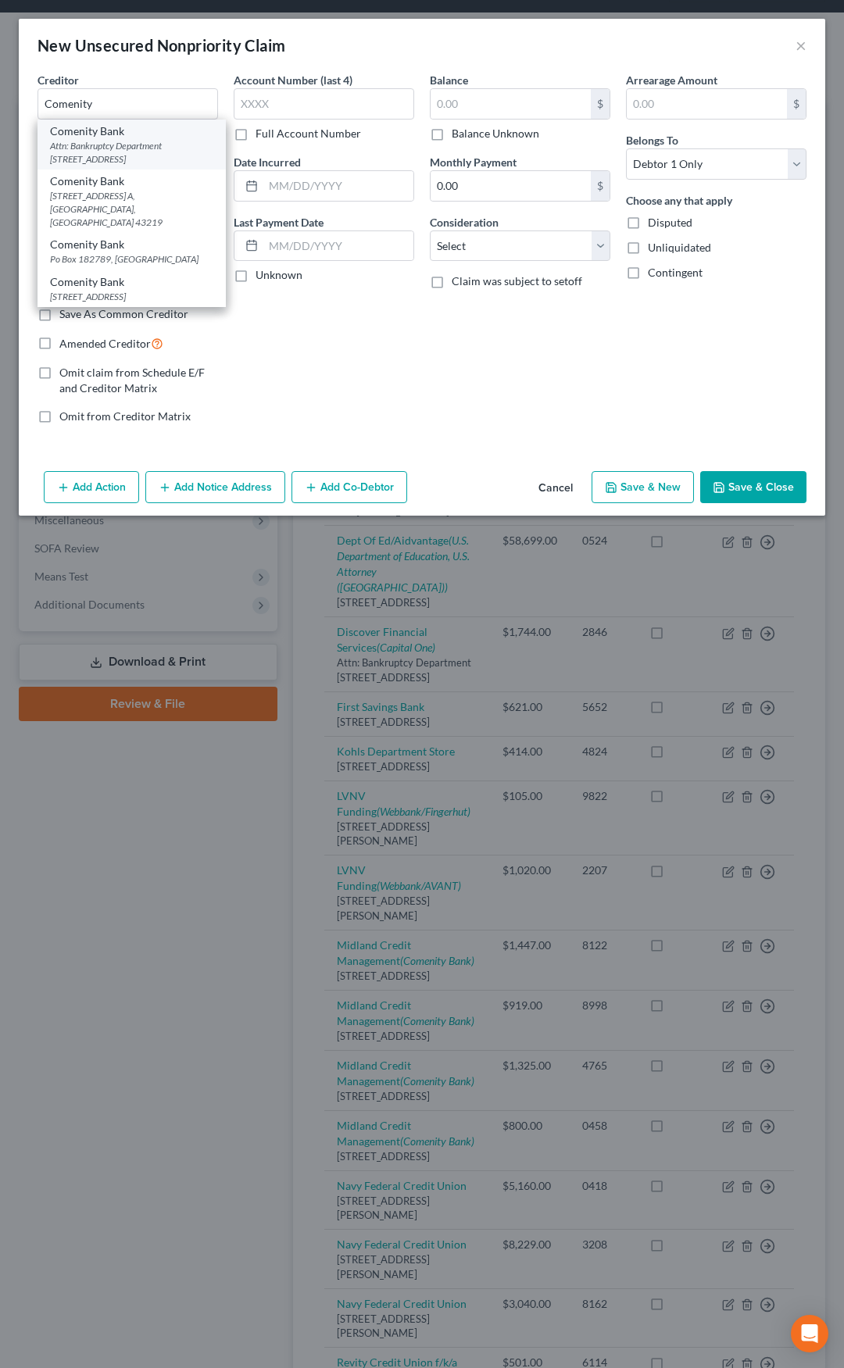
select select "36"
type input "43218"
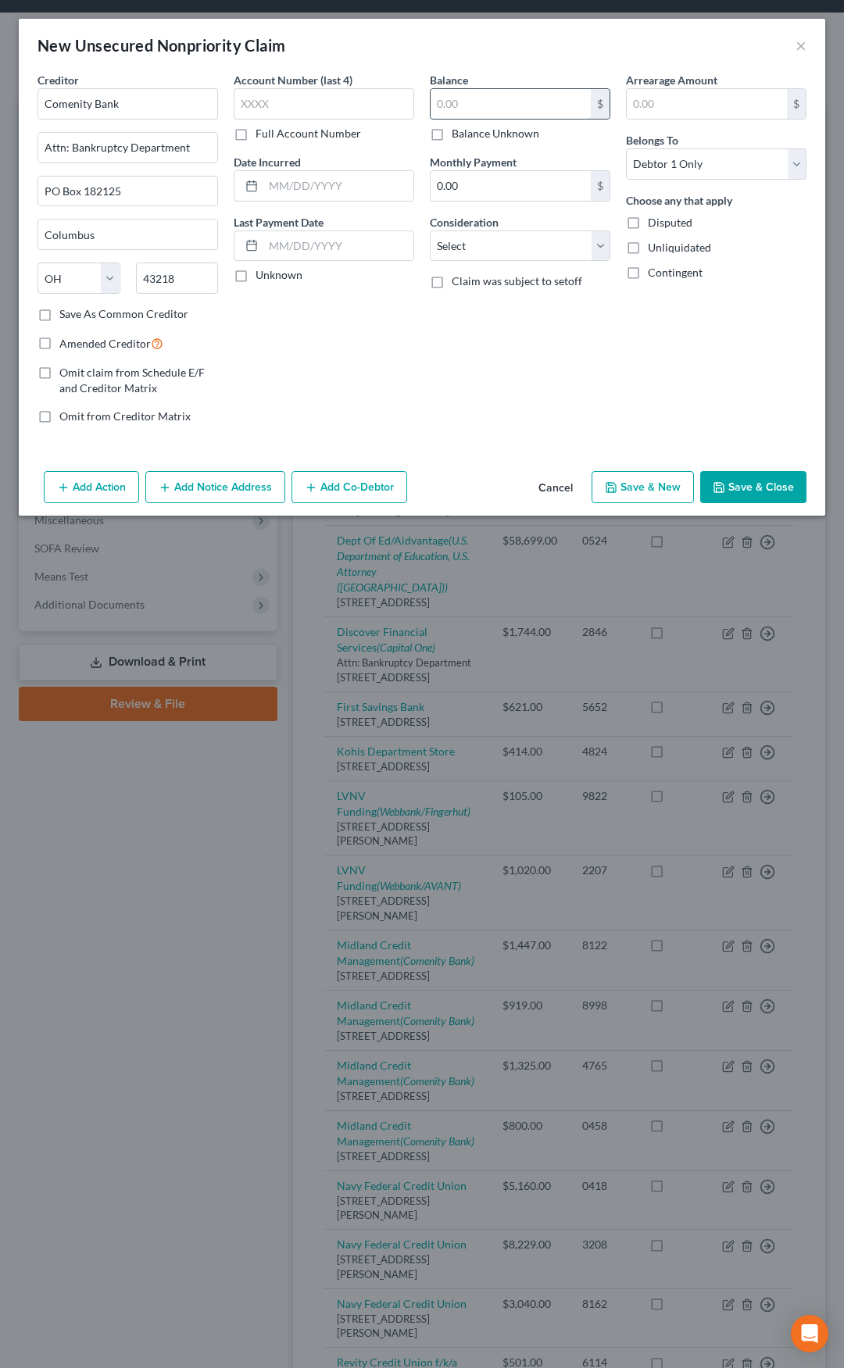
click at [448, 101] on input "text" at bounding box center [510, 104] width 160 height 30
type input "1,000"
click at [480, 235] on select "Select Cable / Satellite Services Collection Agency Credit Card Debt Debt Couns…" at bounding box center [520, 245] width 180 height 31
select select "2"
click at [430, 230] on select "Select Cable / Satellite Services Collection Agency Credit Card Debt Debt Couns…" at bounding box center [520, 245] width 180 height 31
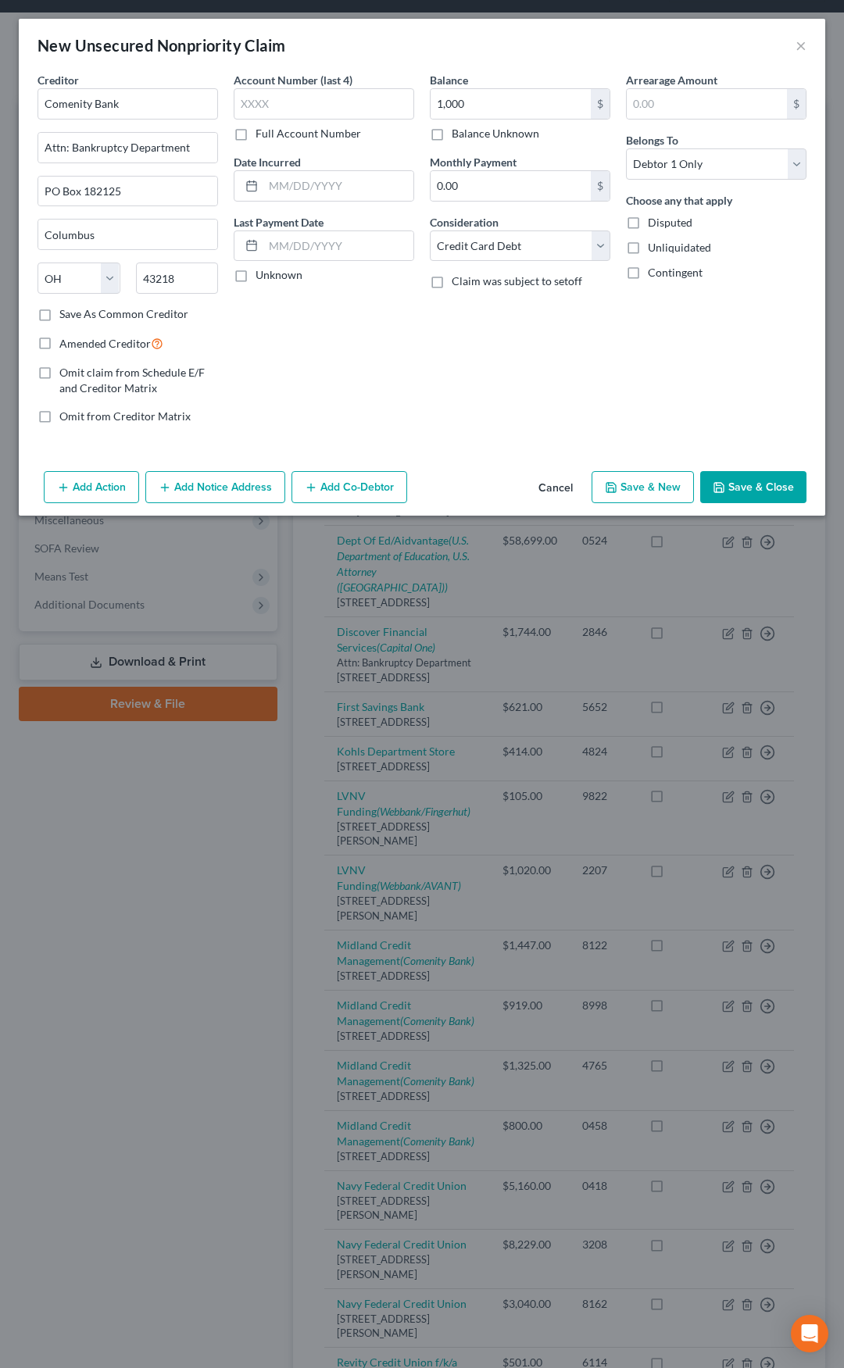
click at [59, 340] on label "Amended Creditor" at bounding box center [111, 343] width 104 height 18
click at [66, 340] on input "Amended Creditor" at bounding box center [71, 339] width 10 height 10
checkbox input "true"
click at [748, 481] on button "Save & Close" at bounding box center [753, 487] width 106 height 33
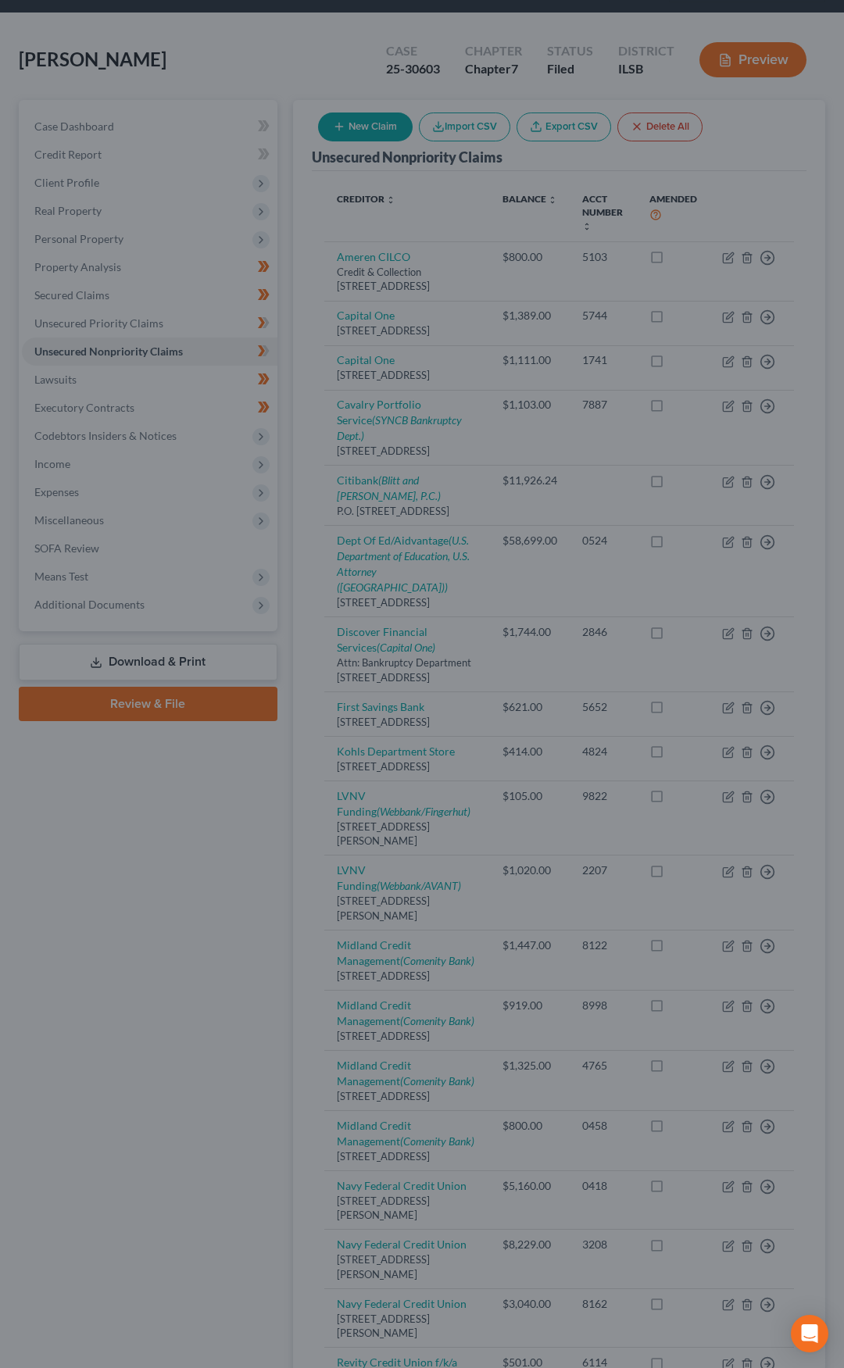
type input "1,000.00"
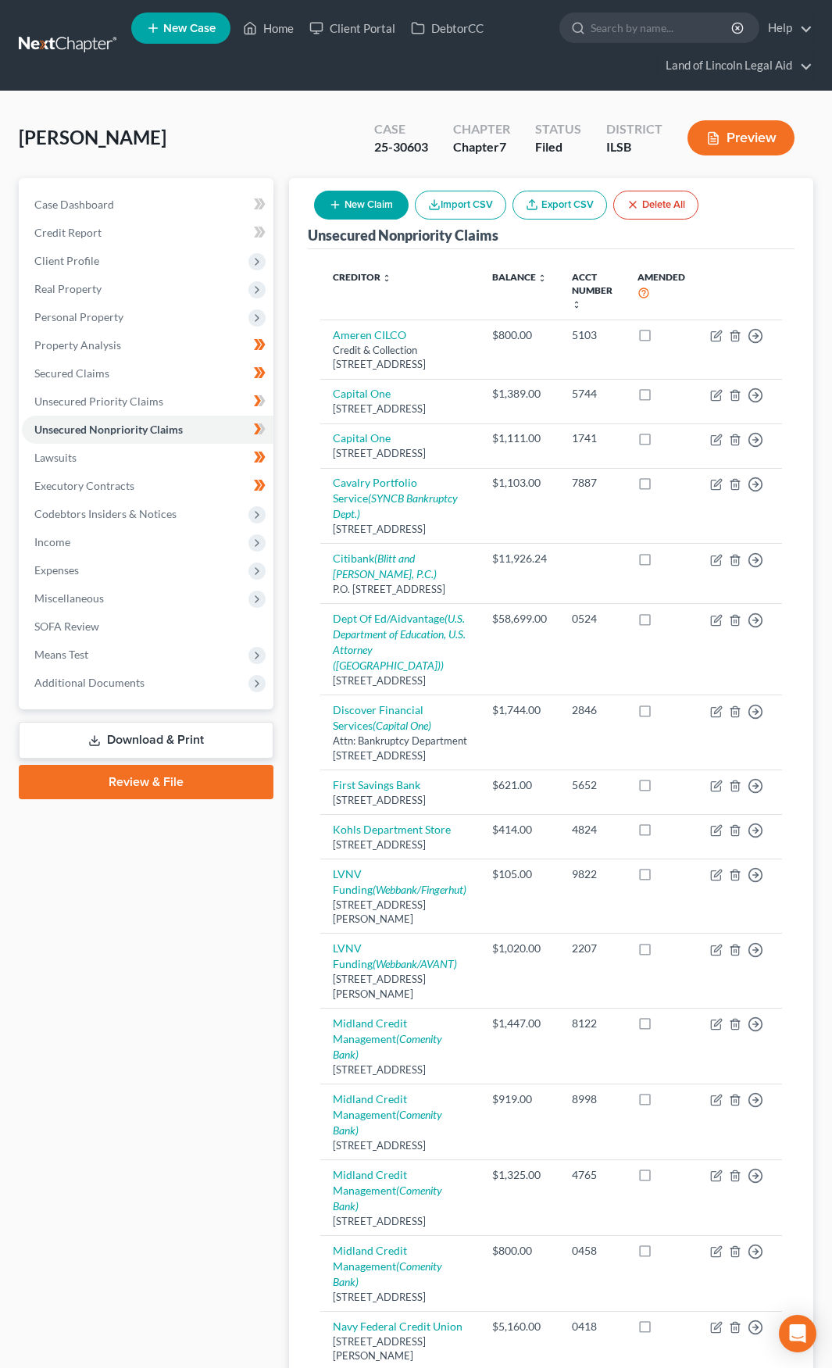
click at [366, 208] on button "New Claim" at bounding box center [361, 205] width 95 height 29
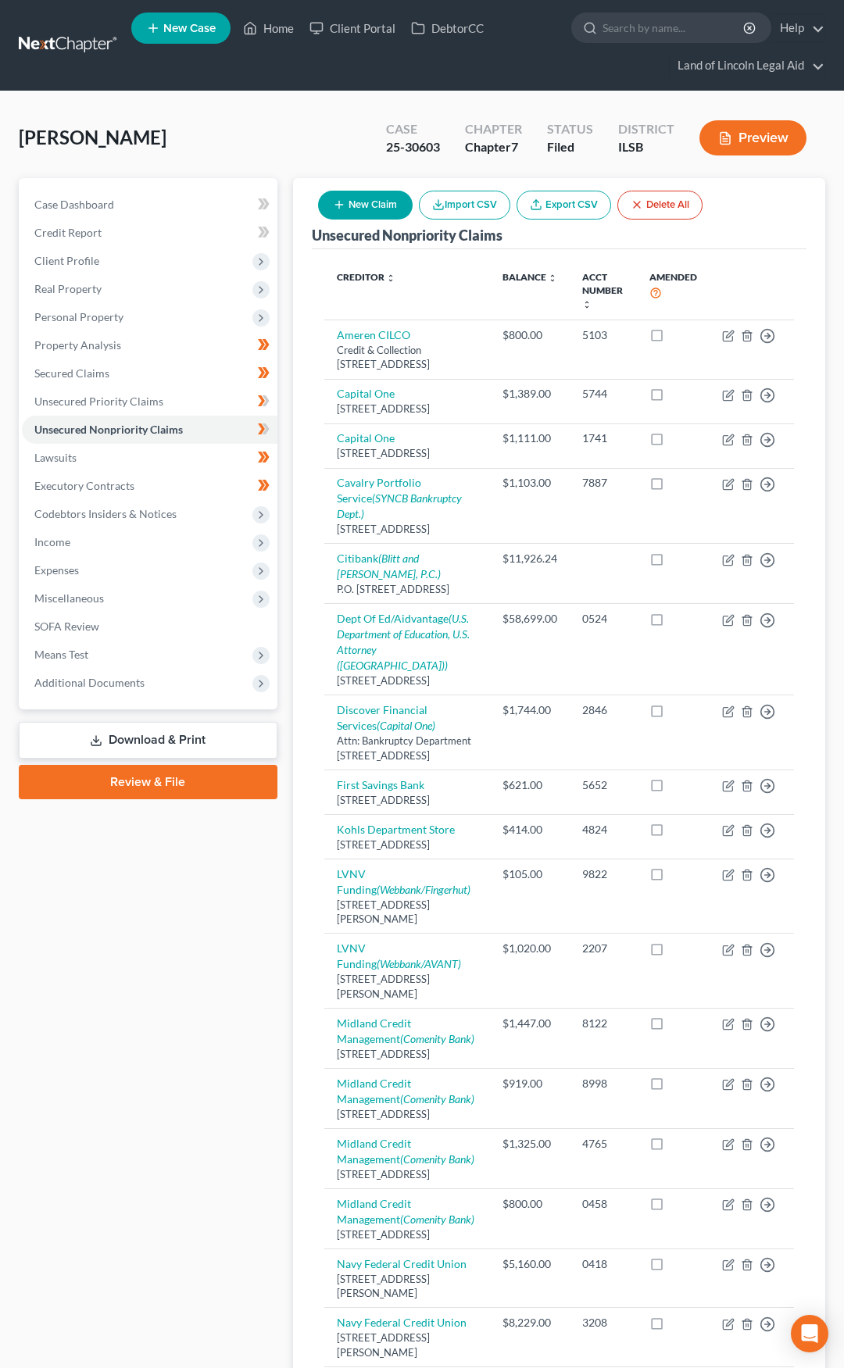
select select "0"
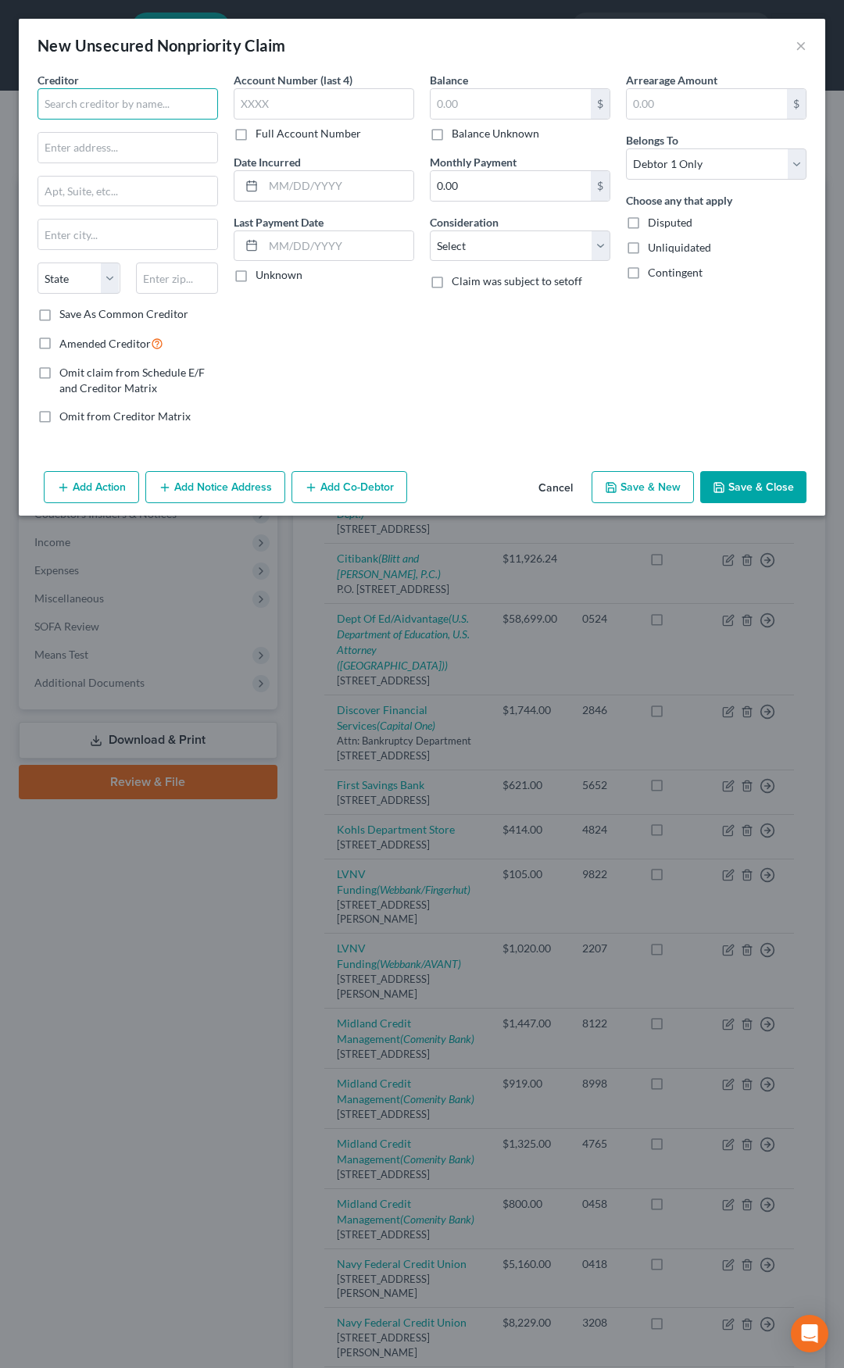
click at [141, 96] on input "text" at bounding box center [127, 103] width 180 height 31
click at [137, 141] on div "222 N. LaSalle Street, Ste. 1600, Chicago, IL 60601" at bounding box center [131, 145] width 162 height 13
type input "Webbank/AVANT"
type input "222 N. LaSalle Street, Ste. 1600"
type input "Chicago"
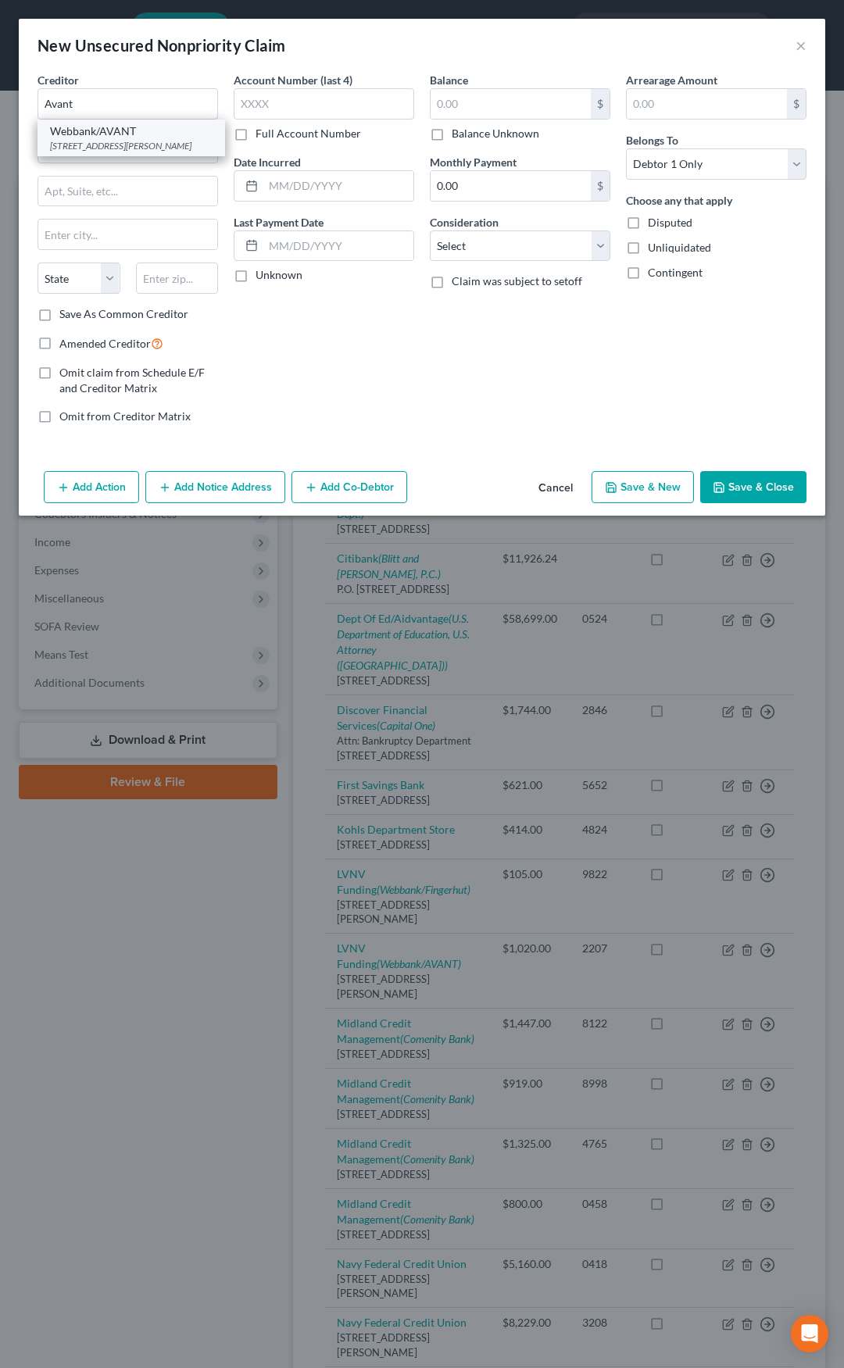
select select "14"
type input "60601"
click at [217, 488] on button "Add Notice Address" at bounding box center [215, 487] width 140 height 33
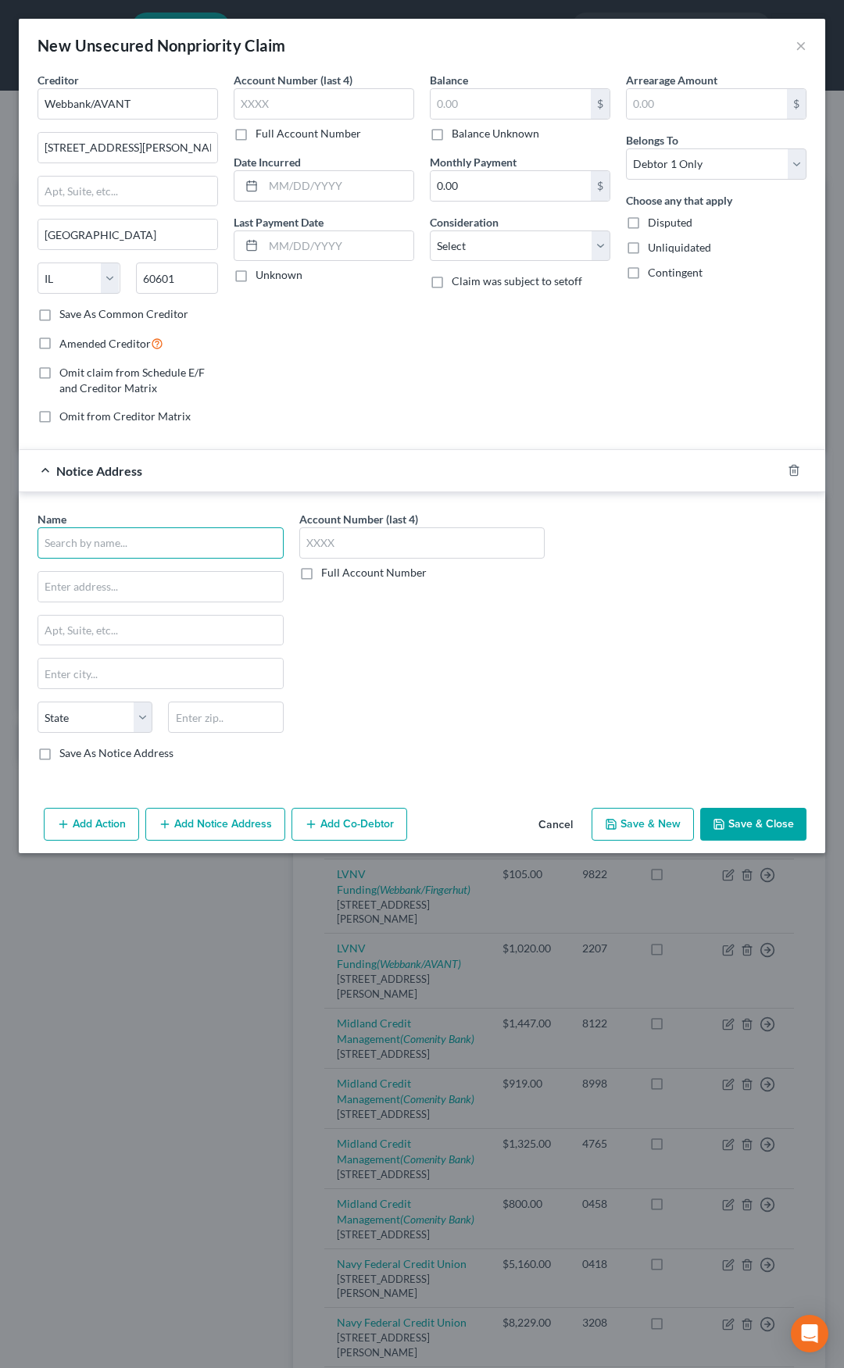
click at [195, 535] on input "text" at bounding box center [160, 542] width 246 height 31
type input "Avant"
paste input "222 W Merchandise Mart Plaza, Suite 900"
type input "222 W Merchandise Mart Plaza, Suite 900"
click at [212, 705] on input "text" at bounding box center [225, 716] width 115 height 31
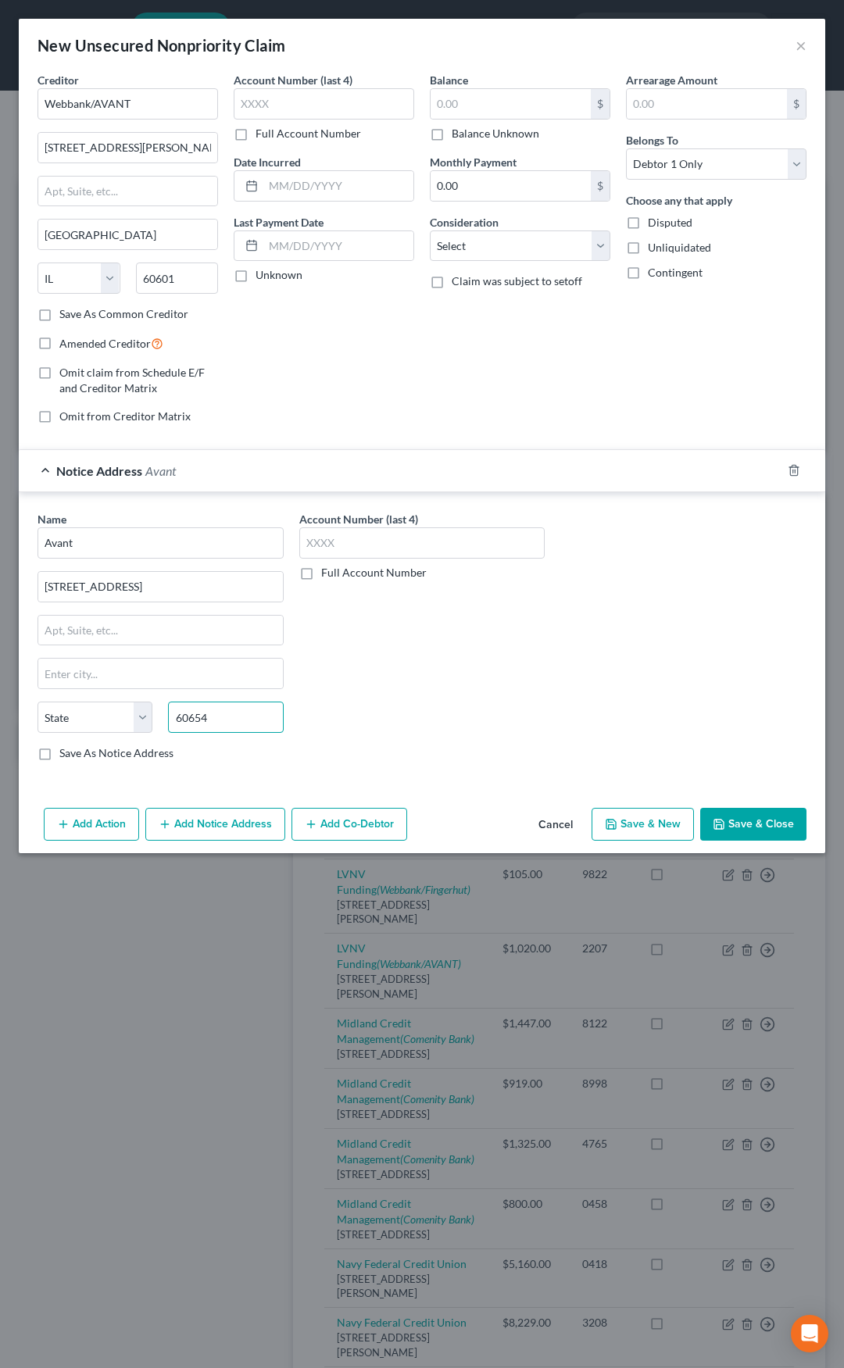
type input "60654"
type input "Chicago"
select select "14"
click at [460, 115] on input "text" at bounding box center [510, 104] width 160 height 30
type input "1,100"
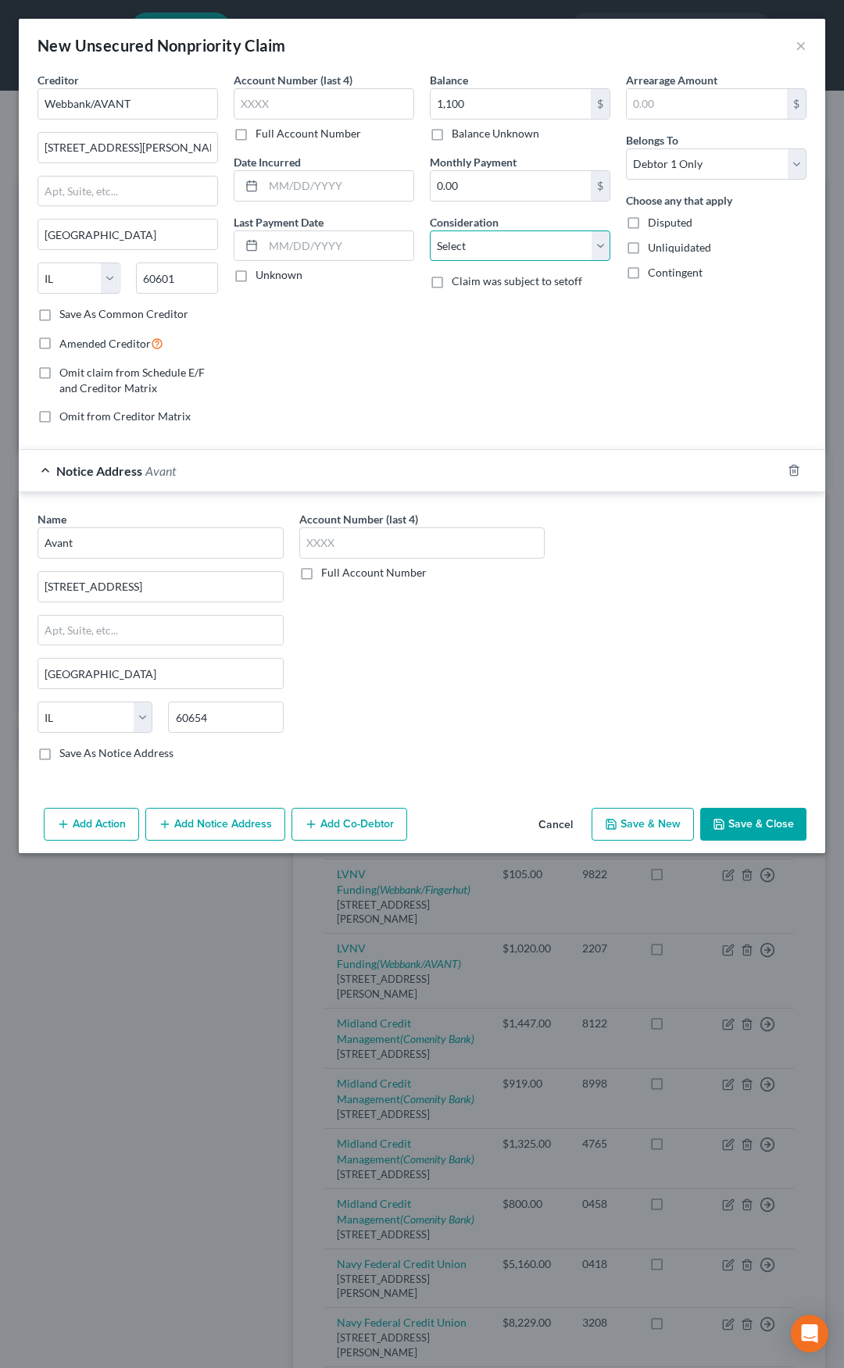
click at [469, 244] on select "Select Cable / Satellite Services Collection Agency Credit Card Debt Debt Couns…" at bounding box center [520, 245] width 180 height 31
select select "2"
click at [430, 230] on select "Select Cable / Satellite Services Collection Agency Credit Card Debt Debt Couns…" at bounding box center [520, 245] width 180 height 31
click at [59, 344] on label "Amended Creditor" at bounding box center [111, 343] width 104 height 18
click at [66, 344] on input "Amended Creditor" at bounding box center [71, 339] width 10 height 10
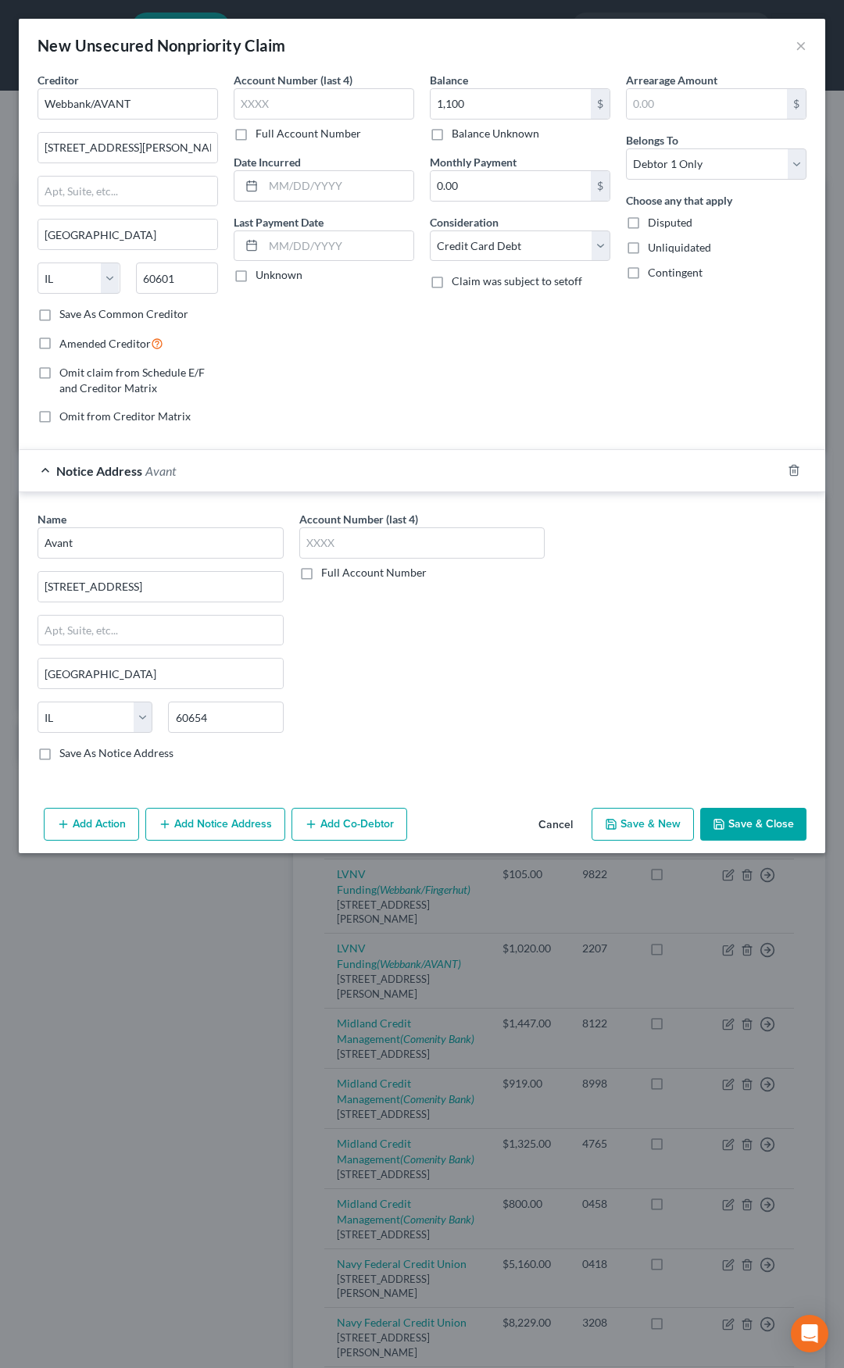
checkbox input "true"
click at [716, 823] on icon "button" at bounding box center [718, 823] width 9 height 9
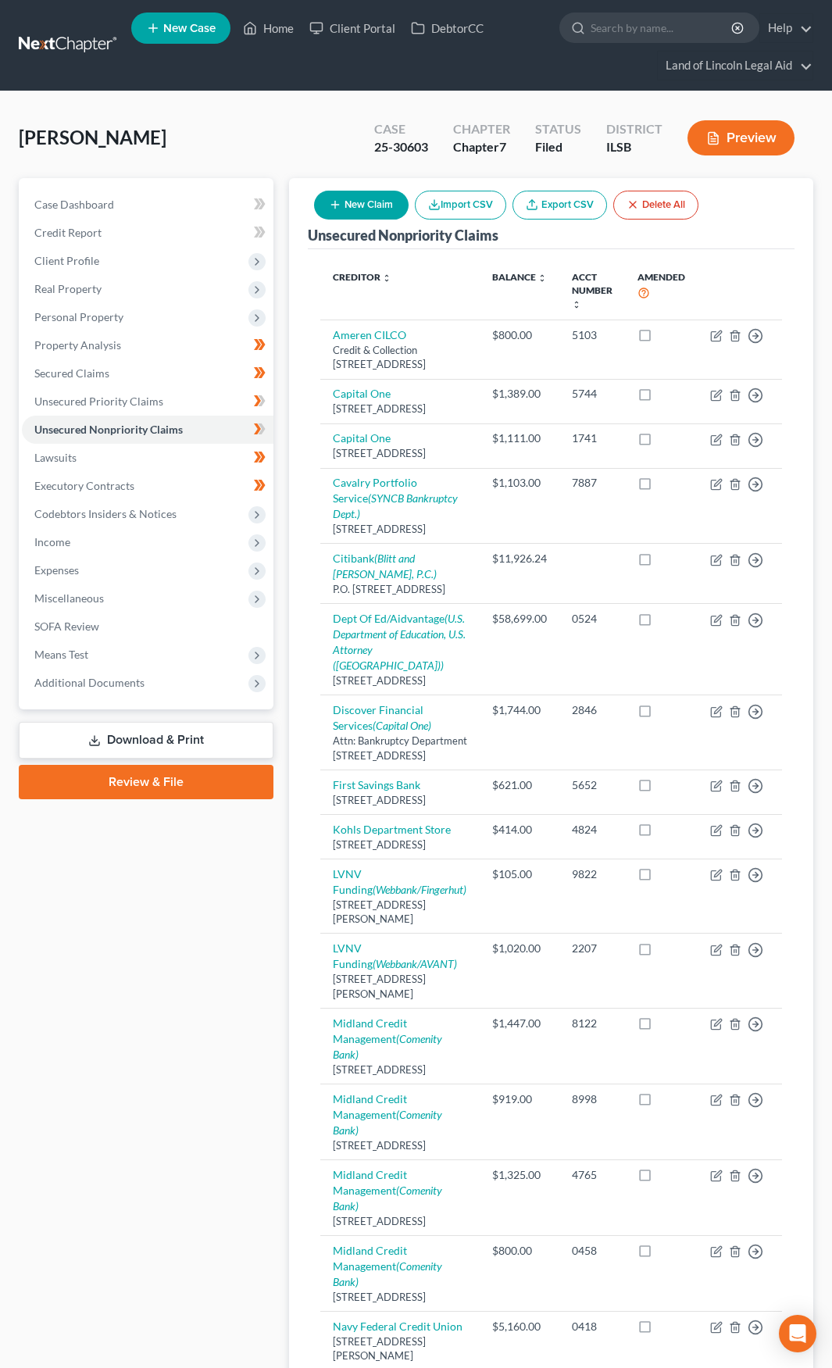
click at [374, 202] on button "New Claim" at bounding box center [361, 205] width 95 height 29
select select "0"
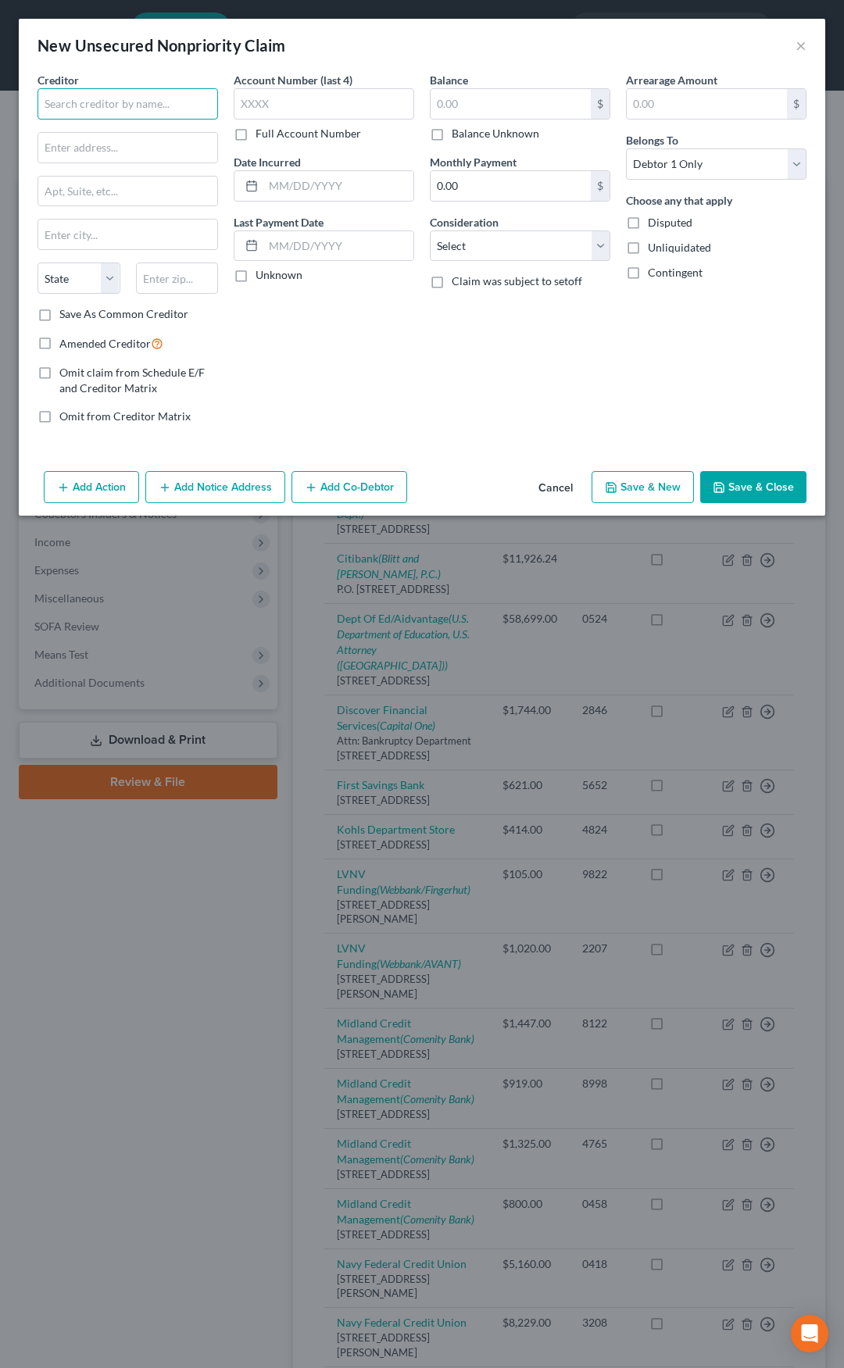
click at [155, 115] on input "text" at bounding box center [127, 103] width 180 height 31
click at [142, 136] on div "Dillard's Financial Services" at bounding box center [131, 138] width 163 height 31
type input "Dillard's Financial Services"
type input "PO Box 52051"
type input "Phoenix"
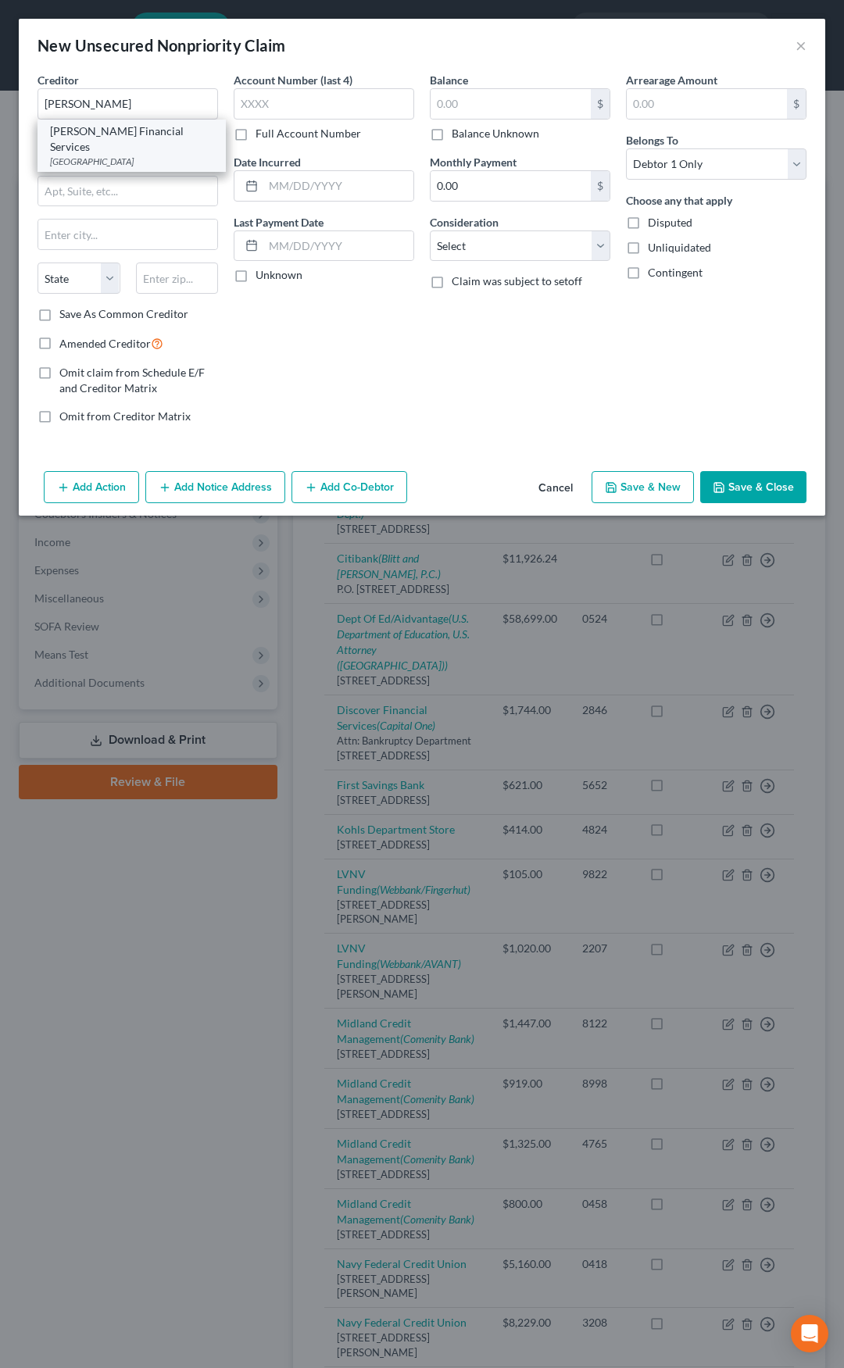
select select "3"
type input "85072"
click at [460, 105] on input "text" at bounding box center [510, 104] width 160 height 30
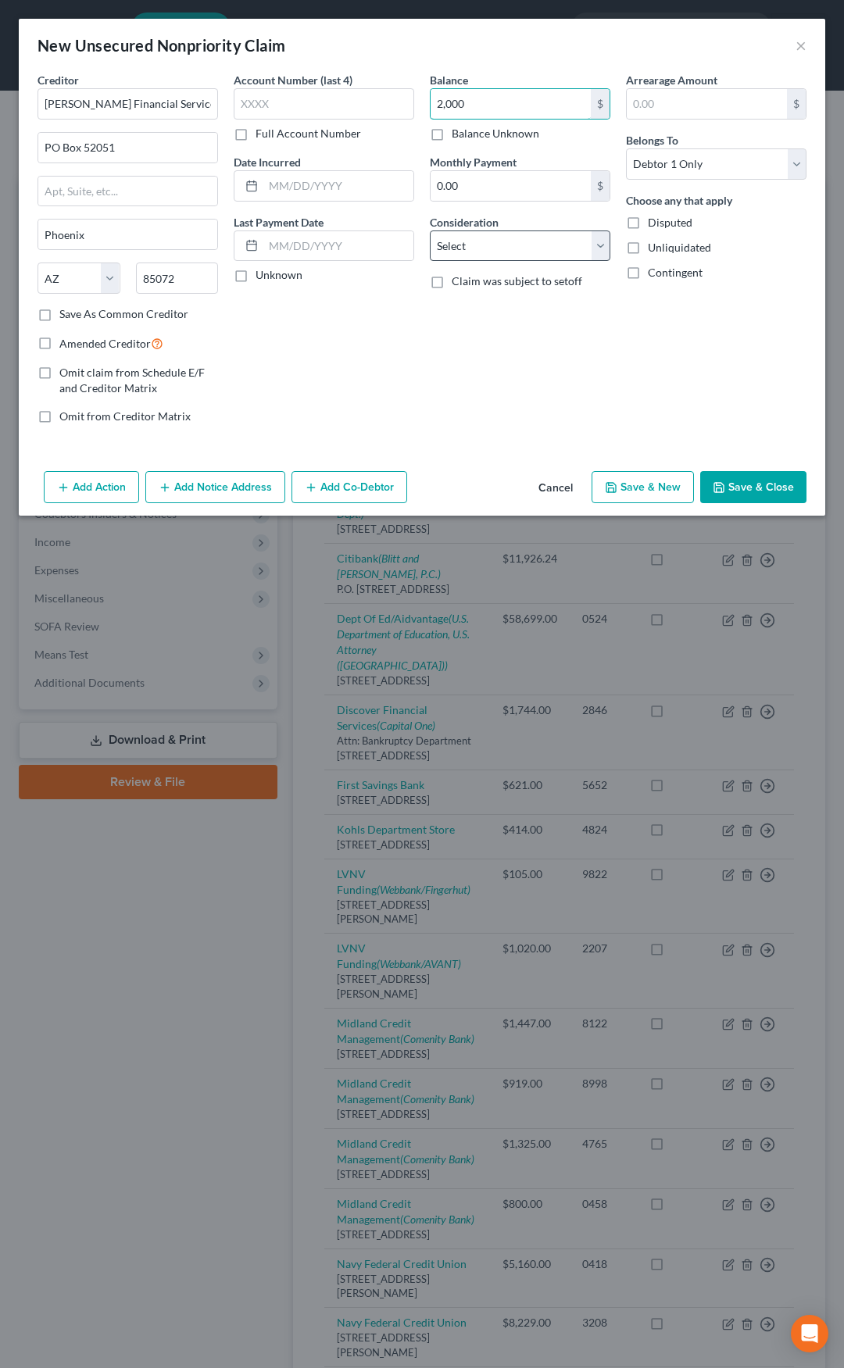
type input "2,000"
click at [487, 247] on select "Select Cable / Satellite Services Collection Agency Credit Card Debt Debt Couns…" at bounding box center [520, 245] width 180 height 31
select select "2"
click at [430, 230] on select "Select Cable / Satellite Services Collection Agency Credit Card Debt Debt Couns…" at bounding box center [520, 245] width 180 height 31
click at [59, 340] on label "Amended Creditor" at bounding box center [111, 343] width 104 height 18
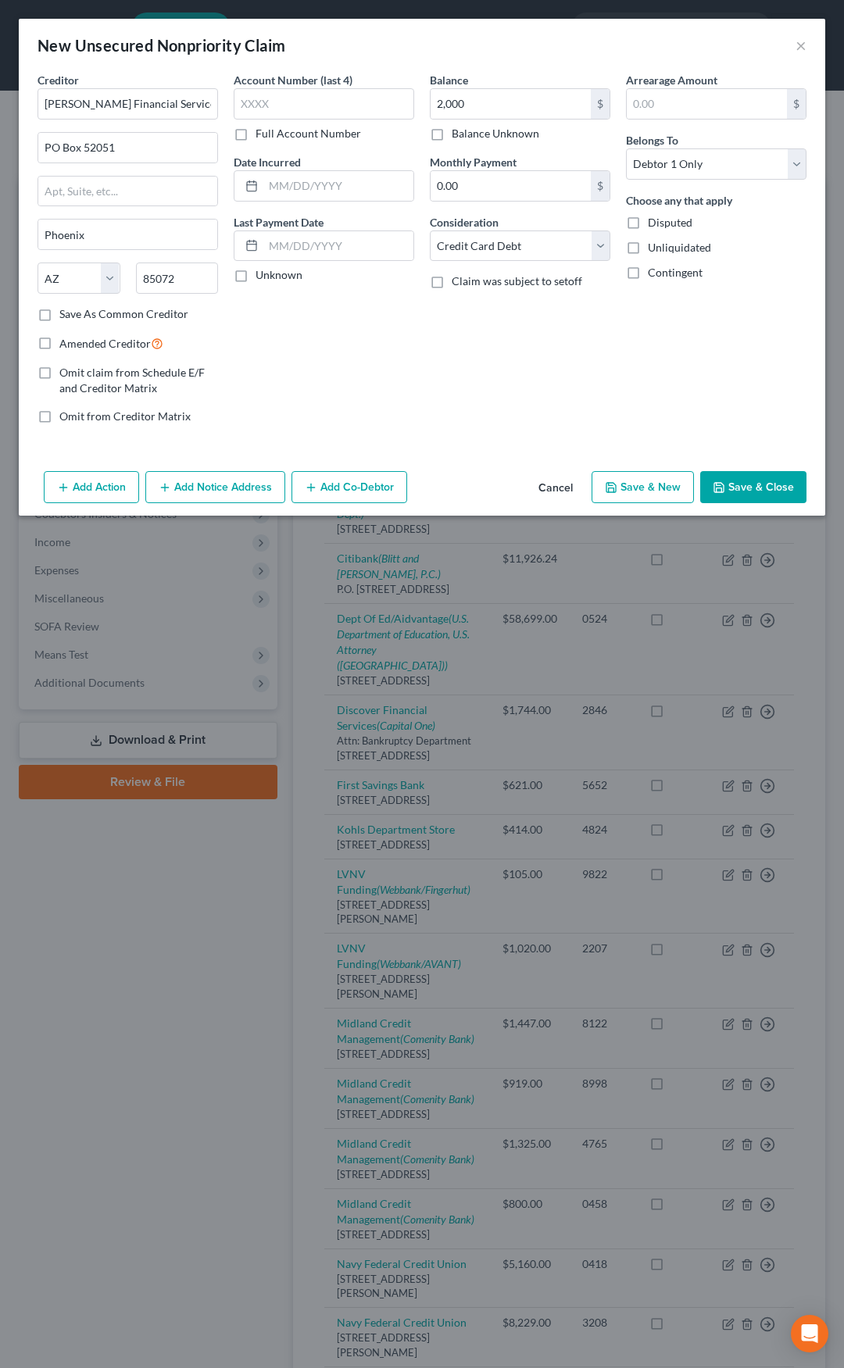
click at [66, 340] on input "Amended Creditor" at bounding box center [71, 339] width 10 height 10
checkbox input "true"
click at [787, 489] on button "Save & Close" at bounding box center [753, 487] width 106 height 33
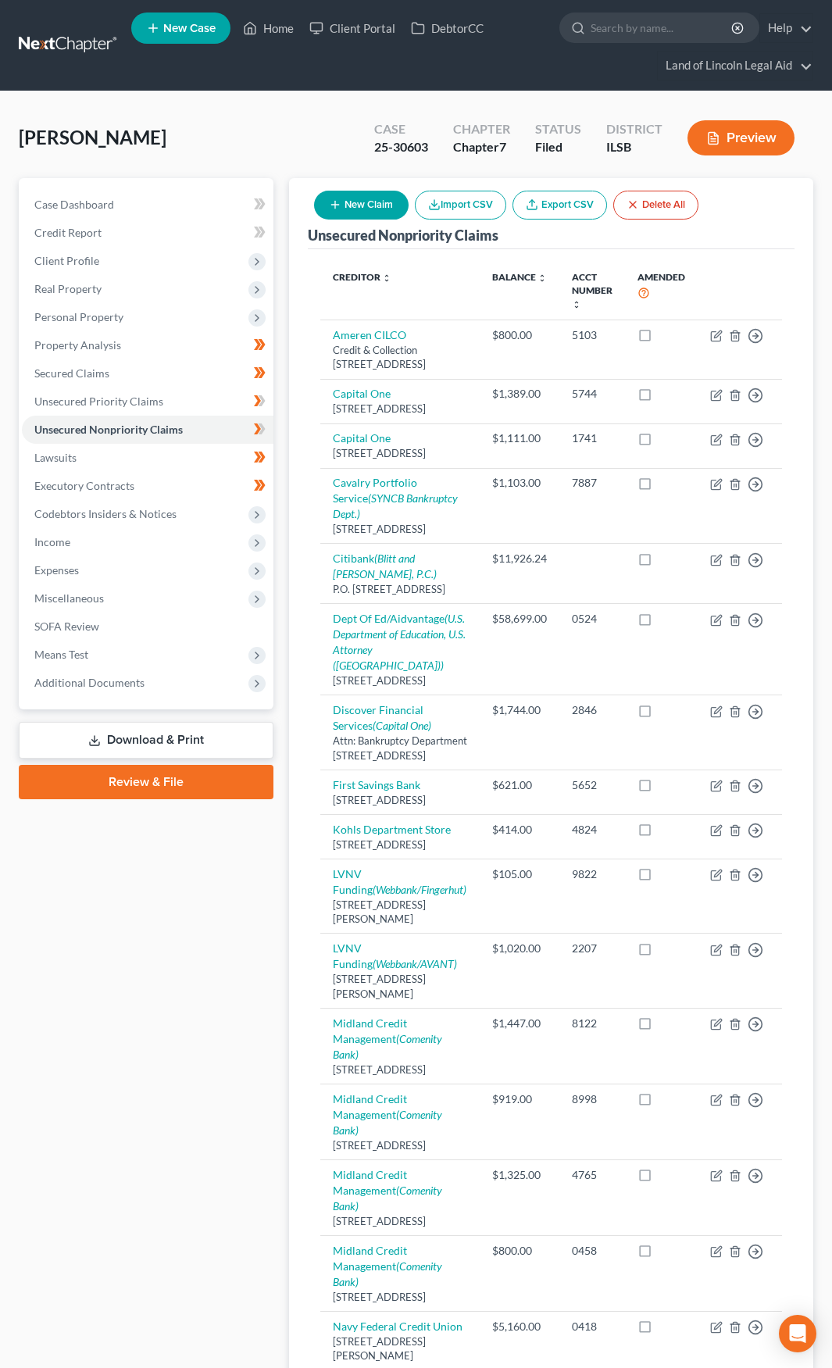
click at [364, 203] on button "New Claim" at bounding box center [361, 205] width 95 height 29
select select "0"
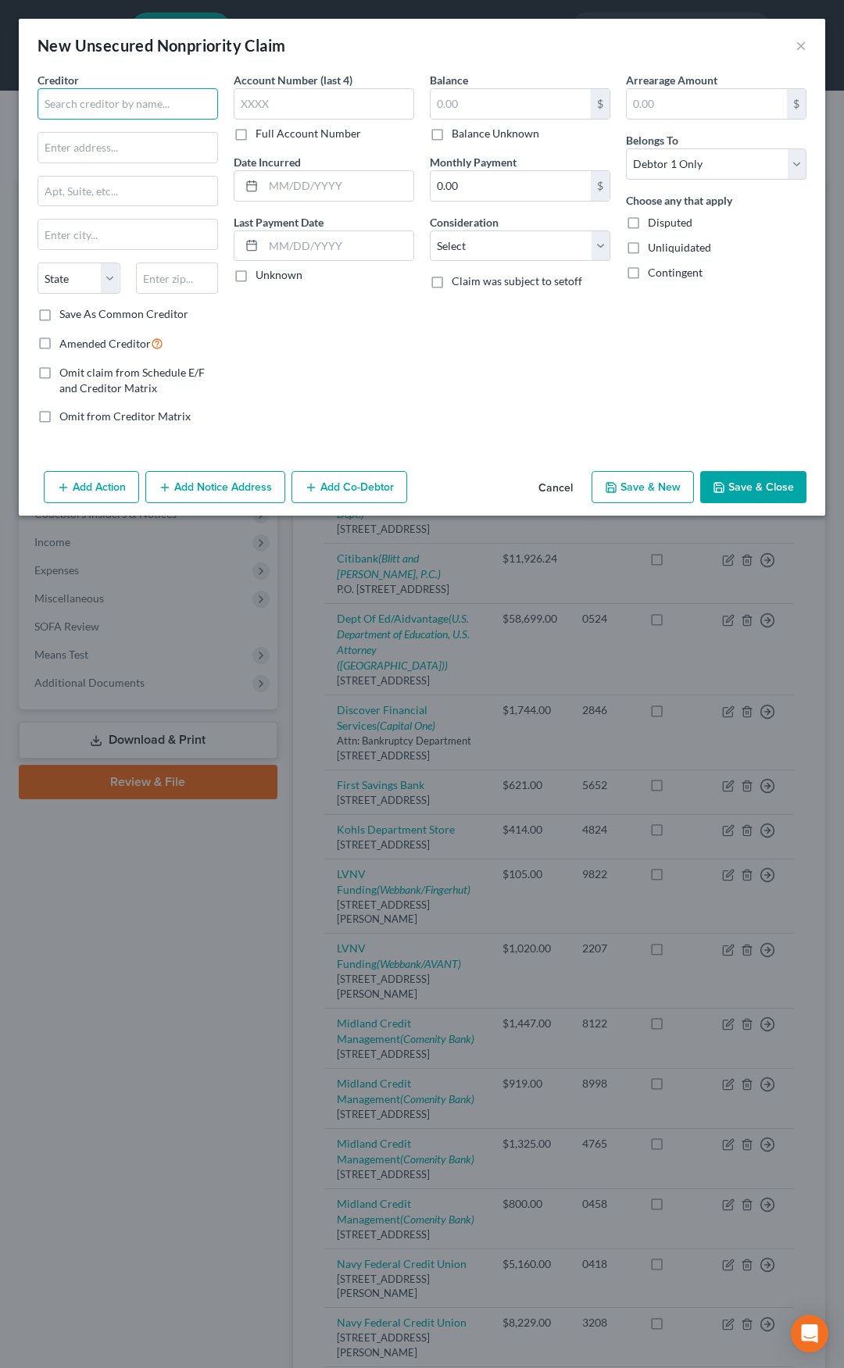
click at [124, 112] on input "text" at bounding box center [127, 103] width 180 height 31
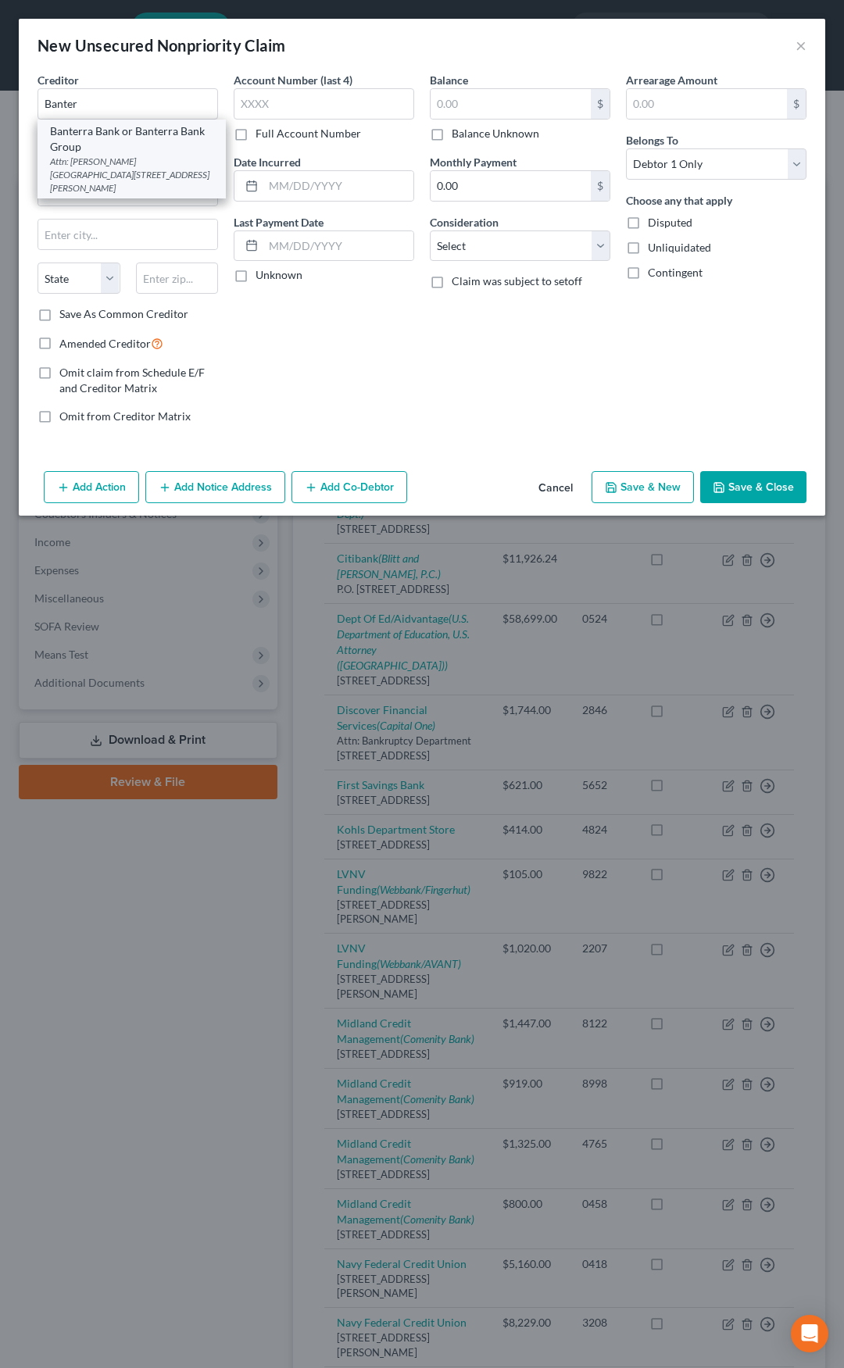
click at [122, 148] on div "Banterra Bank or Banterra Bank Group" at bounding box center [131, 138] width 163 height 31
type input "Banterra Bank or Banterra Bank Group"
type input "Attn: Myrna Denton"
type input "PO Box 310"
type input "Marion"
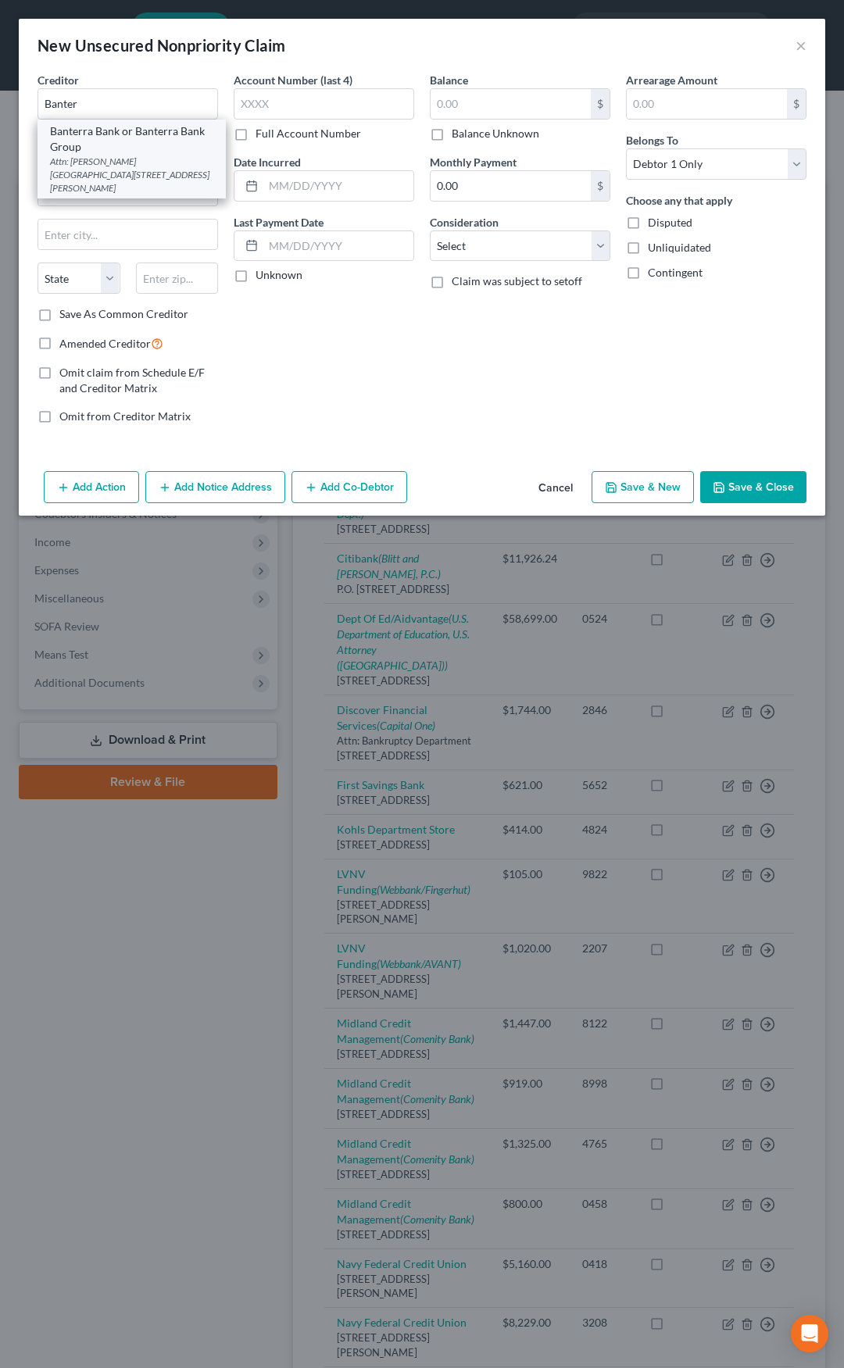
select select "14"
type input "62959"
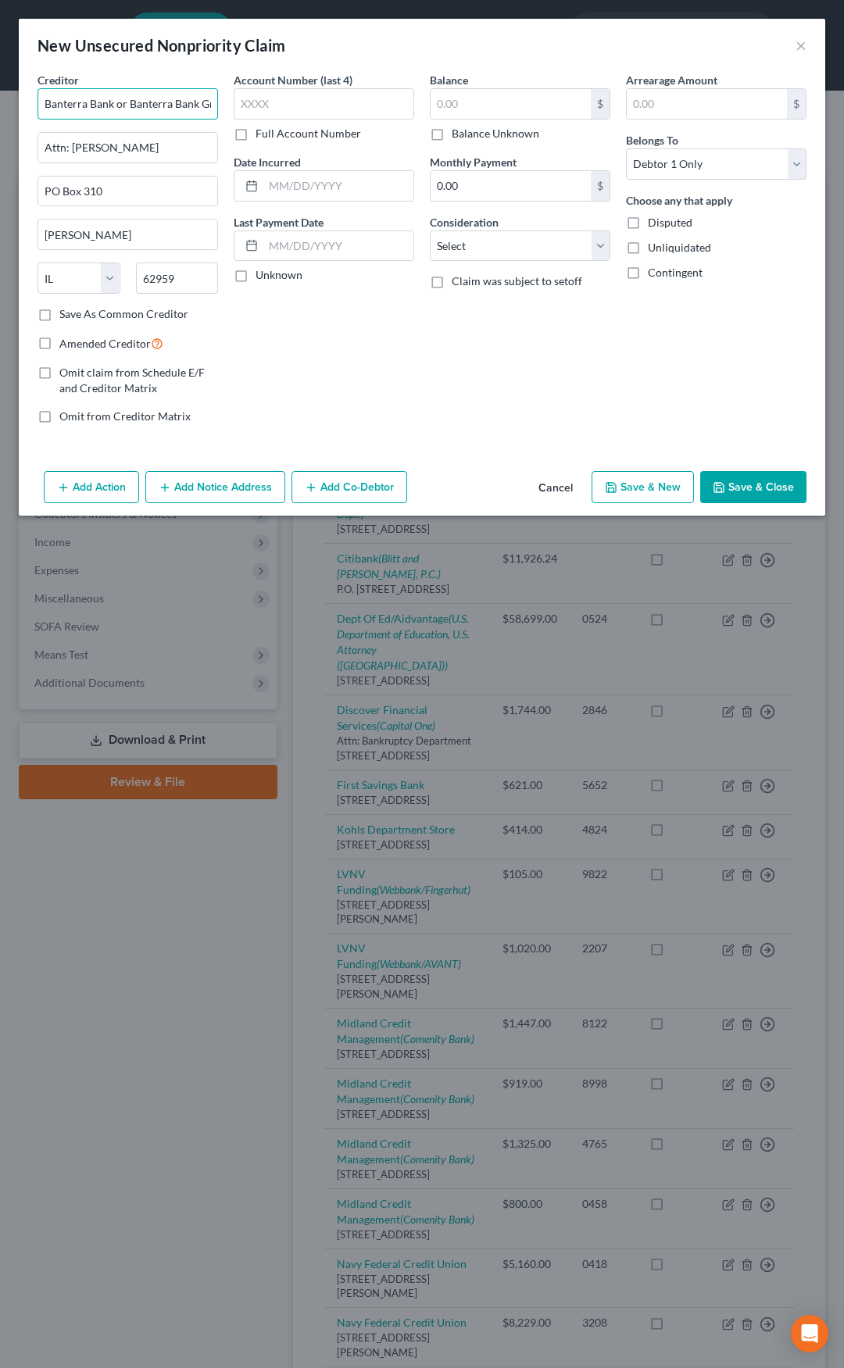
click at [176, 104] on input "Banterra Bank or Banterra Bank Group" at bounding box center [127, 103] width 180 height 31
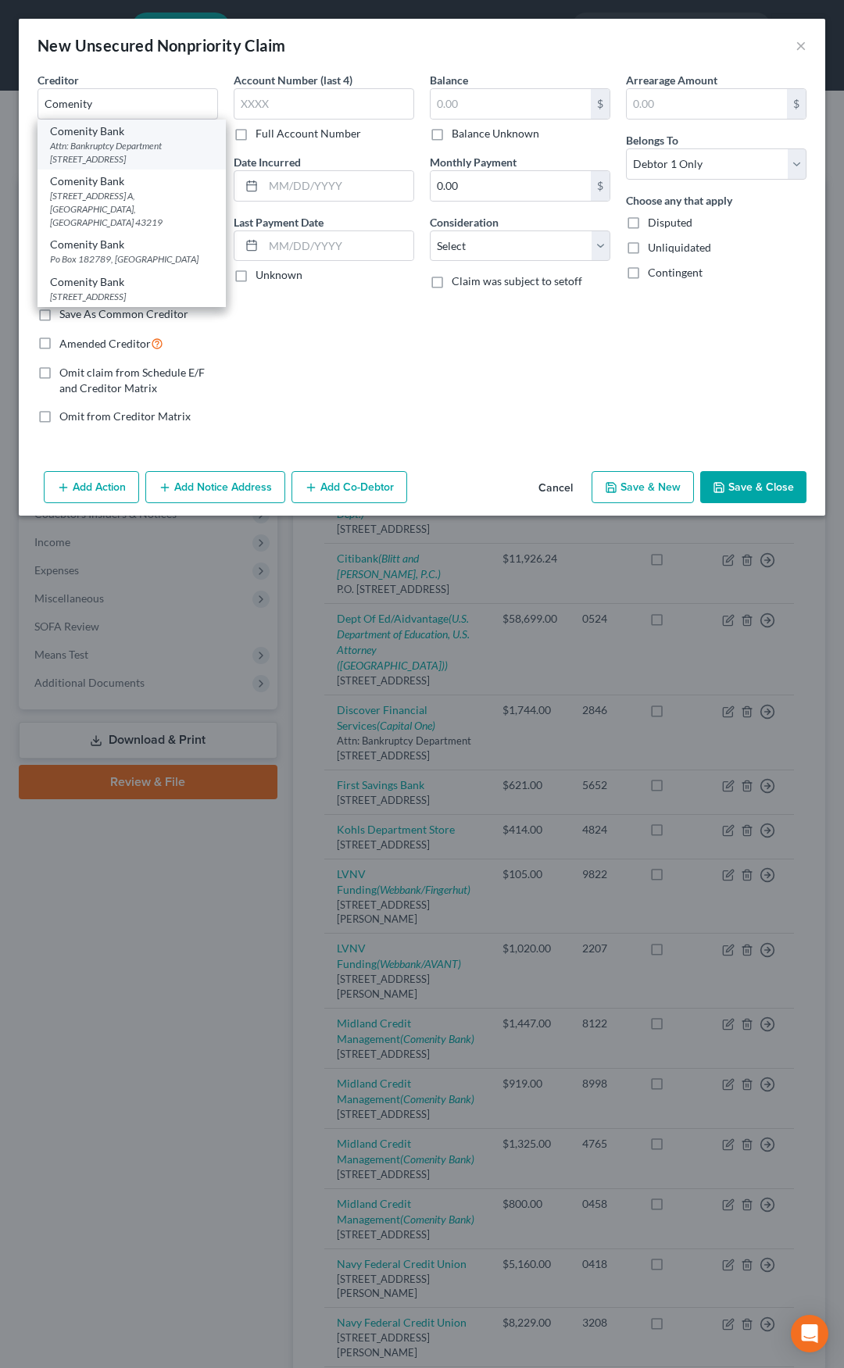
click at [135, 141] on div "Attn: Bankruptcy Department PO Box 182125, Columbus, OH 43218" at bounding box center [131, 152] width 163 height 27
type input "Comenity Bank"
type input "Attn: Bankruptcy Department"
type input "PO Box 182125"
type input "Columbus"
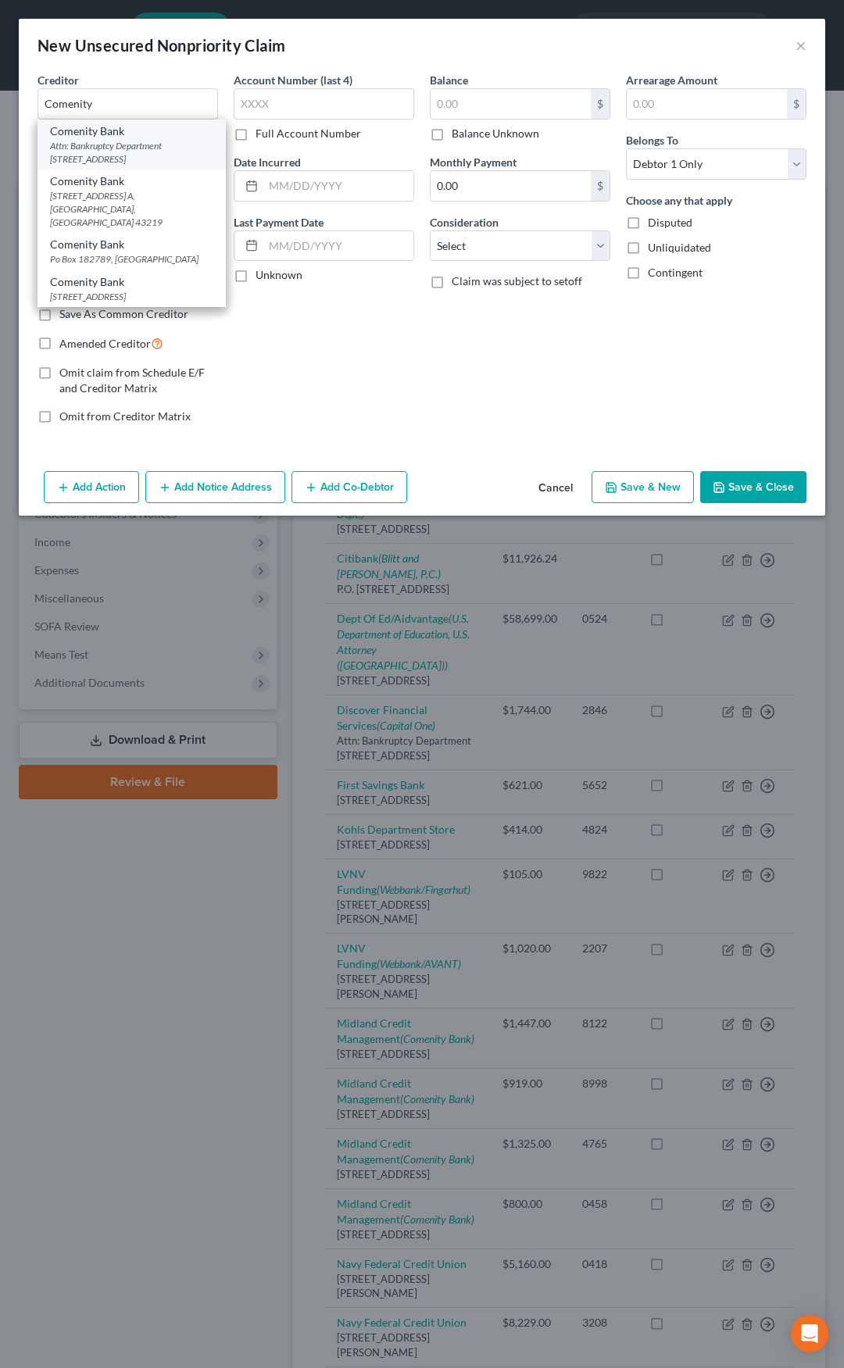
select select "36"
type input "43218"
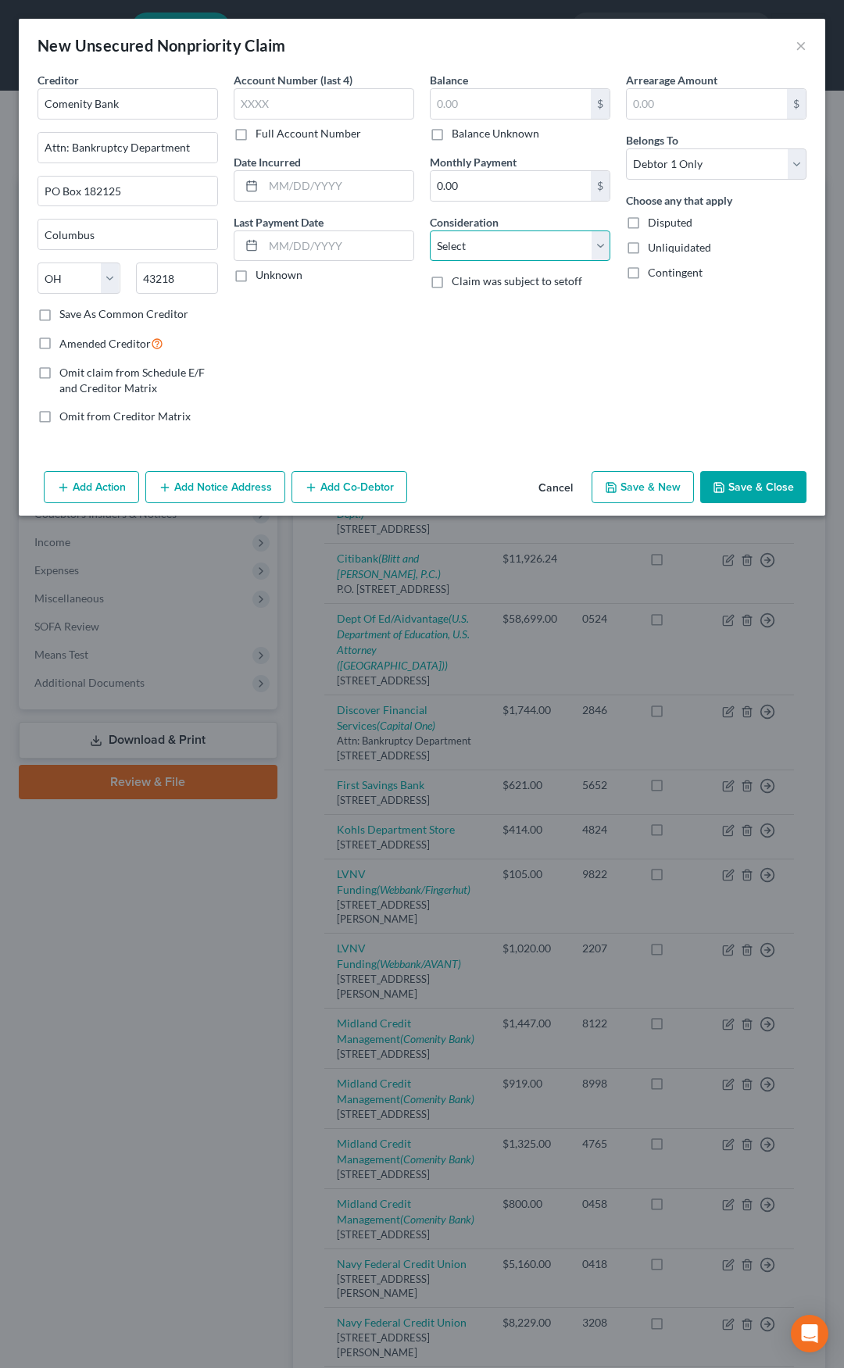
click at [495, 245] on select "Select Cable / Satellite Services Collection Agency Credit Card Debt Debt Couns…" at bounding box center [520, 245] width 180 height 31
select select "2"
click at [430, 230] on select "Select Cable / Satellite Services Collection Agency Credit Card Debt Debt Couns…" at bounding box center [520, 245] width 180 height 31
click at [479, 118] on input "text" at bounding box center [510, 104] width 160 height 30
type input "2,500"
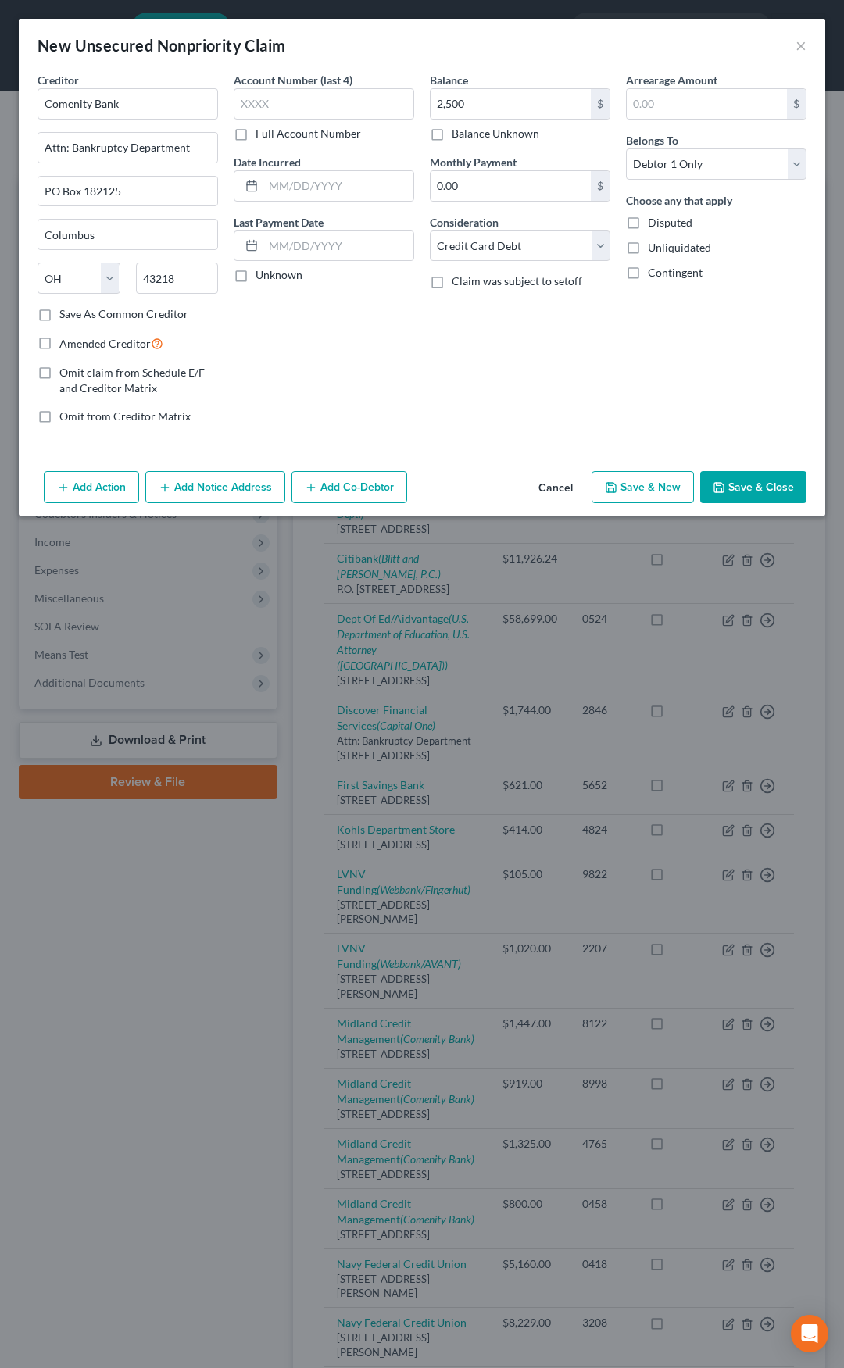
click at [59, 345] on label "Amended Creditor" at bounding box center [111, 343] width 104 height 18
click at [66, 344] on input "Amended Creditor" at bounding box center [71, 339] width 10 height 10
checkbox input "true"
click at [750, 490] on button "Save & Close" at bounding box center [753, 487] width 106 height 33
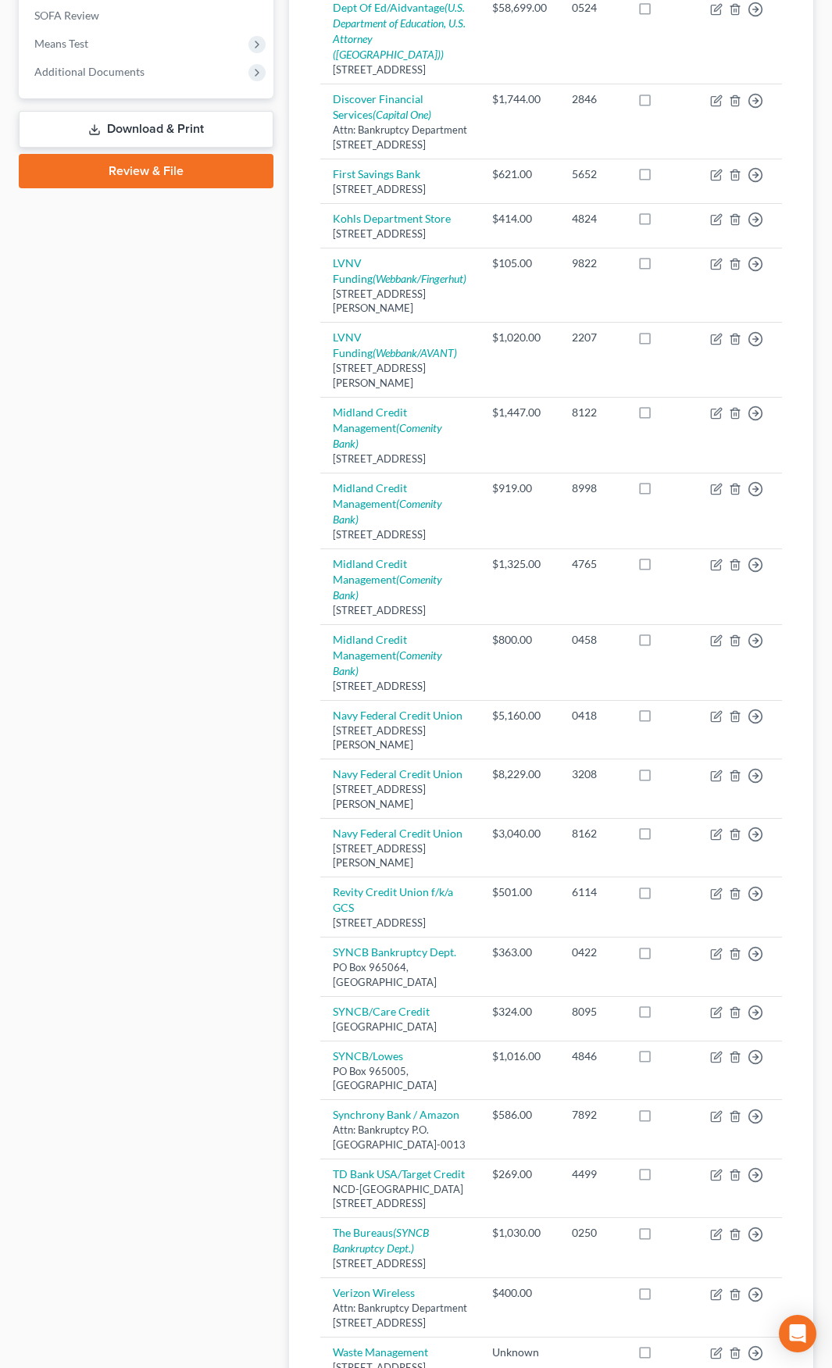
scroll to position [625, 0]
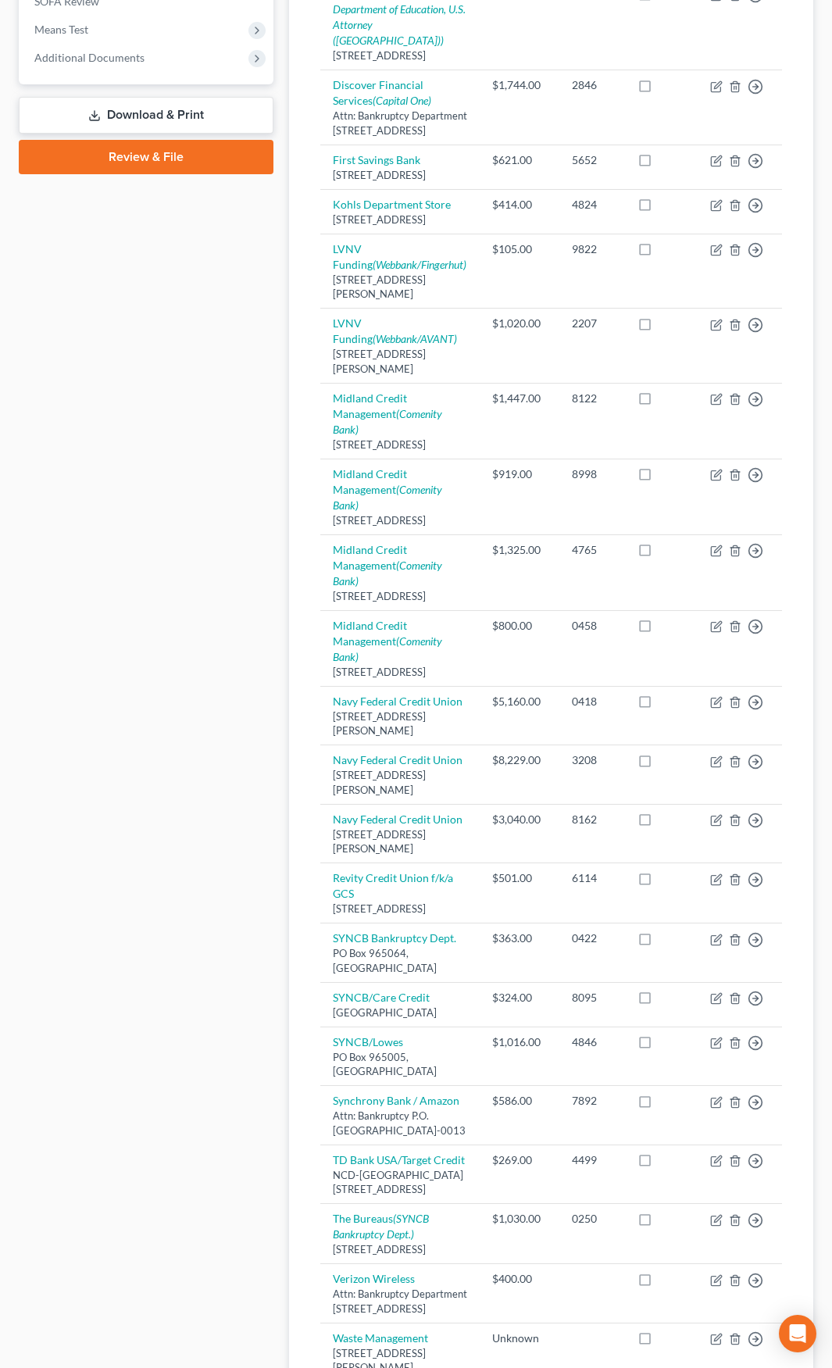
click at [159, 494] on div "Case Dashboard Payments Invoices Payments Payments Credit Report Client Profile" at bounding box center [146, 782] width 270 height 2458
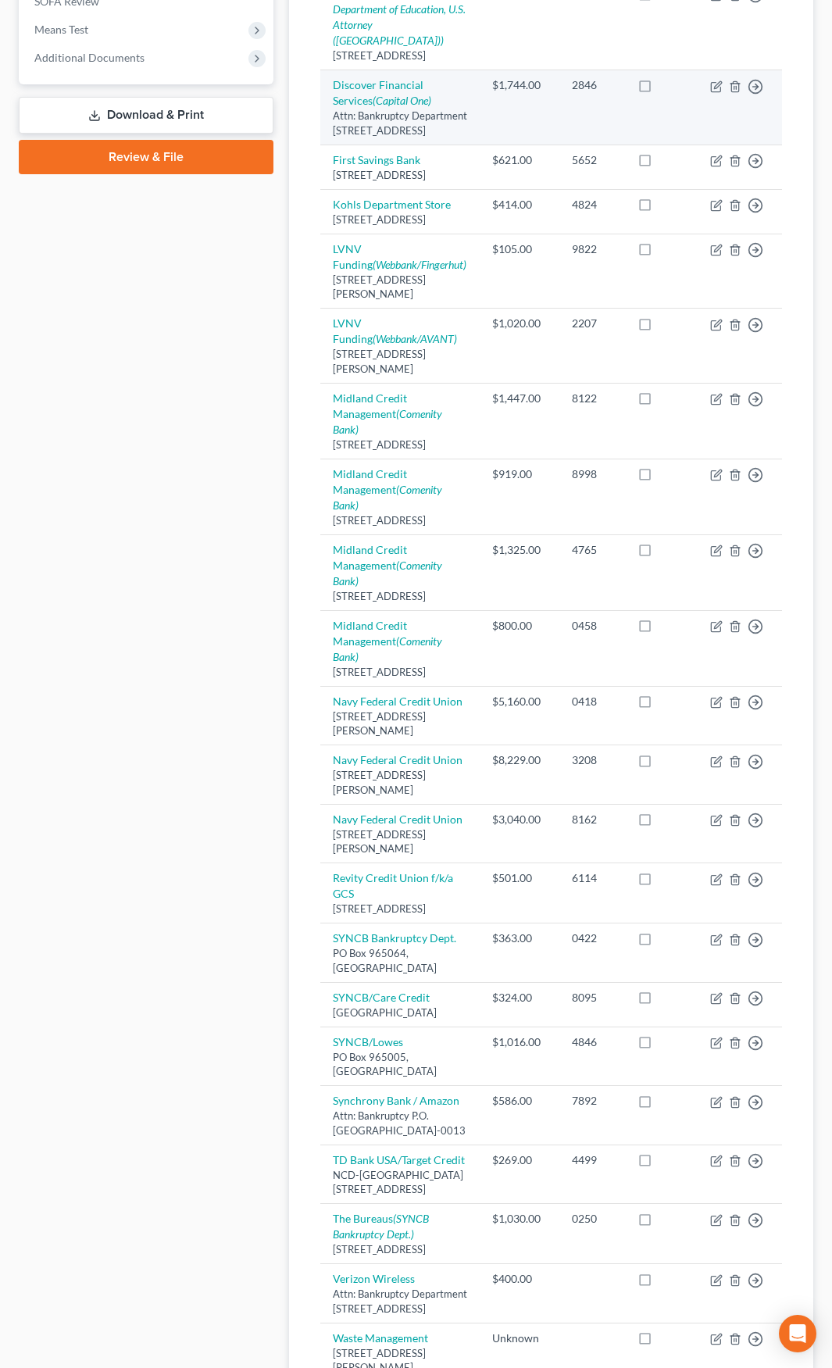
scroll to position [0, 0]
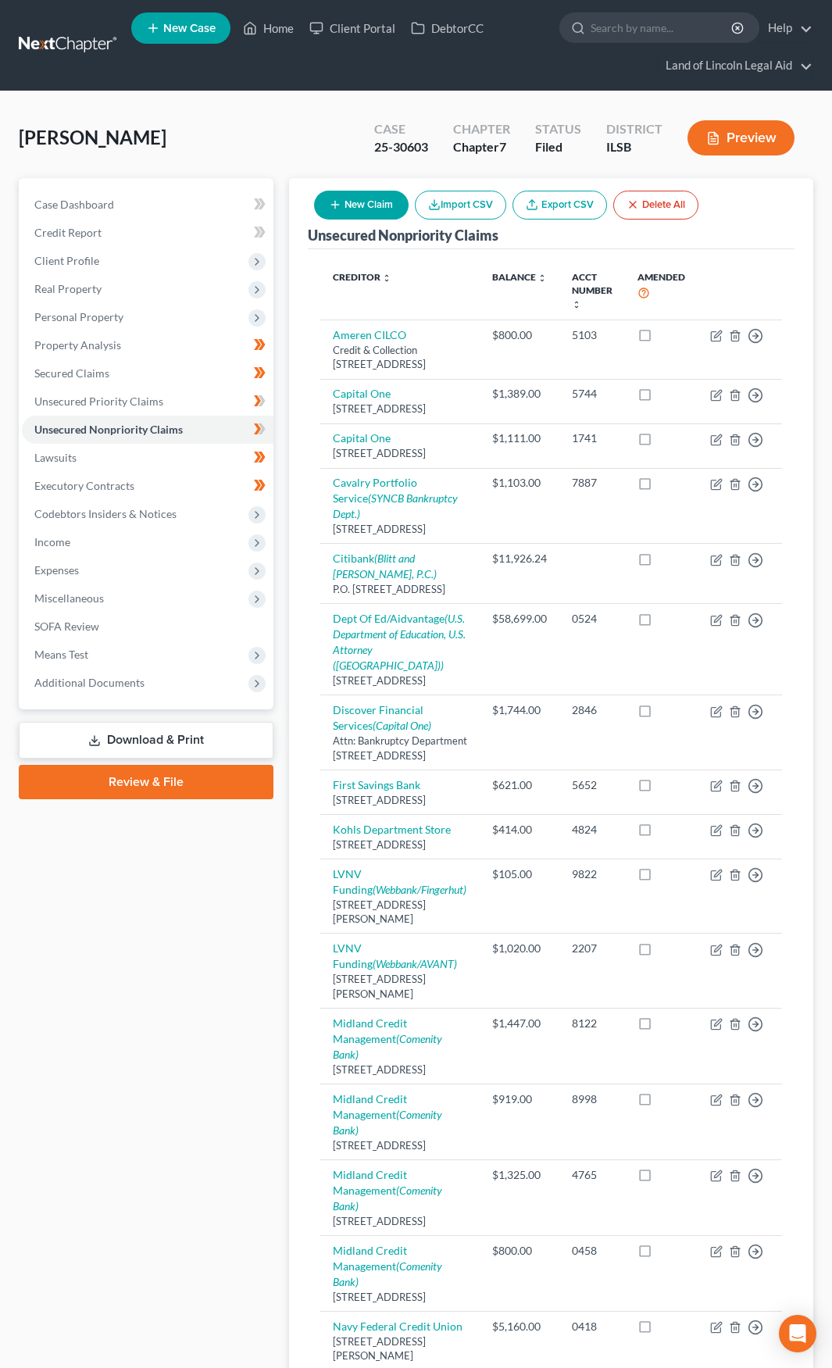
click at [362, 205] on button "New Claim" at bounding box center [361, 205] width 95 height 29
select select "0"
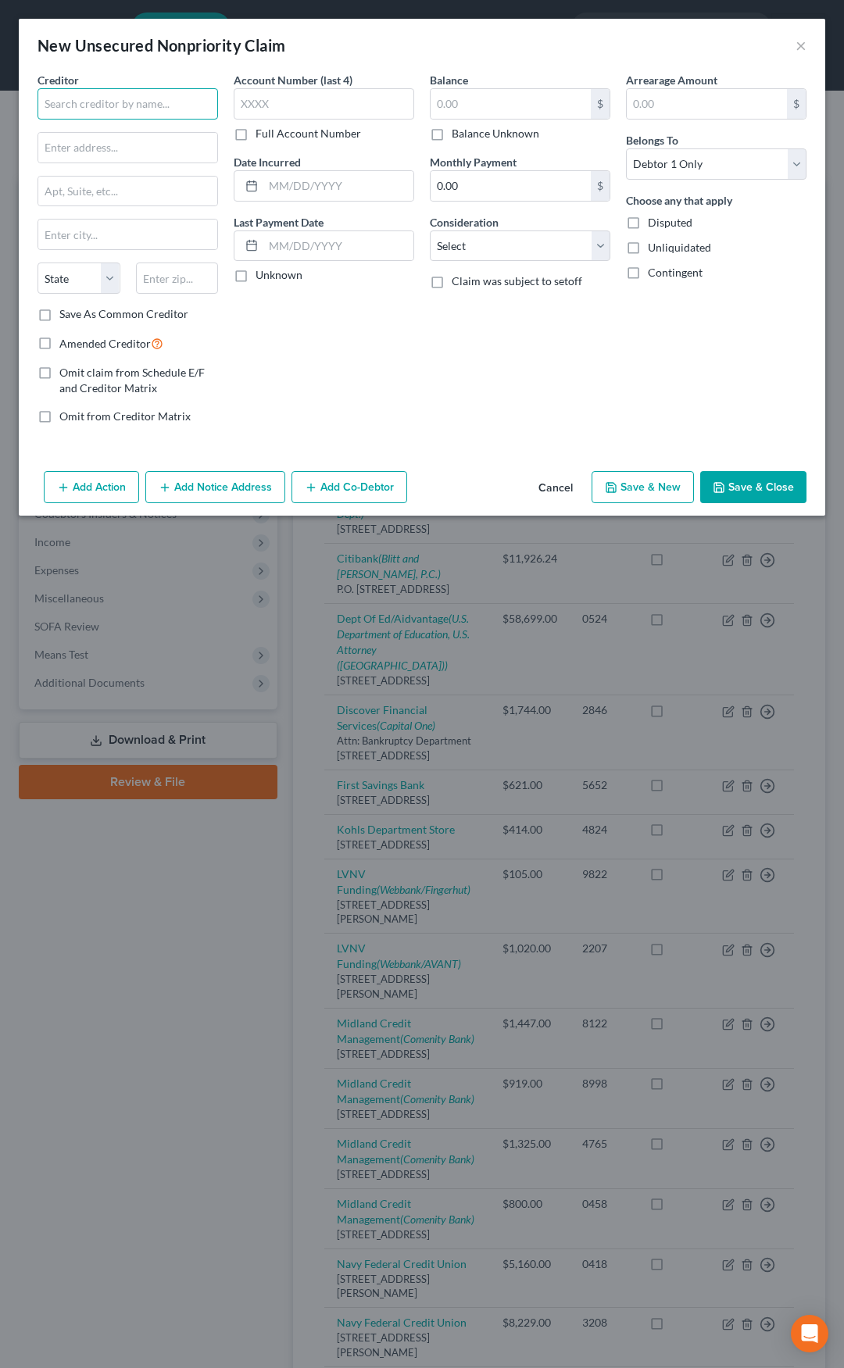
click at [131, 110] on input "text" at bounding box center [127, 103] width 180 height 31
click at [131, 146] on div "P.O. Box 9201, Old Bethpage, NY 11804" at bounding box center [131, 145] width 162 height 13
type input "Merrick Bank"
type input "P.O. Box 9201"
type input "Old Bethpage"
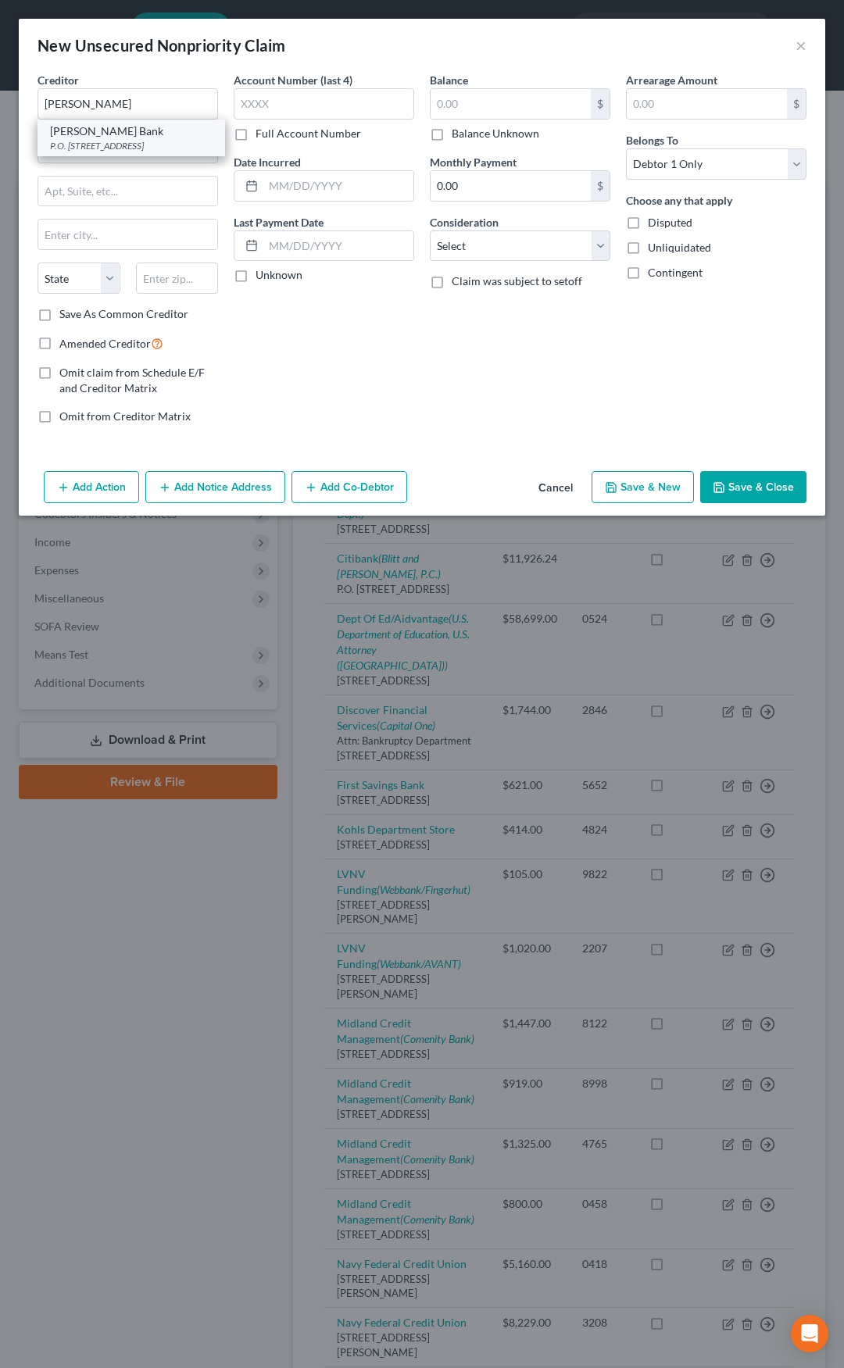
select select "35"
type input "11804"
click at [460, 106] on input "text" at bounding box center [510, 104] width 160 height 30
type input "2,000"
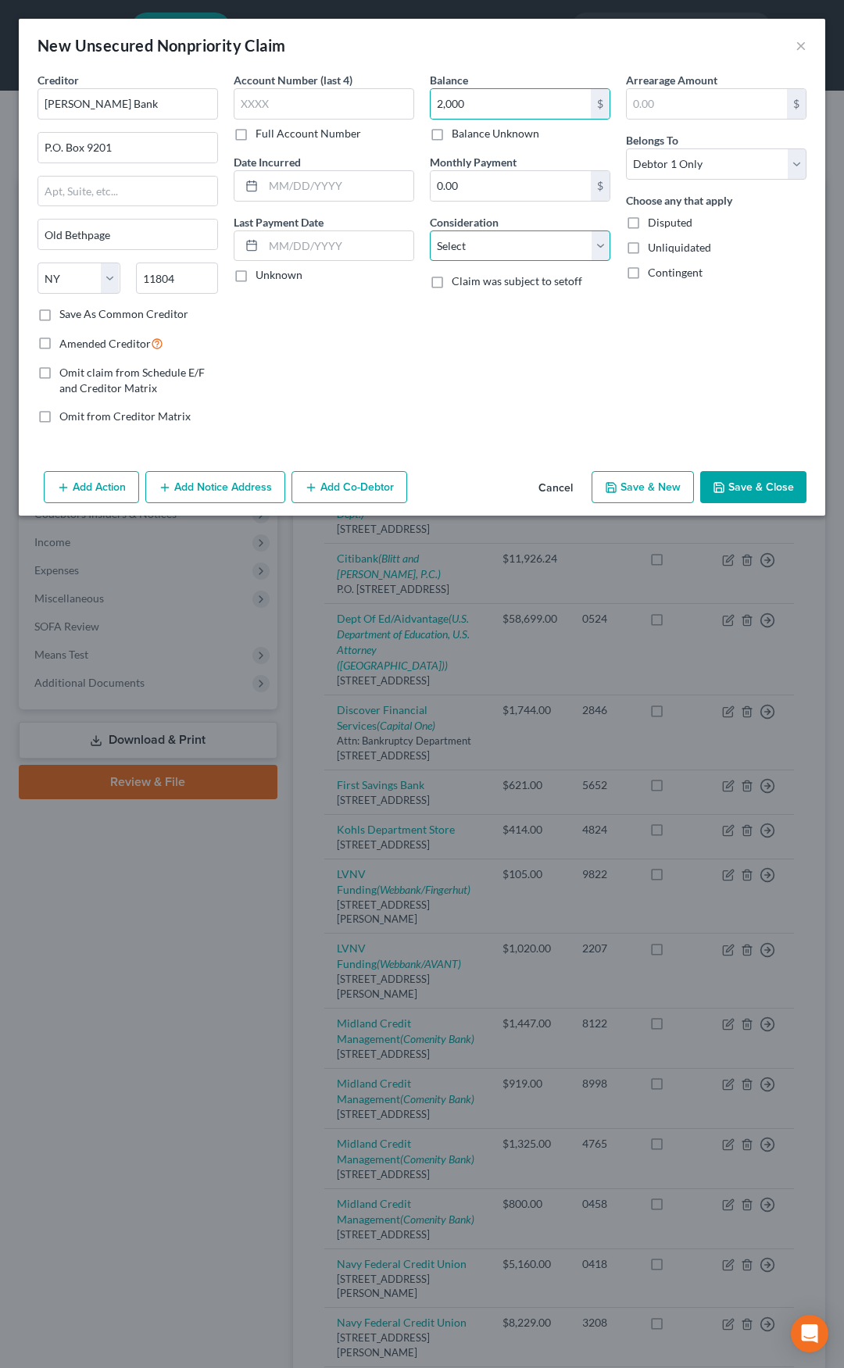
click at [483, 252] on select "Select Cable / Satellite Services Collection Agency Credit Card Debt Debt Couns…" at bounding box center [520, 245] width 180 height 31
select select "2"
click at [430, 230] on select "Select Cable / Satellite Services Collection Agency Credit Card Debt Debt Couns…" at bounding box center [520, 245] width 180 height 31
click at [59, 341] on label "Amended Creditor" at bounding box center [111, 343] width 104 height 18
click at [66, 341] on input "Amended Creditor" at bounding box center [71, 339] width 10 height 10
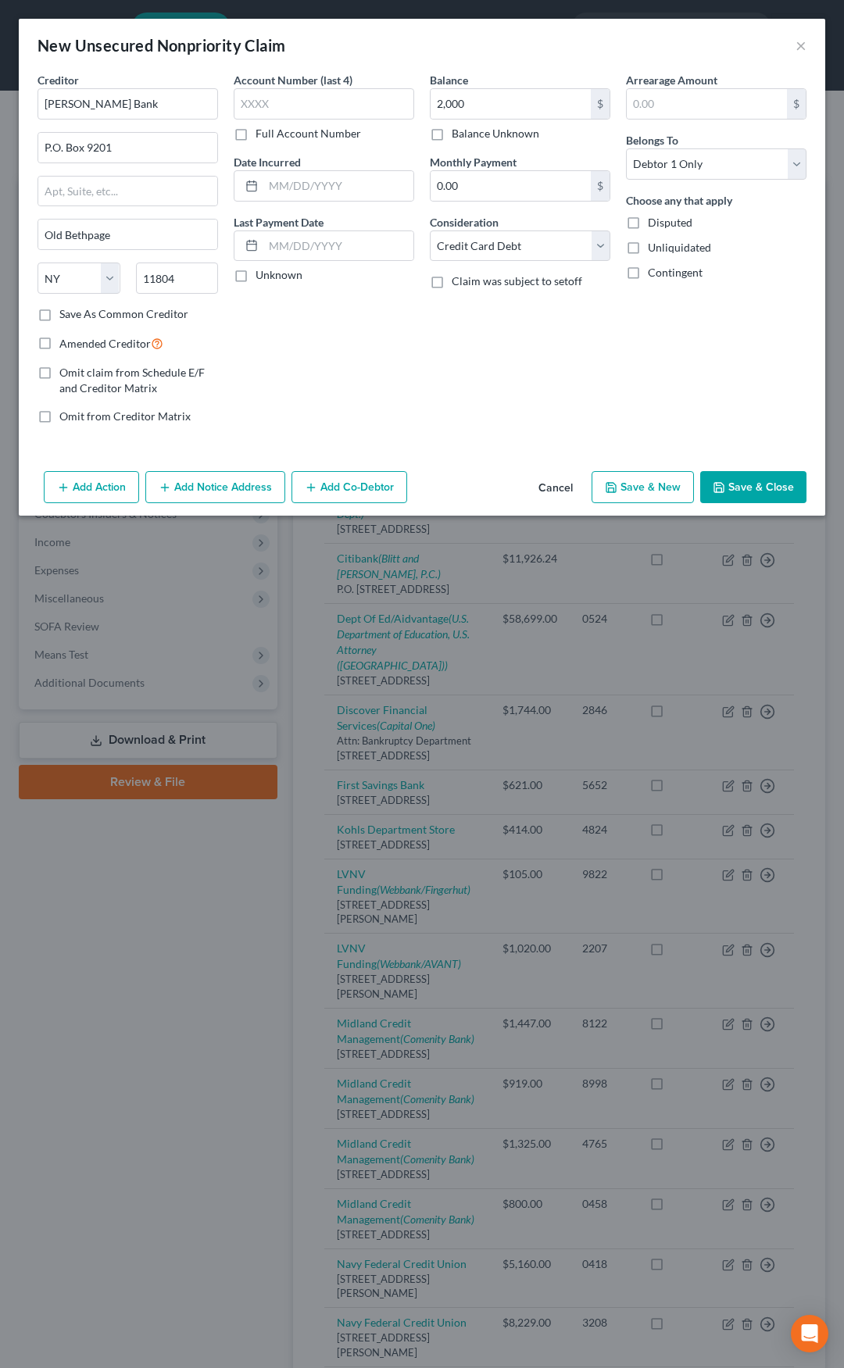
checkbox input "true"
click at [760, 484] on button "Save & Close" at bounding box center [753, 487] width 106 height 33
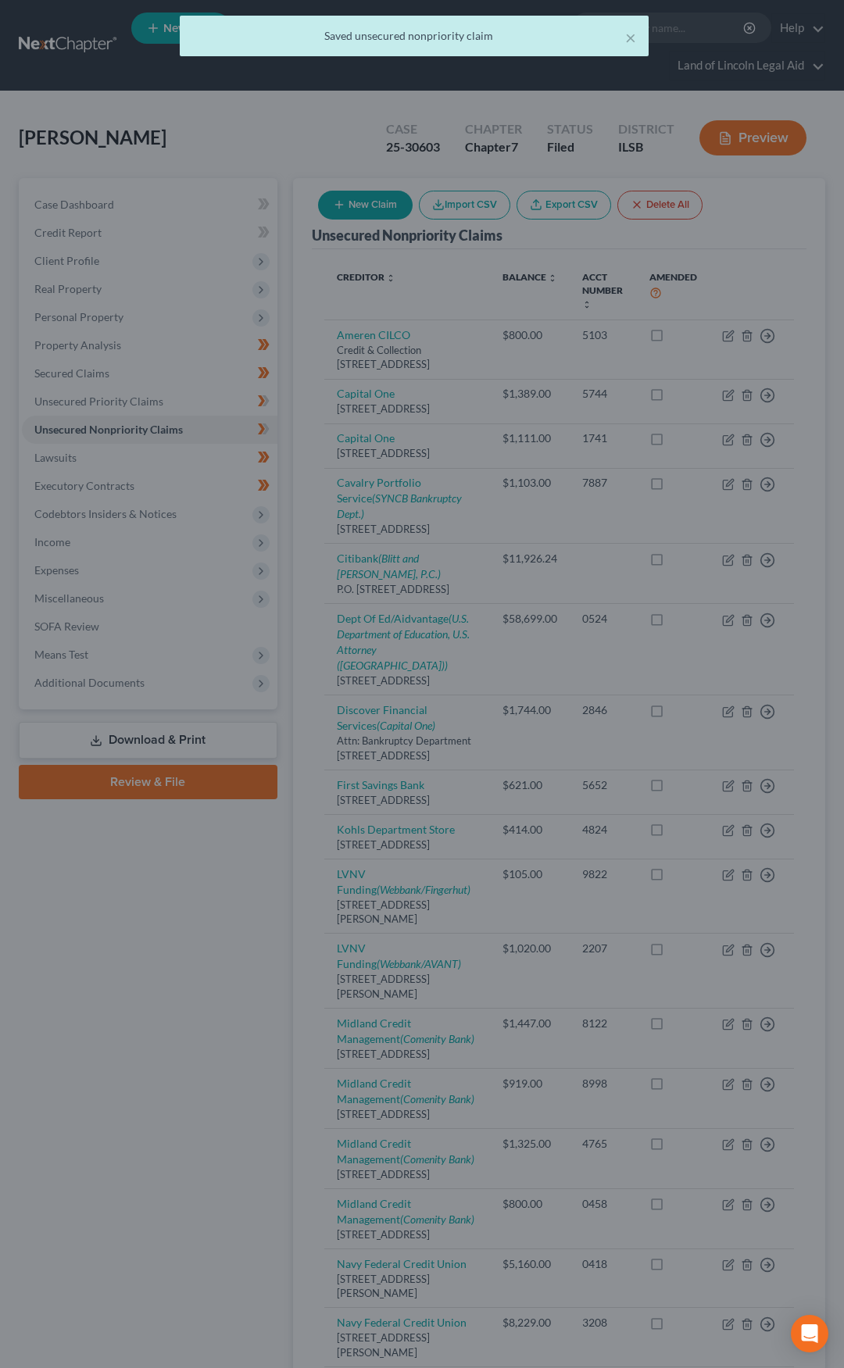
type input "2,000.00"
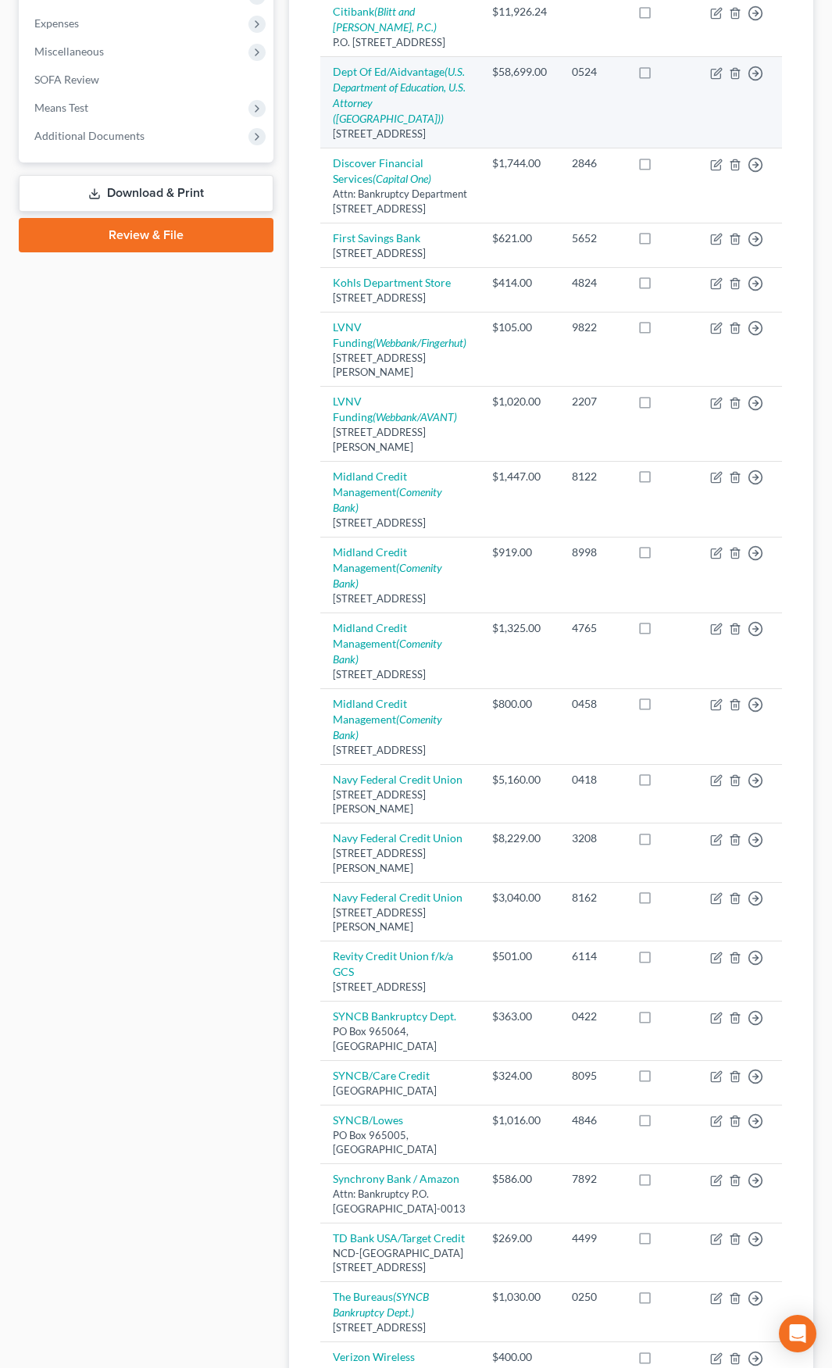
scroll to position [625, 0]
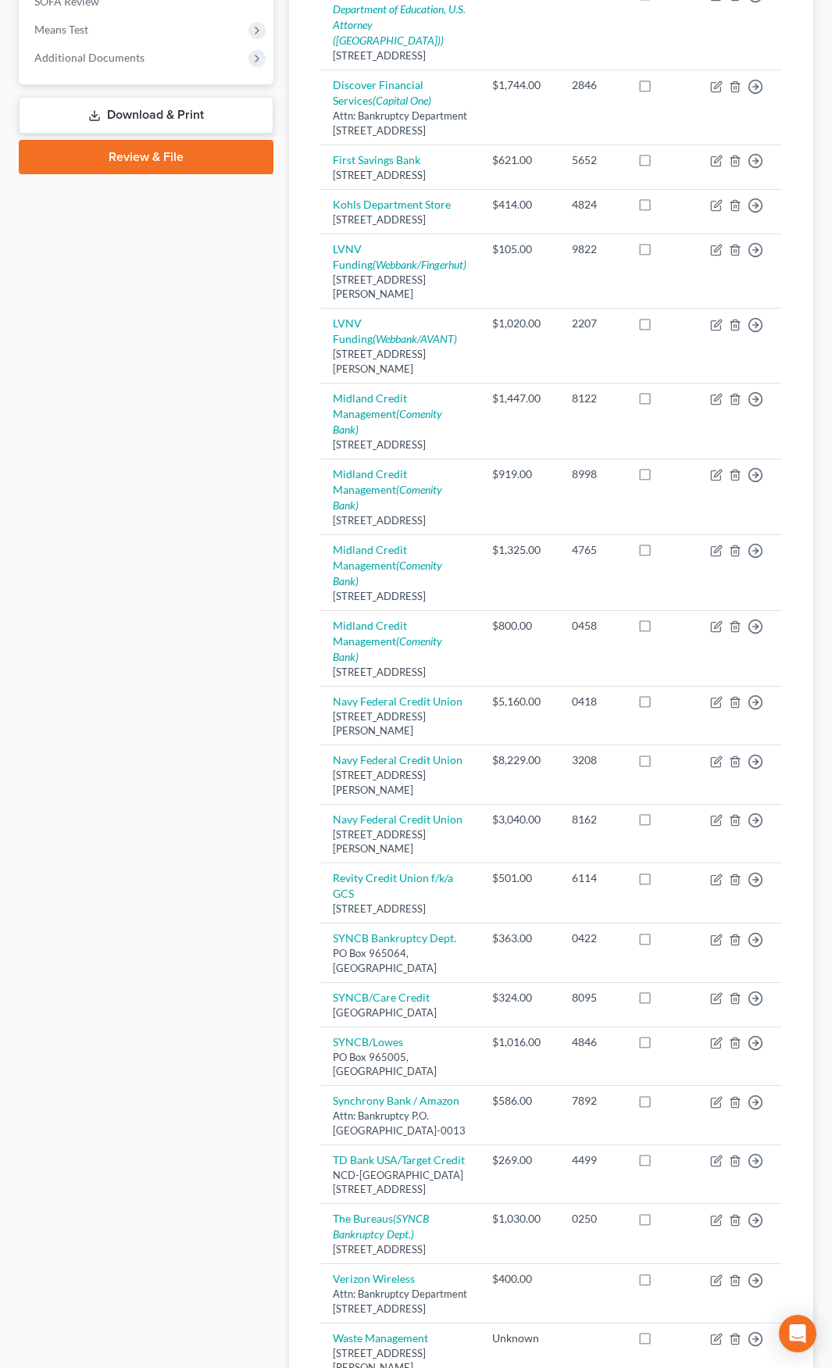
click at [174, 694] on div "Case Dashboard Payments Invoices Payments Payments Credit Report Client Profile" at bounding box center [146, 804] width 270 height 2503
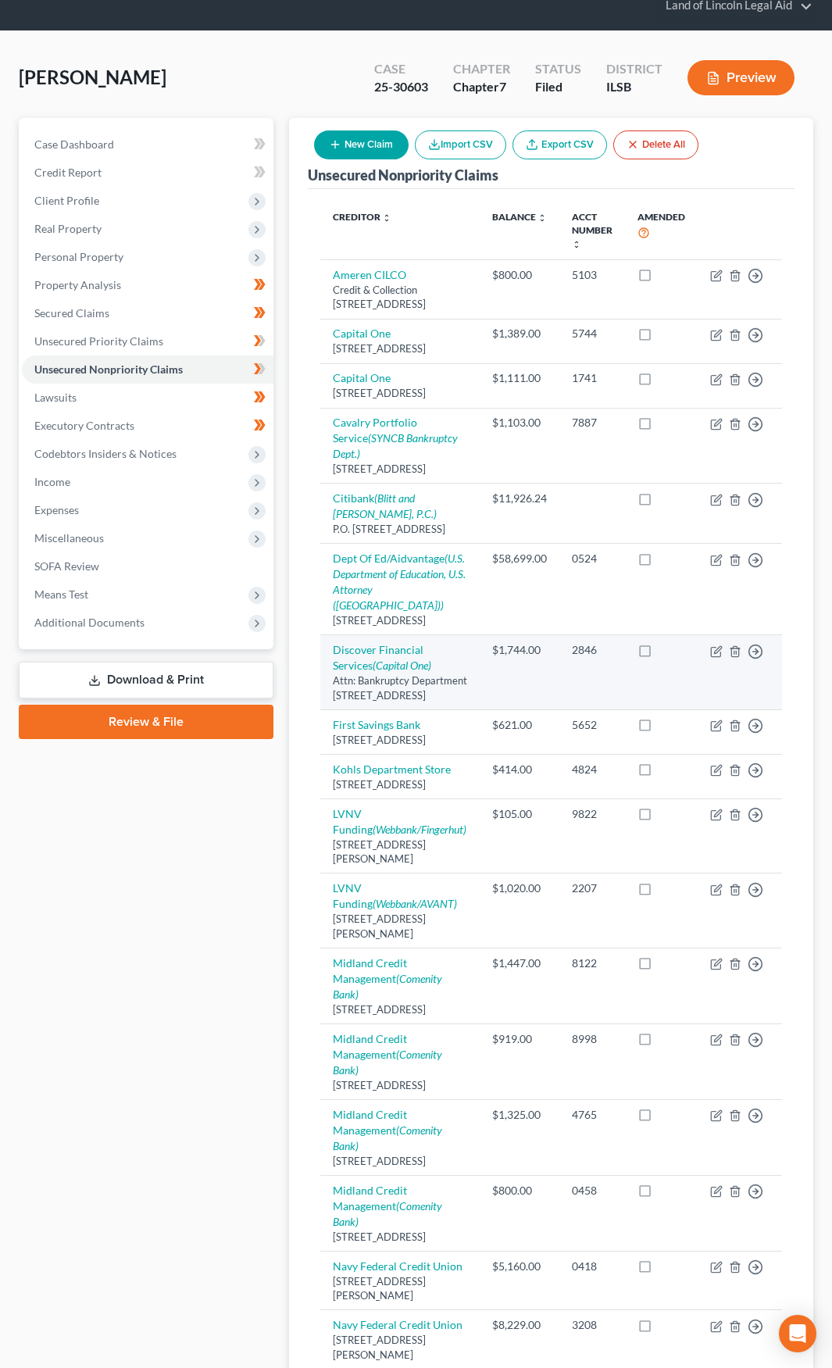
scroll to position [0, 0]
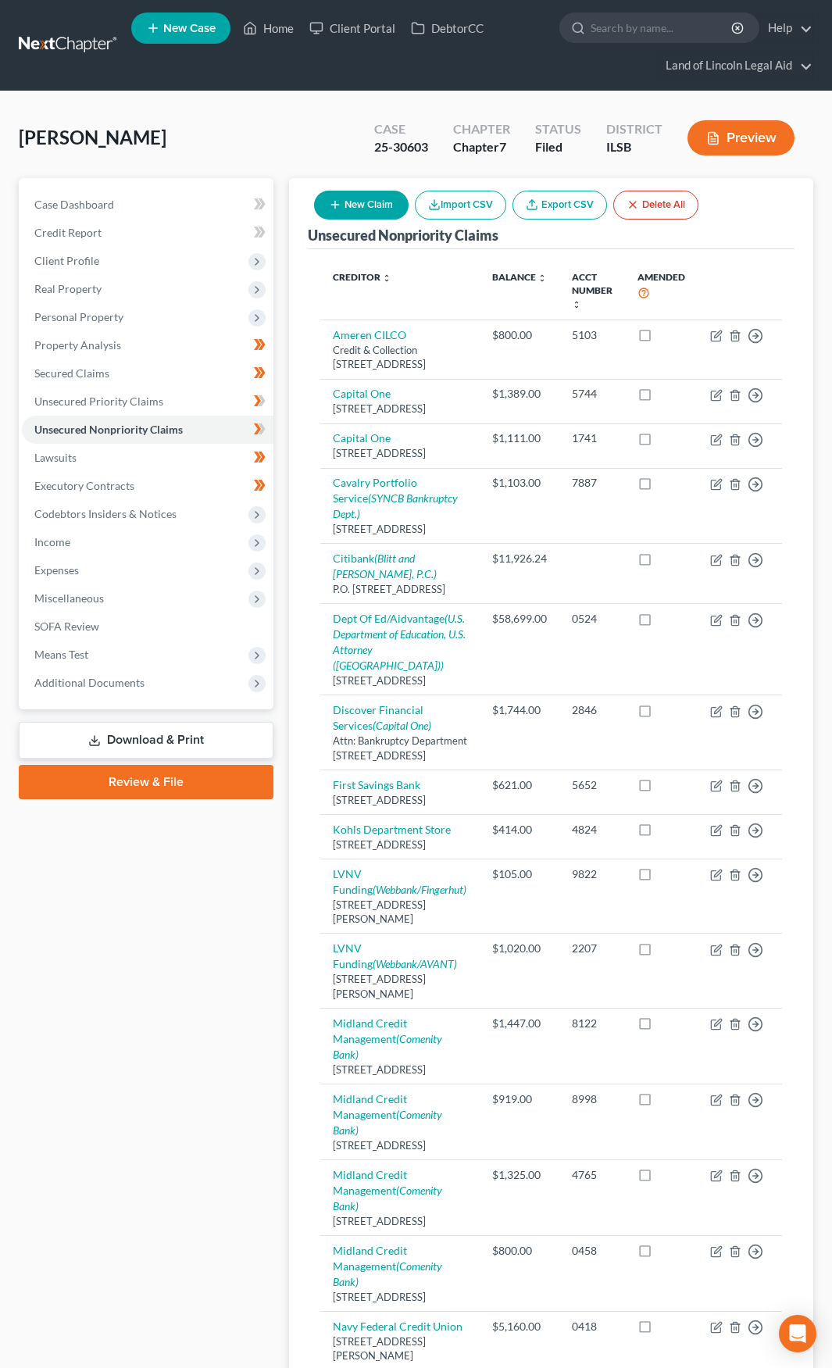
click at [355, 197] on button "New Claim" at bounding box center [361, 205] width 95 height 29
select select "0"
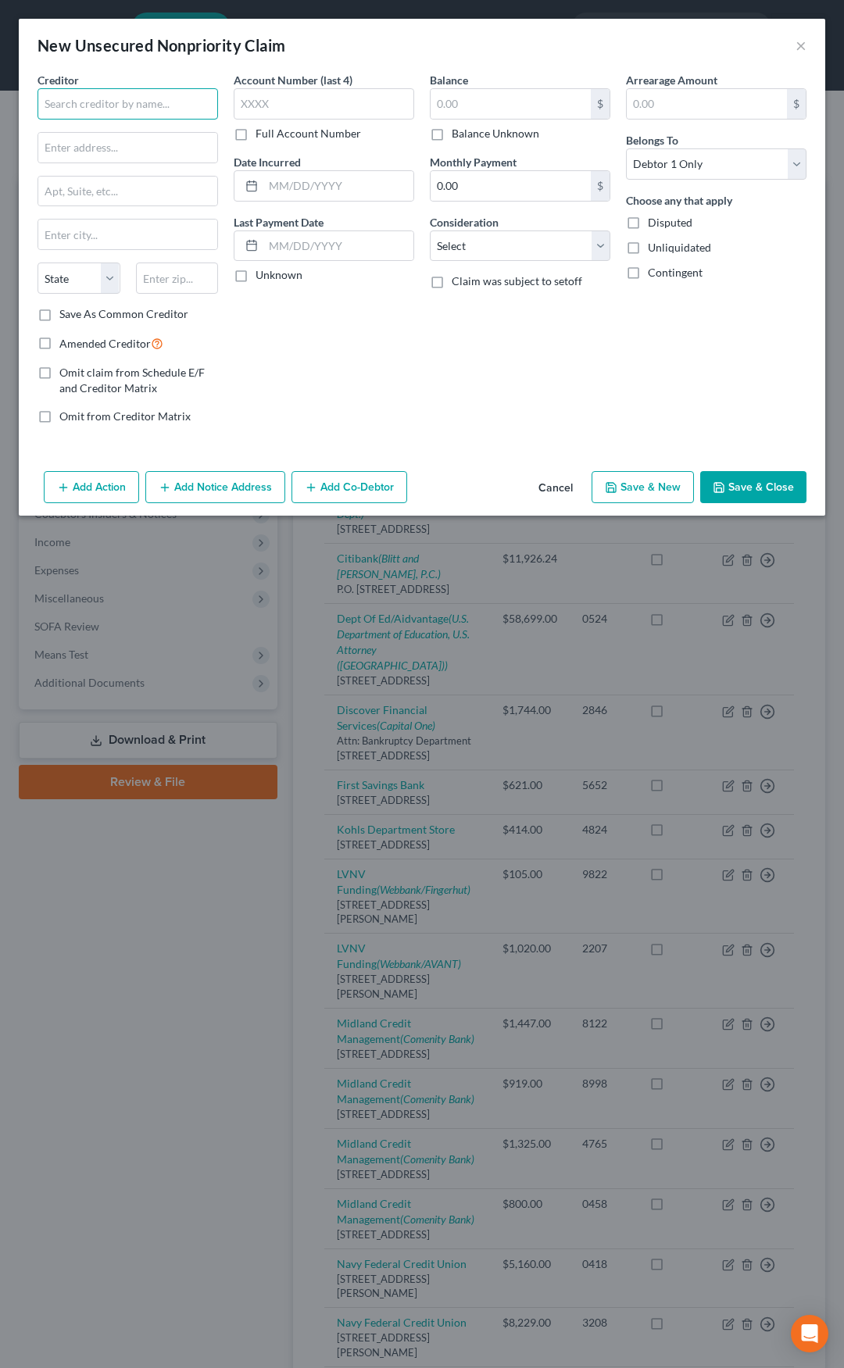
click at [162, 112] on input "text" at bounding box center [127, 103] width 180 height 31
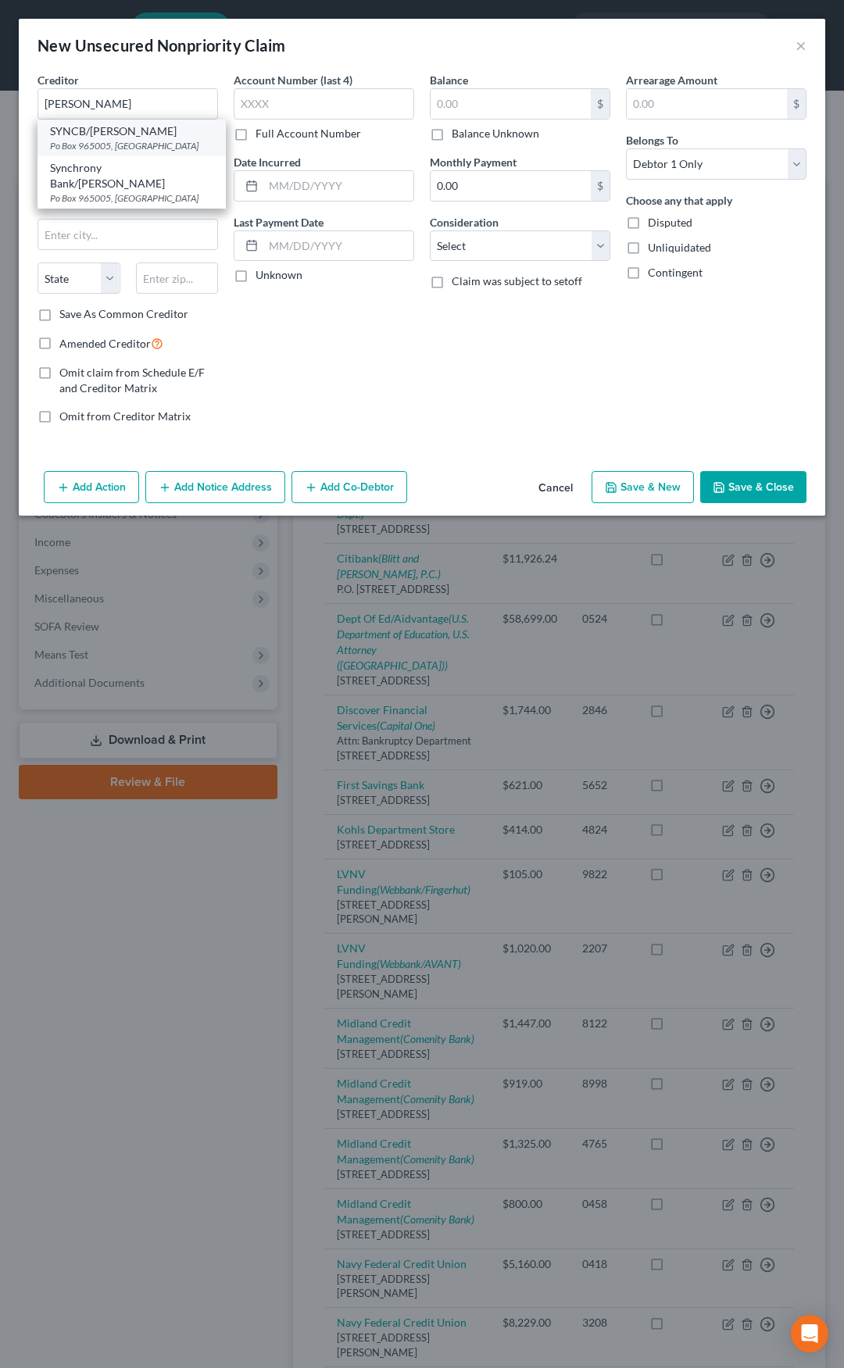
click at [148, 142] on div "Po Box 965005, Orlando, FL 32896" at bounding box center [131, 145] width 163 height 13
type input "SYNCB/Sams"
type input "Po Box 965005"
type input "Orlando"
select select "9"
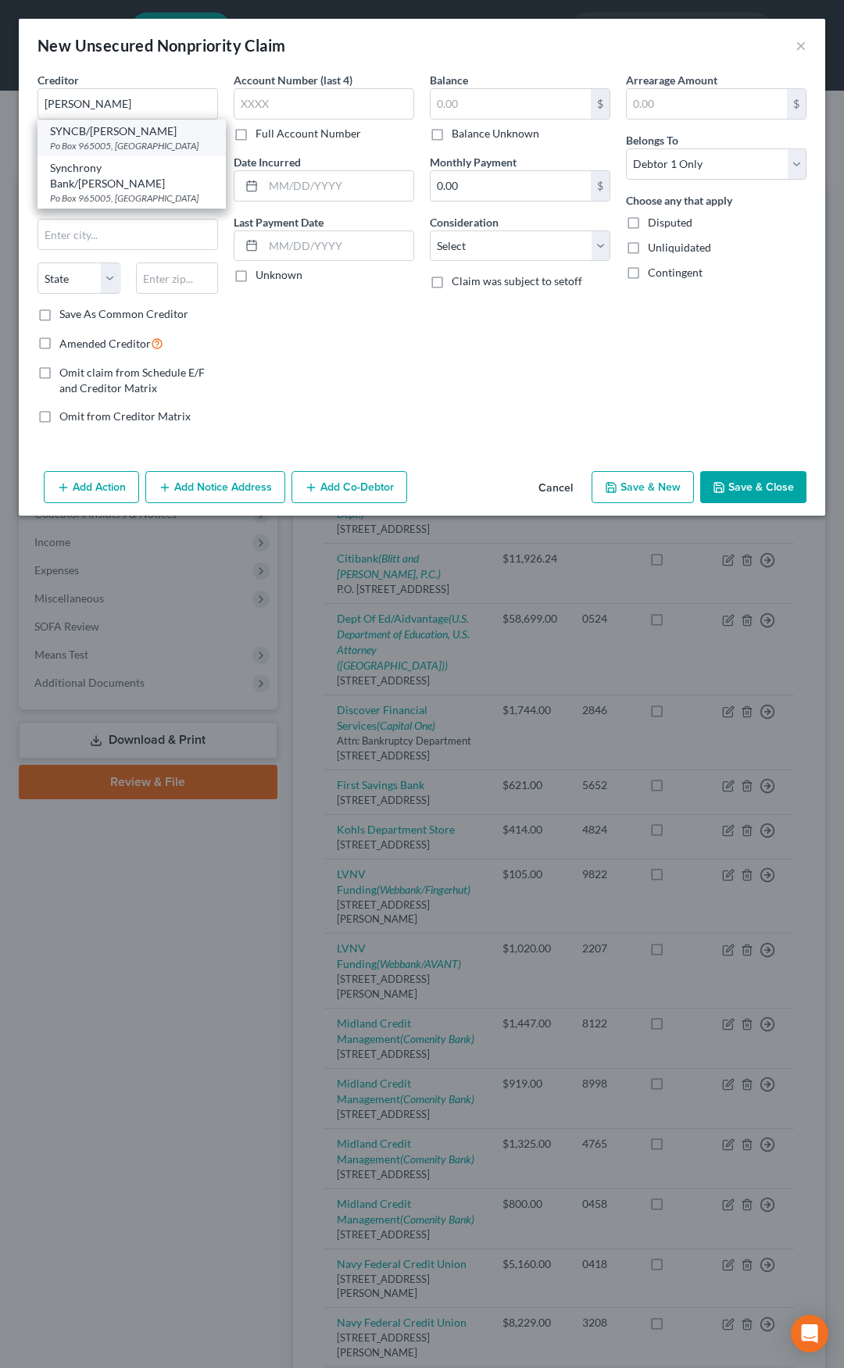
type input "32896"
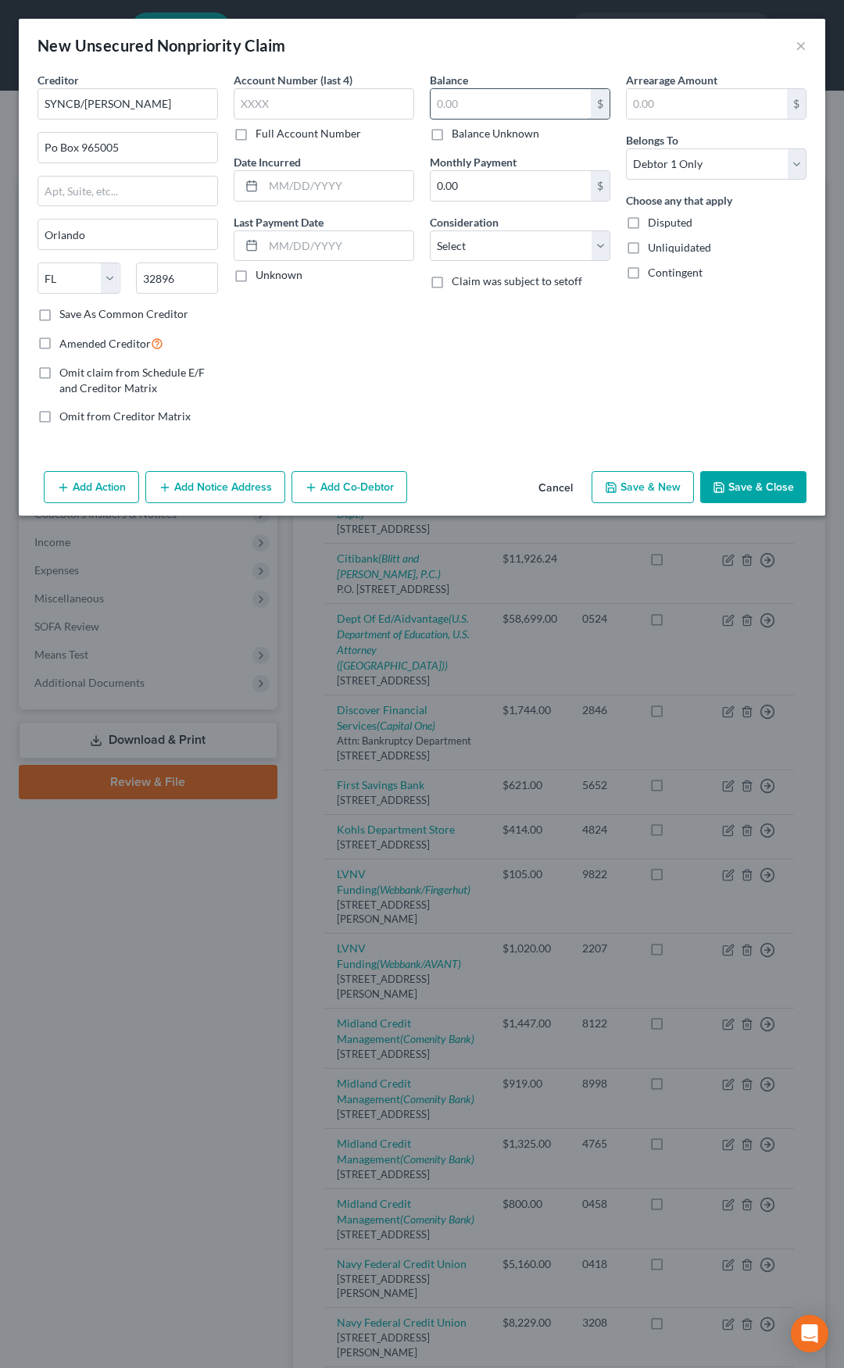
click at [454, 99] on input "text" at bounding box center [510, 104] width 160 height 30
type input "2,000"
click at [469, 251] on select "Select Cable / Satellite Services Collection Agency Credit Card Debt Debt Couns…" at bounding box center [520, 245] width 180 height 31
select select "2"
click at [430, 230] on select "Select Cable / Satellite Services Collection Agency Credit Card Debt Debt Couns…" at bounding box center [520, 245] width 180 height 31
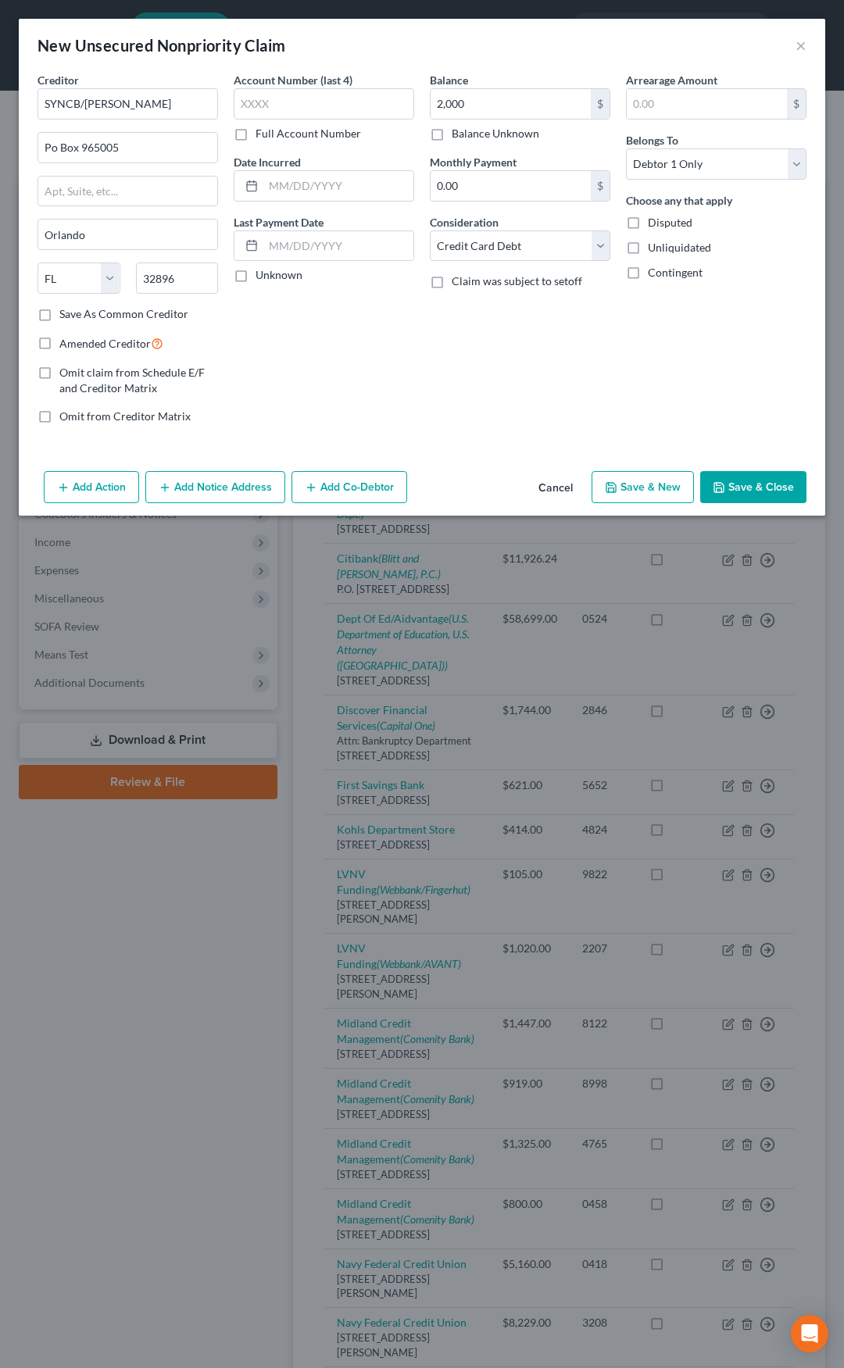
click at [59, 345] on label "Amended Creditor" at bounding box center [111, 343] width 104 height 18
click at [66, 344] on input "Amended Creditor" at bounding box center [71, 339] width 10 height 10
checkbox input "true"
click at [734, 484] on button "Save & Close" at bounding box center [753, 487] width 106 height 33
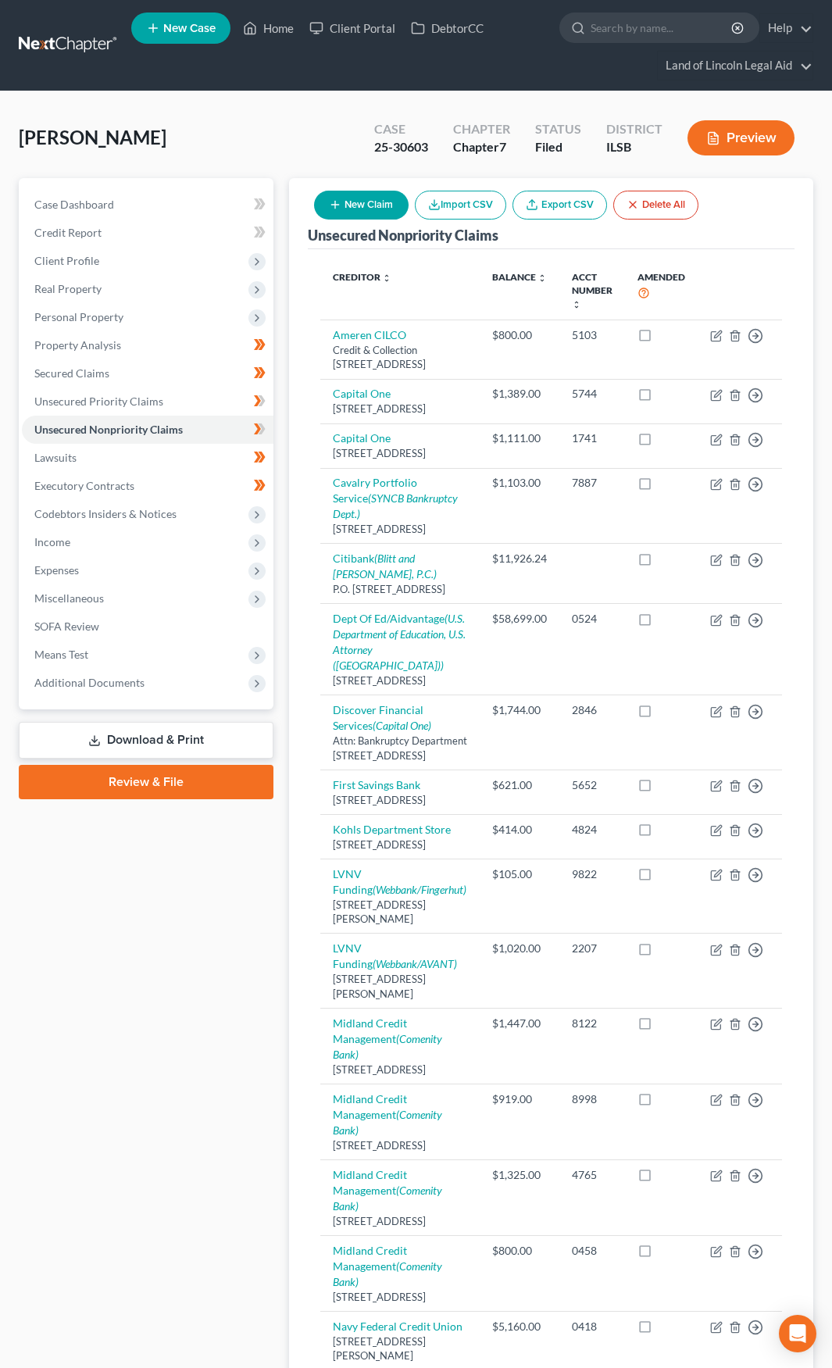
click at [369, 201] on button "New Claim" at bounding box center [361, 205] width 95 height 29
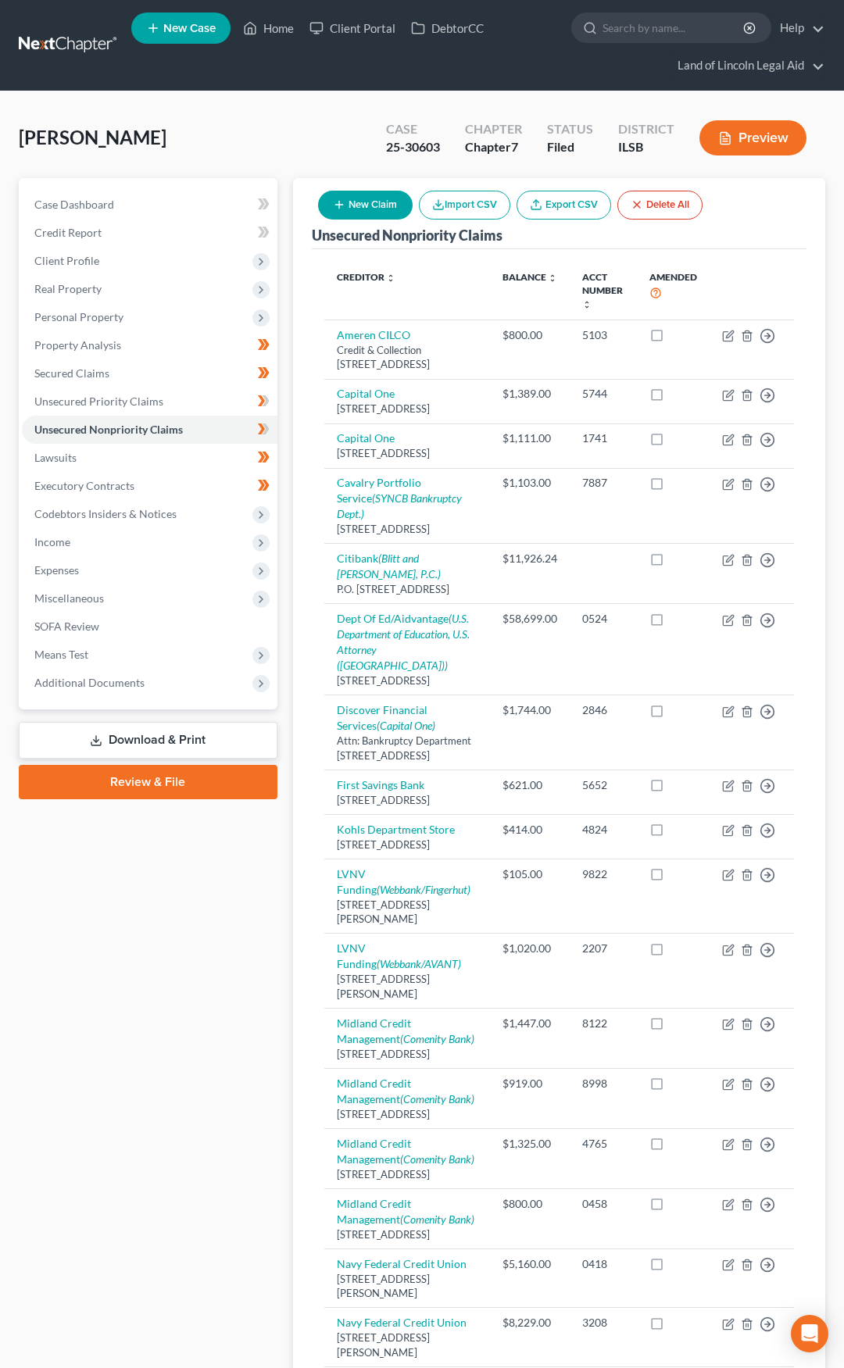
select select "0"
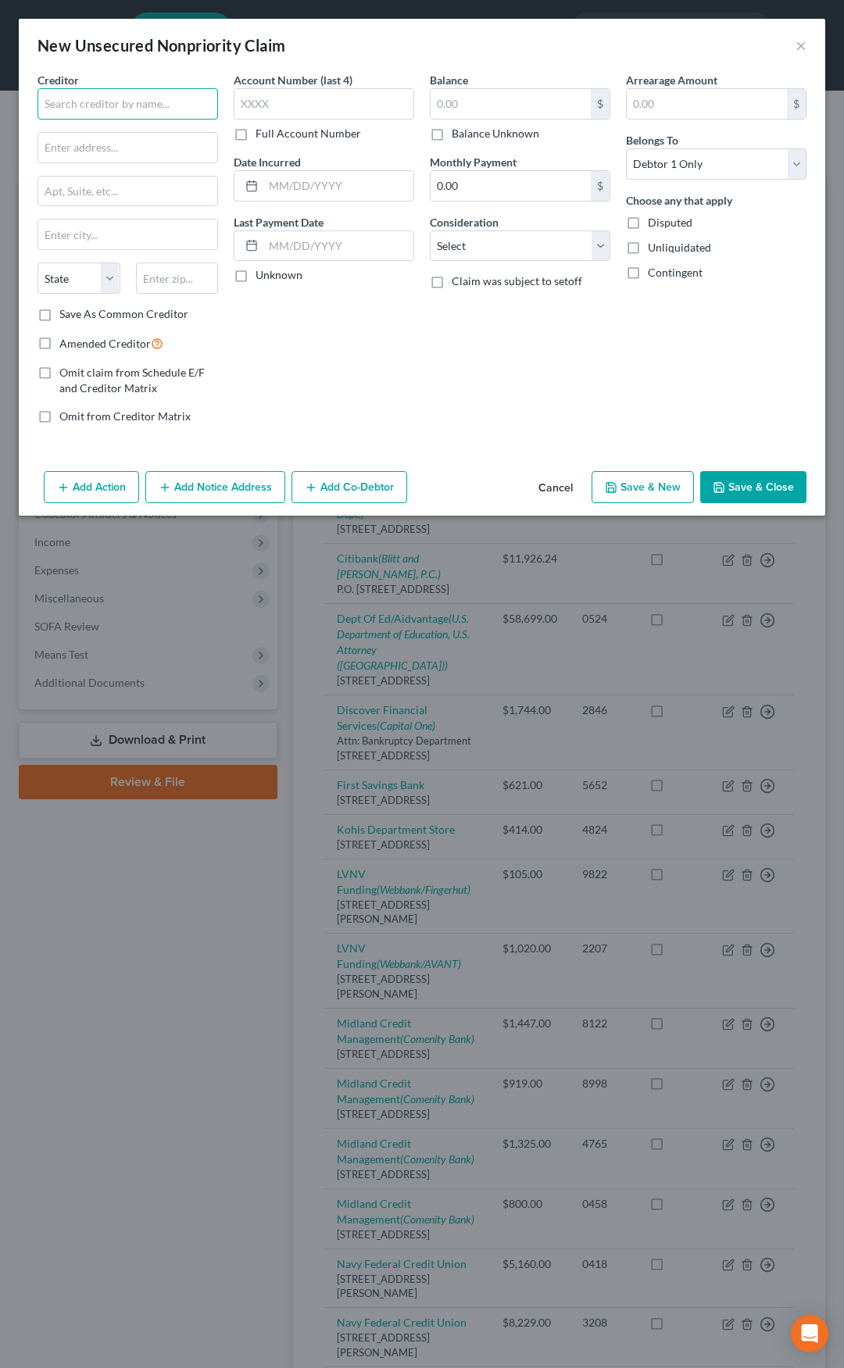
click at [113, 106] on input "text" at bounding box center [127, 103] width 180 height 31
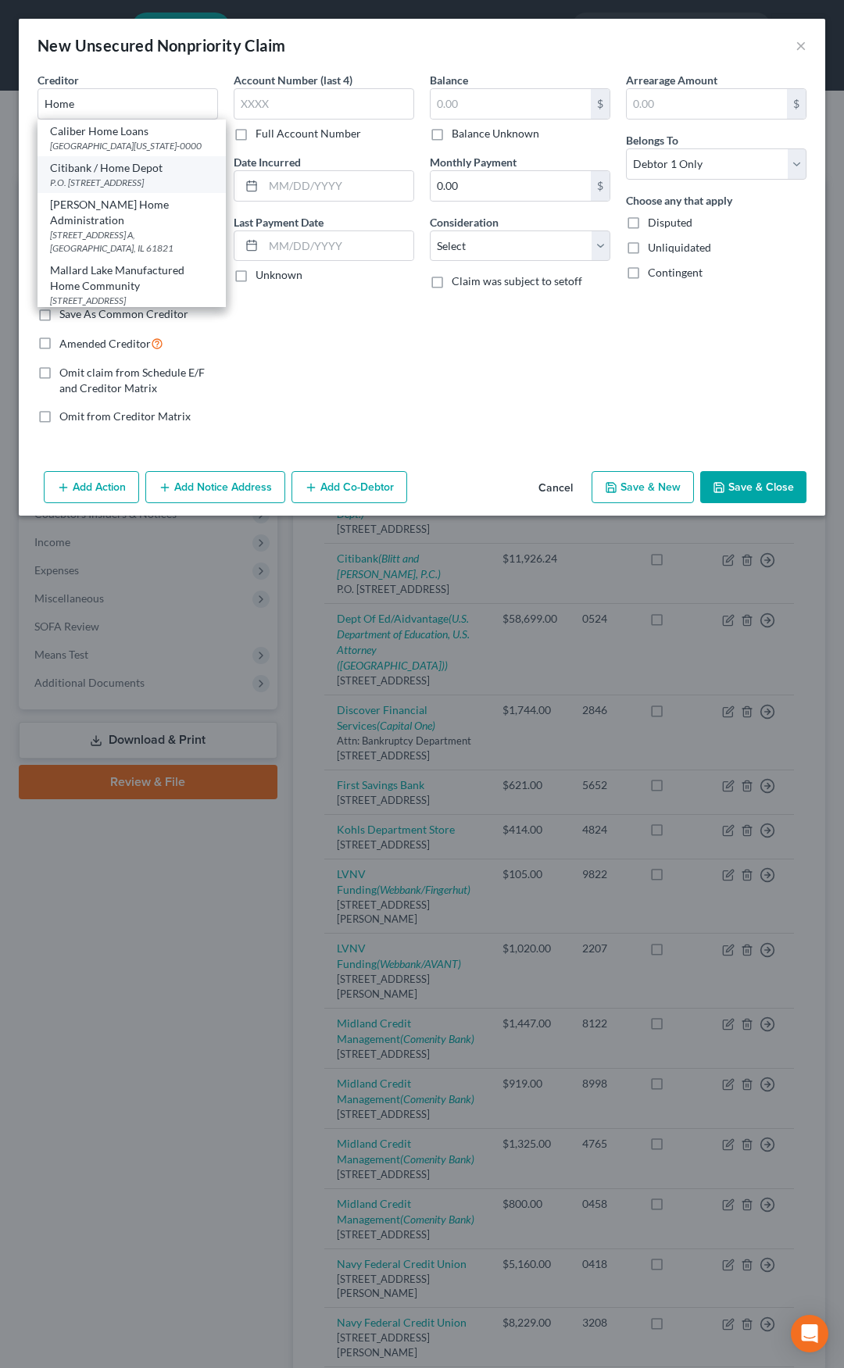
click at [106, 176] on div "Citibank / Home Depot" at bounding box center [131, 168] width 163 height 16
type input "Citibank / Home Depot"
type input "P.O. Box 6497"
type input "Sioux Falls"
select select "43"
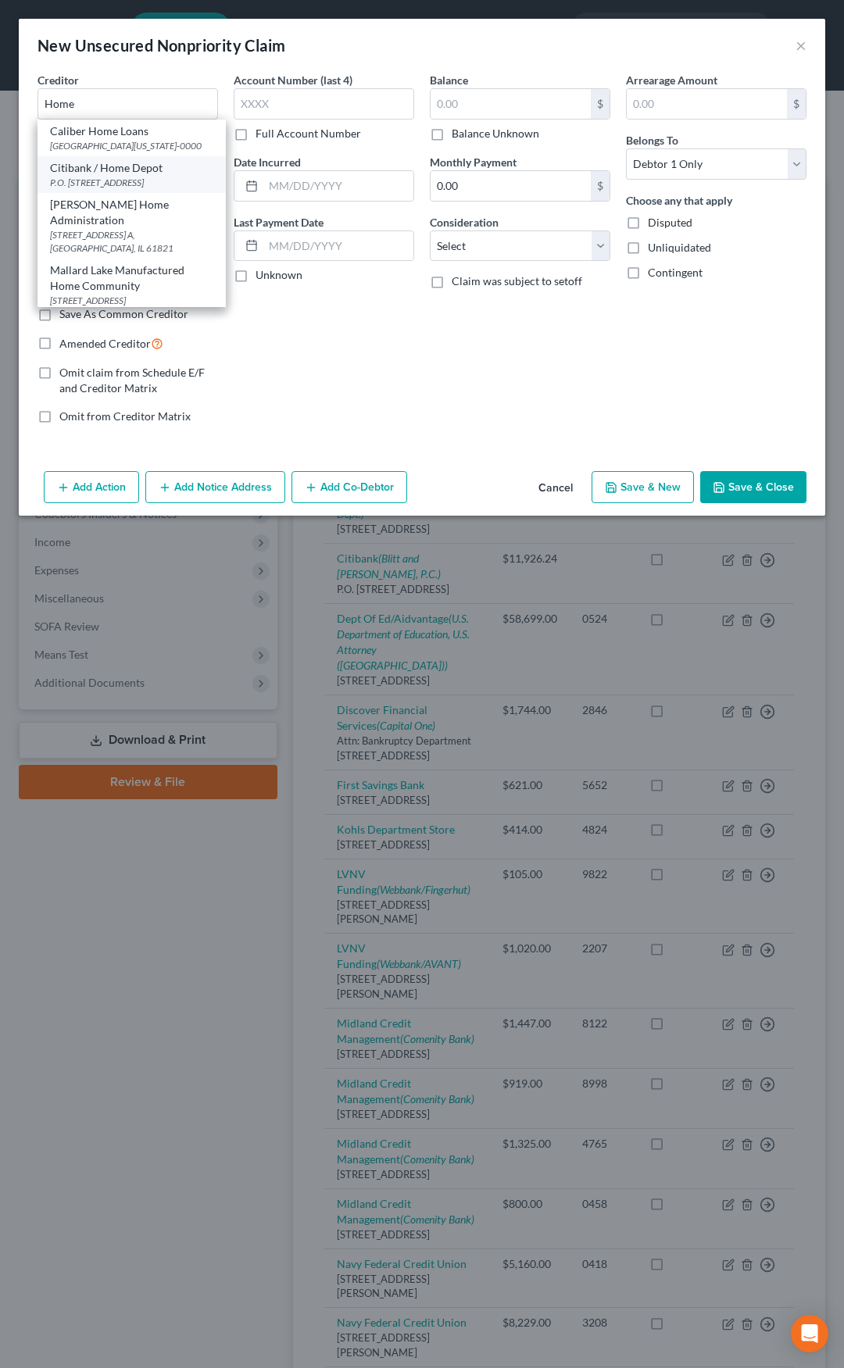
type input "57117"
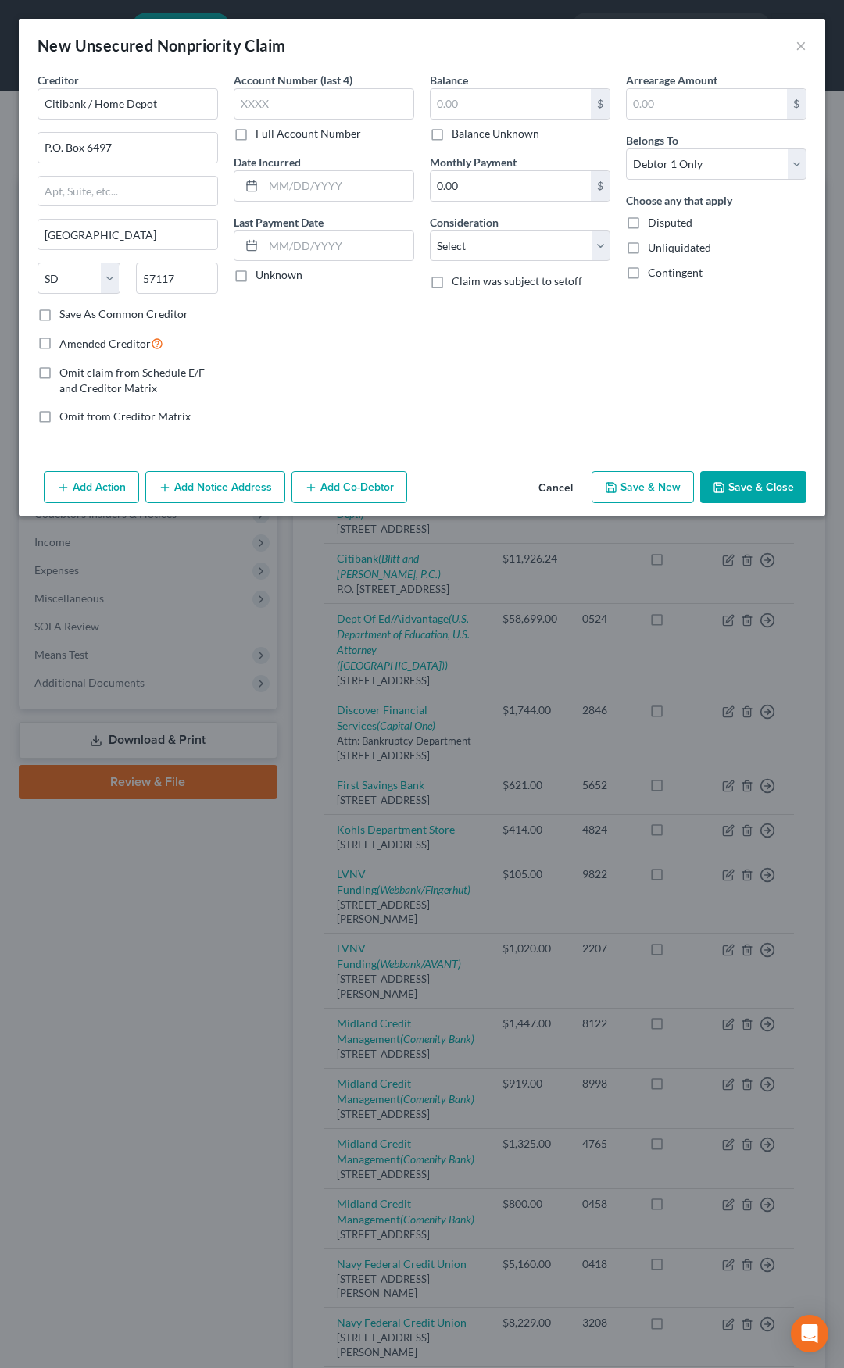
click at [59, 343] on label "Amended Creditor" at bounding box center [111, 343] width 104 height 18
click at [66, 343] on input "Amended Creditor" at bounding box center [71, 339] width 10 height 10
checkbox input "true"
click at [444, 111] on input "text" at bounding box center [510, 104] width 160 height 30
type input "150"
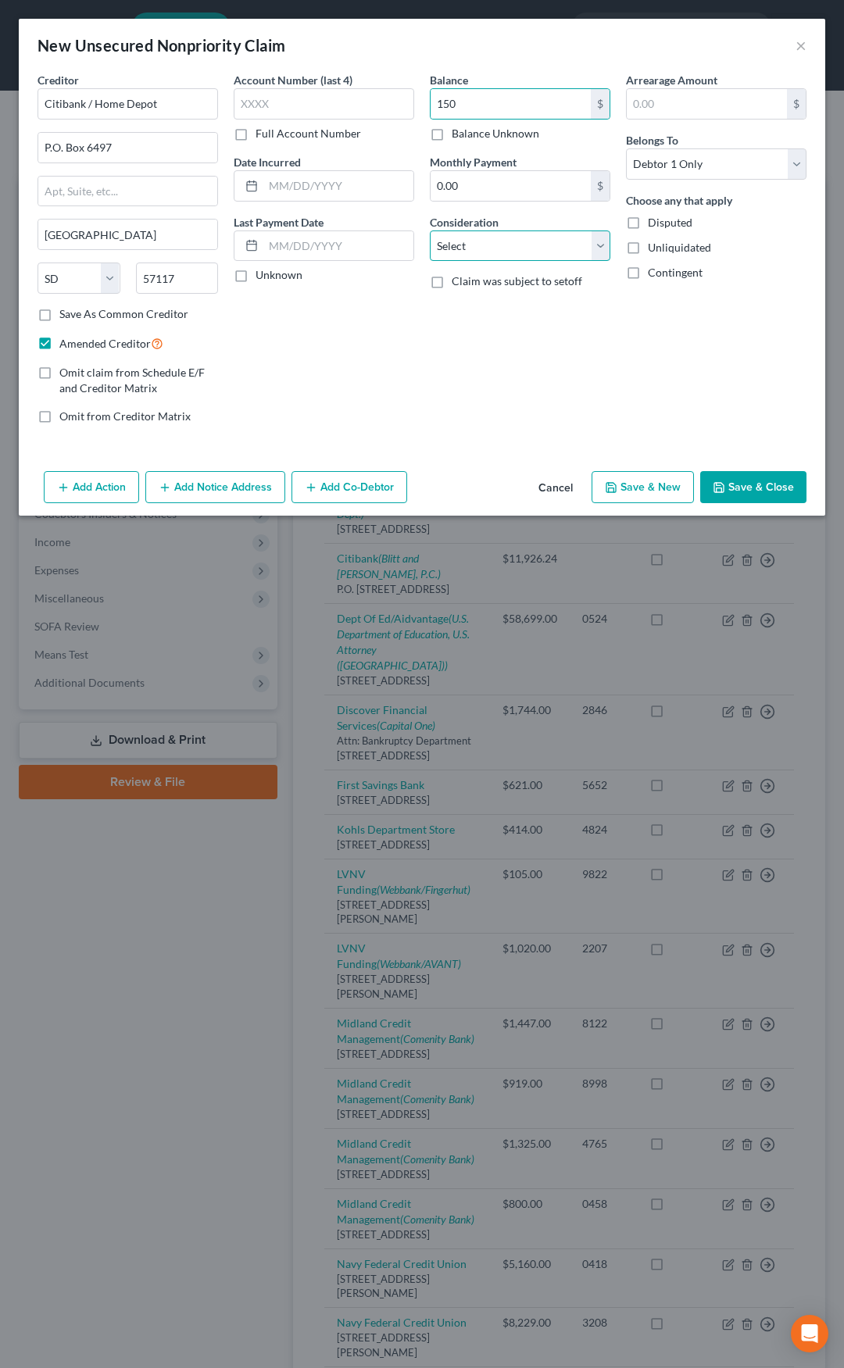
click at [504, 252] on select "Select Cable / Satellite Services Collection Agency Credit Card Debt Debt Couns…" at bounding box center [520, 245] width 180 height 31
select select "2"
click at [430, 230] on select "Select Cable / Satellite Services Collection Agency Credit Card Debt Debt Couns…" at bounding box center [520, 245] width 180 height 31
click at [767, 478] on button "Save & Close" at bounding box center [753, 487] width 106 height 33
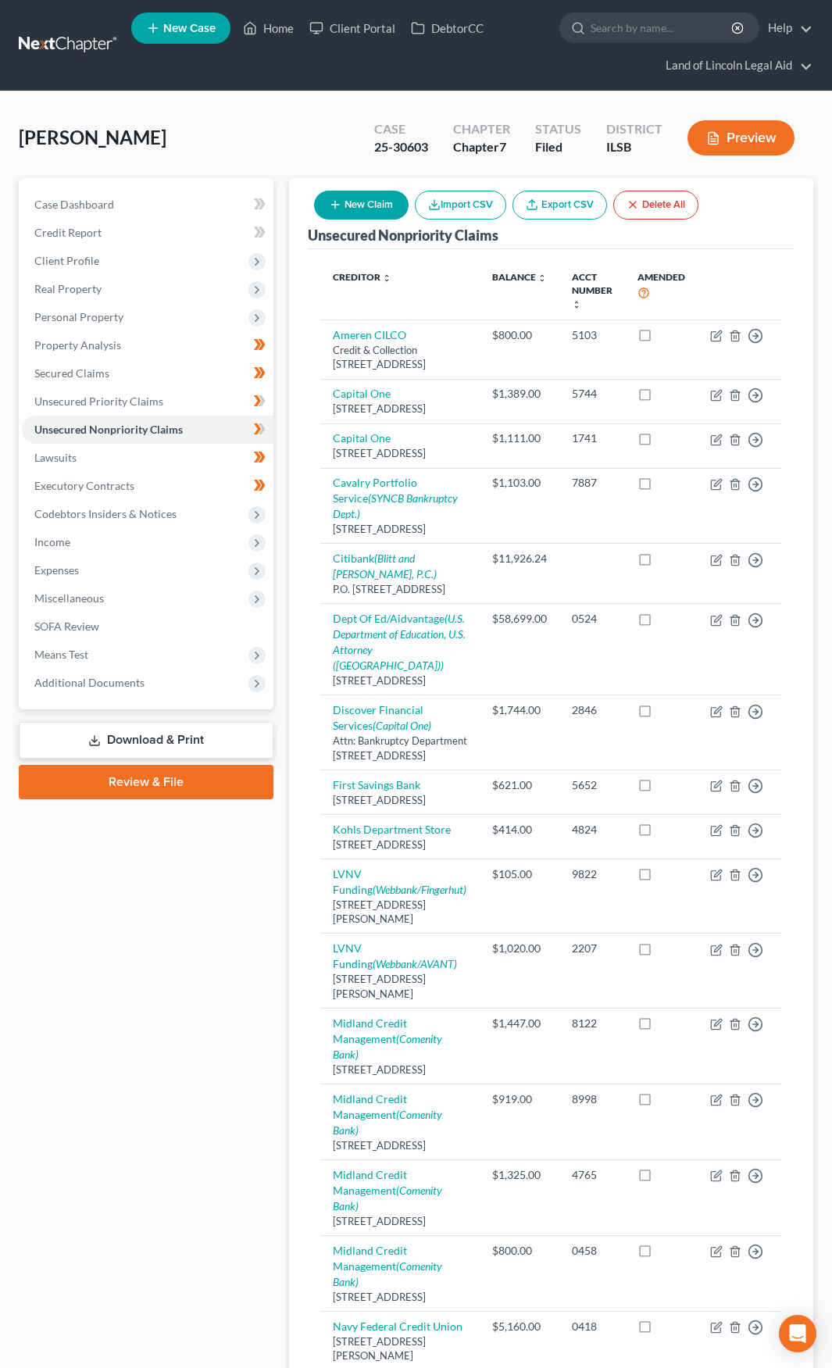
click at [370, 201] on button "New Claim" at bounding box center [361, 205] width 95 height 29
select select "0"
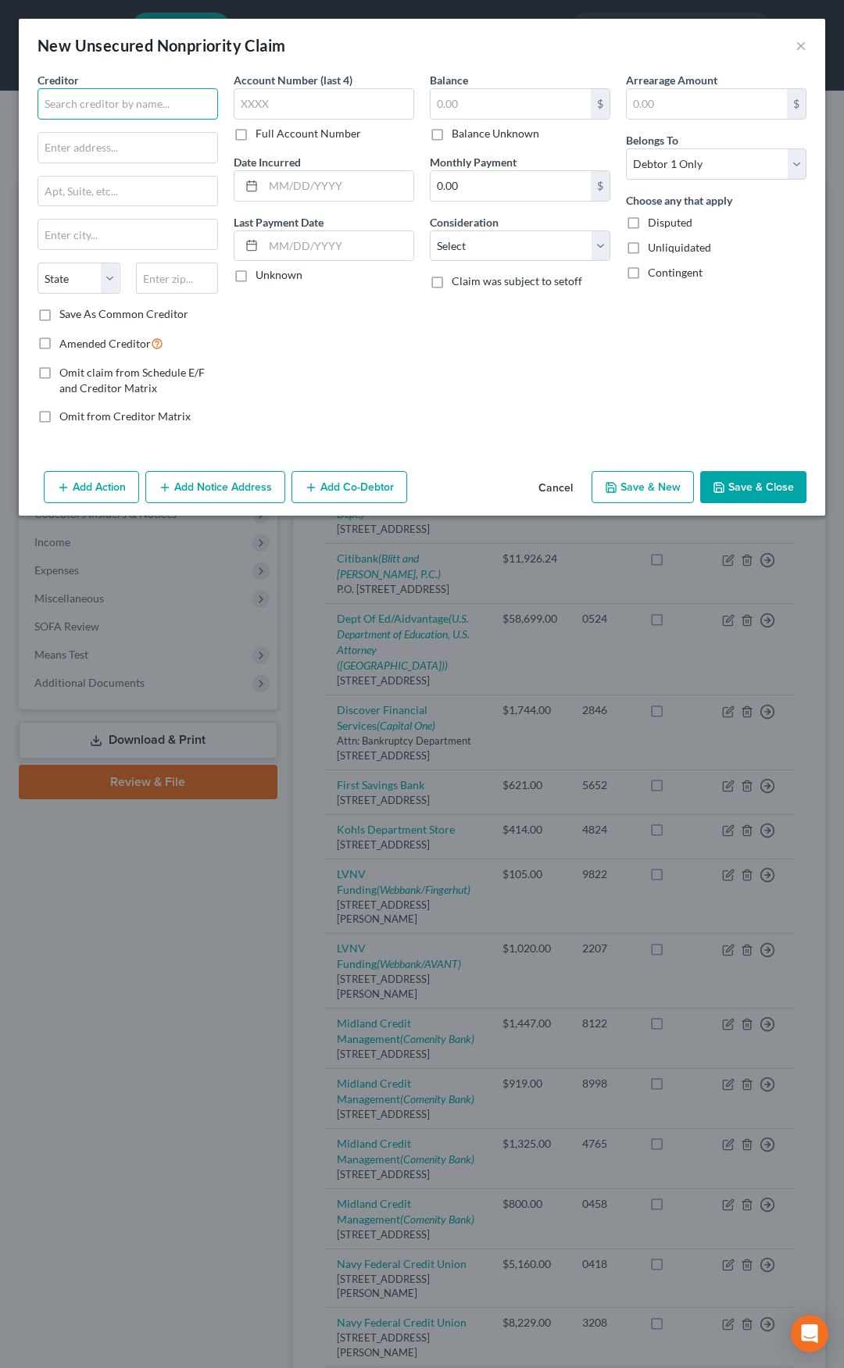
click at [137, 100] on input "text" at bounding box center [127, 103] width 180 height 31
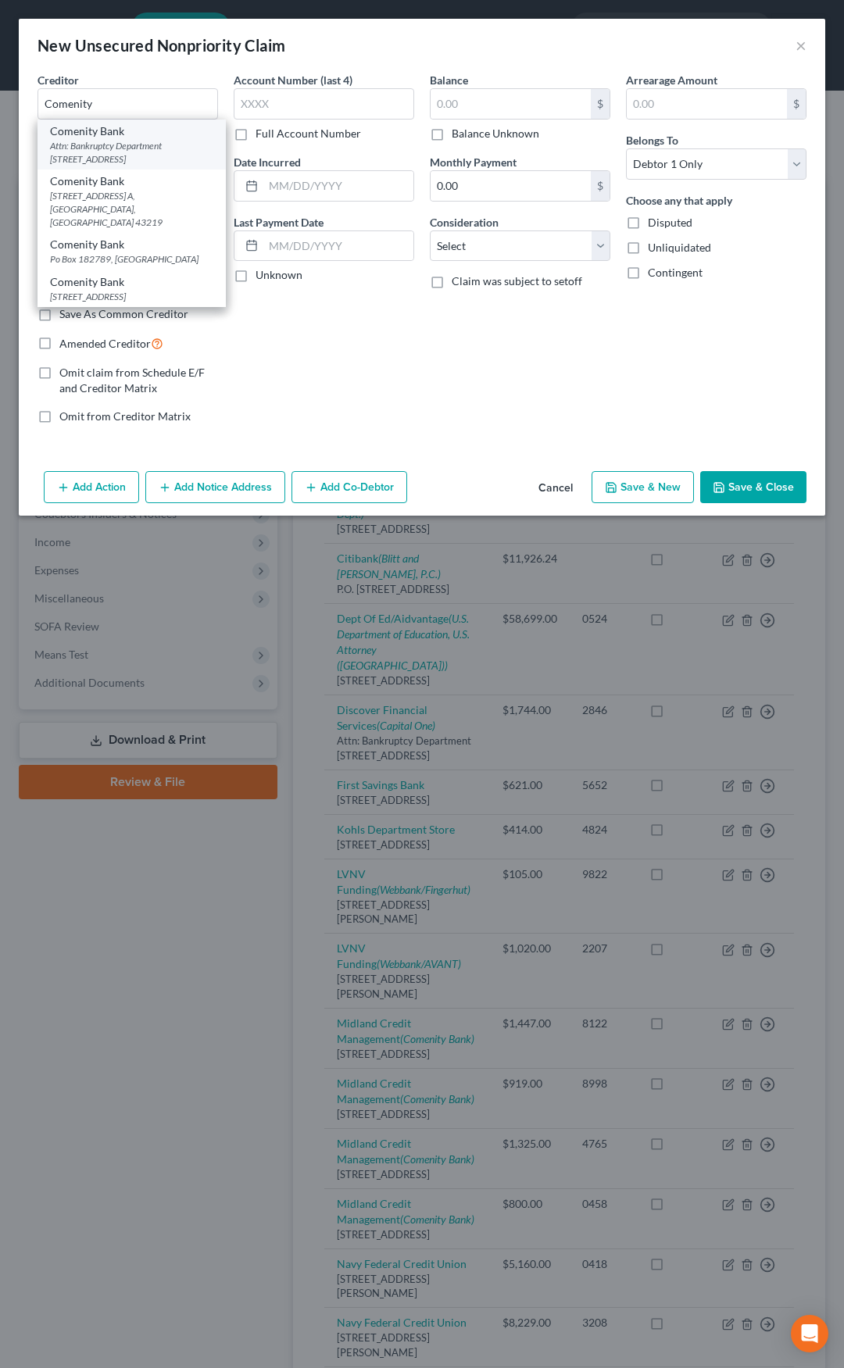
click at [130, 139] on div "Attn: Bankruptcy Department PO Box 182125, Columbus, OH 43218" at bounding box center [131, 152] width 163 height 27
type input "Comenity Bank"
type input "Attn: Bankruptcy Department"
type input "PO Box 182125"
type input "Columbus"
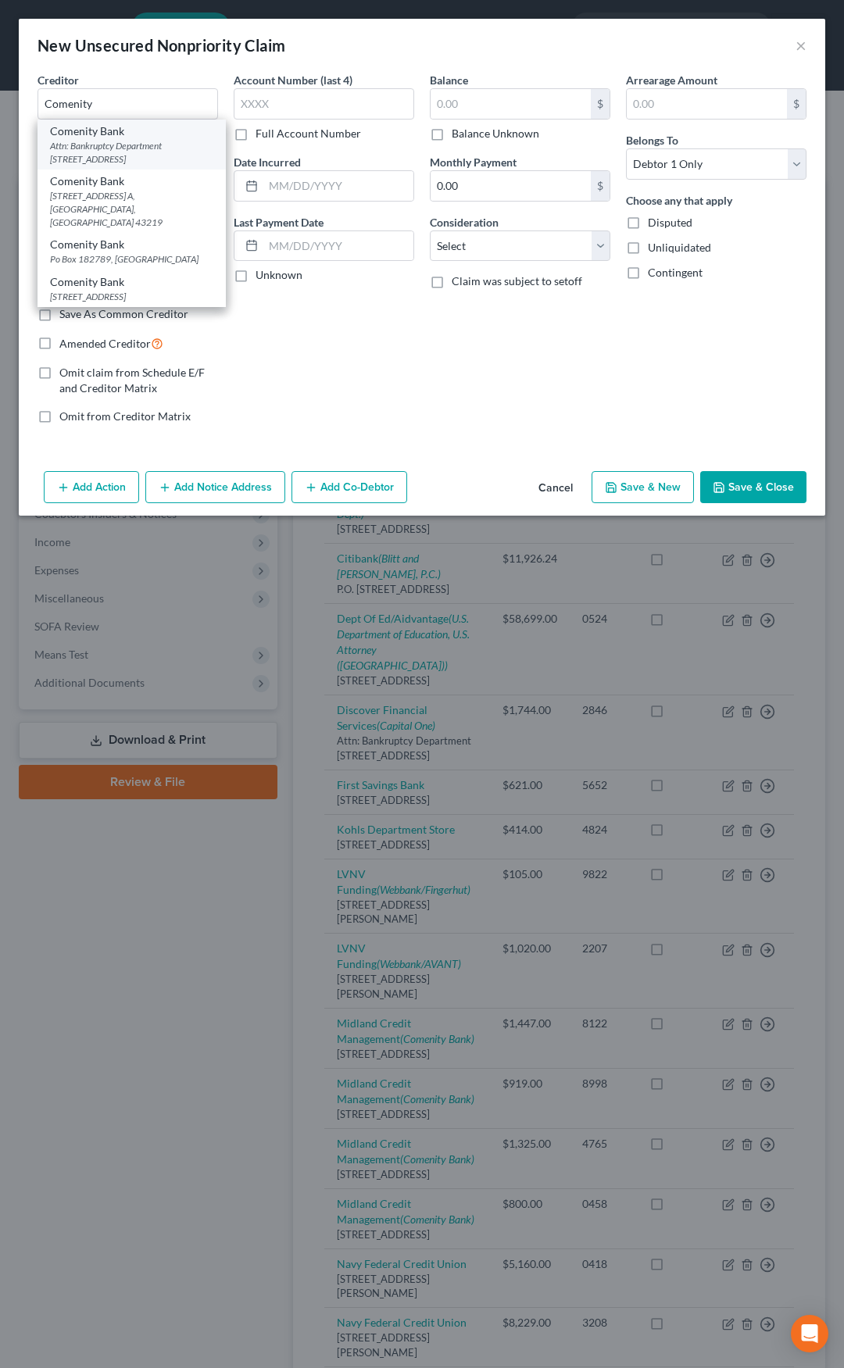
select select "36"
type input "43218"
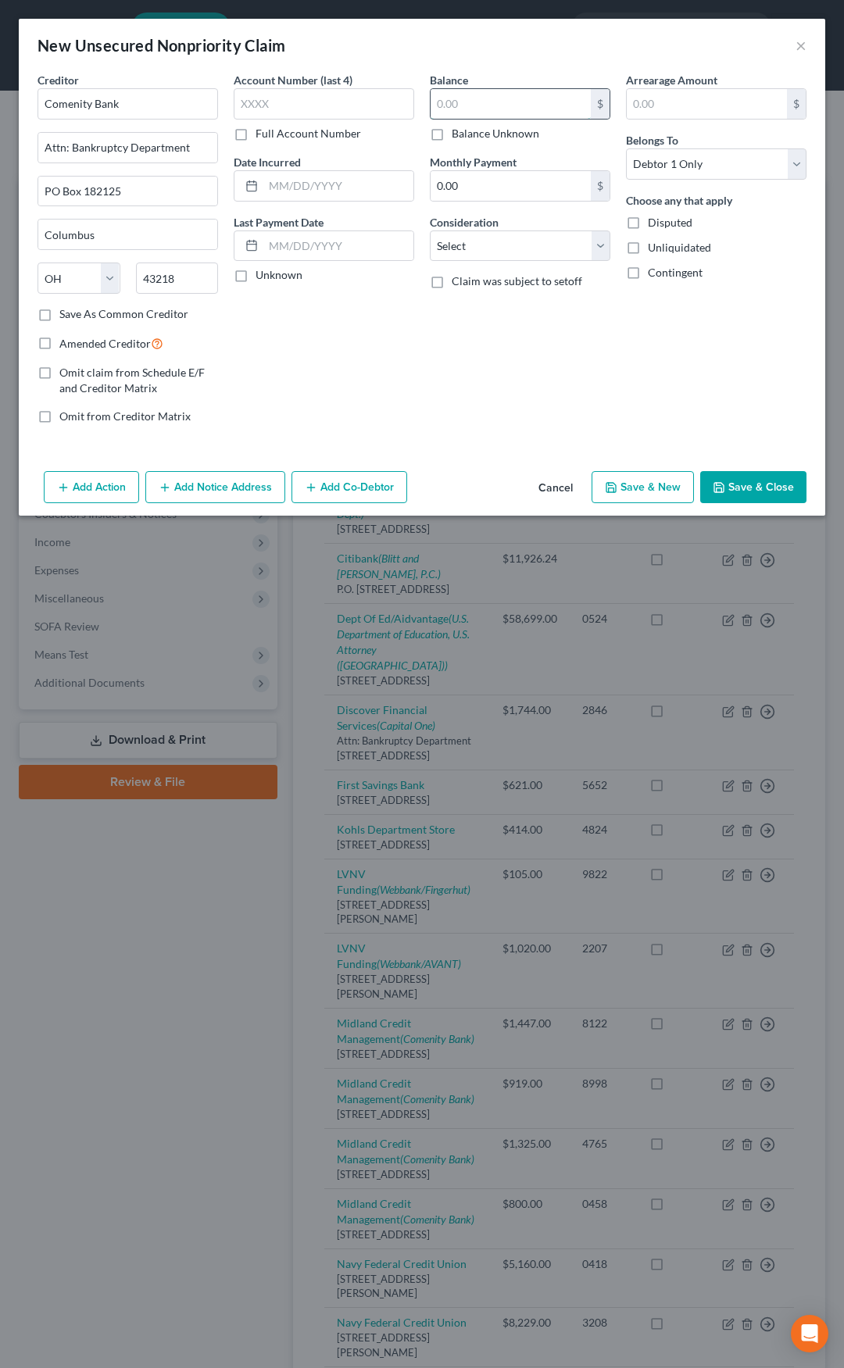
click at [491, 103] on input "text" at bounding box center [510, 104] width 160 height 30
type input "1,000"
click at [491, 248] on select "Select Cable / Satellite Services Collection Agency Credit Card Debt Debt Couns…" at bounding box center [520, 245] width 180 height 31
select select "2"
click at [430, 230] on select "Select Cable / Satellite Services Collection Agency Credit Card Debt Debt Couns…" at bounding box center [520, 245] width 180 height 31
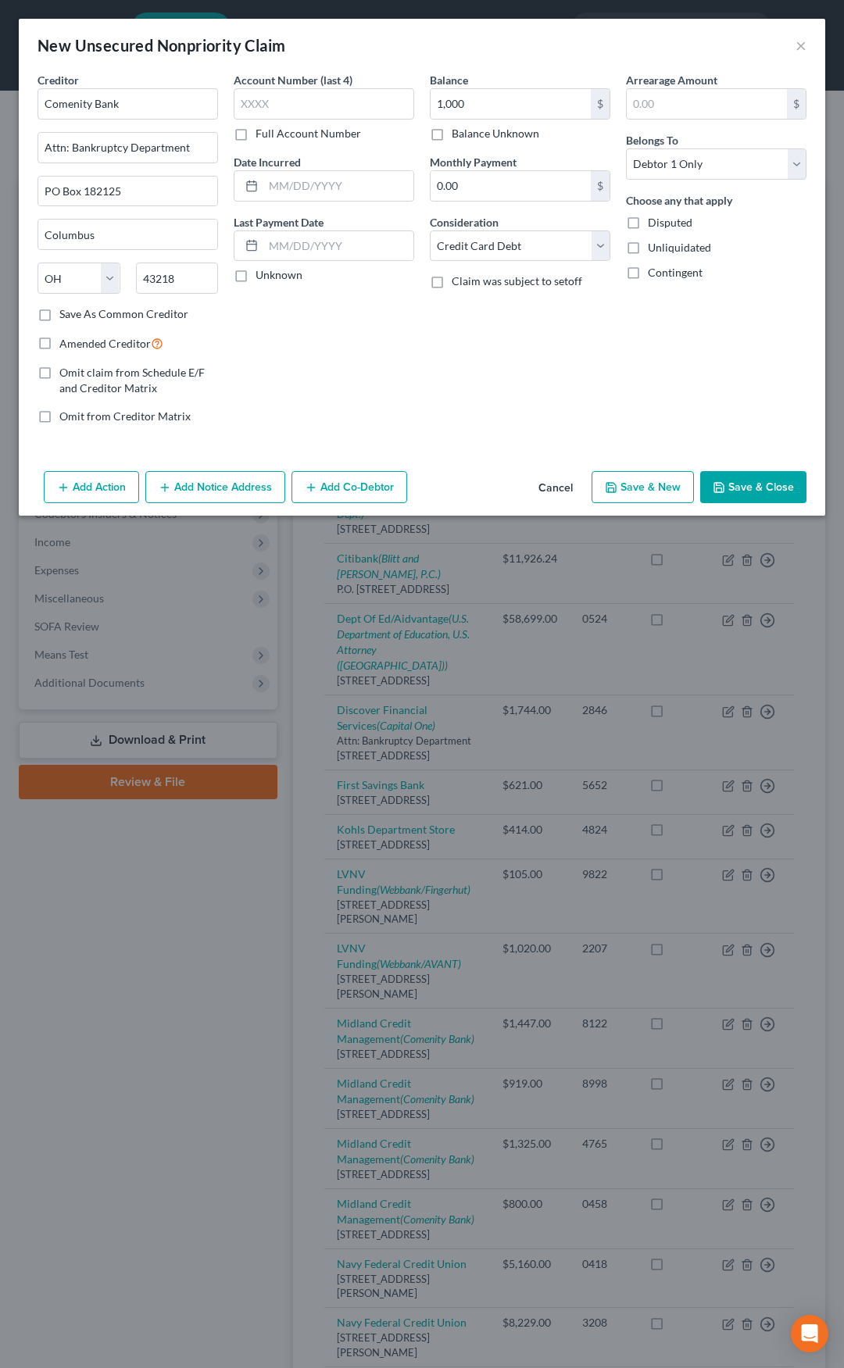
click at [59, 344] on label "Amended Creditor" at bounding box center [111, 343] width 104 height 18
click at [66, 344] on input "Amended Creditor" at bounding box center [71, 339] width 10 height 10
checkbox input "true"
click at [741, 486] on button "Save & Close" at bounding box center [753, 487] width 106 height 33
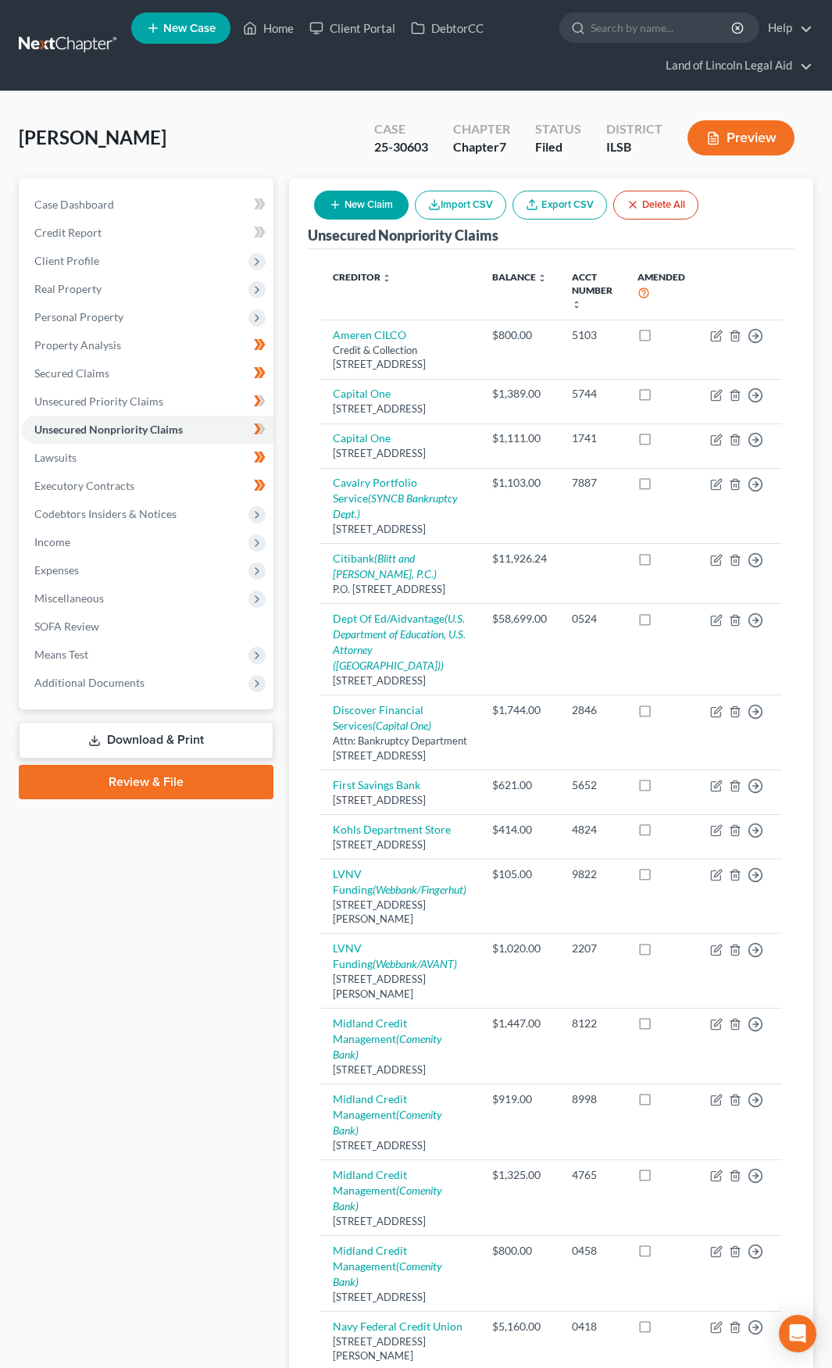
click at [361, 202] on button "New Claim" at bounding box center [361, 205] width 95 height 29
select select "0"
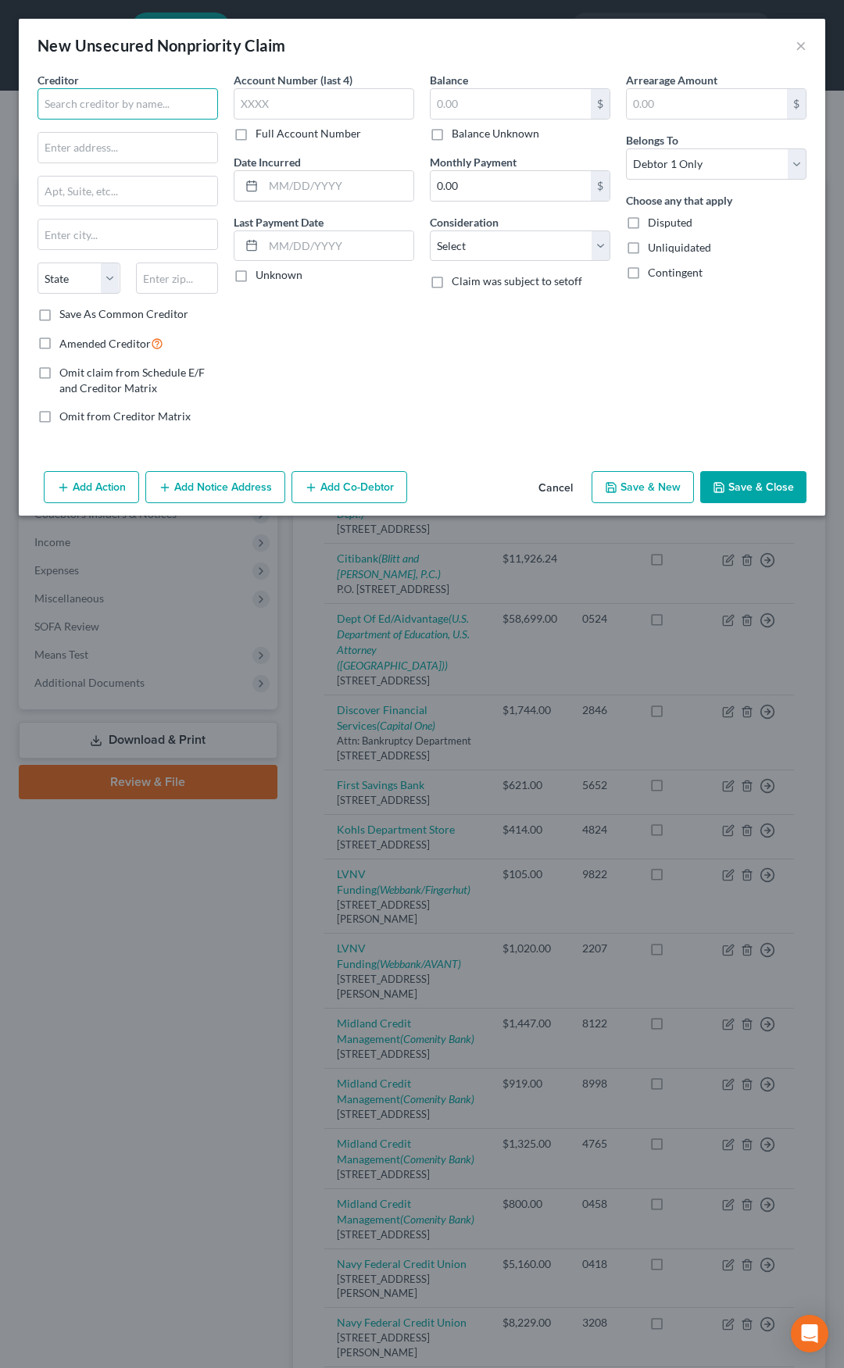
click at [93, 99] on input "text" at bounding box center [127, 103] width 180 height 31
type input "Amazon.com Inc."
paste input "c/o Corporation Service Company"
type input "c/o Corporation Service Company, Attn: Legal Dept."
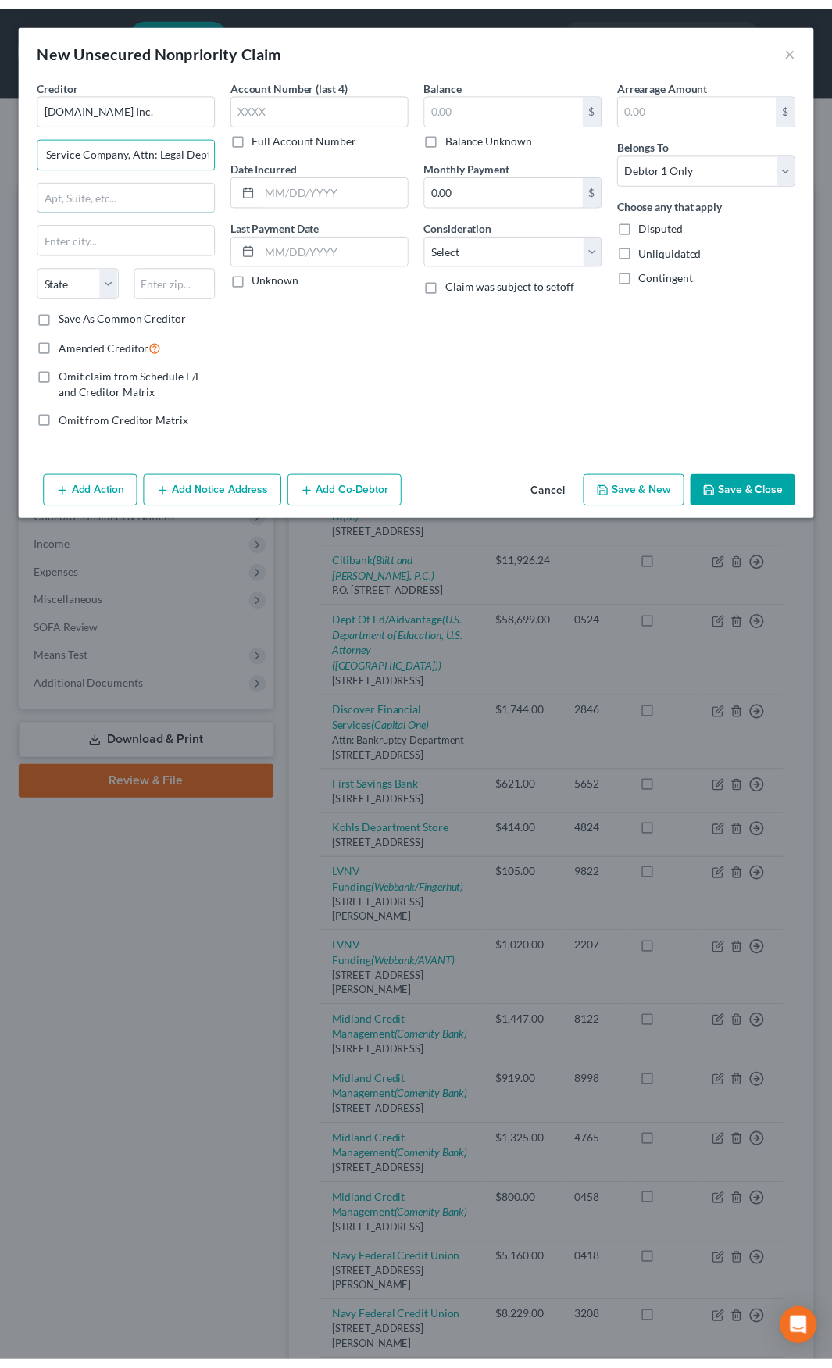
scroll to position [0, 0]
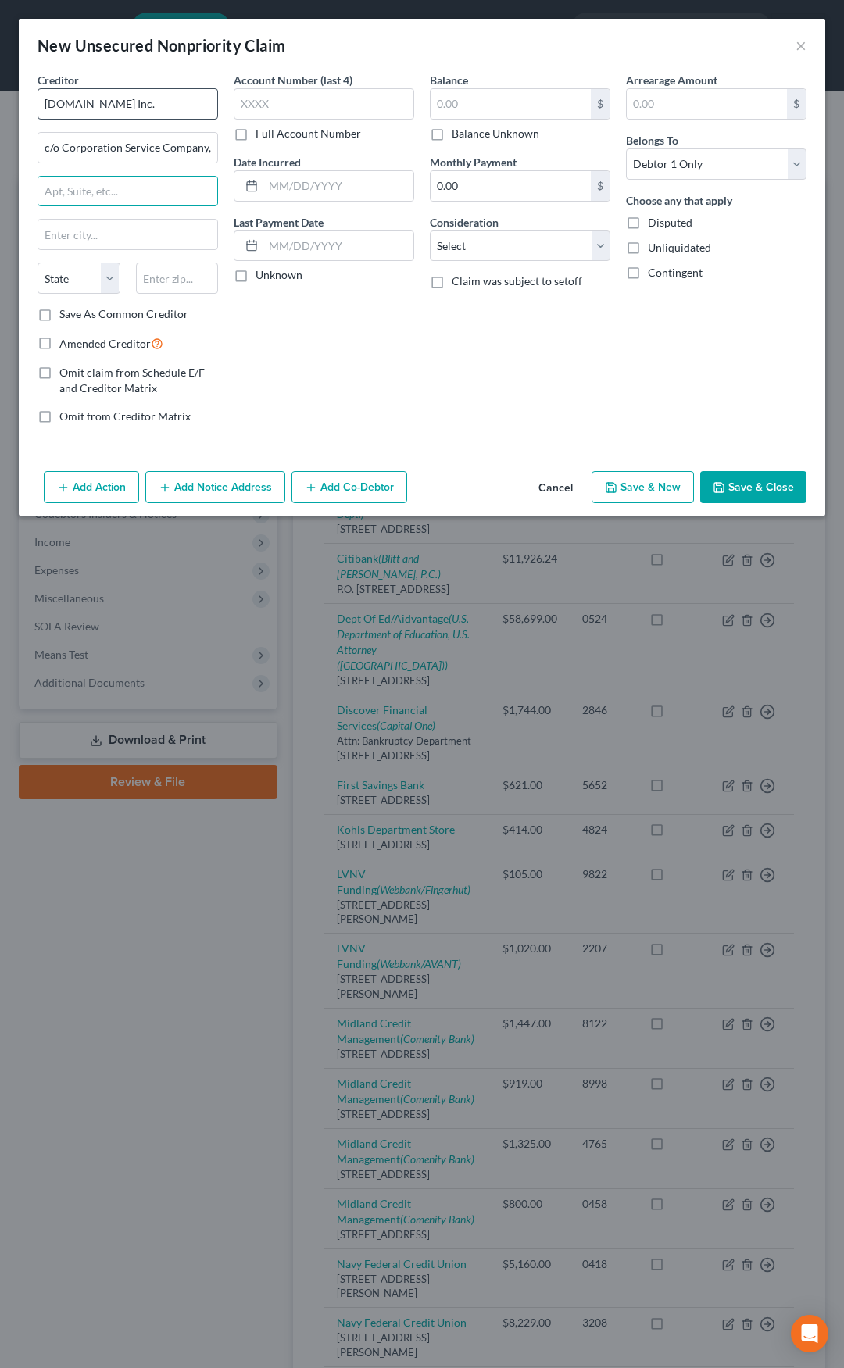
paste input "300 Deschutes Way SW, Suite 304"
type input "300 Deschutes Way SW, Suite 304"
click at [158, 282] on input "text" at bounding box center [177, 277] width 83 height 31
type input "98501"
type input "Olympia"
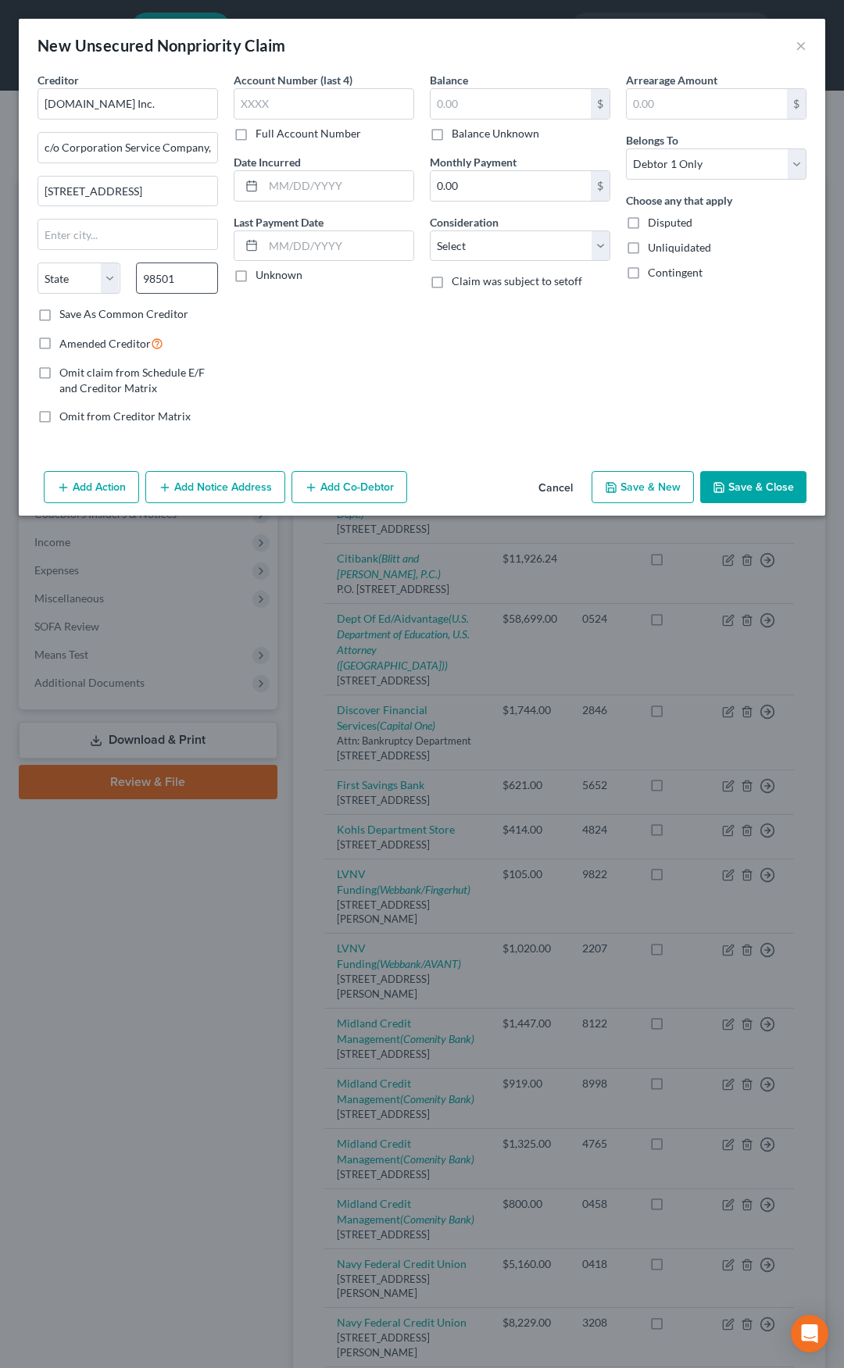
select select "50"
click at [444, 116] on input "text" at bounding box center [510, 104] width 160 height 30
type input "1,500"
click at [59, 316] on label "Save As Common Creditor" at bounding box center [123, 314] width 129 height 16
click at [66, 316] on input "Save As Common Creditor" at bounding box center [71, 311] width 10 height 10
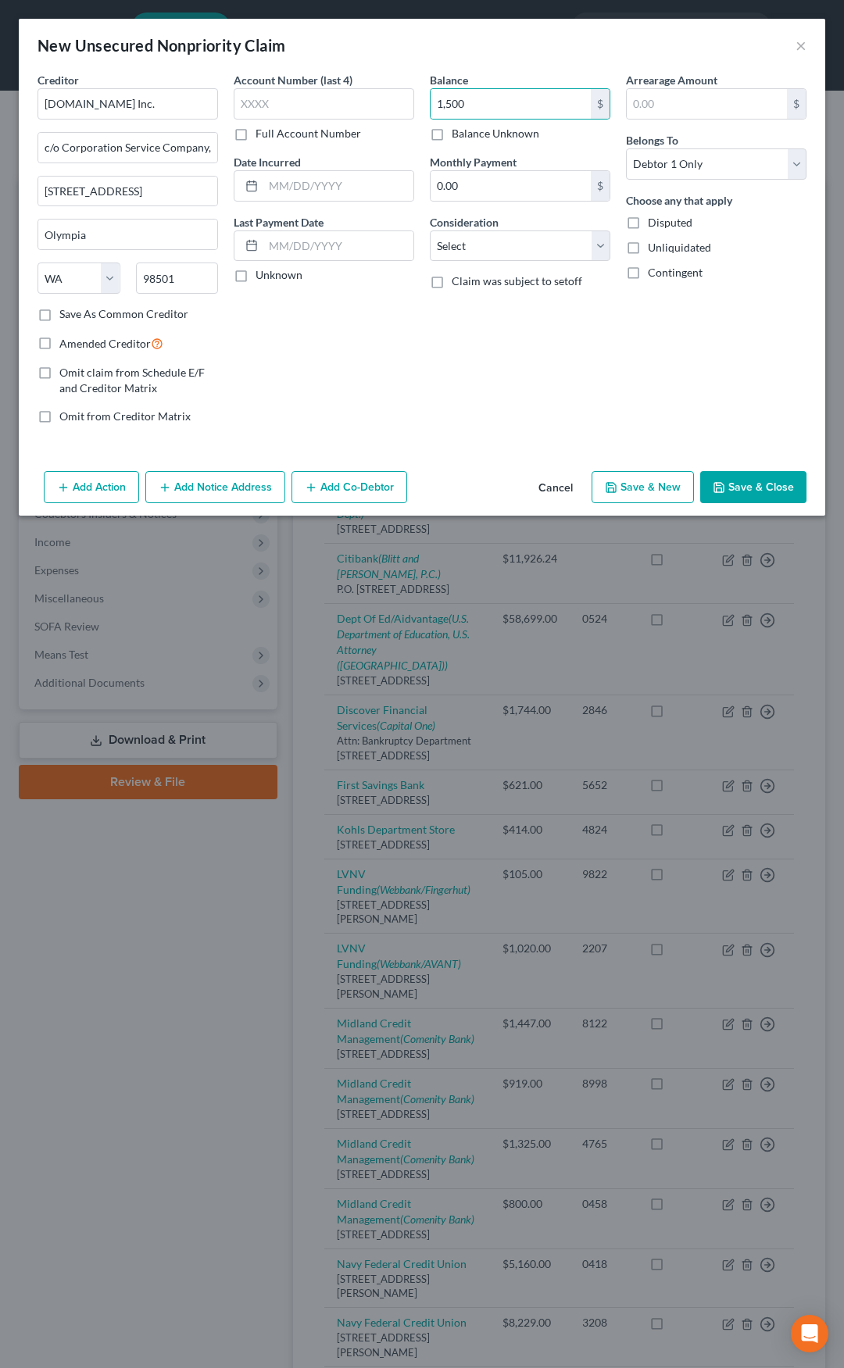
checkbox input "true"
click at [59, 342] on label "Amended Creditor" at bounding box center [111, 343] width 104 height 18
click at [66, 342] on input "Amended Creditor" at bounding box center [71, 339] width 10 height 10
checkbox input "true"
click at [459, 240] on select "Select Cable / Satellite Services Collection Agency Credit Card Debt Debt Couns…" at bounding box center [520, 245] width 180 height 31
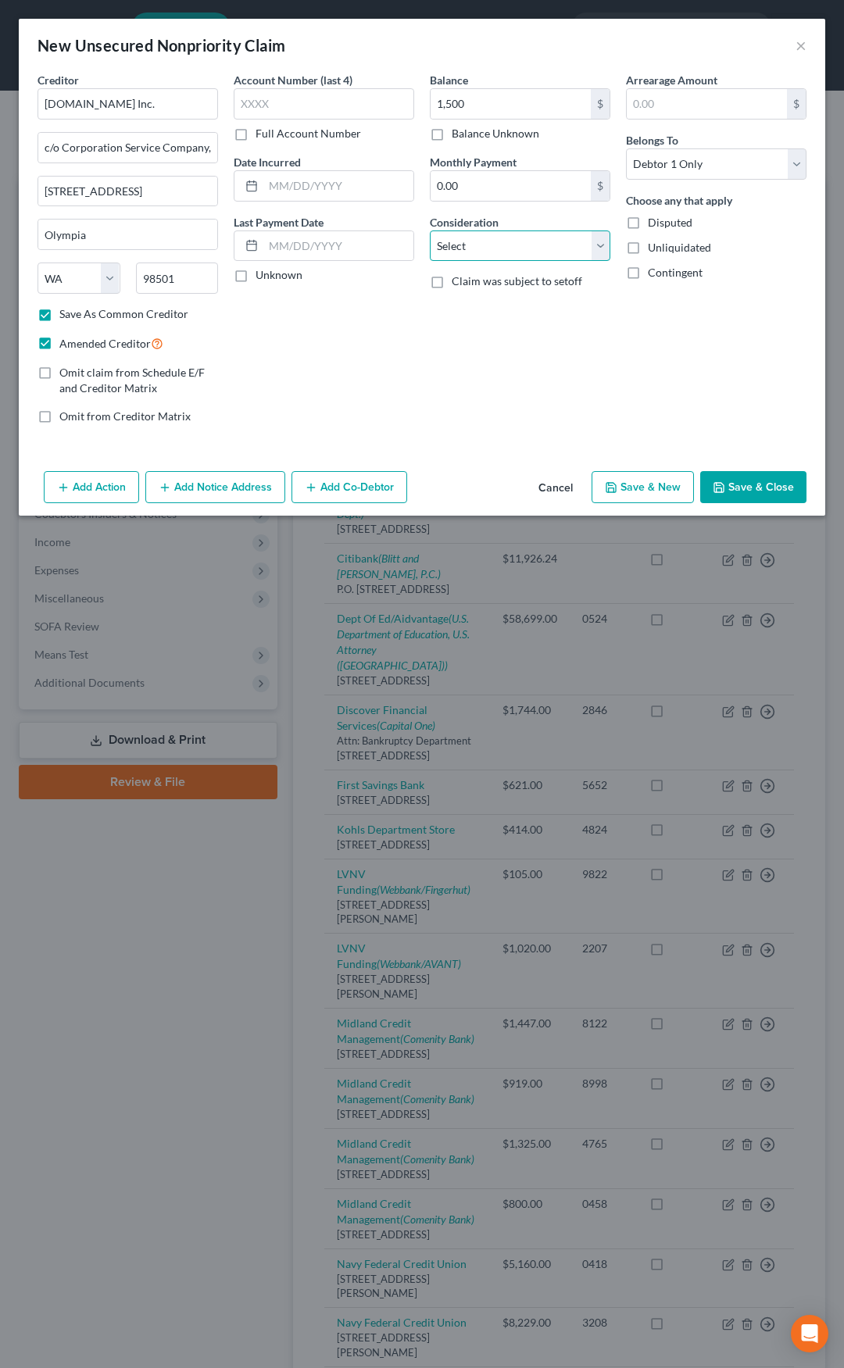
select select "14"
click at [430, 230] on select "Select Cable / Satellite Services Collection Agency Credit Card Debt Debt Couns…" at bounding box center [520, 245] width 180 height 31
click at [462, 310] on input "text" at bounding box center [519, 306] width 179 height 30
type input "Amazon Prime Service"
click at [737, 483] on button "Save & Close" at bounding box center [753, 487] width 106 height 33
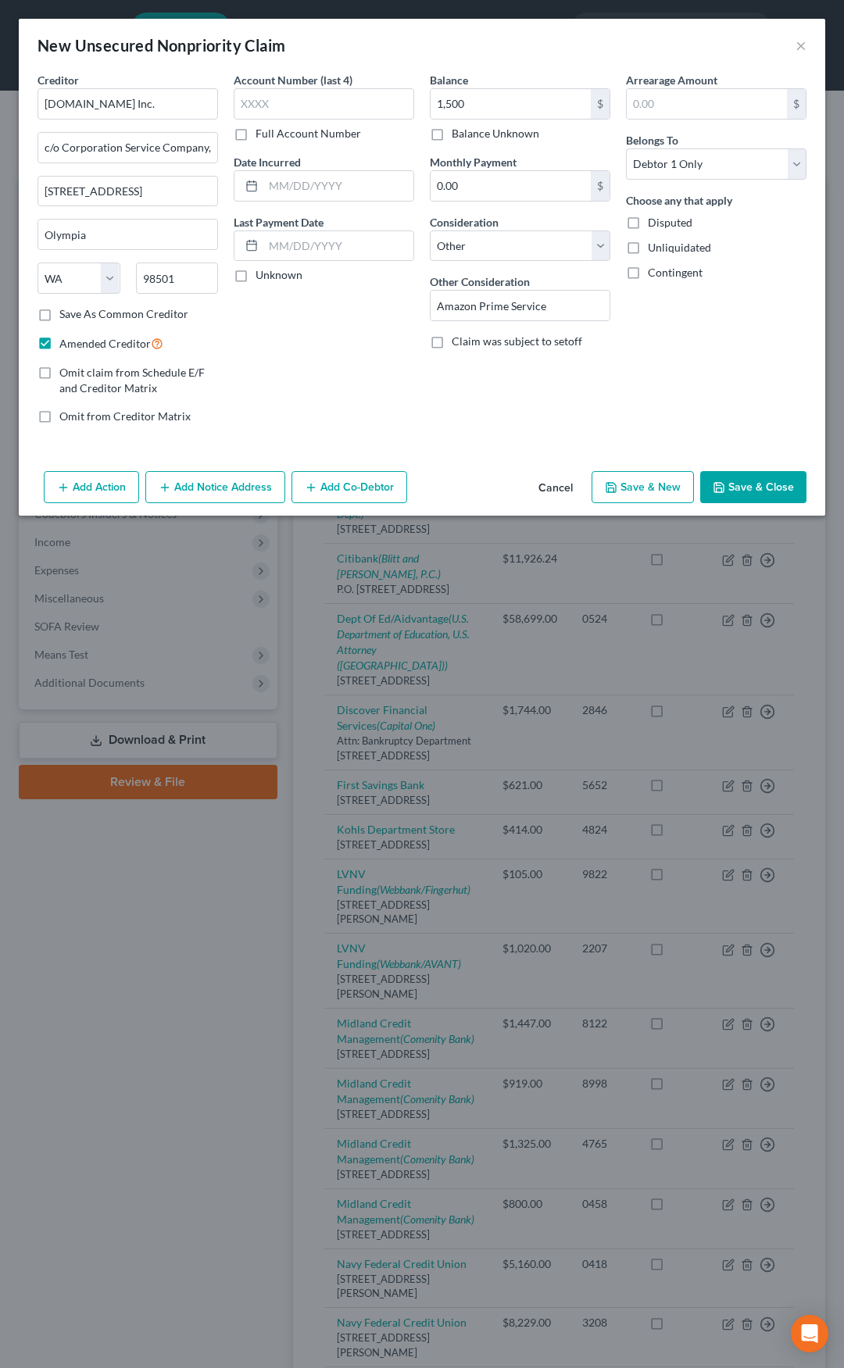
checkbox input "false"
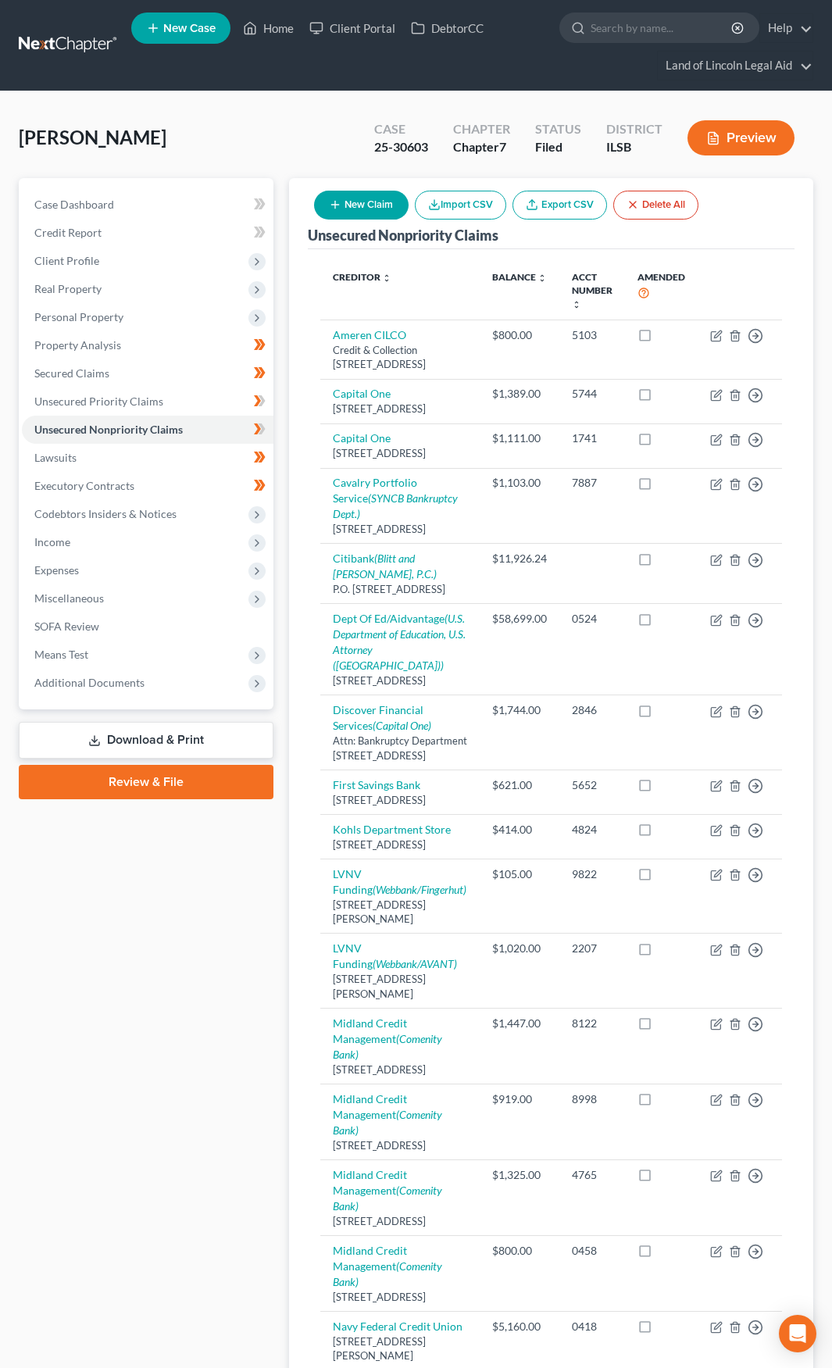
click at [340, 216] on button "New Claim" at bounding box center [361, 205] width 95 height 29
select select "0"
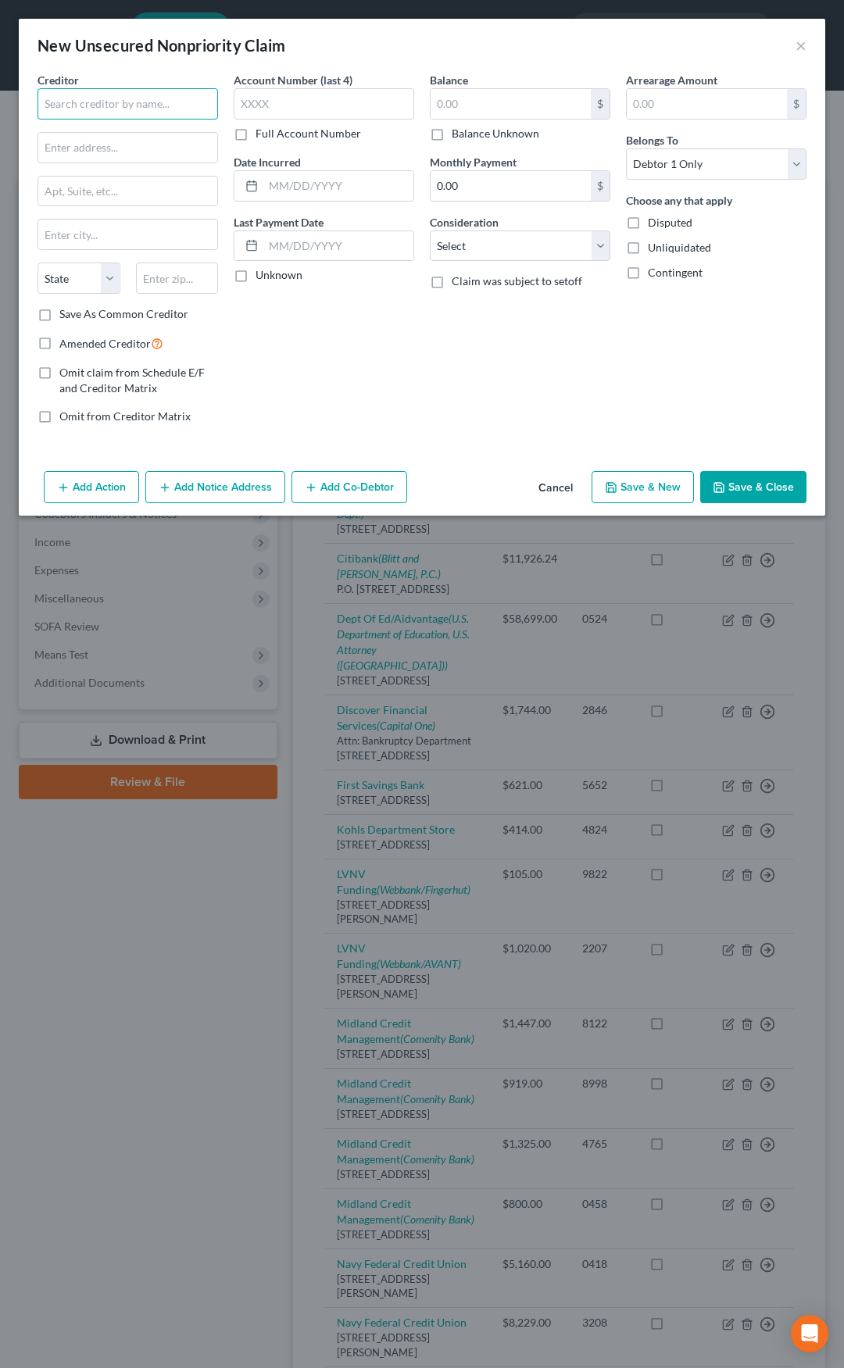
click at [157, 114] on input "text" at bounding box center [127, 103] width 180 height 31
type input "Sally"
paste input "Sally Beauty Holdings, Inc"
type input "Sally Beauty Holdings, Inc."
paste input "3001 Colorado Boulevard"
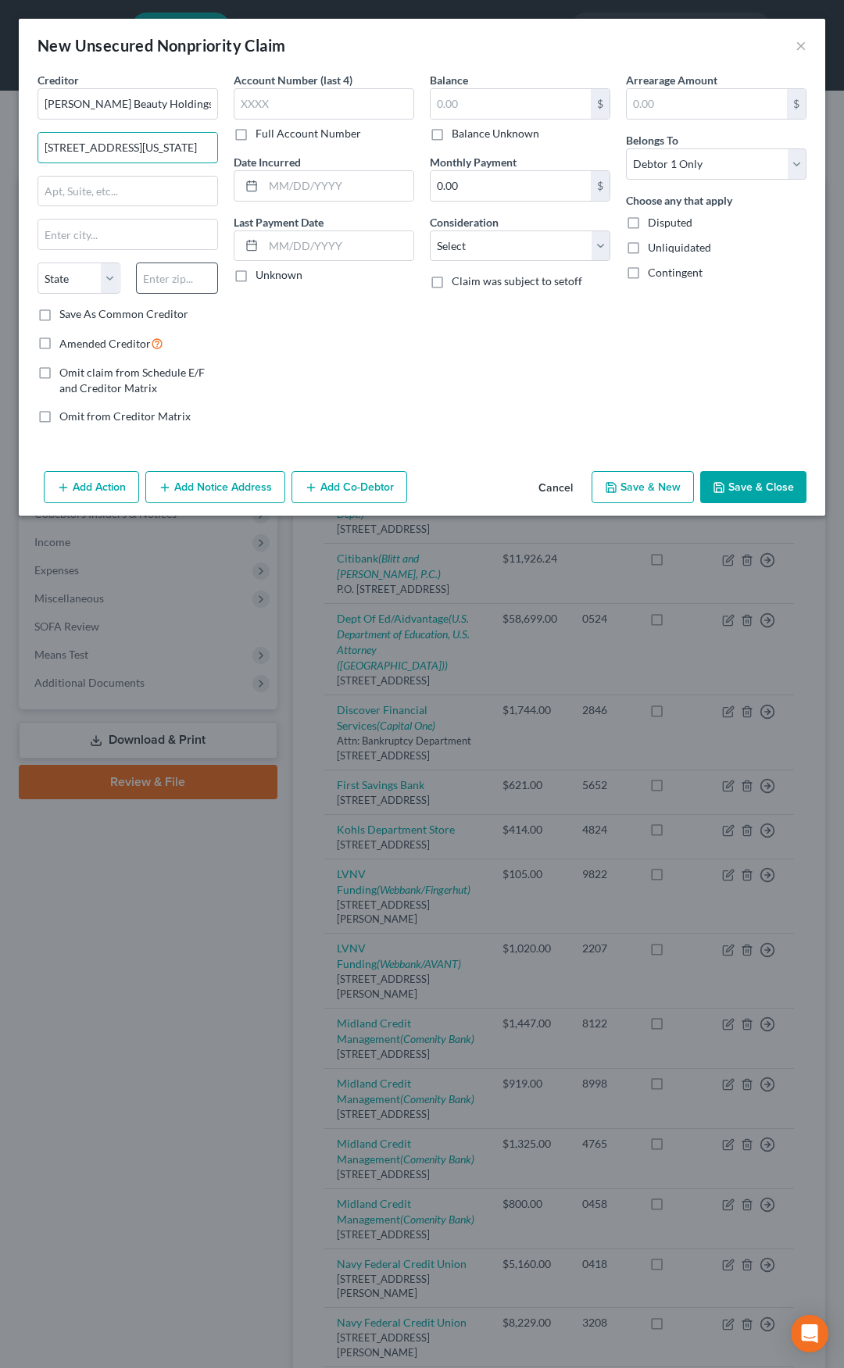
type input "3001 Colorado Boulevard"
click at [166, 275] on input "text" at bounding box center [177, 277] width 83 height 31
type input "76210"
type input "Corinth"
select select "45"
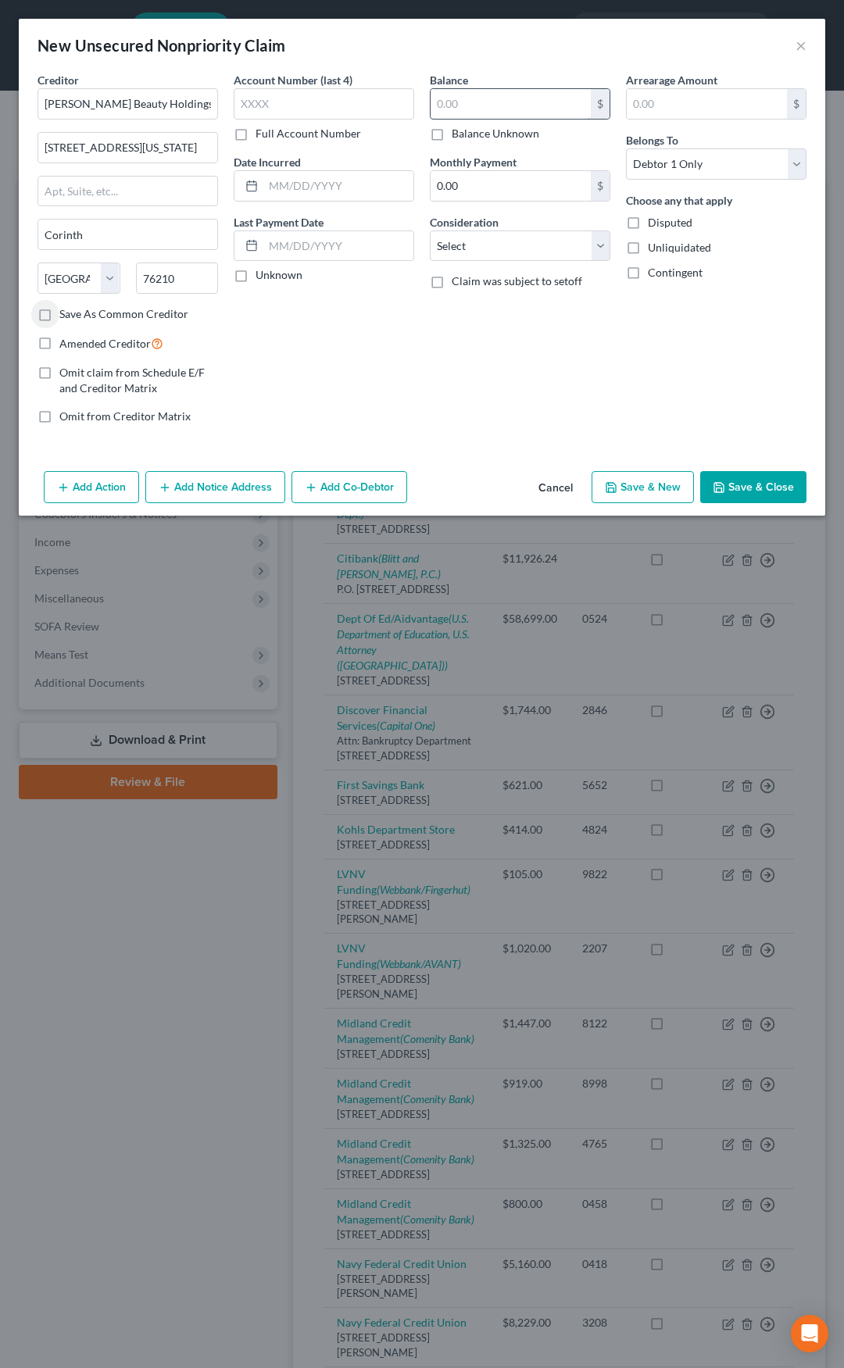
click at [446, 105] on input "text" at bounding box center [510, 104] width 160 height 30
type input "300"
click at [511, 249] on select "Select Cable / Satellite Services Collection Agency Credit Card Debt Debt Couns…" at bounding box center [520, 245] width 180 height 31
select select "14"
click at [430, 230] on select "Select Cable / Satellite Services Collection Agency Credit Card Debt Debt Couns…" at bounding box center [520, 245] width 180 height 31
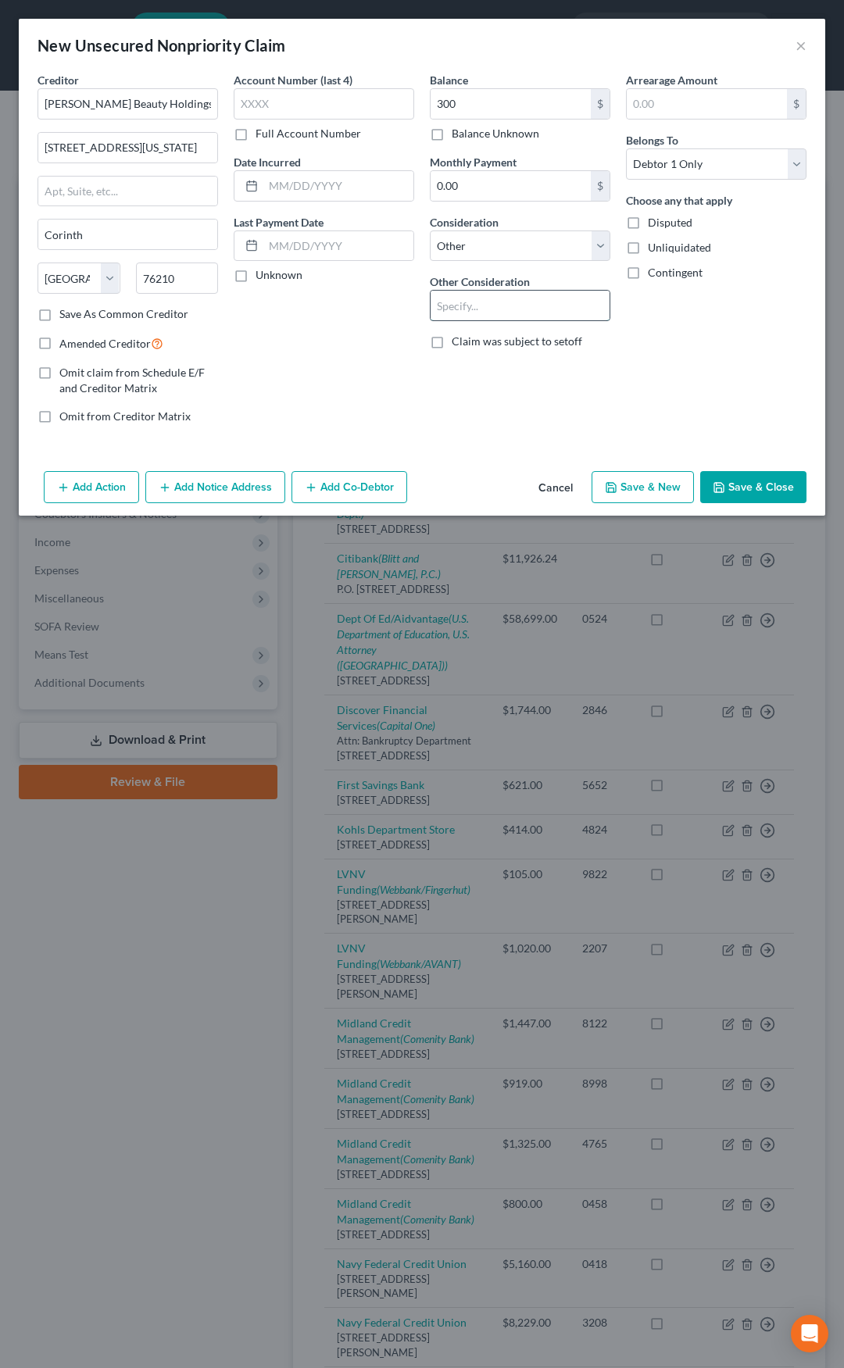
click at [478, 294] on input "text" at bounding box center [519, 306] width 179 height 30
click at [469, 250] on select "Select Cable / Satellite Services Collection Agency Credit Card Debt Debt Couns…" at bounding box center [520, 245] width 180 height 31
click at [430, 230] on select "Select Cable / Satellite Services Collection Agency Credit Card Debt Debt Couns…" at bounding box center [520, 245] width 180 height 31
click at [472, 311] on input "text" at bounding box center [519, 306] width 179 height 30
type input "Beauty Supplies"
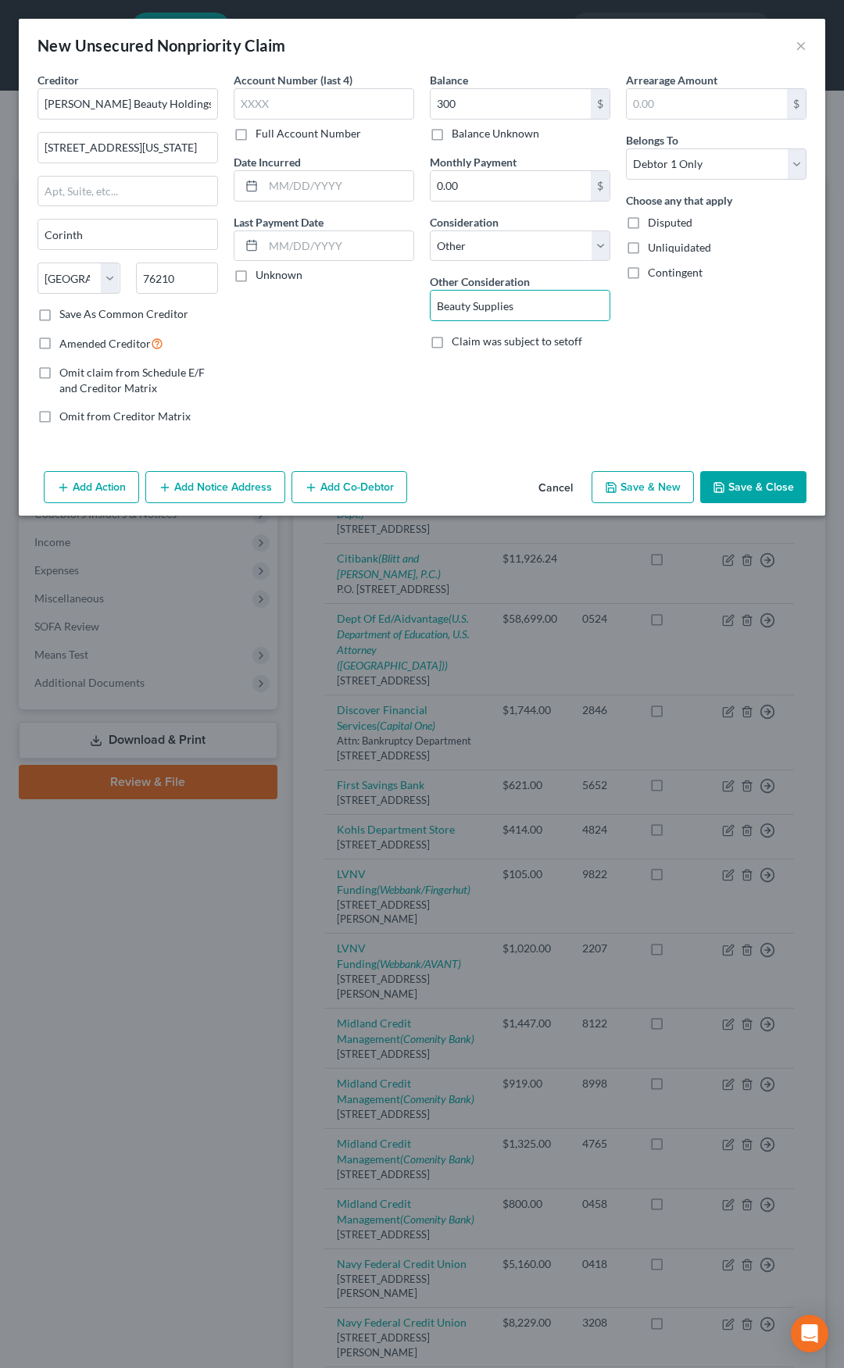
click at [59, 344] on label "Amended Creditor" at bounding box center [111, 343] width 104 height 18
click at [66, 344] on input "Amended Creditor" at bounding box center [71, 339] width 10 height 10
checkbox input "true"
click at [59, 313] on label "Save As Common Creditor" at bounding box center [123, 314] width 129 height 16
click at [66, 313] on input "Save As Common Creditor" at bounding box center [71, 311] width 10 height 10
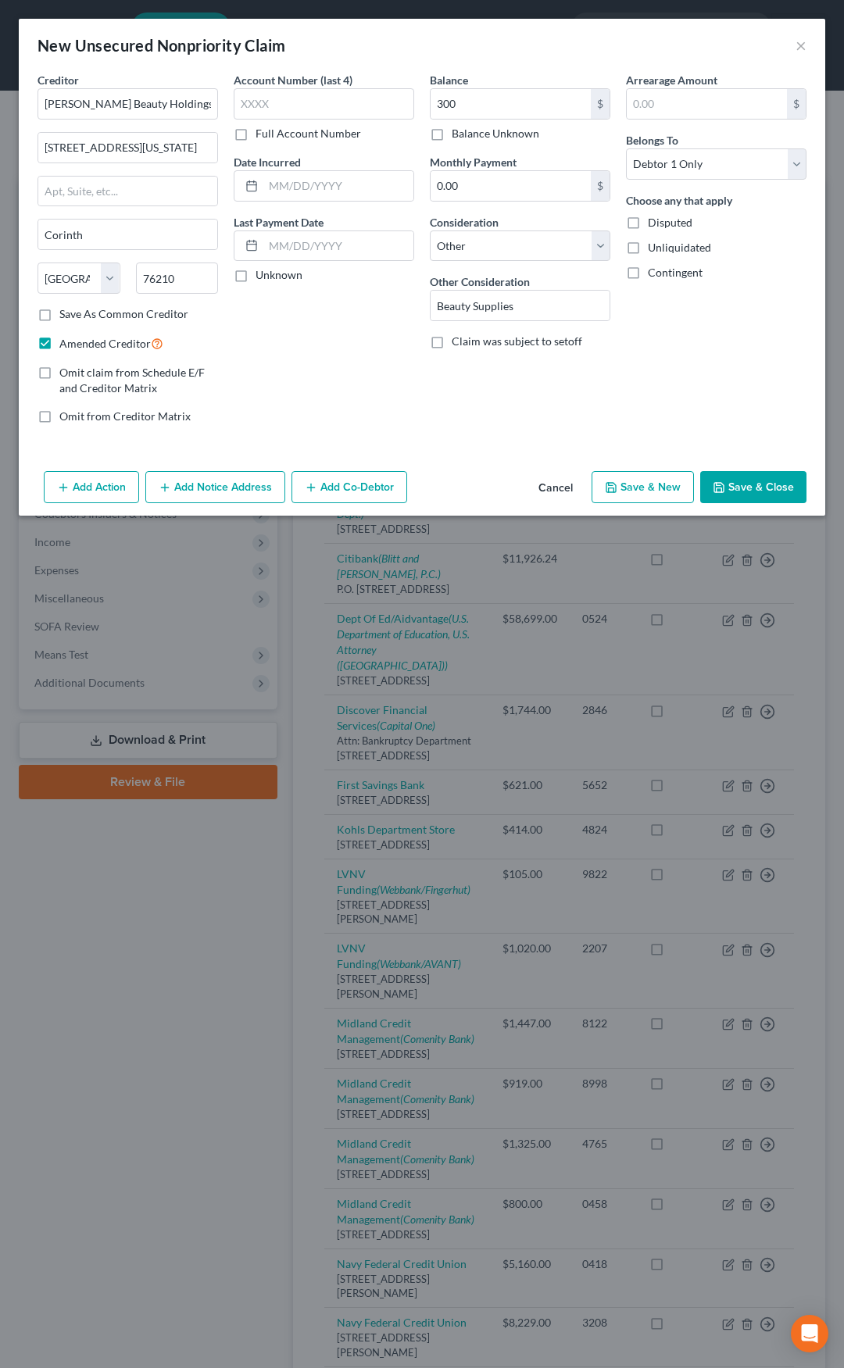
checkbox input "true"
click at [737, 482] on button "Save & Close" at bounding box center [753, 487] width 106 height 33
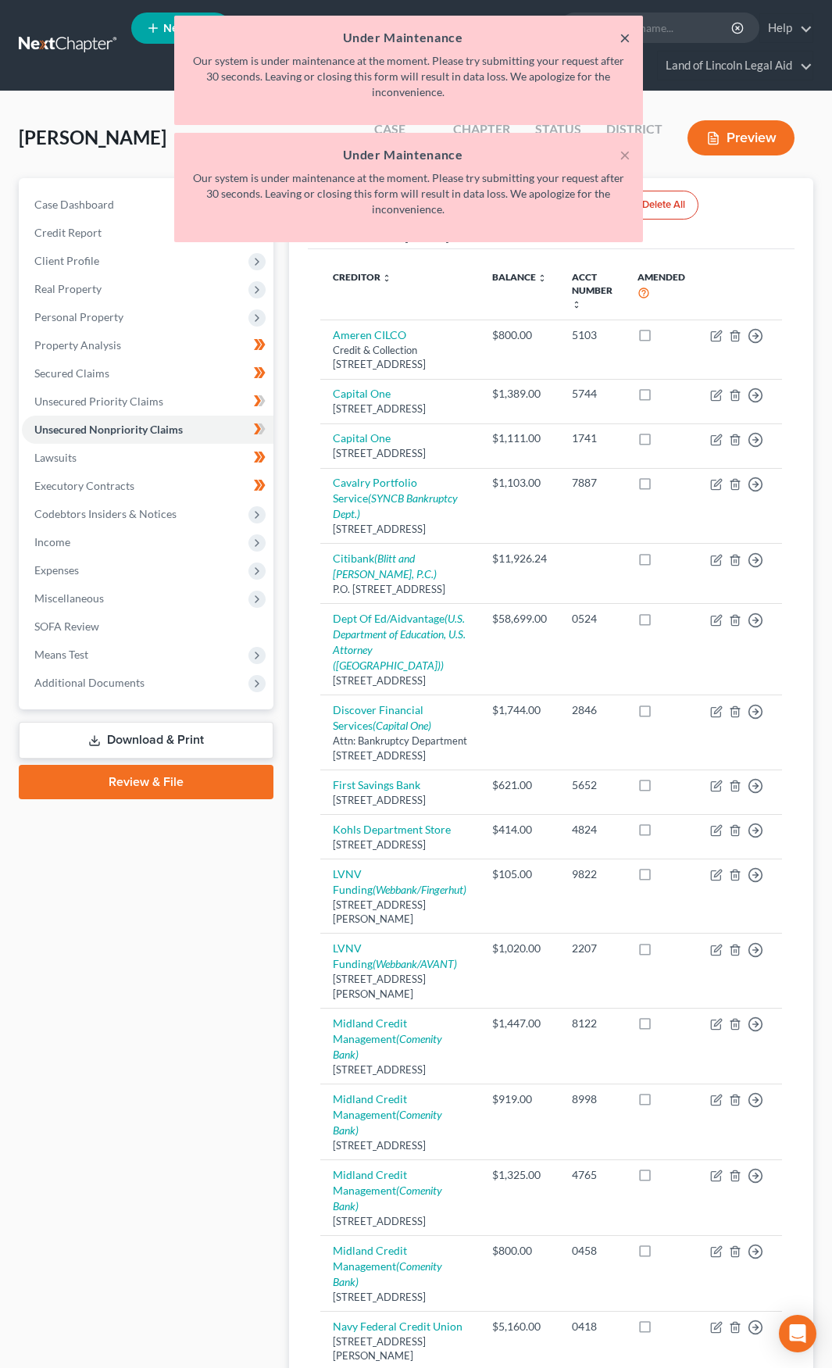
click at [626, 32] on button "×" at bounding box center [624, 37] width 11 height 19
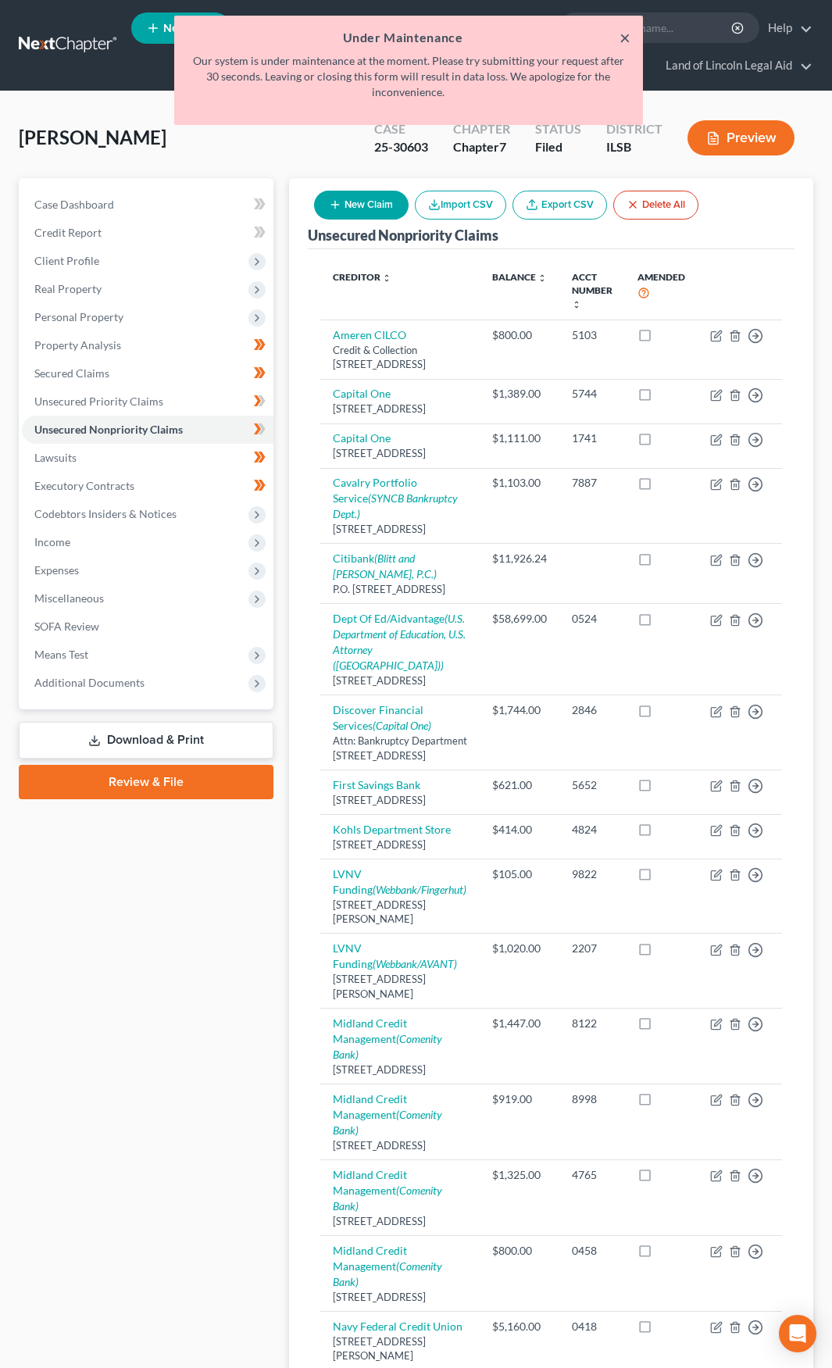
click at [622, 33] on button "×" at bounding box center [624, 37] width 11 height 19
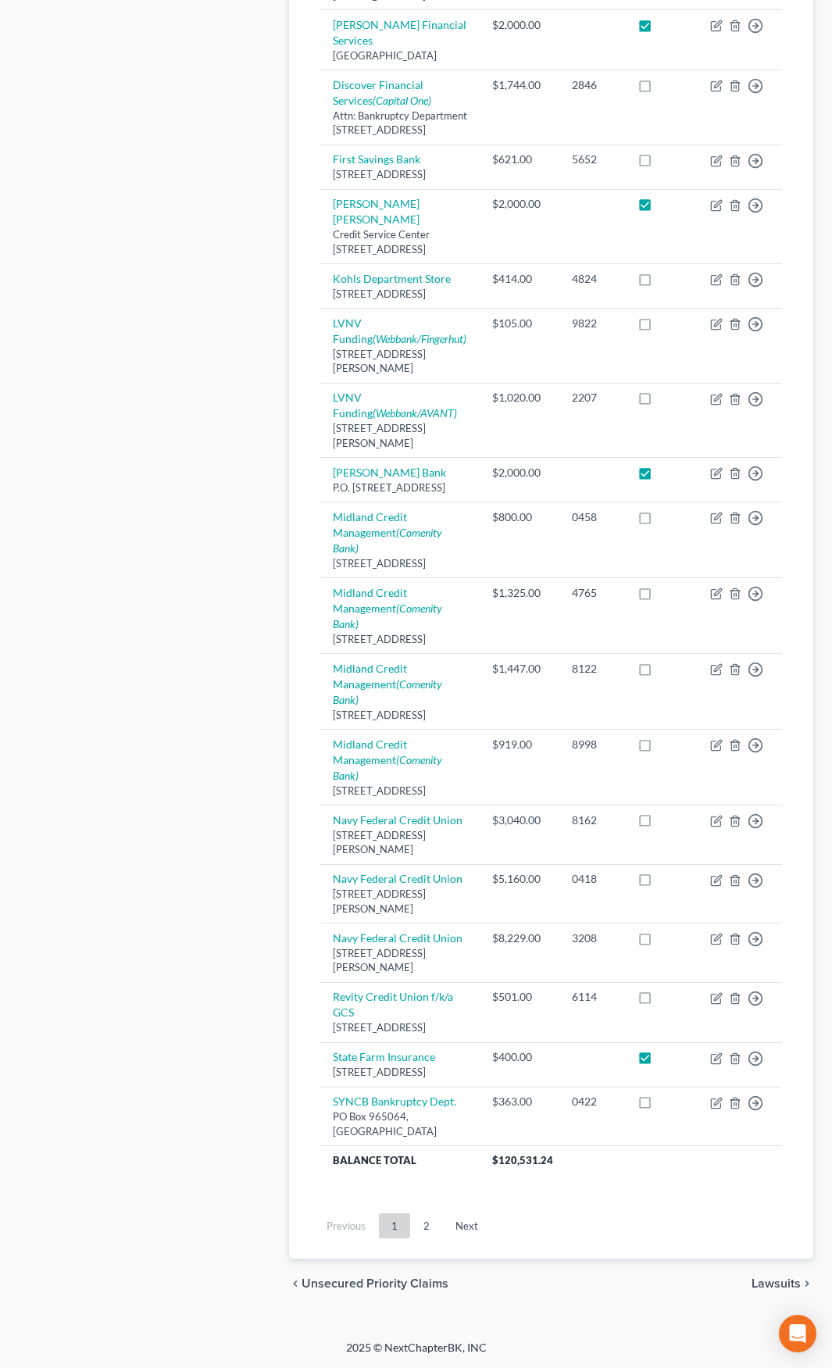
scroll to position [1250, 0]
click at [466, 1238] on link "Next" at bounding box center [467, 1225] width 48 height 25
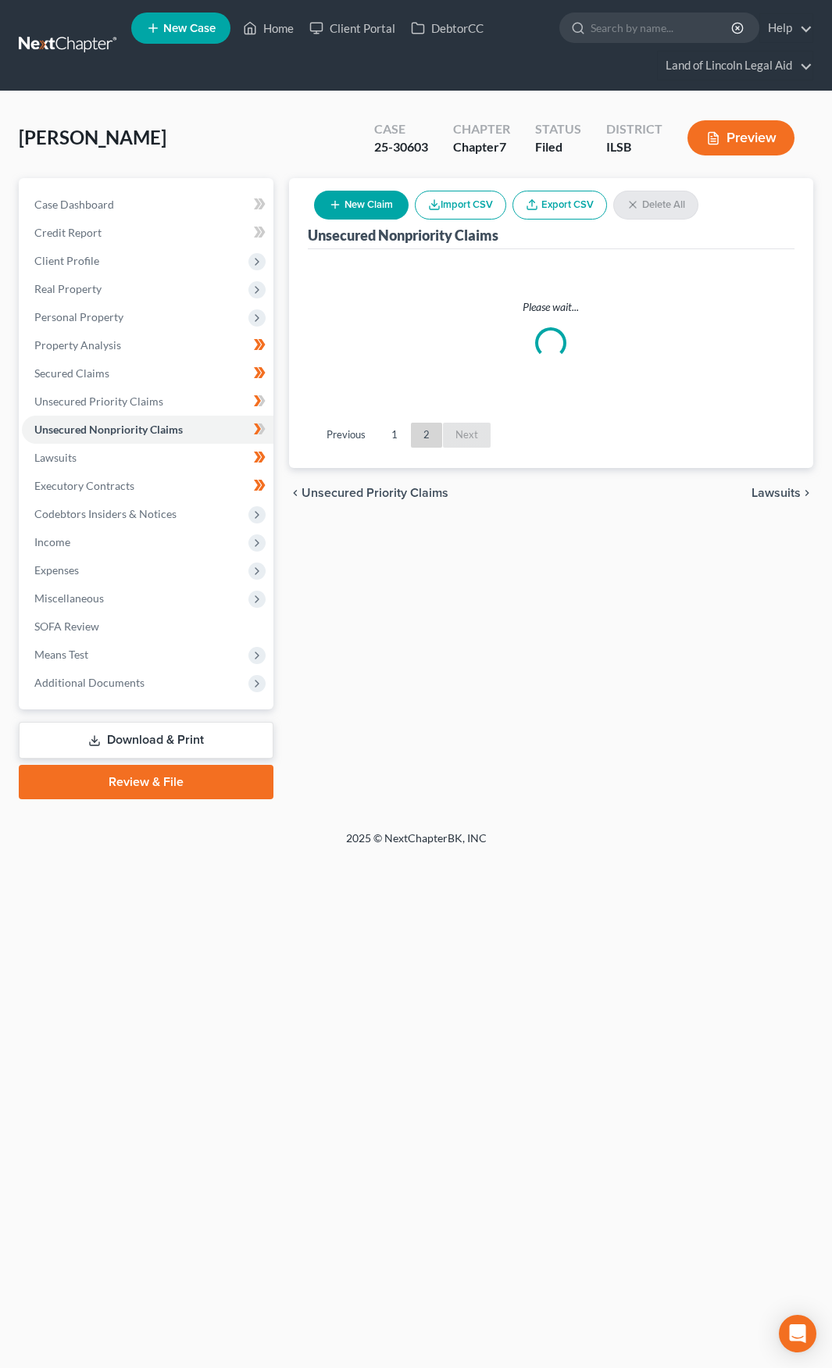
scroll to position [0, 0]
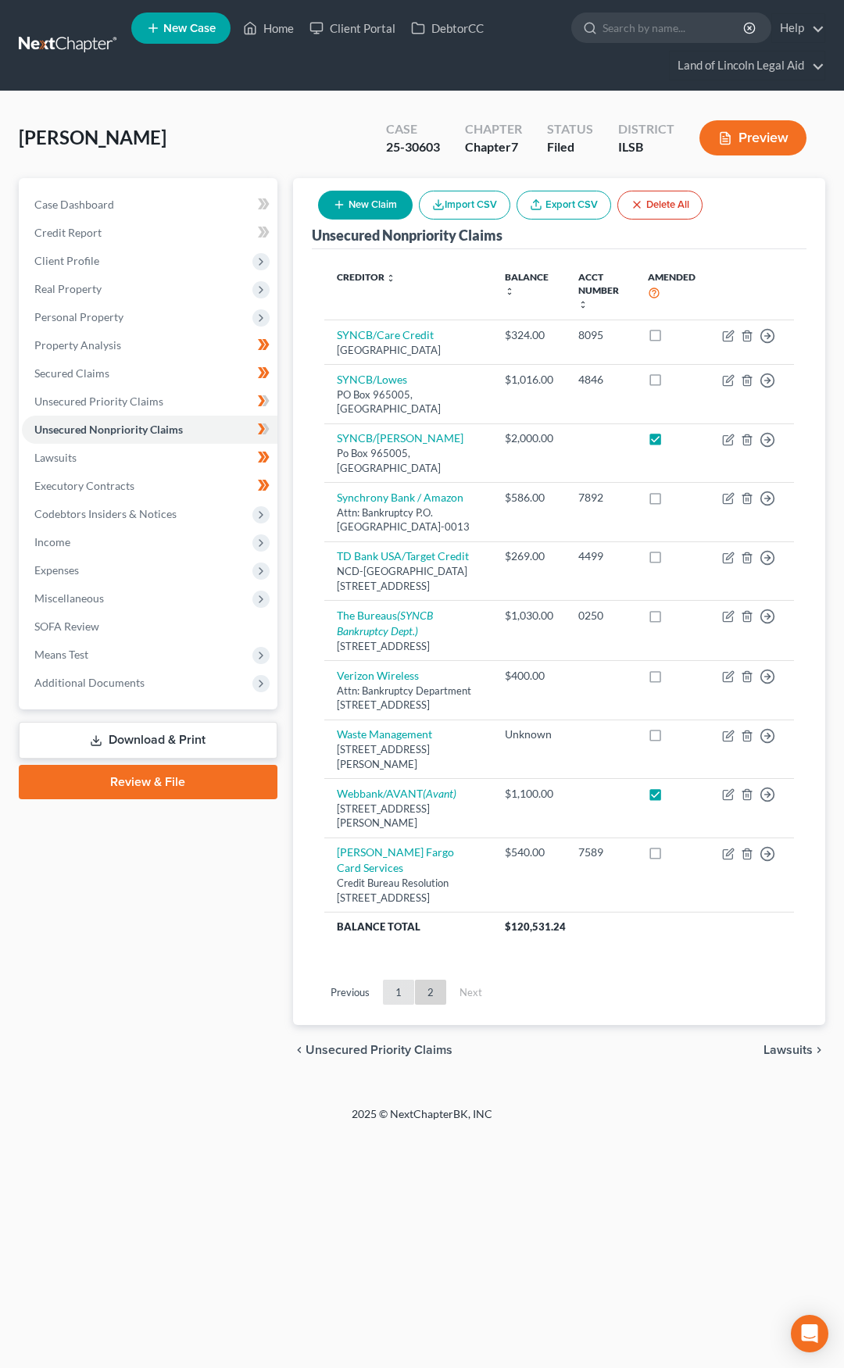
click at [399, 1005] on link "1" at bounding box center [398, 992] width 31 height 25
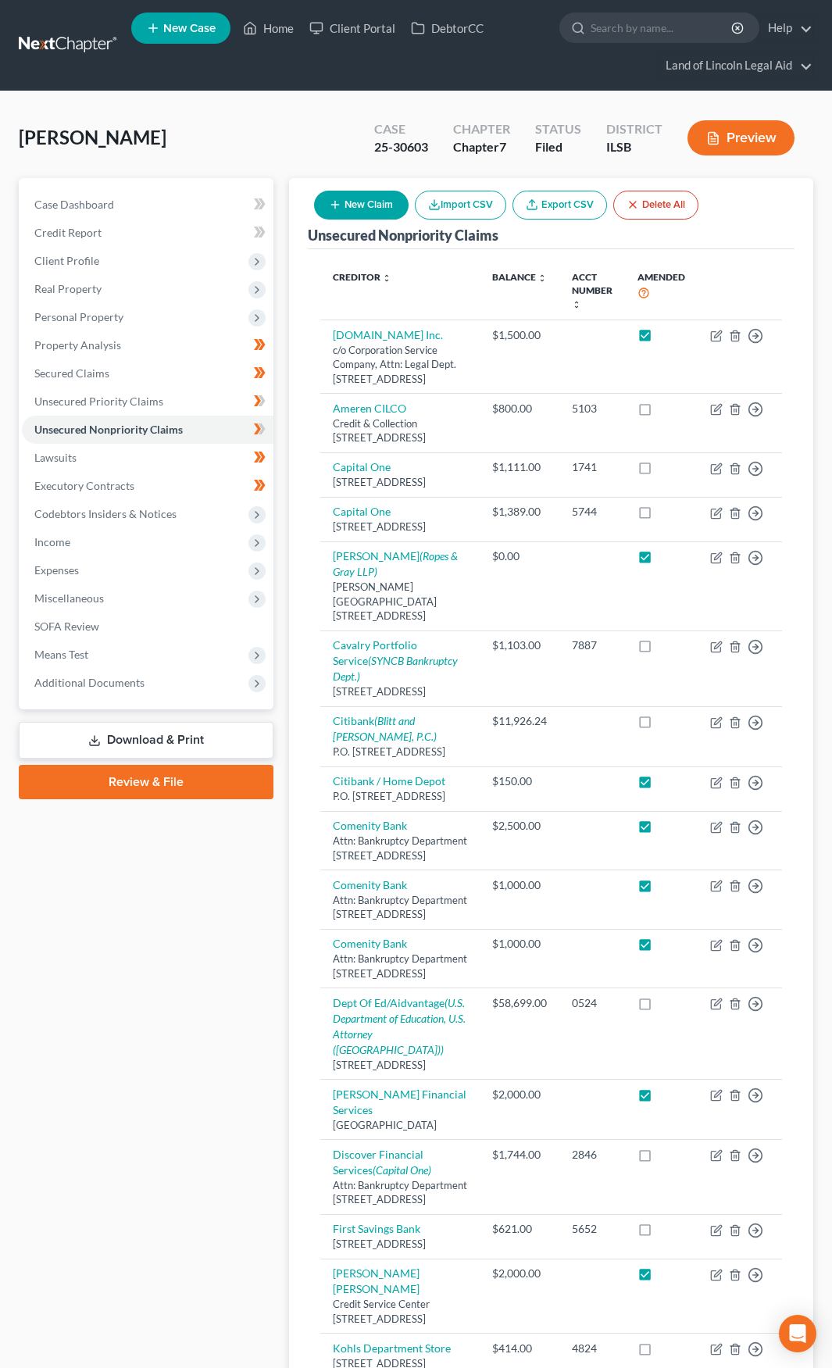
click at [380, 221] on div "New Claim Import CSV Export CSV Delete All" at bounding box center [506, 204] width 397 height 41
click at [373, 208] on button "New Claim" at bounding box center [361, 205] width 95 height 29
select select "0"
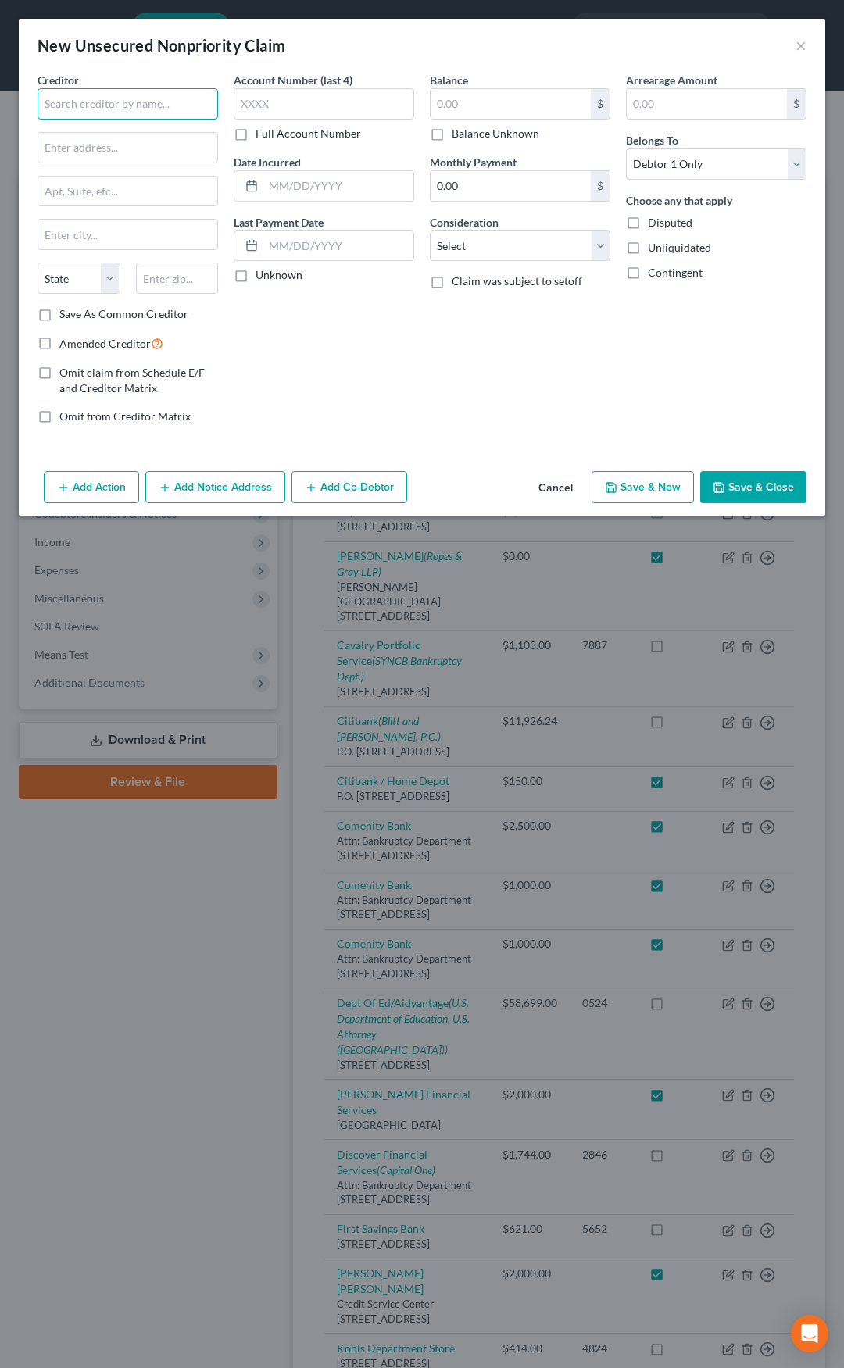
click at [124, 95] on input "text" at bounding box center [127, 103] width 180 height 31
type input "S"
paste input "Sally Beauty Holdings, Inc"
type input "Sally Beauty Holdings, Inc."
paste input "3001 Colorado Boulevard"
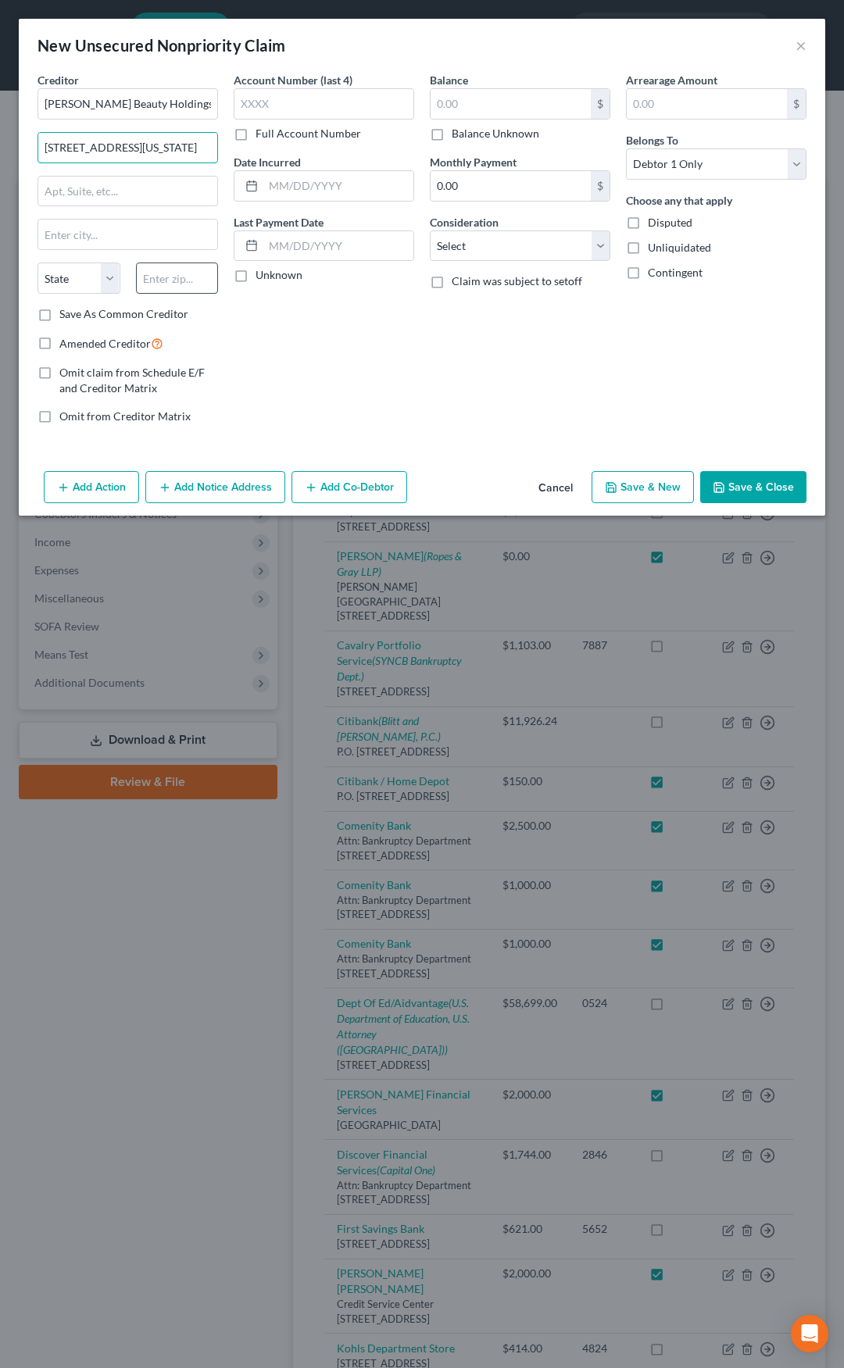
type input "3001 Colorado Boulevard"
click at [162, 267] on input "text" at bounding box center [177, 277] width 83 height 31
type input "76210"
type input "Corinth"
select select "45"
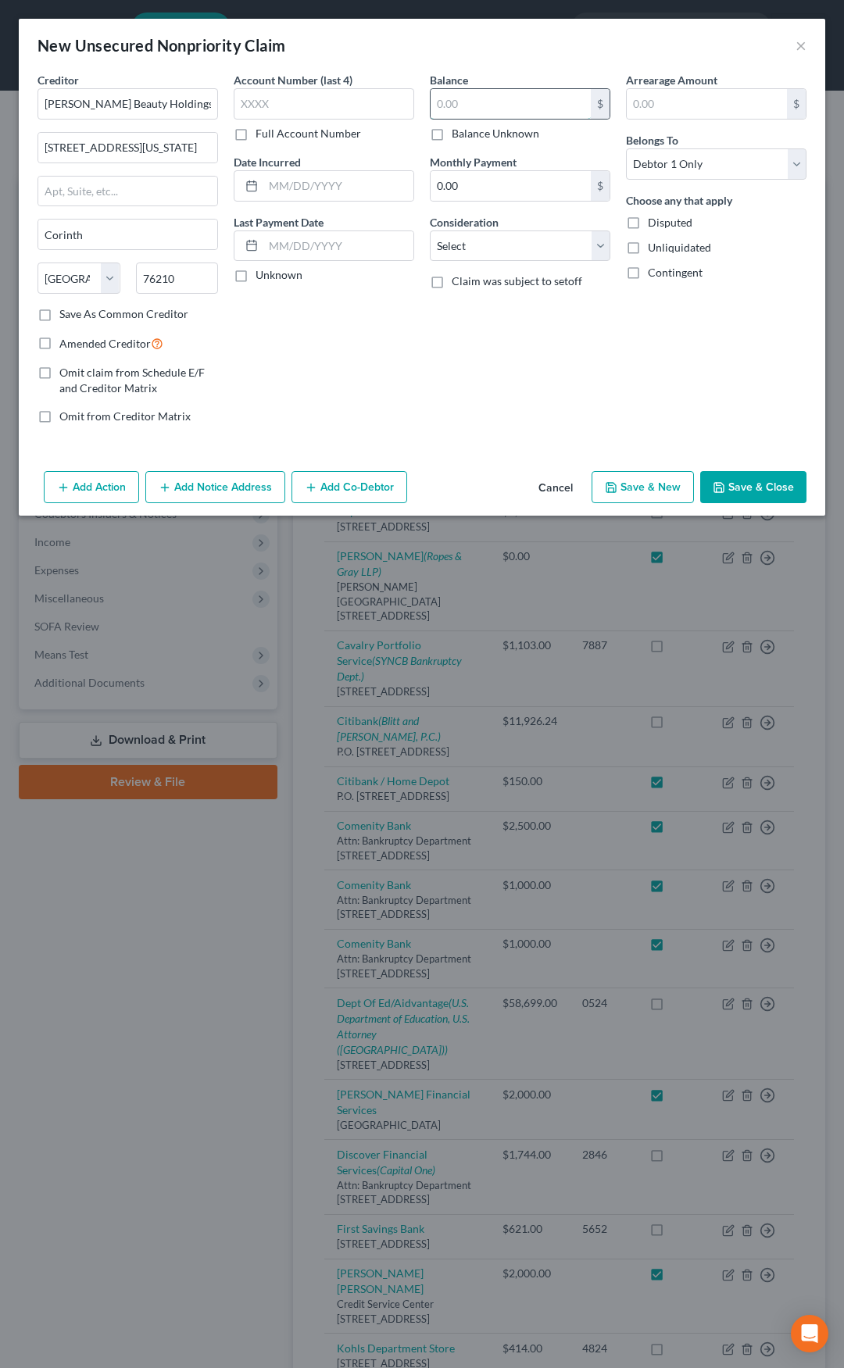
click at [467, 105] on input "text" at bounding box center [510, 104] width 160 height 30
type input "300"
click at [477, 252] on select "Select Cable / Satellite Services Collection Agency Credit Card Debt Debt Couns…" at bounding box center [520, 245] width 180 height 31
select select "14"
click at [430, 230] on select "Select Cable / Satellite Services Collection Agency Credit Card Debt Debt Couns…" at bounding box center [520, 245] width 180 height 31
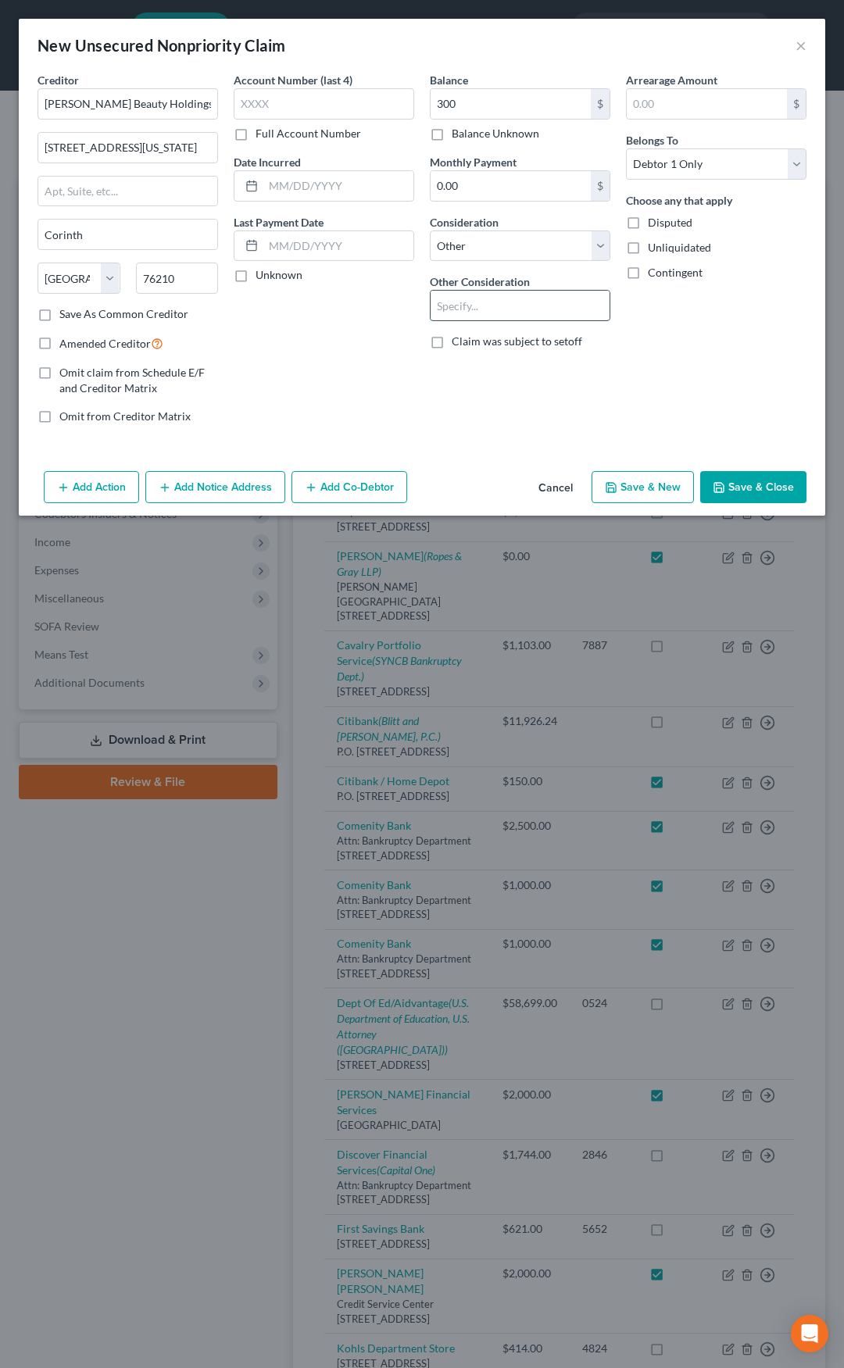
click at [480, 313] on input "text" at bounding box center [519, 306] width 179 height 30
type input "Beauty Supplies"
click at [59, 317] on label "Save As Common Creditor" at bounding box center [123, 314] width 129 height 16
click at [66, 316] on input "Save As Common Creditor" at bounding box center [71, 311] width 10 height 10
checkbox input "true"
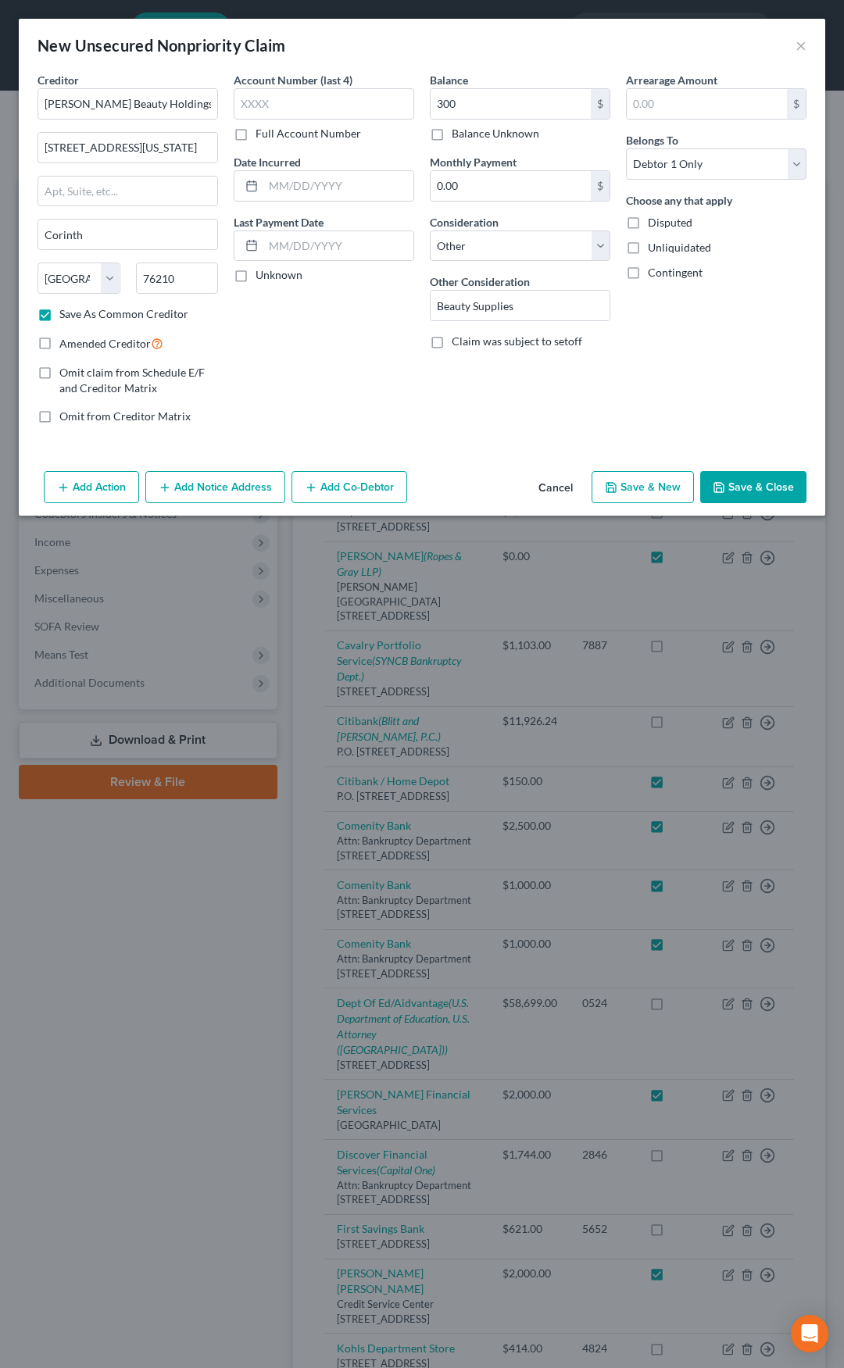
click at [59, 348] on label "Amended Creditor" at bounding box center [111, 343] width 104 height 18
click at [66, 344] on input "Amended Creditor" at bounding box center [71, 339] width 10 height 10
checkbox input "true"
click at [737, 484] on button "Save & Close" at bounding box center [753, 487] width 106 height 33
checkbox input "false"
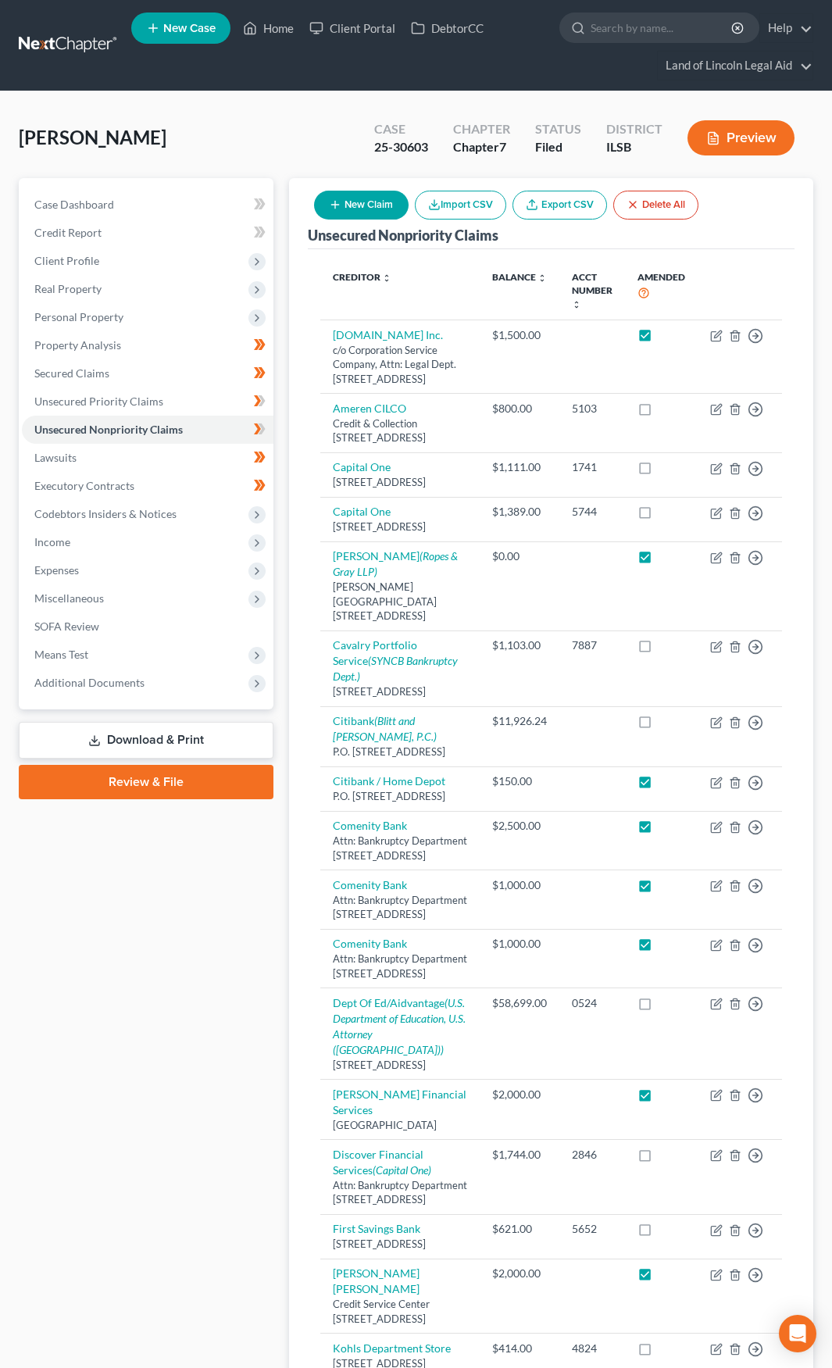
click at [360, 198] on button "New Claim" at bounding box center [361, 205] width 95 height 29
select select "0"
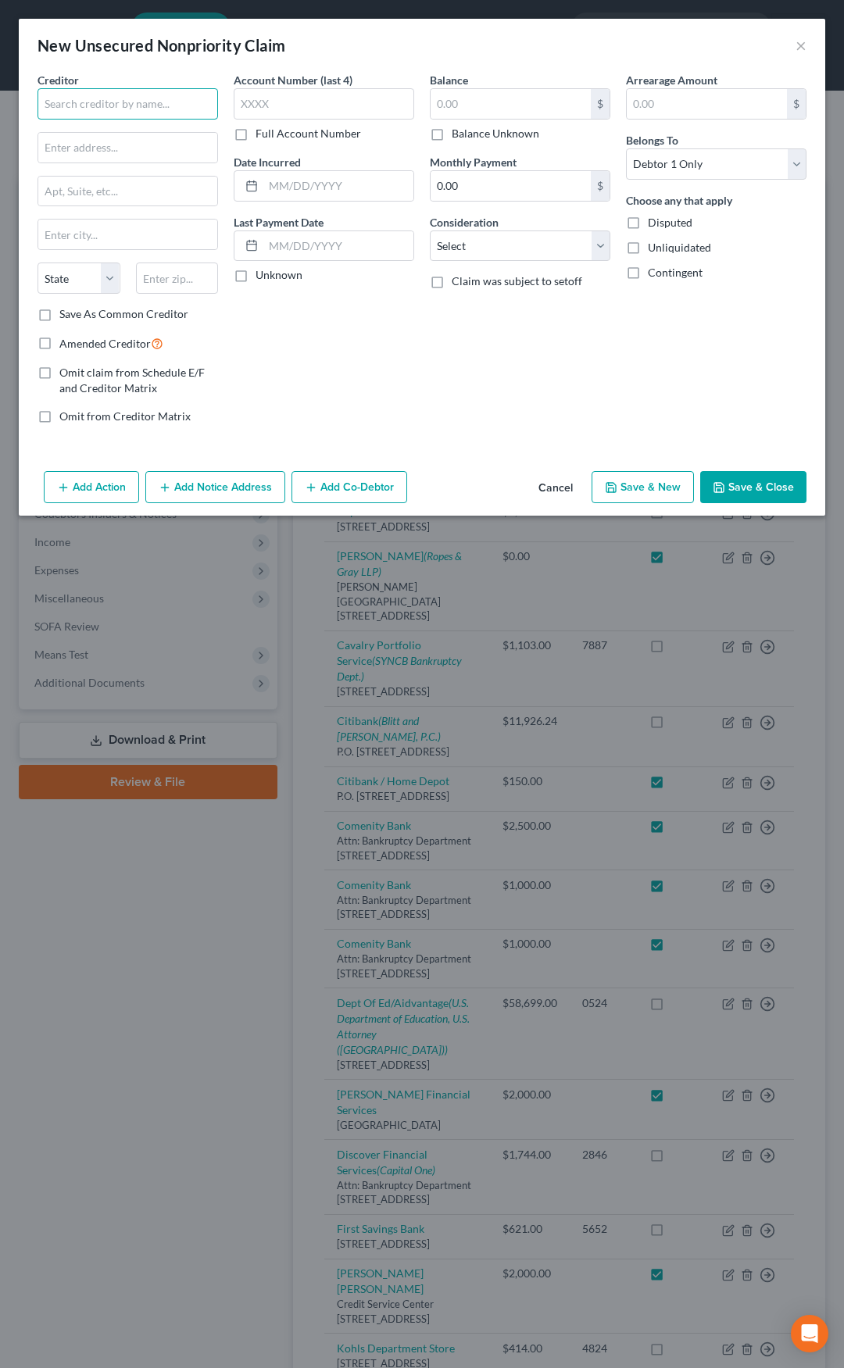
click at [140, 105] on input "text" at bounding box center [127, 103] width 180 height 31
type input "Walgreen Co."
paste input "108 Wilmot Road"
type input "108 Wilmot Road"
click at [171, 273] on input "text" at bounding box center [177, 277] width 83 height 31
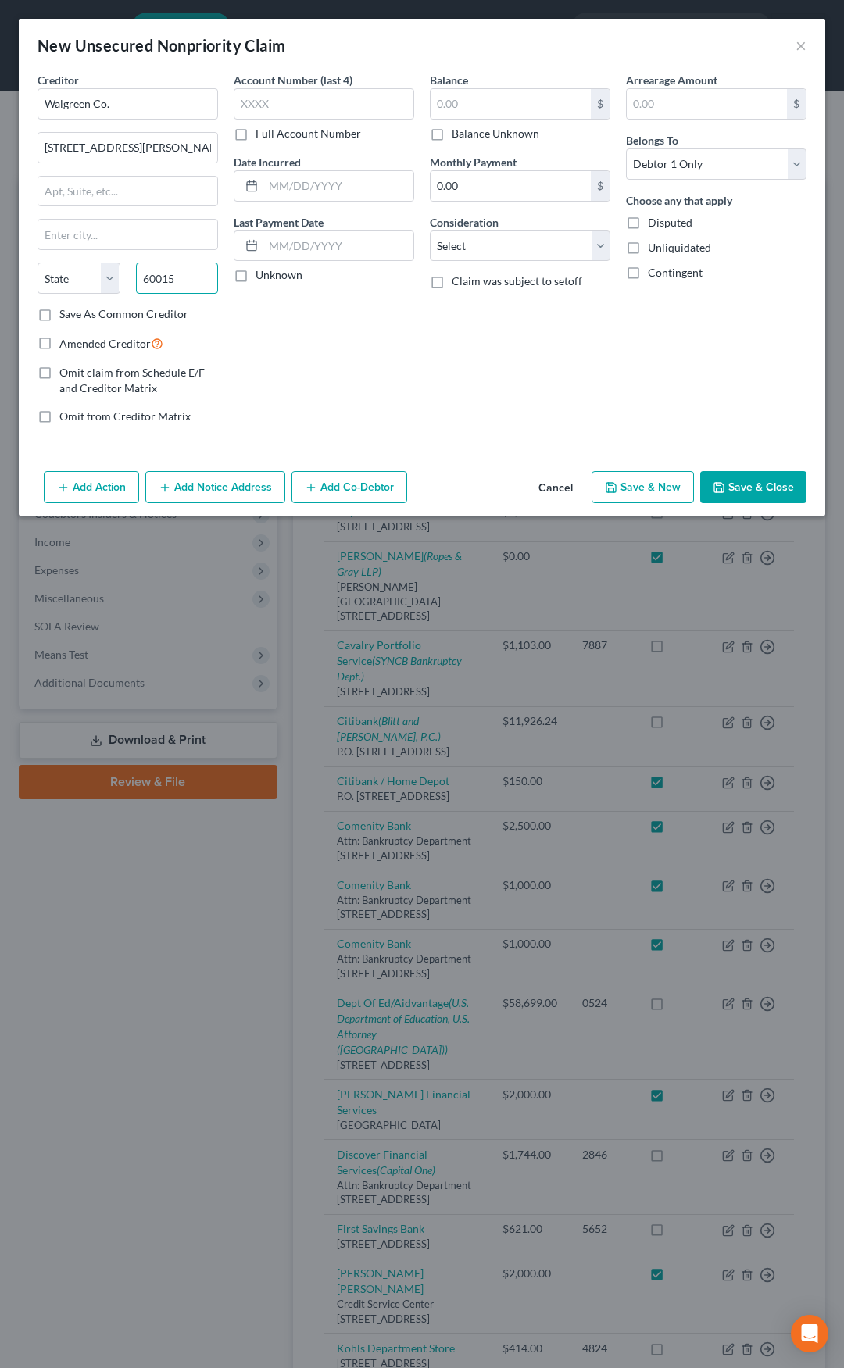
type input "60015"
type input "Deerfield"
select select "14"
click at [59, 343] on label "Amended Creditor" at bounding box center [111, 343] width 104 height 18
click at [66, 343] on input "Amended Creditor" at bounding box center [71, 339] width 10 height 10
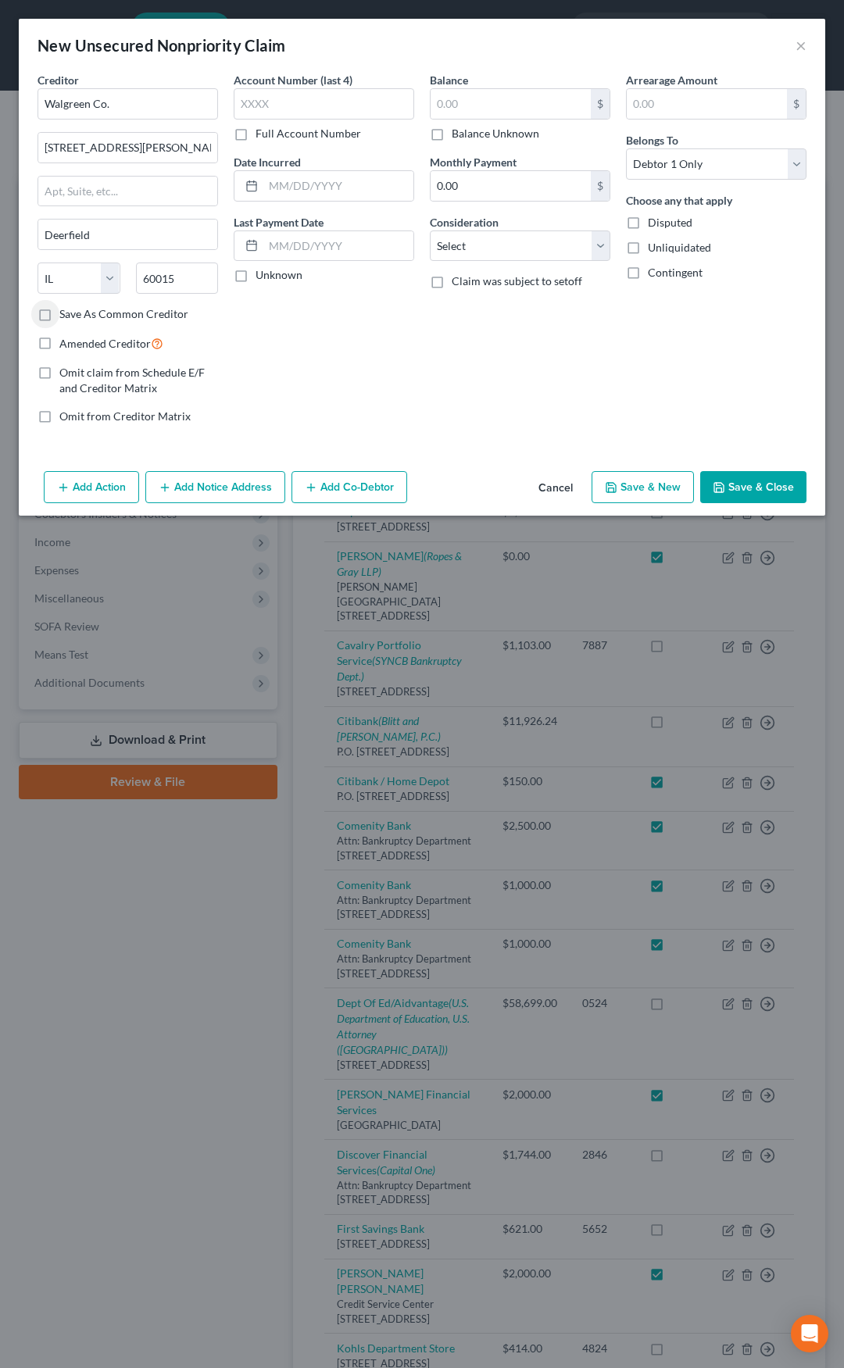
checkbox input "true"
click at [59, 320] on label "Save As Common Creditor" at bounding box center [123, 314] width 129 height 16
click at [66, 316] on input "Save As Common Creditor" at bounding box center [71, 311] width 10 height 10
checkbox input "true"
click at [444, 106] on input "text" at bounding box center [510, 104] width 160 height 30
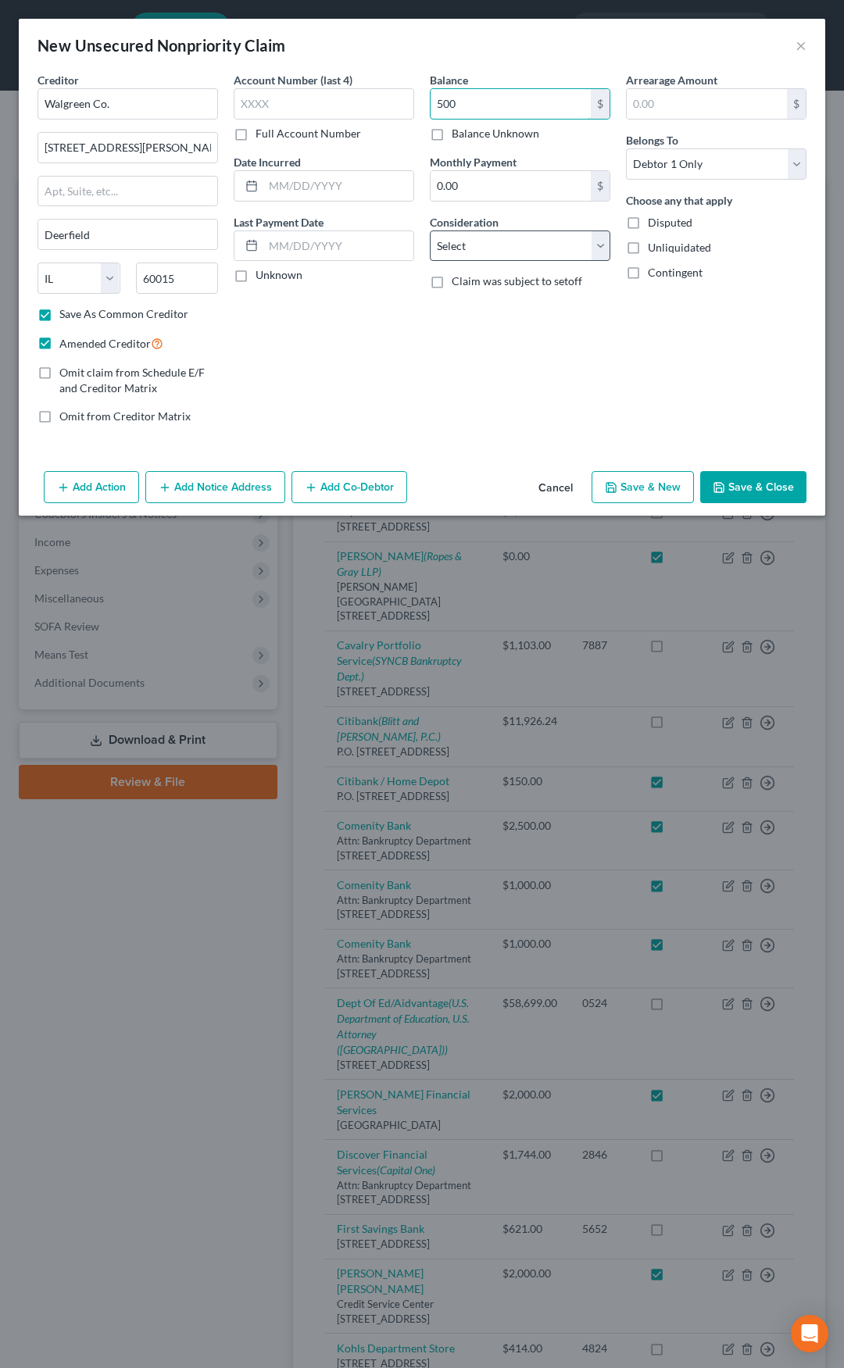
type input "500"
click at [500, 255] on select "Select Cable / Satellite Services Collection Agency Credit Card Debt Debt Couns…" at bounding box center [520, 245] width 180 height 31
select select "2"
click at [430, 230] on select "Select Cable / Satellite Services Collection Agency Credit Card Debt Debt Couns…" at bounding box center [520, 245] width 180 height 31
click at [486, 252] on select "Select Cable / Satellite Services Collection Agency Credit Card Debt Debt Couns…" at bounding box center [520, 245] width 180 height 31
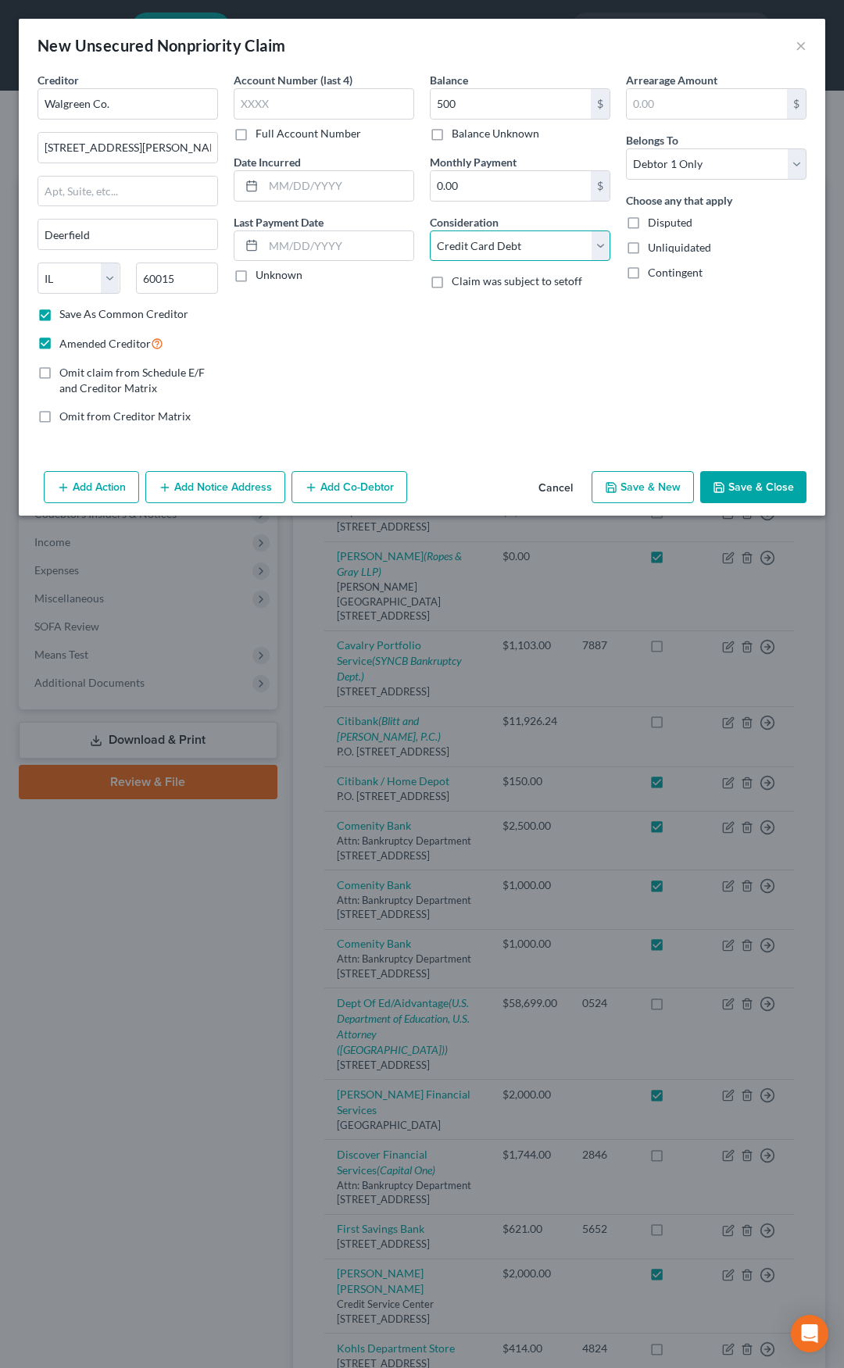
click at [486, 252] on select "Select Cable / Satellite Services Collection Agency Credit Card Debt Debt Couns…" at bounding box center [520, 245] width 180 height 31
click at [747, 487] on button "Save & Close" at bounding box center [753, 487] width 106 height 33
checkbox input "false"
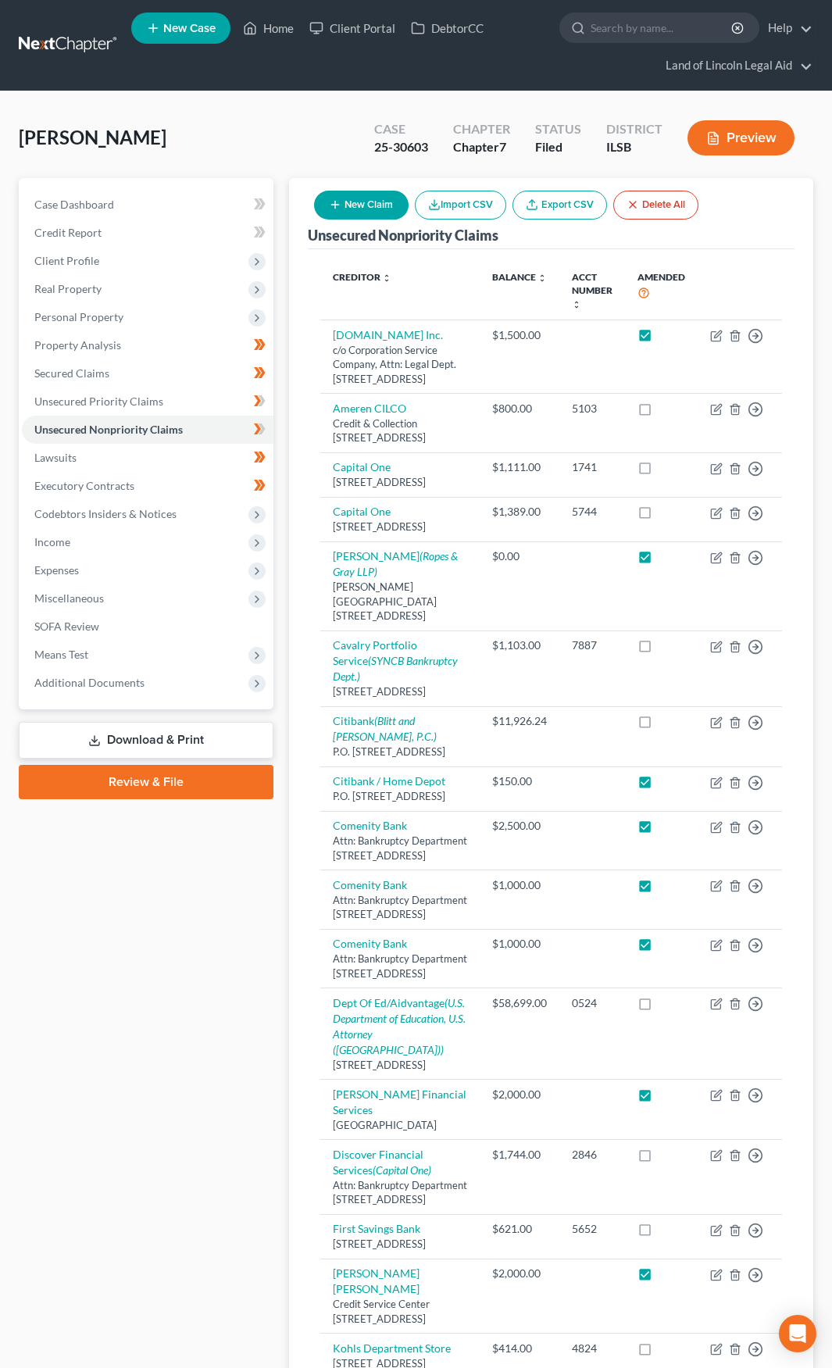
click at [374, 205] on button "New Claim" at bounding box center [361, 205] width 95 height 29
select select "0"
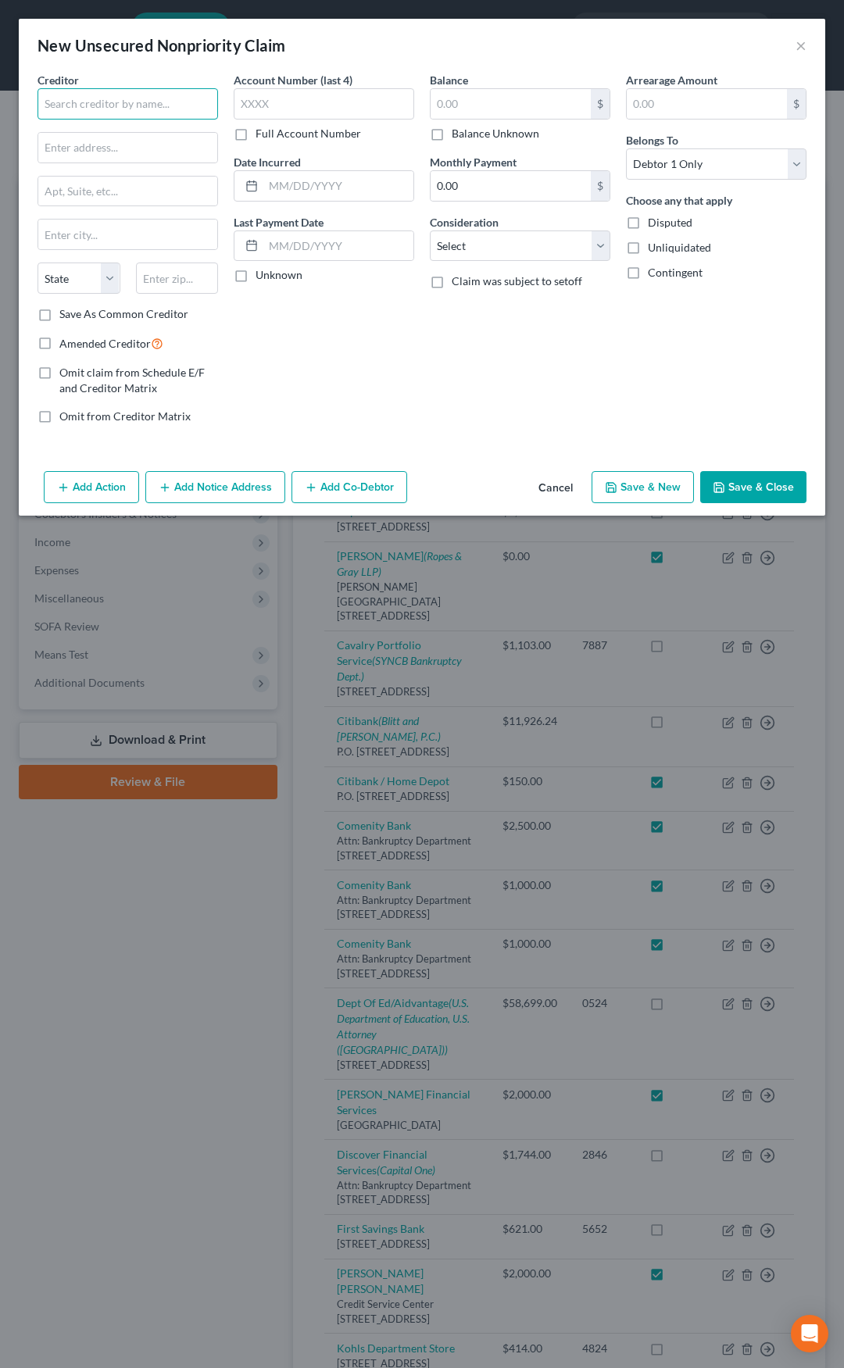
click at [166, 107] on input "text" at bounding box center [127, 103] width 180 height 31
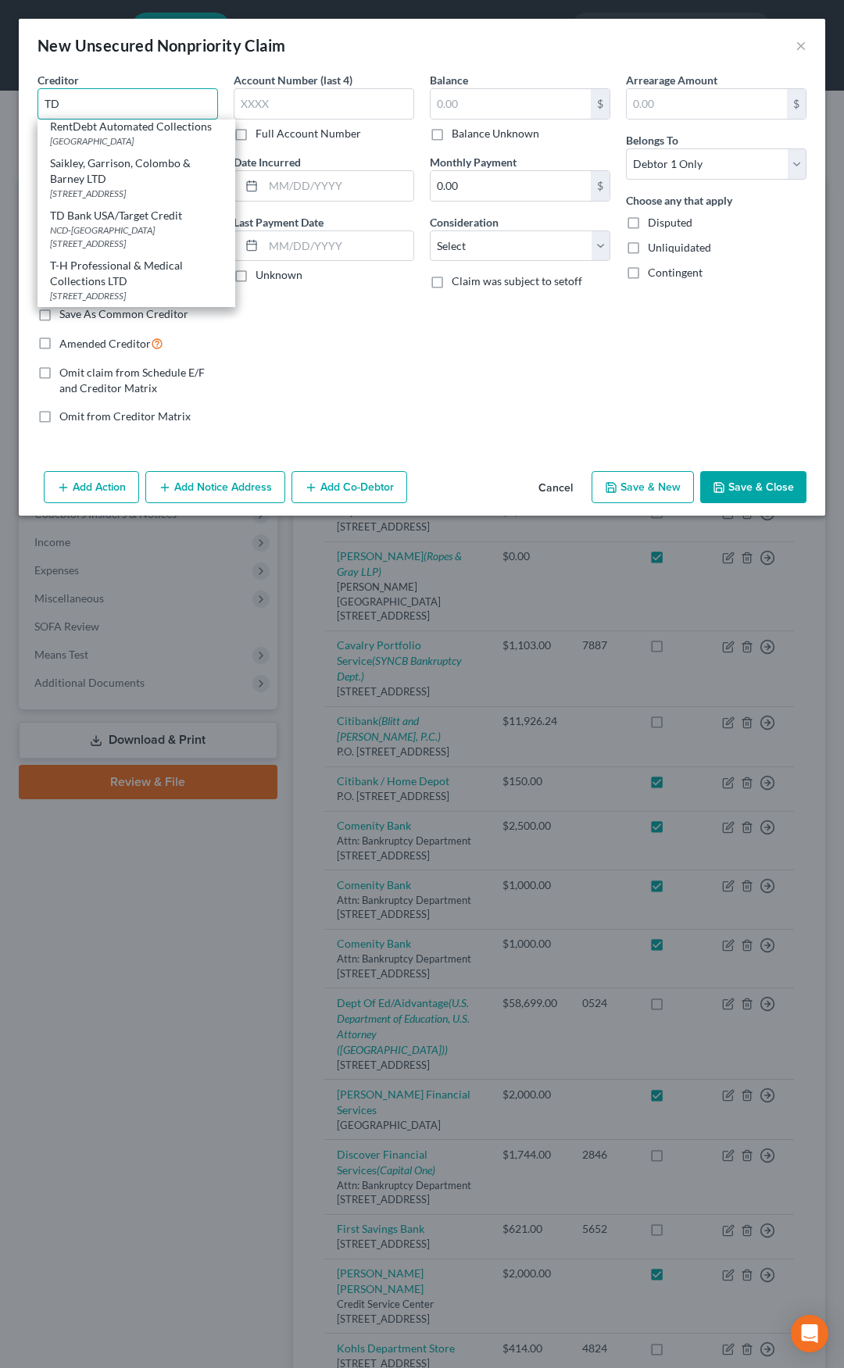
scroll to position [391, 0]
click at [130, 223] on div "TD Bank USA/Target Credit" at bounding box center [136, 216] width 173 height 16
type input "TD Bank USA/Target Credit"
type input "NCD-0450"
type input "PO Box 1470"
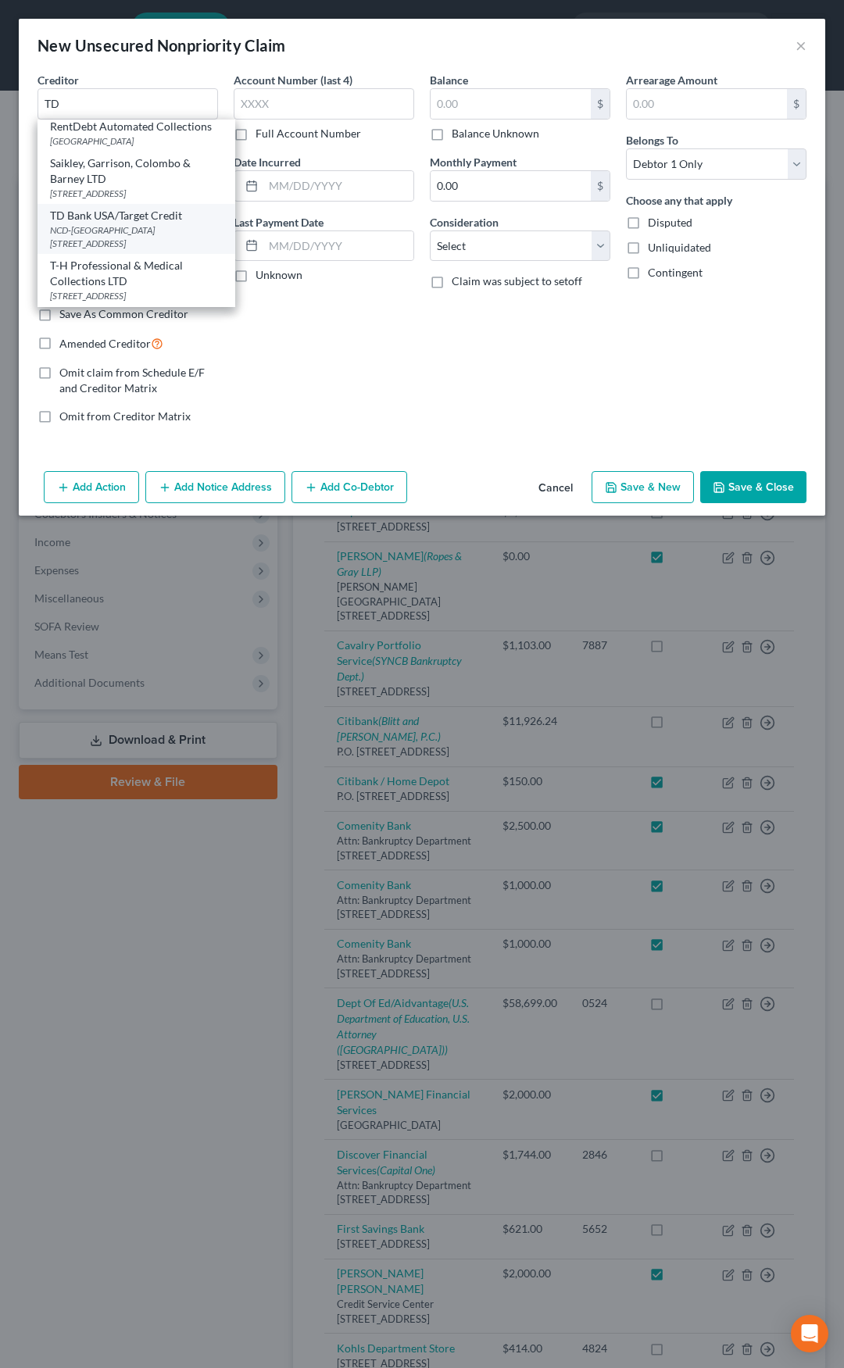
type input "Minneapolis"
select select "24"
type input "55440"
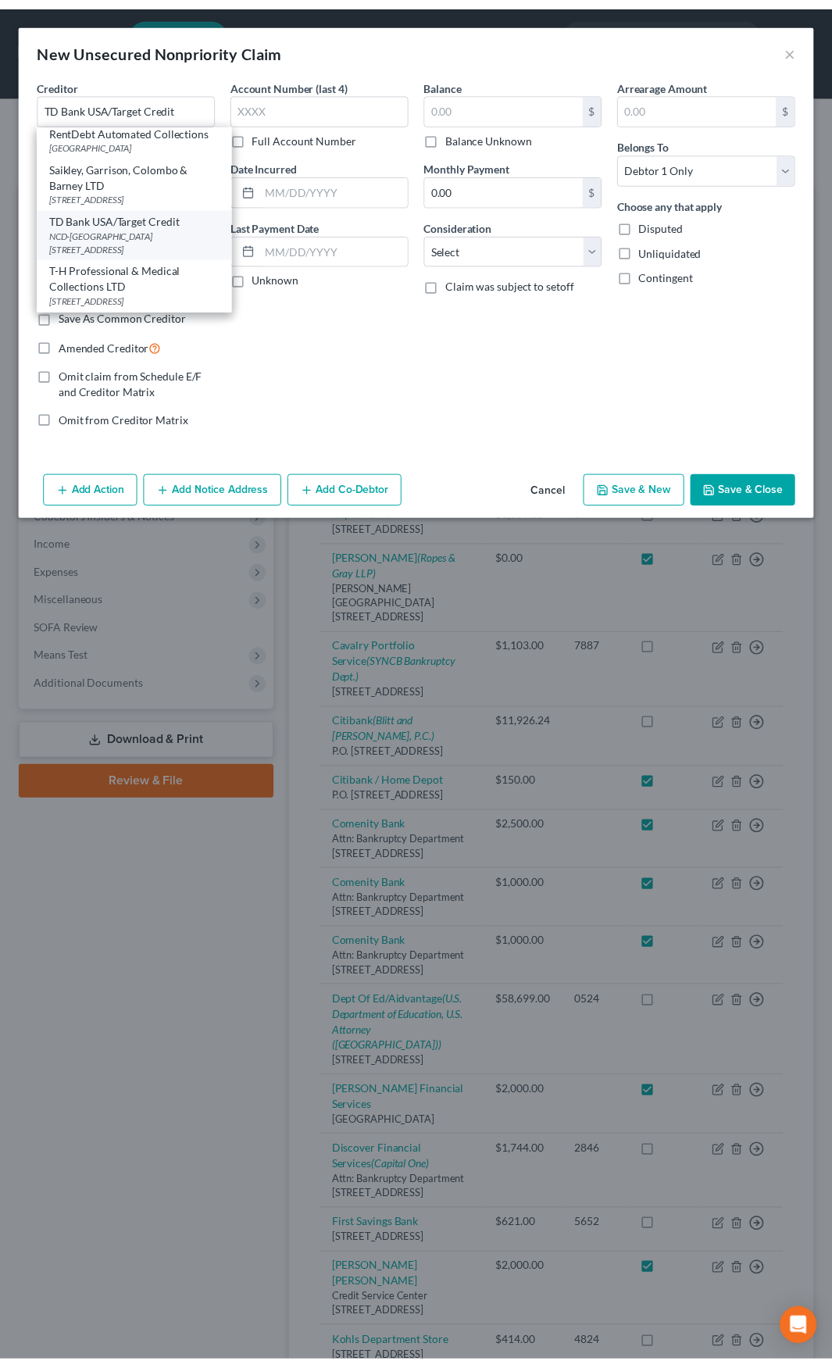
scroll to position [0, 0]
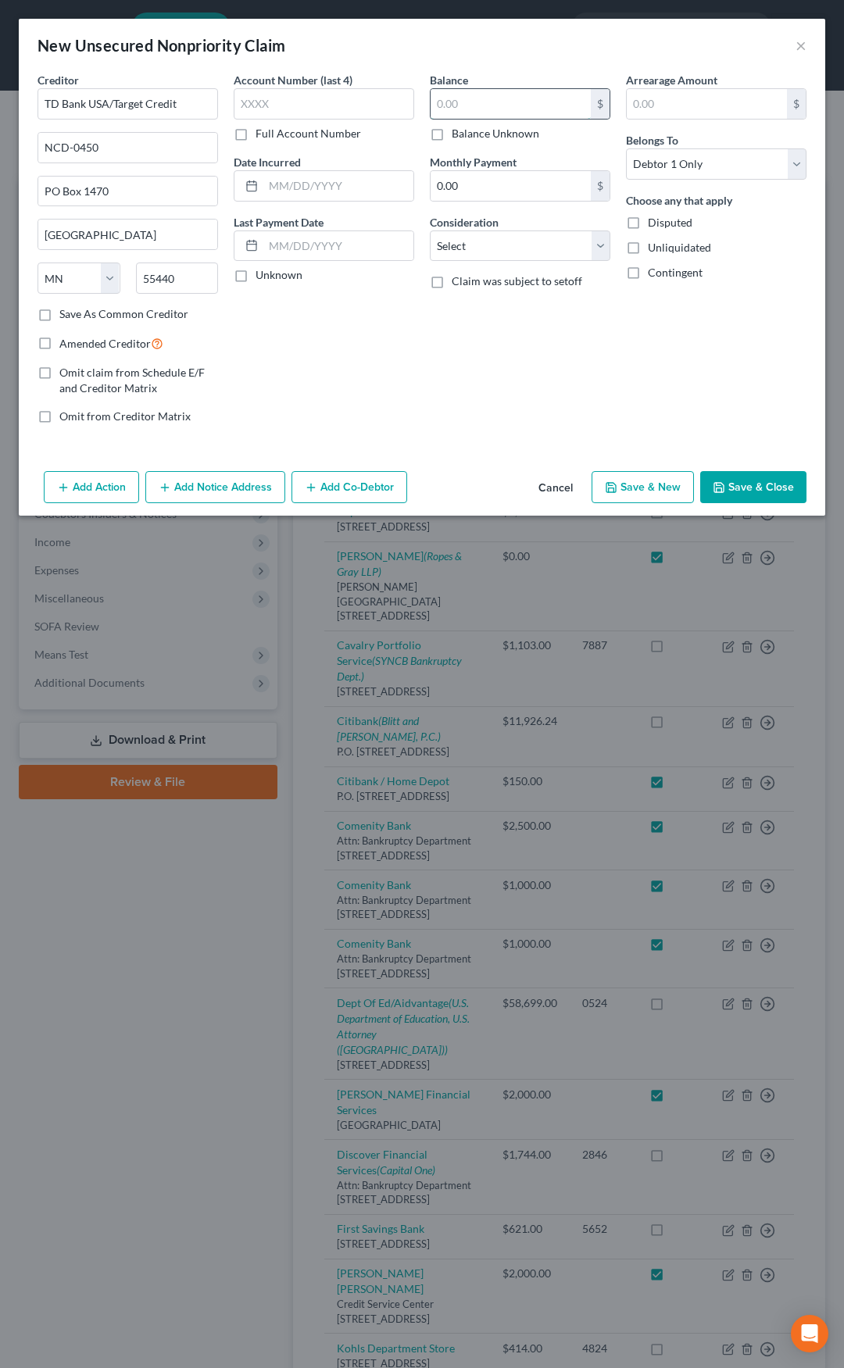
click at [470, 95] on input "text" at bounding box center [510, 104] width 160 height 30
type input "1,500"
click at [450, 249] on select "Select Cable / Satellite Services Collection Agency Credit Card Debt Debt Couns…" at bounding box center [520, 245] width 180 height 31
select select "2"
click at [430, 230] on select "Select Cable / Satellite Services Collection Agency Credit Card Debt Debt Couns…" at bounding box center [520, 245] width 180 height 31
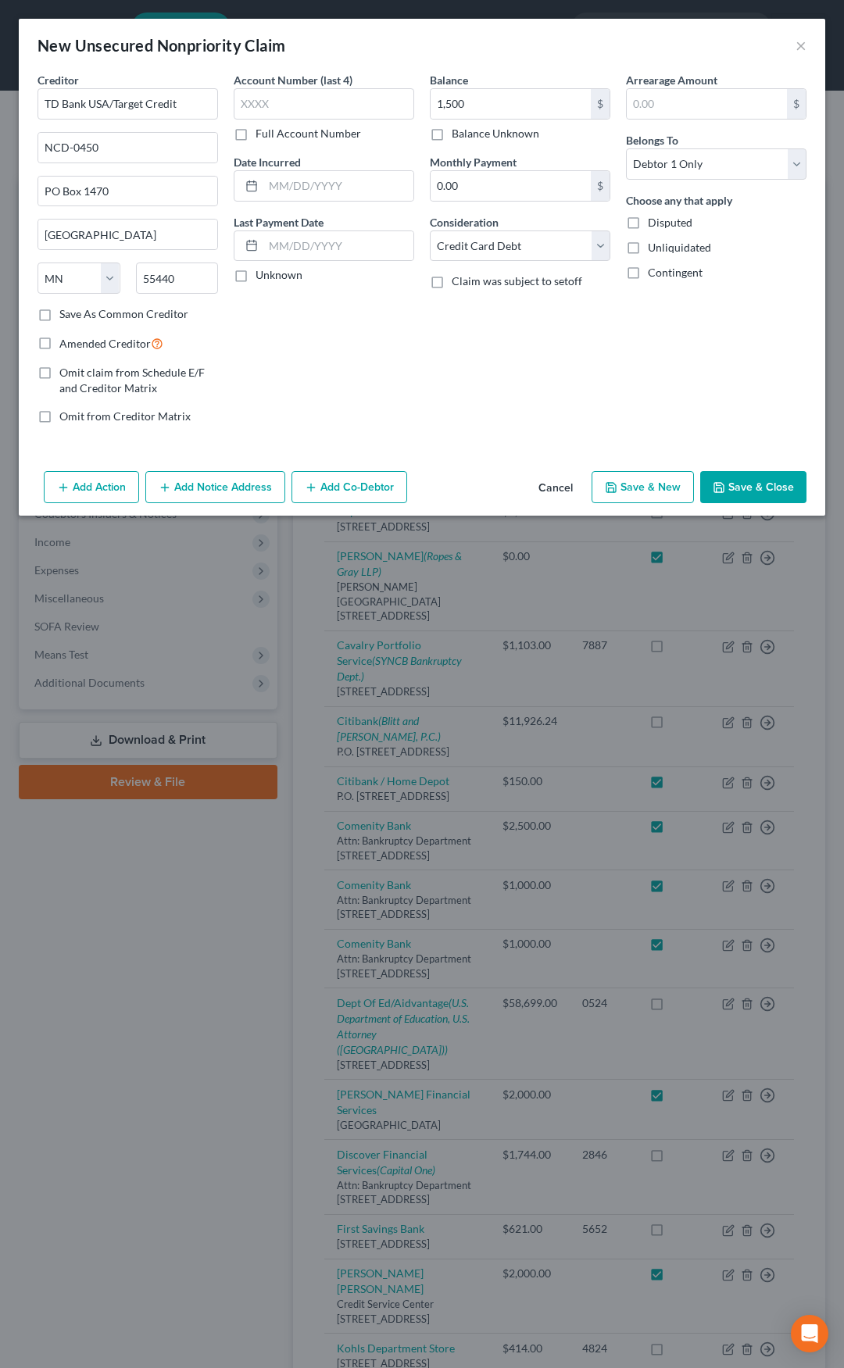
click at [59, 344] on label "Amended Creditor" at bounding box center [111, 343] width 104 height 18
click at [66, 344] on input "Amended Creditor" at bounding box center [71, 339] width 10 height 10
checkbox input "true"
click at [724, 484] on icon "button" at bounding box center [718, 487] width 12 height 12
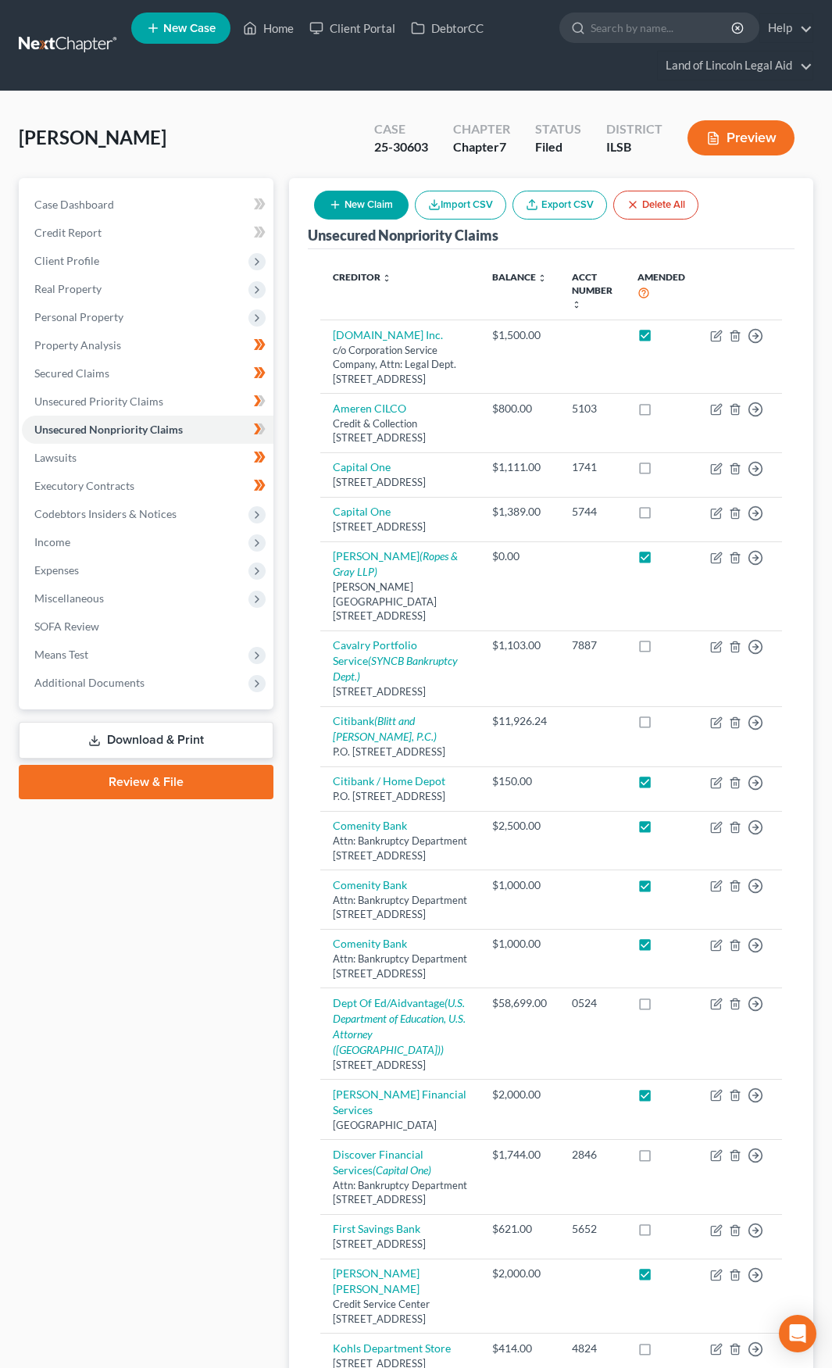
click at [364, 209] on button "New Claim" at bounding box center [361, 205] width 95 height 29
select select "0"
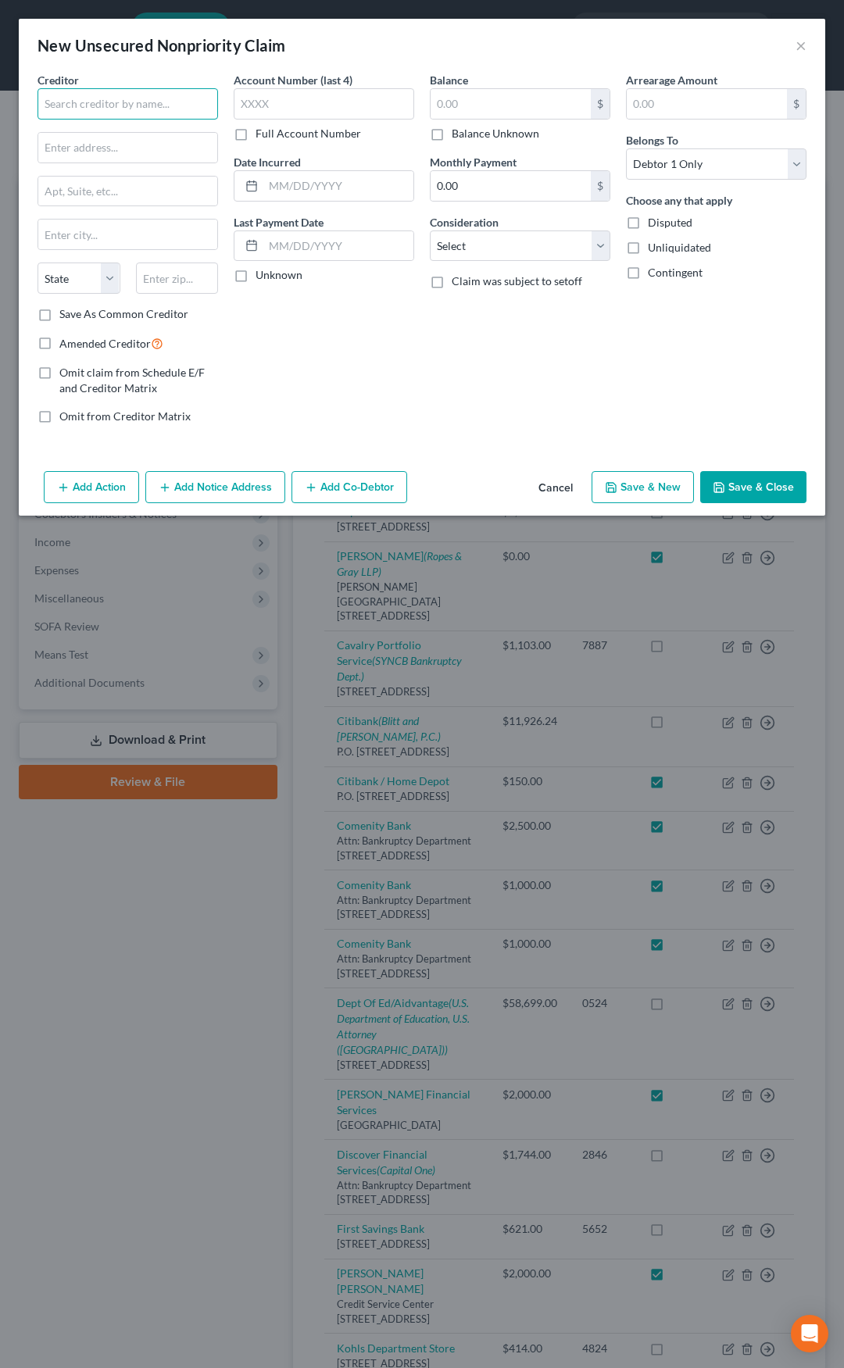
click at [147, 118] on input "text" at bounding box center [127, 103] width 180 height 31
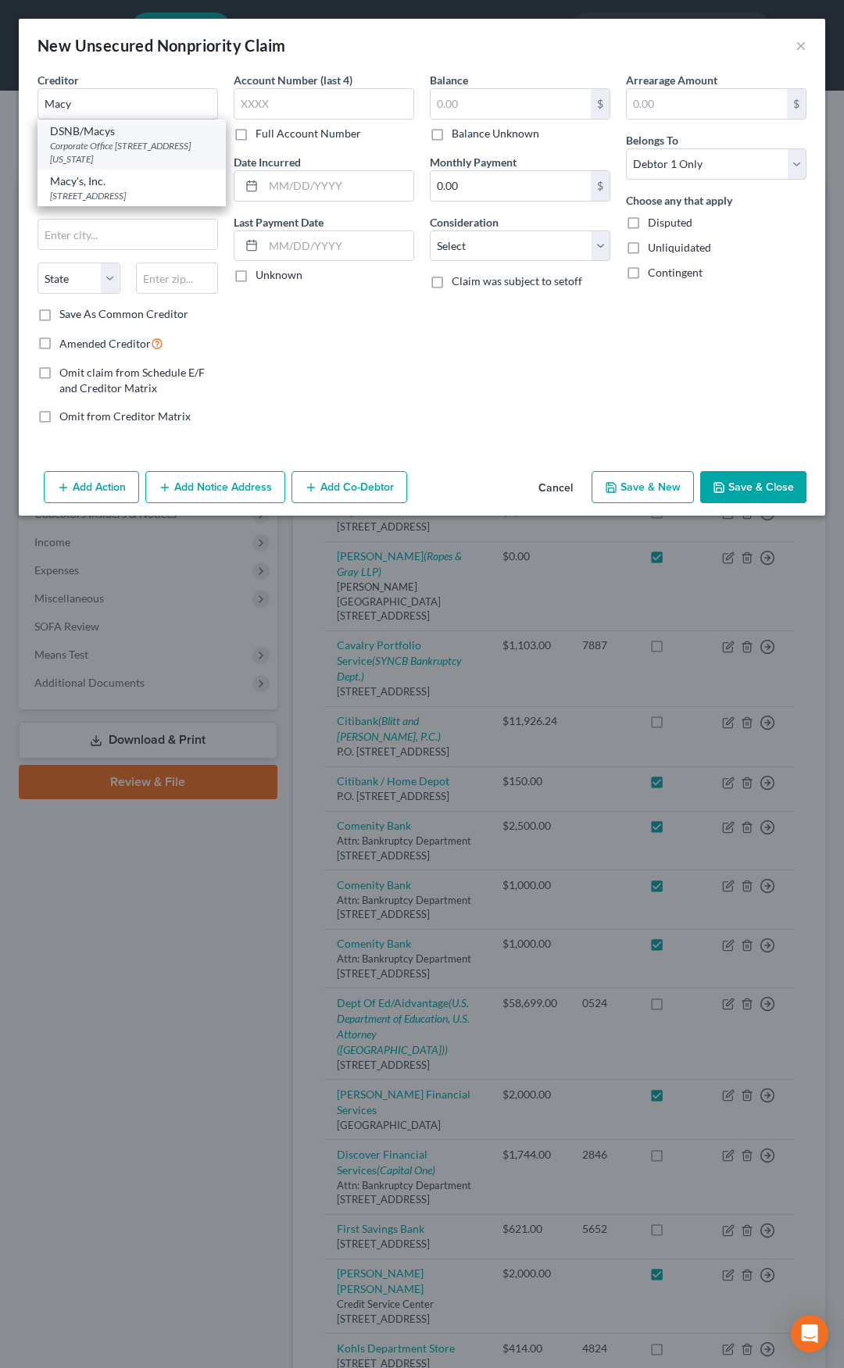
click at [158, 143] on div "Corporate Office 151 W. 34th Street, New York, NY 10001" at bounding box center [131, 152] width 163 height 27
type input "DSNB/Macys"
type input "Corporate Office"
type input "151 W. 34th Street"
type input "New York"
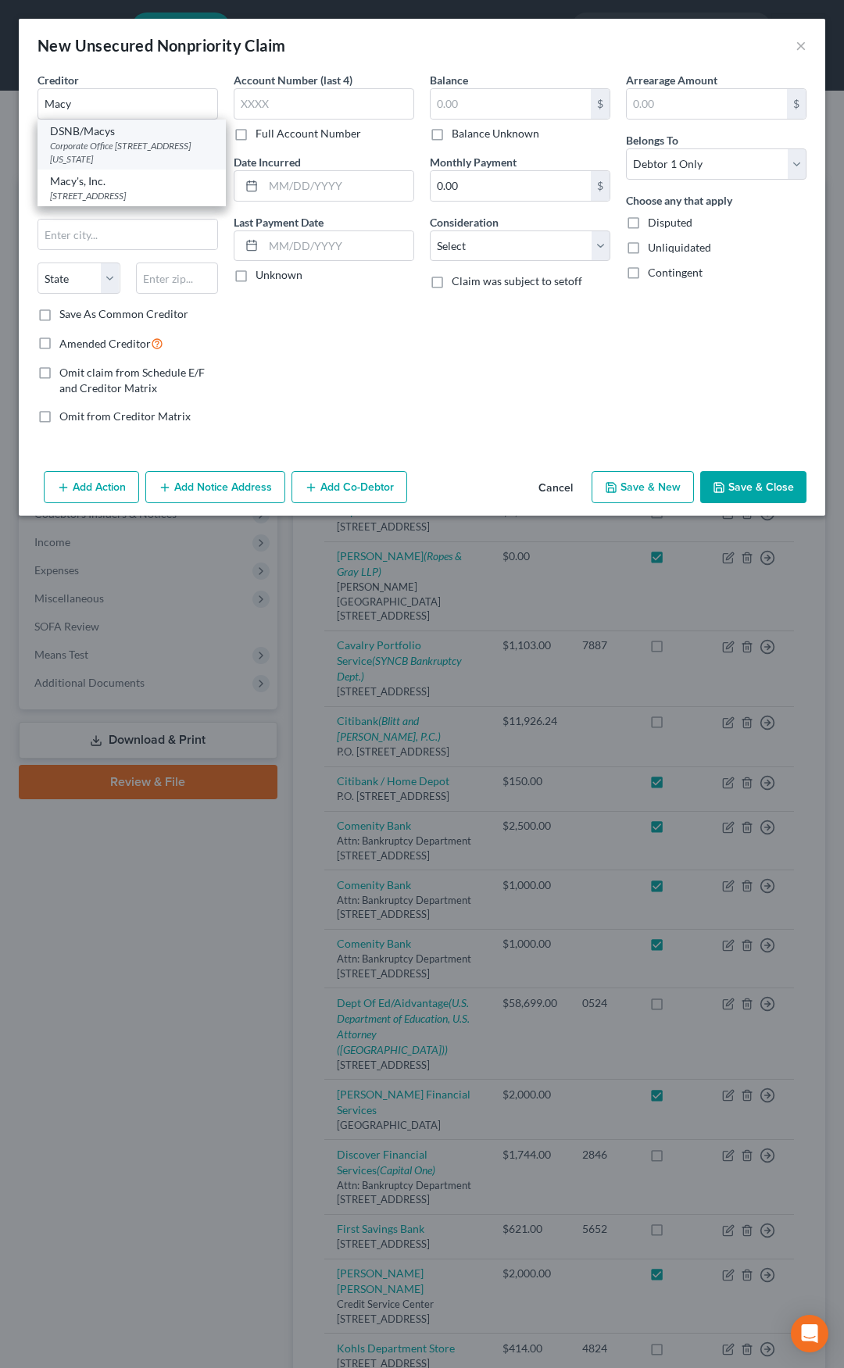
select select "35"
type input "10001"
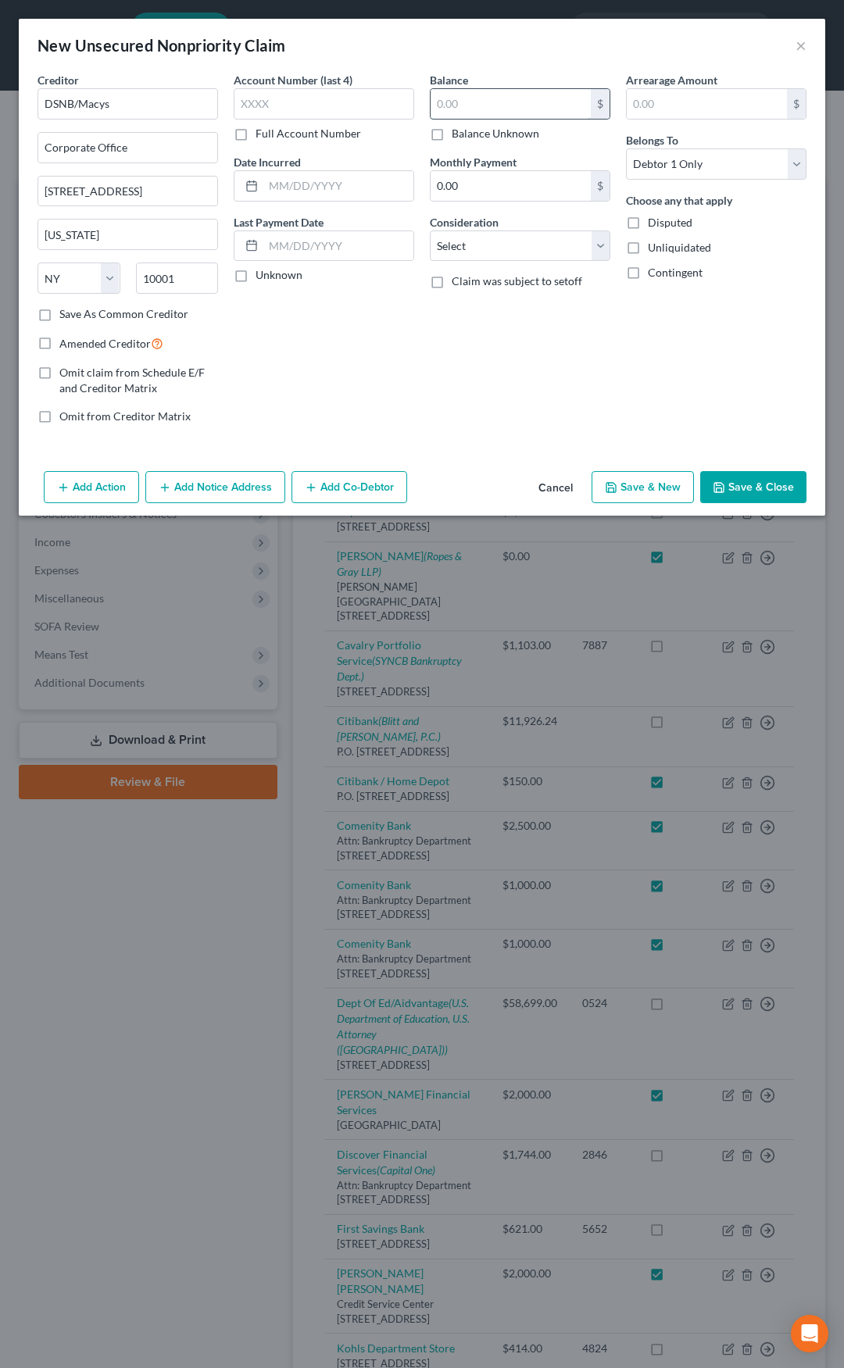
click at [457, 107] on input "text" at bounding box center [510, 104] width 160 height 30
click at [452, 135] on label "Balance Unknown" at bounding box center [495, 134] width 87 height 16
click at [458, 135] on input "Balance Unknown" at bounding box center [463, 131] width 10 height 10
checkbox input "true"
type input "0.00"
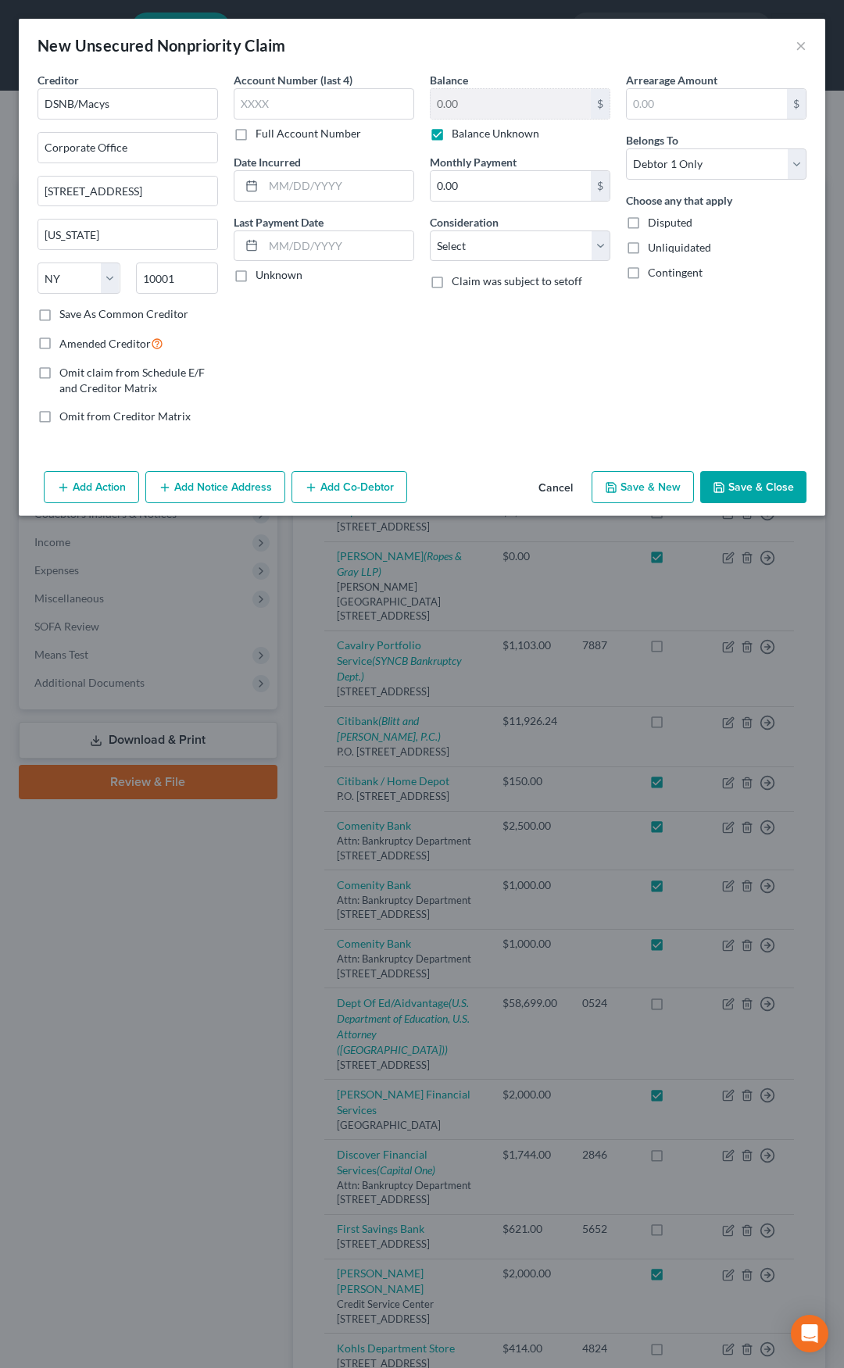
click at [59, 344] on label "Amended Creditor" at bounding box center [111, 343] width 104 height 18
click at [66, 344] on input "Amended Creditor" at bounding box center [71, 339] width 10 height 10
checkbox input "true"
click at [455, 249] on select "Select Cable / Satellite Services Collection Agency Credit Card Debt Debt Couns…" at bounding box center [520, 245] width 180 height 31
select select "2"
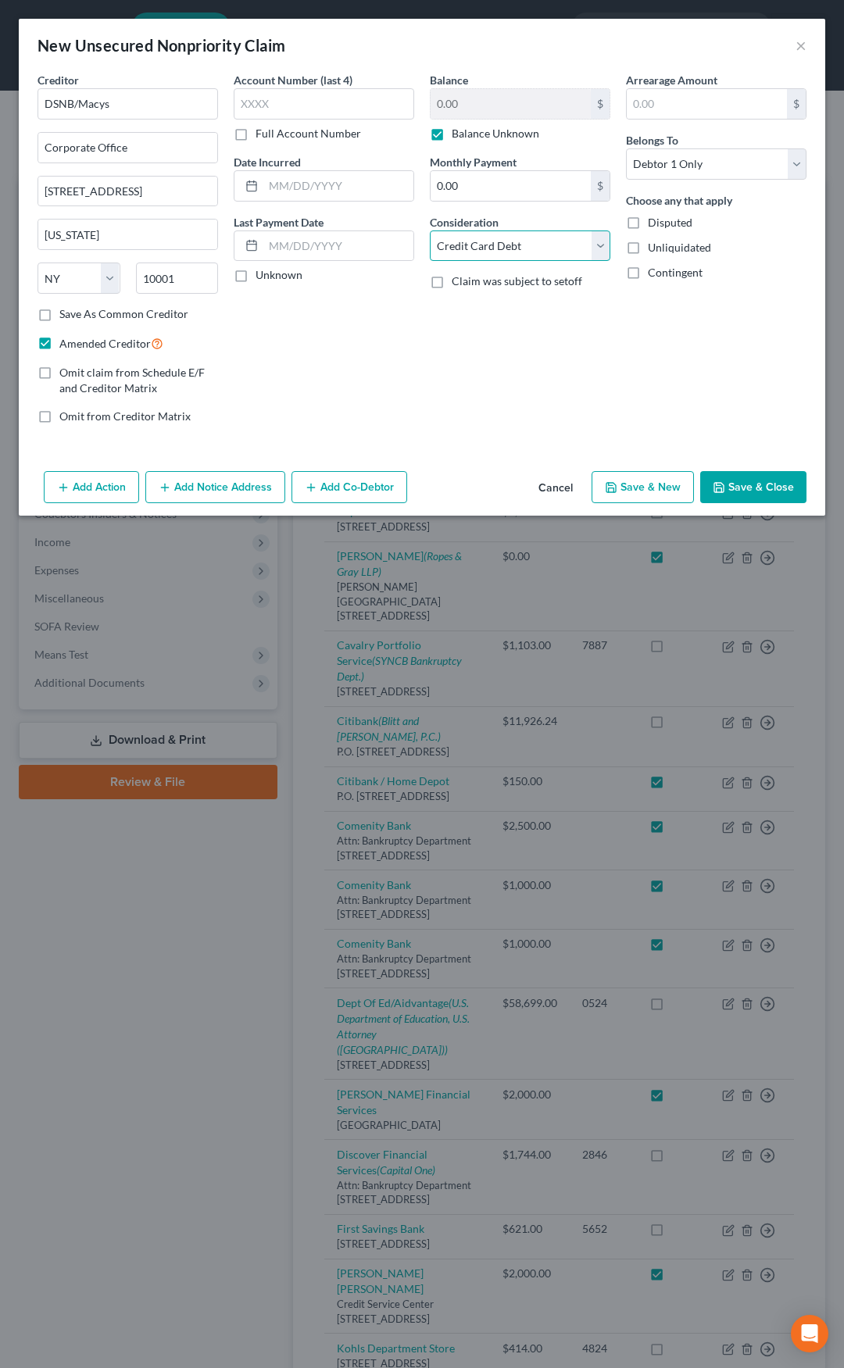
click at [430, 230] on select "Select Cable / Satellite Services Collection Agency Credit Card Debt Debt Couns…" at bounding box center [520, 245] width 180 height 31
click at [748, 484] on button "Save & Close" at bounding box center [753, 487] width 106 height 33
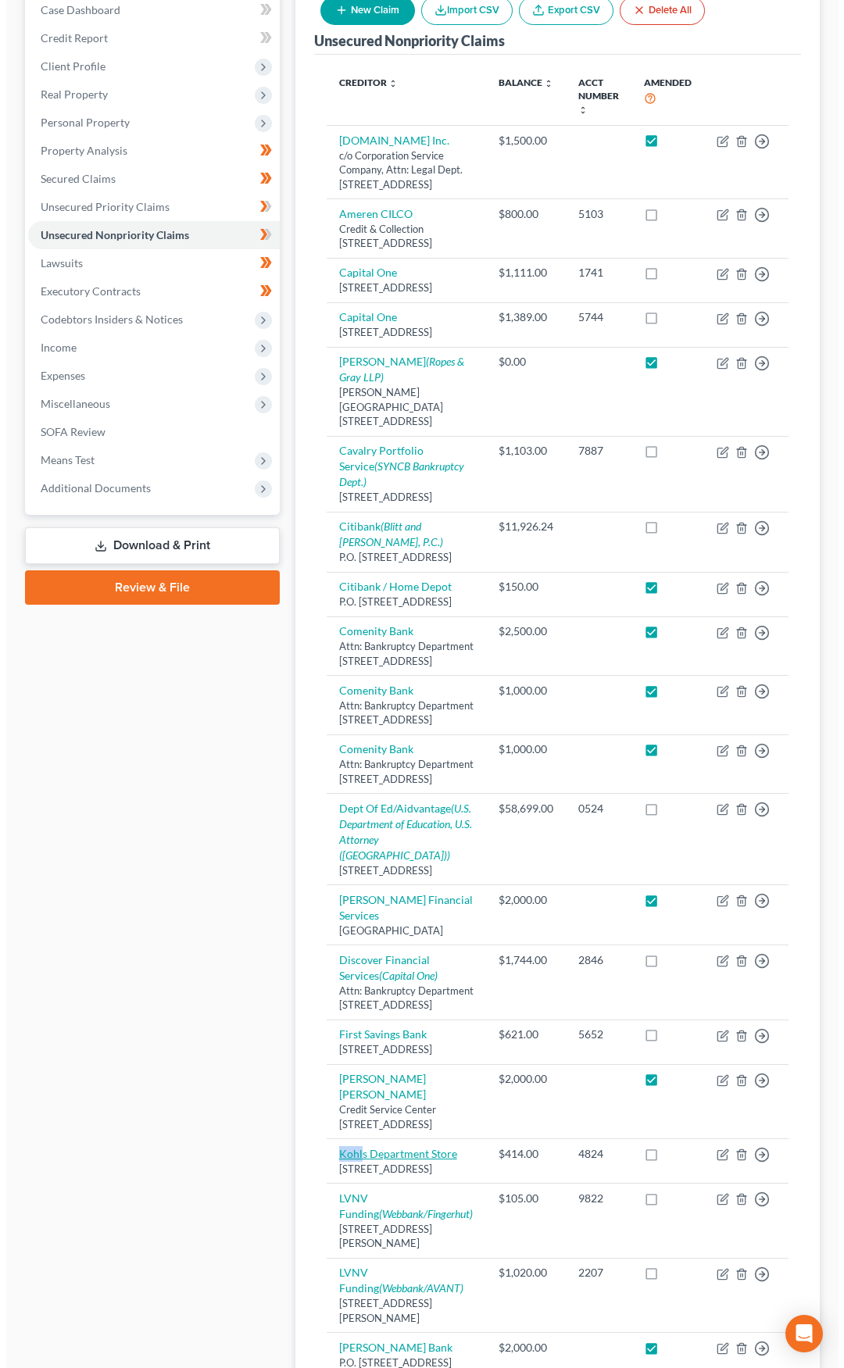
scroll to position [116, 0]
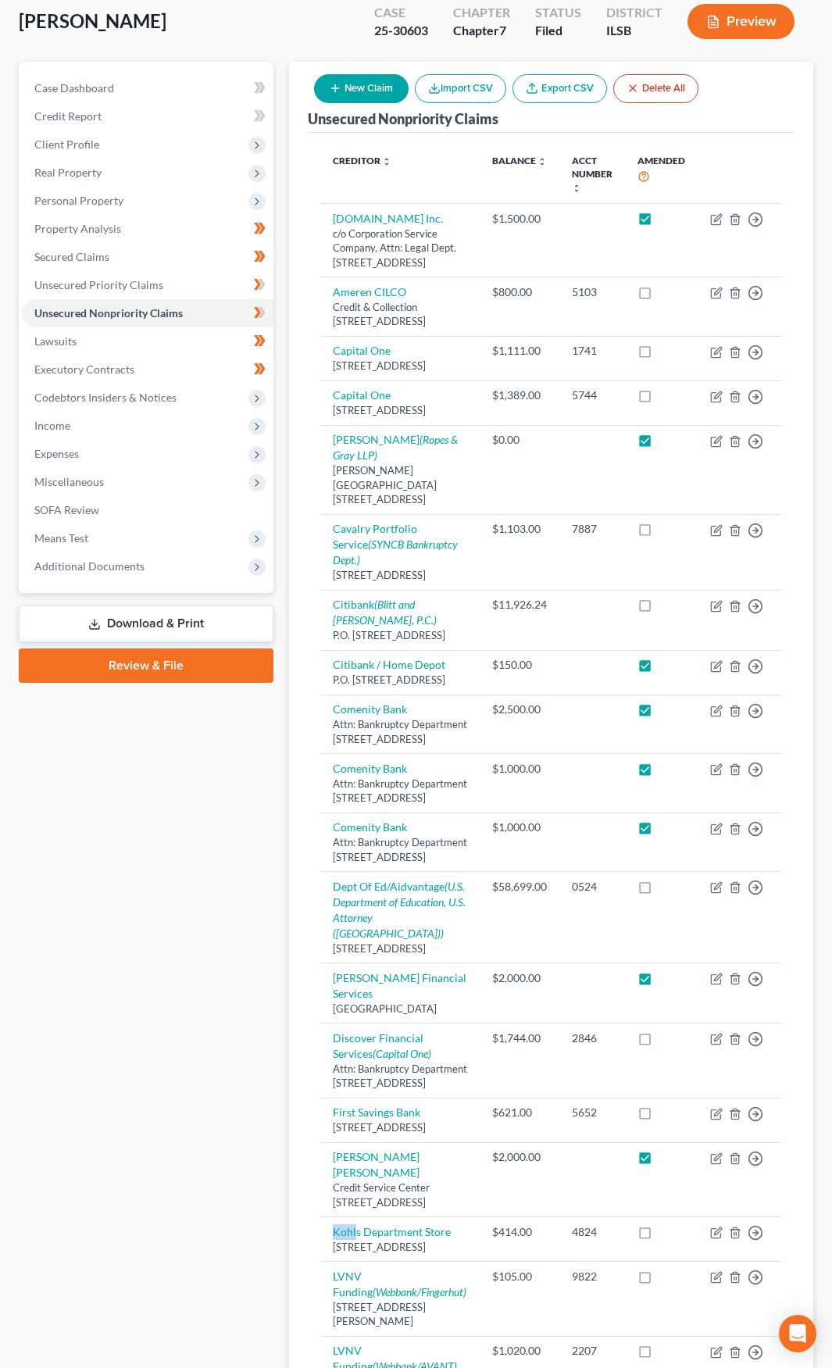
click at [370, 89] on button "New Claim" at bounding box center [361, 88] width 95 height 29
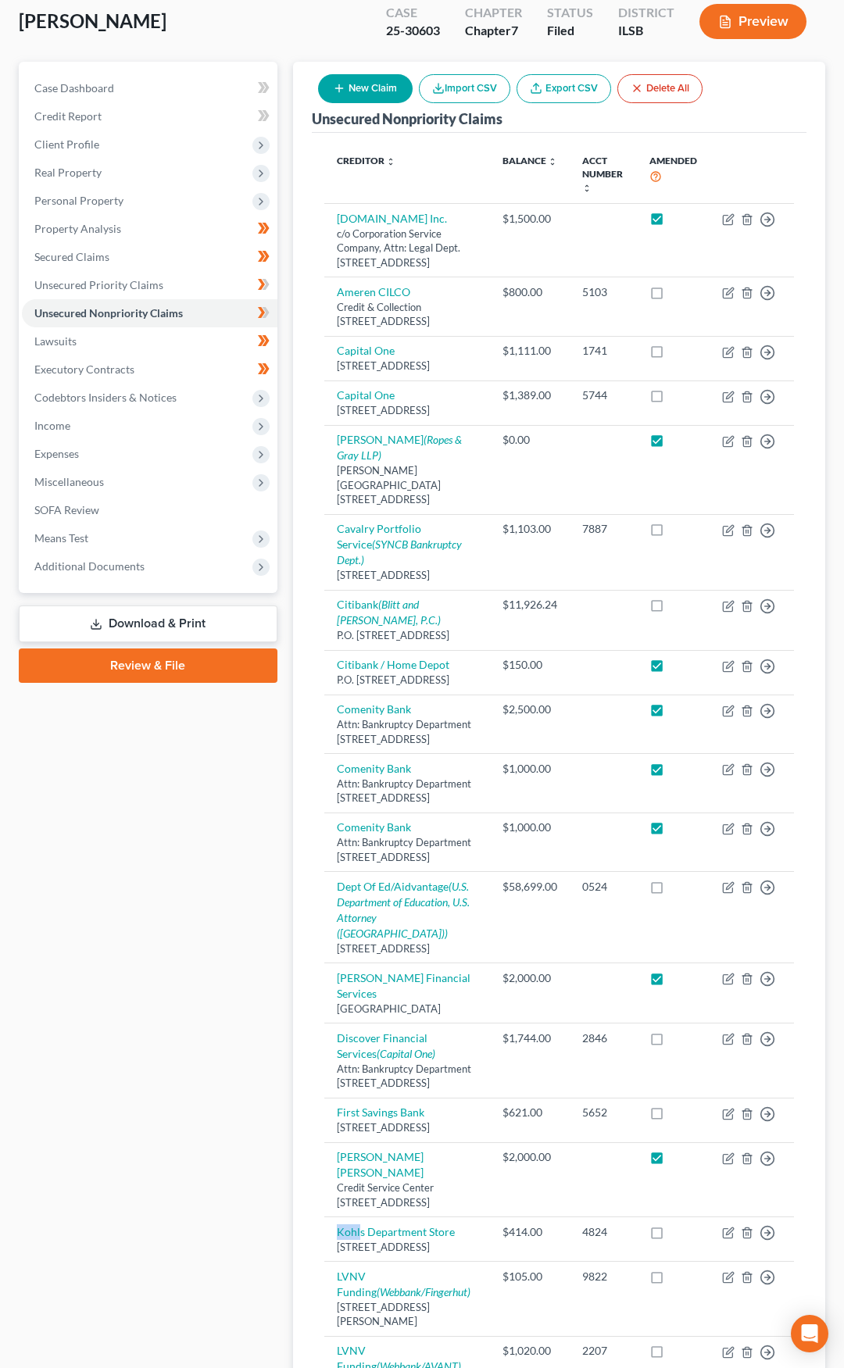
select select "0"
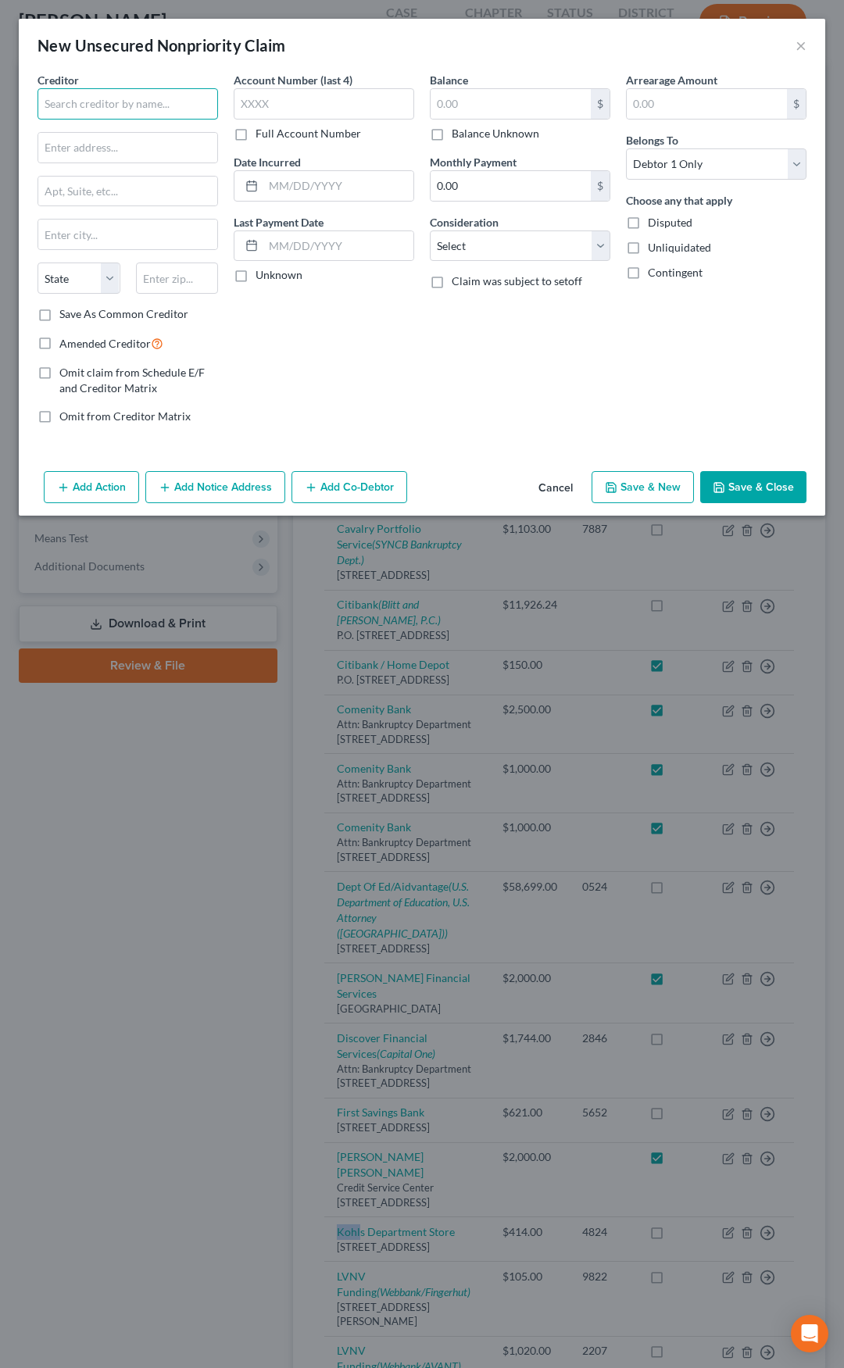
click at [128, 96] on input "text" at bounding box center [127, 103] width 180 height 31
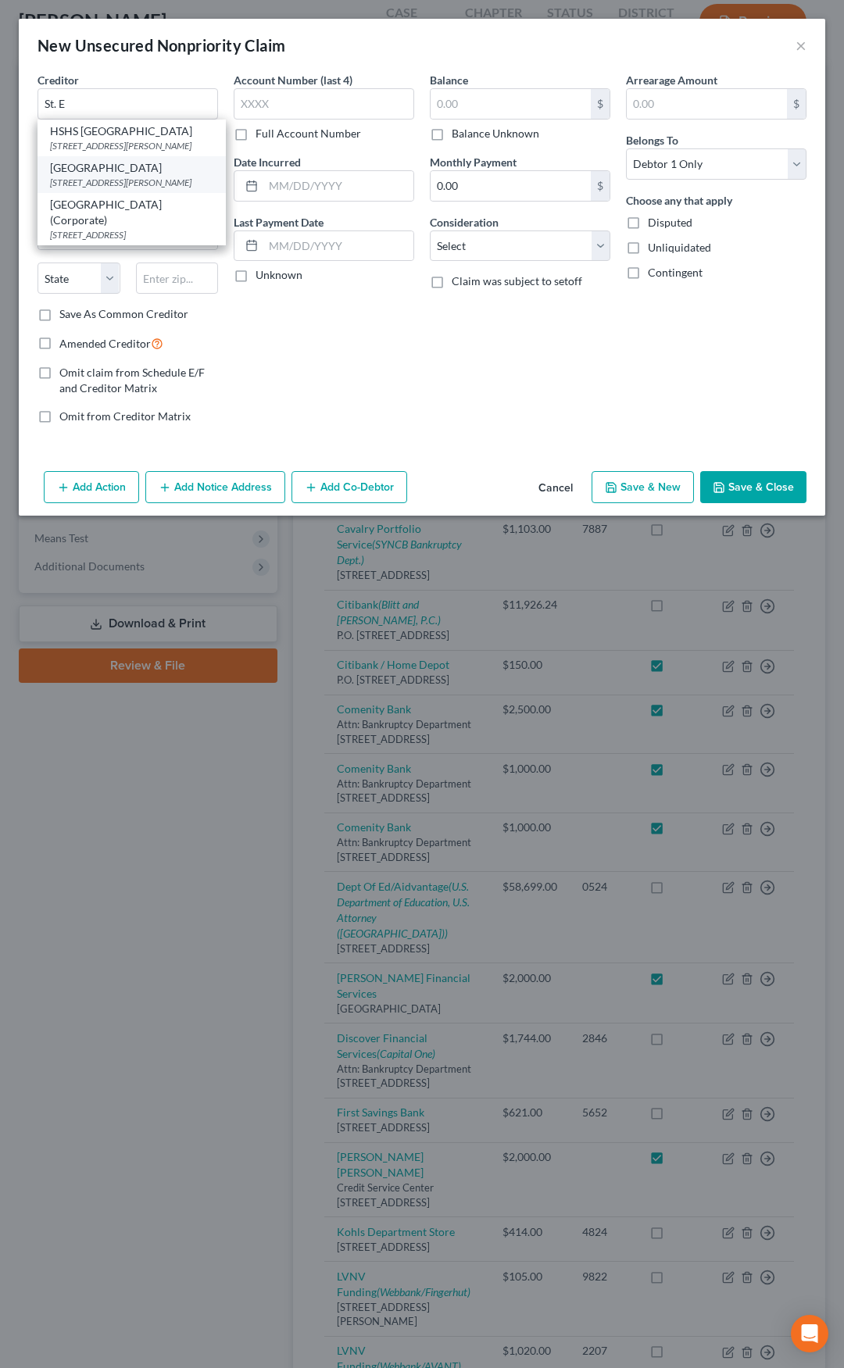
click at [126, 176] on div "St. Elizabeth's Hospital" at bounding box center [131, 168] width 163 height 16
type input "St. Elizabeth's Hospital"
type input "1 St. Elizabeth's Blvd."
type input "O Fallon"
select select "14"
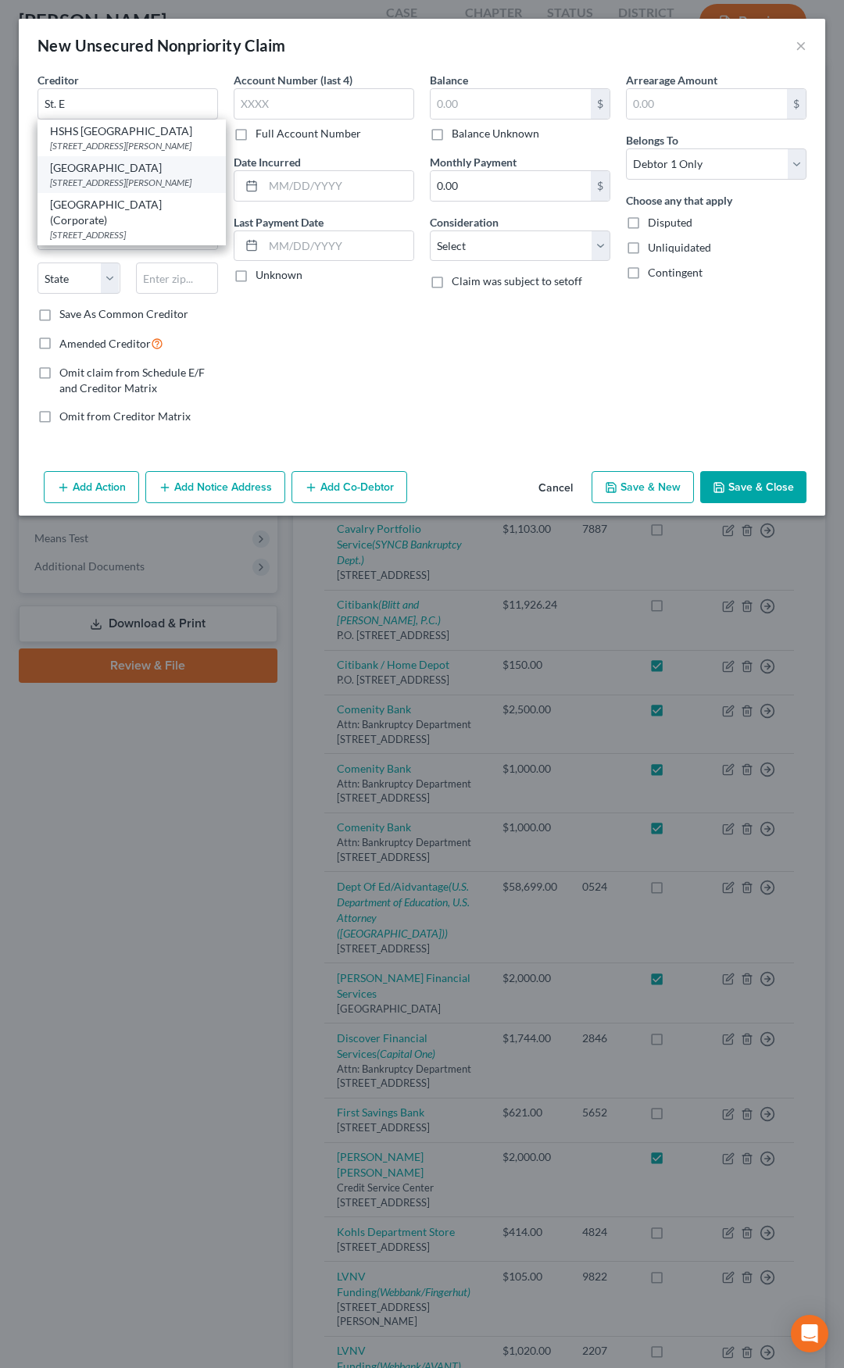
type input "62269"
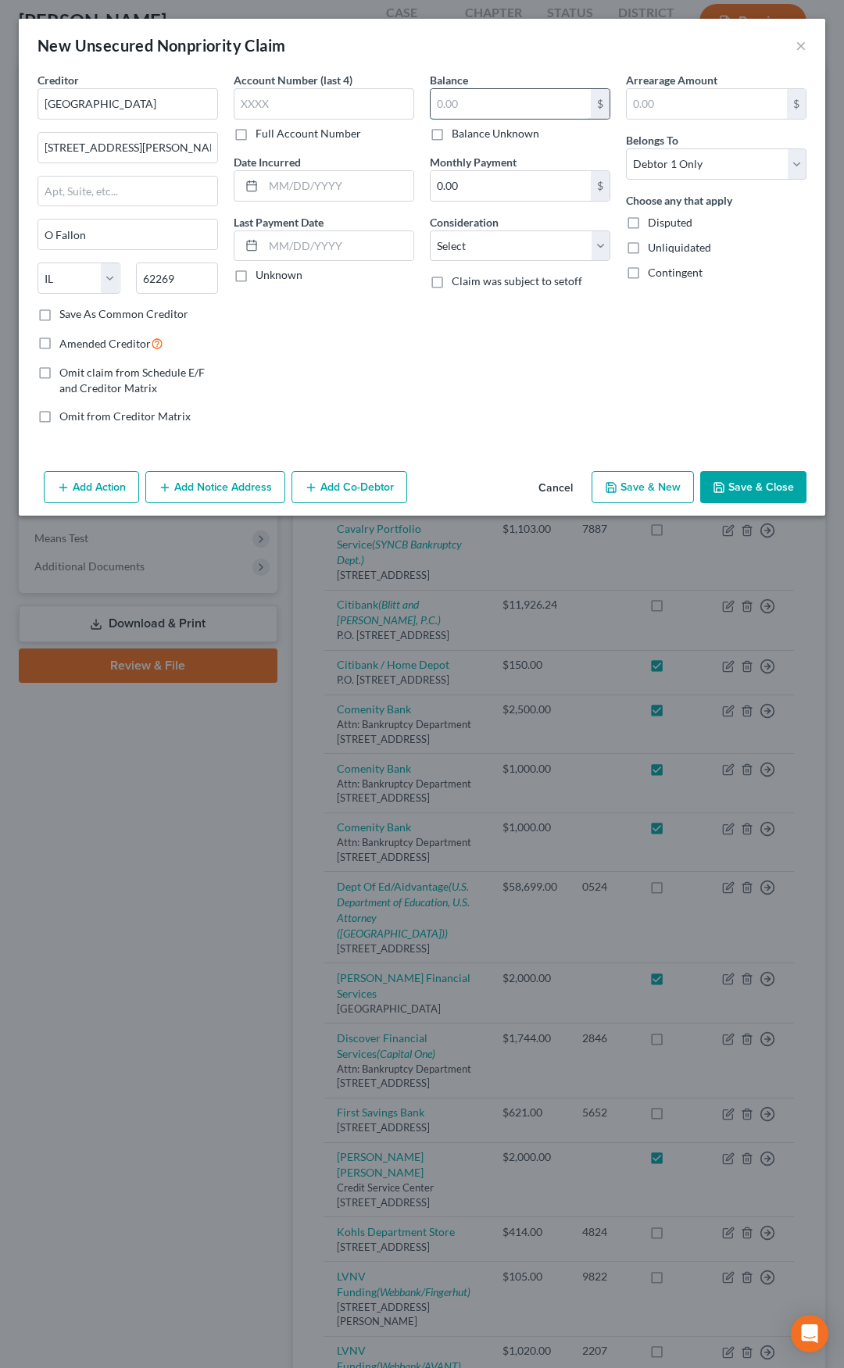
click at [446, 103] on input "text" at bounding box center [510, 104] width 160 height 30
type input "4,000"
click at [473, 250] on select "Select Cable / Satellite Services Collection Agency Credit Card Debt Debt Couns…" at bounding box center [520, 245] width 180 height 31
select select "9"
click at [430, 230] on select "Select Cable / Satellite Services Collection Agency Credit Card Debt Debt Couns…" at bounding box center [520, 245] width 180 height 31
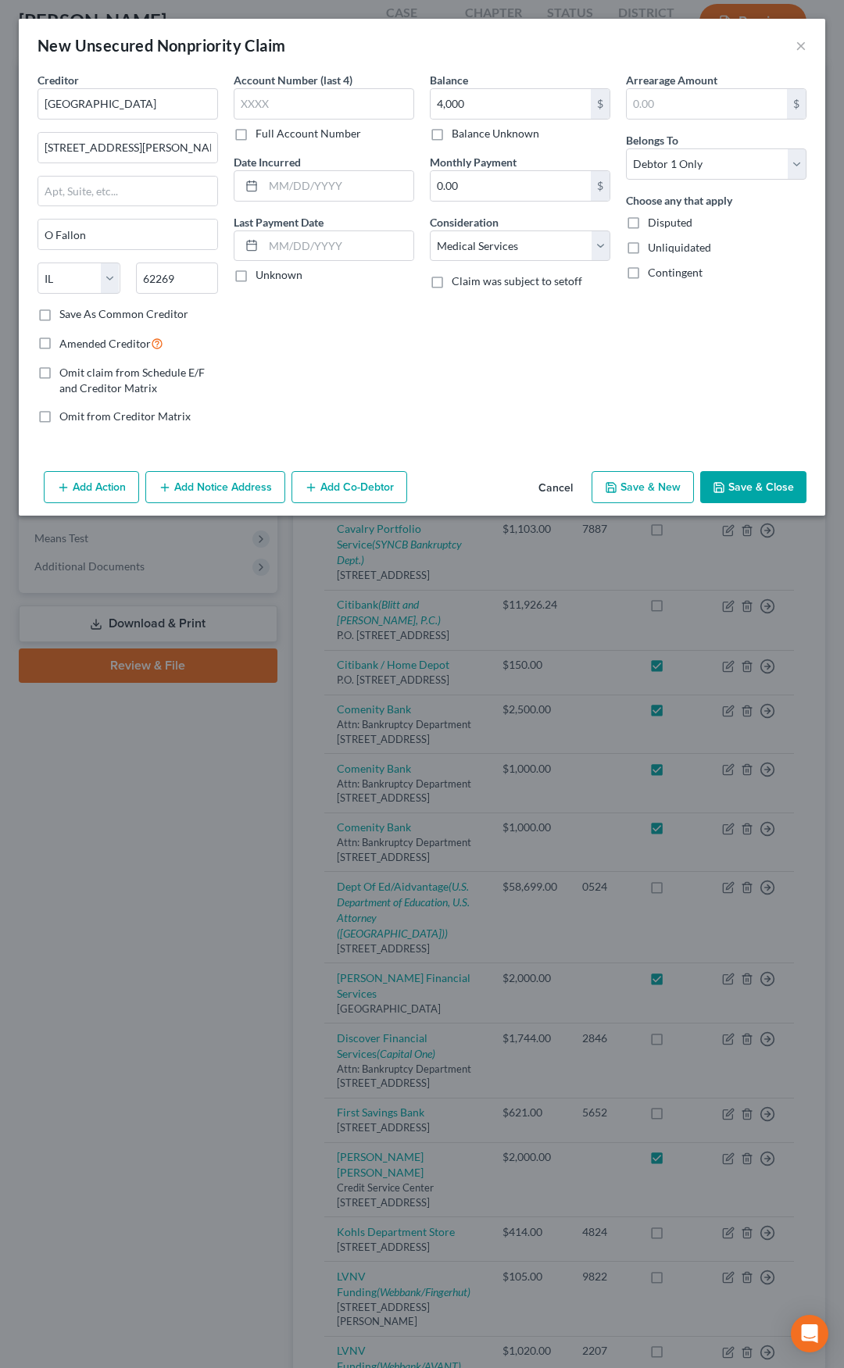
click at [59, 343] on label "Amended Creditor" at bounding box center [111, 343] width 104 height 18
click at [66, 343] on input "Amended Creditor" at bounding box center [71, 339] width 10 height 10
checkbox input "true"
click at [729, 480] on button "Save & Close" at bounding box center [753, 487] width 106 height 33
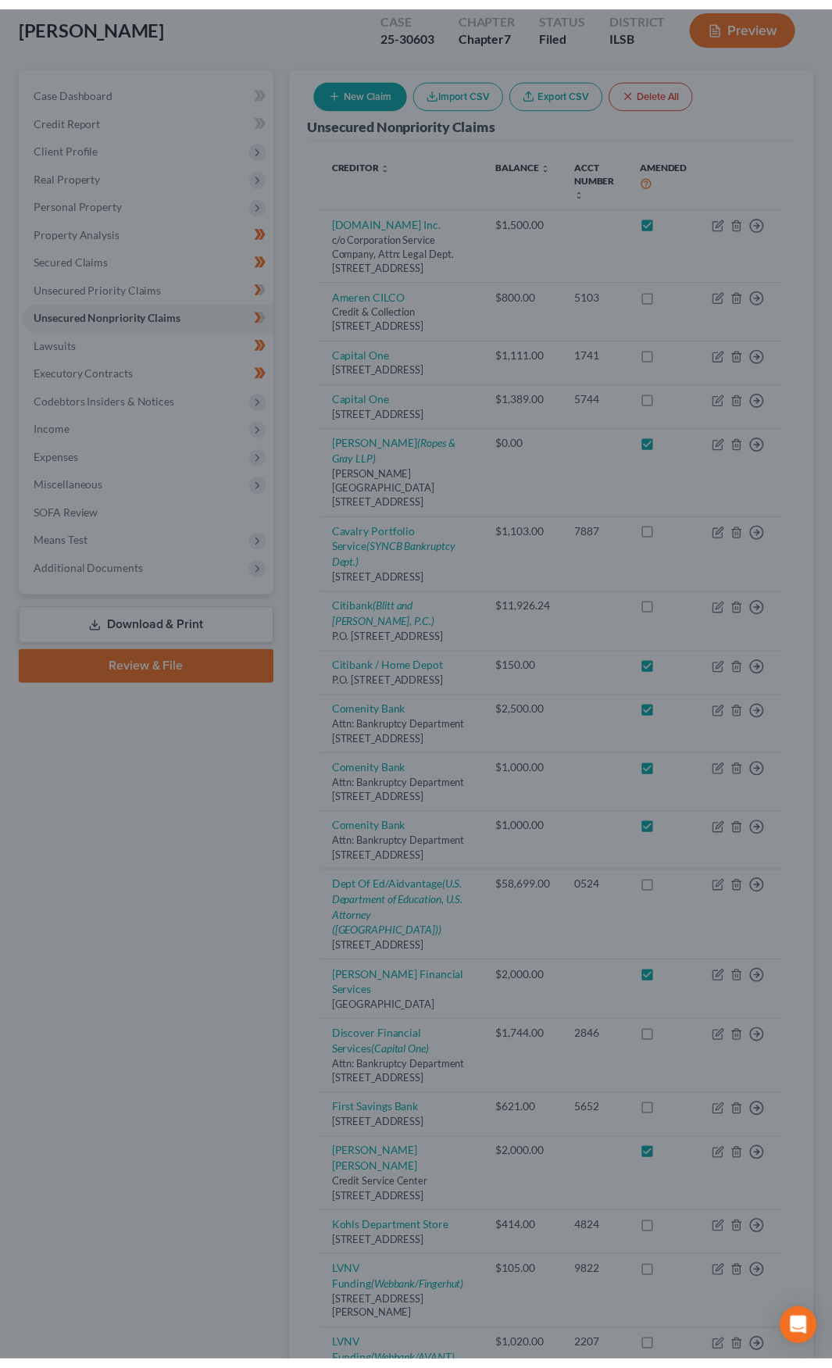
scroll to position [146, 0]
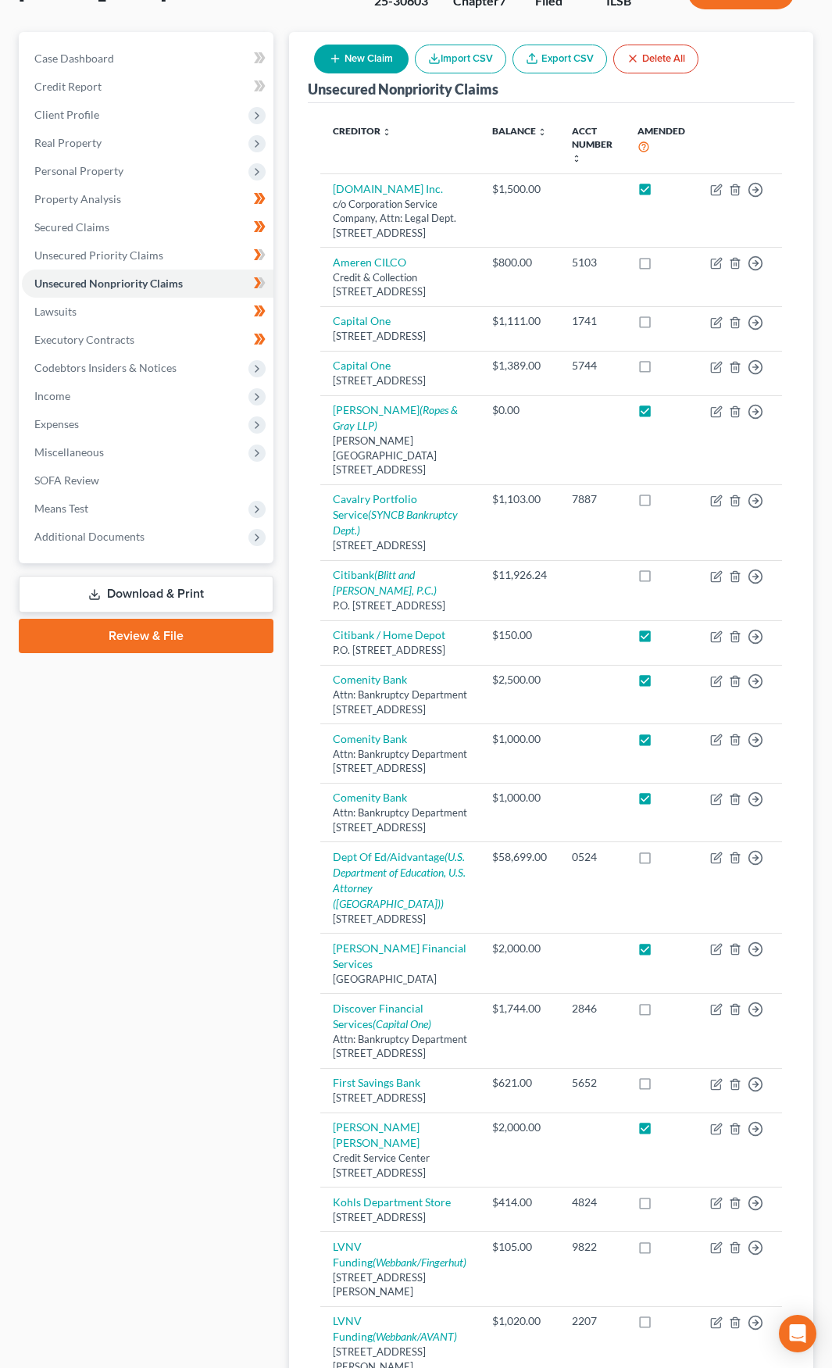
click at [366, 57] on button "New Claim" at bounding box center [361, 59] width 95 height 29
select select "0"
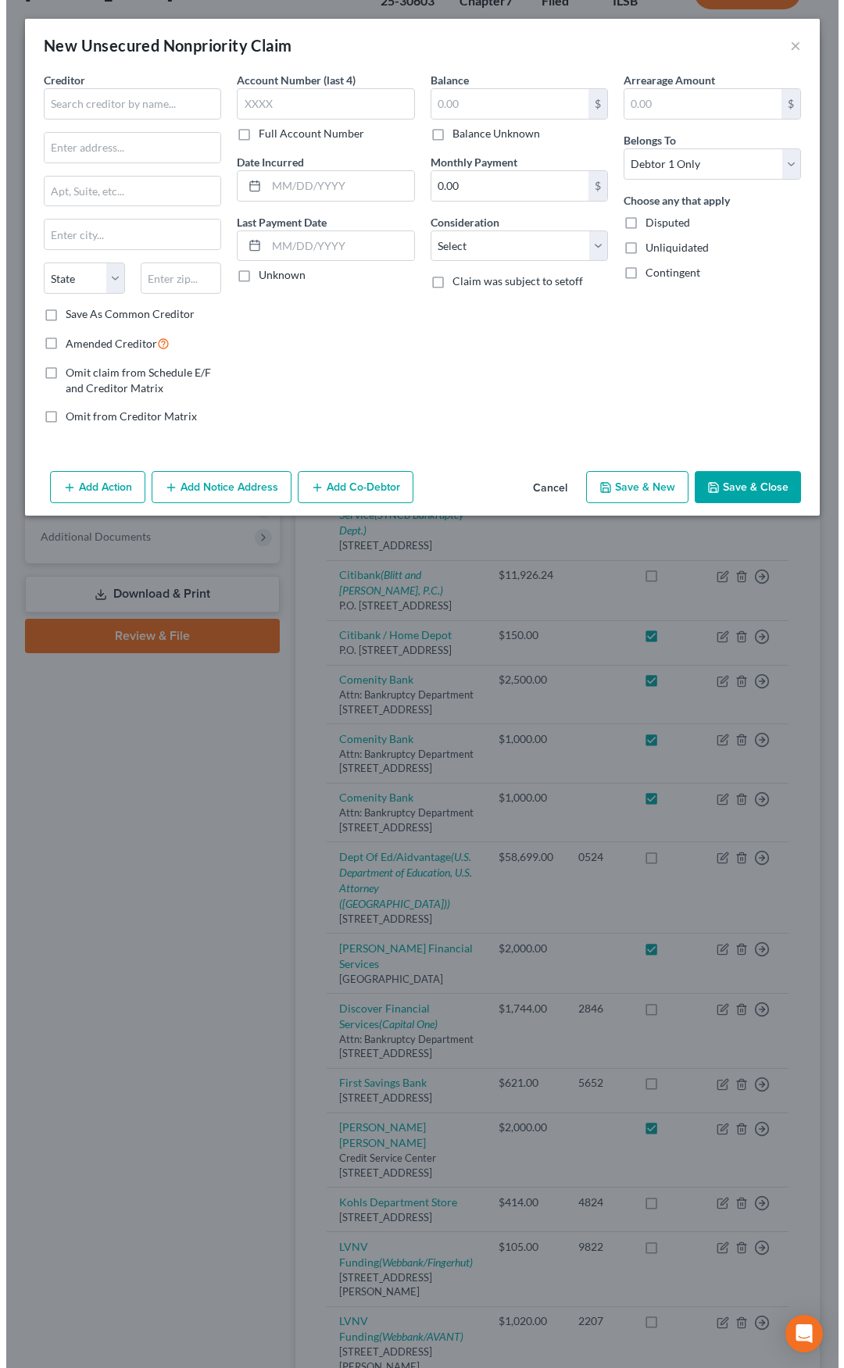
scroll to position [116, 0]
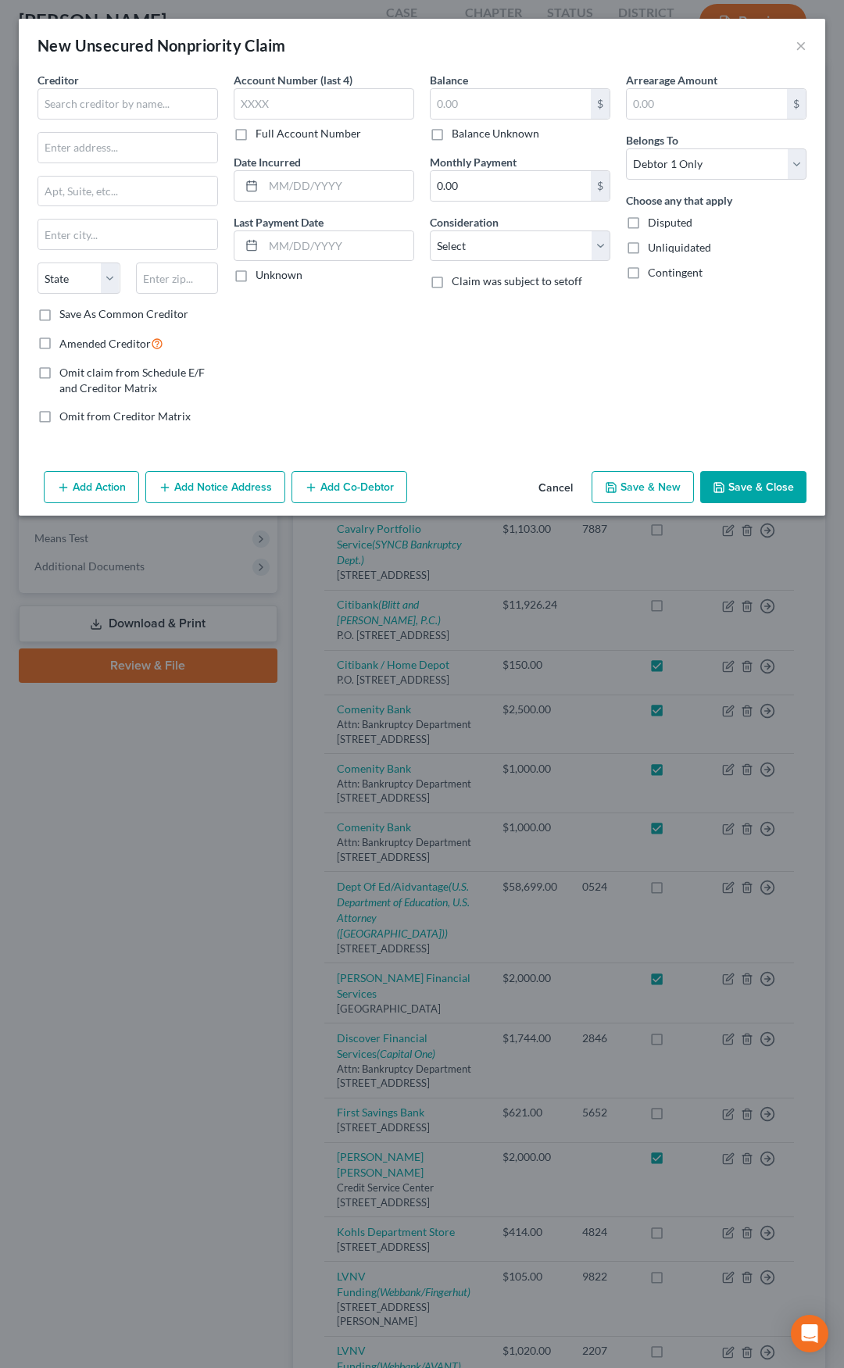
click at [557, 502] on button "Cancel" at bounding box center [555, 488] width 59 height 31
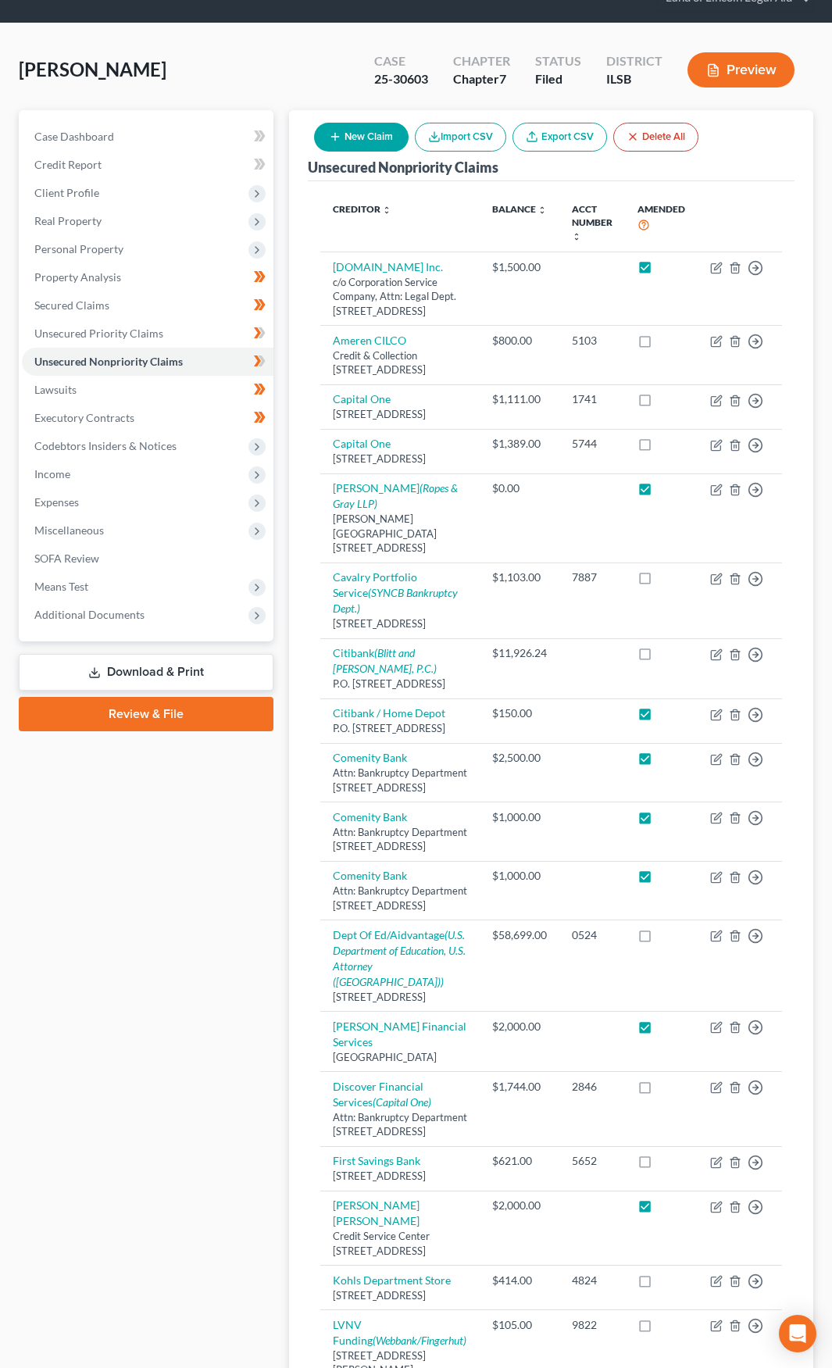
scroll to position [0, 0]
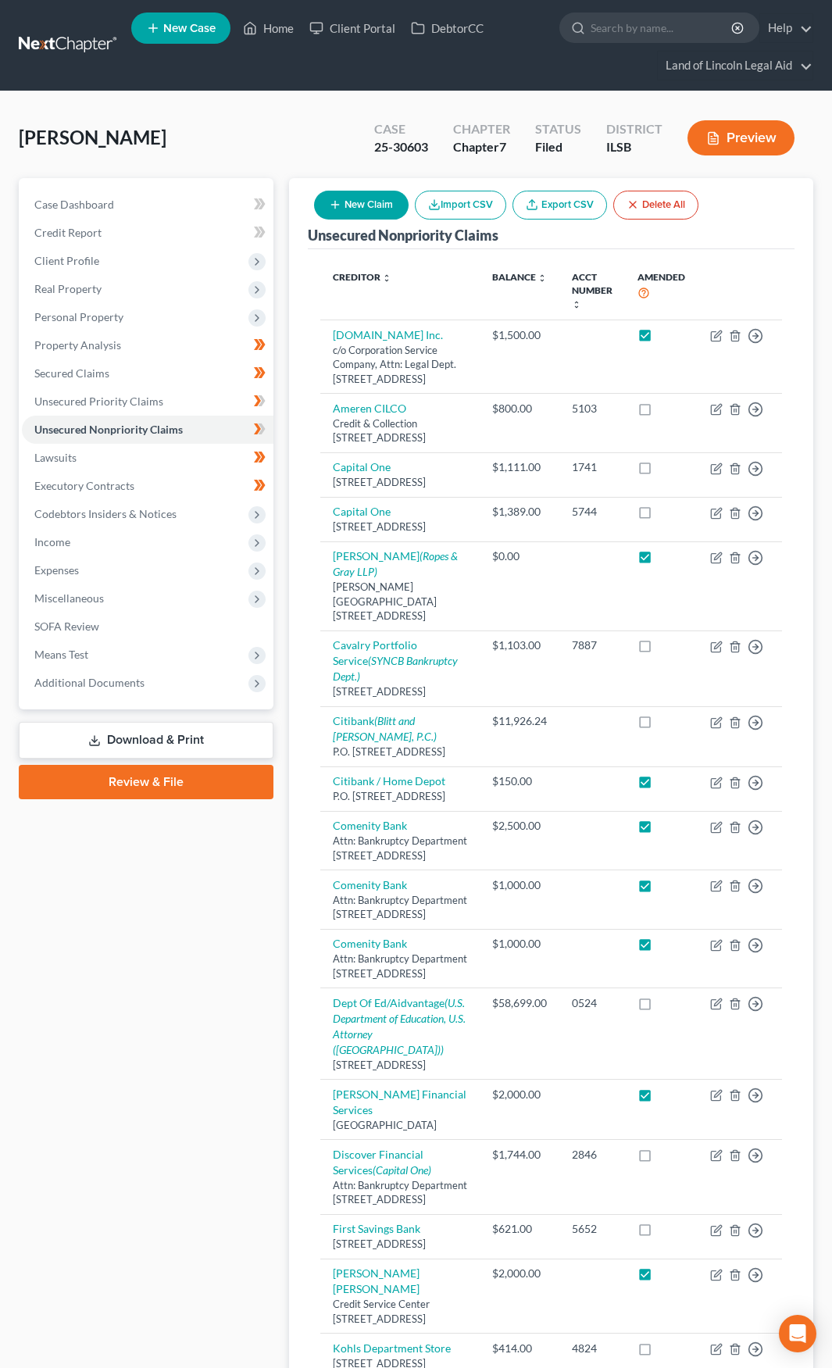
click at [372, 208] on button "New Claim" at bounding box center [361, 205] width 95 height 29
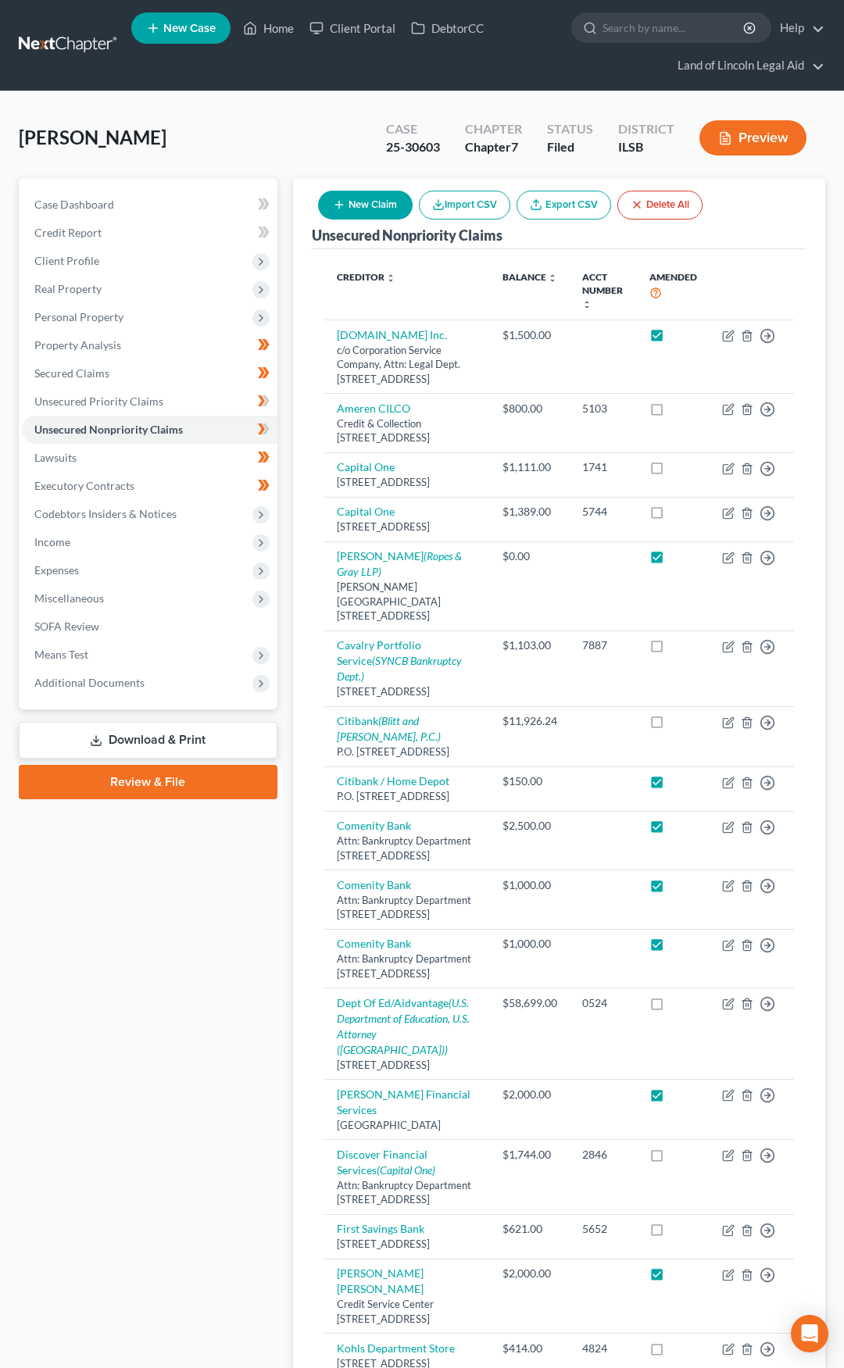
select select "0"
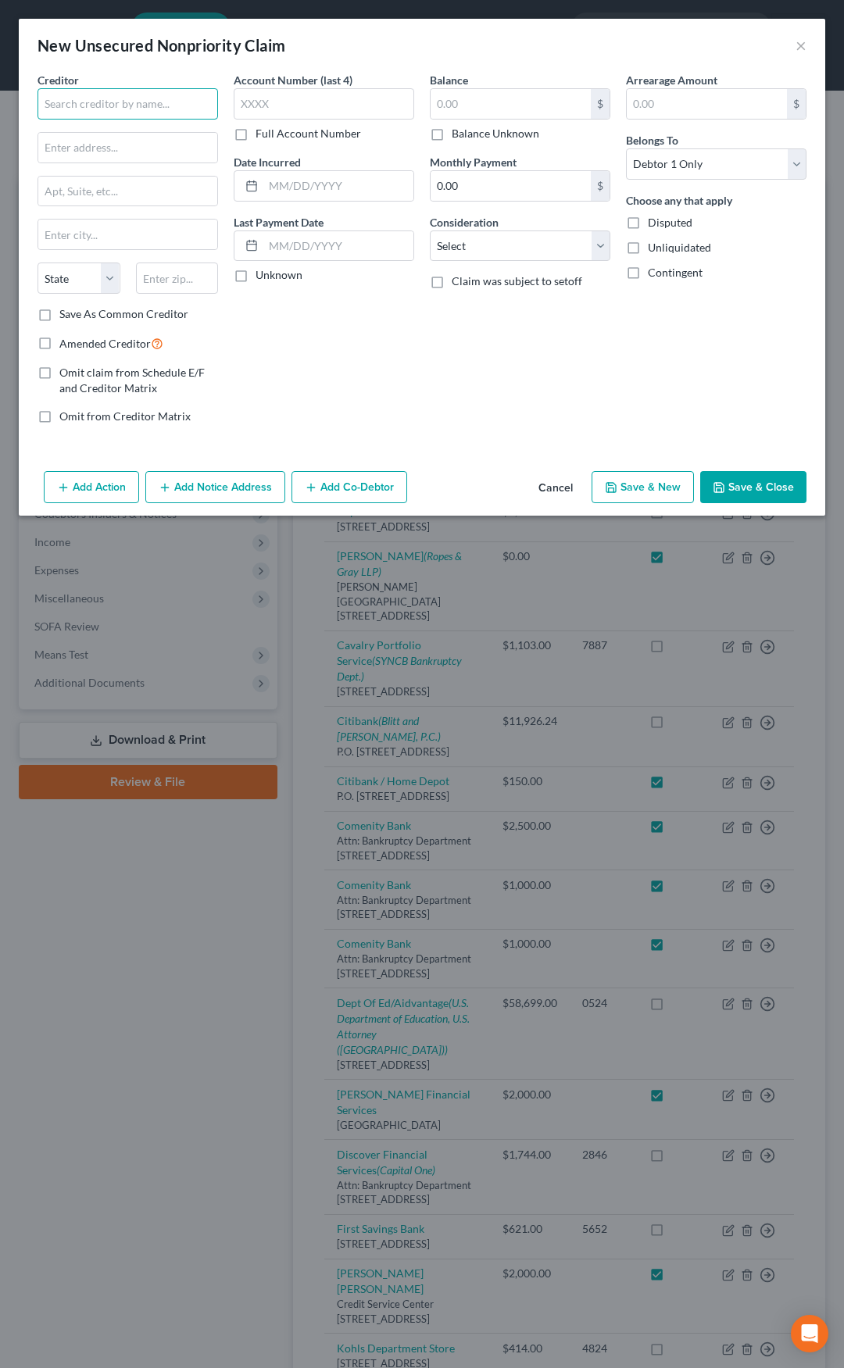
click at [103, 107] on input "text" at bounding box center [127, 103] width 180 height 31
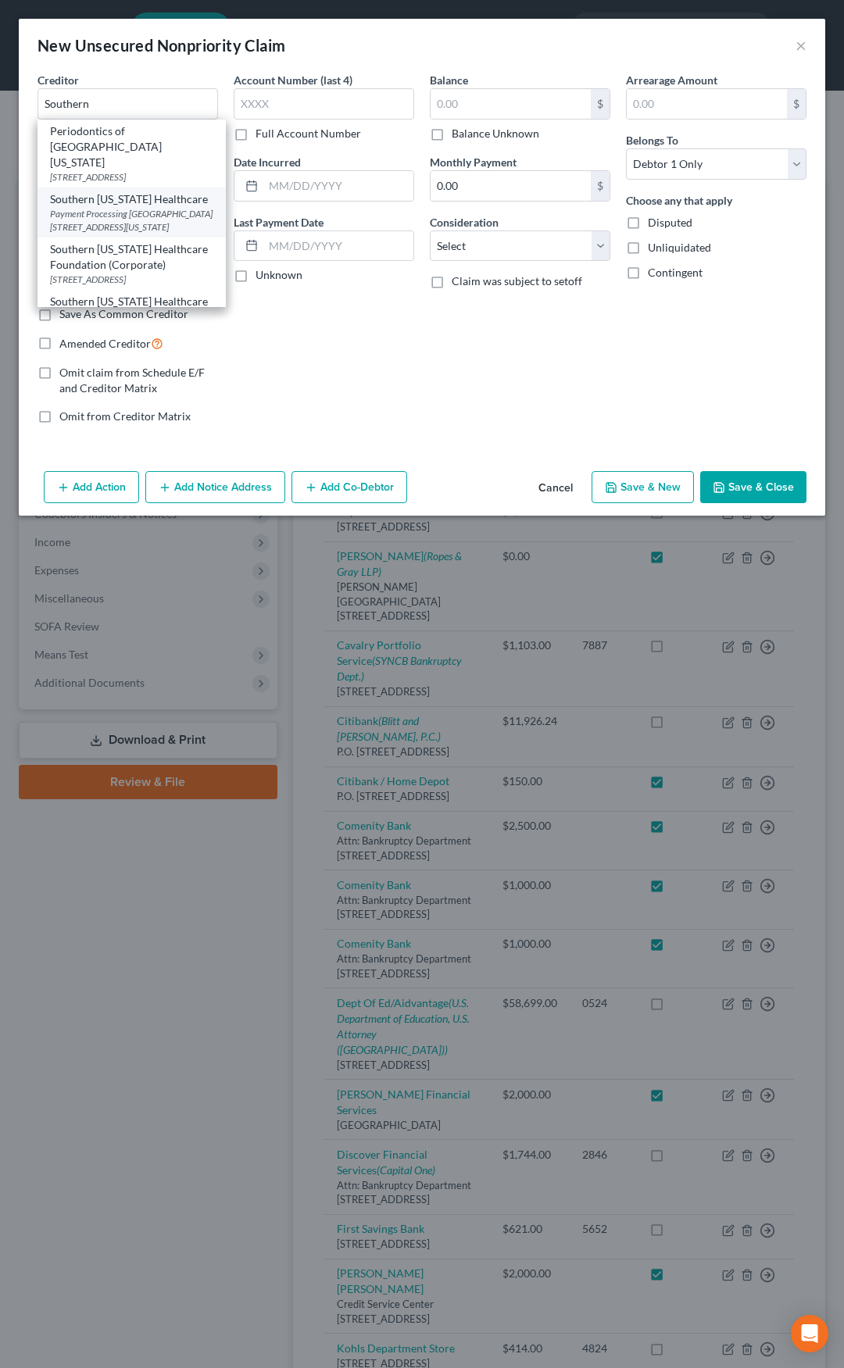
click at [105, 204] on div "Southern Illinois Healthcare" at bounding box center [131, 199] width 163 height 16
type input "Southern Illinois Healthcare"
type input "Payment Processing Center"
type input "PO Box 219714"
type input "Kansas City"
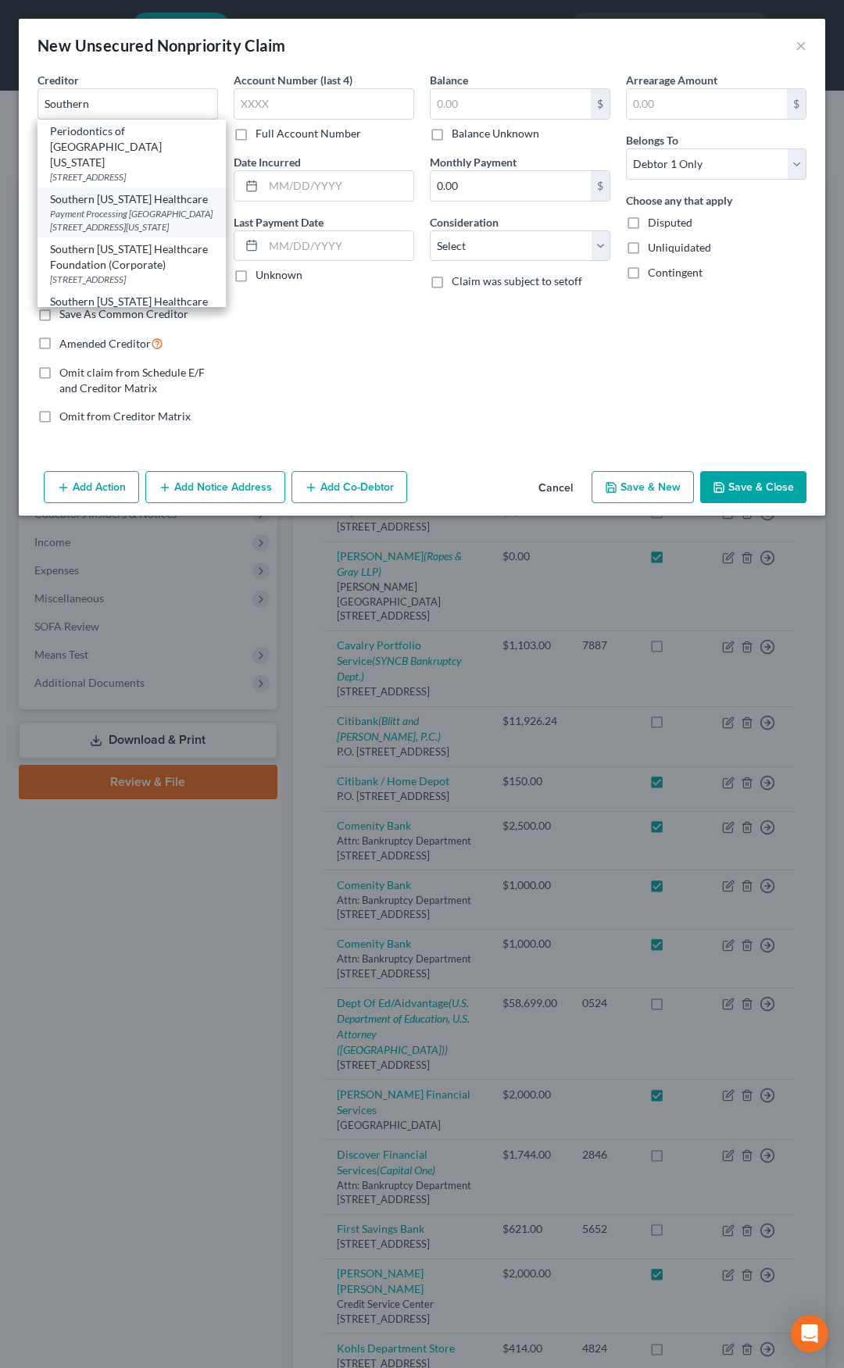
select select "26"
type input "64121"
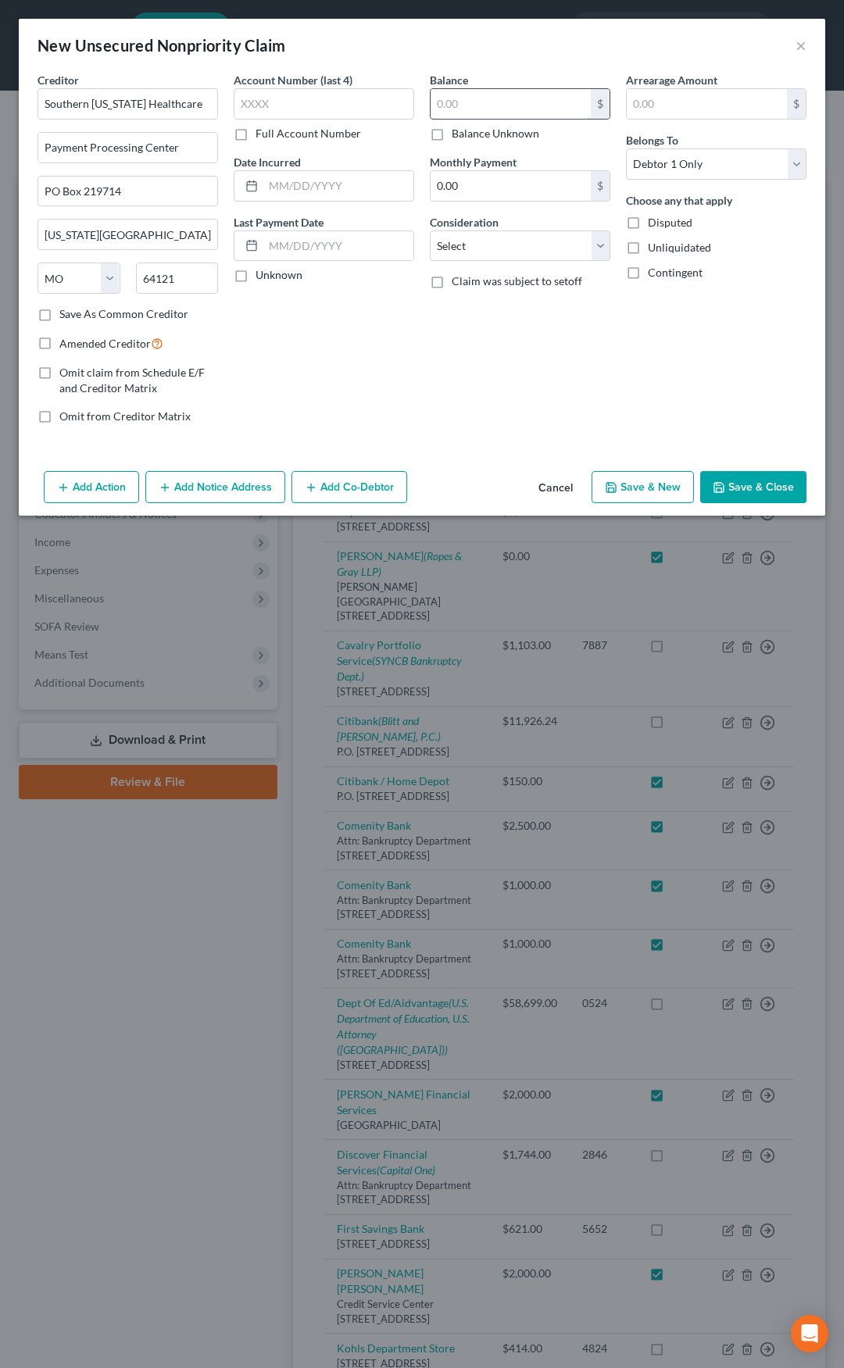
click at [460, 107] on input "text" at bounding box center [510, 104] width 160 height 30
type input "100"
click at [468, 243] on select "Select Cable / Satellite Services Collection Agency Credit Card Debt Debt Couns…" at bounding box center [520, 245] width 180 height 31
select select "9"
click at [430, 230] on select "Select Cable / Satellite Services Collection Agency Credit Card Debt Debt Couns…" at bounding box center [520, 245] width 180 height 31
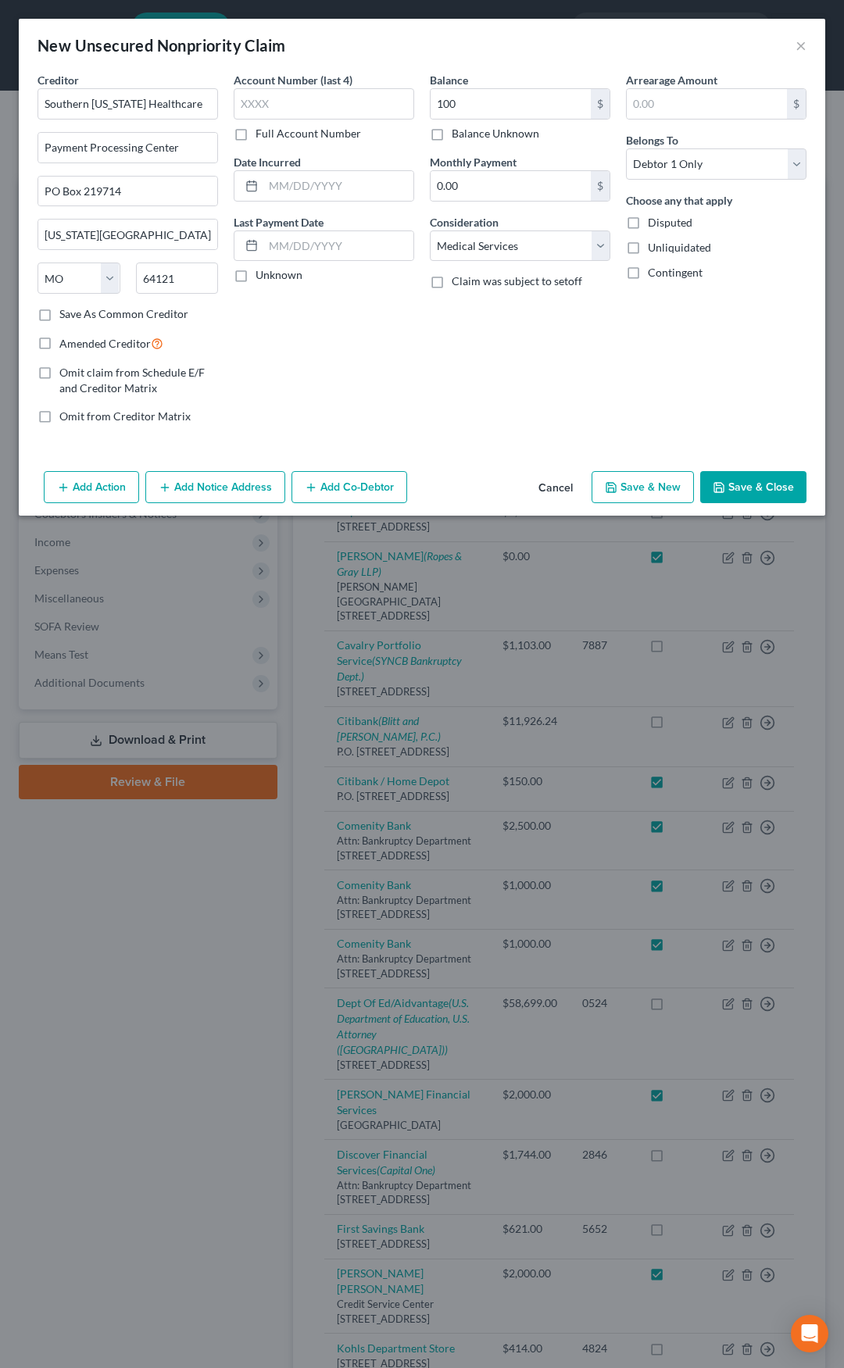
click at [59, 341] on label "Amended Creditor" at bounding box center [111, 343] width 104 height 18
click at [66, 341] on input "Amended Creditor" at bounding box center [71, 339] width 10 height 10
checkbox input "true"
click at [770, 488] on button "Save & Close" at bounding box center [753, 487] width 106 height 33
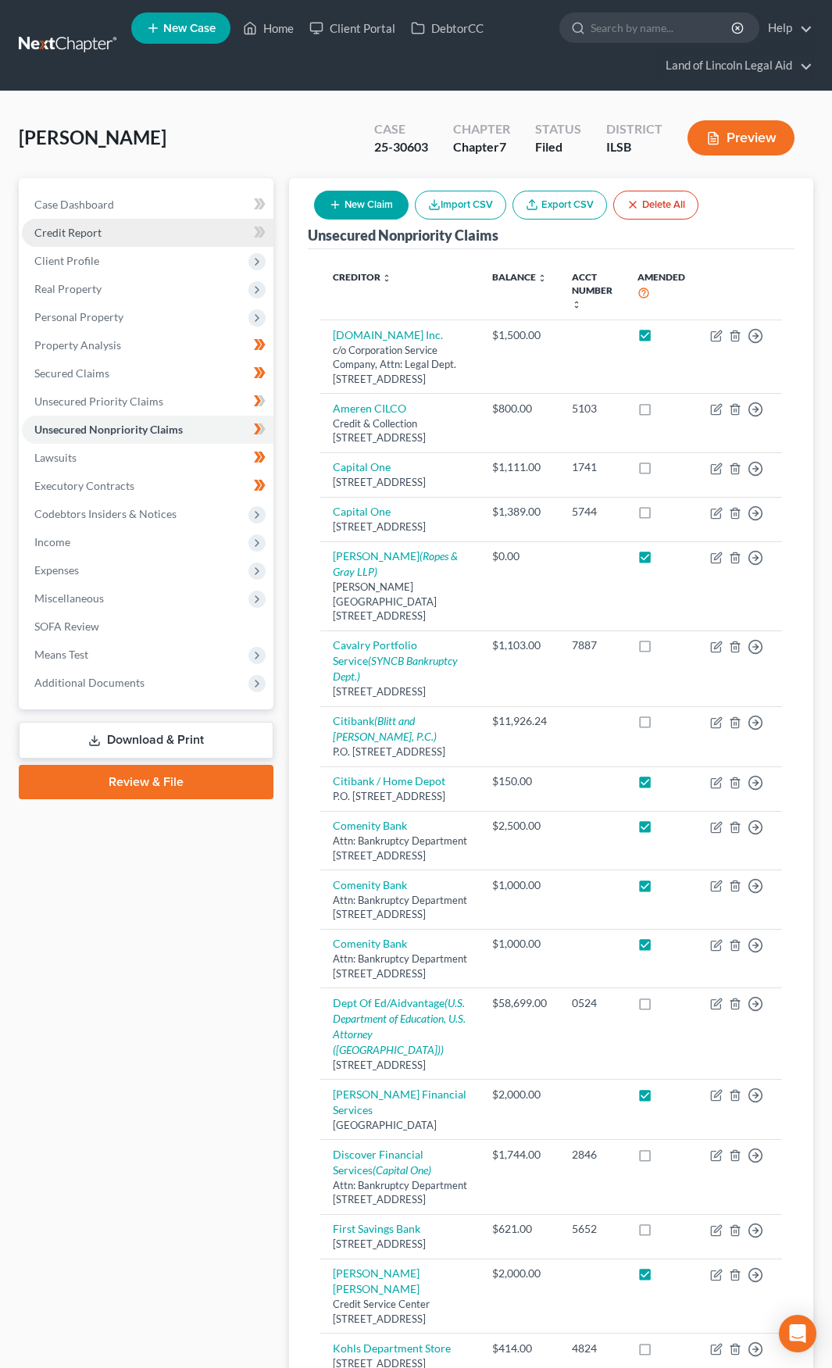
click at [117, 228] on link "Credit Report" at bounding box center [148, 233] width 252 height 28
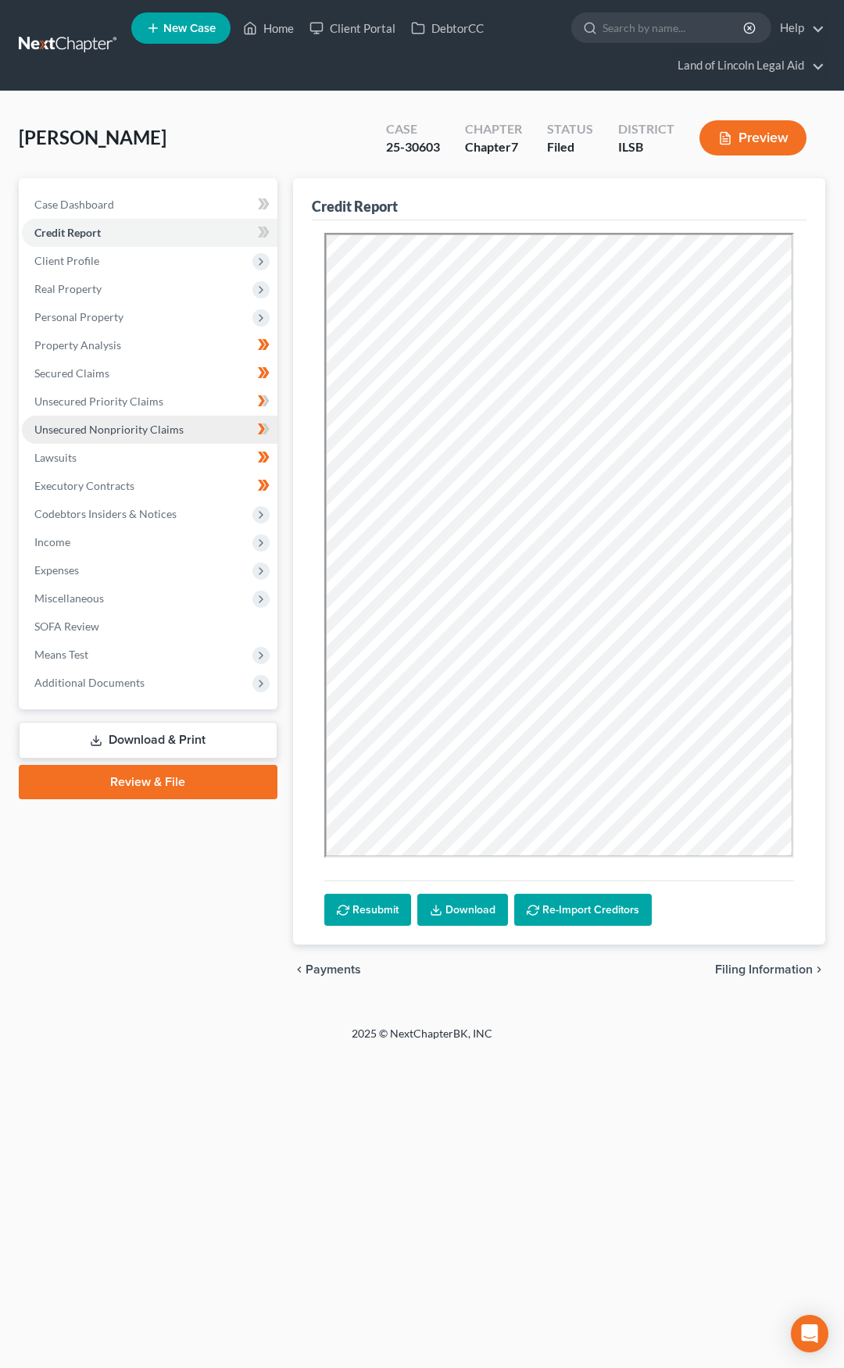
click at [155, 428] on span "Unsecured Nonpriority Claims" at bounding box center [108, 429] width 149 height 13
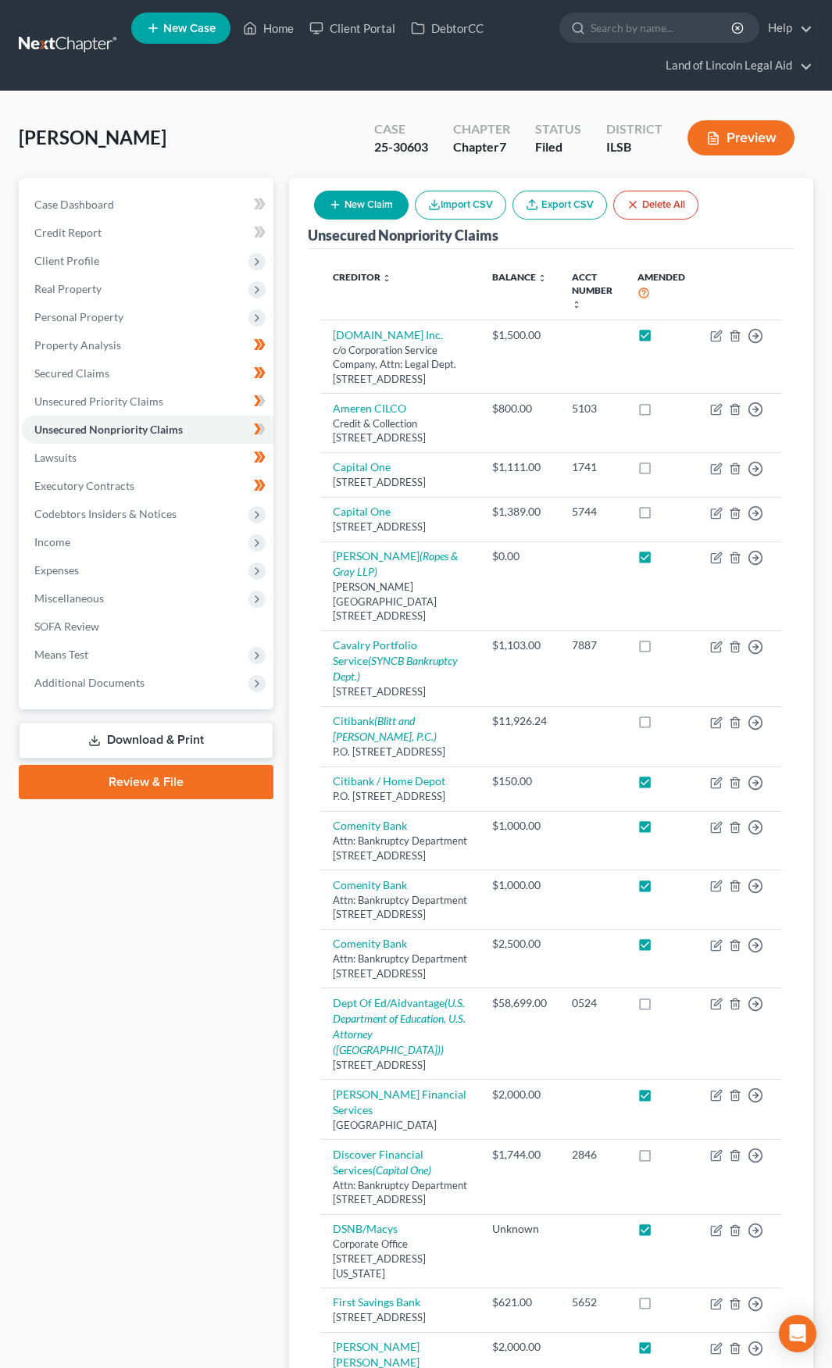
click at [43, 43] on link at bounding box center [69, 45] width 100 height 28
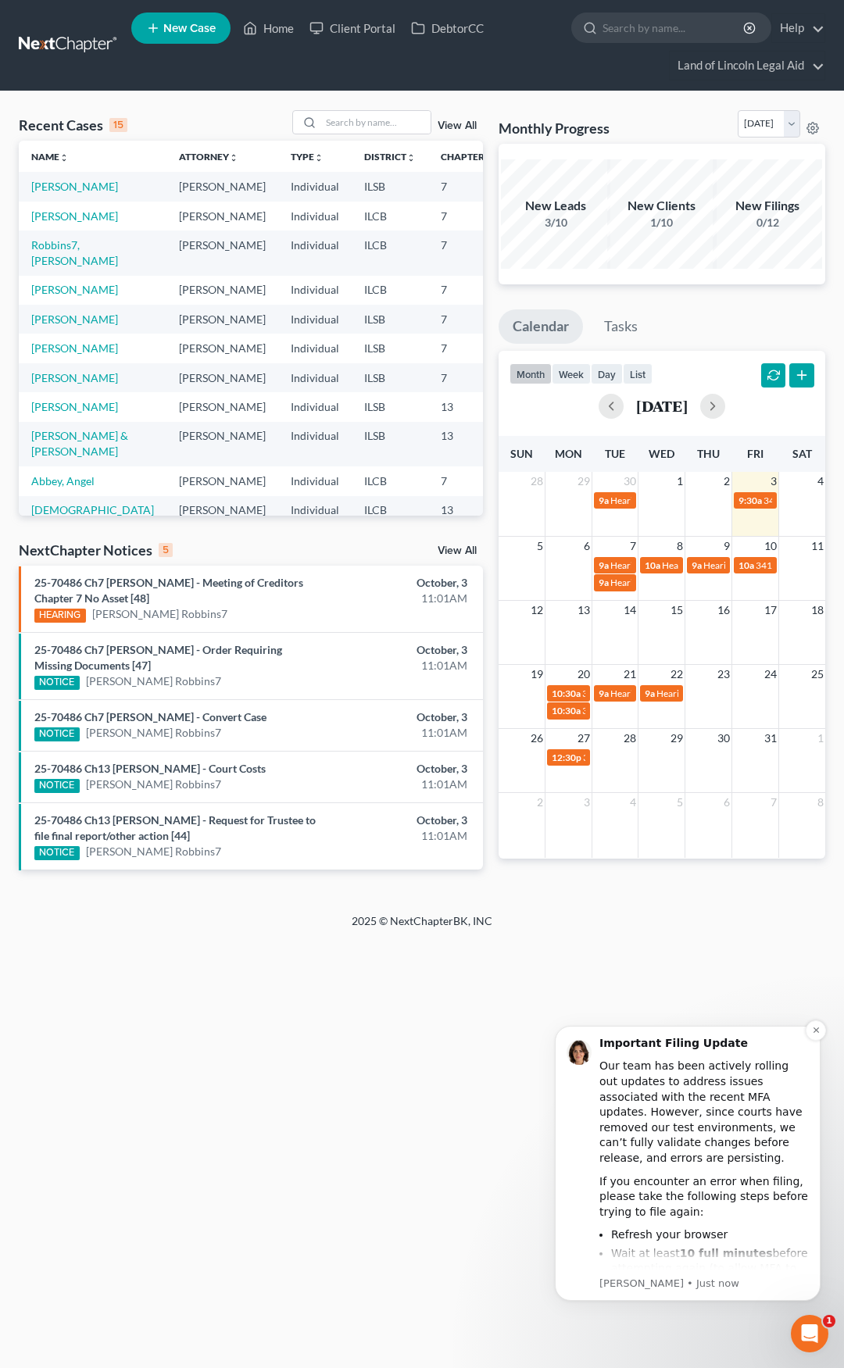
click at [626, 1112] on div "Our team has been actively rolling out updates to address issues associated wit…" at bounding box center [703, 1111] width 209 height 107
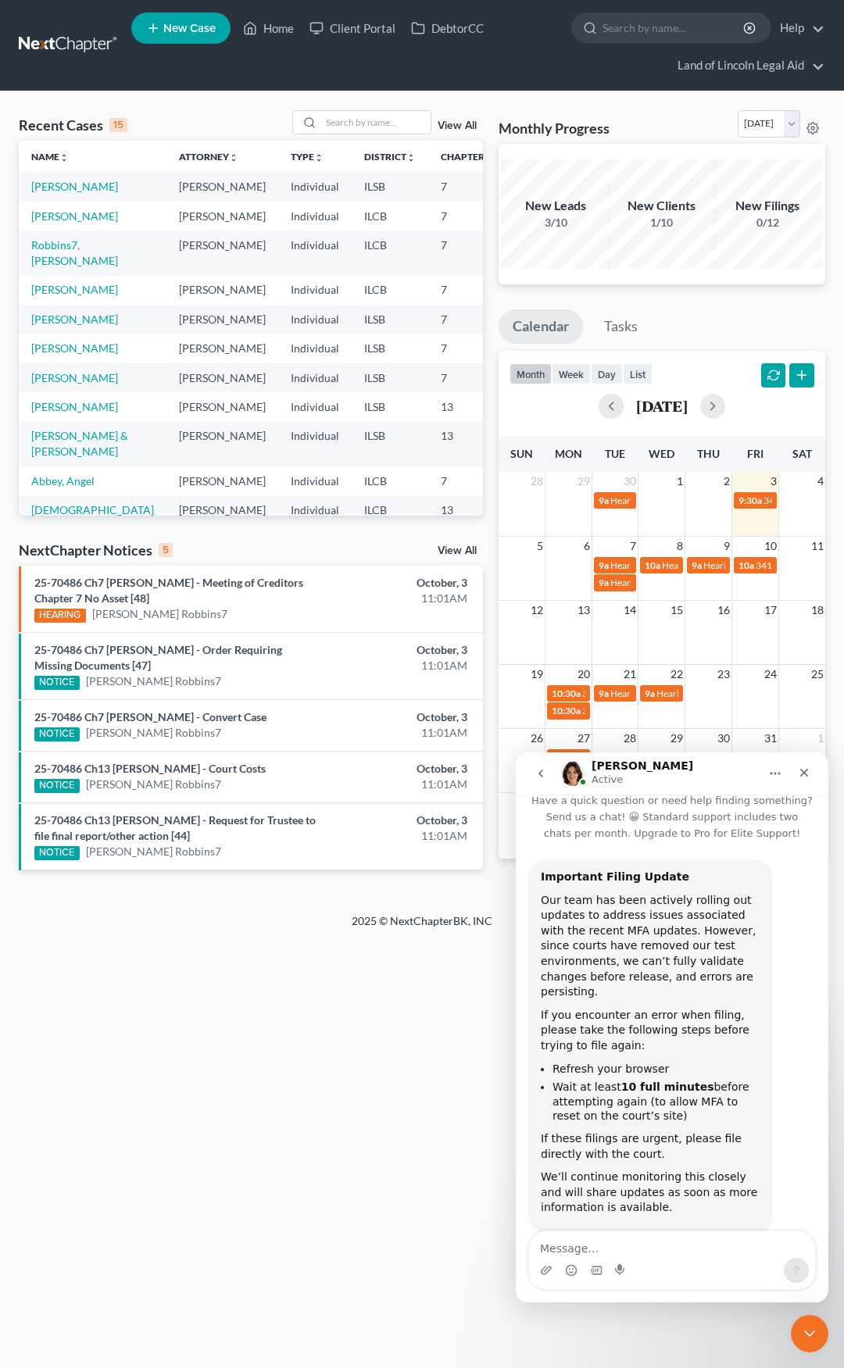
scroll to position [34, 0]
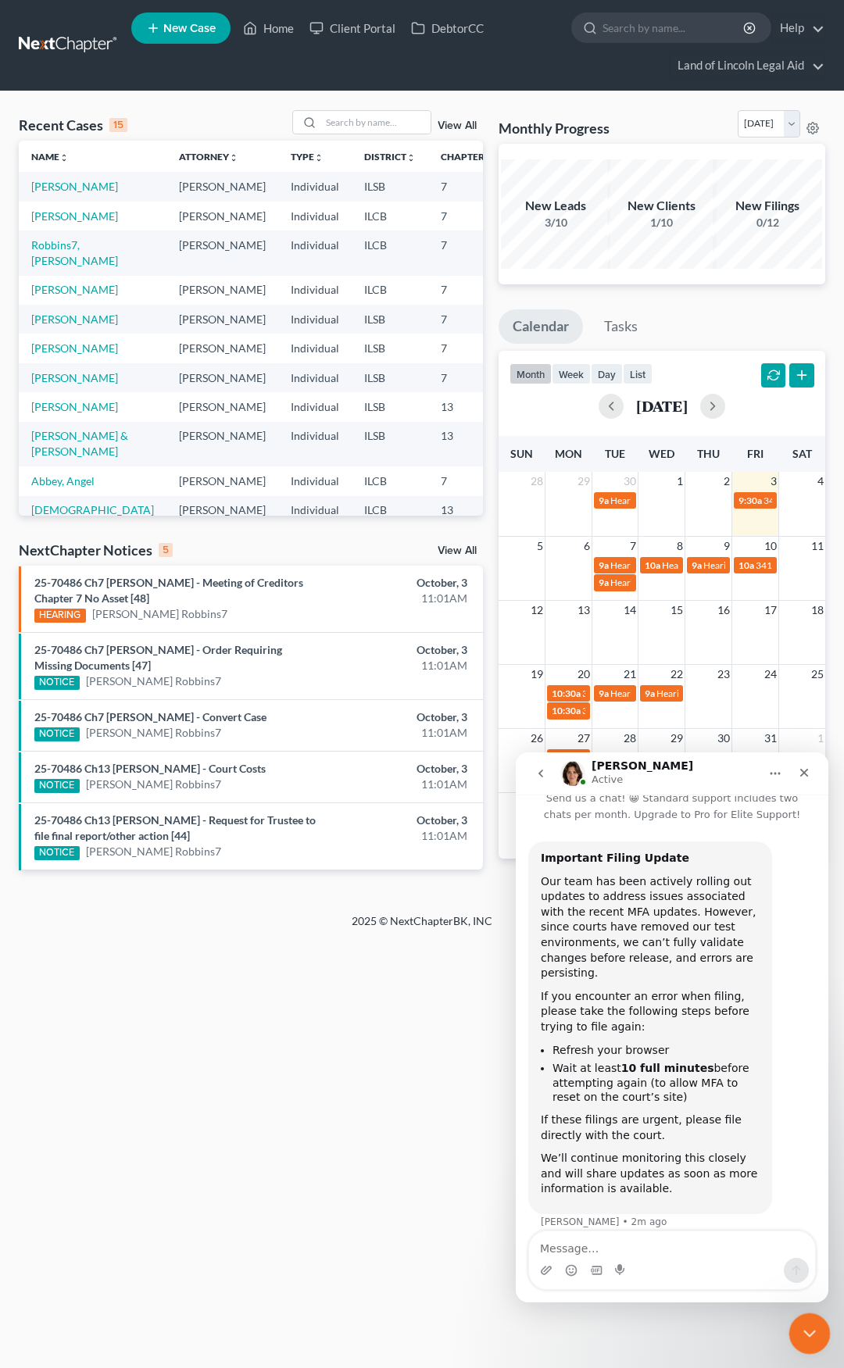
click at [798, 1320] on div "Close Intercom Messenger" at bounding box center [806, 1330] width 37 height 37
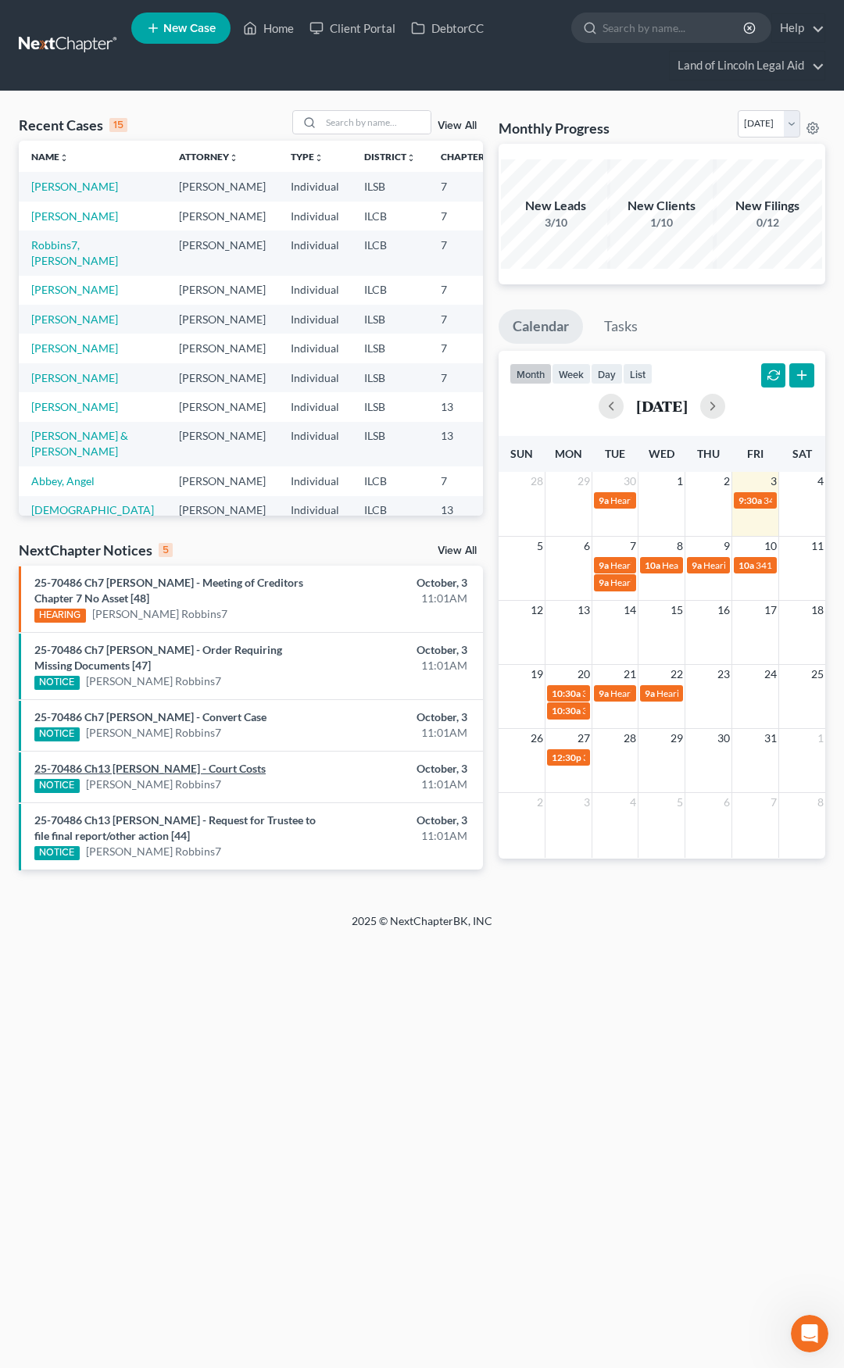
click at [200, 769] on link "25-70486 Ch13 [PERSON_NAME] - Court Costs" at bounding box center [149, 768] width 231 height 13
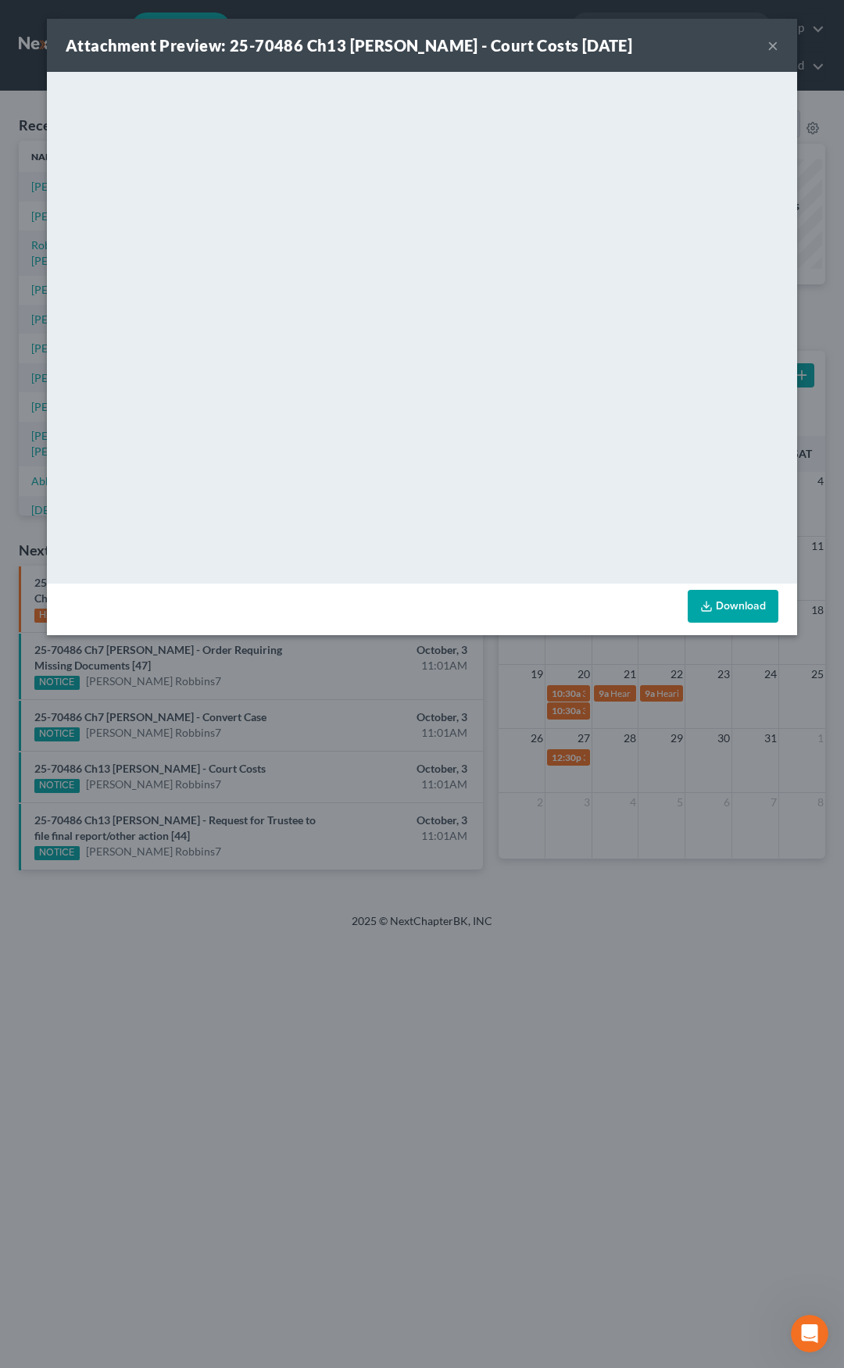
click at [773, 49] on button "×" at bounding box center [772, 45] width 11 height 19
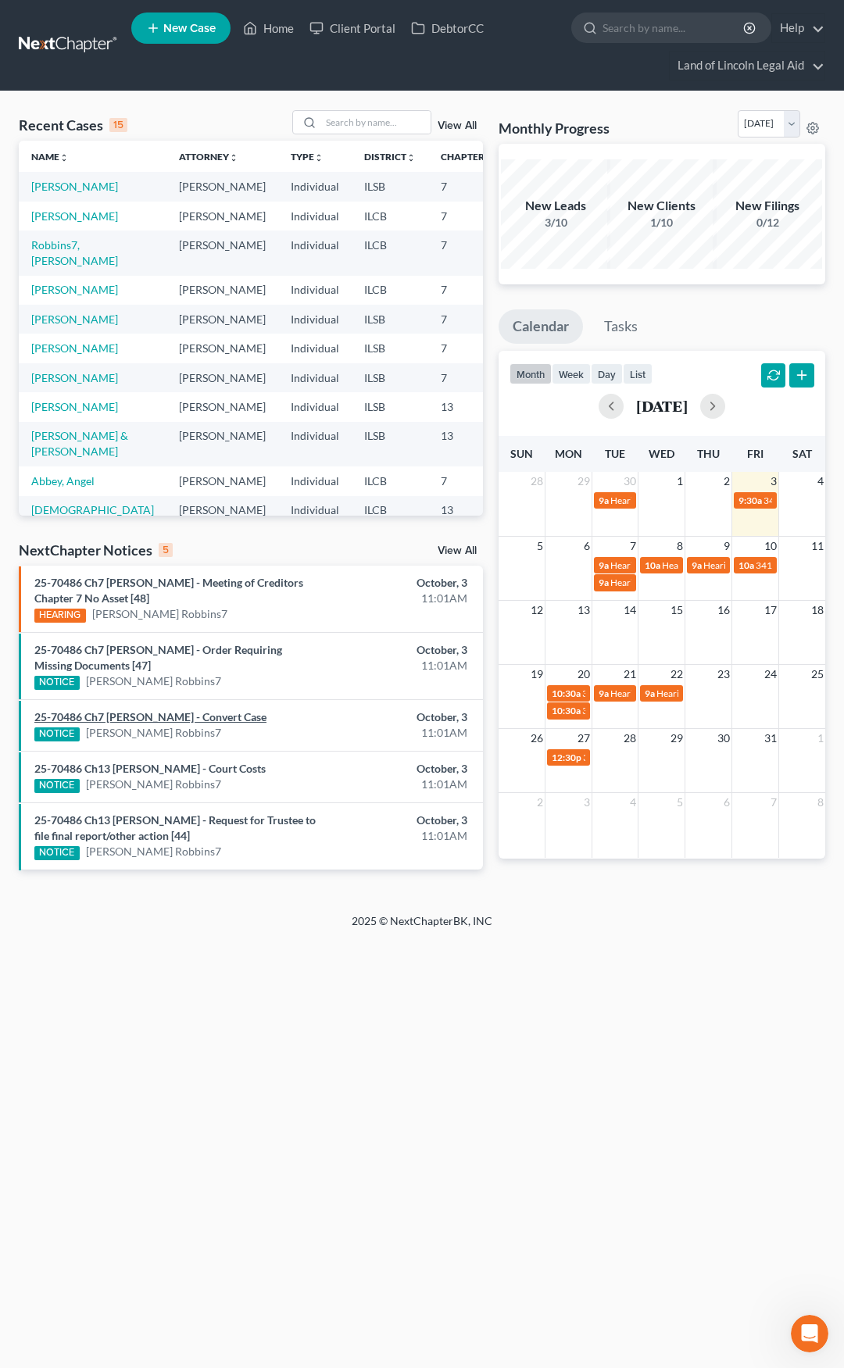
click at [196, 716] on link "25-70486 Ch7 [PERSON_NAME] - Convert Case" at bounding box center [150, 716] width 232 height 13
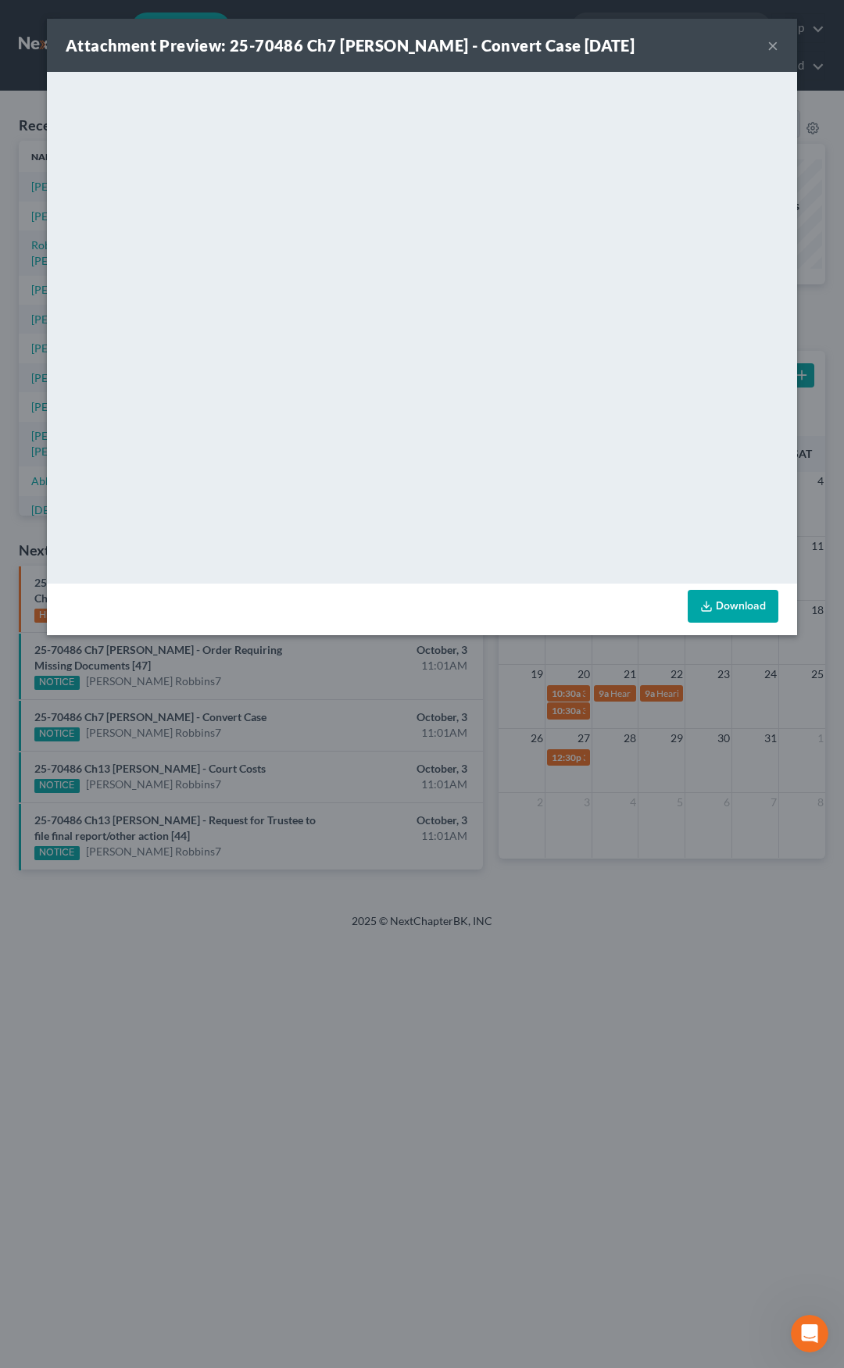
click at [773, 47] on button "×" at bounding box center [772, 45] width 11 height 19
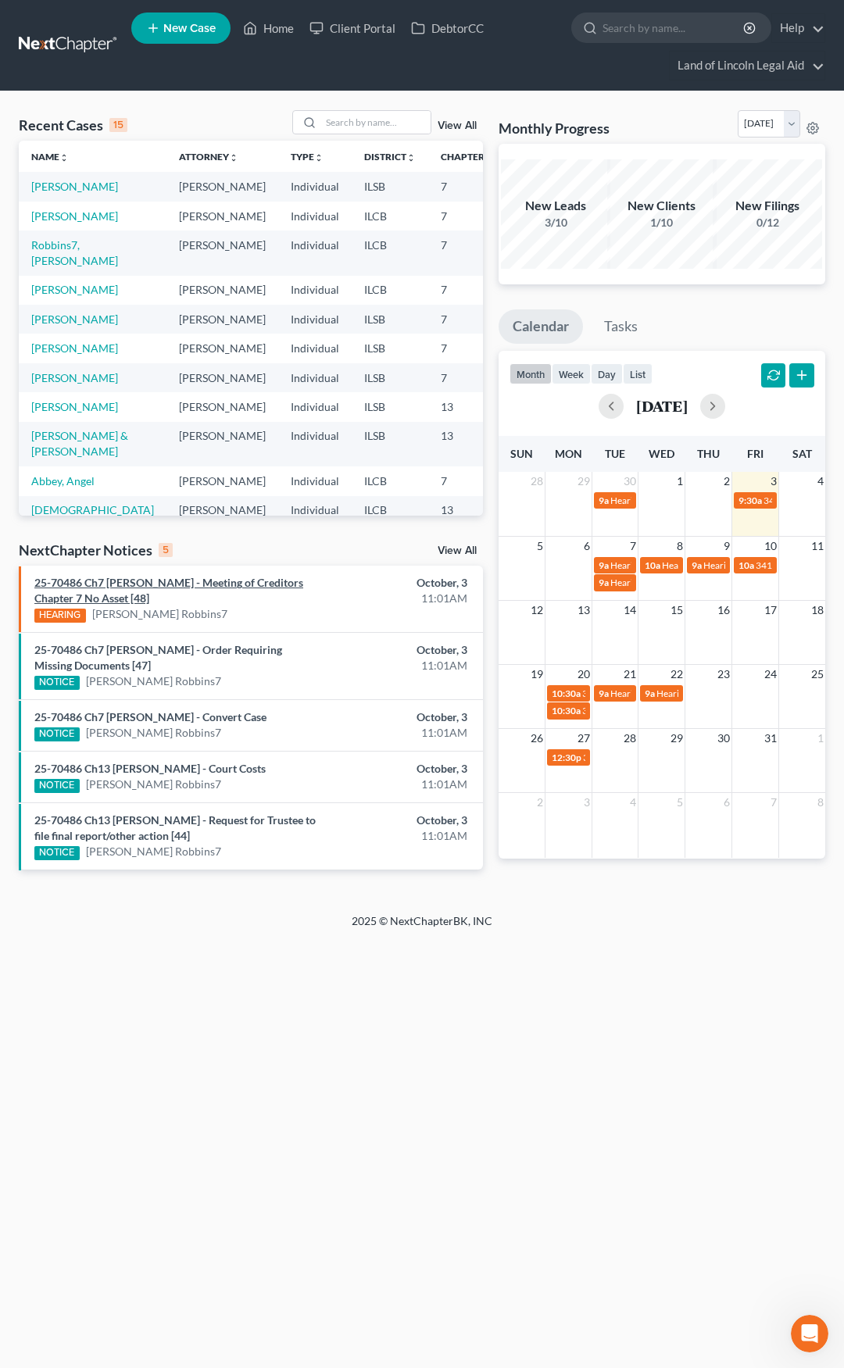
click at [204, 587] on link "25-70486 Ch7 [PERSON_NAME] - Meeting of Creditors Chapter 7 No Asset [48]" at bounding box center [168, 590] width 269 height 29
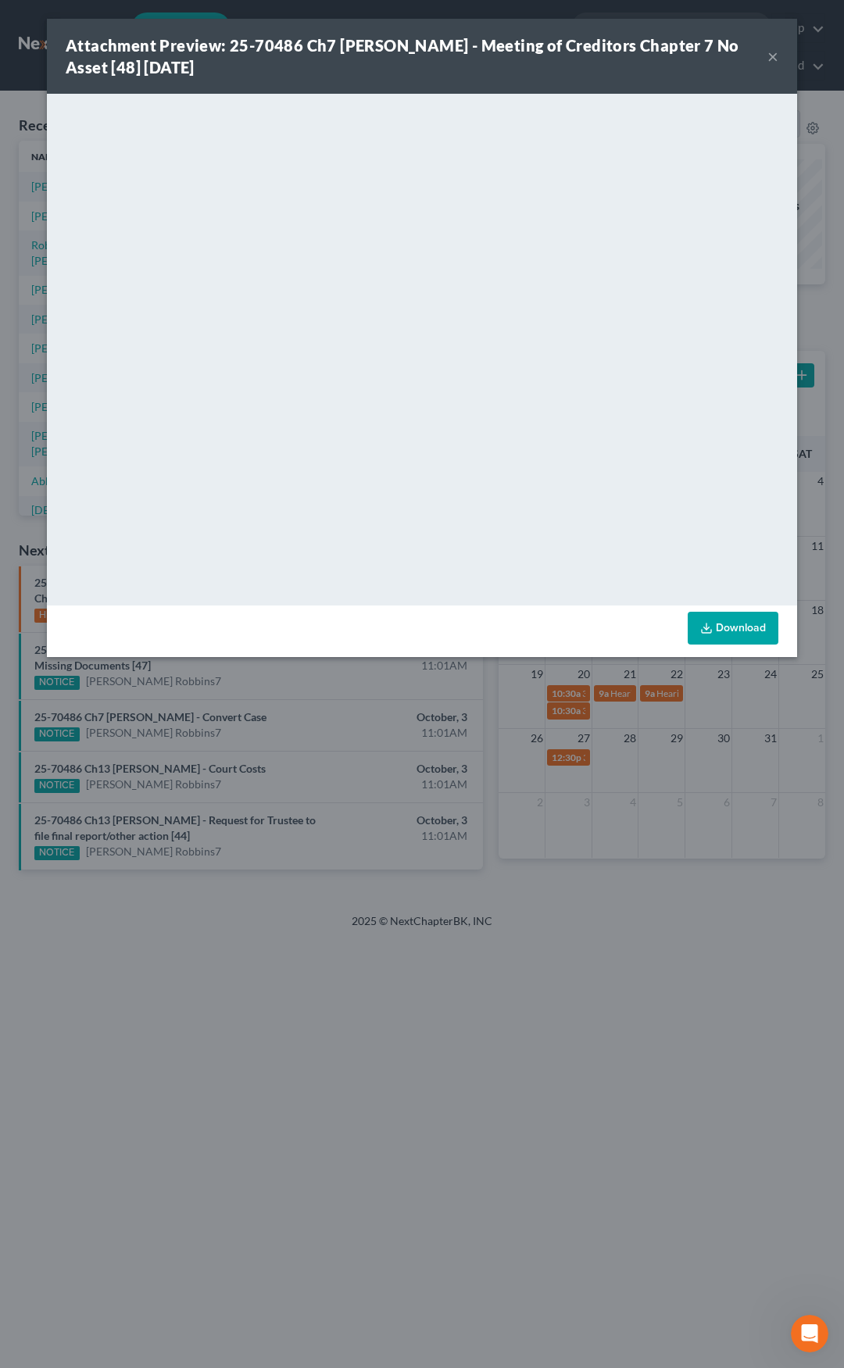
click at [773, 58] on button "×" at bounding box center [772, 56] width 11 height 19
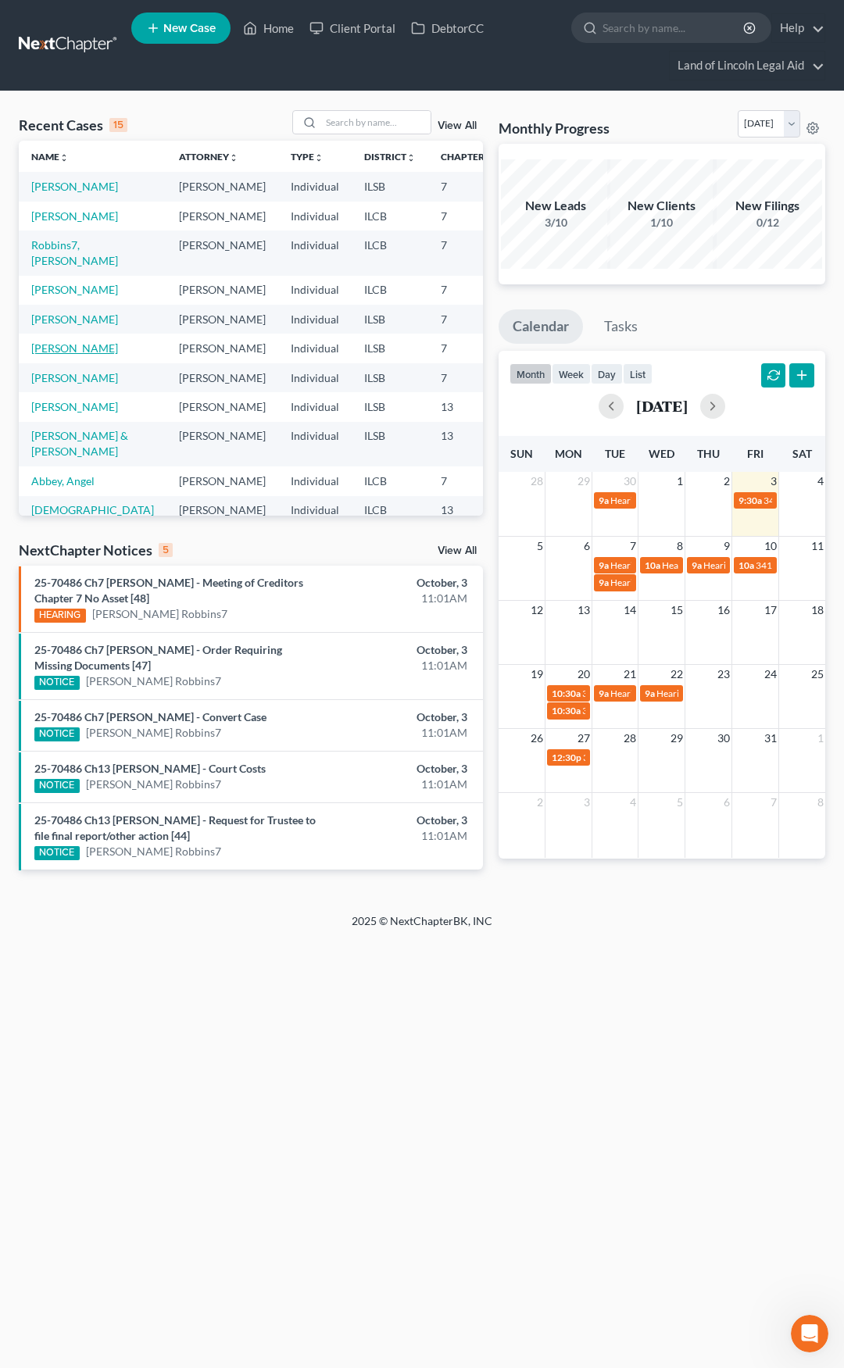
click at [34, 355] on link "[PERSON_NAME]" at bounding box center [74, 347] width 87 height 13
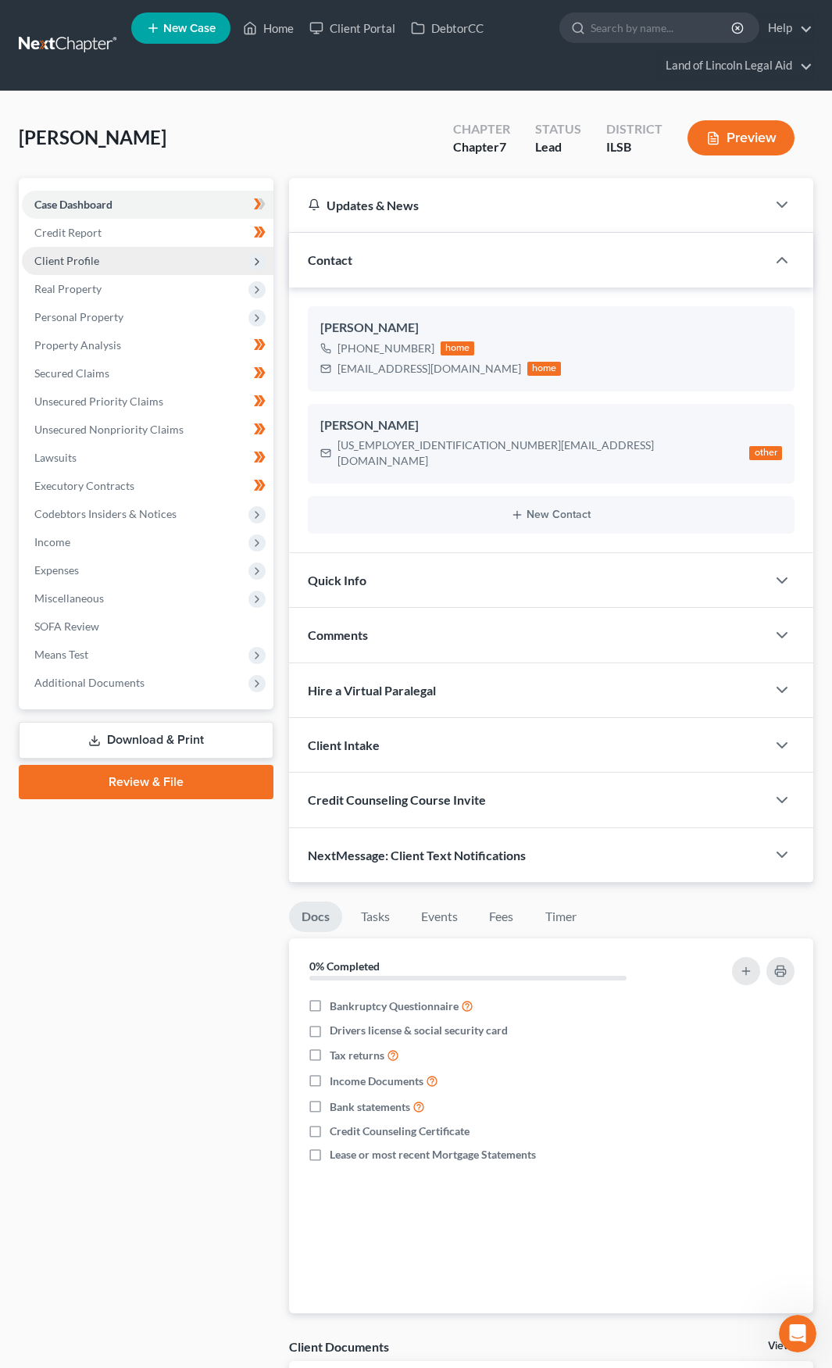
click at [95, 264] on span "Client Profile" at bounding box center [66, 260] width 65 height 13
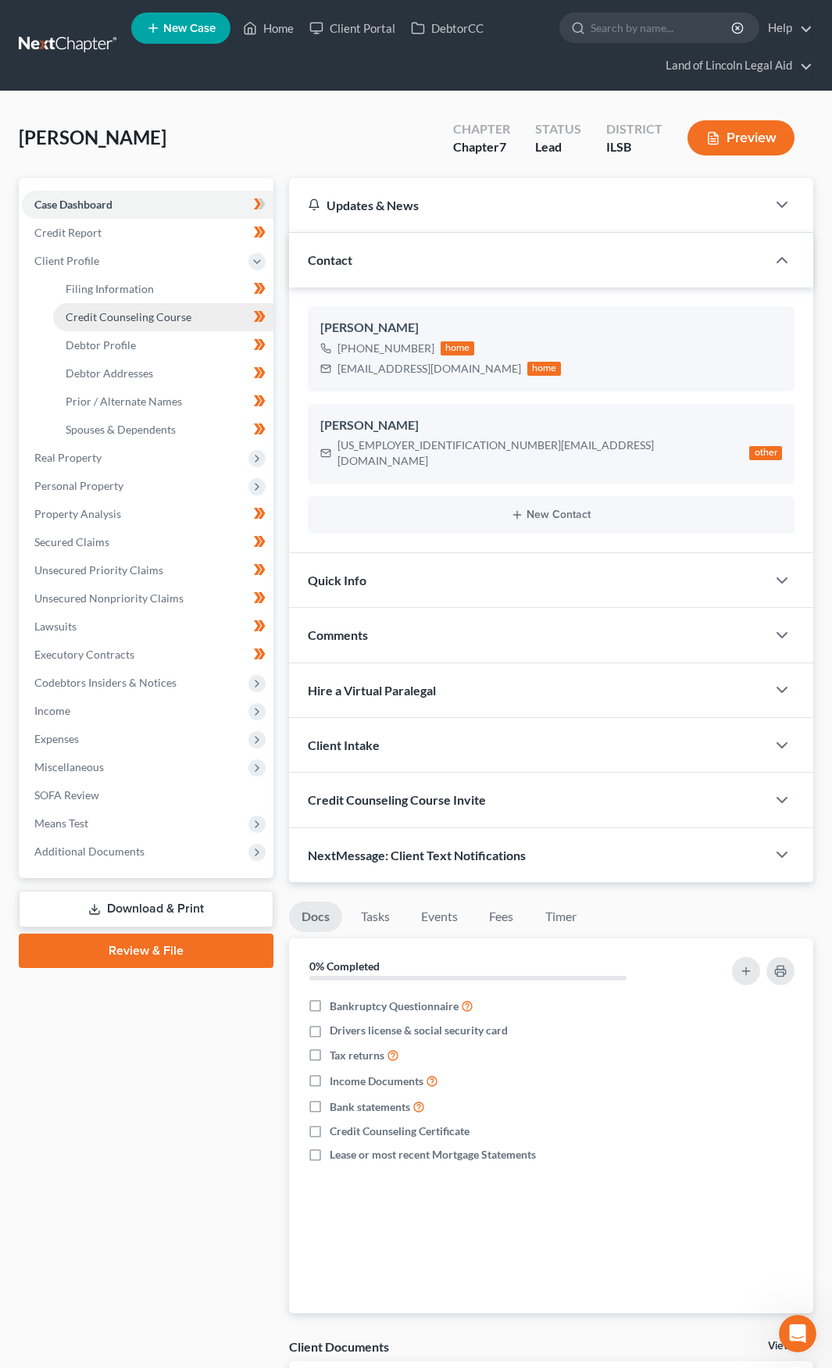
click at [170, 318] on span "Credit Counseling Course" at bounding box center [129, 316] width 126 height 13
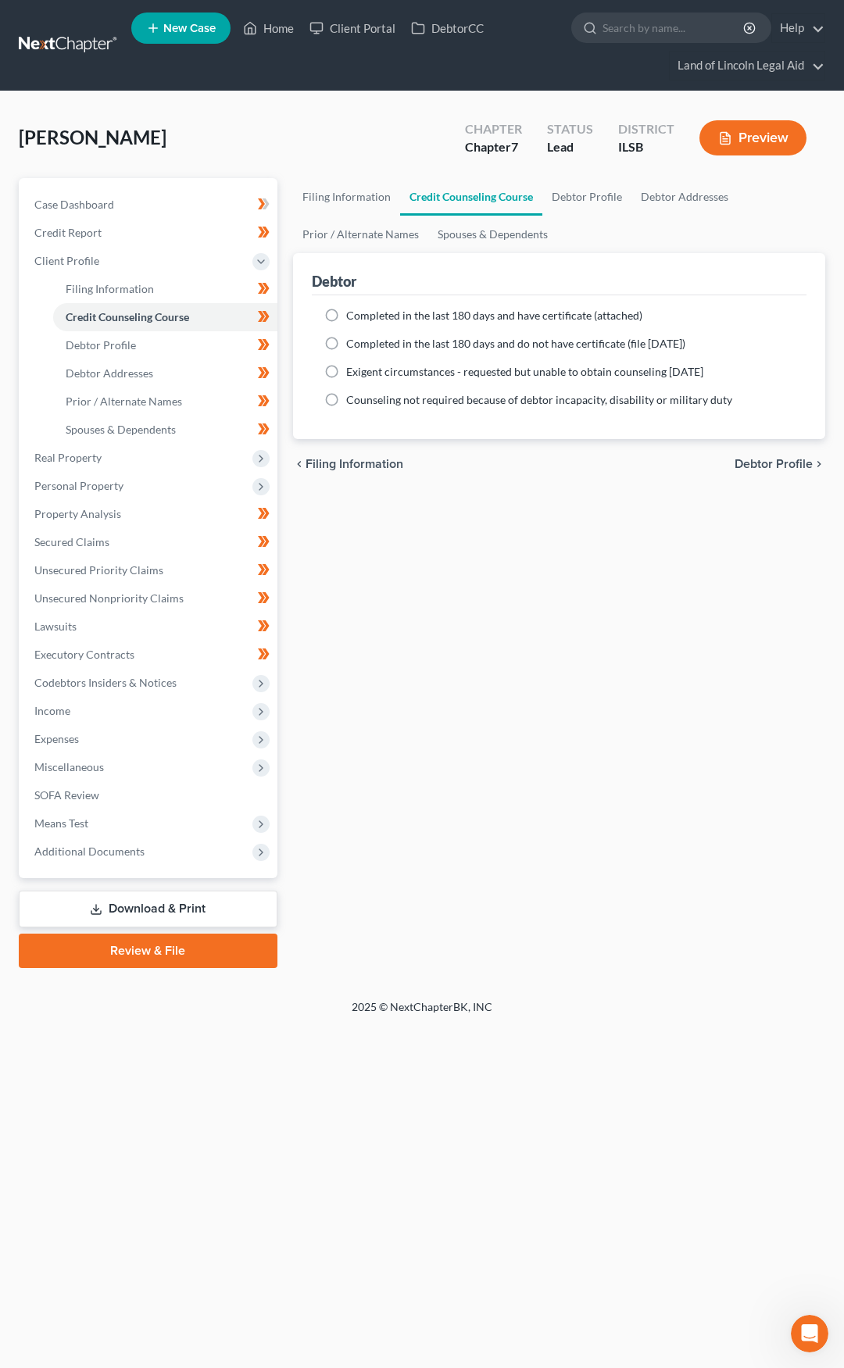
click at [346, 342] on label "Completed in the last 180 days and do not have certificate (file [DATE])" at bounding box center [515, 344] width 339 height 16
click at [352, 342] on input "Completed in the last 180 days and do not have certificate (file [DATE])" at bounding box center [357, 341] width 10 height 10
radio input "true"
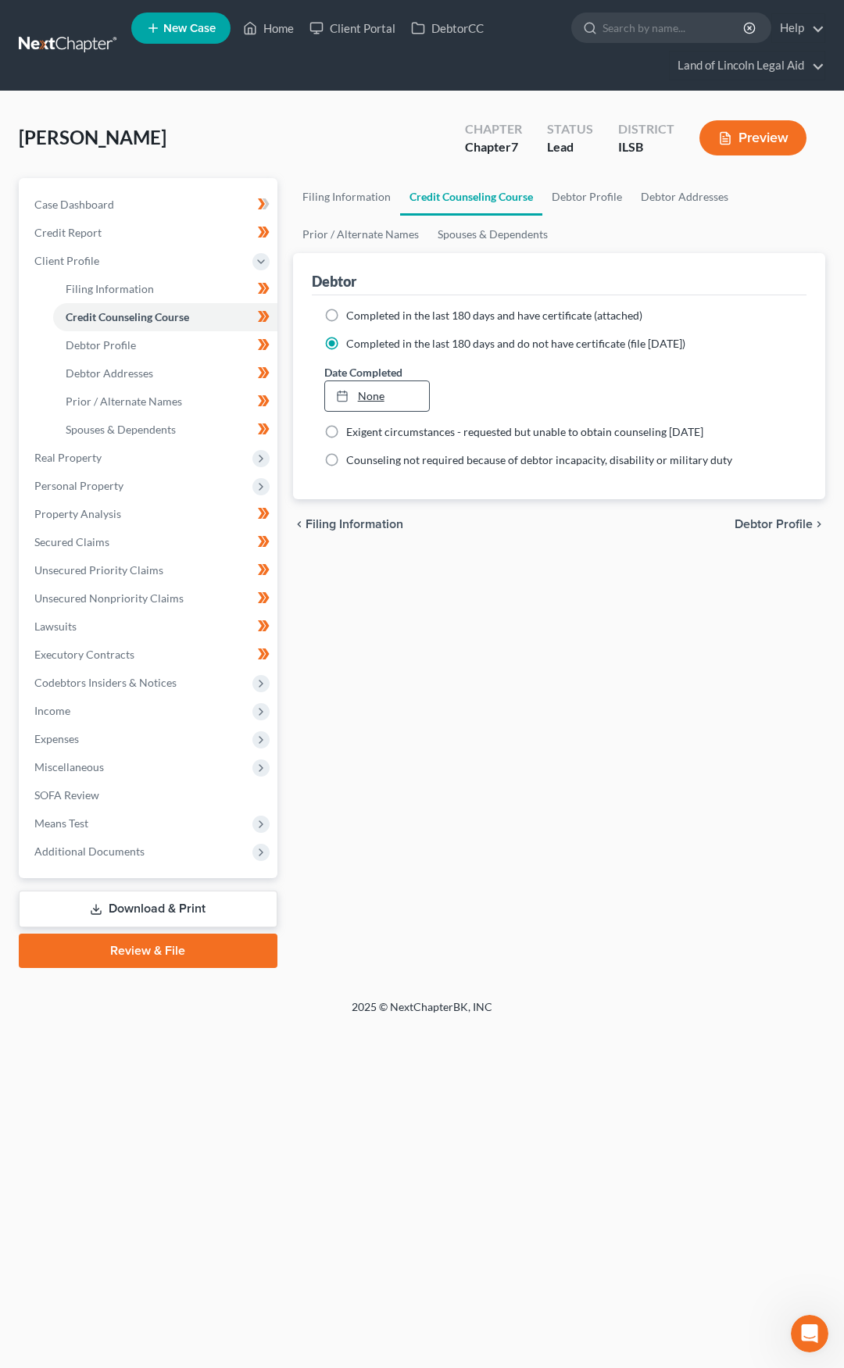
click at [373, 402] on link "None" at bounding box center [377, 396] width 104 height 30
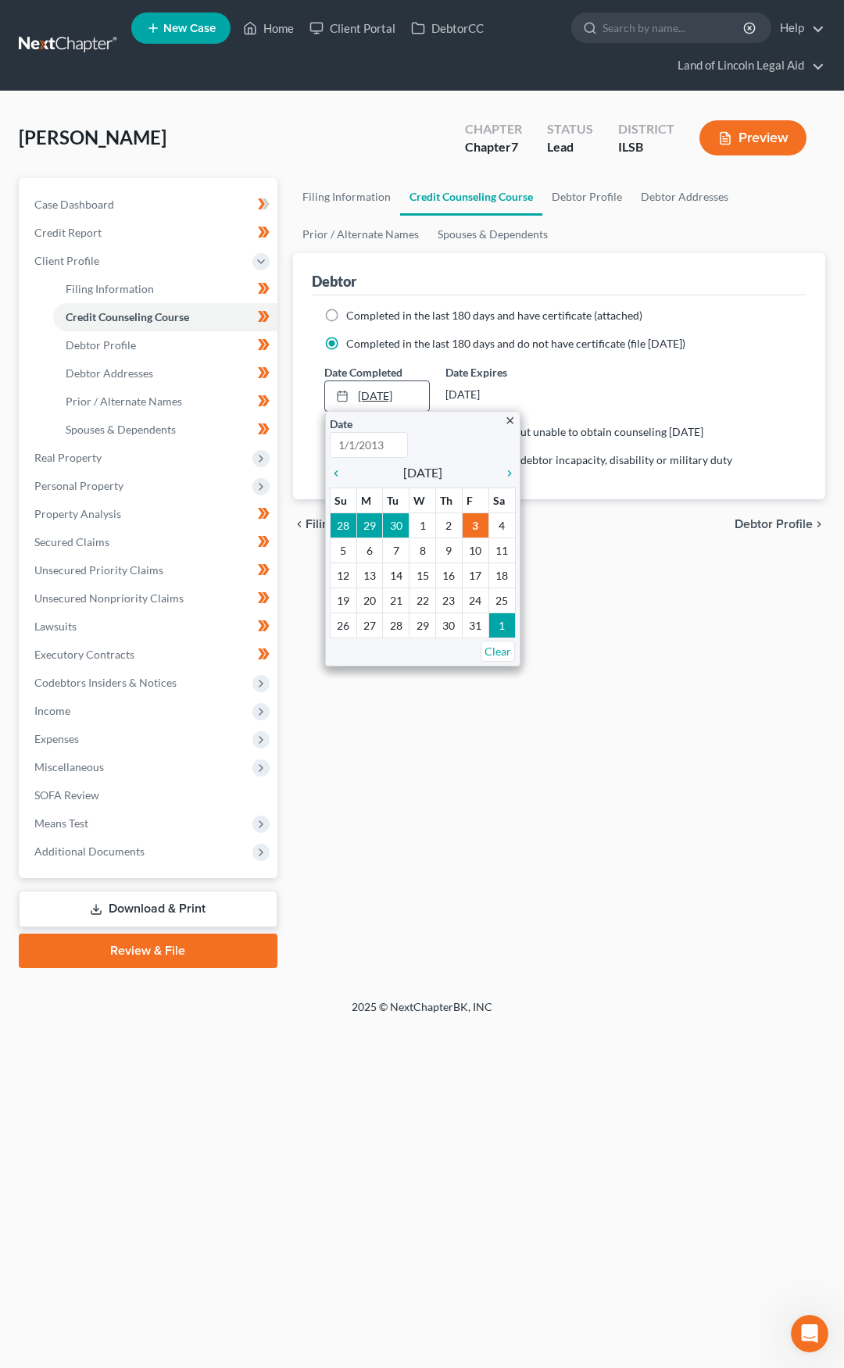
type input "[DATE]"
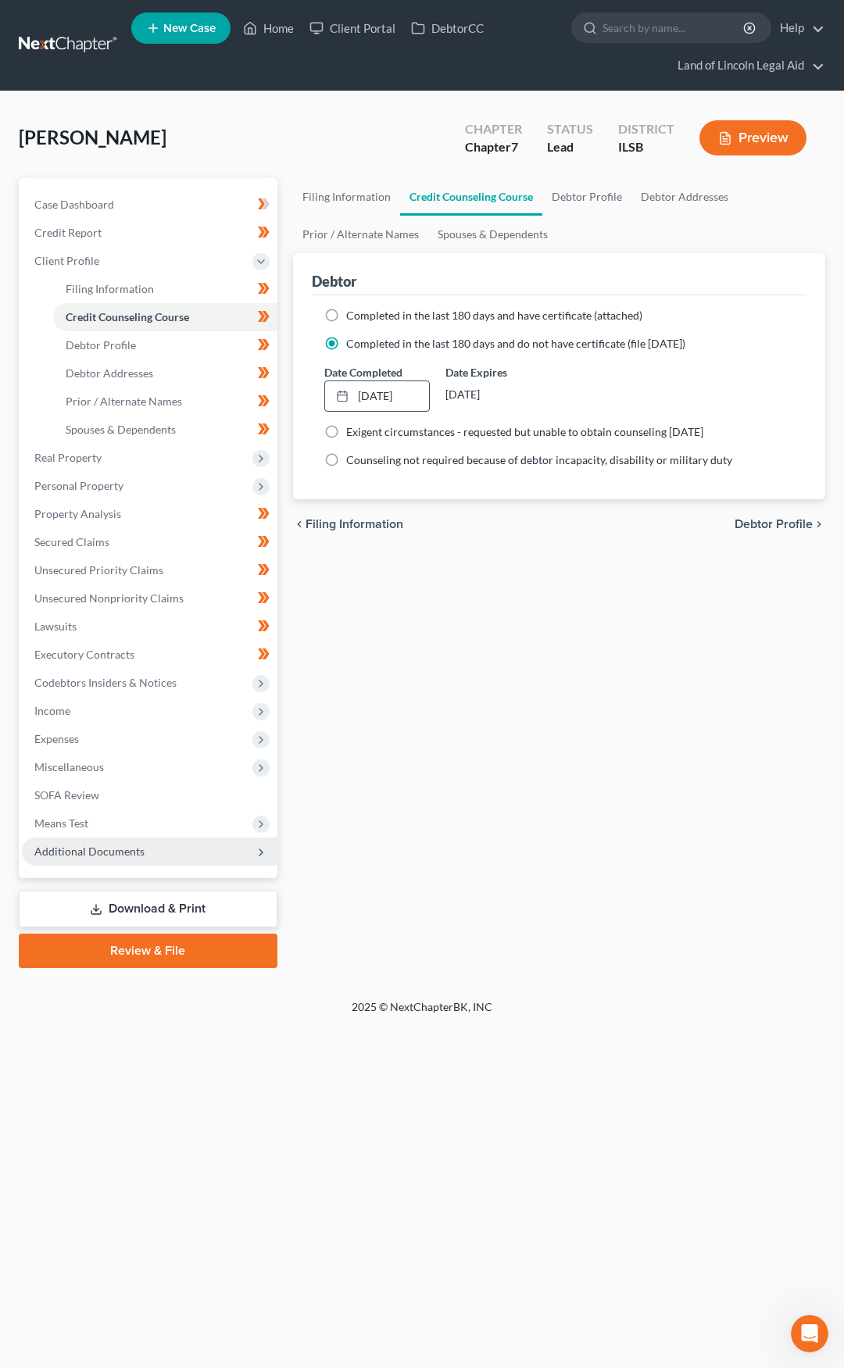
click at [216, 855] on span "Additional Documents" at bounding box center [149, 851] width 255 height 28
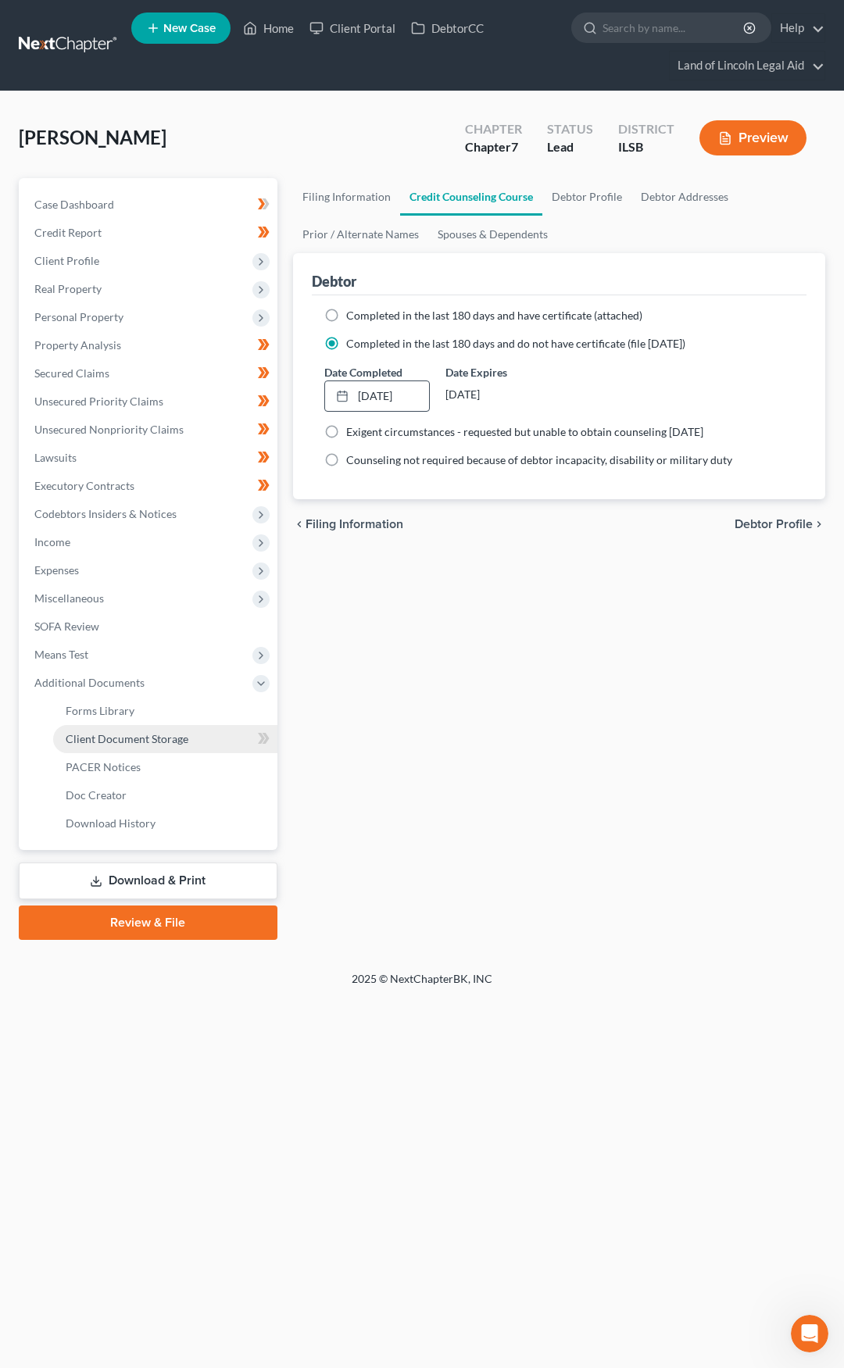
click at [212, 745] on link "Client Document Storage" at bounding box center [165, 739] width 224 height 28
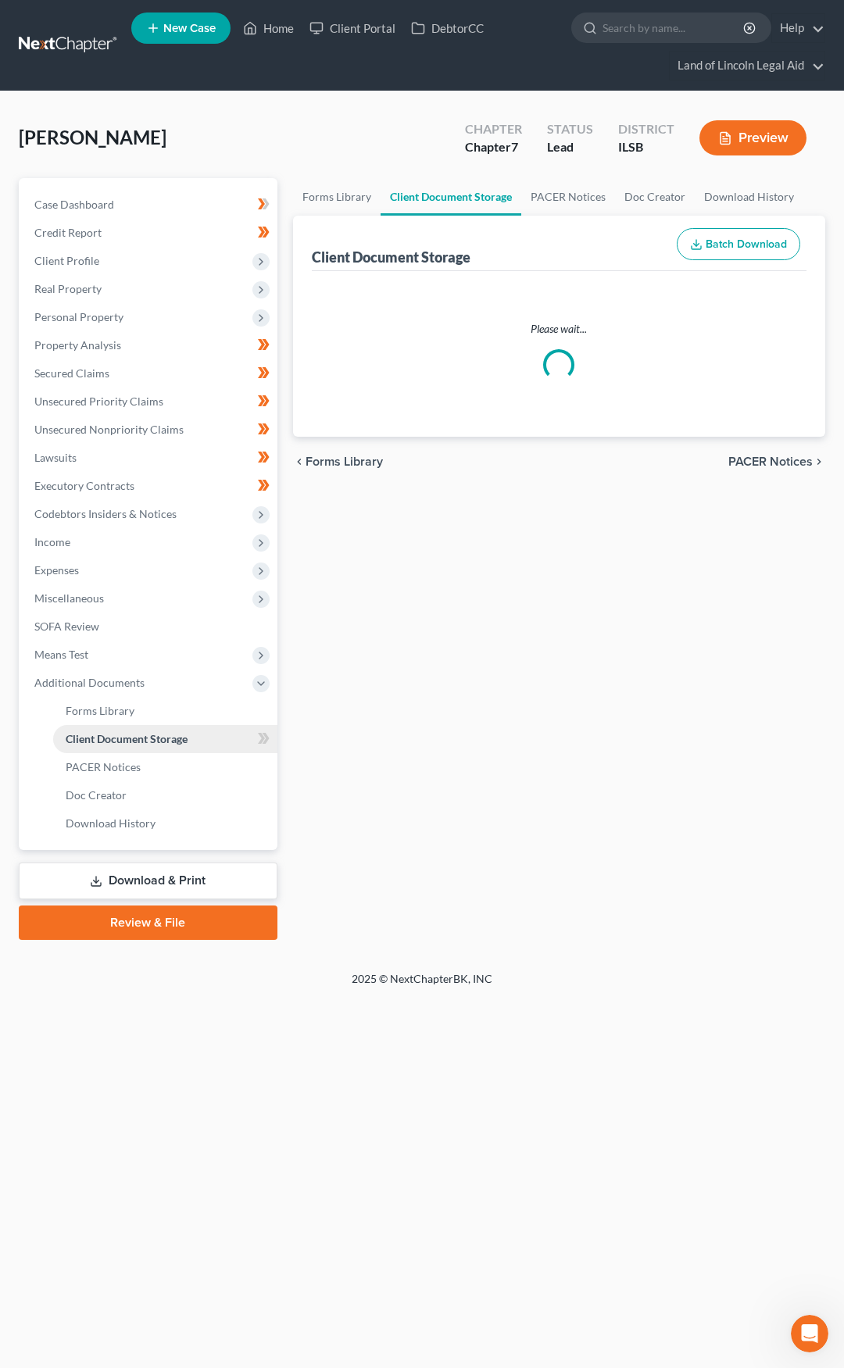
select select "5"
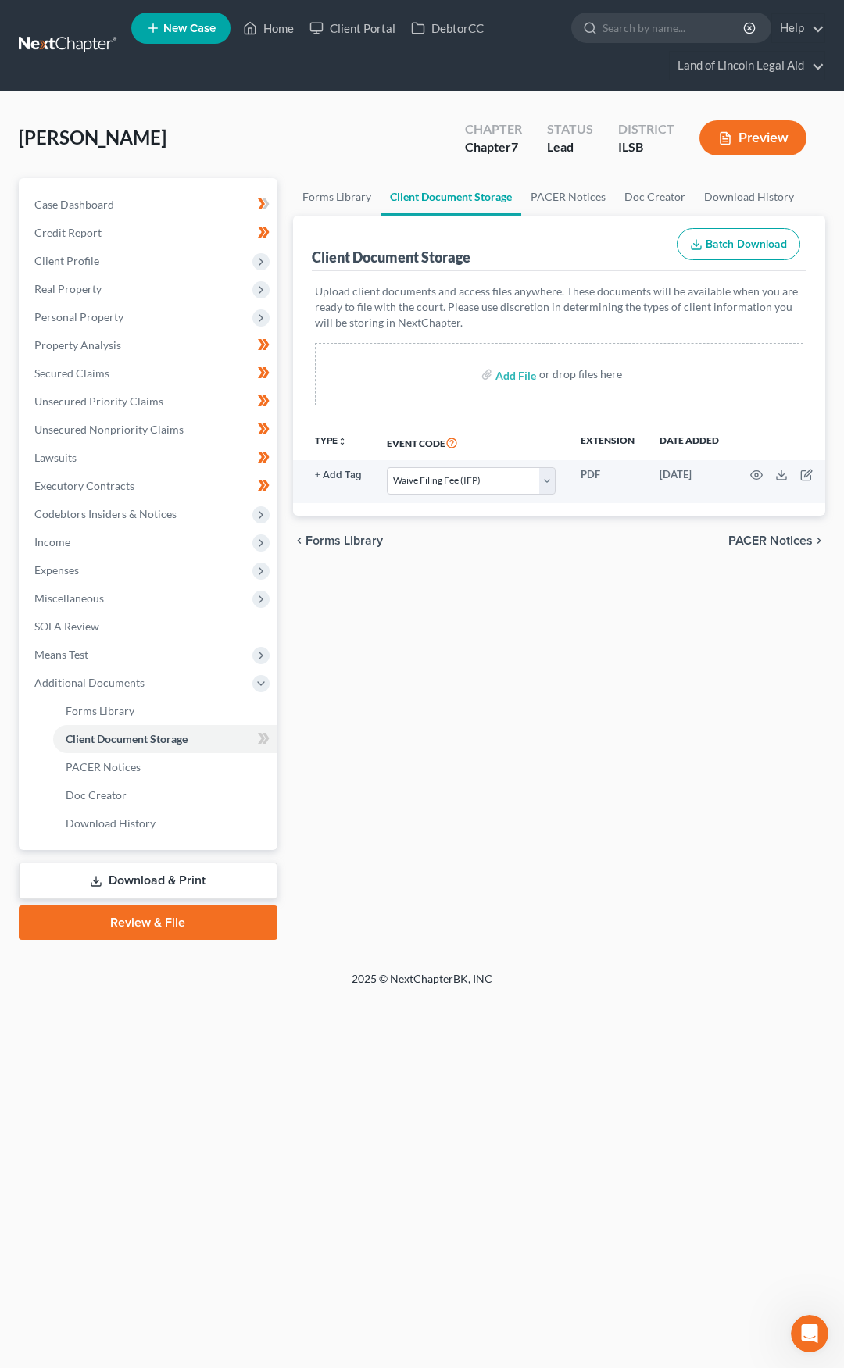
scroll to position [0, 119]
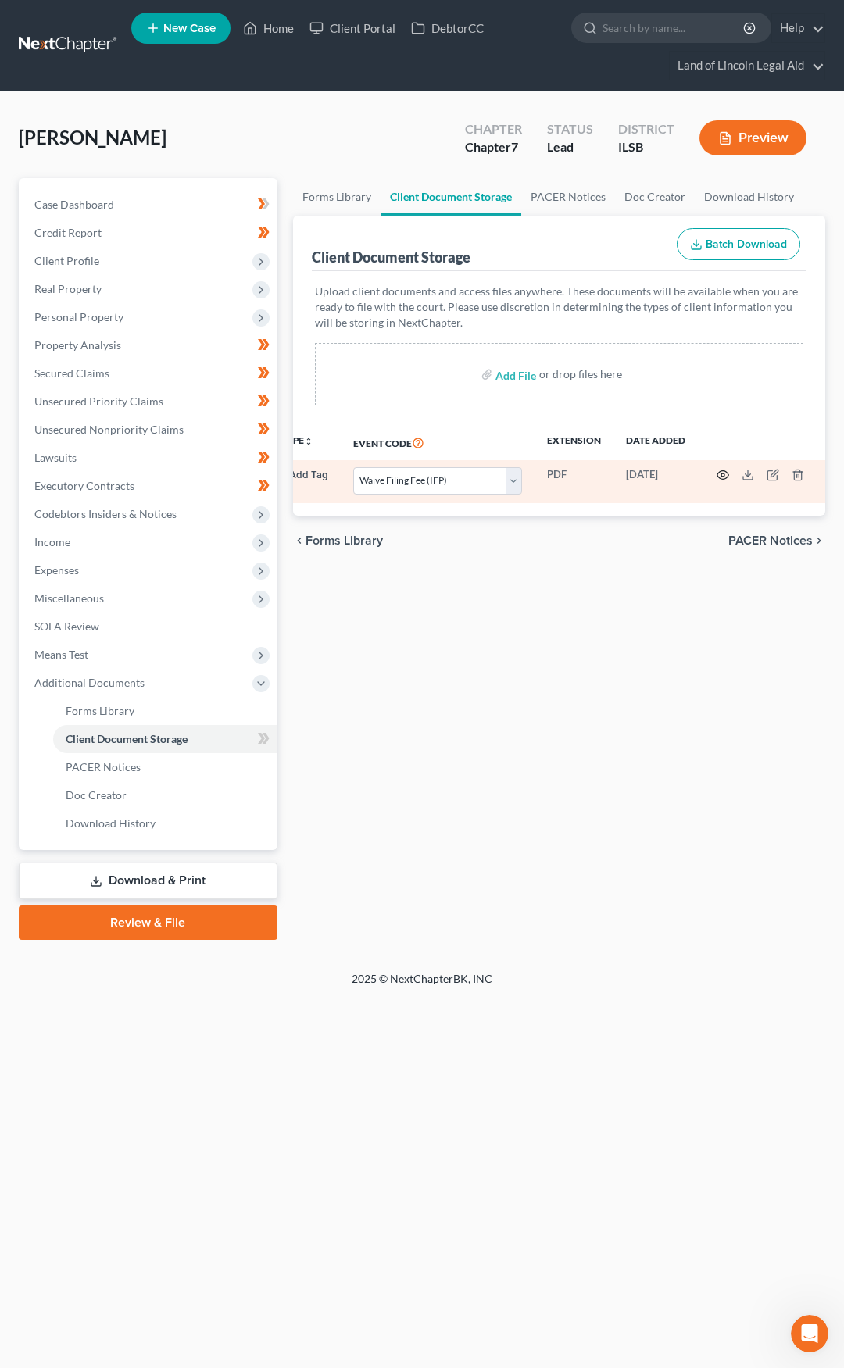
click at [716, 470] on icon "button" at bounding box center [722, 475] width 12 height 12
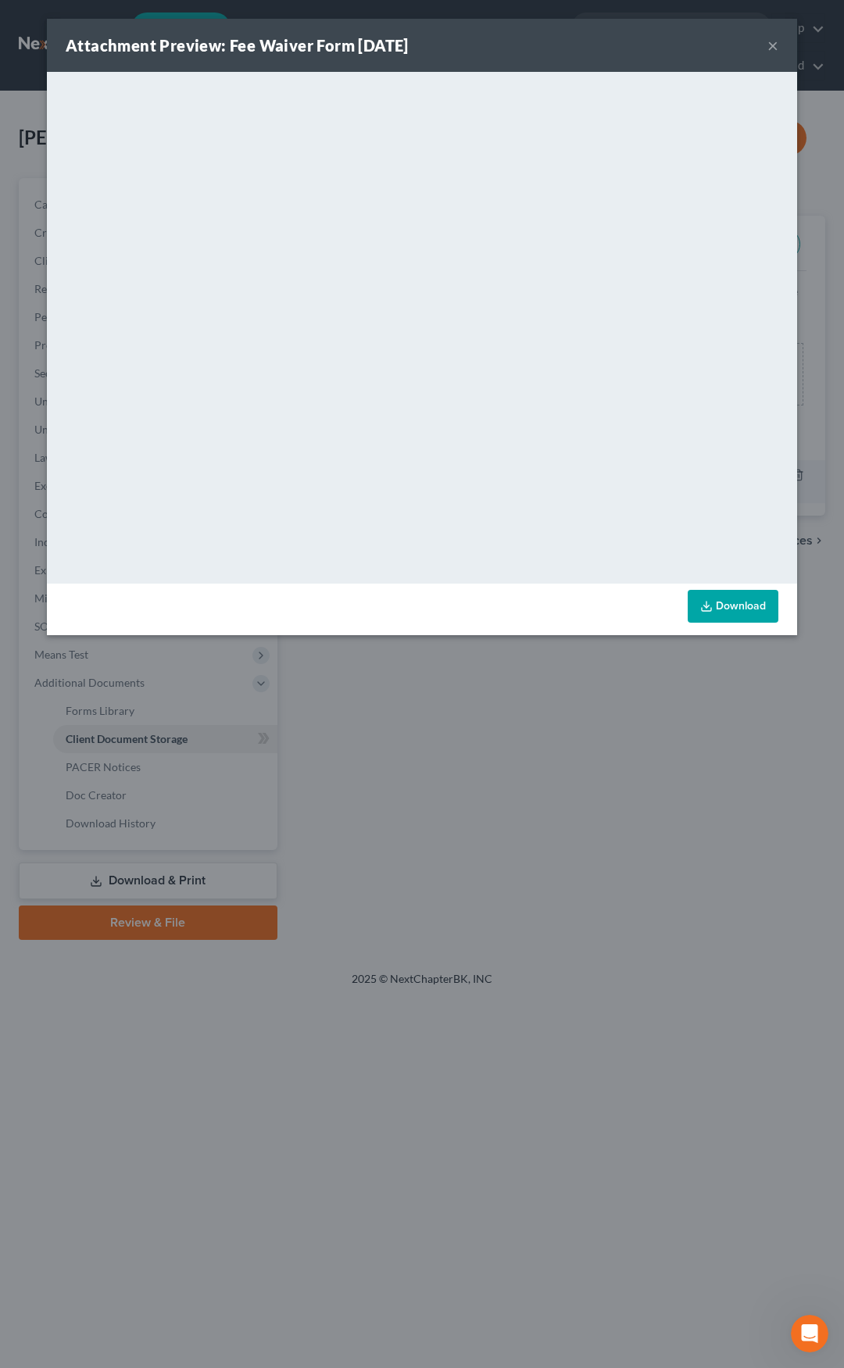
click at [777, 43] on button "×" at bounding box center [772, 45] width 11 height 19
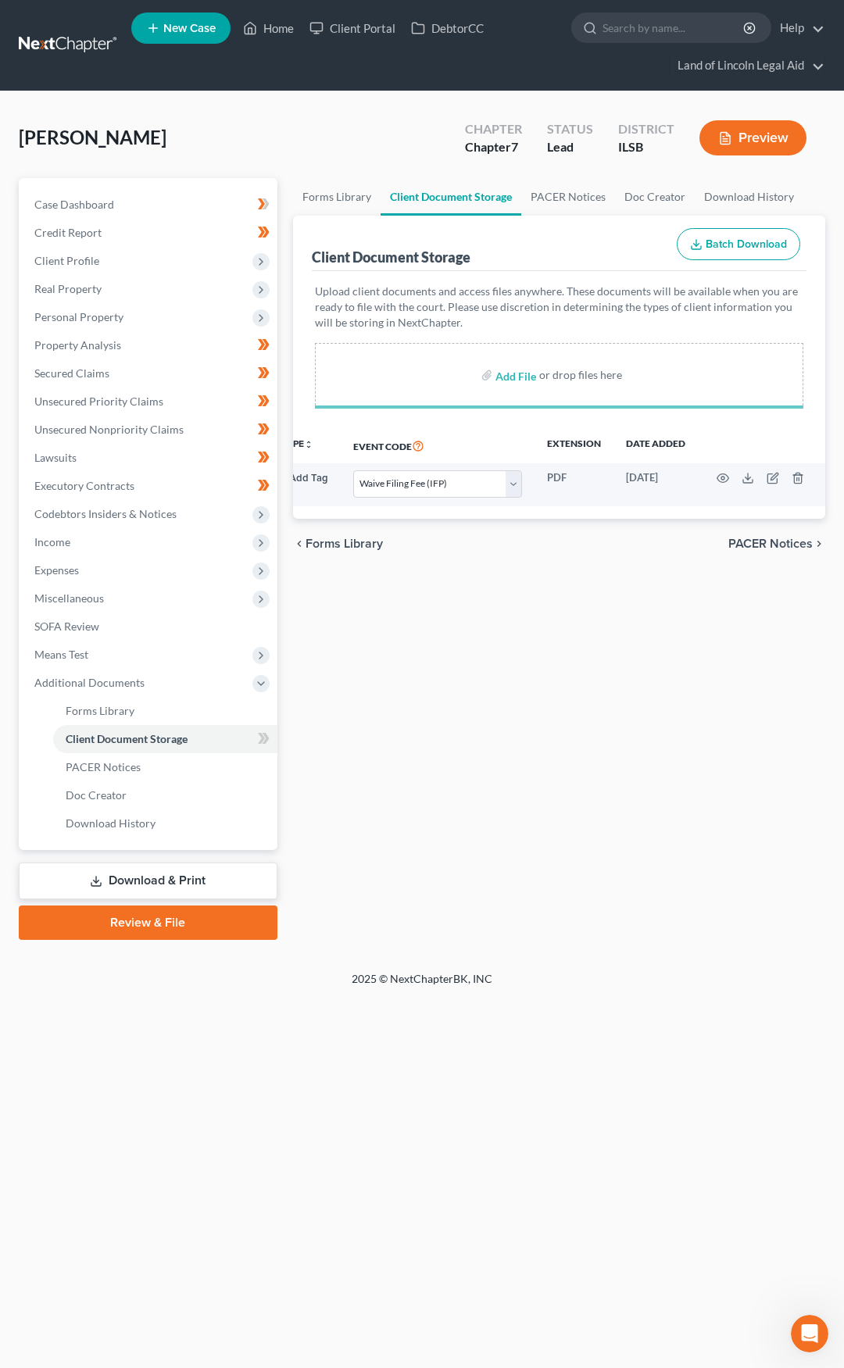
select select "5"
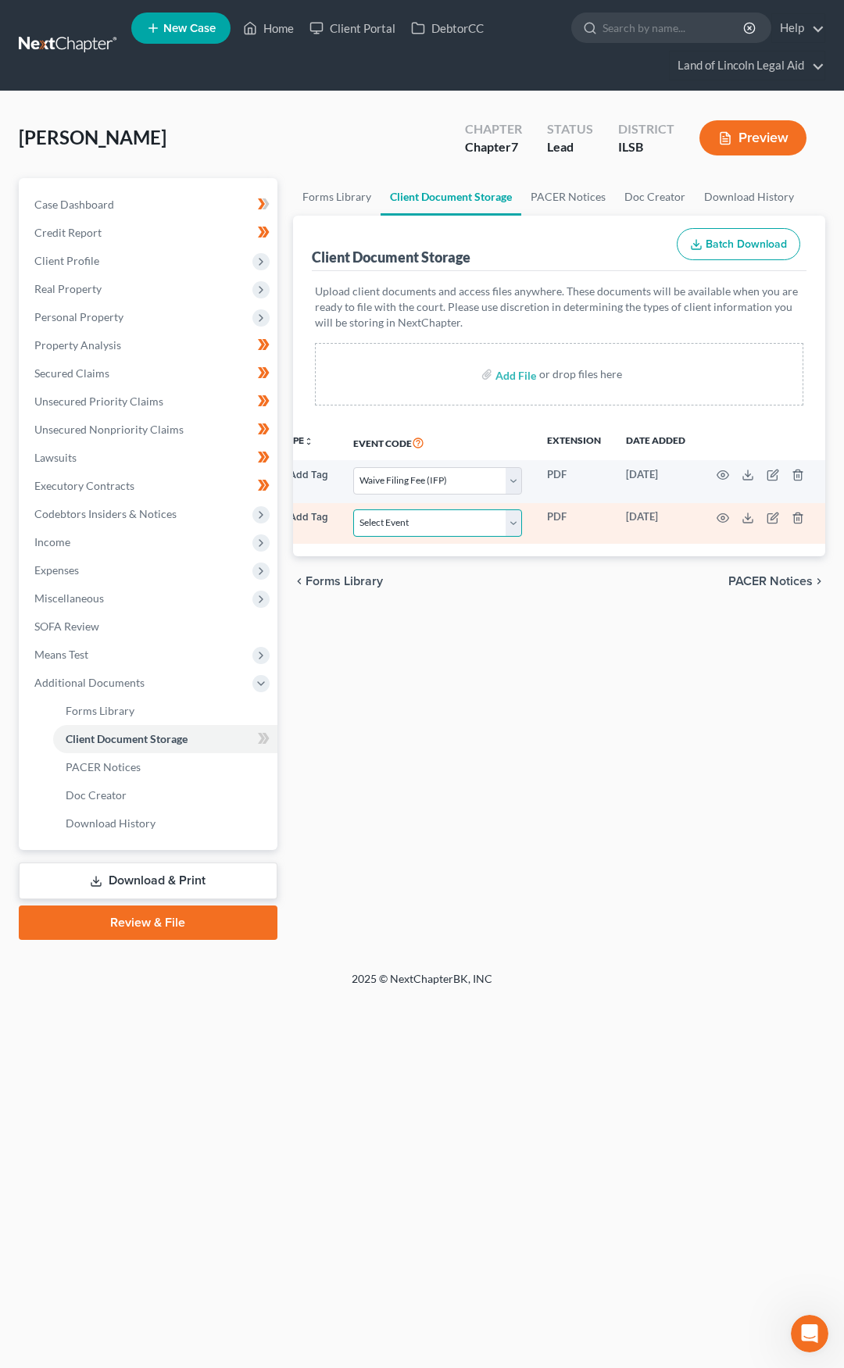
click at [392, 526] on select "Select Event Certificate of Credit Counseling Chapter 13 Plan Debtor Electronic…" at bounding box center [437, 522] width 169 height 27
select select "0"
click at [353, 509] on select "Select Event Certificate of Credit Counseling Chapter 13 Plan Debtor Electronic…" at bounding box center [437, 522] width 169 height 27
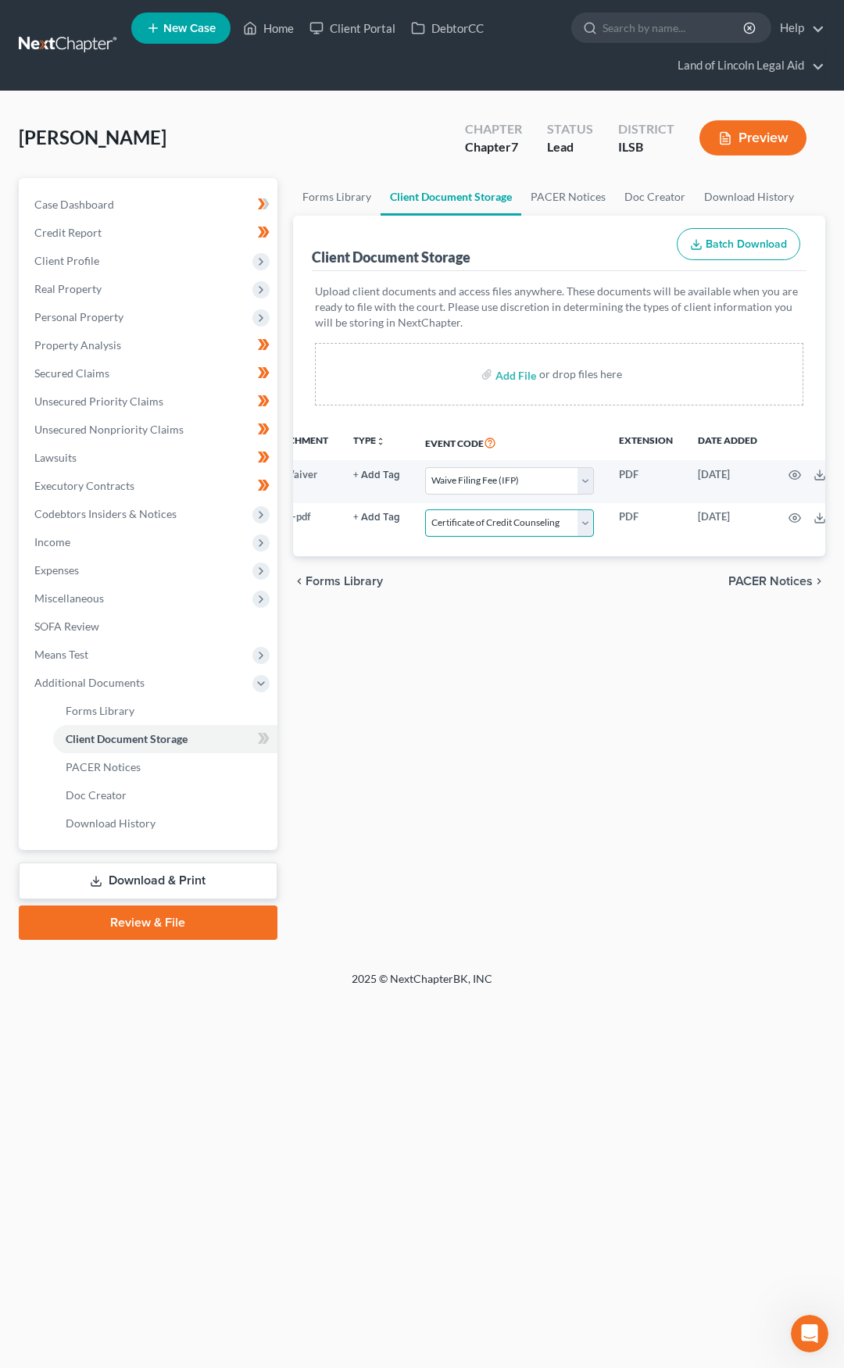
scroll to position [0, 0]
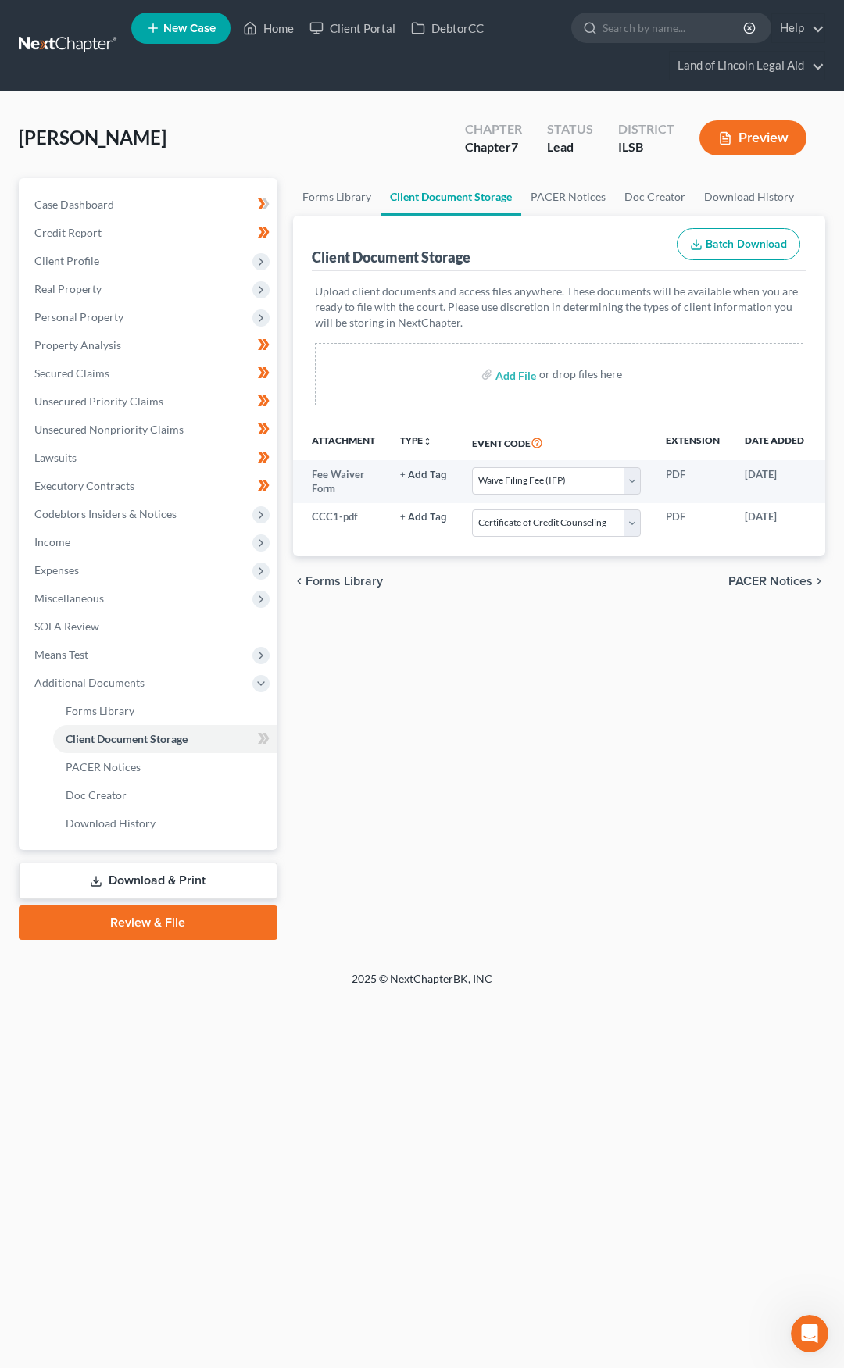
click at [196, 919] on link "Review & File" at bounding box center [148, 922] width 259 height 34
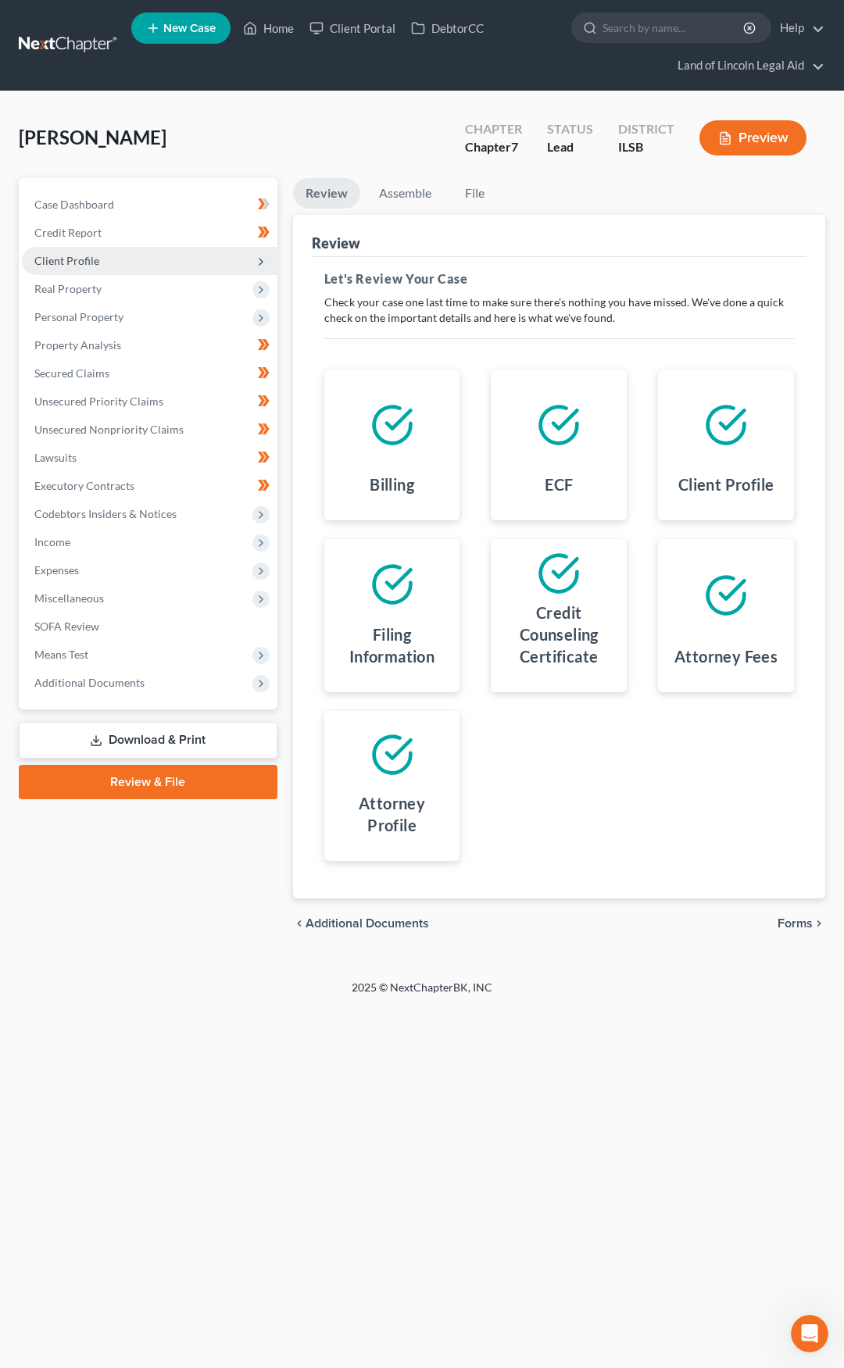
click at [151, 269] on span "Client Profile" at bounding box center [149, 261] width 255 height 28
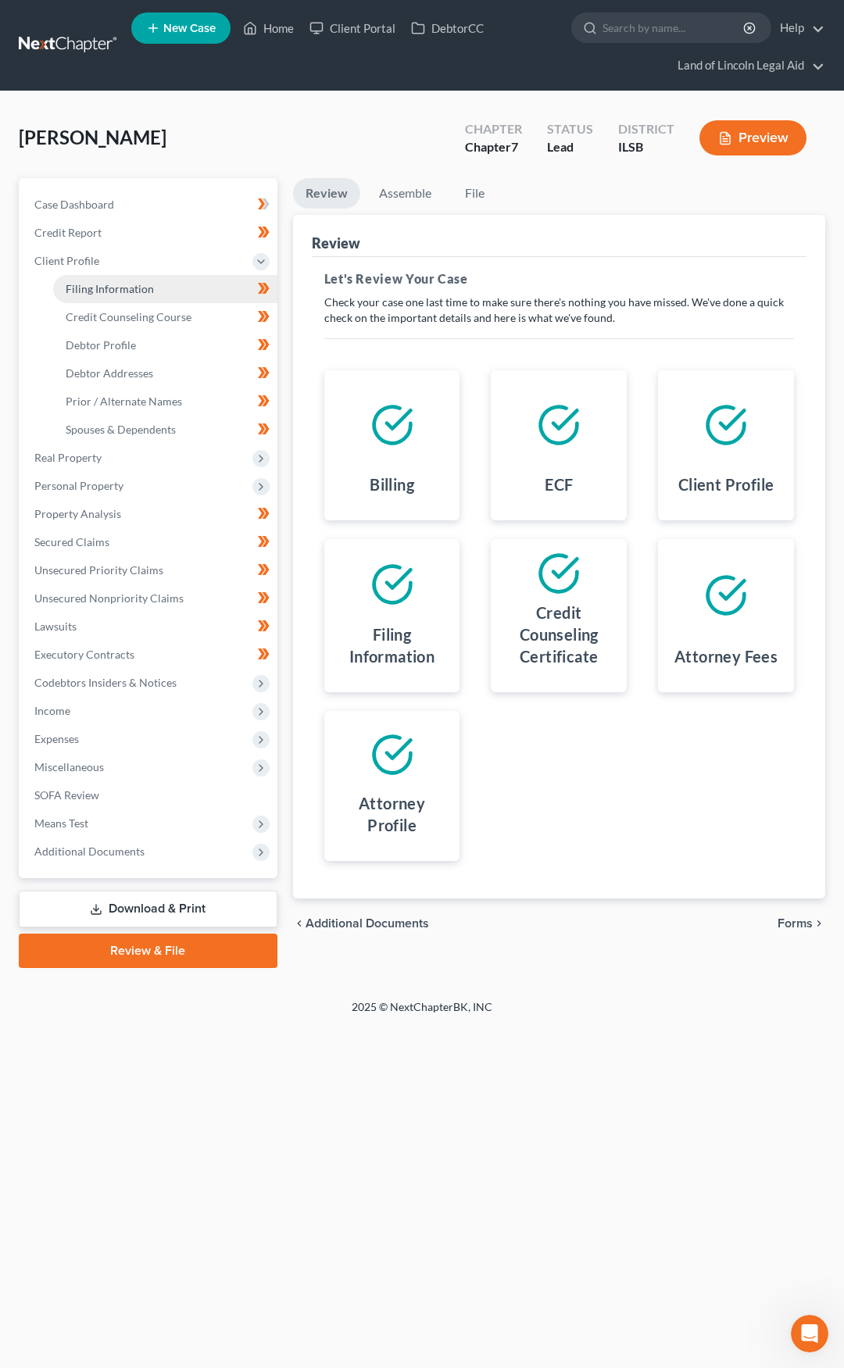
click at [151, 280] on link "Filing Information" at bounding box center [165, 289] width 224 height 28
select select "1"
select select "0"
select select "14"
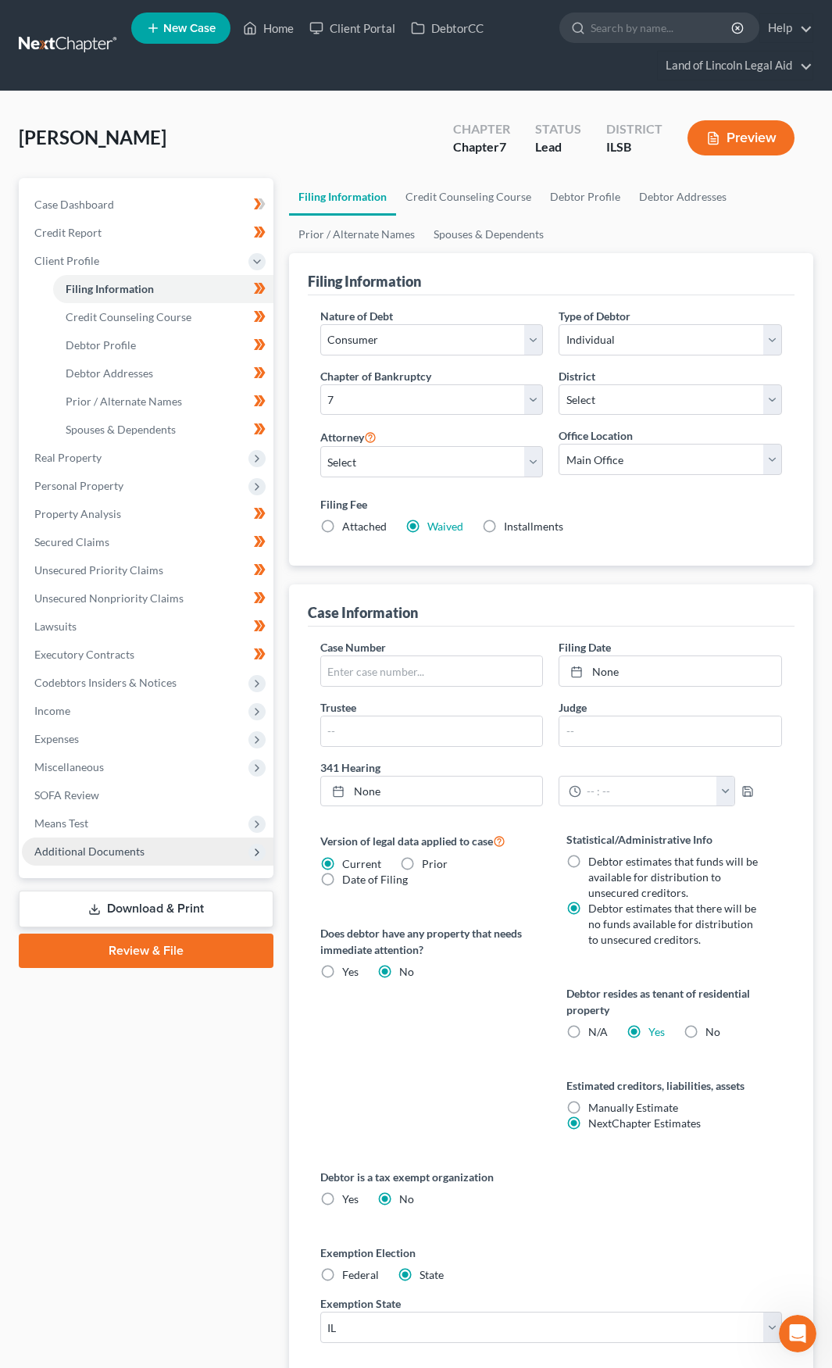
click at [169, 851] on span "Additional Documents" at bounding box center [148, 851] width 252 height 28
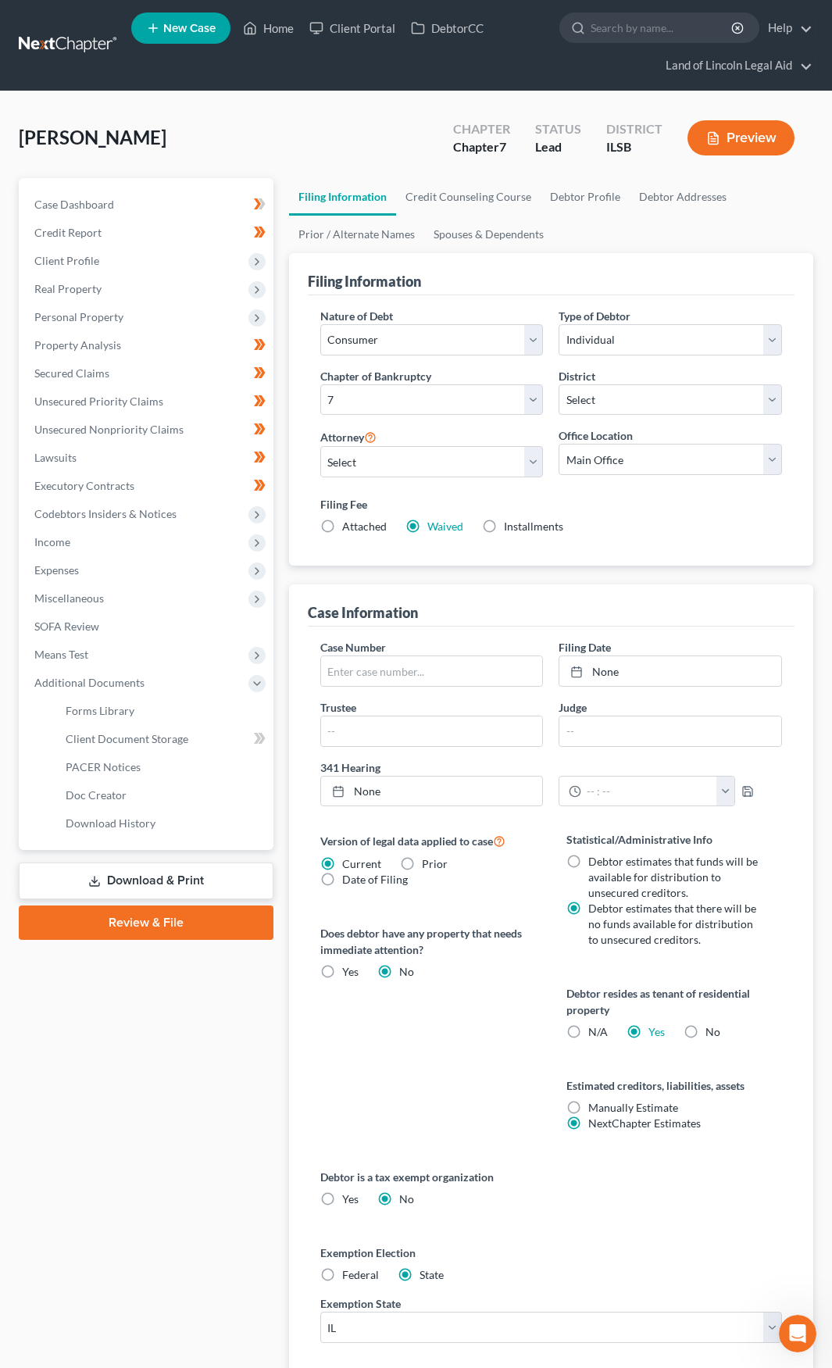
click at [171, 923] on link "Review & File" at bounding box center [146, 922] width 255 height 34
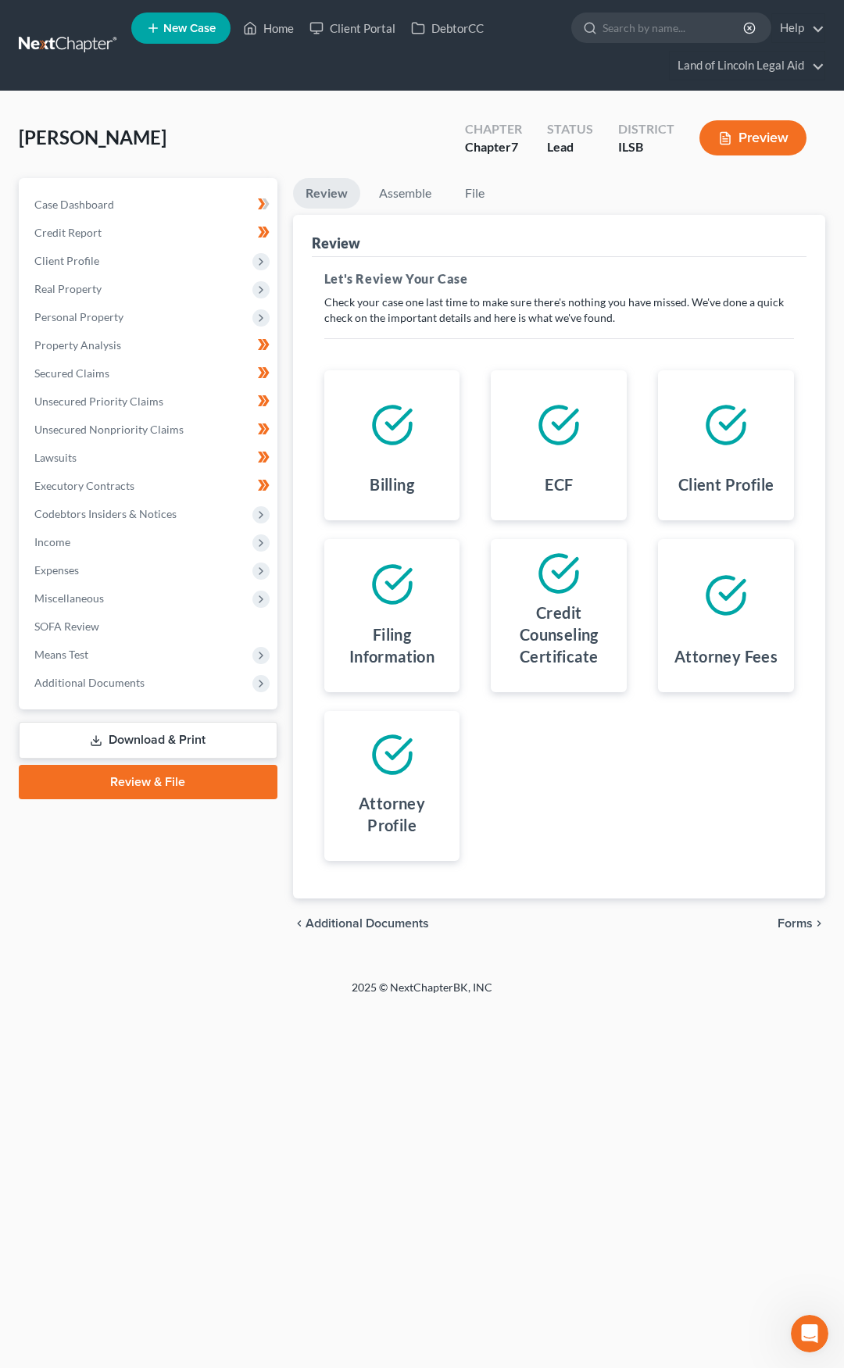
click at [789, 926] on span "Forms" at bounding box center [794, 923] width 35 height 12
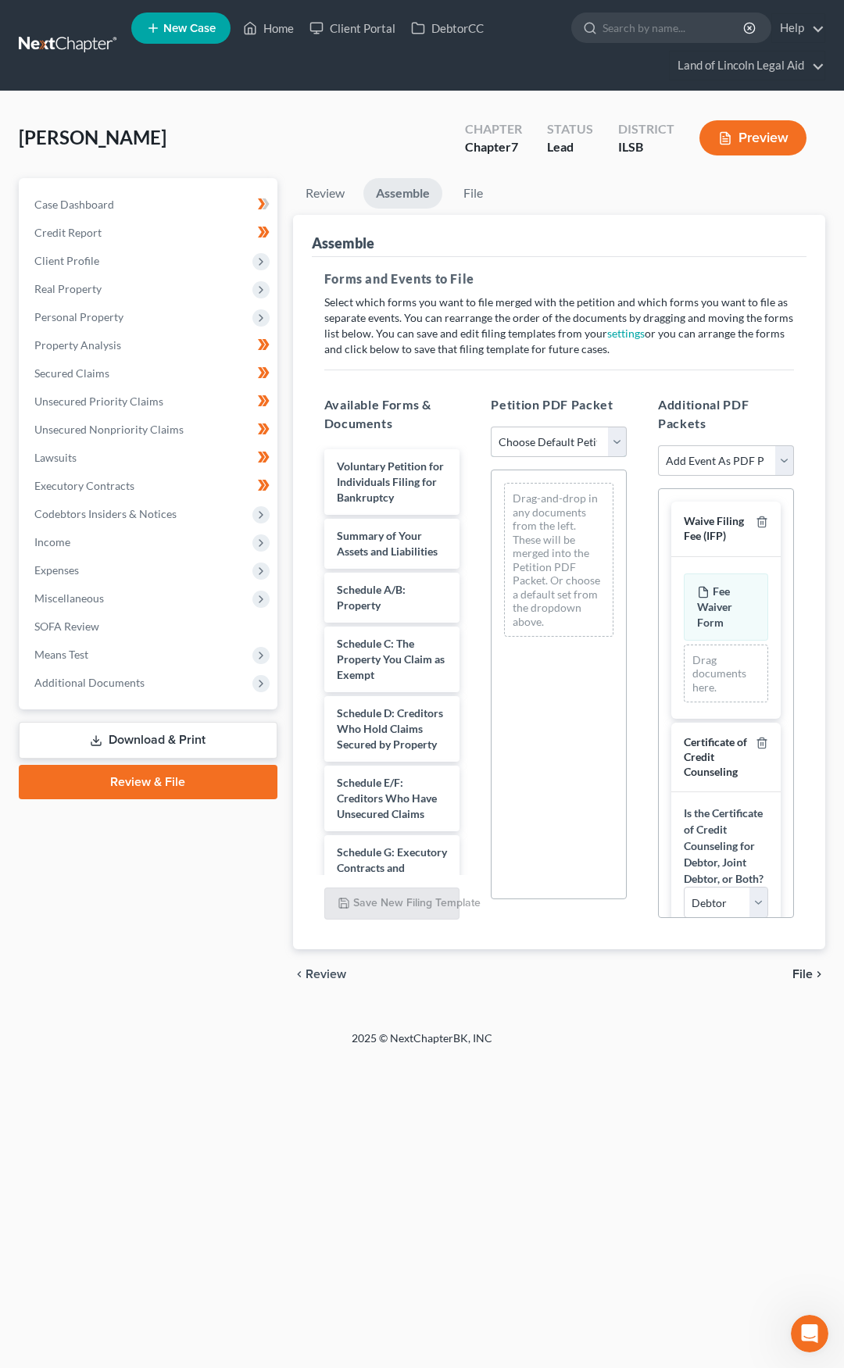
click at [555, 441] on select "Choose Default Petition PDF Packet Complete Bankruptcy Petition (all forms and …" at bounding box center [559, 442] width 136 height 31
select select "0"
click at [491, 427] on select "Choose Default Petition PDF Packet Complete Bankruptcy Petition (all forms and …" at bounding box center [559, 442] width 136 height 31
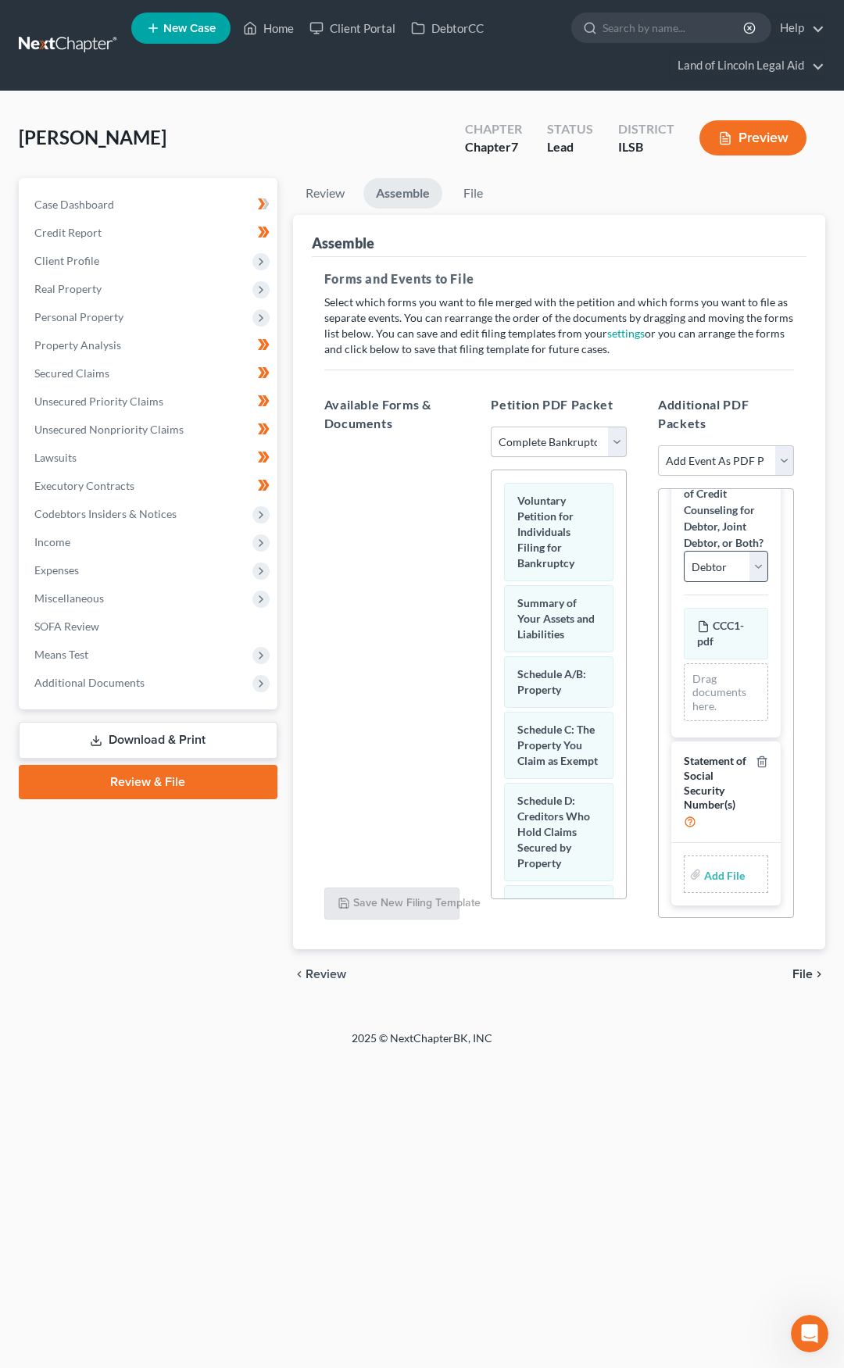
scroll to position [399, 0]
click at [180, 734] on link "Download & Print" at bounding box center [148, 740] width 259 height 37
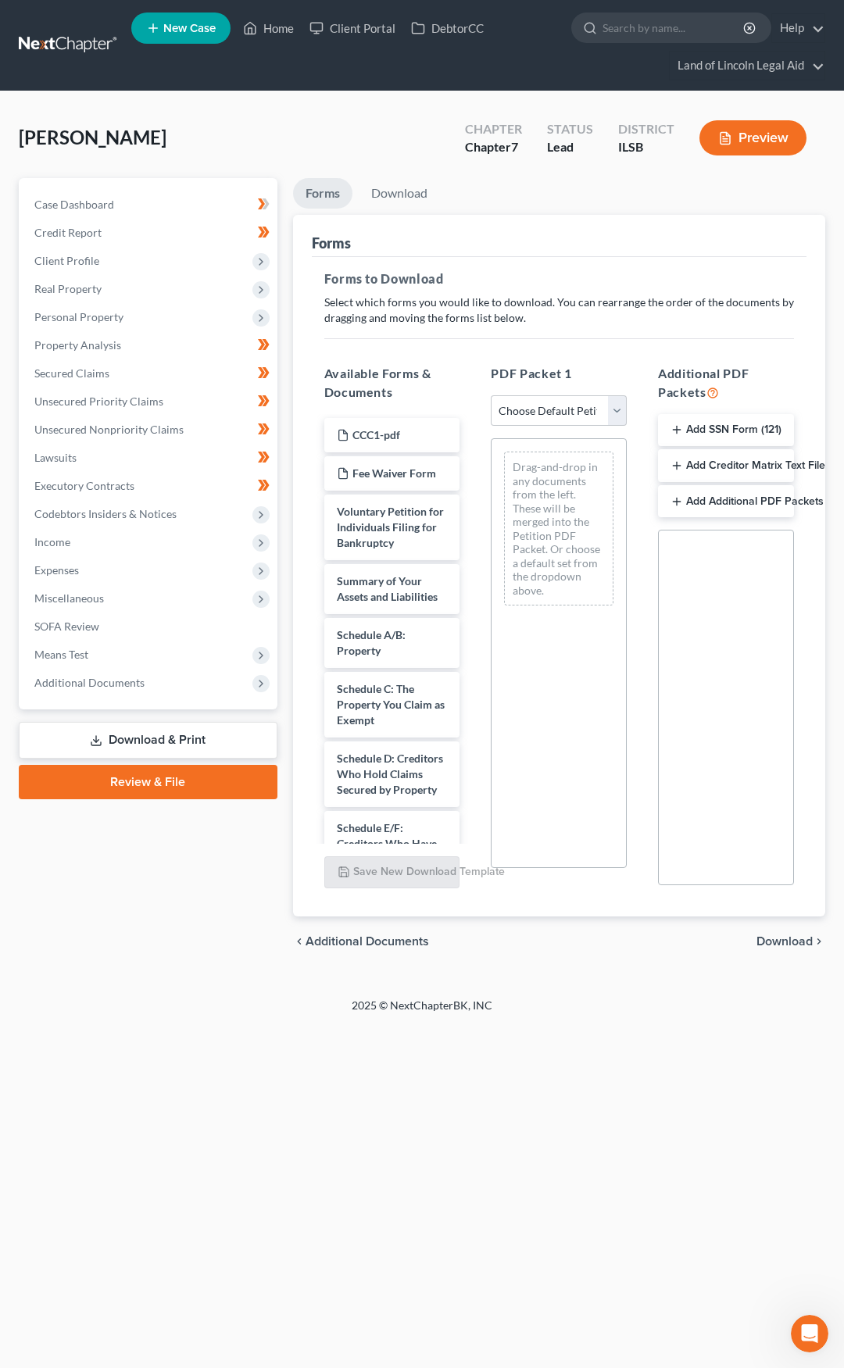
click at [723, 425] on button "Add SSN Form (121)" at bounding box center [726, 430] width 136 height 33
click at [770, 944] on span "Download" at bounding box center [784, 943] width 56 height 12
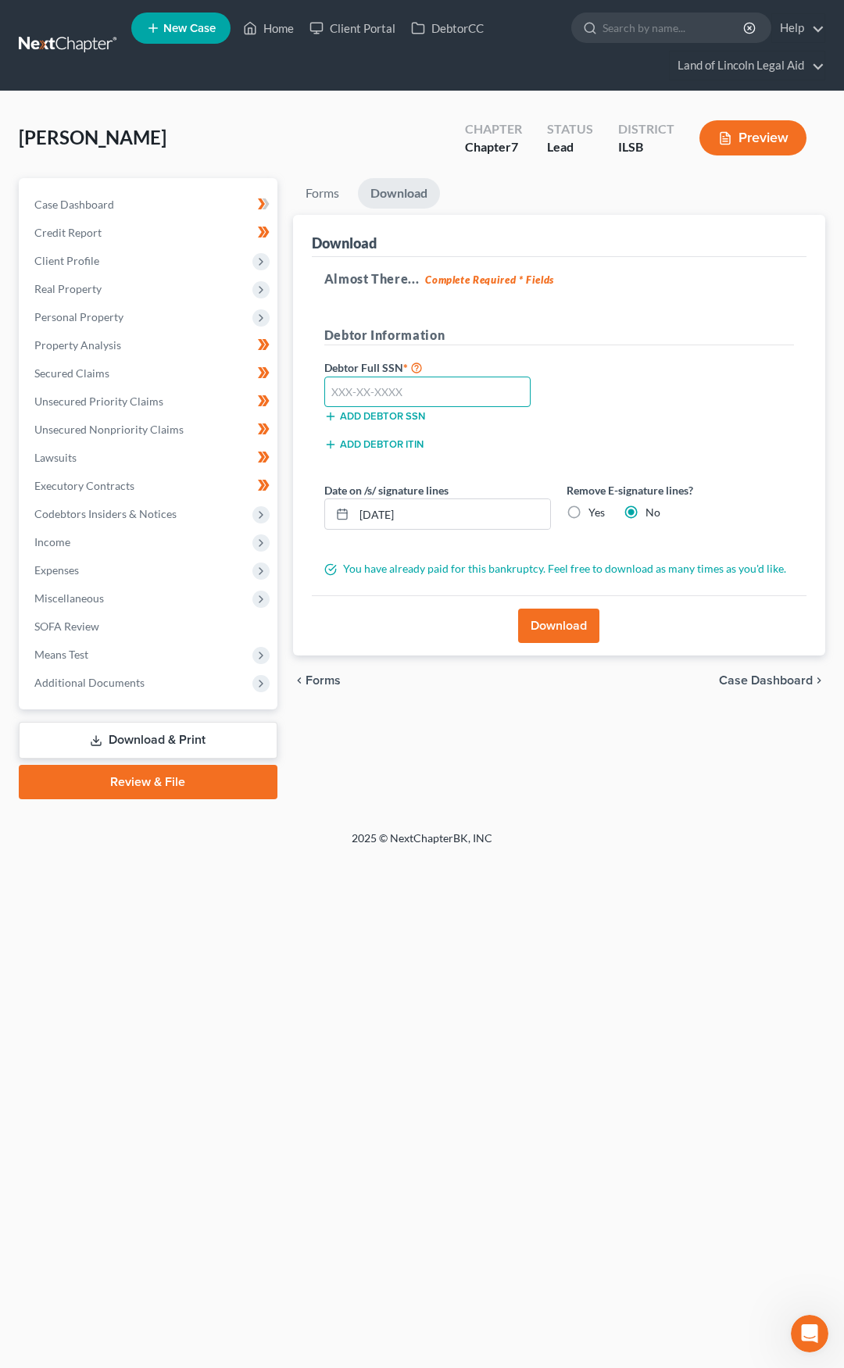
click at [375, 394] on input "text" at bounding box center [427, 392] width 207 height 31
type input "341-86-3092"
click at [423, 516] on input "[DATE]" at bounding box center [452, 514] width 197 height 30
type input "[DATE]"
click at [555, 623] on button "Download" at bounding box center [558, 626] width 81 height 34
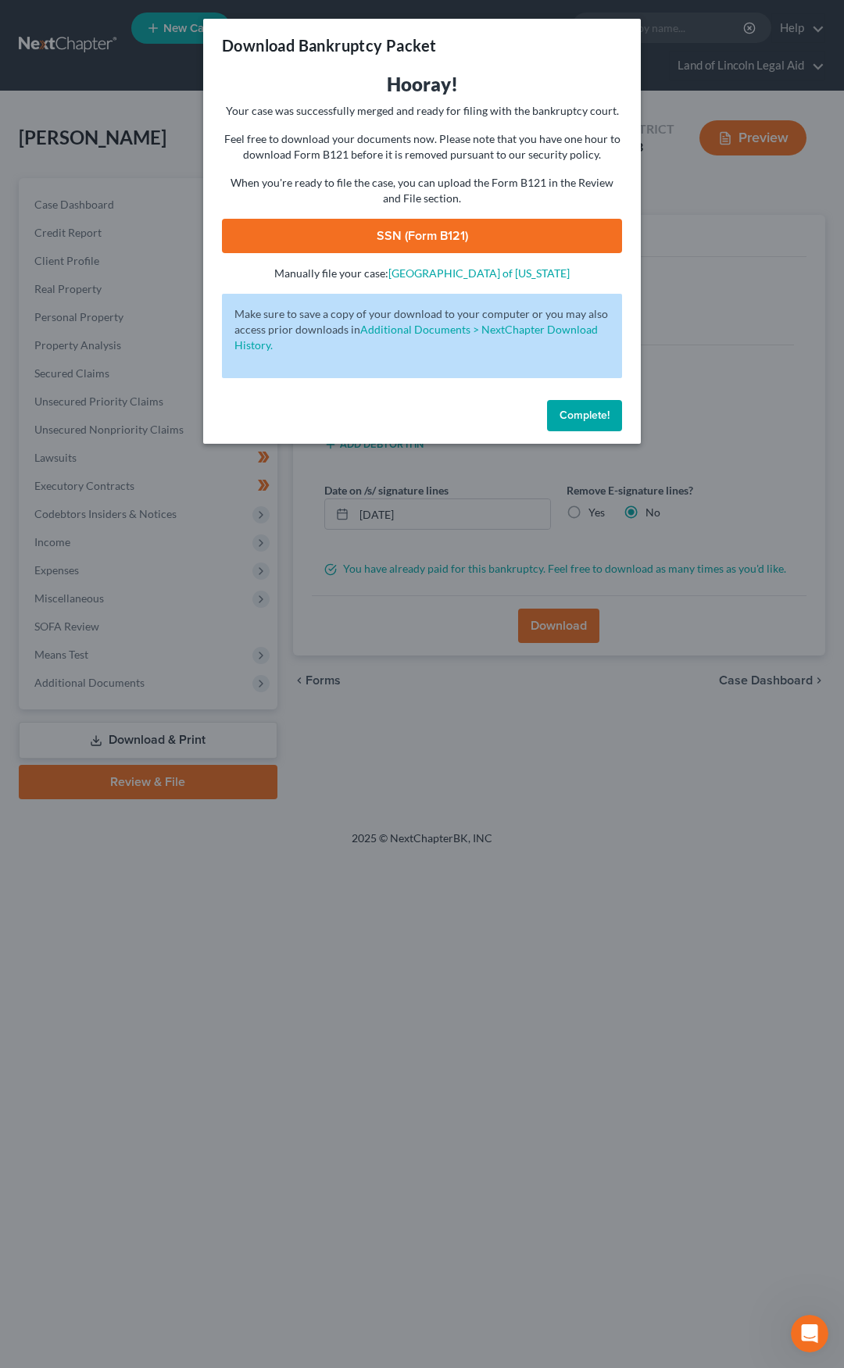
click at [270, 247] on link "SSN (Form B121)" at bounding box center [422, 236] width 400 height 34
click at [589, 417] on span "Complete!" at bounding box center [584, 415] width 50 height 13
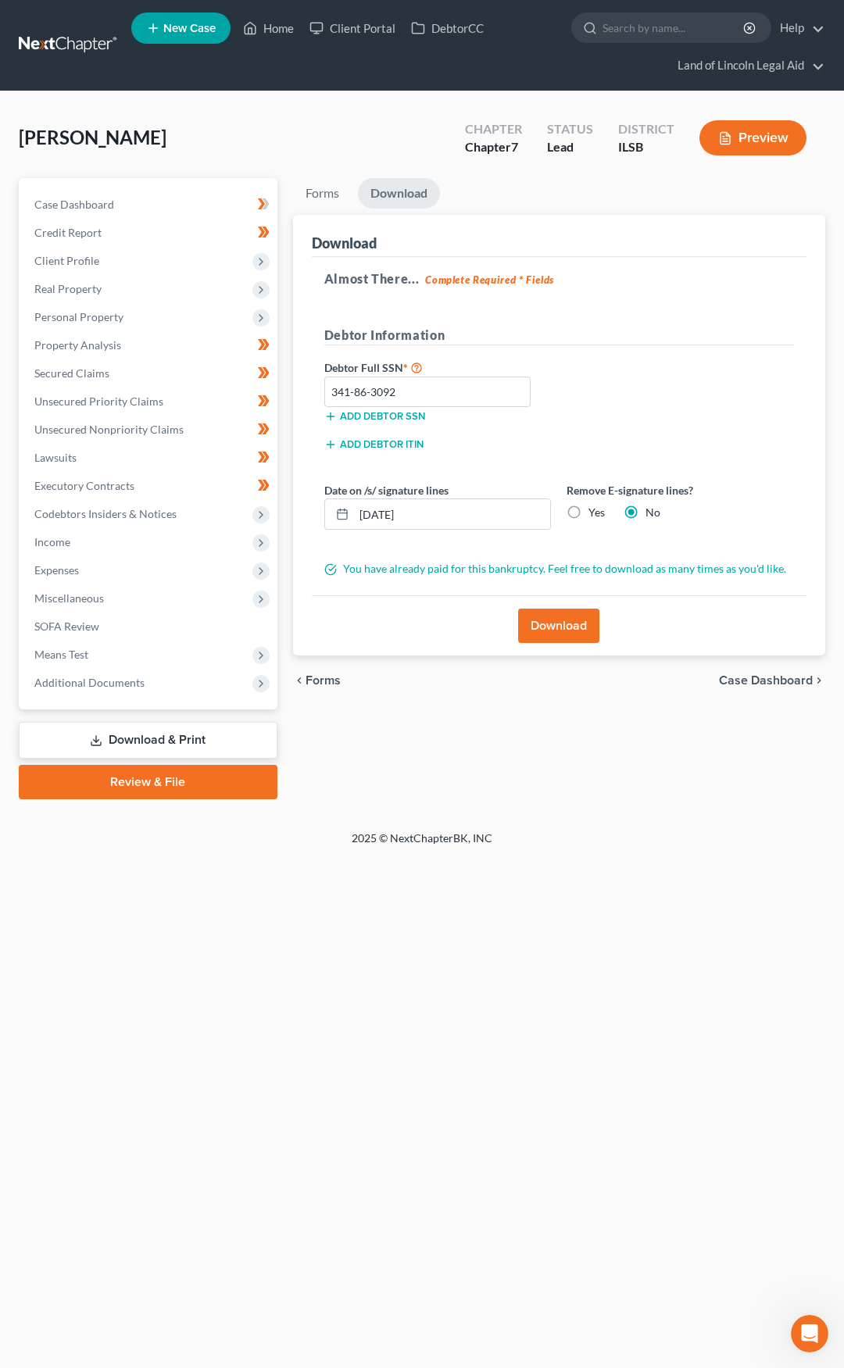
click at [205, 781] on link "Review & File" at bounding box center [148, 782] width 259 height 34
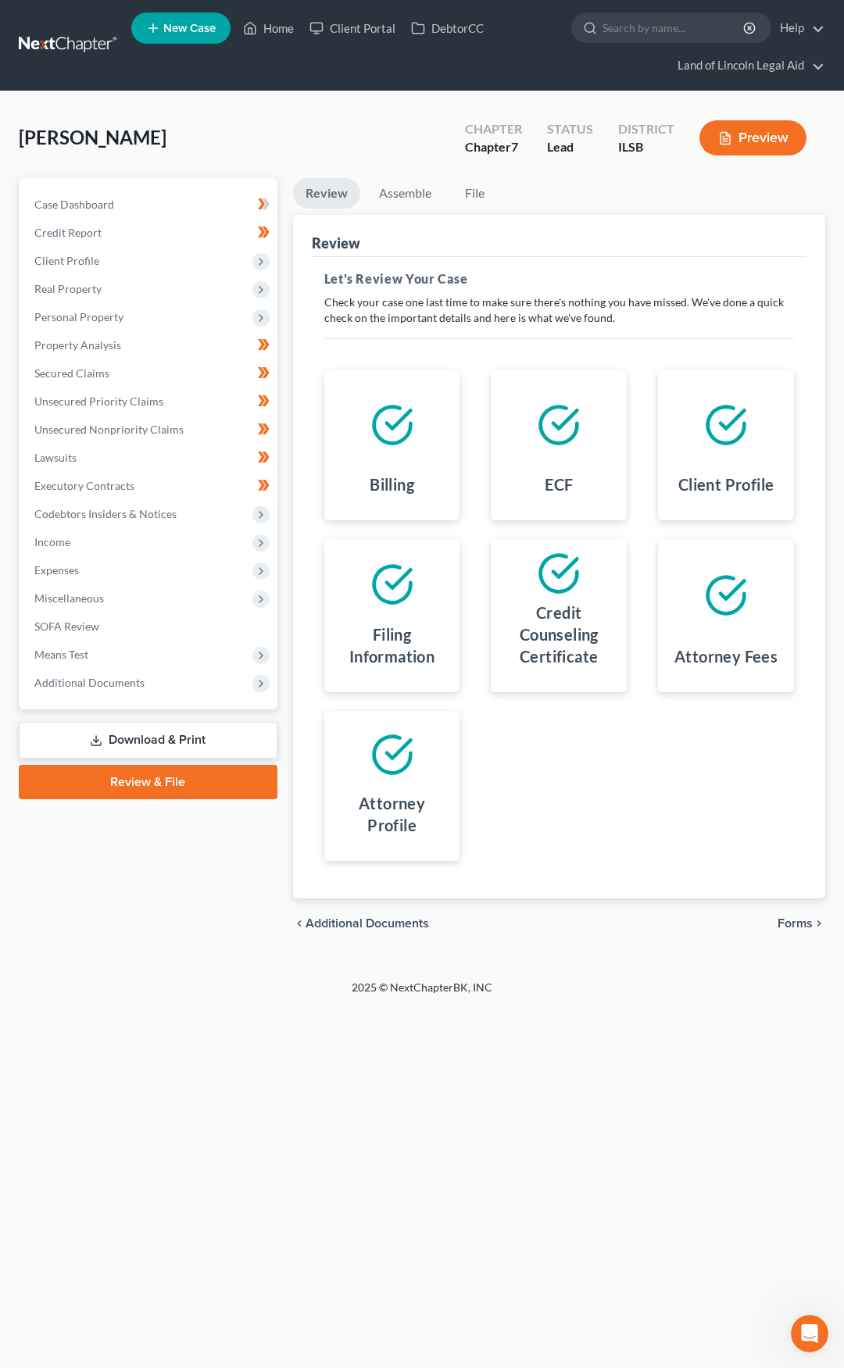
click at [787, 924] on span "Forms" at bounding box center [794, 923] width 35 height 12
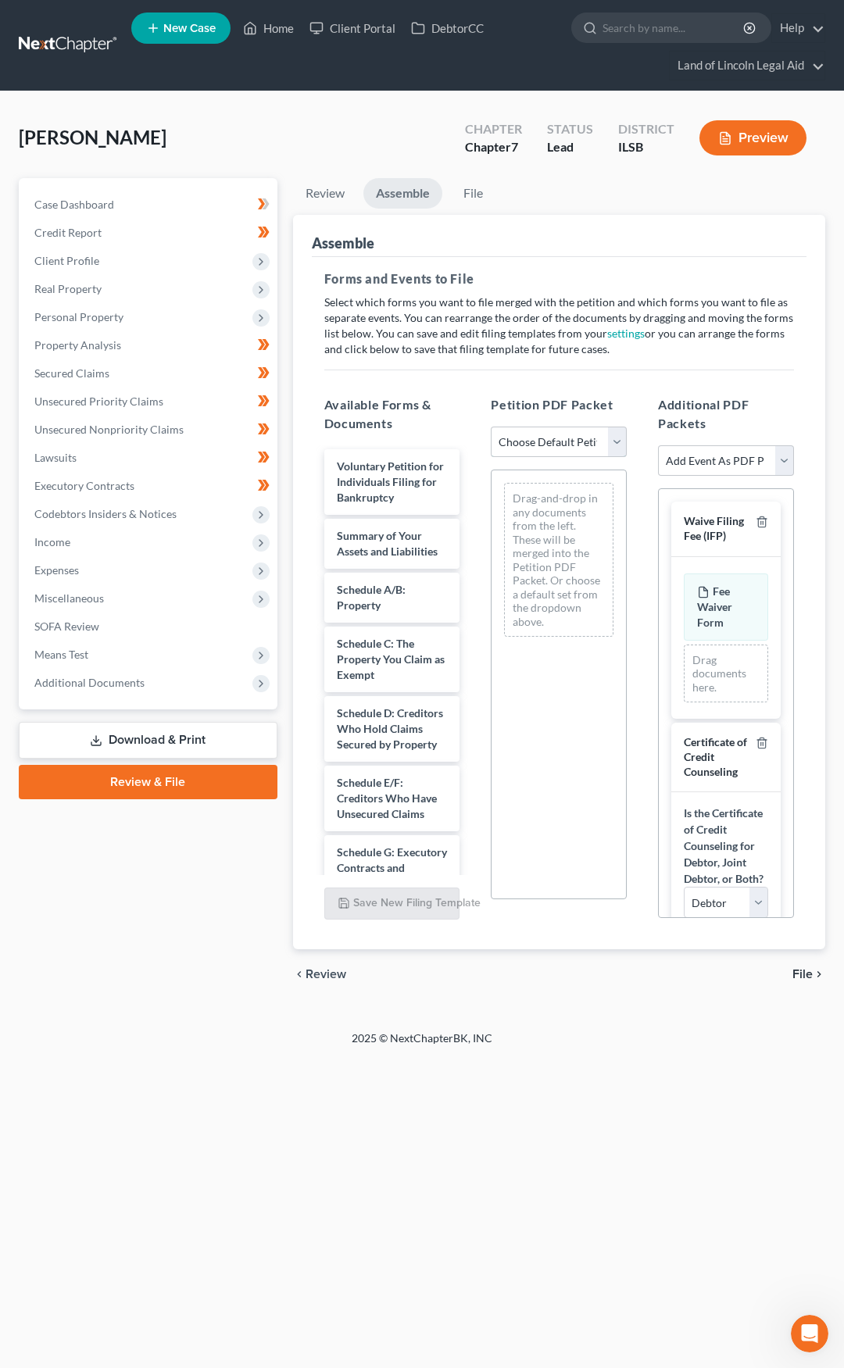
click at [551, 438] on select "Choose Default Petition PDF Packet Complete Bankruptcy Petition (all forms and …" at bounding box center [559, 442] width 136 height 31
select select "0"
click at [491, 427] on select "Choose Default Petition PDF Packet Complete Bankruptcy Petition (all forms and …" at bounding box center [559, 442] width 136 height 31
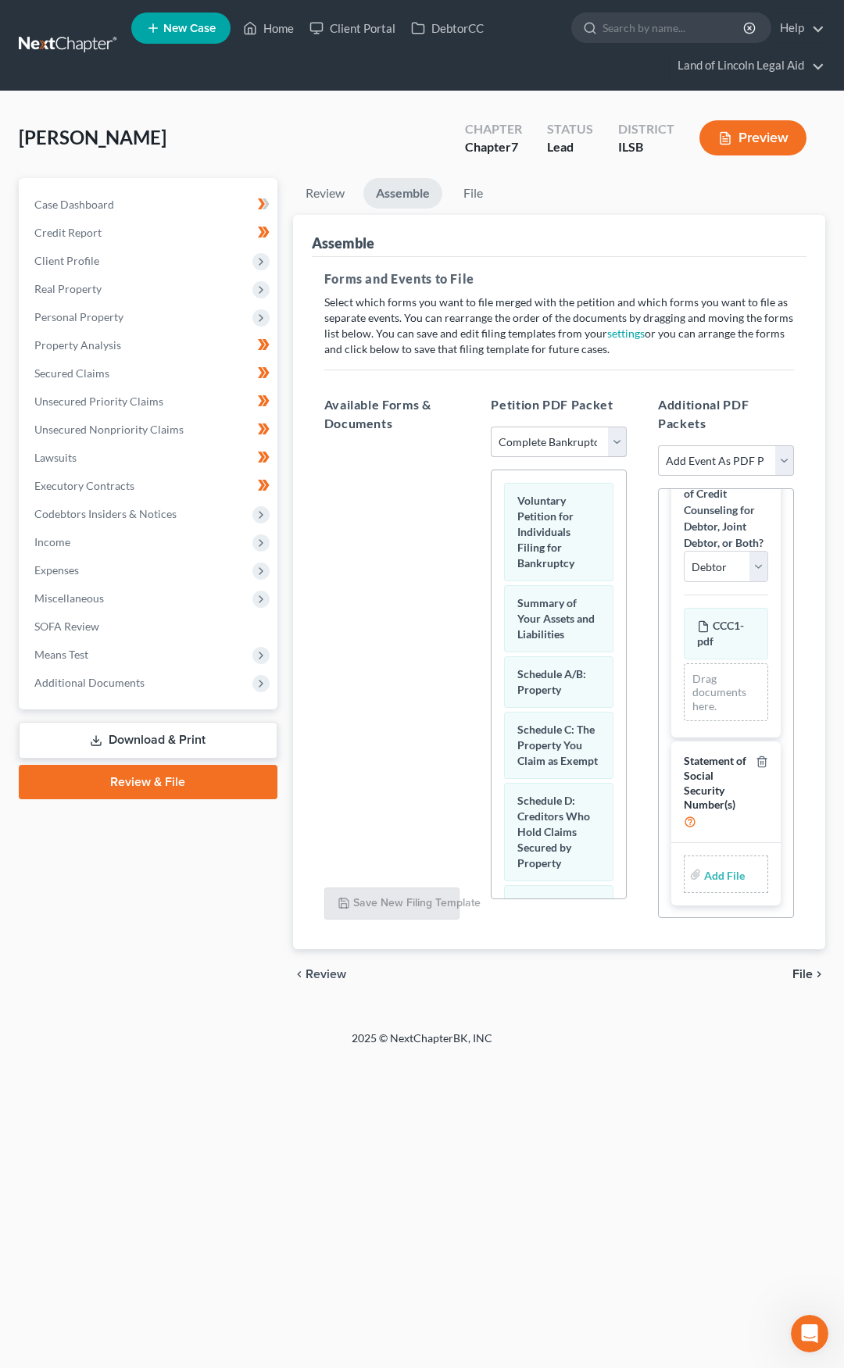
scroll to position [399, 0]
click at [705, 880] on input "file" at bounding box center [722, 874] width 37 height 28
type input "C:\fakepath\Form 121.pdf"
click at [798, 968] on span "File" at bounding box center [802, 974] width 20 height 12
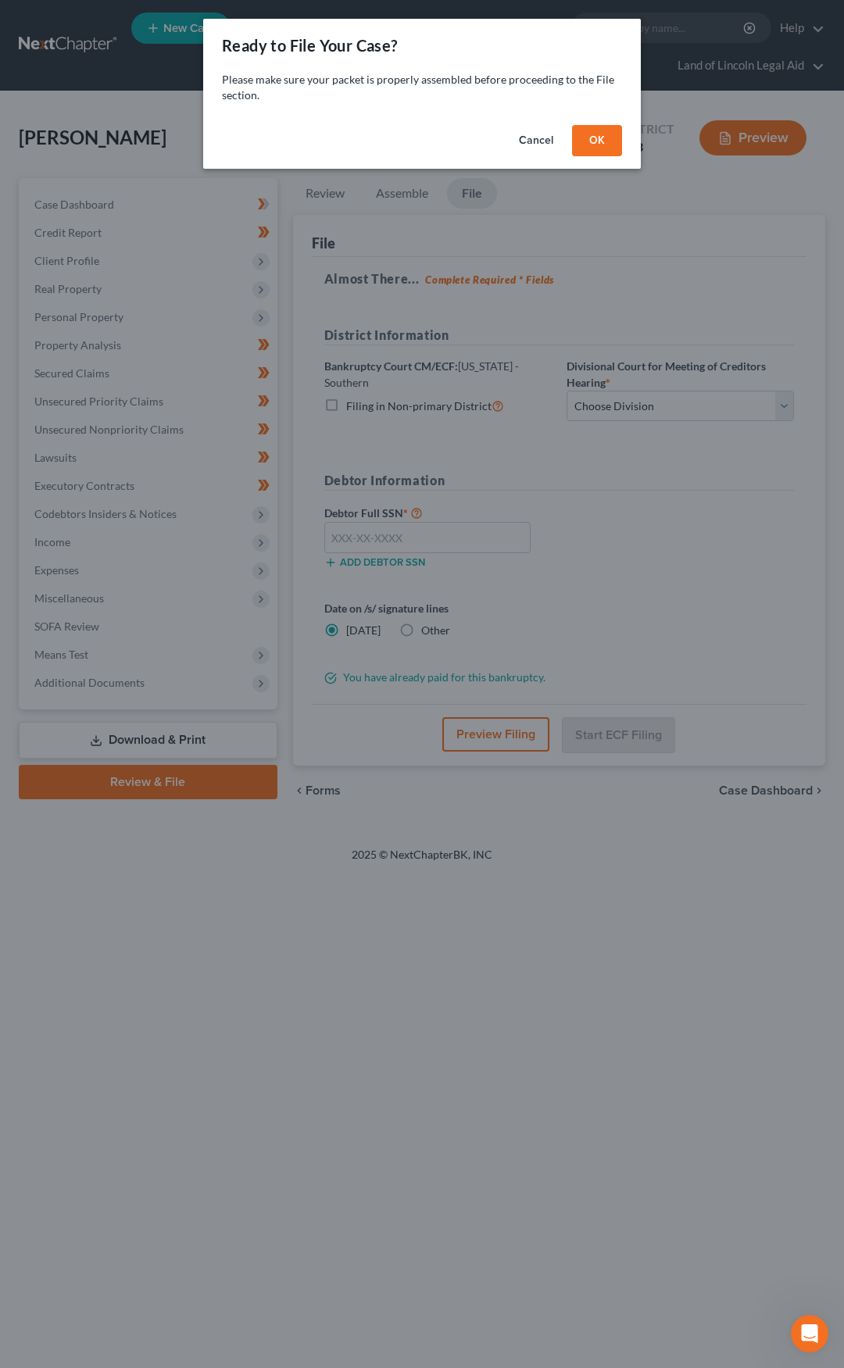
click at [598, 145] on button "OK" at bounding box center [597, 140] width 50 height 31
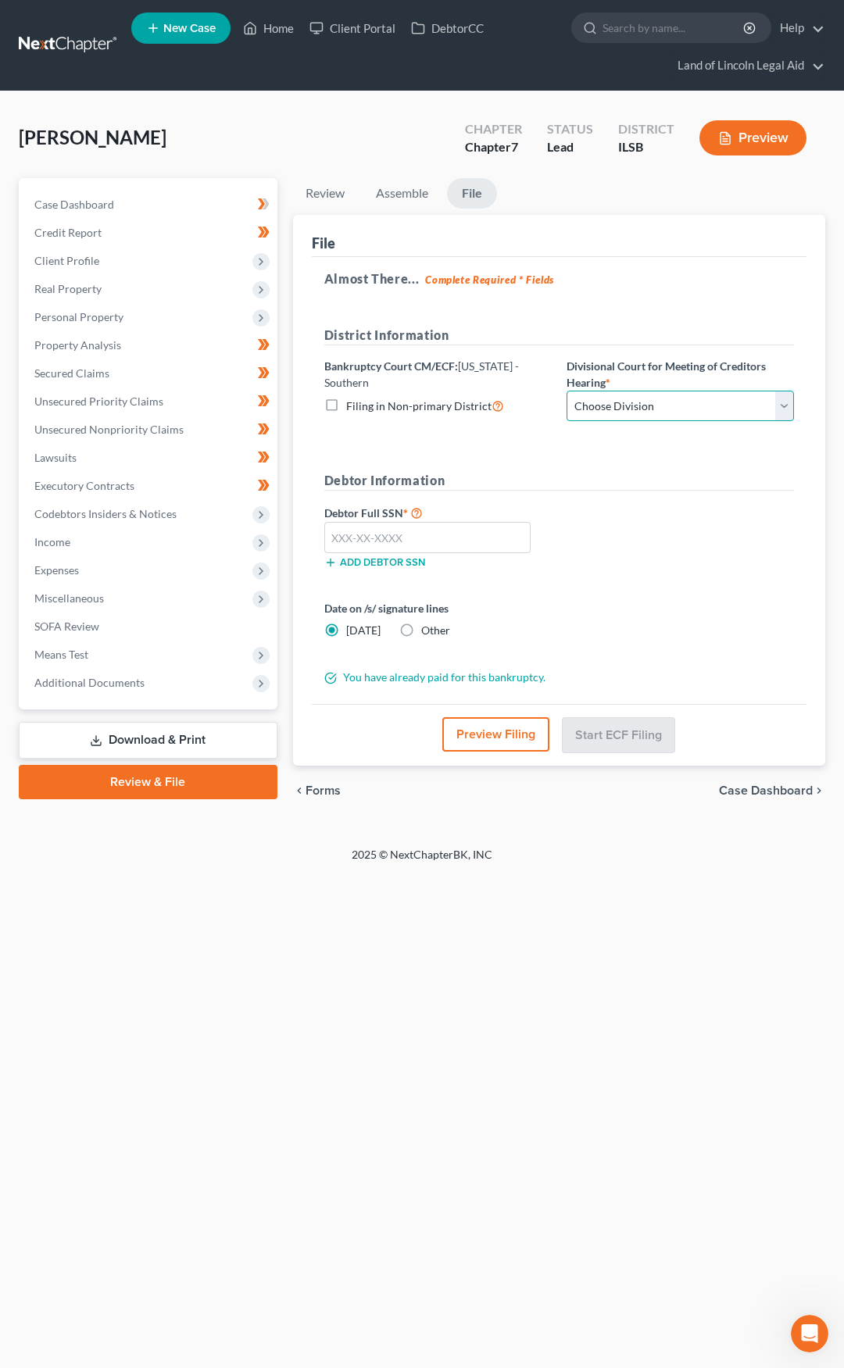
click at [609, 406] on select "Choose Division Benton Effingham East St. Louis" at bounding box center [679, 406] width 227 height 31
select select "2"
click at [566, 391] on select "Choose Division Benton Effingham East St. Louis" at bounding box center [679, 406] width 227 height 31
click at [374, 530] on input "text" at bounding box center [427, 537] width 207 height 31
type input "341-86-3092"
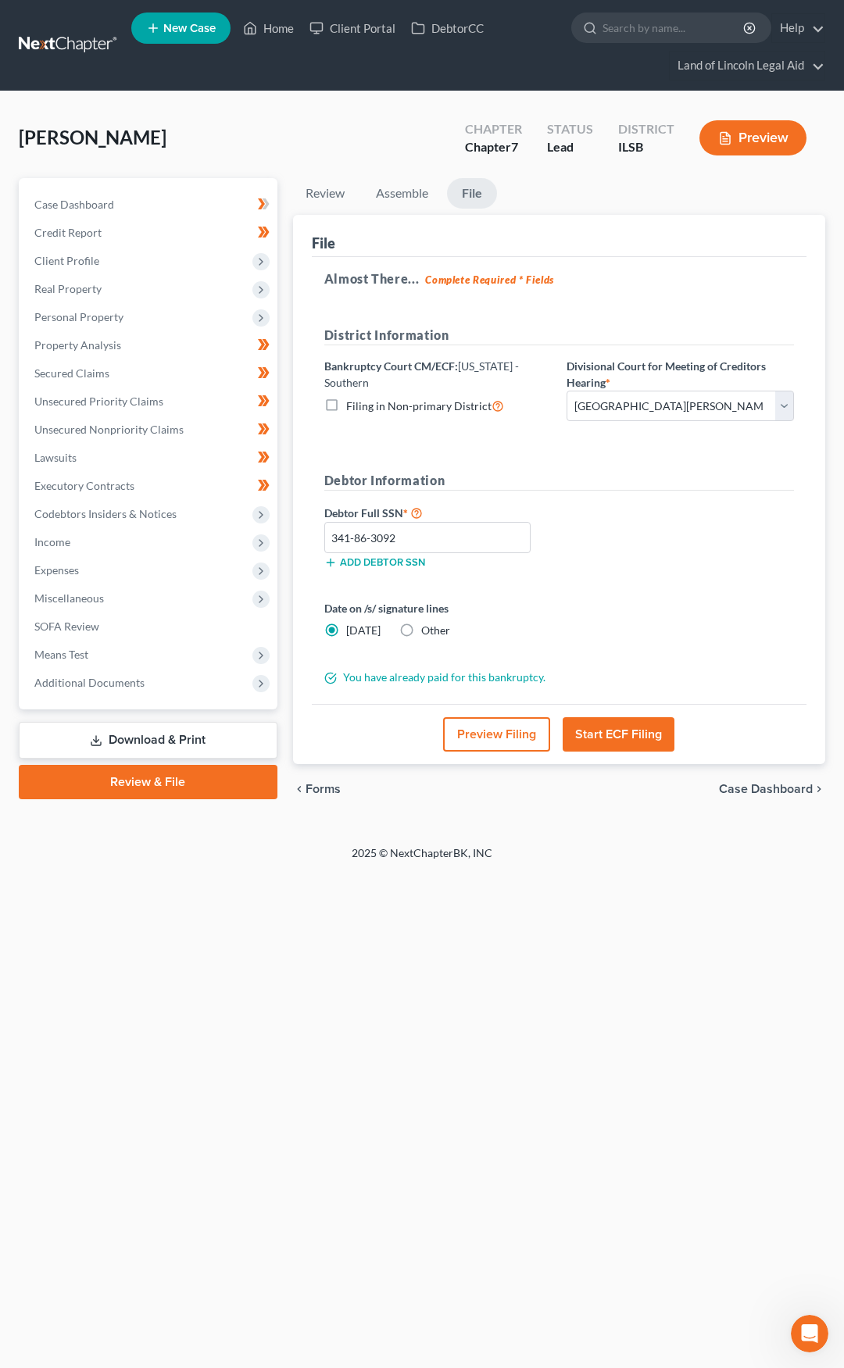
click at [421, 633] on label "Other" at bounding box center [435, 631] width 29 height 16
click at [427, 633] on input "Other" at bounding box center [432, 628] width 10 height 10
radio input "true"
radio input "false"
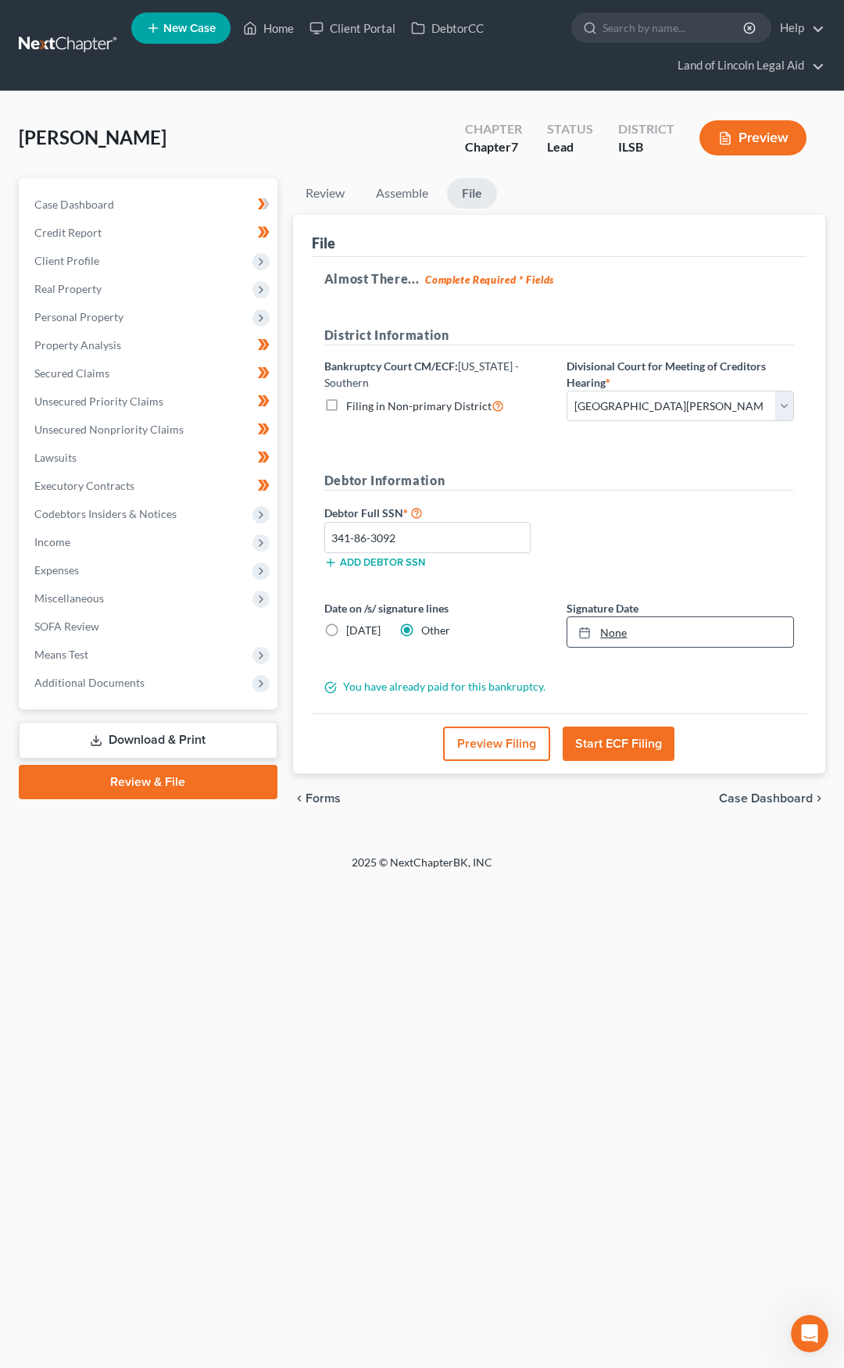
click at [607, 643] on link "None" at bounding box center [680, 632] width 226 height 30
click at [620, 740] on button "Start ECF Filing" at bounding box center [618, 743] width 112 height 34
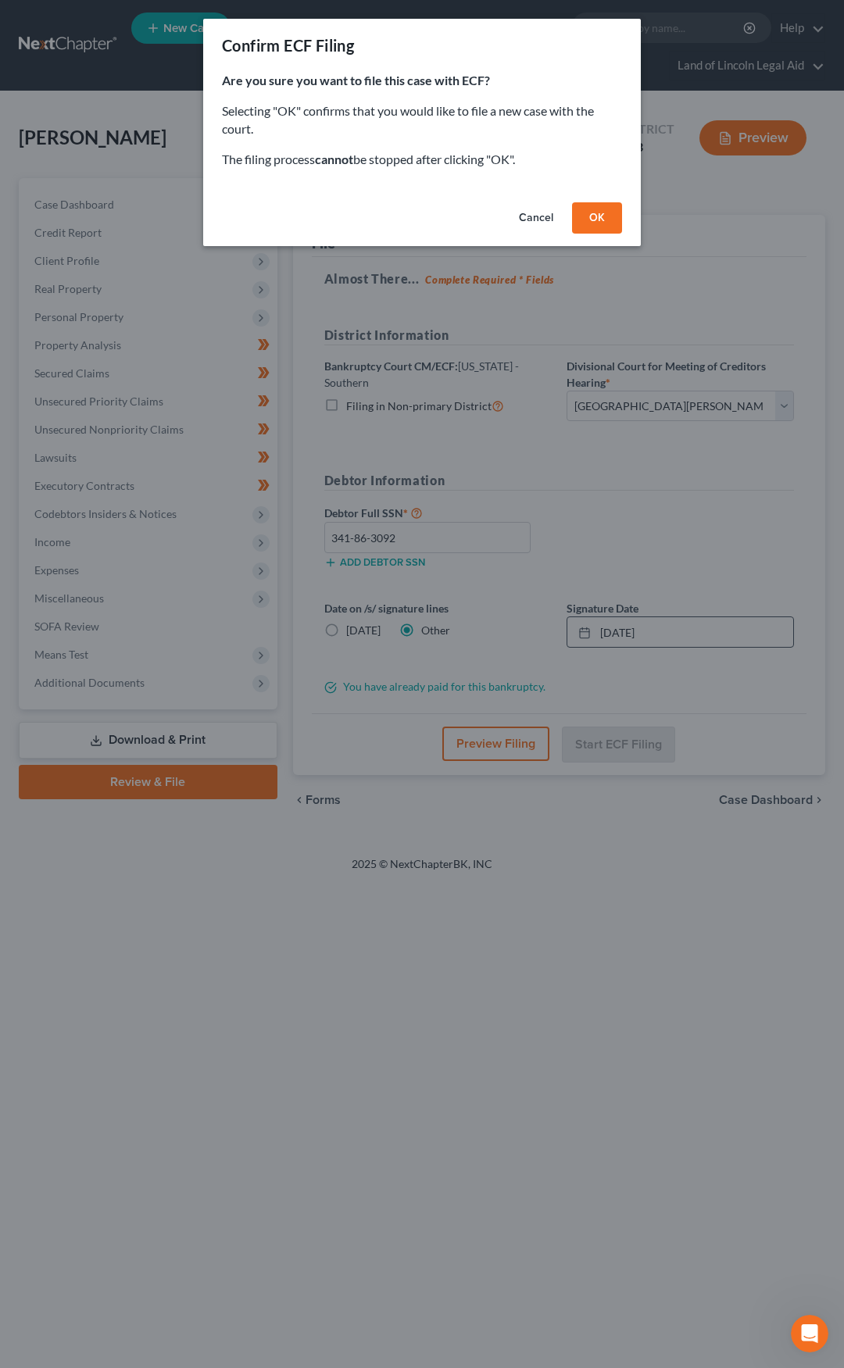
click at [602, 205] on button "OK" at bounding box center [597, 217] width 50 height 31
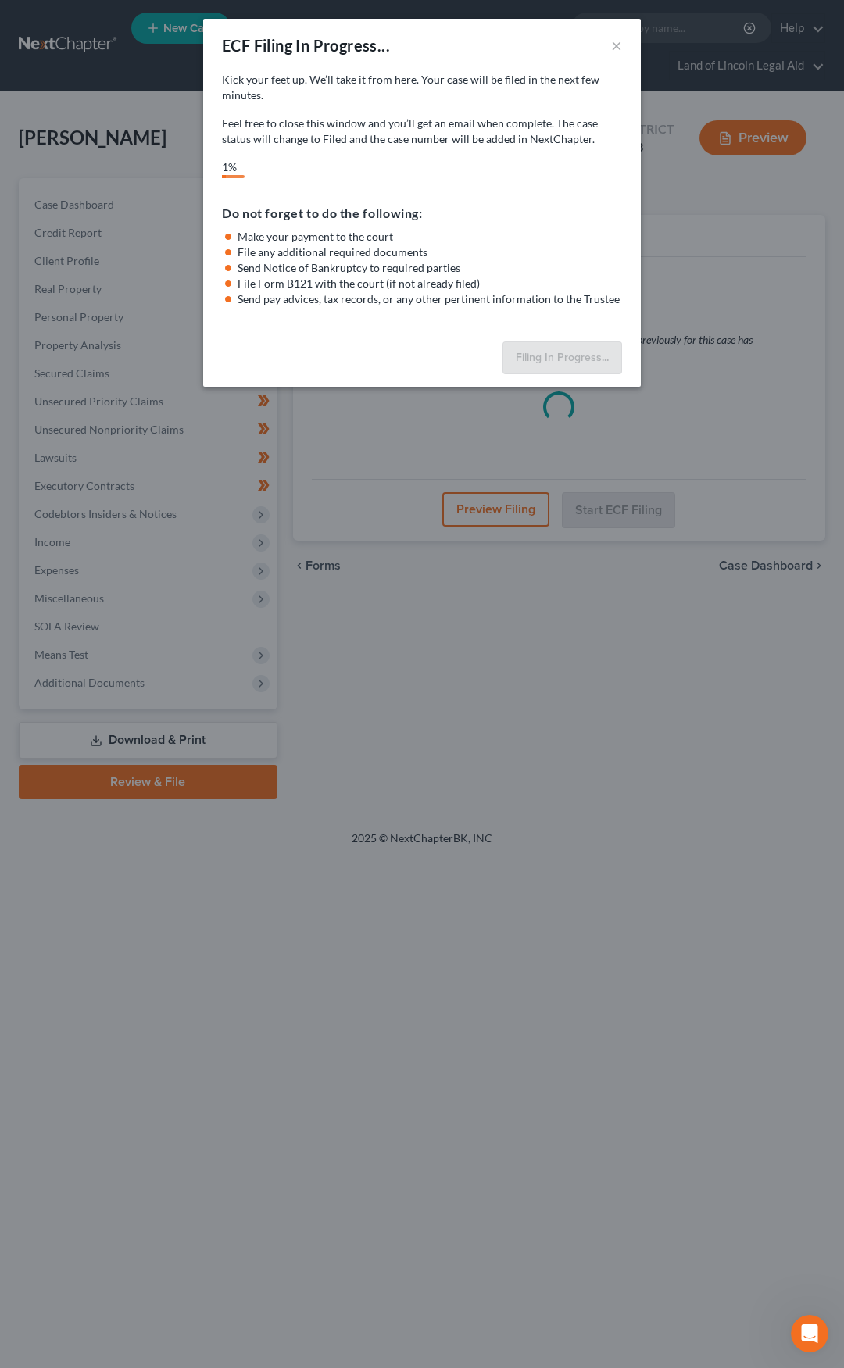
select select "2"
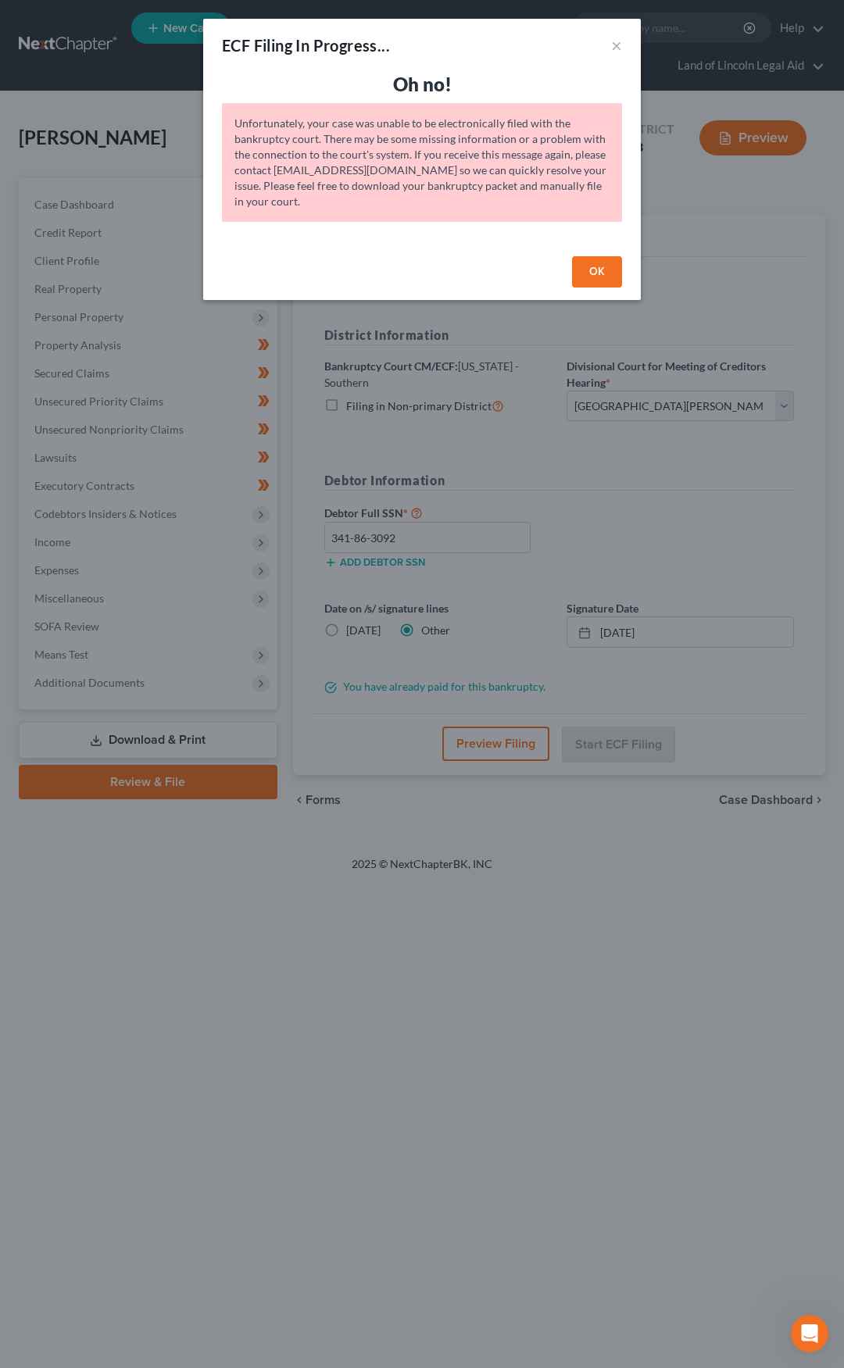
click at [584, 275] on button "OK" at bounding box center [597, 271] width 50 height 31
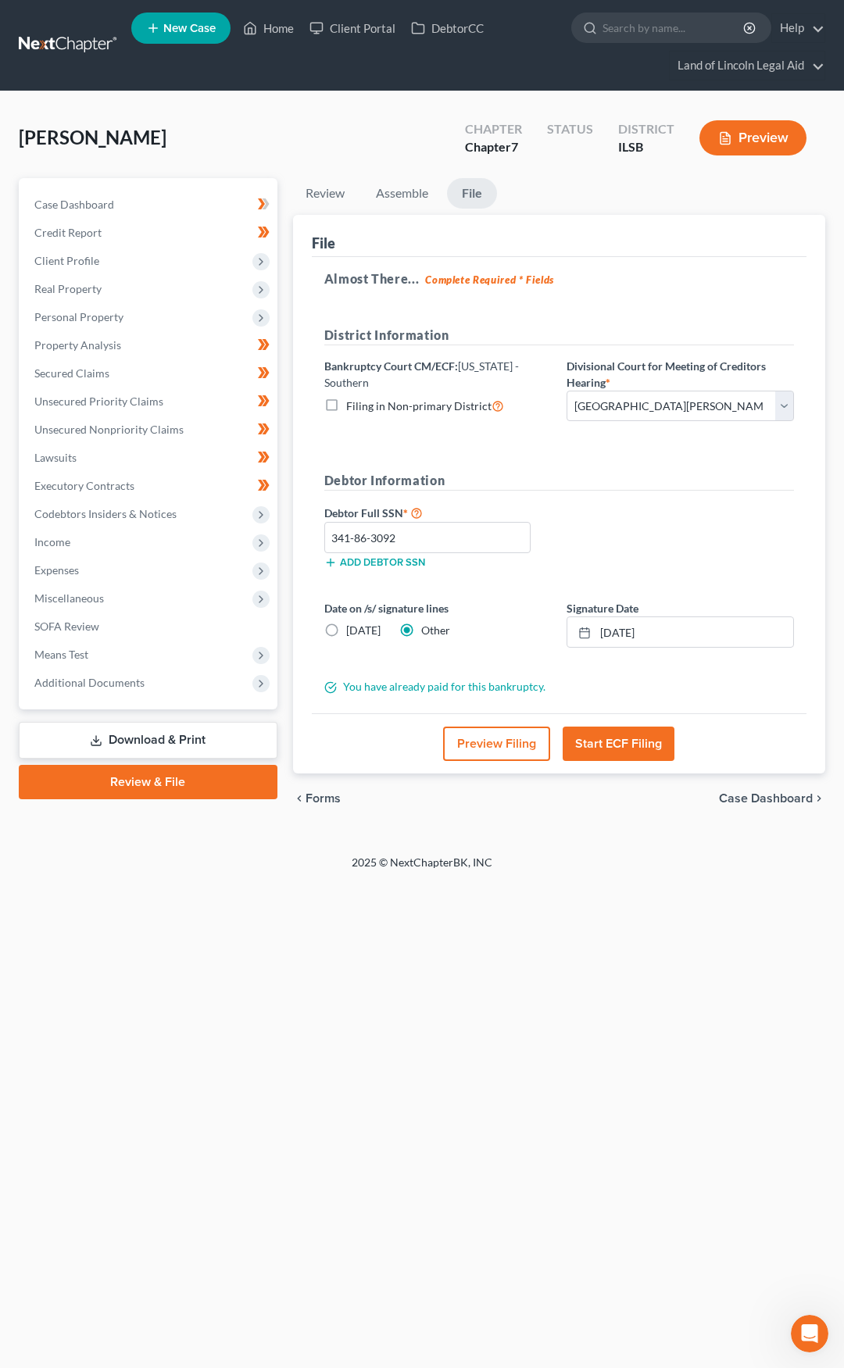
click at [601, 743] on button "Start ECF Filing" at bounding box center [618, 743] width 112 height 34
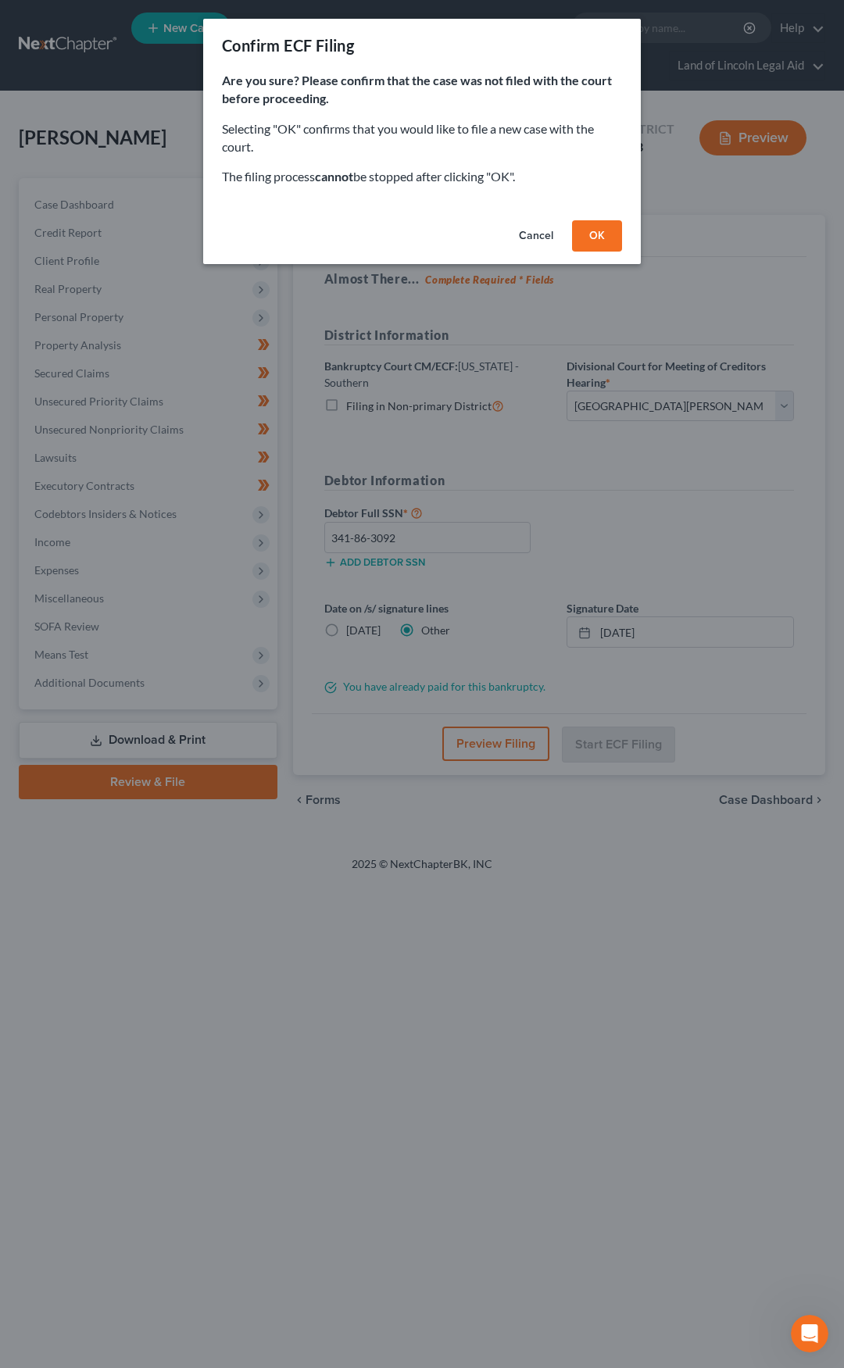
click at [593, 243] on button "OK" at bounding box center [597, 235] width 50 height 31
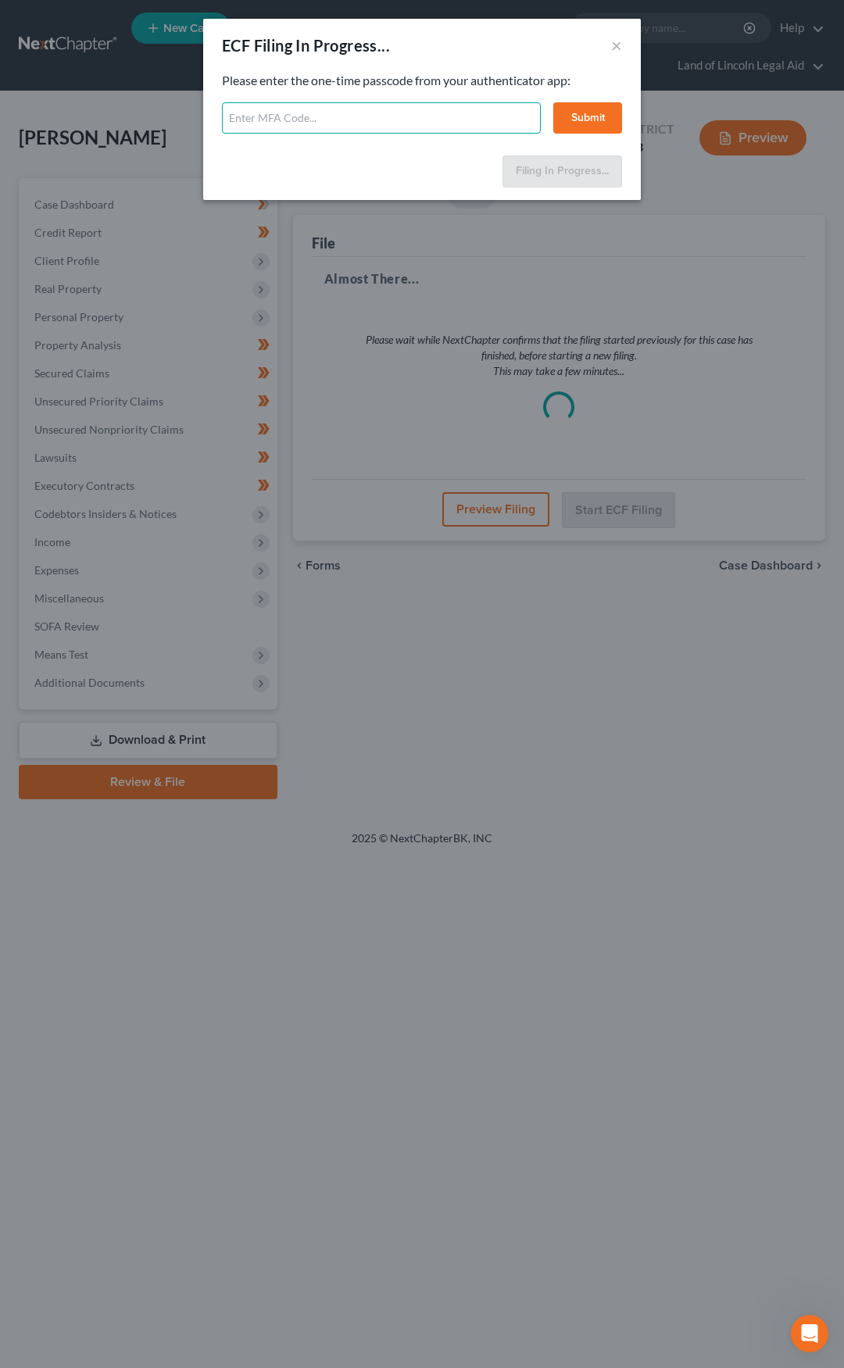
click at [305, 127] on input "text" at bounding box center [381, 117] width 319 height 31
paste input "113711"
type input "113711"
click at [580, 118] on button "Submit" at bounding box center [587, 117] width 69 height 31
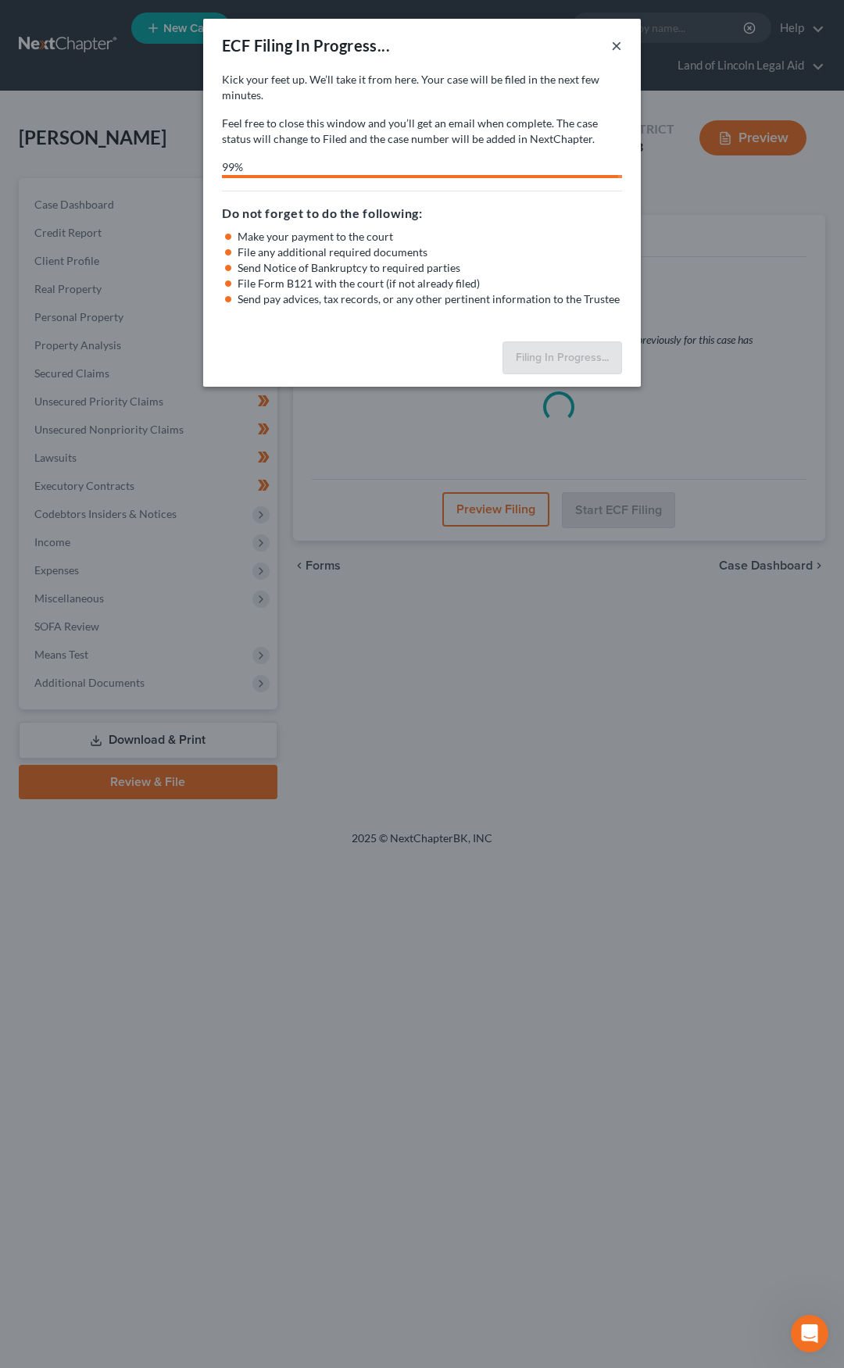
click at [612, 47] on button "×" at bounding box center [616, 45] width 11 height 19
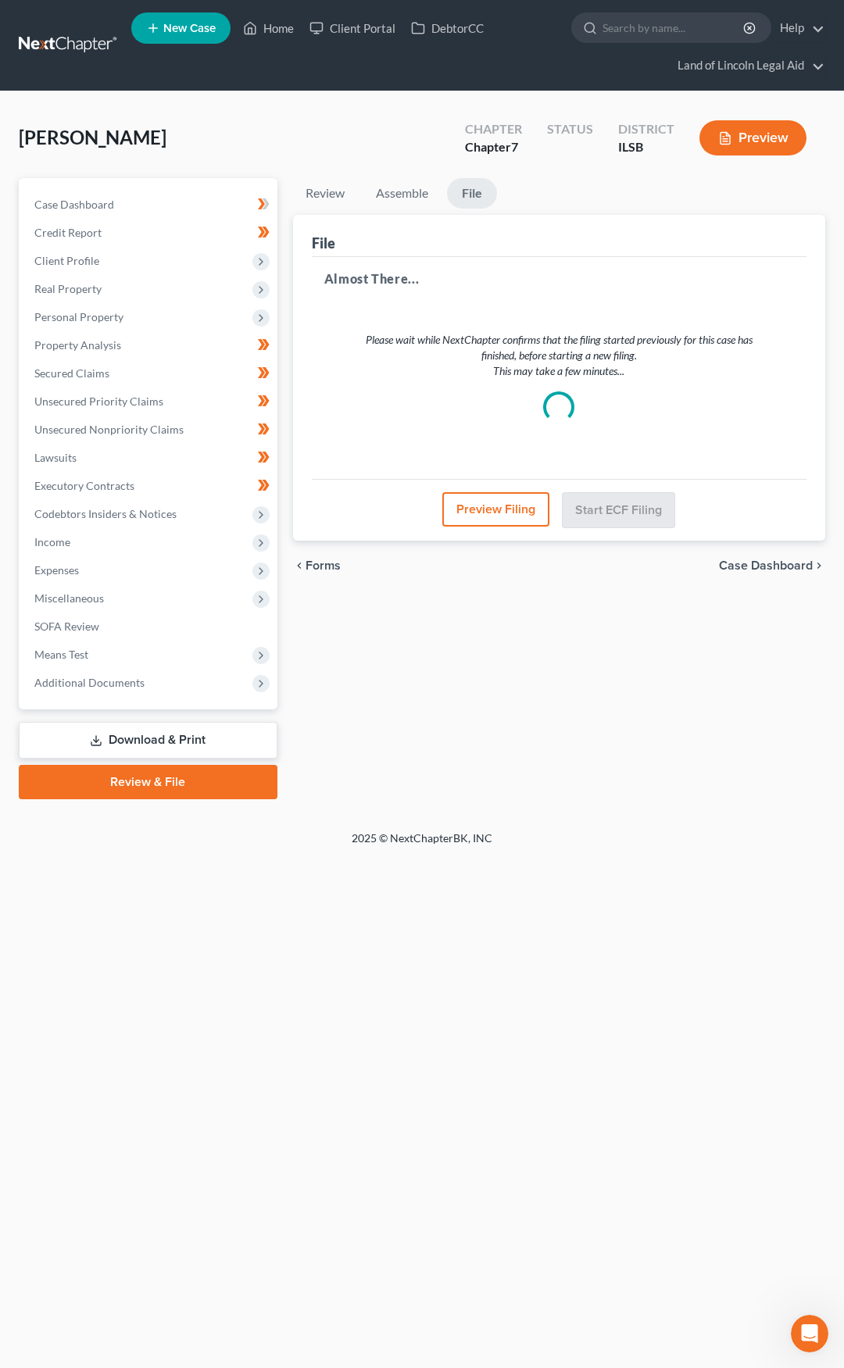
click at [73, 41] on link at bounding box center [69, 45] width 100 height 28
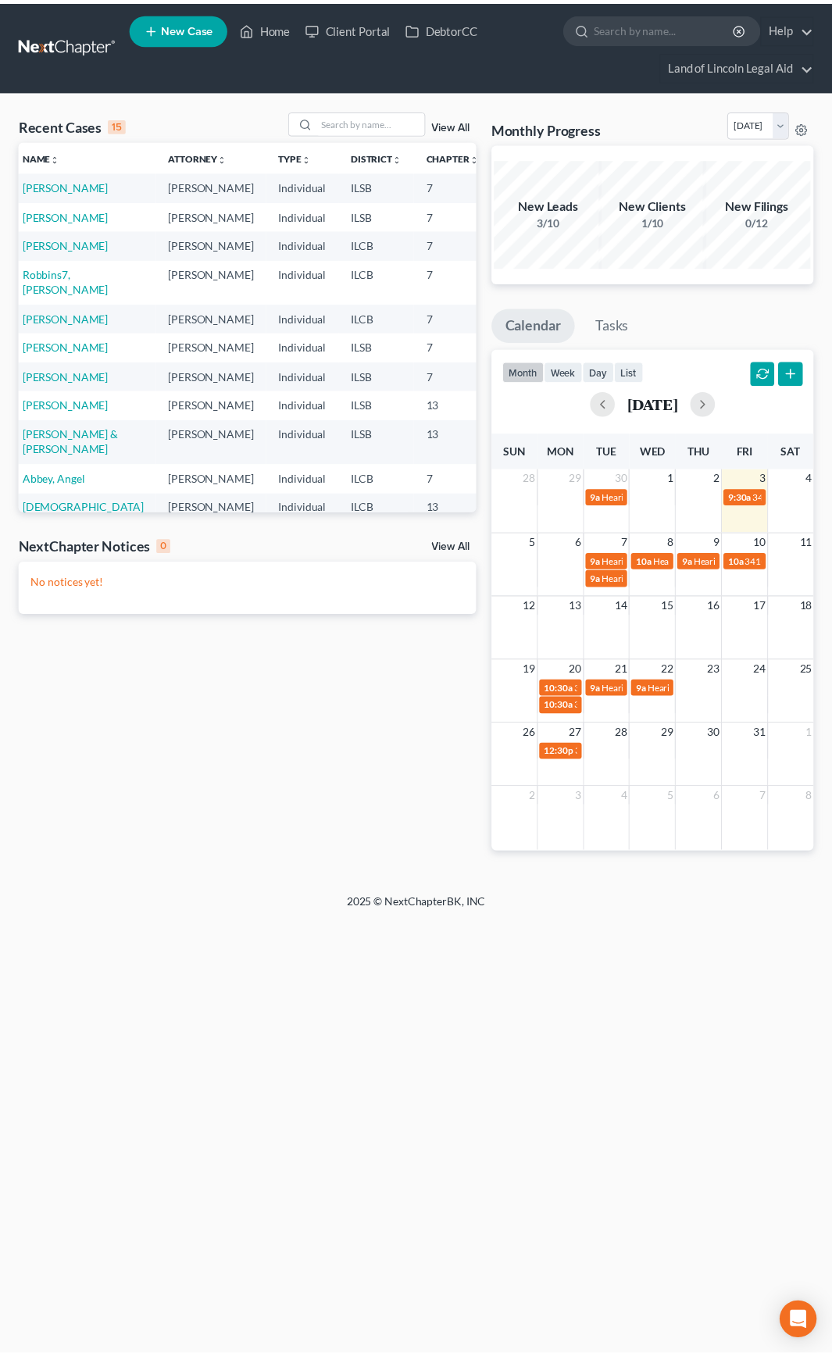
scroll to position [0, 9]
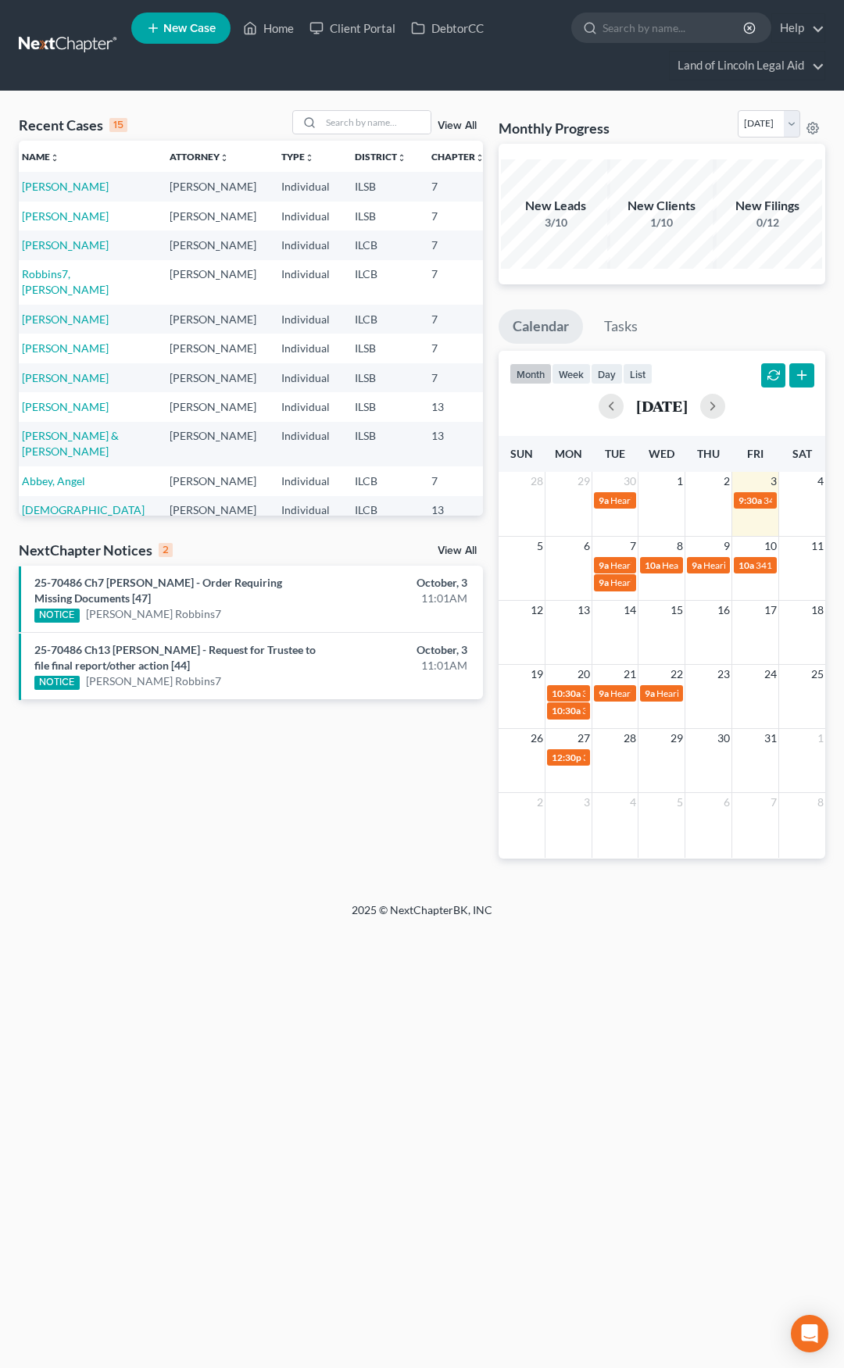
click at [457, 545] on link "View All" at bounding box center [456, 550] width 39 height 11
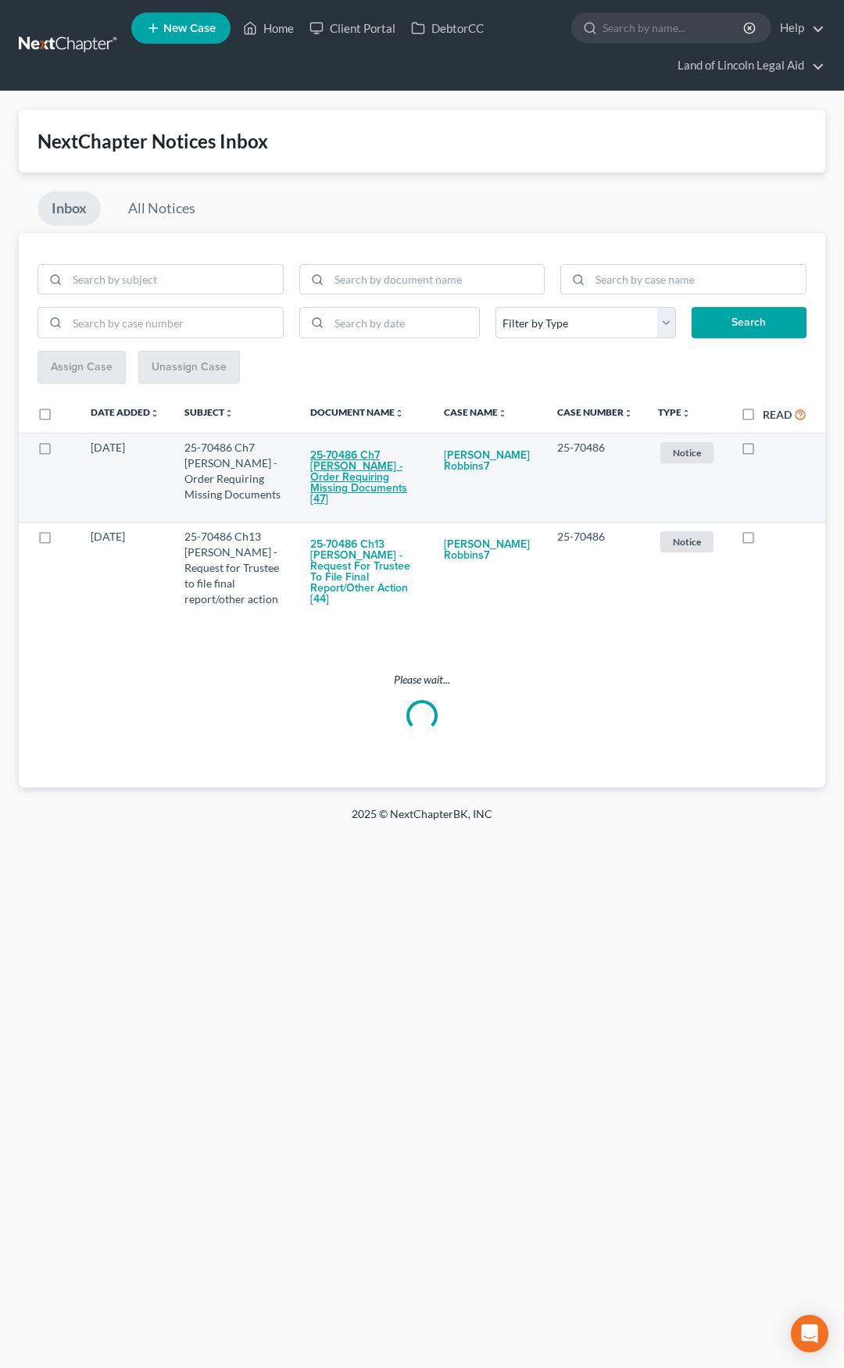
click at [380, 462] on button "25-70486 Ch7 [PERSON_NAME] - Order Requiring Missing Documents [47]" at bounding box center [364, 477] width 109 height 75
checkbox input "true"
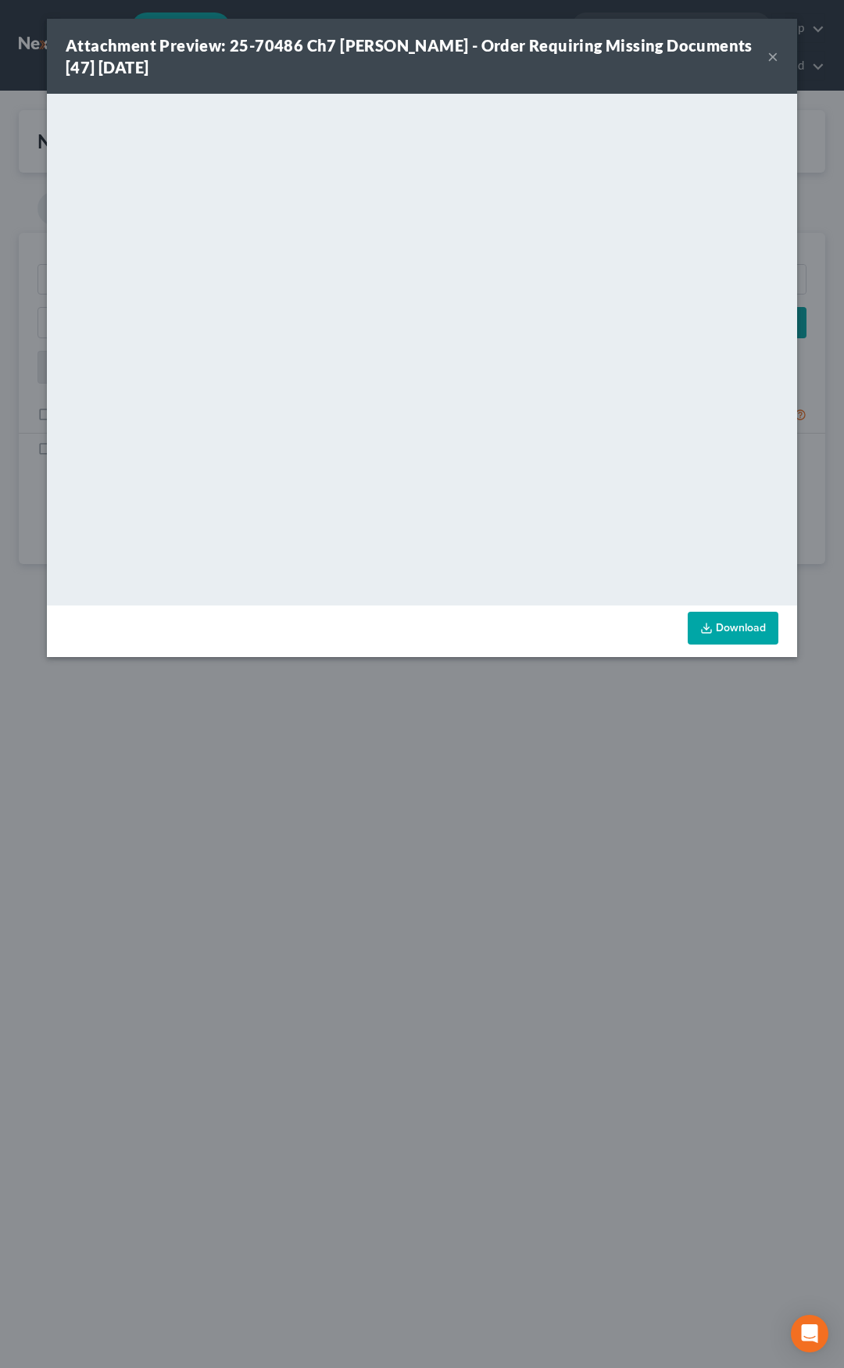
click at [769, 59] on button "×" at bounding box center [772, 56] width 11 height 19
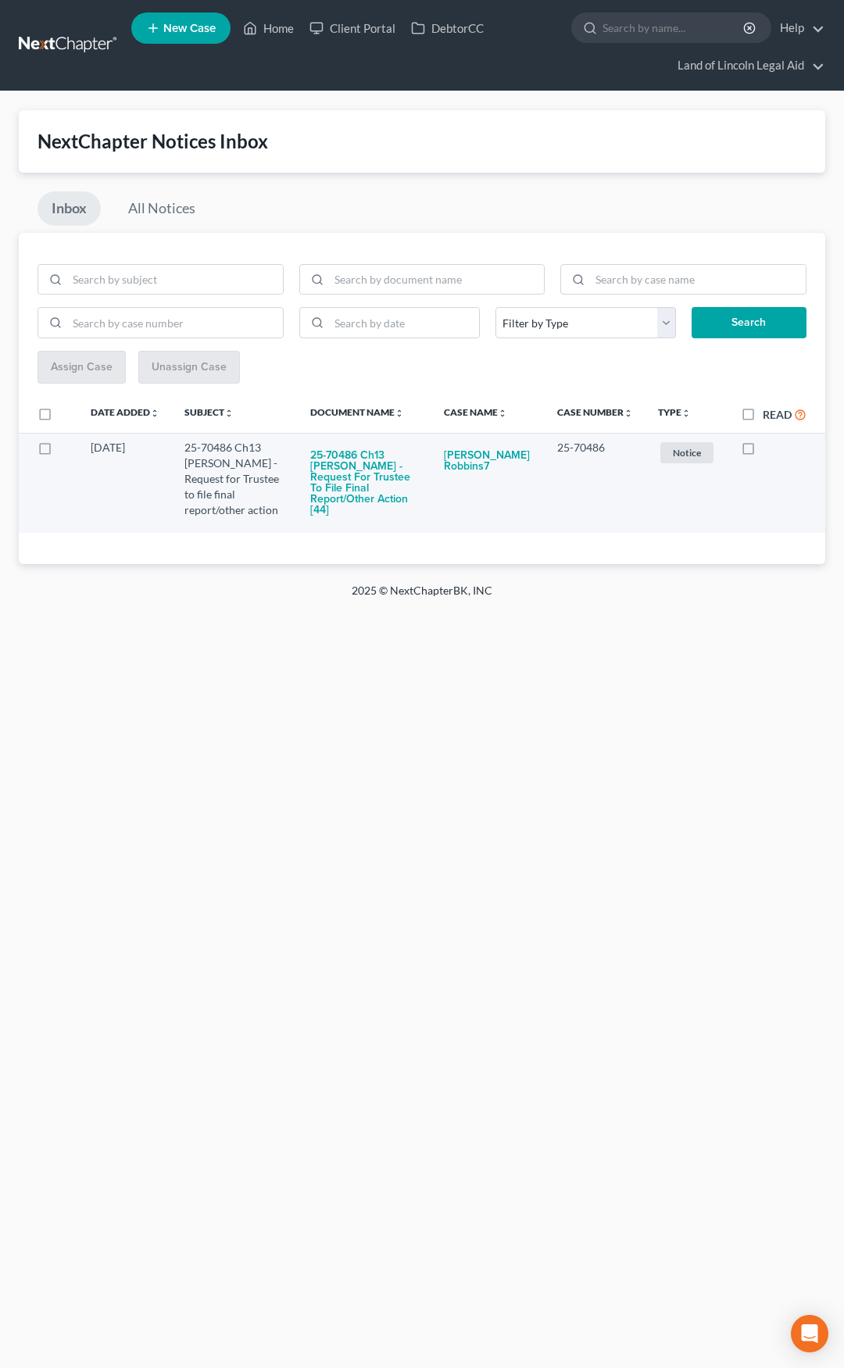
click at [762, 452] on label at bounding box center [762, 452] width 0 height 0
click at [769, 450] on input "checkbox" at bounding box center [774, 445] width 10 height 10
checkbox input "true"
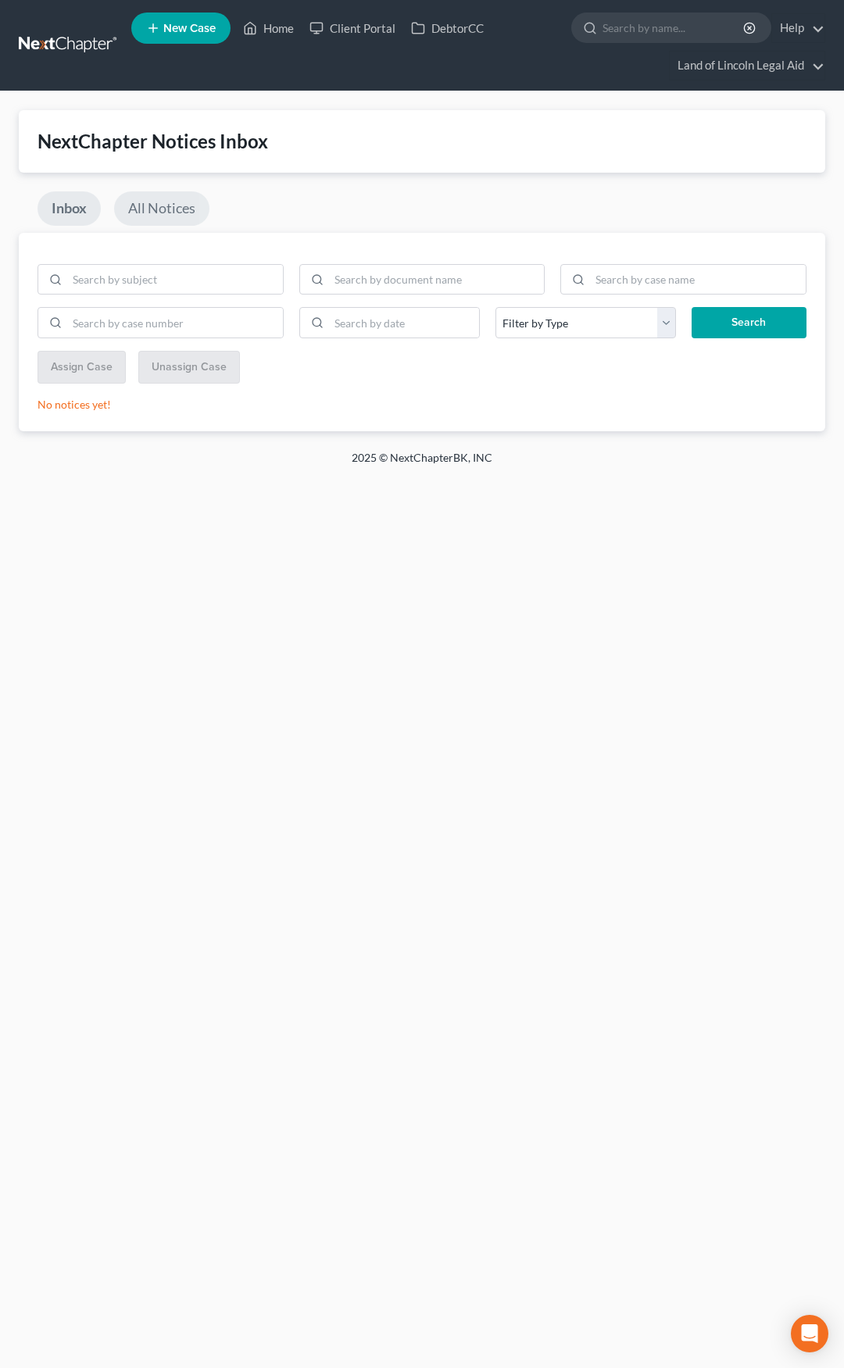
click at [145, 212] on link "All Notices" at bounding box center [161, 208] width 95 height 34
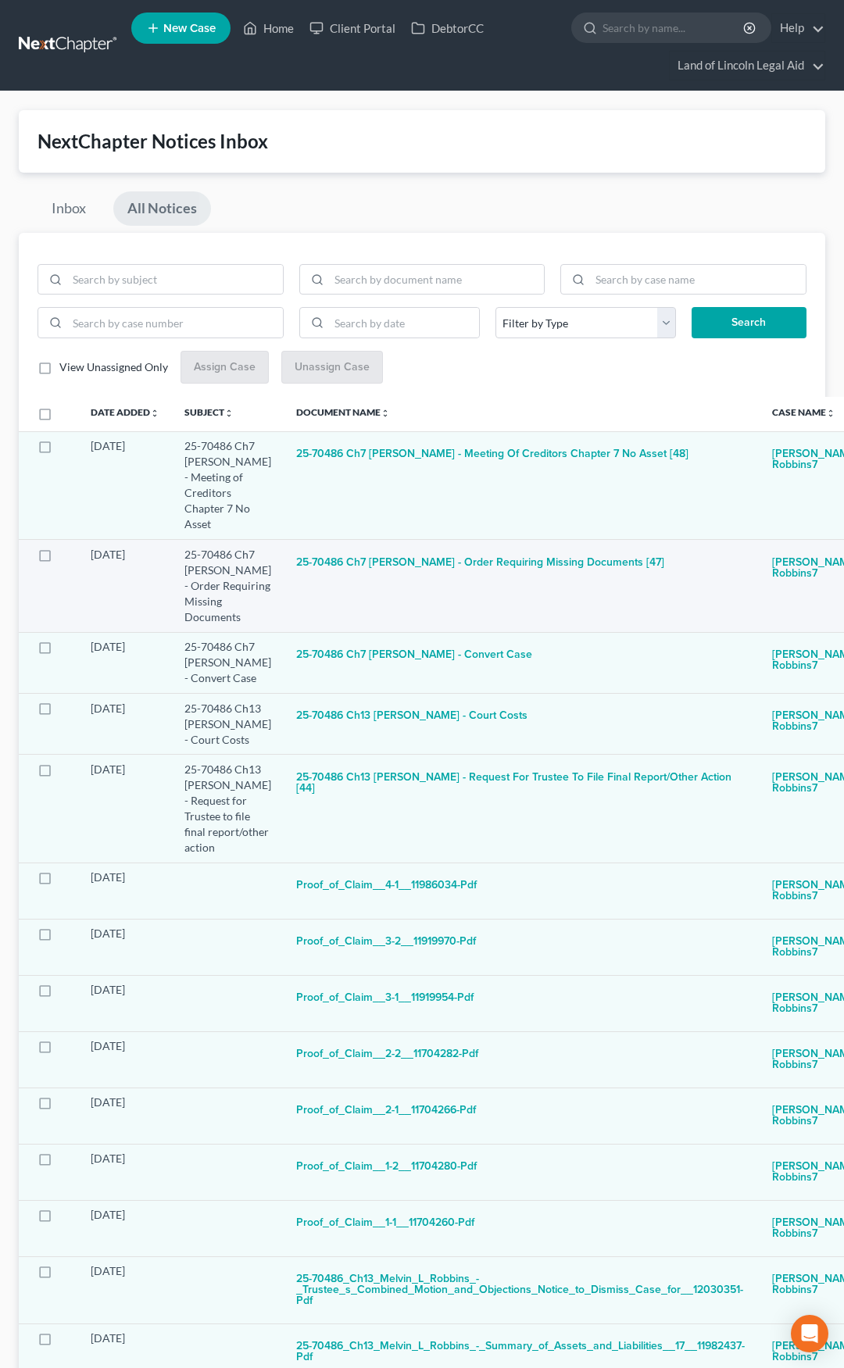
click at [446, 570] on td "25-70486 Ch7 [PERSON_NAME] - Order Requiring Missing Documents [47]" at bounding box center [522, 586] width 476 height 92
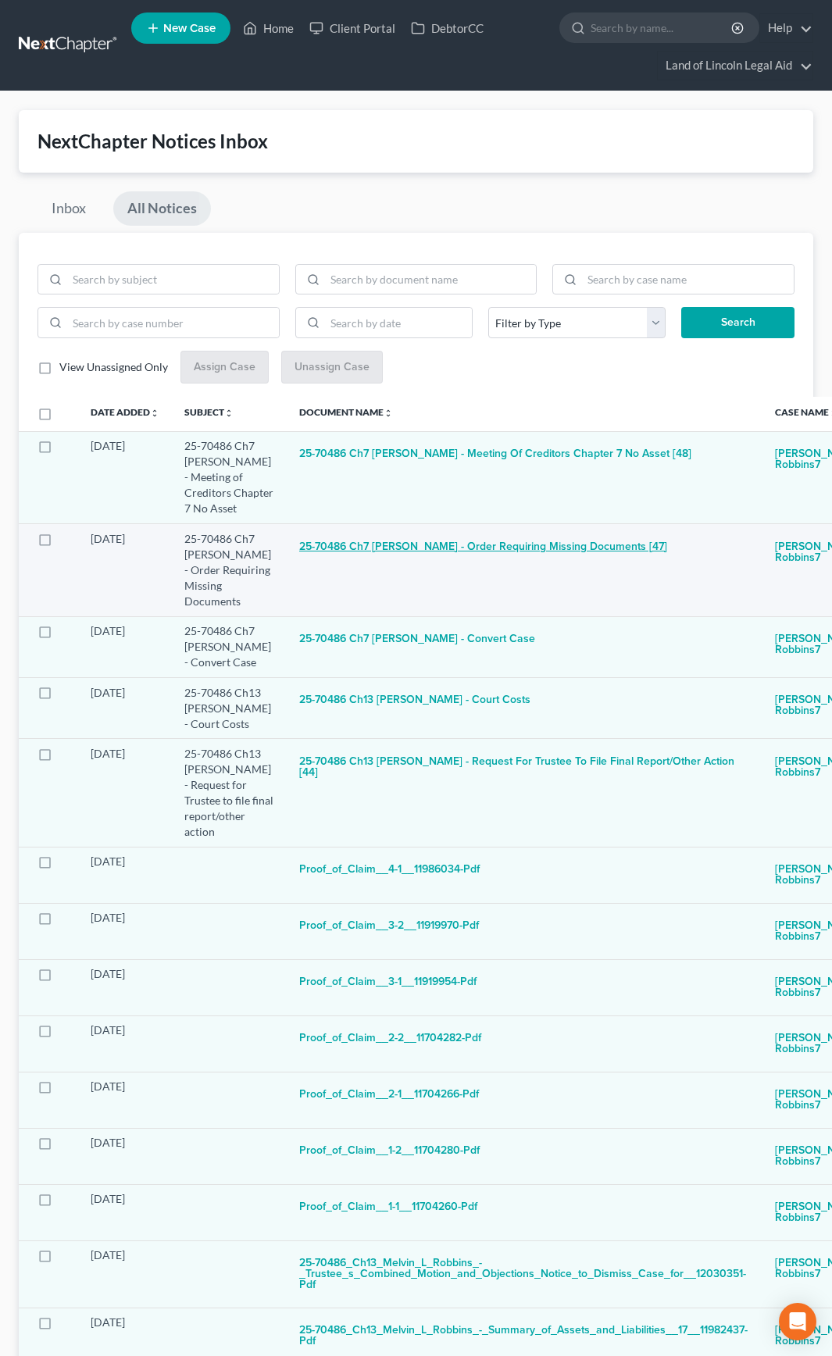
click at [435, 541] on button "25-70486 Ch7 [PERSON_NAME] - Order Requiring Missing Documents [47]" at bounding box center [483, 546] width 368 height 31
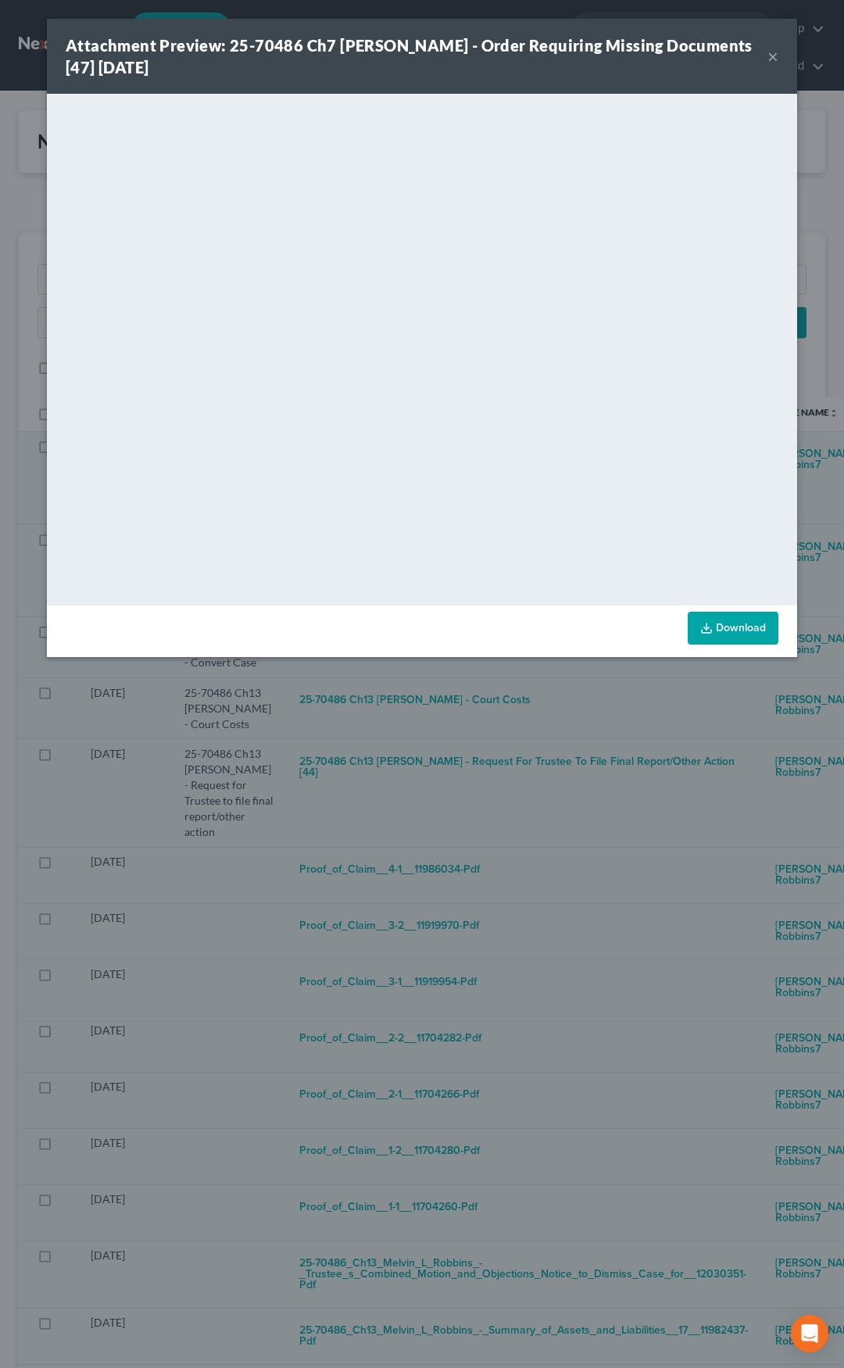
click at [772, 56] on button "×" at bounding box center [772, 56] width 11 height 19
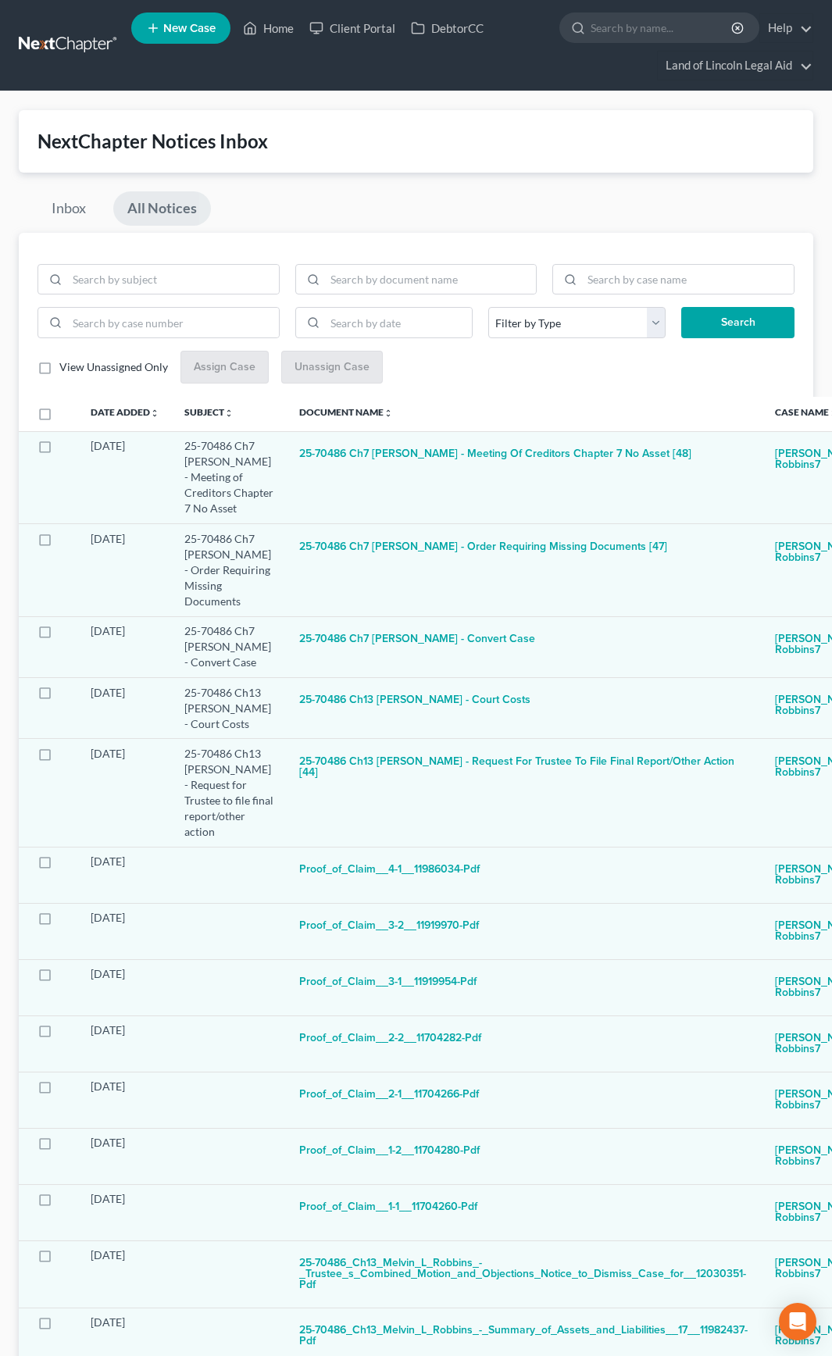
click at [67, 42] on link at bounding box center [69, 45] width 100 height 28
